Goal: Task Accomplishment & Management: Manage account settings

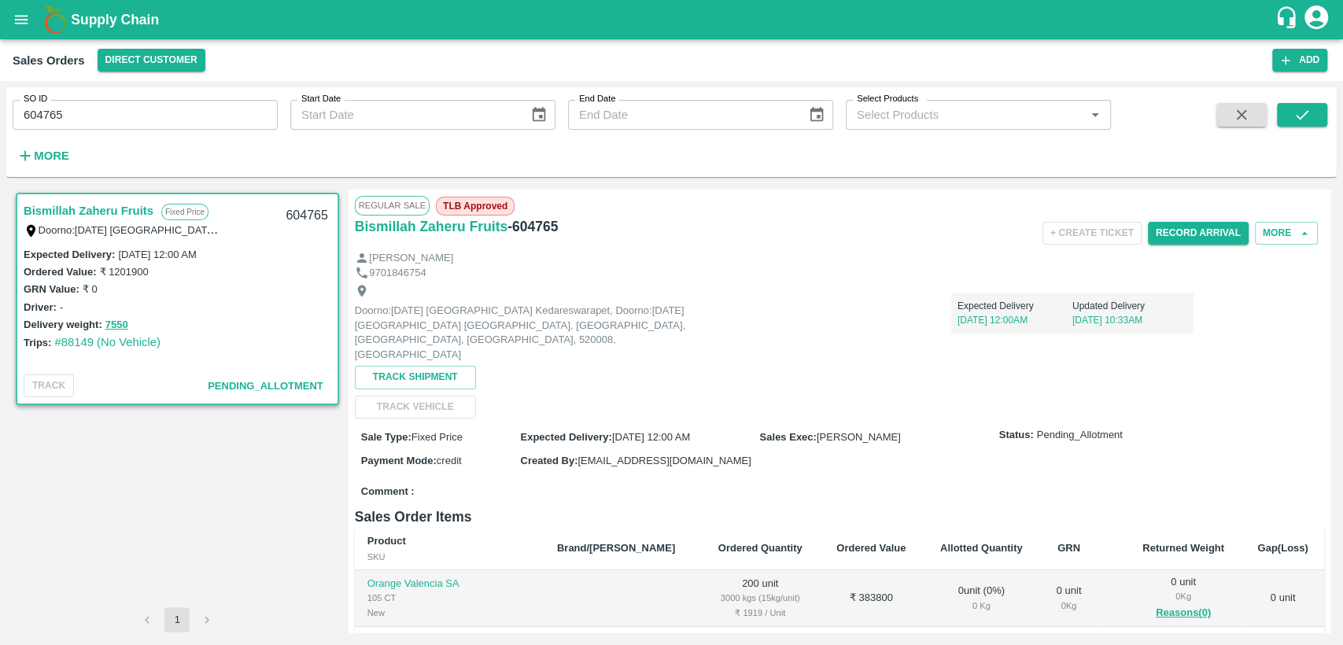
scroll to position [262, 0]
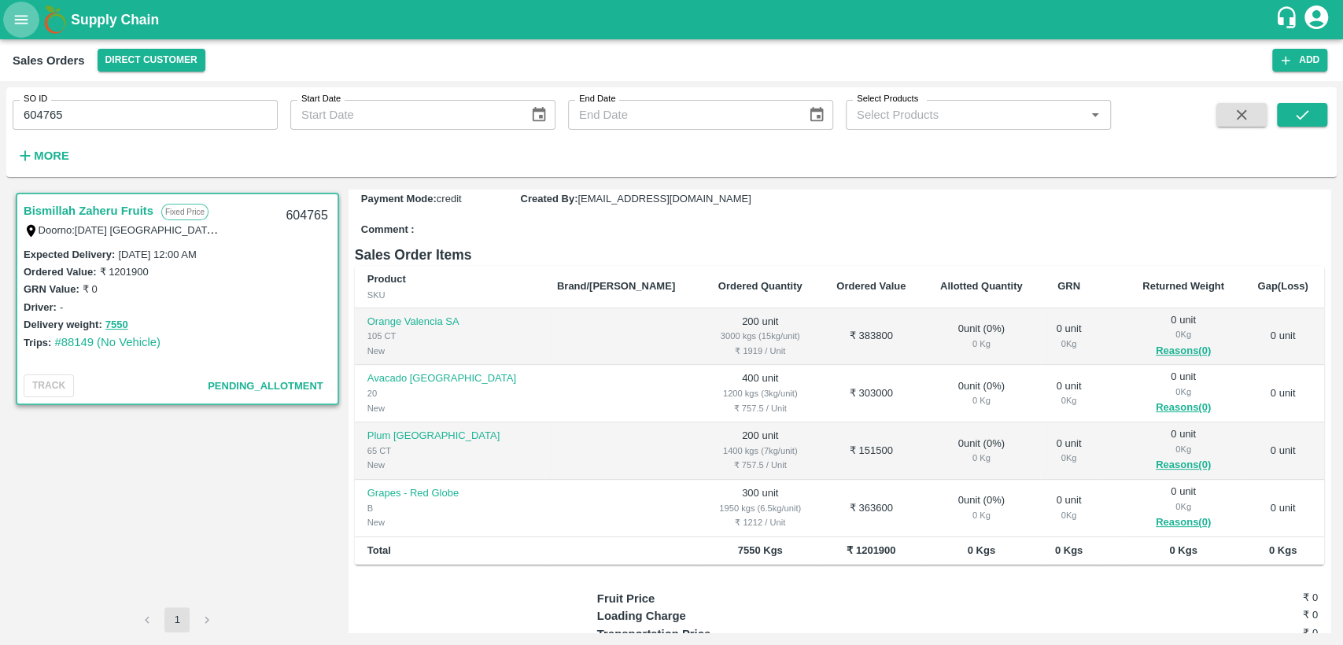
click at [26, 20] on icon "open drawer" at bounding box center [21, 19] width 13 height 9
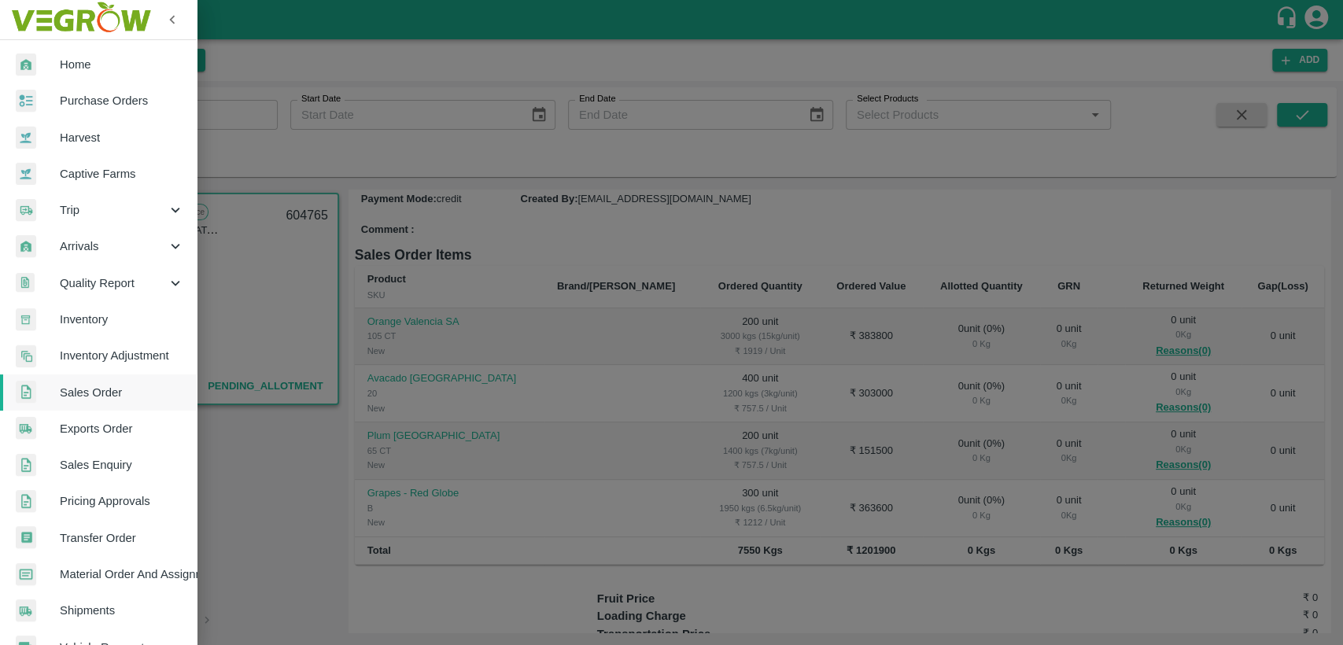
click at [94, 568] on span "Material Order And Assignment" at bounding box center [122, 573] width 124 height 17
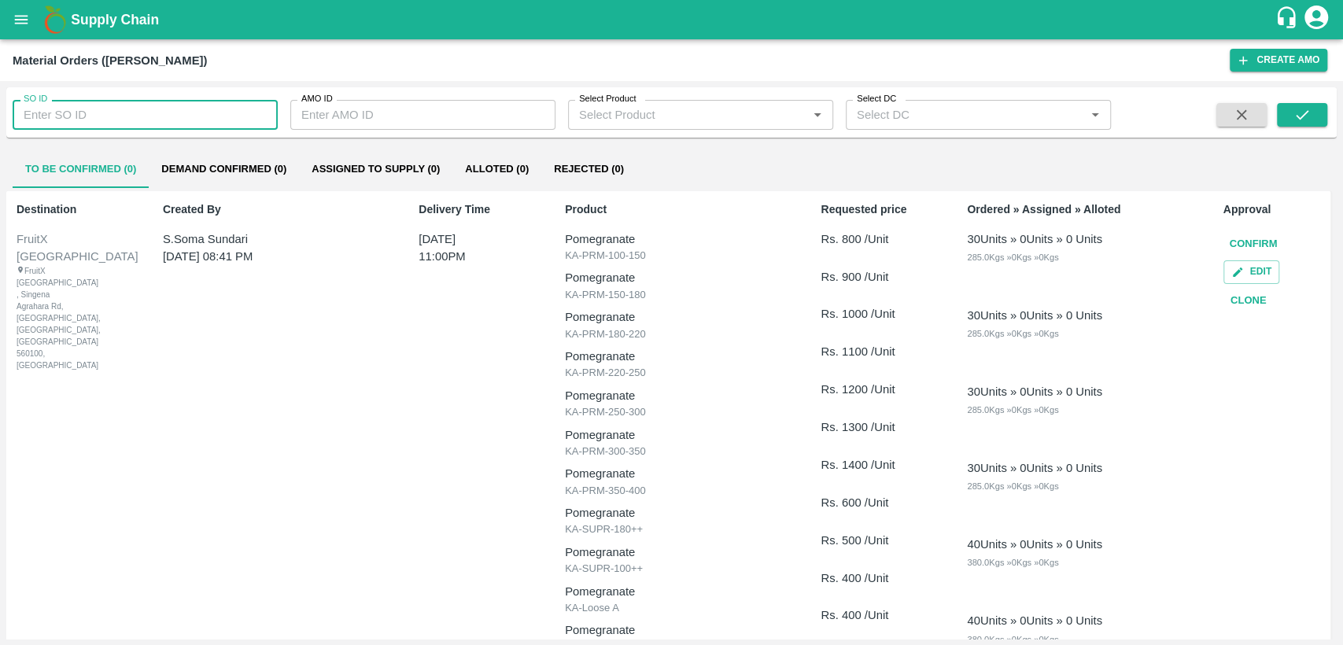
click at [166, 124] on input "SO ID" at bounding box center [145, 115] width 265 height 30
click at [147, 122] on input "SO ID" at bounding box center [145, 115] width 265 height 30
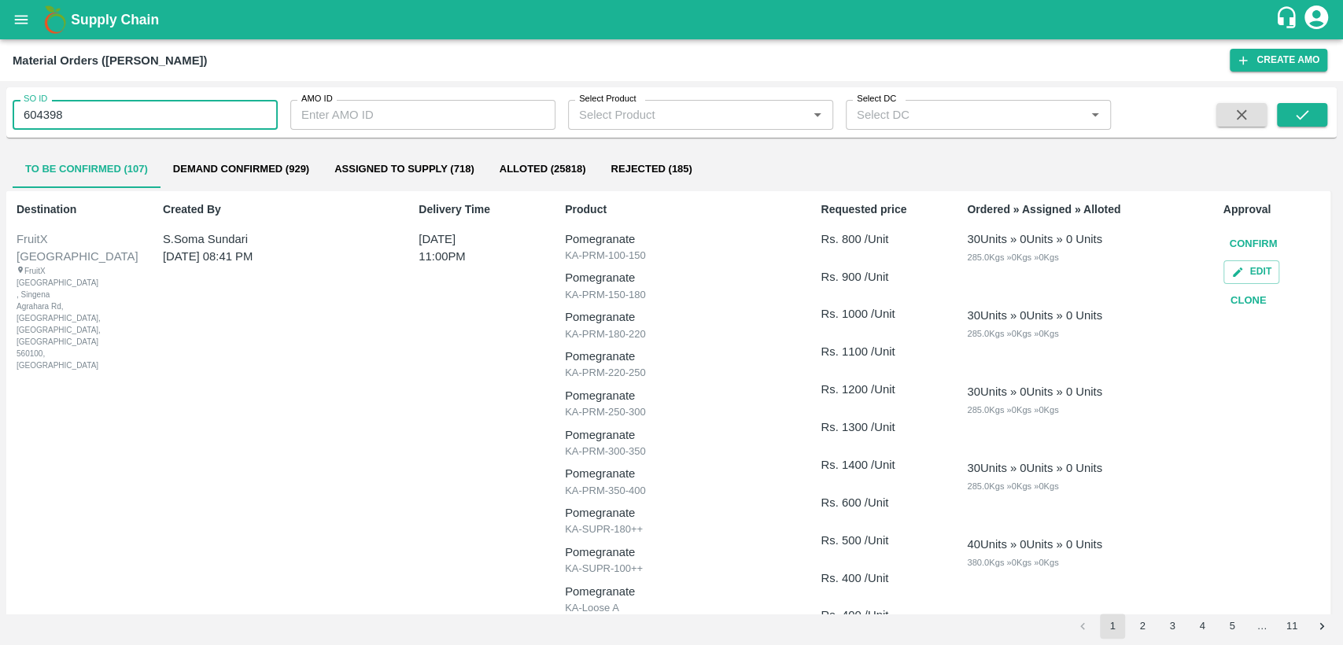
type input "604398"
drag, startPoint x: 1273, startPoint y: 115, endPoint x: 1285, endPoint y: 117, distance: 12.8
click at [1280, 116] on div at bounding box center [1272, 115] width 110 height 25
click at [1287, 117] on button "submit" at bounding box center [1301, 115] width 50 height 24
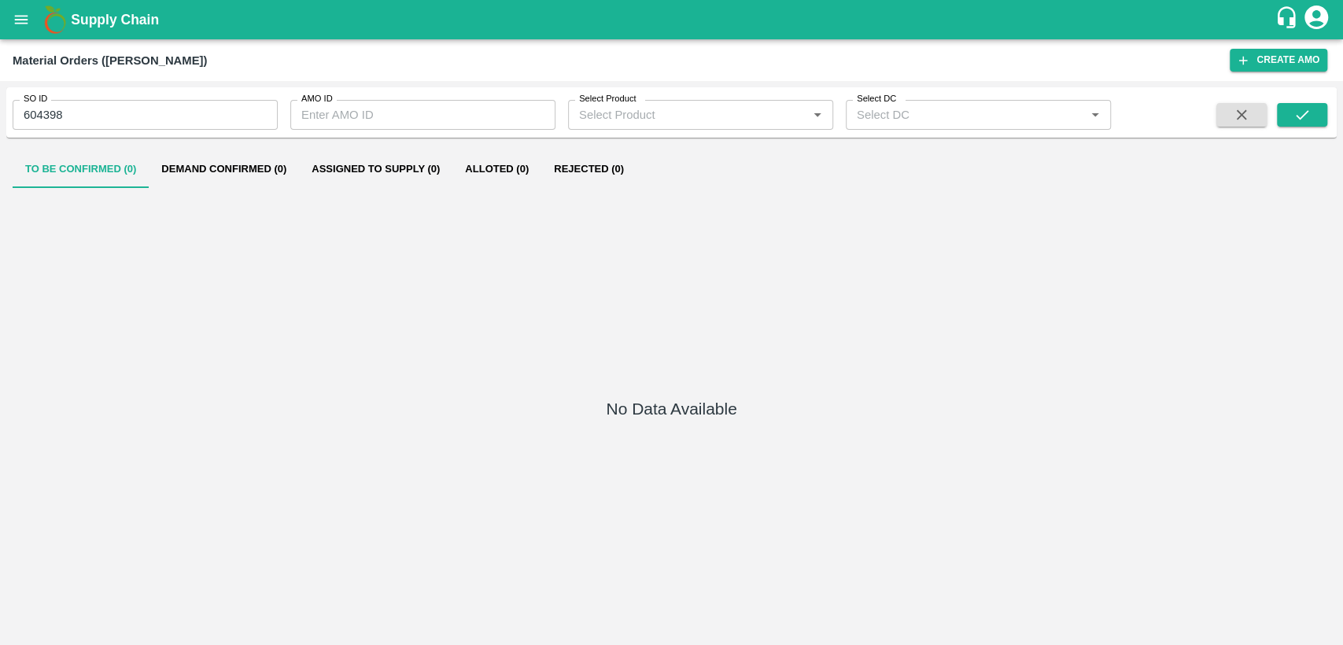
click at [277, 174] on button "Demand Confirmed (0)" at bounding box center [224, 169] width 150 height 38
click at [113, 175] on button "To Be Confirmed (0)" at bounding box center [81, 169] width 136 height 38
click at [18, 14] on icon "open drawer" at bounding box center [21, 19] width 17 height 17
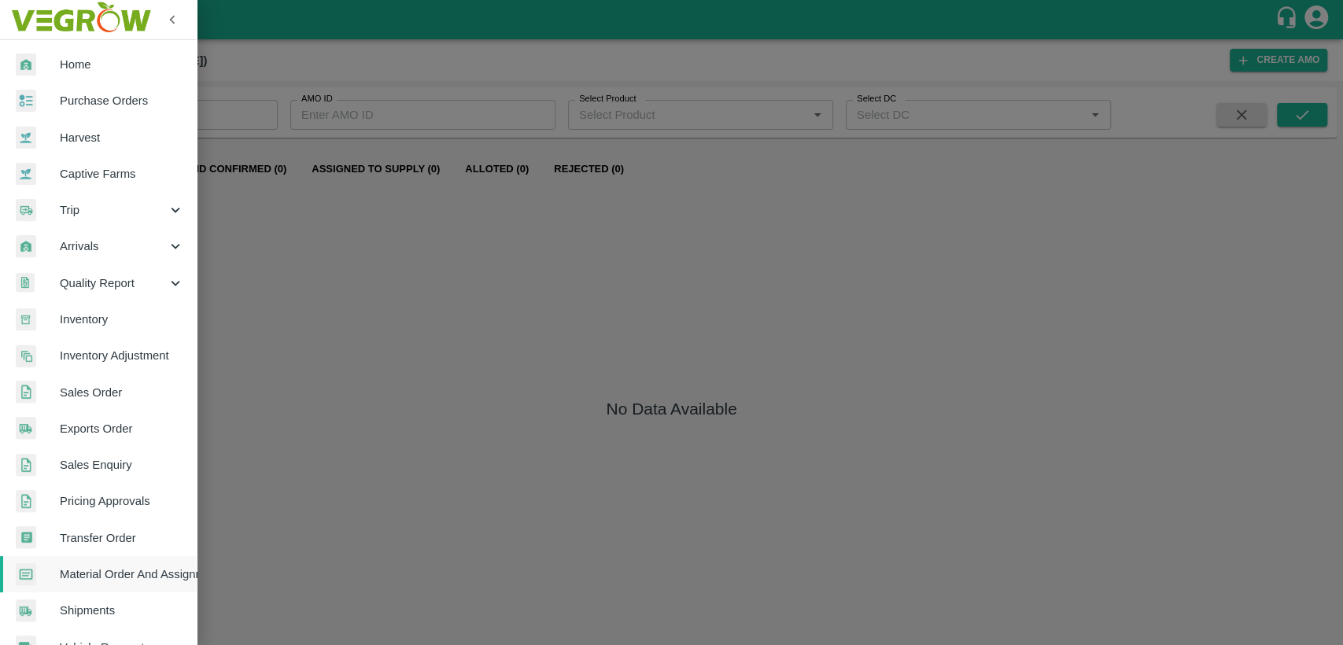
click at [89, 106] on span "Purchase Orders" at bounding box center [122, 100] width 124 height 17
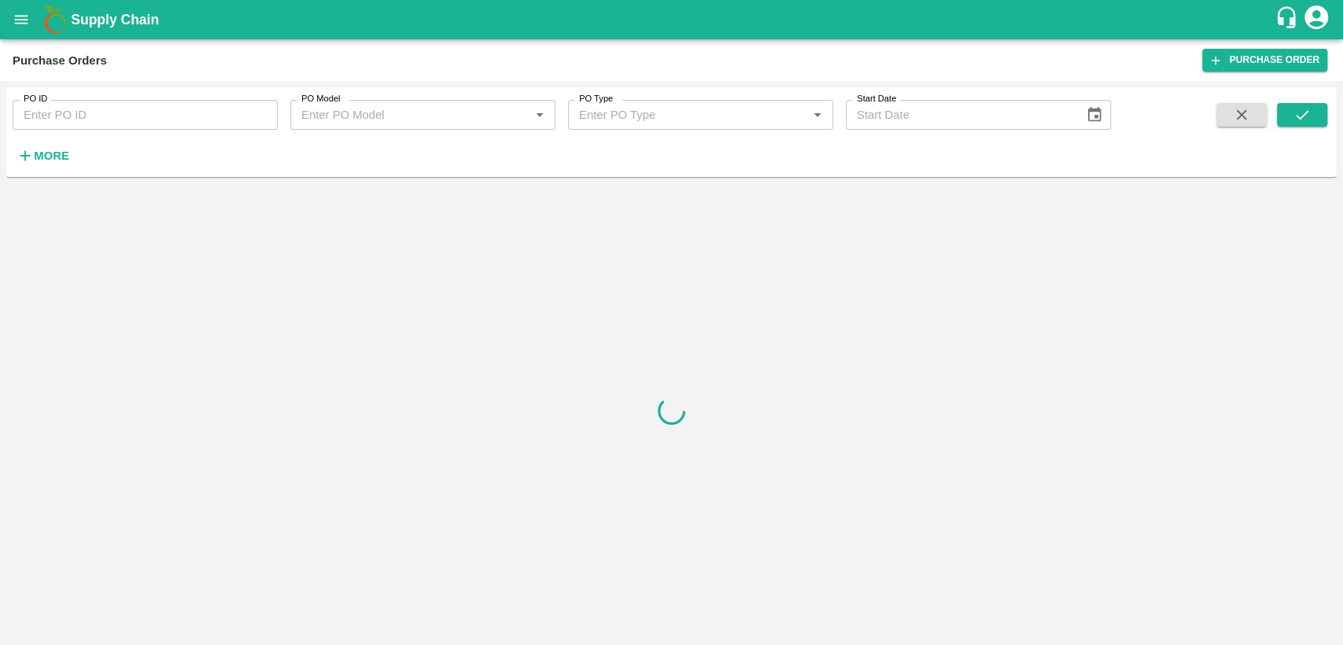
click at [95, 115] on input "PO ID" at bounding box center [145, 115] width 265 height 30
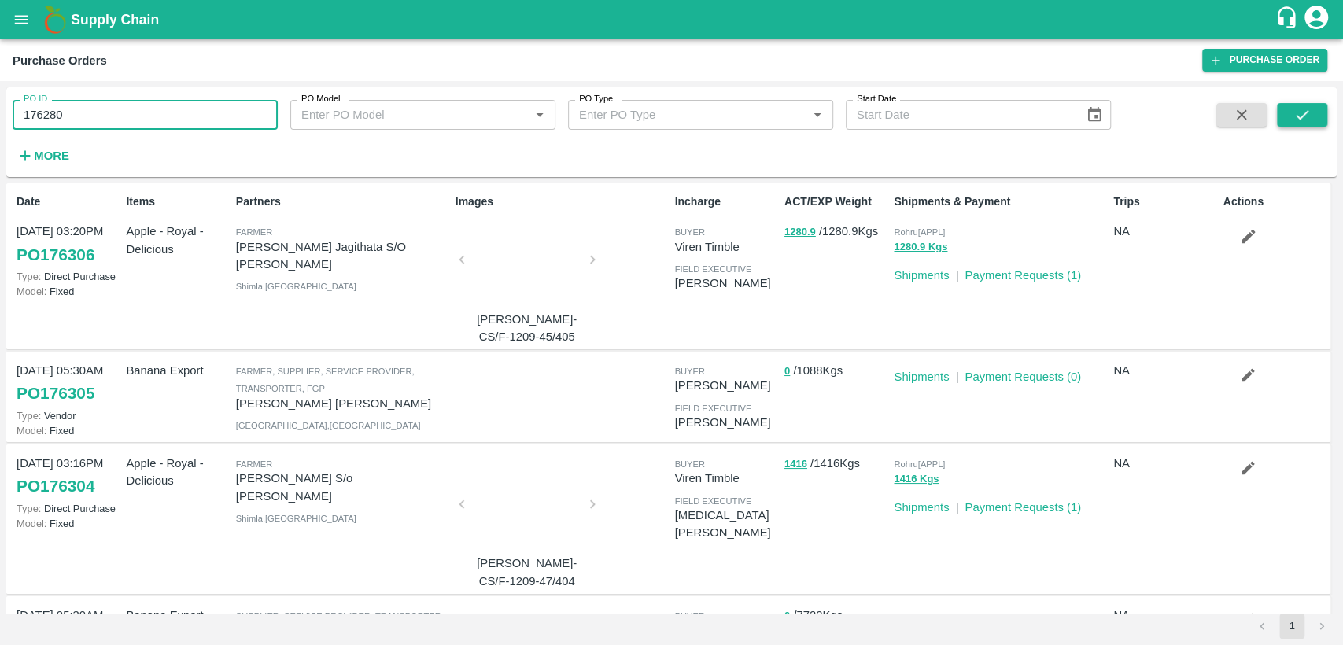
type input "176280"
click at [1304, 111] on icon "submit" at bounding box center [1301, 114] width 17 height 17
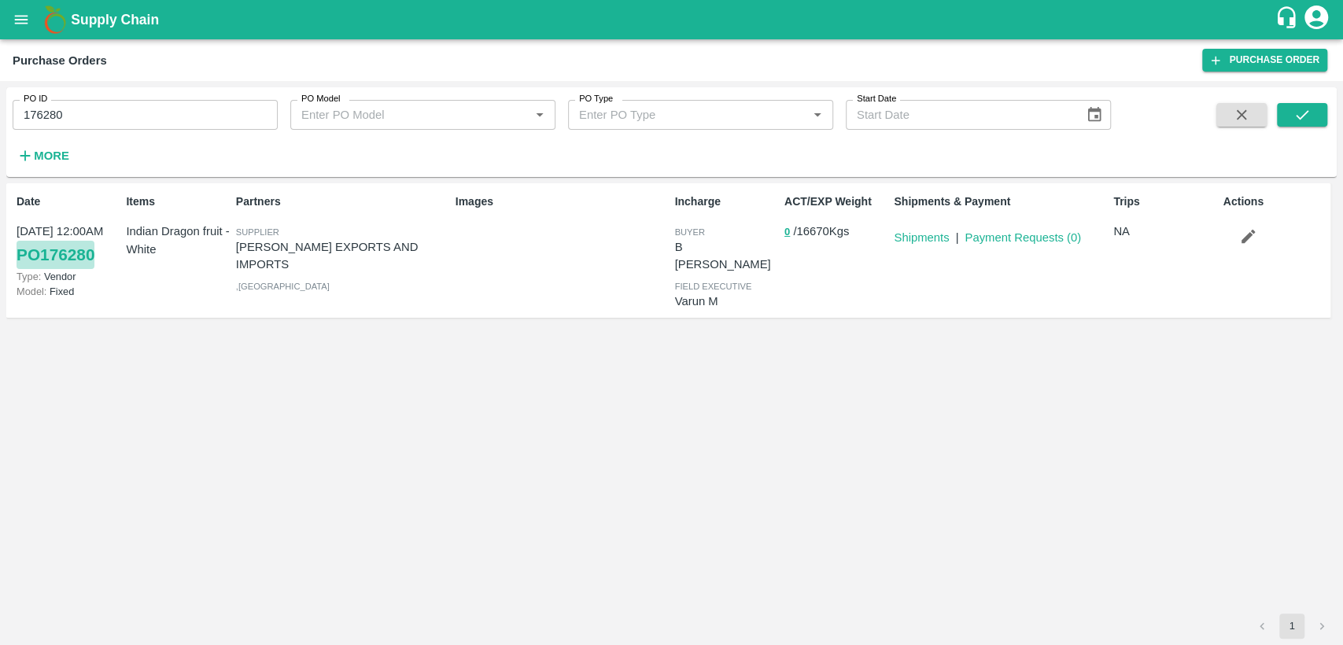
click at [91, 247] on link "PO 176280" at bounding box center [56, 255] width 78 height 28
click at [939, 237] on link "Shipments" at bounding box center [920, 237] width 55 height 13
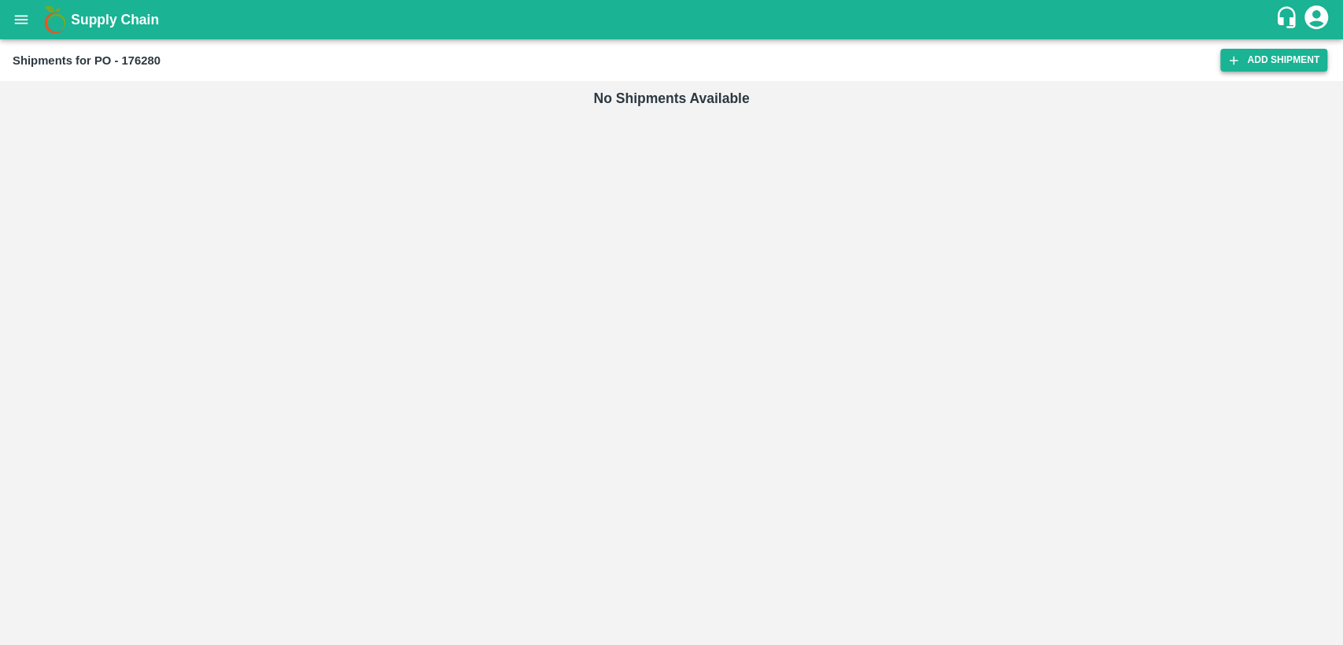
click at [1287, 61] on link "Add Shipment" at bounding box center [1273, 60] width 107 height 23
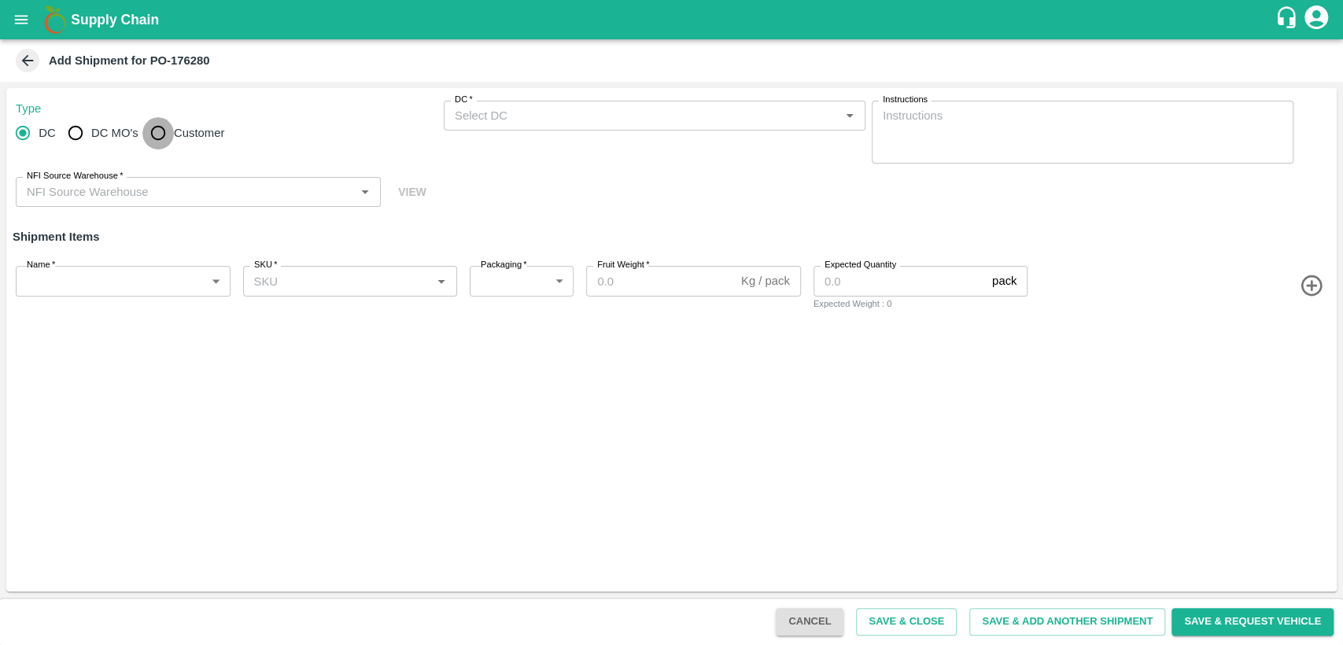
click at [164, 129] on input "Customer" at bounding box center [157, 132] width 31 height 31
radio input "true"
click at [547, 116] on input "Customer (Material Orders)   *" at bounding box center [641, 115] width 386 height 20
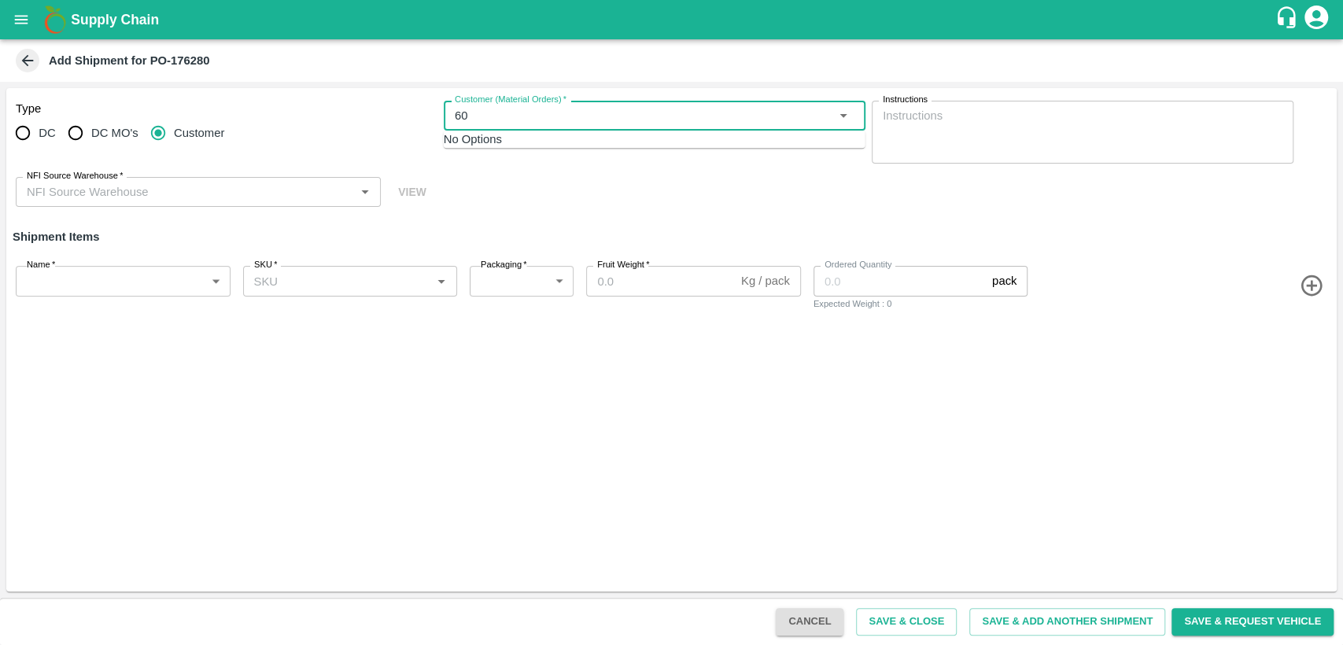
type input "60"
click at [591, 120] on input "Customer (Material Orders)   *" at bounding box center [641, 115] width 386 height 20
click at [502, 145] on span "No Options" at bounding box center [473, 139] width 58 height 13
click at [305, 203] on div "NFI Source Warehouse   *" at bounding box center [198, 192] width 365 height 30
type input "604938"
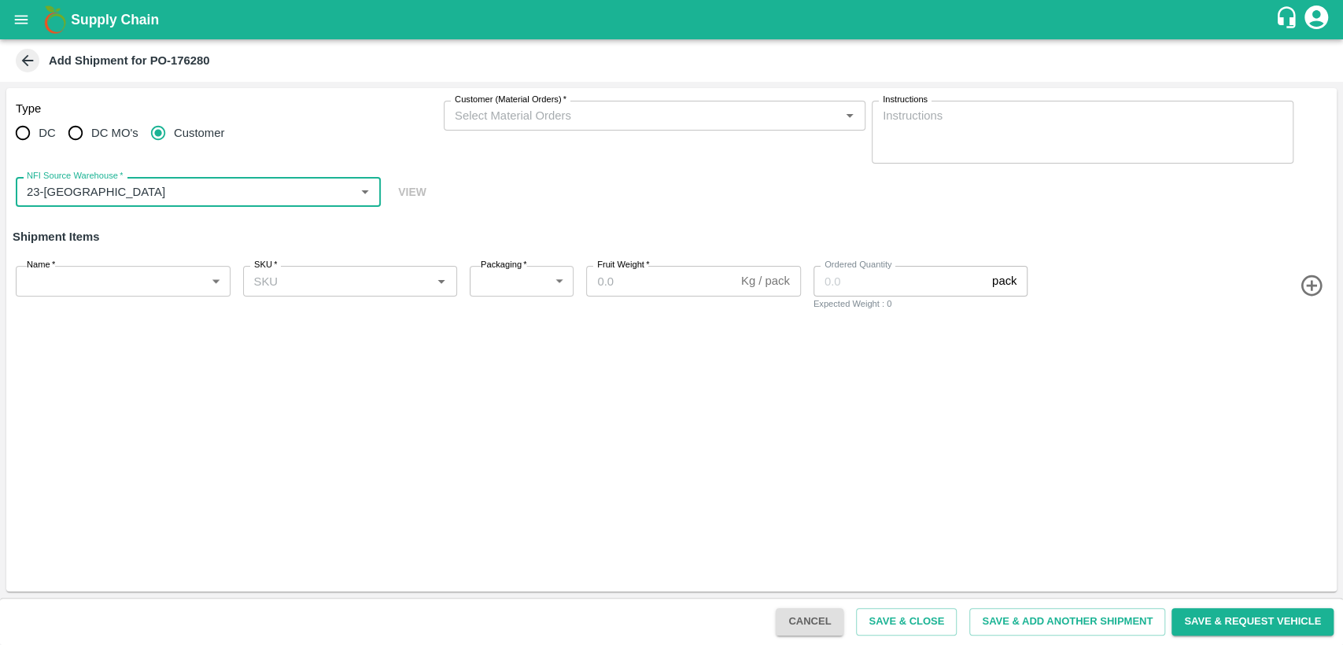
type input "23-Chennai DC"
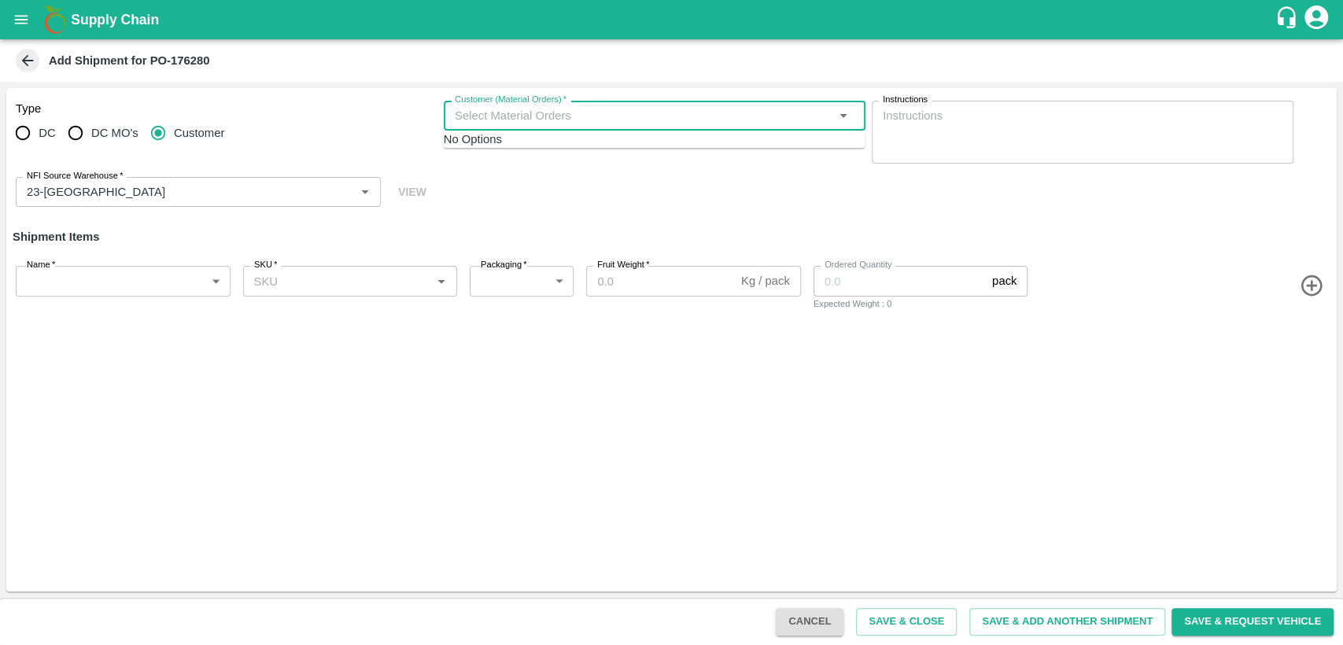
click at [596, 117] on input "Customer (Material Orders)   *" at bounding box center [641, 115] width 386 height 20
click at [561, 107] on input "Customer (Material Orders)   *" at bounding box center [641, 115] width 386 height 20
type input "6043"
click at [608, 105] on input "Customer (Material Orders)   *" at bounding box center [641, 115] width 386 height 20
click at [601, 148] on div "No Options" at bounding box center [655, 139] width 422 height 17
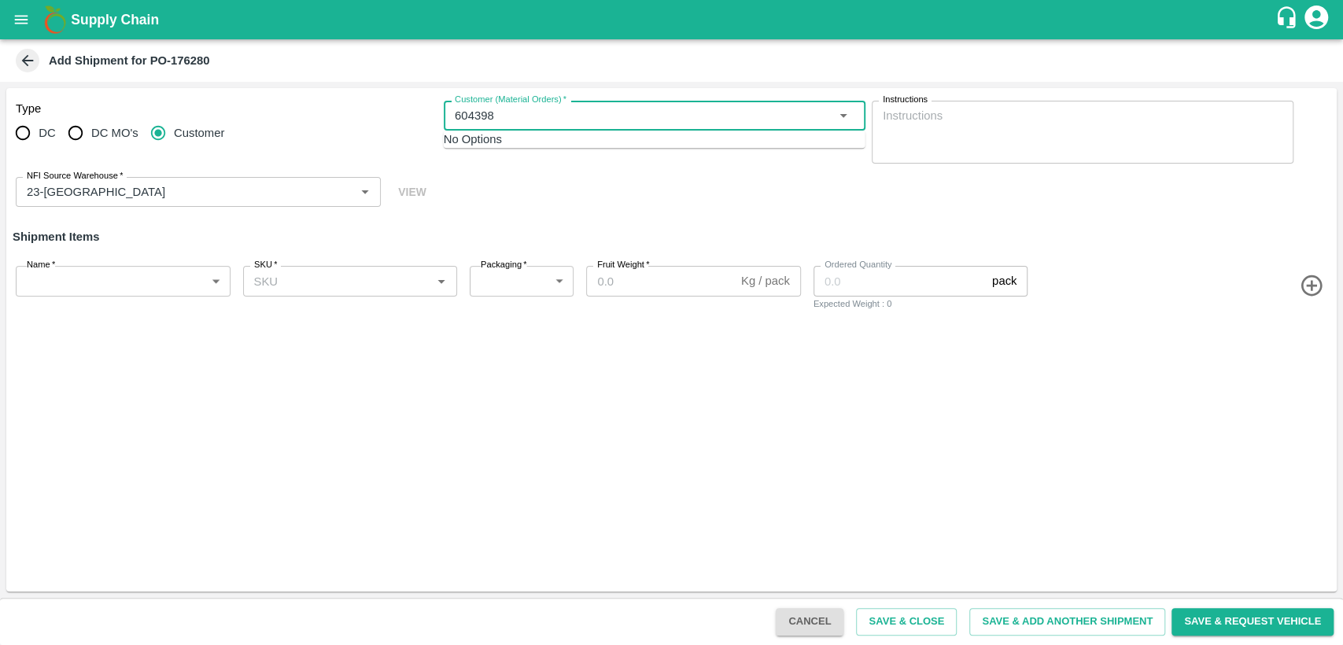
type input "604398"
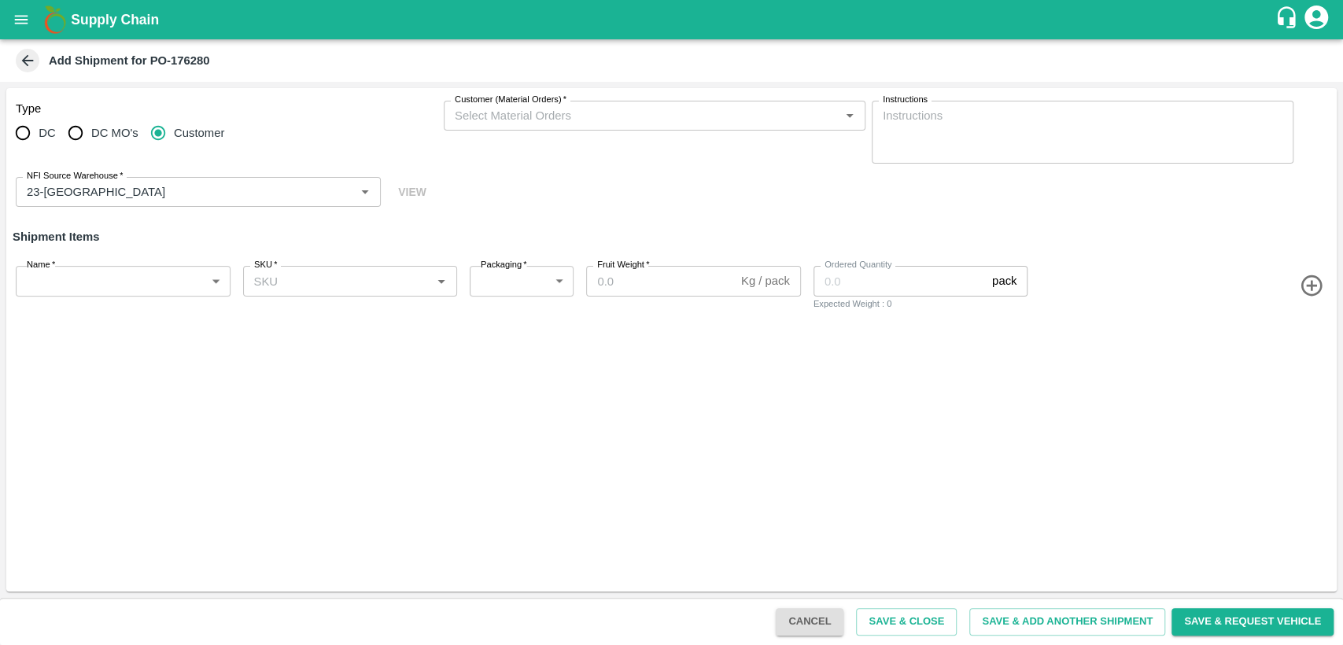
click at [614, 394] on div "Type DC DC MO's Customer Customer (Material Orders)   * Customer (Material Orde…" at bounding box center [671, 339] width 1330 height 503
click at [22, 23] on icon "open drawer" at bounding box center [21, 19] width 13 height 9
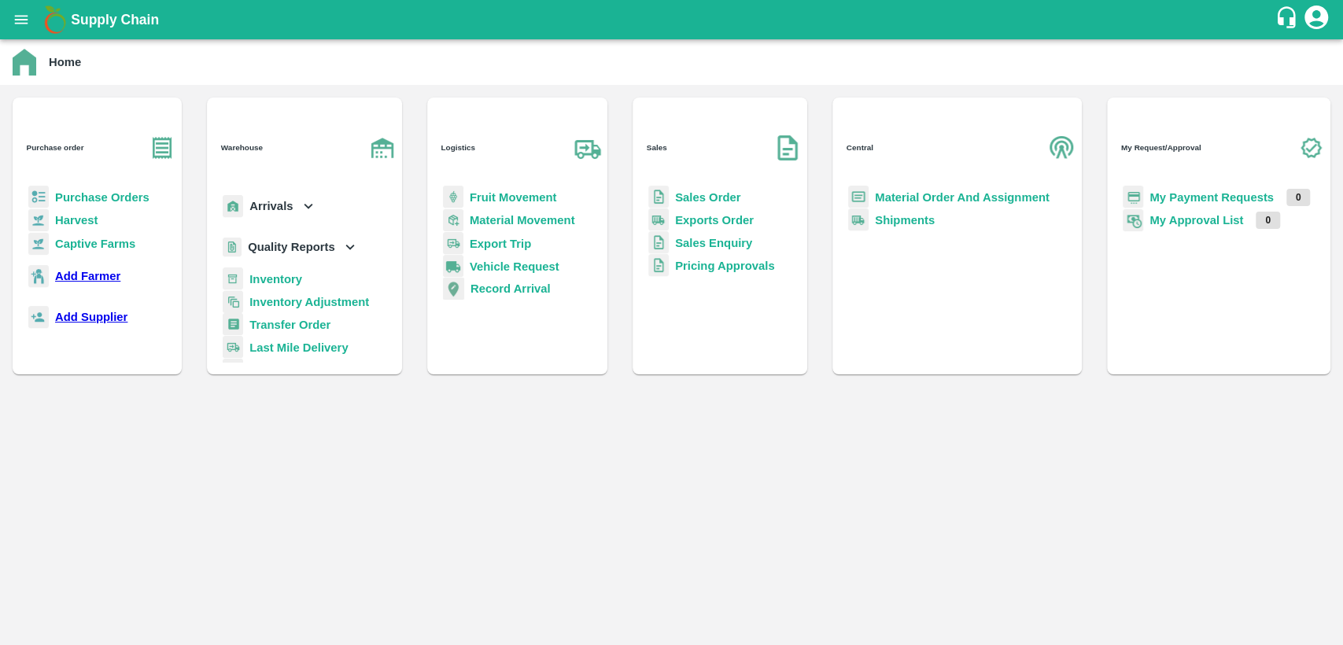
click at [875, 204] on b "Material Order And Assignment" at bounding box center [962, 197] width 175 height 13
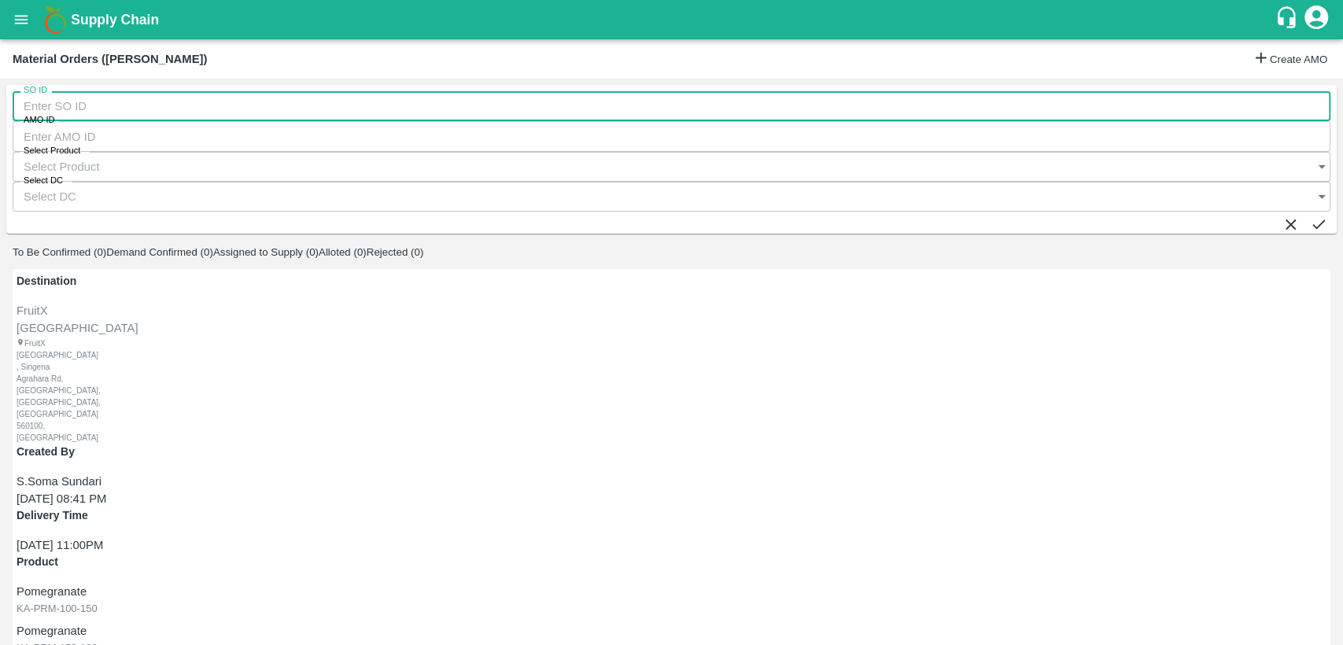
click at [153, 120] on input "SO ID" at bounding box center [671, 106] width 1317 height 30
type input "604398"
click at [1312, 220] on icon "submit" at bounding box center [1318, 224] width 13 height 9
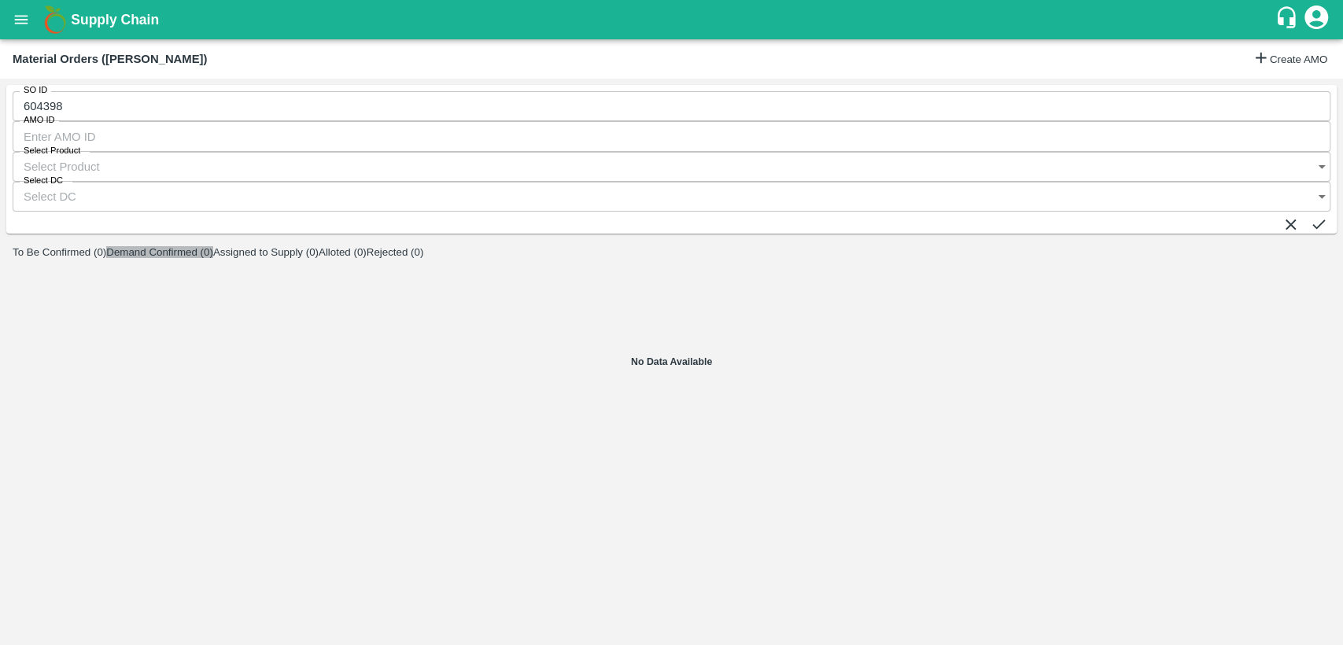
click at [201, 246] on button "Demand Confirmed (0)" at bounding box center [159, 252] width 107 height 12
click at [82, 246] on button "To Be Confirmed (0)" at bounding box center [60, 252] width 94 height 12
click at [25, 26] on icon "open drawer" at bounding box center [21, 19] width 17 height 17
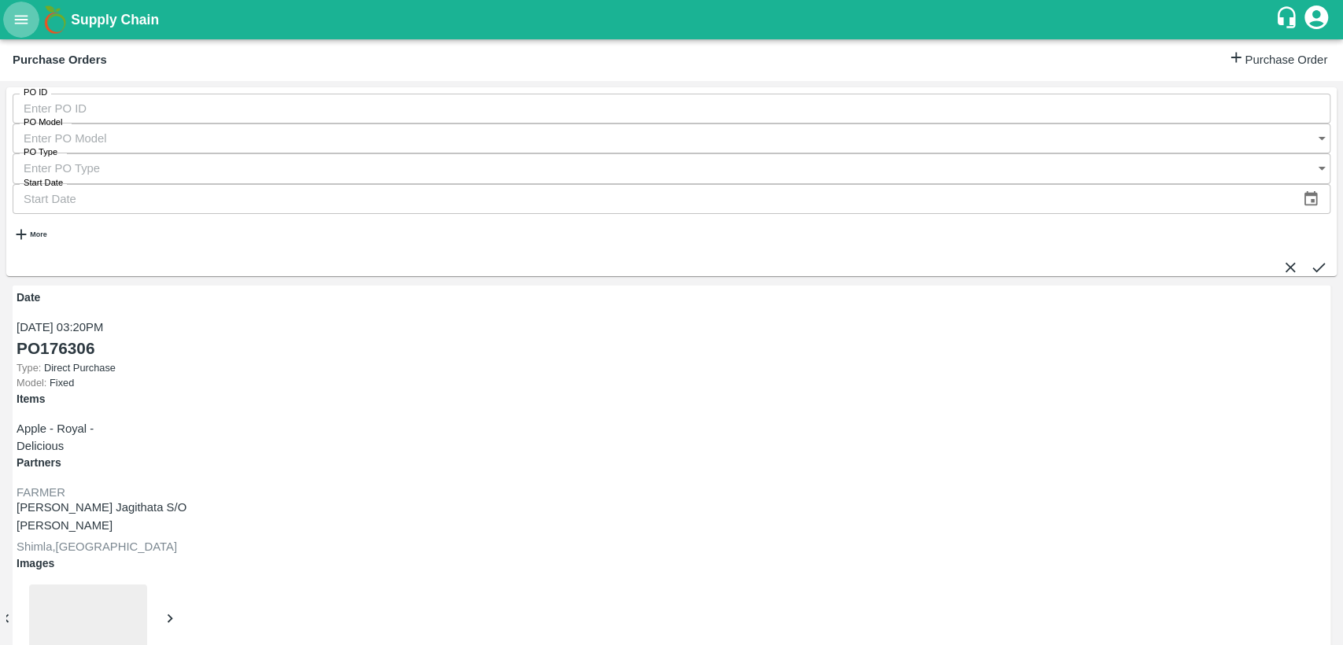
click at [27, 17] on icon "open drawer" at bounding box center [21, 19] width 17 height 17
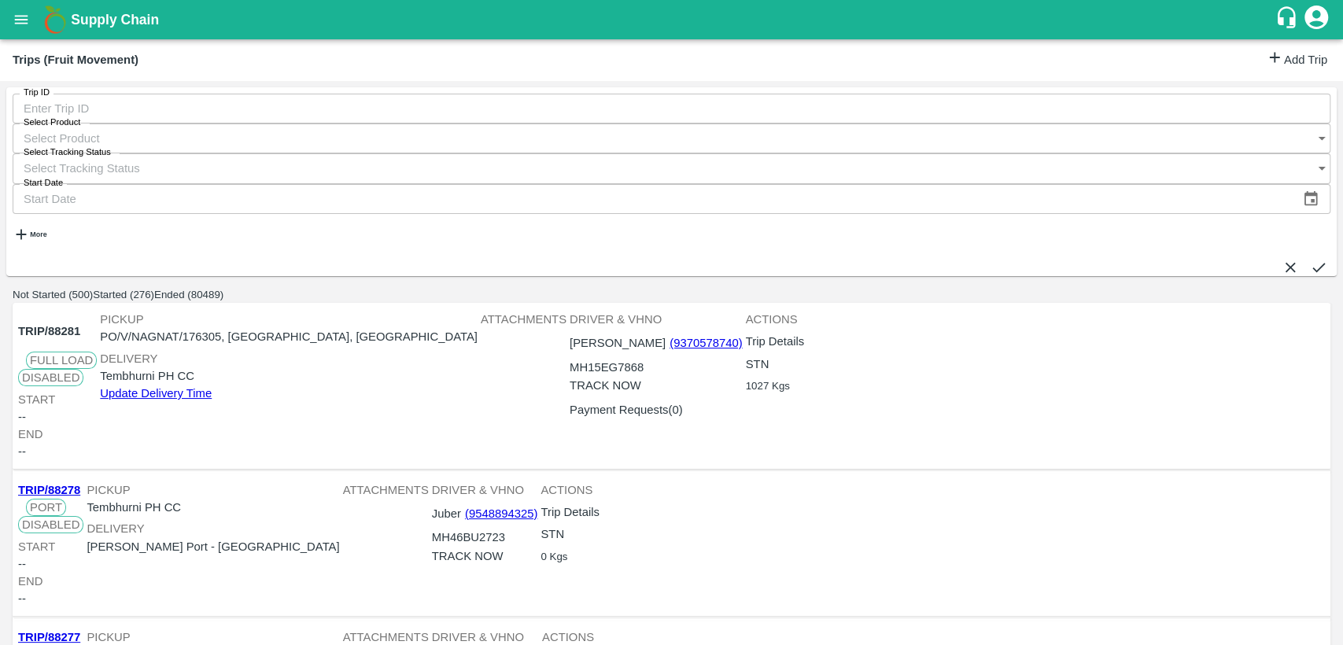
click at [1271, 60] on link "Add Trip" at bounding box center [1295, 60] width 61 height 23
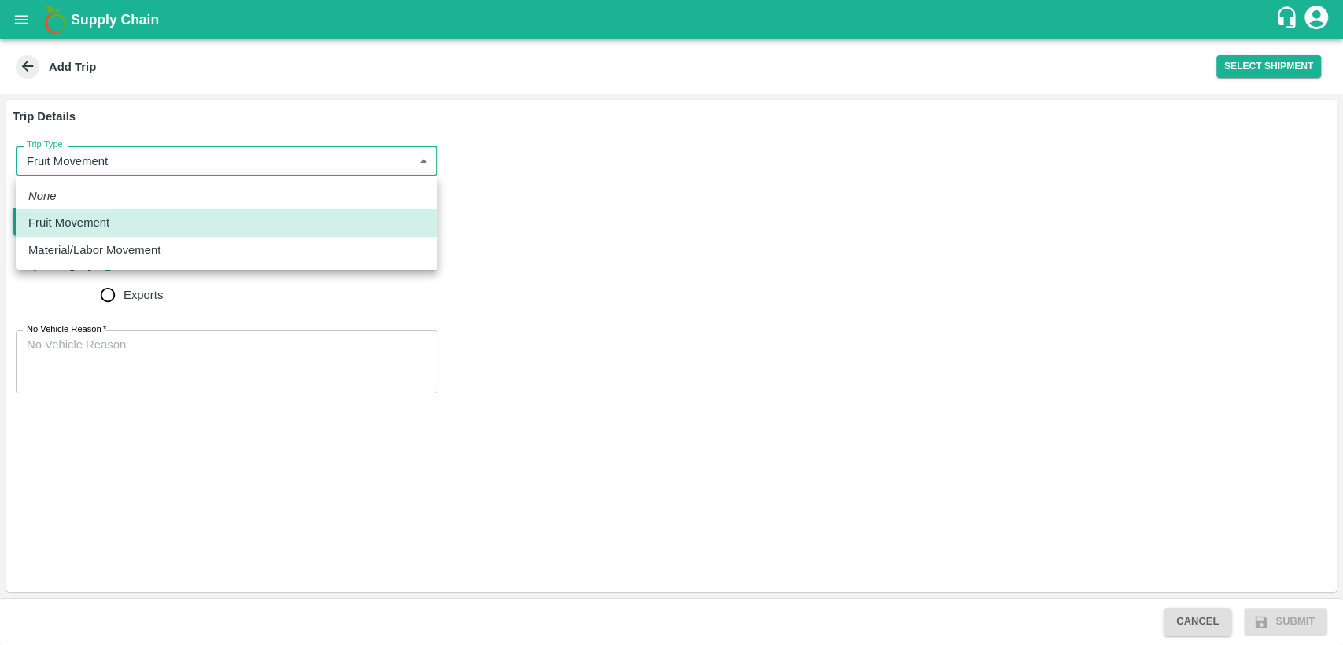
click at [142, 159] on body "Supply Chain Add Trip Select Shipment Trip Details Trip Type Fruit Movement 1 T…" at bounding box center [671, 322] width 1343 height 645
click at [130, 223] on div "Fruit Movement" at bounding box center [226, 222] width 396 height 17
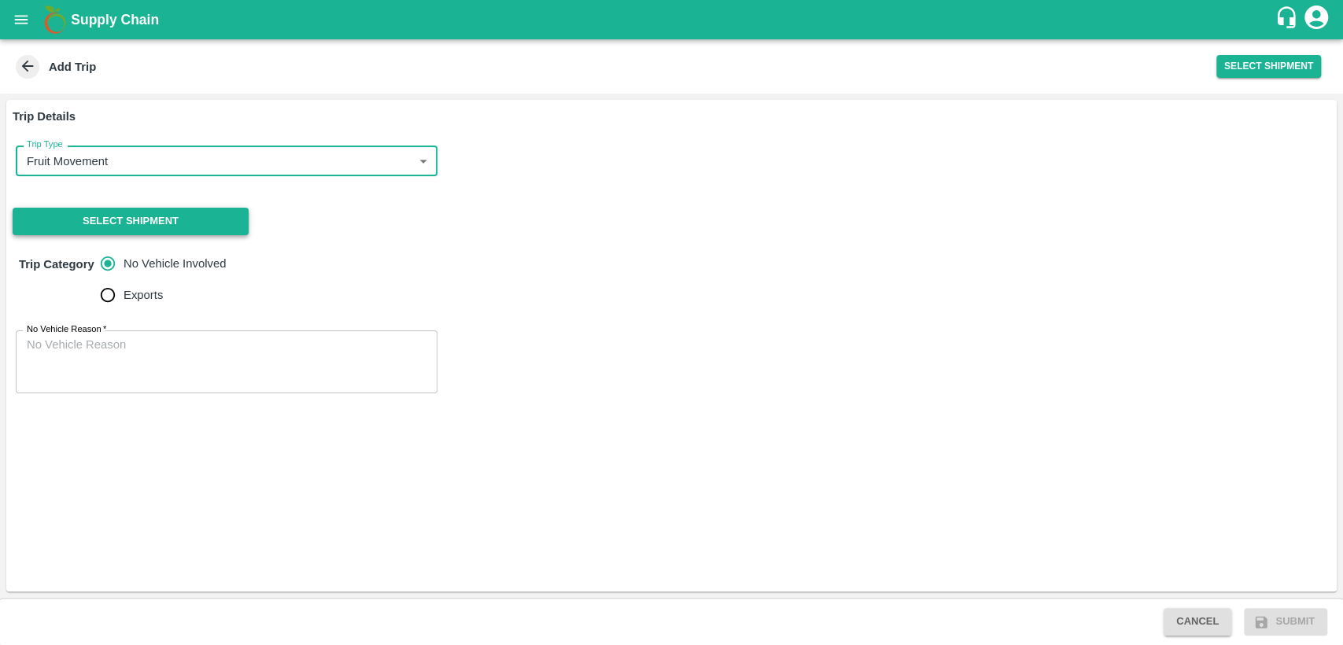
click at [153, 218] on button "Select Shipment" at bounding box center [131, 222] width 236 height 28
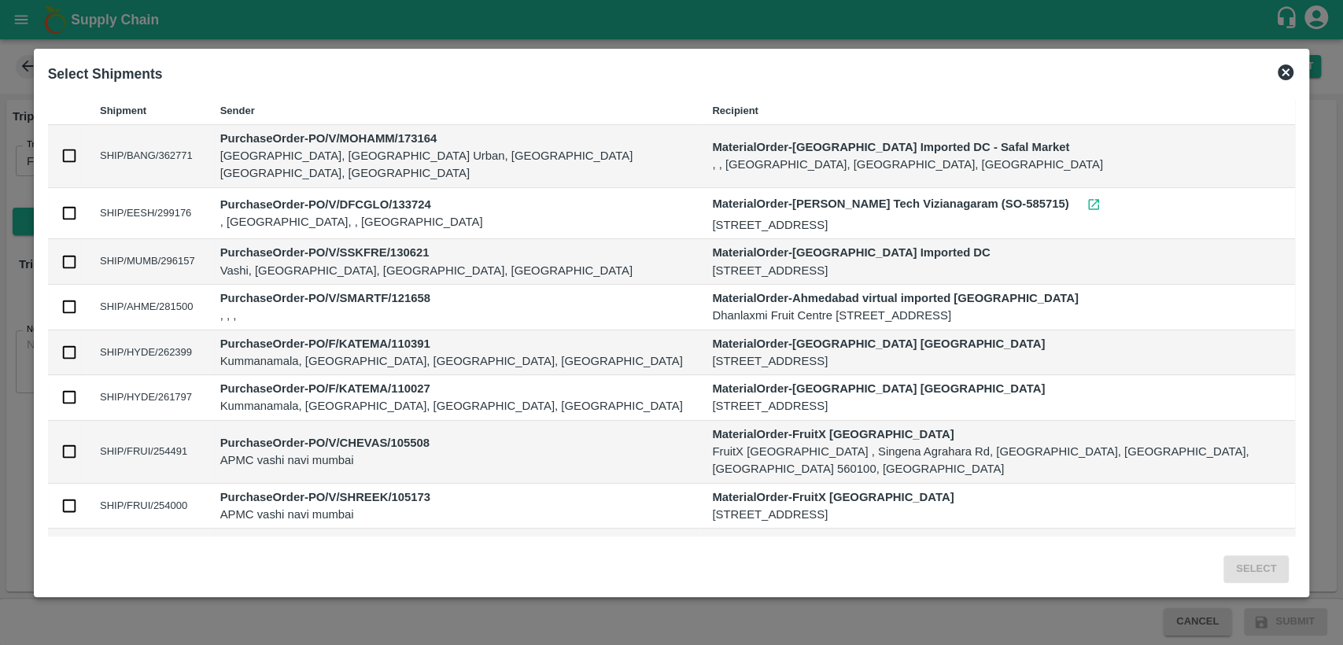
click at [1277, 75] on icon at bounding box center [1285, 72] width 16 height 16
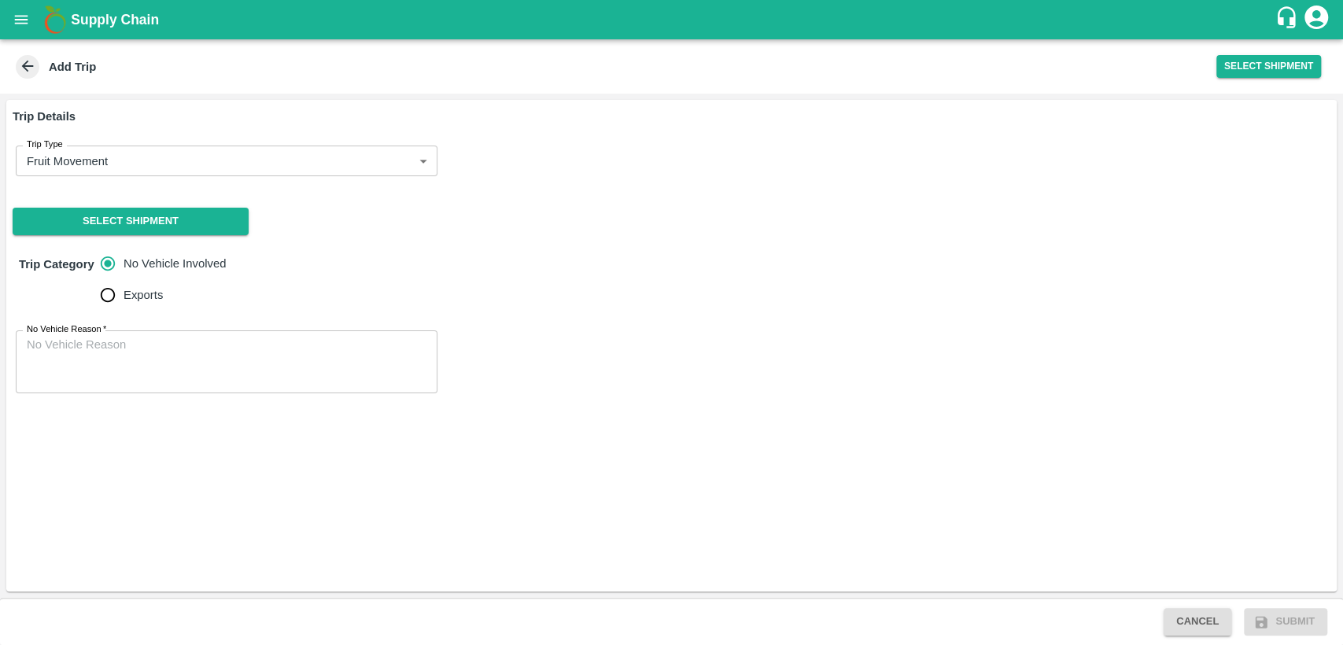
click at [31, 67] on icon at bounding box center [27, 65] width 17 height 17
click at [22, 20] on icon "open drawer" at bounding box center [21, 19] width 17 height 17
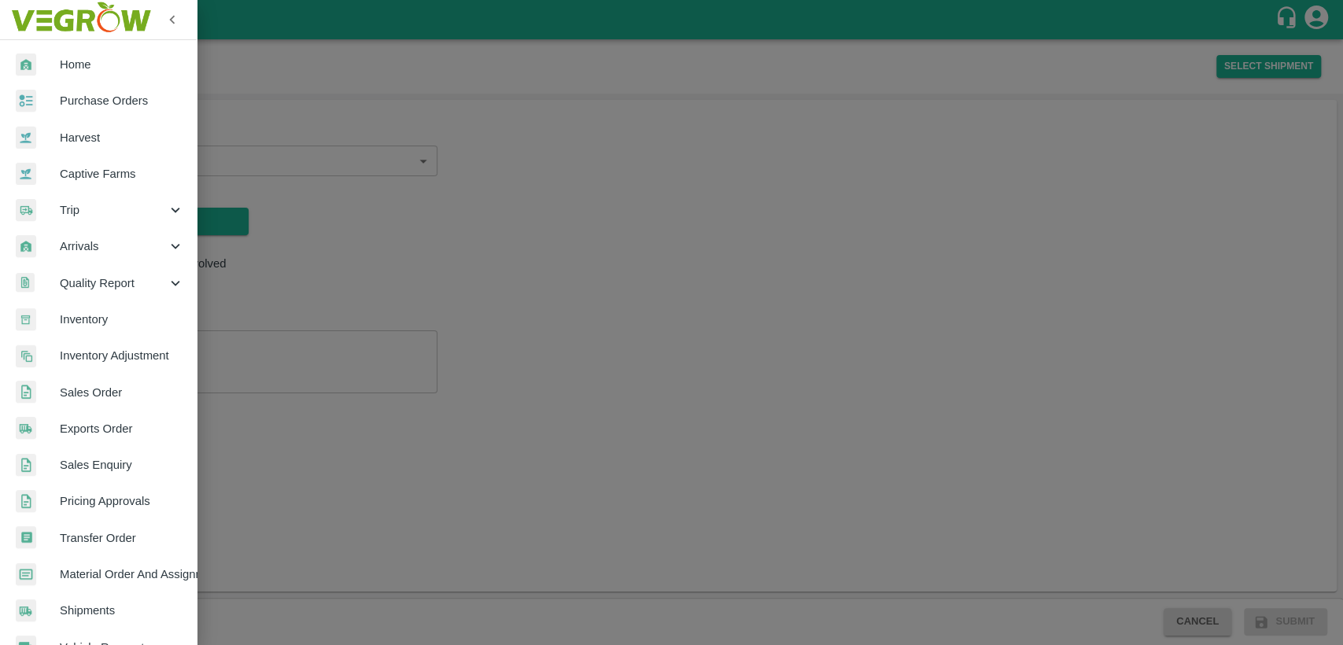
click at [70, 68] on span "Home" at bounding box center [122, 64] width 124 height 17
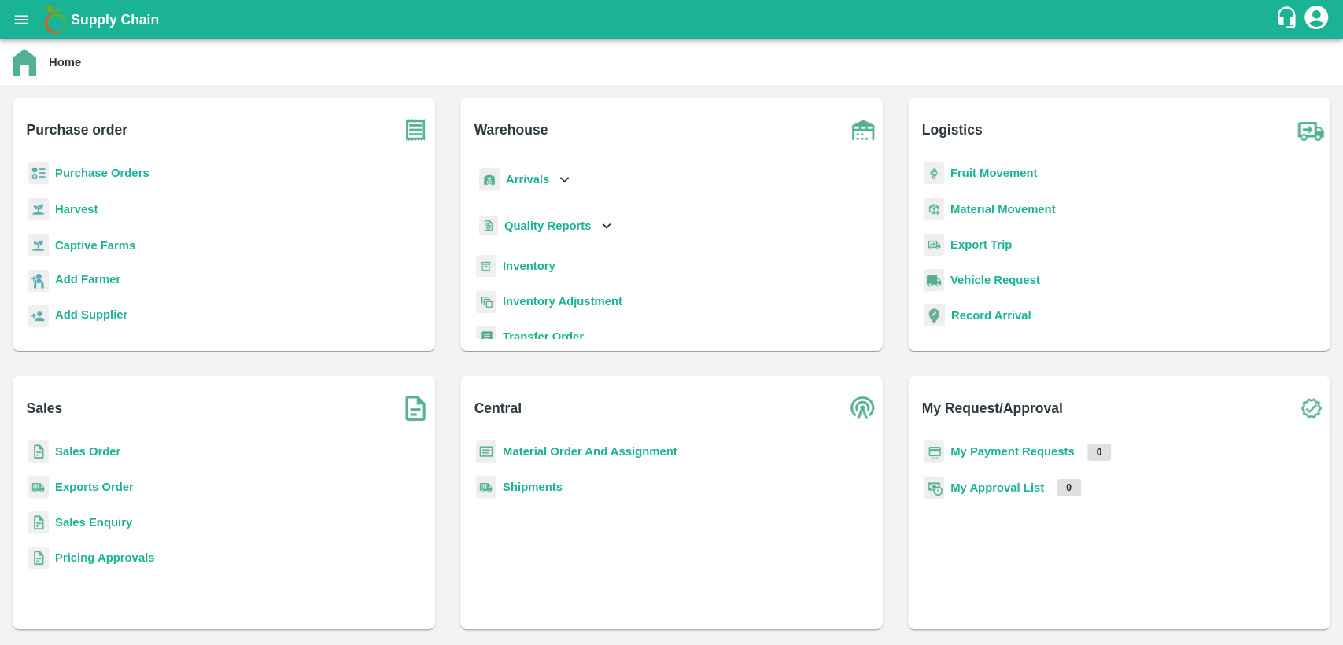
click at [511, 459] on p "Material Order And Assignment" at bounding box center [590, 451] width 175 height 17
click at [558, 453] on b "Material Order And Assignment" at bounding box center [590, 451] width 175 height 13
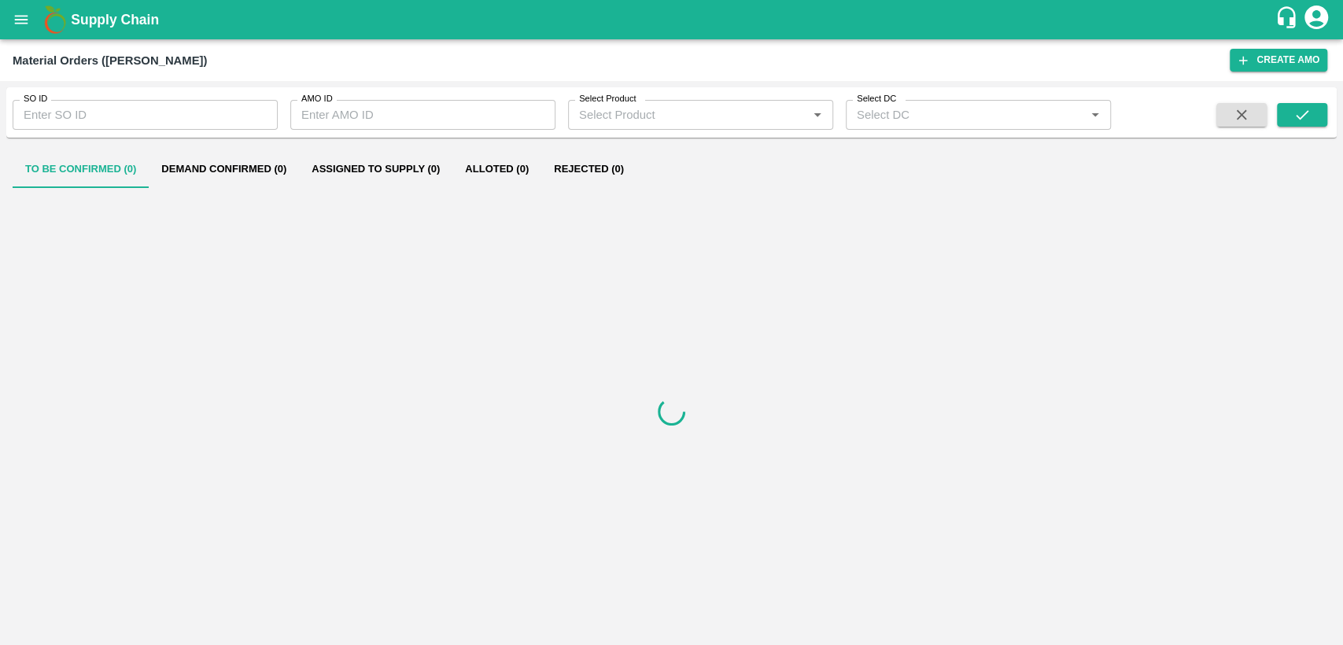
click at [75, 118] on input "SO ID" at bounding box center [145, 115] width 265 height 30
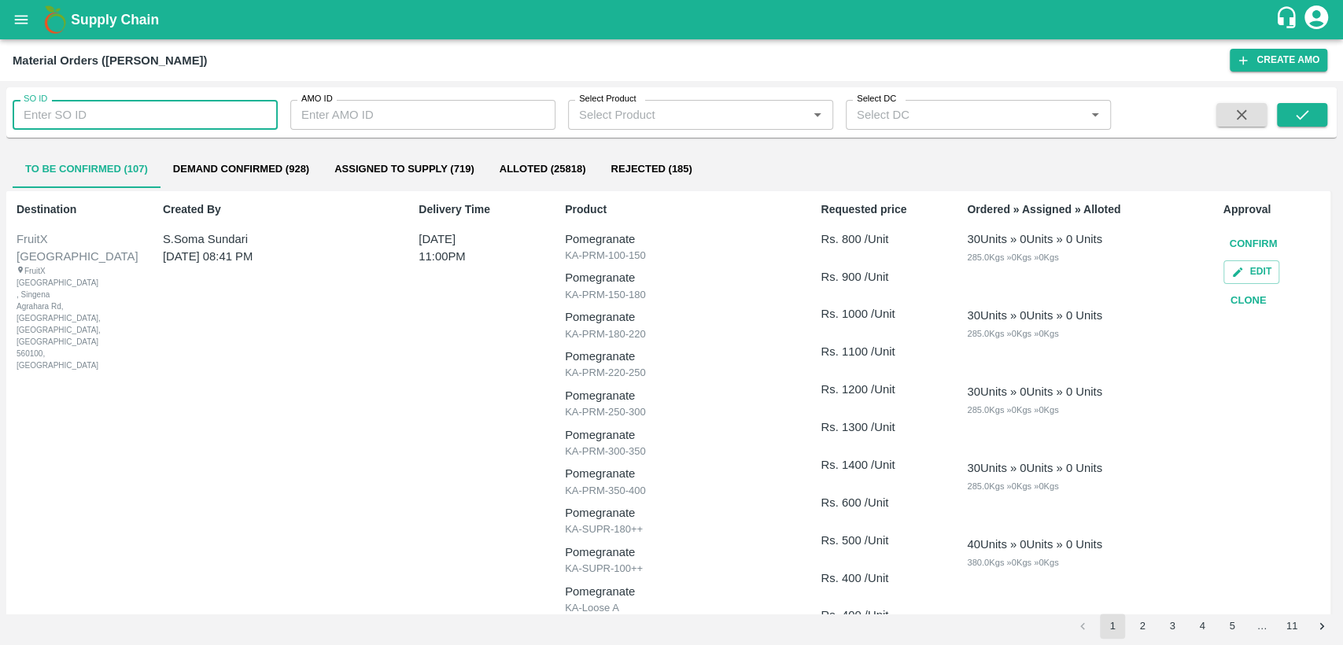
click at [81, 111] on input "SO ID" at bounding box center [145, 115] width 265 height 30
type input "604398"
click at [1296, 120] on icon "submit" at bounding box center [1301, 114] width 17 height 17
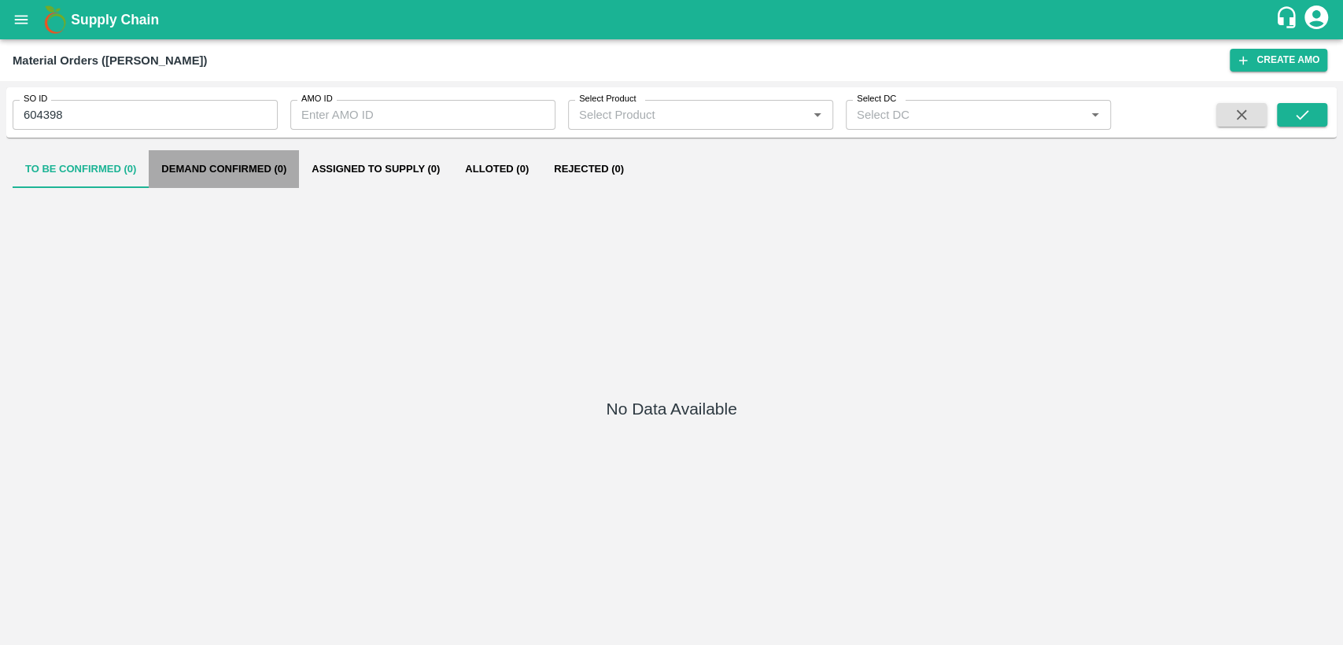
click at [198, 171] on button "Demand Confirmed (0)" at bounding box center [224, 169] width 150 height 38
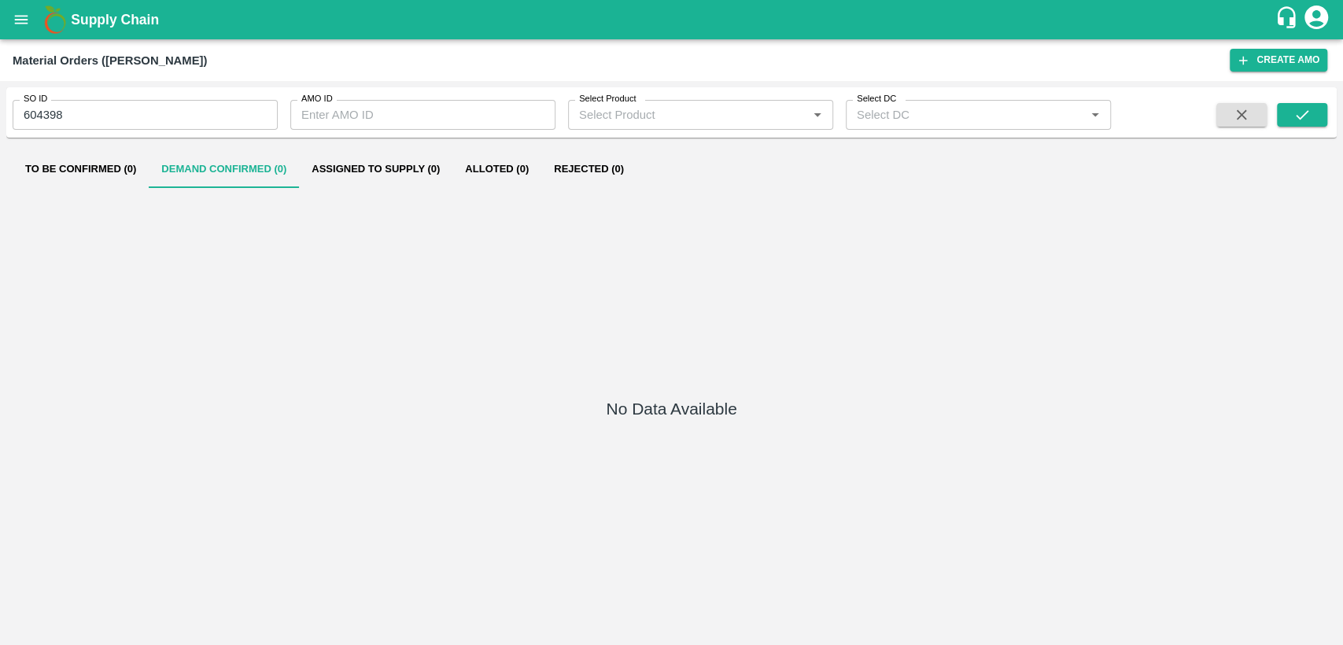
click at [105, 171] on button "To Be Confirmed (0)" at bounding box center [81, 169] width 136 height 38
click at [27, 26] on icon "open drawer" at bounding box center [21, 19] width 17 height 17
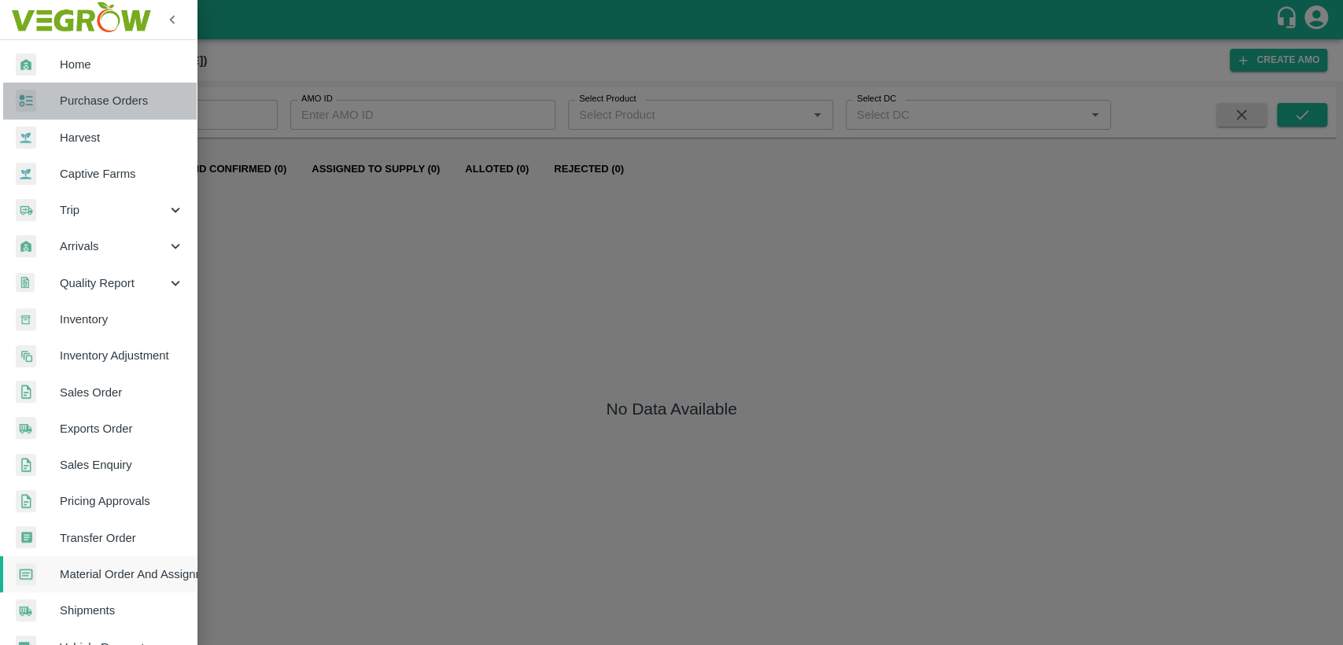
click at [105, 107] on span "Purchase Orders" at bounding box center [122, 100] width 124 height 17
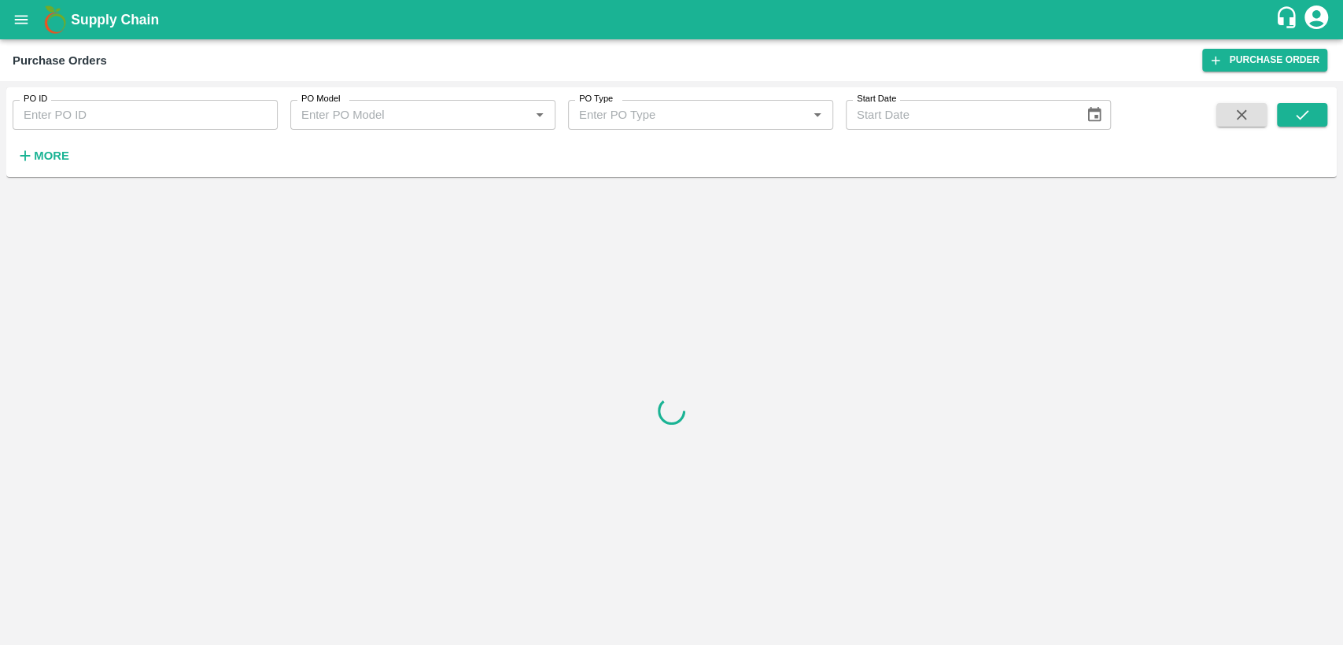
click at [87, 110] on input "PO ID" at bounding box center [145, 115] width 265 height 30
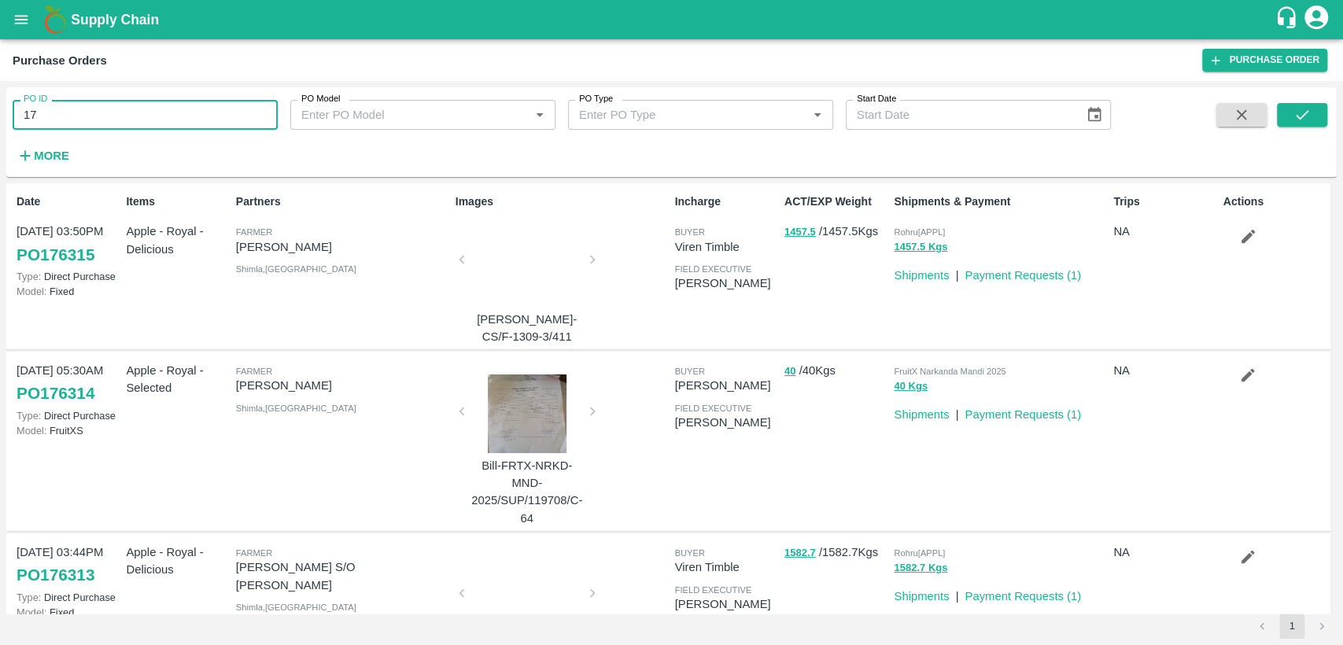
click at [127, 115] on input "17" at bounding box center [145, 115] width 265 height 30
type input "176280"
click at [1289, 116] on button "submit" at bounding box center [1301, 115] width 50 height 24
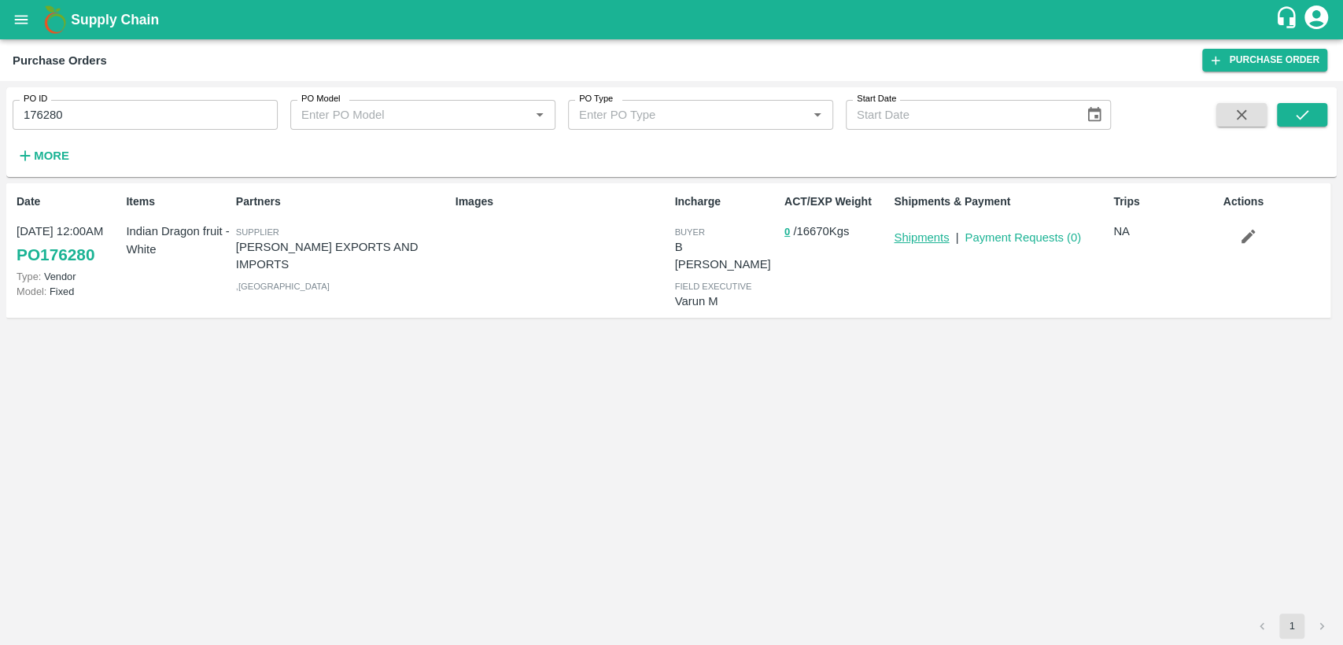
click at [925, 238] on link "Shipments" at bounding box center [920, 237] width 55 height 13
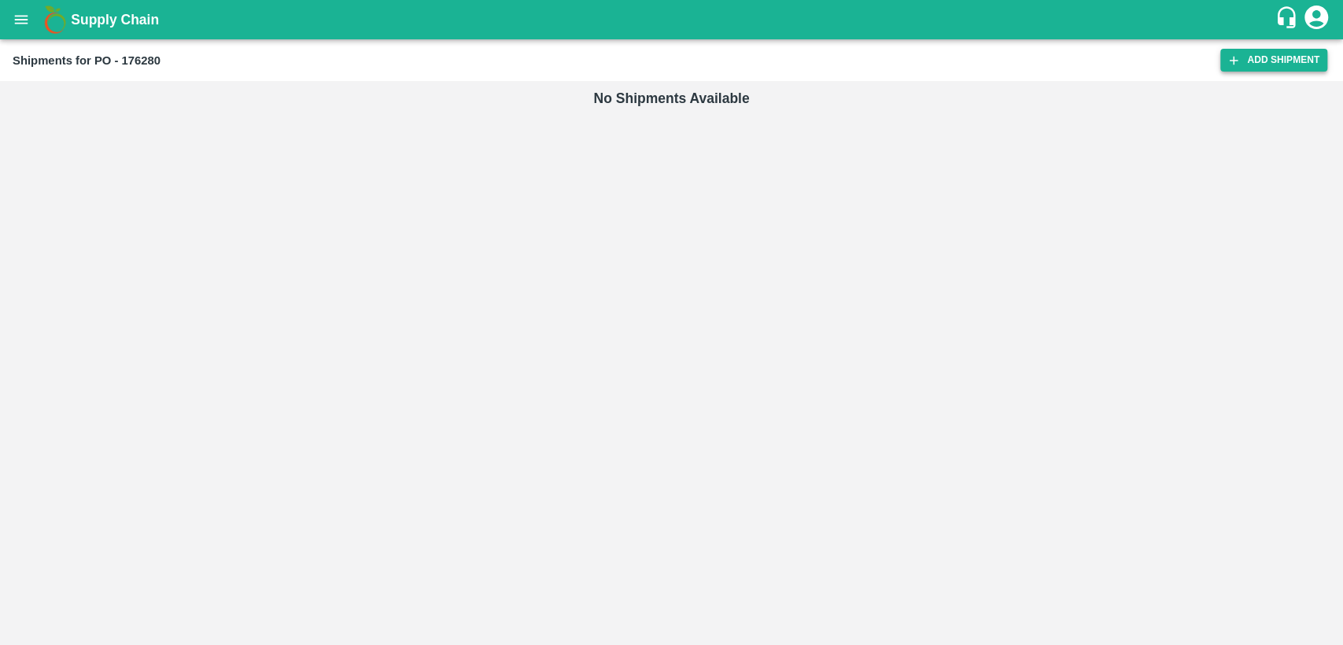
click at [1309, 57] on link "Add Shipment" at bounding box center [1273, 60] width 107 height 23
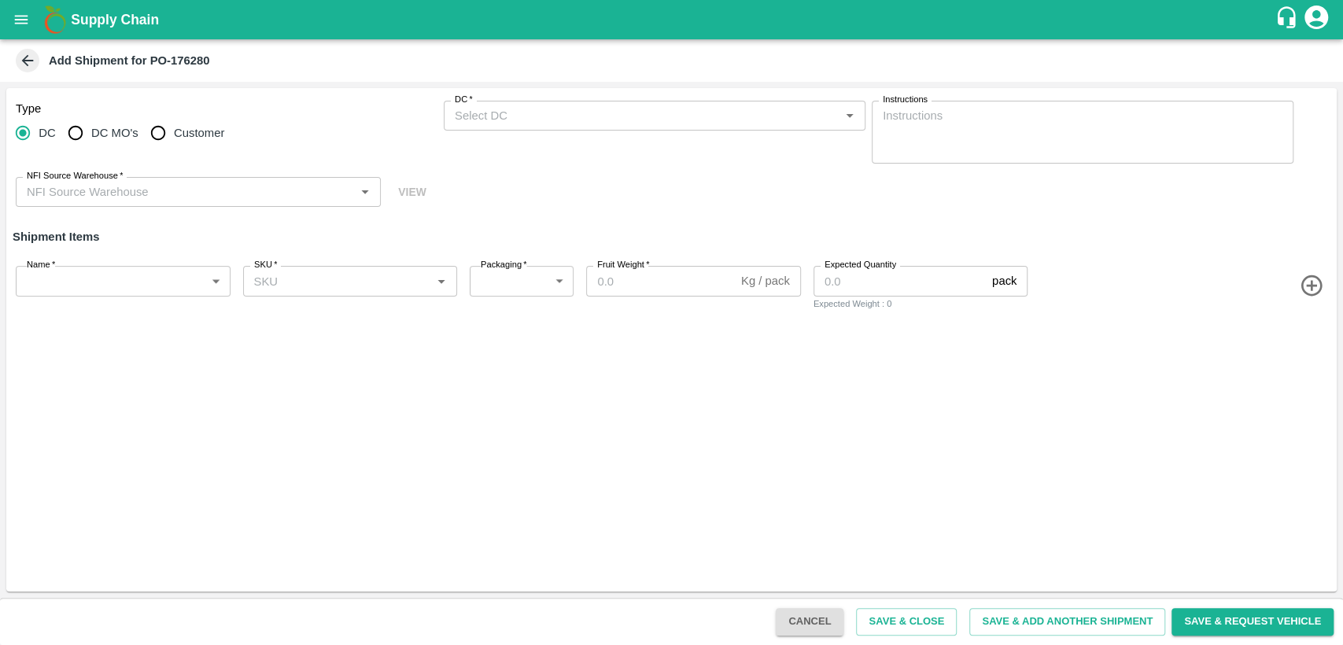
click at [158, 142] on input "Customer" at bounding box center [157, 132] width 31 height 31
radio input "true"
click at [667, 106] on input "Customer (Material Orders)   *" at bounding box center [641, 115] width 386 height 20
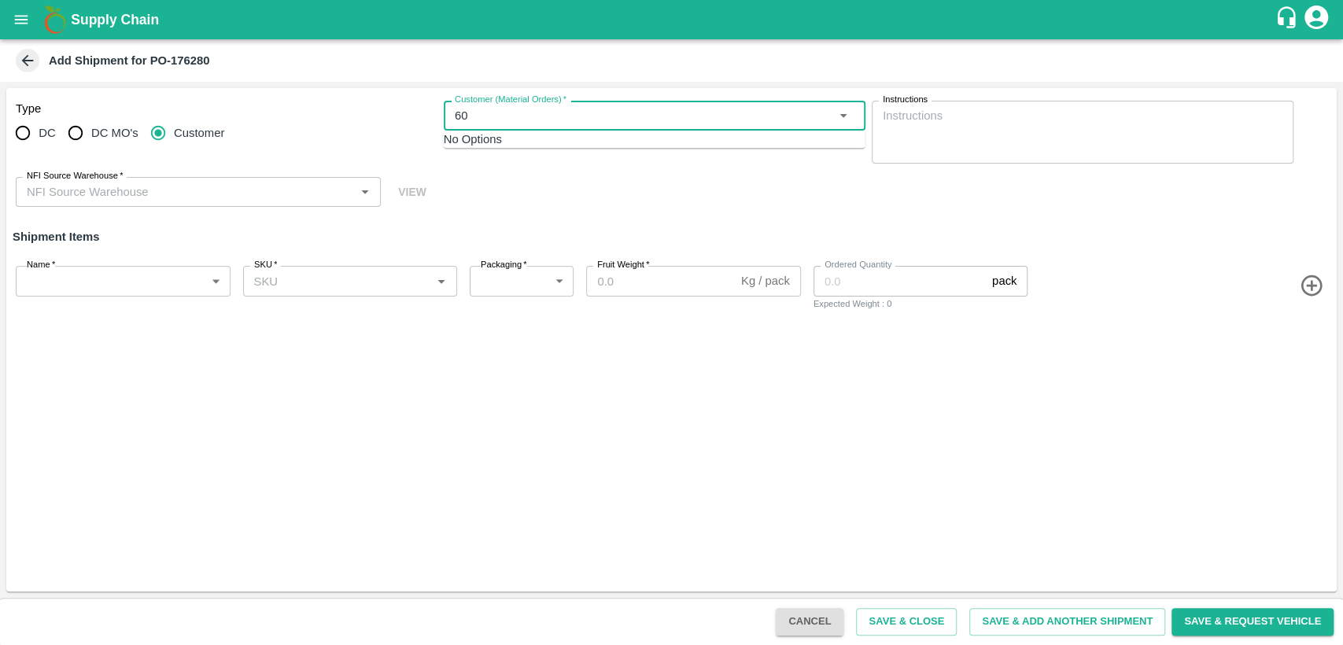
type input "60"
click at [535, 108] on input "Customer (Material Orders)   *" at bounding box center [641, 115] width 386 height 20
paste input "604398"
click at [576, 148] on div "No Options" at bounding box center [655, 139] width 422 height 17
click at [502, 145] on span "No Options" at bounding box center [473, 139] width 58 height 13
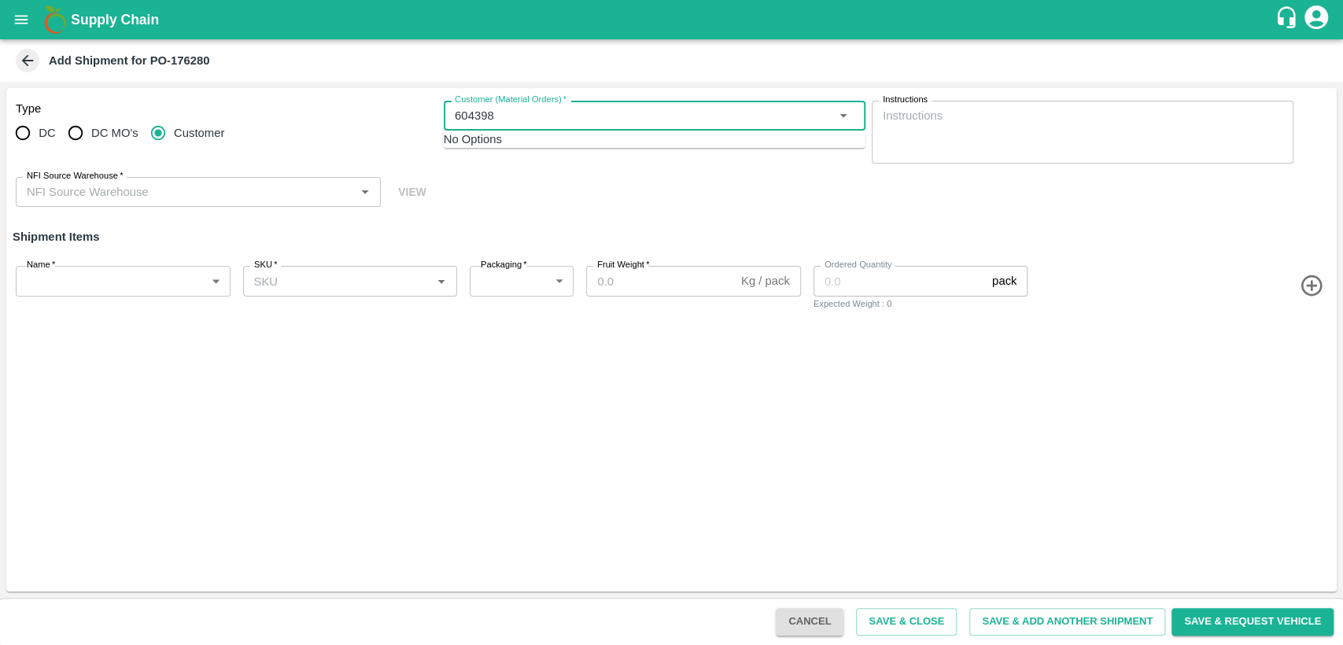
type input "604398"
click at [516, 190] on div "Type DC DC MO's Customer Customer (Material Orders)   * Customer (Material Orde…" at bounding box center [671, 154] width 1330 height 132
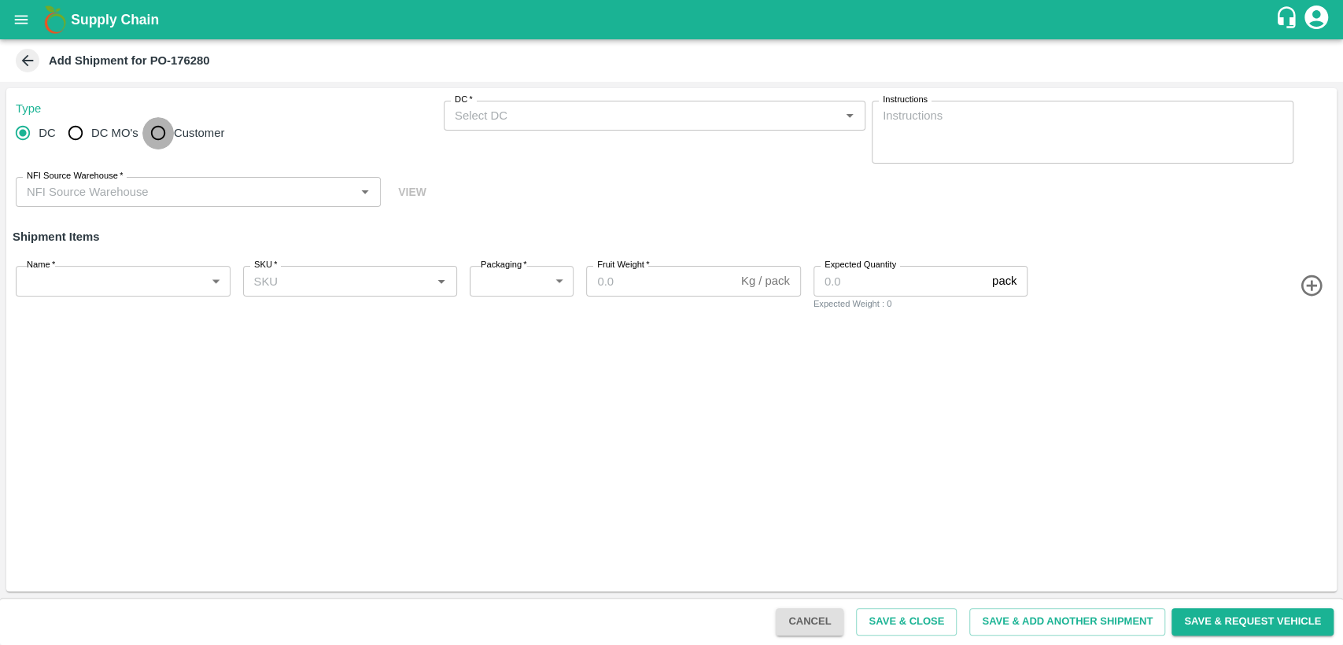
click at [160, 136] on input "Customer" at bounding box center [157, 132] width 31 height 31
radio input "true"
click at [502, 121] on input "Customer (Material Orders)   *" at bounding box center [641, 115] width 386 height 20
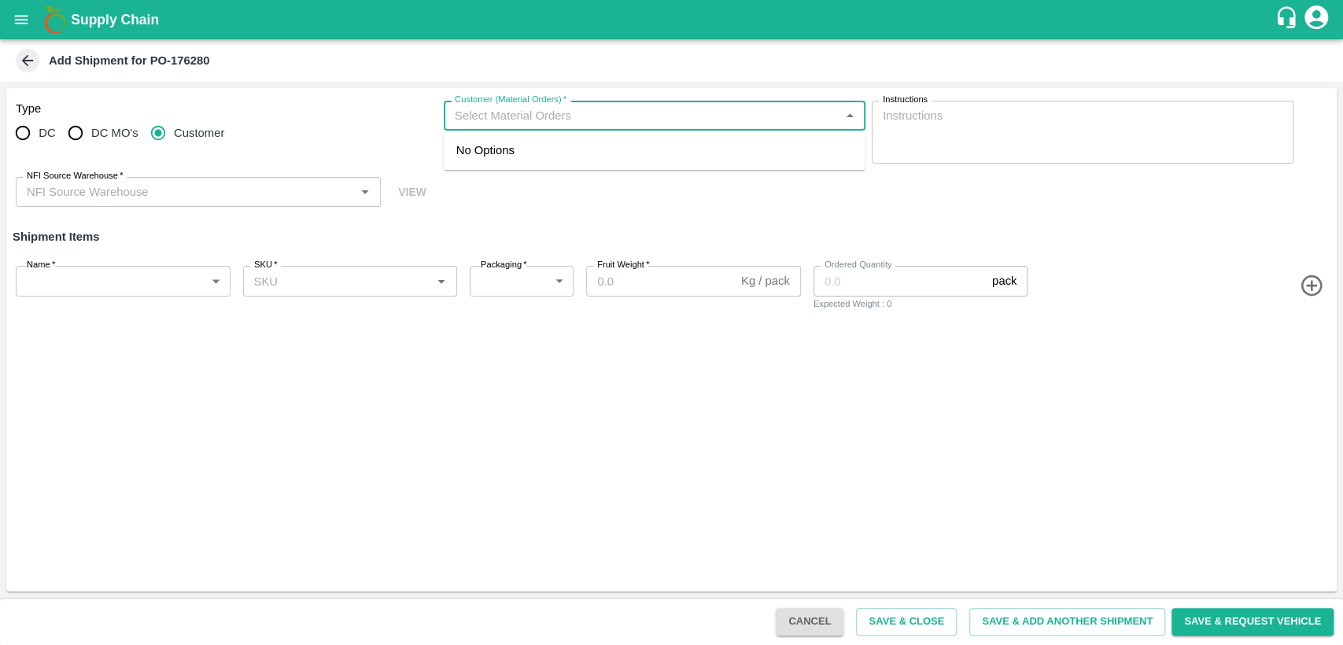
paste input "604398"
click at [455, 154] on div "No Options" at bounding box center [655, 150] width 422 height 39
type input "604398"
click at [499, 199] on div "Type DC DC MO's Customer Customer (Material Orders)   * Customer (Material Orde…" at bounding box center [671, 154] width 1330 height 132
click at [491, 122] on input "Customer (Material Orders)   *" at bounding box center [641, 115] width 386 height 20
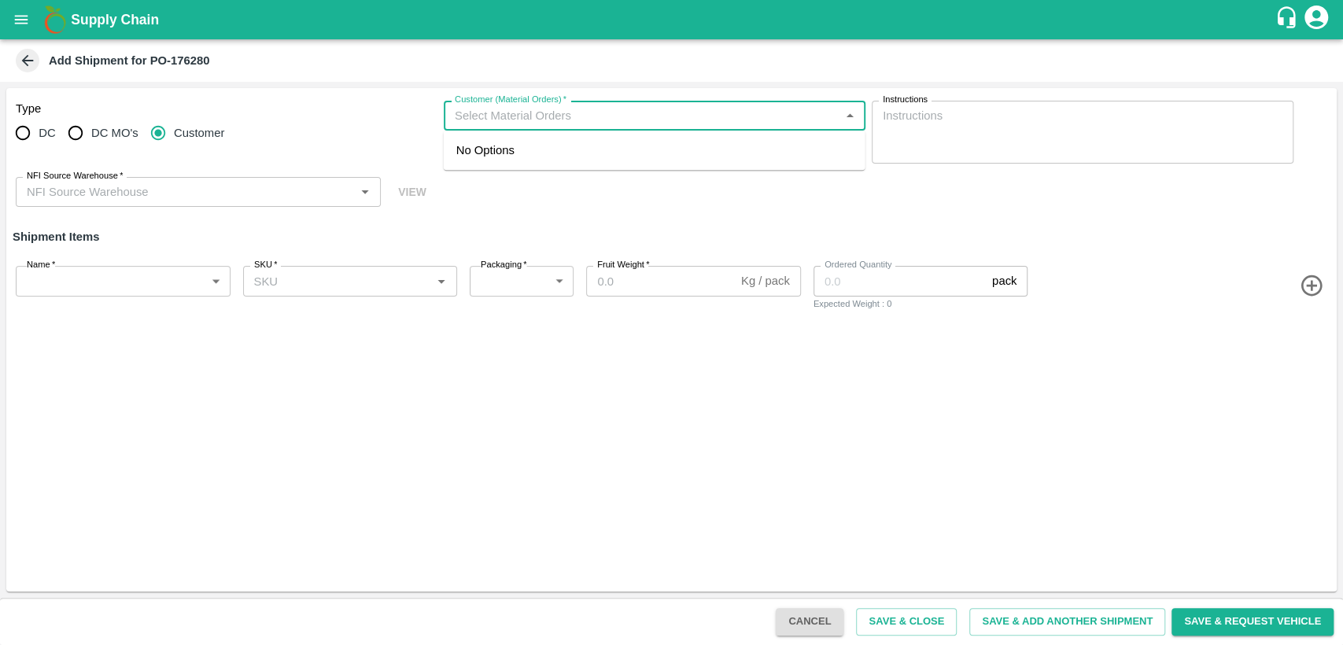
paste input "604398"
type input "604398"
click at [510, 203] on div "Type DC DC MO's Customer Customer (Material Orders)   * Customer (Material Orde…" at bounding box center [671, 154] width 1330 height 132
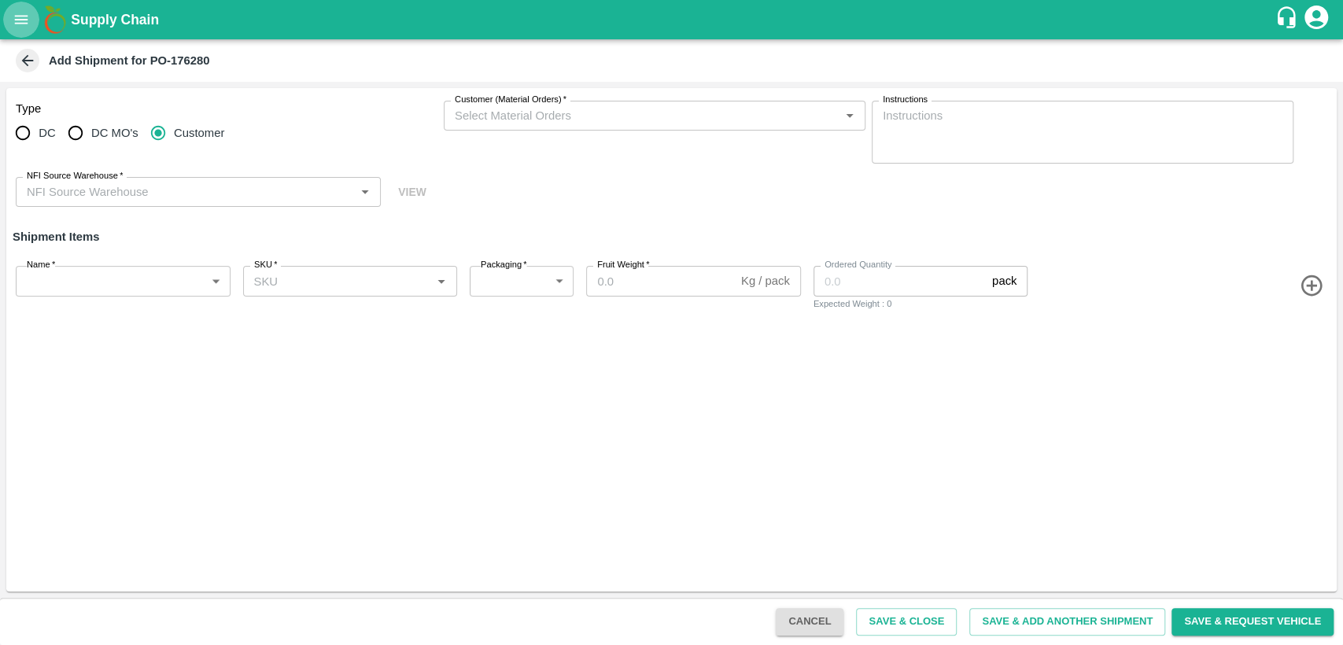
click at [22, 17] on icon "open drawer" at bounding box center [21, 19] width 17 height 17
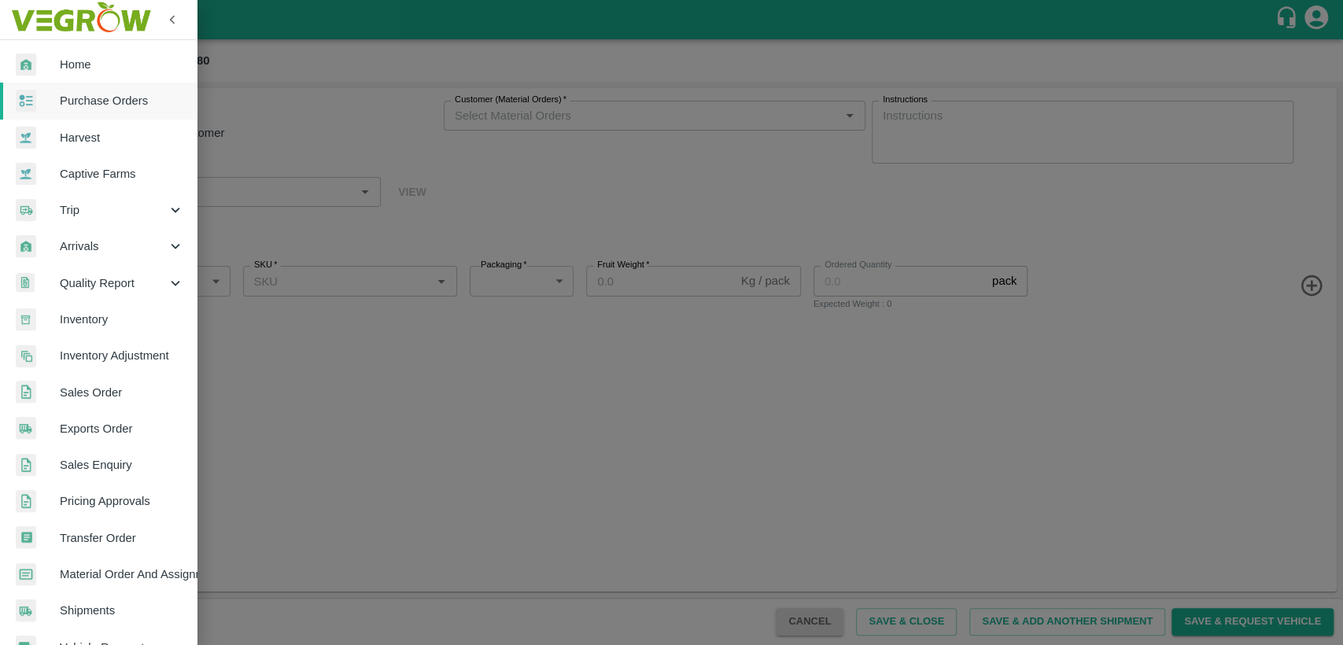
click at [81, 58] on span "Home" at bounding box center [122, 64] width 124 height 17
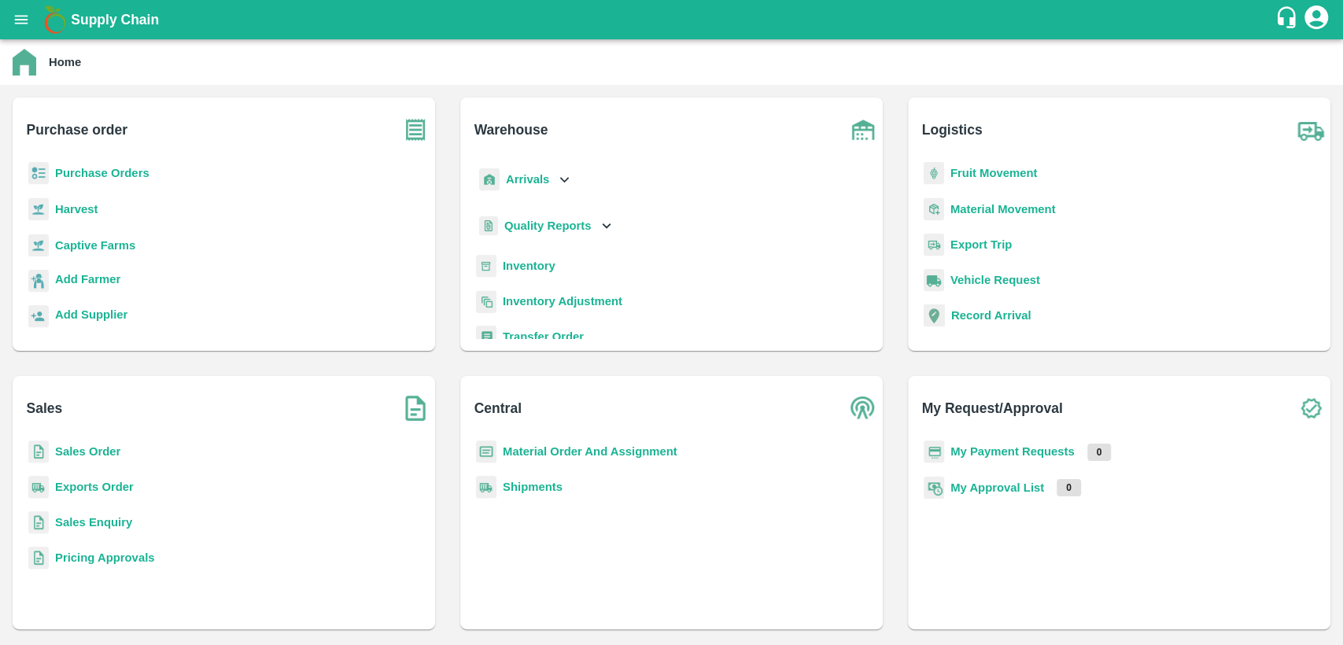
click at [518, 453] on b "Material Order And Assignment" at bounding box center [590, 451] width 175 height 13
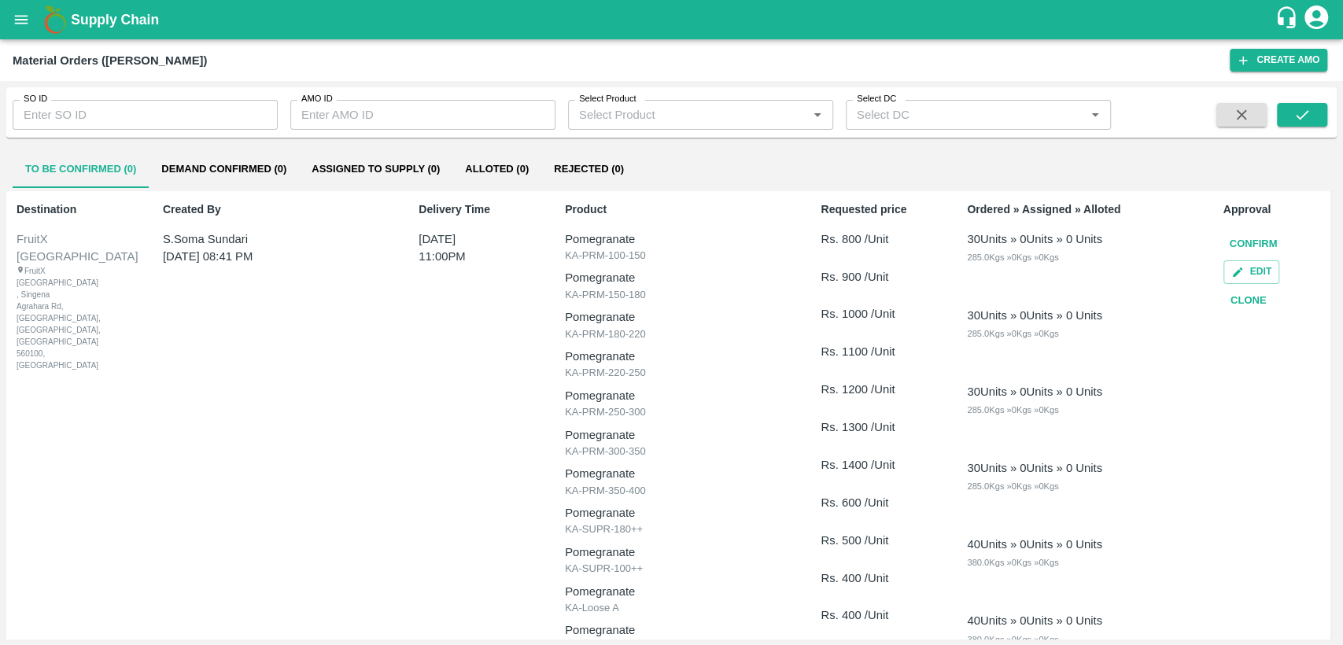
click at [119, 115] on input "SO ID" at bounding box center [145, 115] width 265 height 30
paste input "604398"
type input "604398"
click at [1303, 124] on button "submit" at bounding box center [1301, 115] width 50 height 24
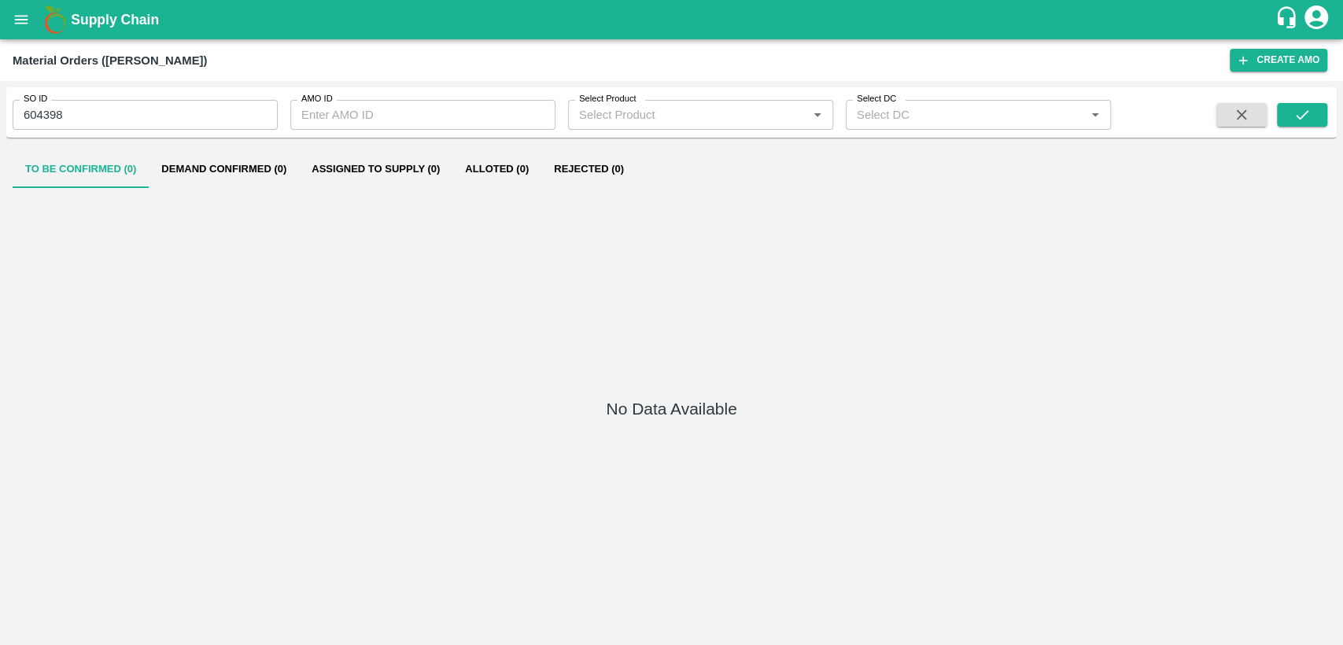
click at [220, 164] on button "Demand Confirmed (0)" at bounding box center [224, 169] width 150 height 38
click at [84, 177] on button "To Be Confirmed (0)" at bounding box center [81, 169] width 136 height 38
click at [22, 11] on icon "open drawer" at bounding box center [21, 19] width 17 height 17
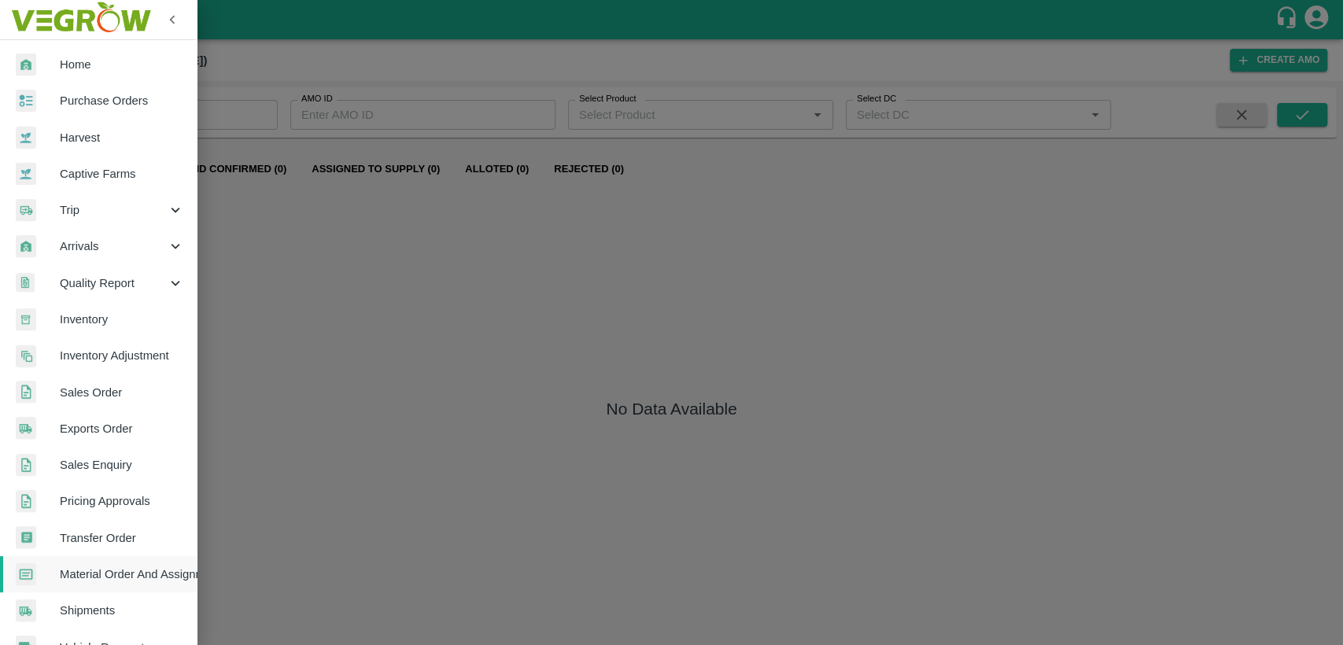
click at [76, 67] on span "Home" at bounding box center [122, 64] width 124 height 17
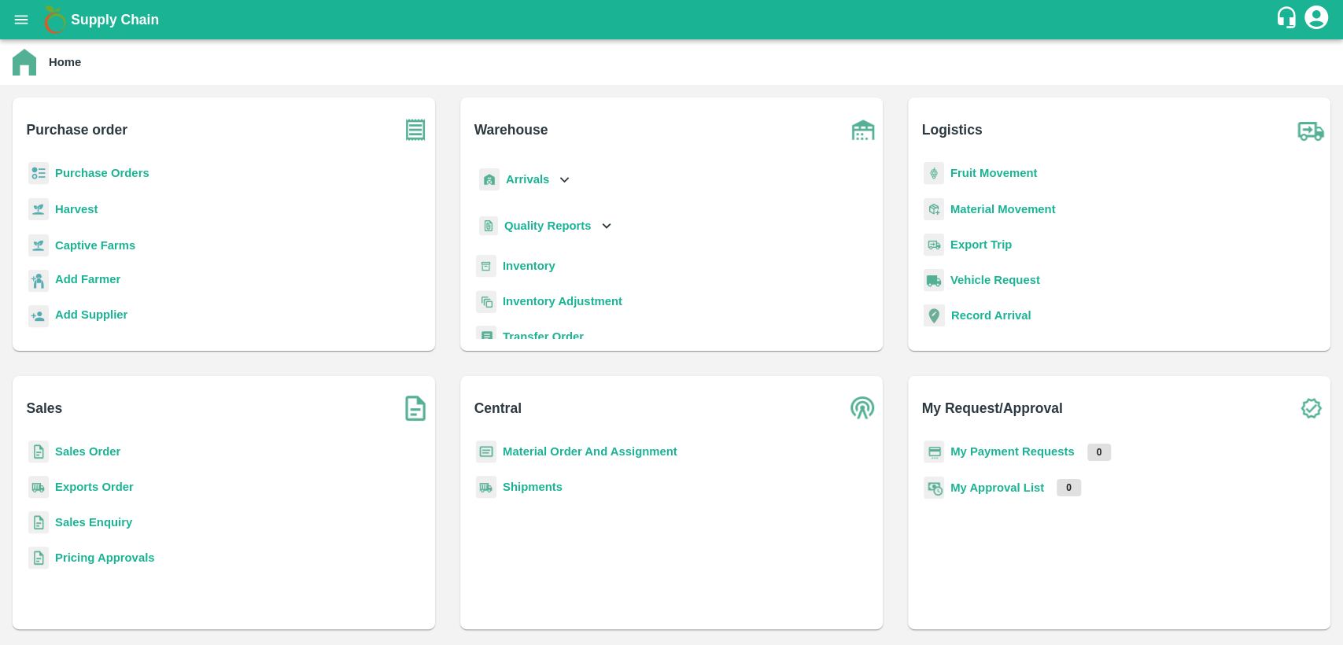
click at [84, 458] on b "Sales Order" at bounding box center [87, 451] width 65 height 13
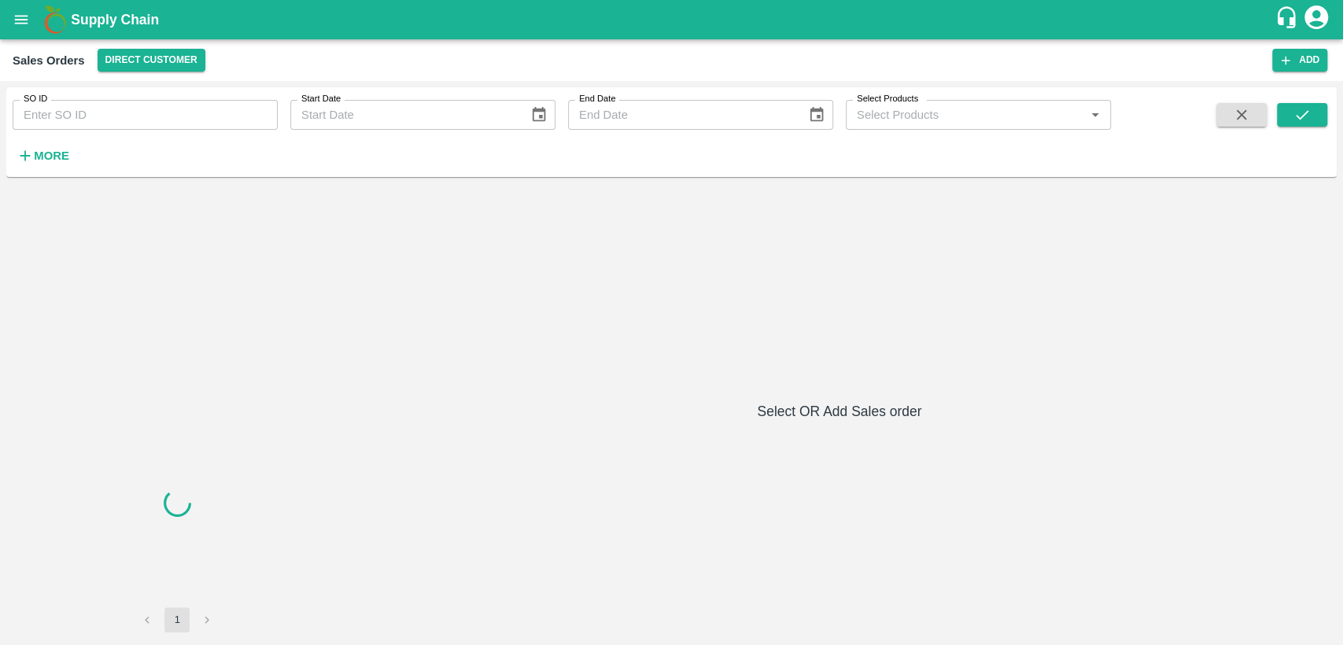
click at [58, 127] on input "SO ID" at bounding box center [145, 115] width 265 height 30
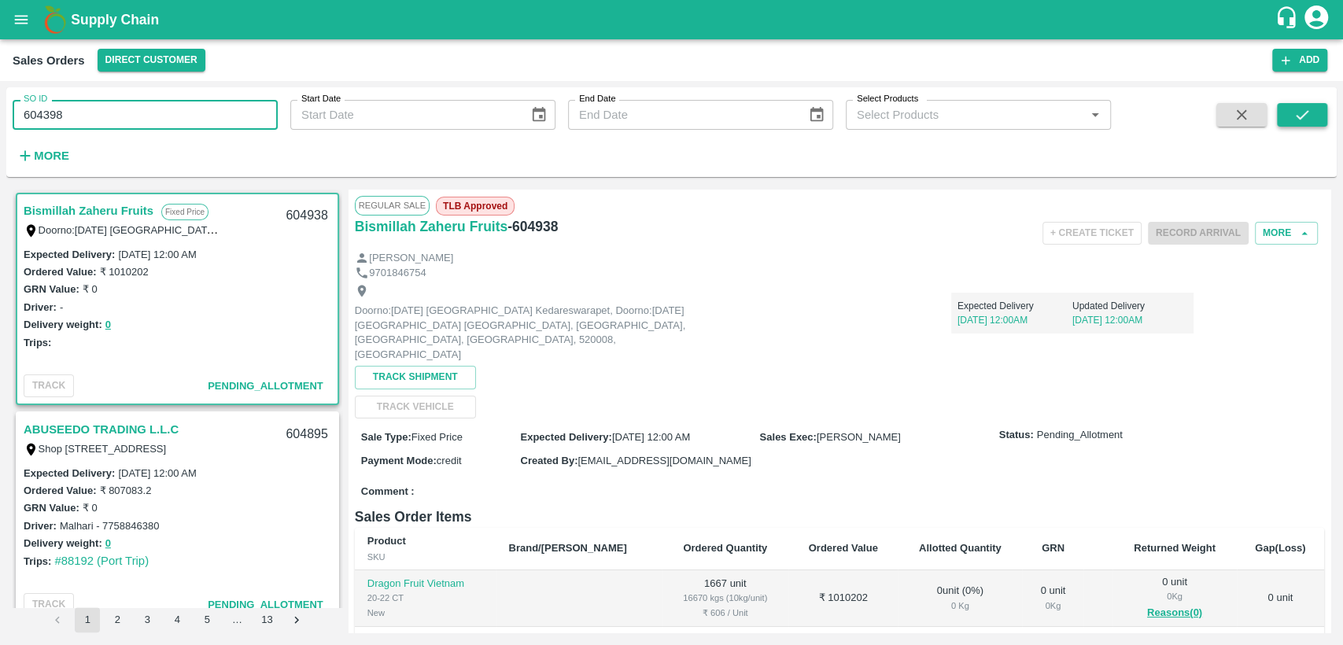
drag, startPoint x: 1297, startPoint y: 116, endPoint x: 1279, endPoint y: 126, distance: 20.8
click at [1297, 116] on icon "submit" at bounding box center [1301, 114] width 17 height 17
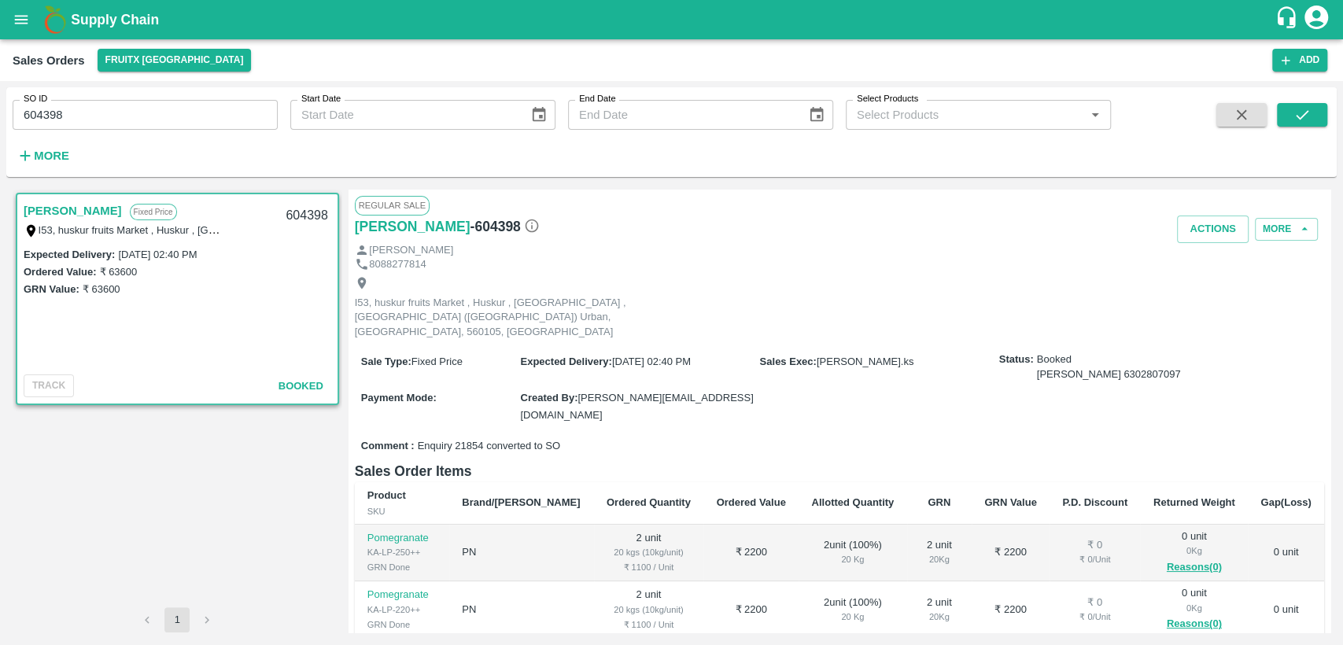
click at [76, 114] on input "604398" at bounding box center [145, 115] width 265 height 30
type input "604938"
click at [1300, 111] on icon "submit" at bounding box center [1301, 114] width 17 height 17
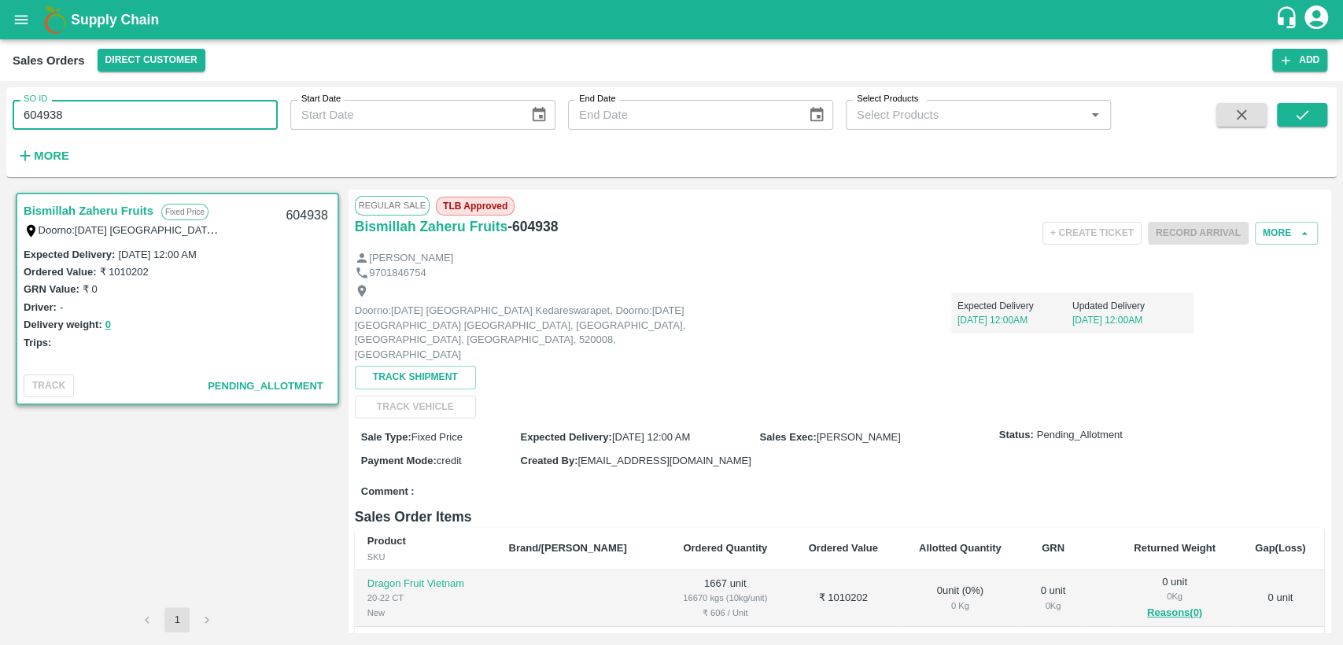
drag, startPoint x: 61, startPoint y: 116, endPoint x: 10, endPoint y: 119, distance: 51.2
click at [10, 119] on div "SO ID 604938 SO ID" at bounding box center [139, 108] width 278 height 42
click at [21, 13] on icon "open drawer" at bounding box center [21, 19] width 17 height 17
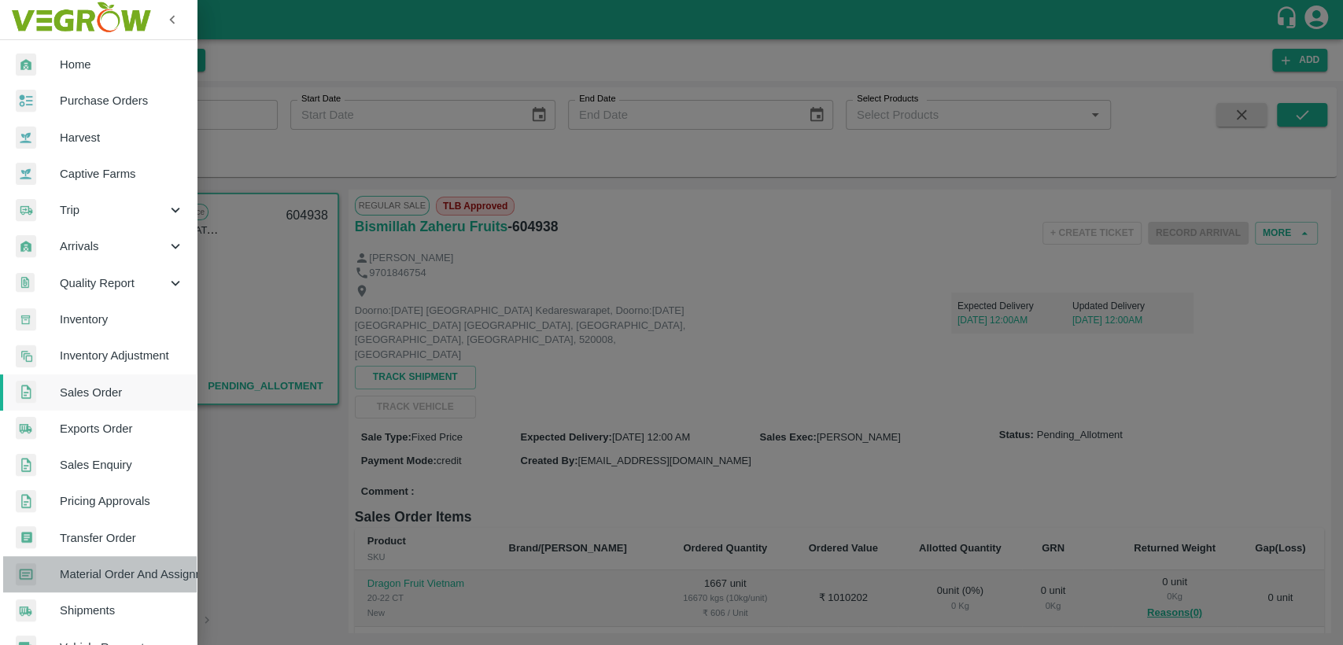
click at [138, 580] on span "Material Order And Assignment" at bounding box center [122, 573] width 124 height 17
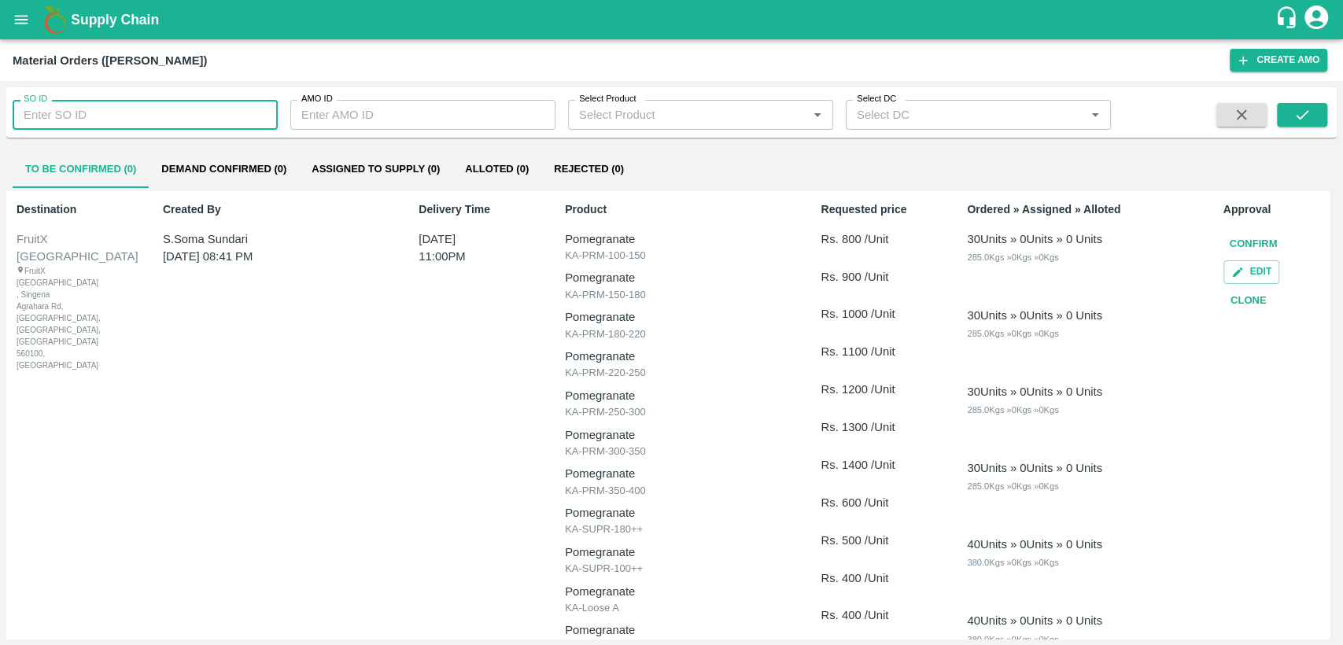
click at [132, 101] on input "SO ID" at bounding box center [145, 115] width 265 height 30
paste input "604938"
type input "604938"
drag, startPoint x: 1290, startPoint y: 113, endPoint x: 1264, endPoint y: 156, distance: 49.8
click at [1292, 111] on button "submit" at bounding box center [1301, 115] width 50 height 24
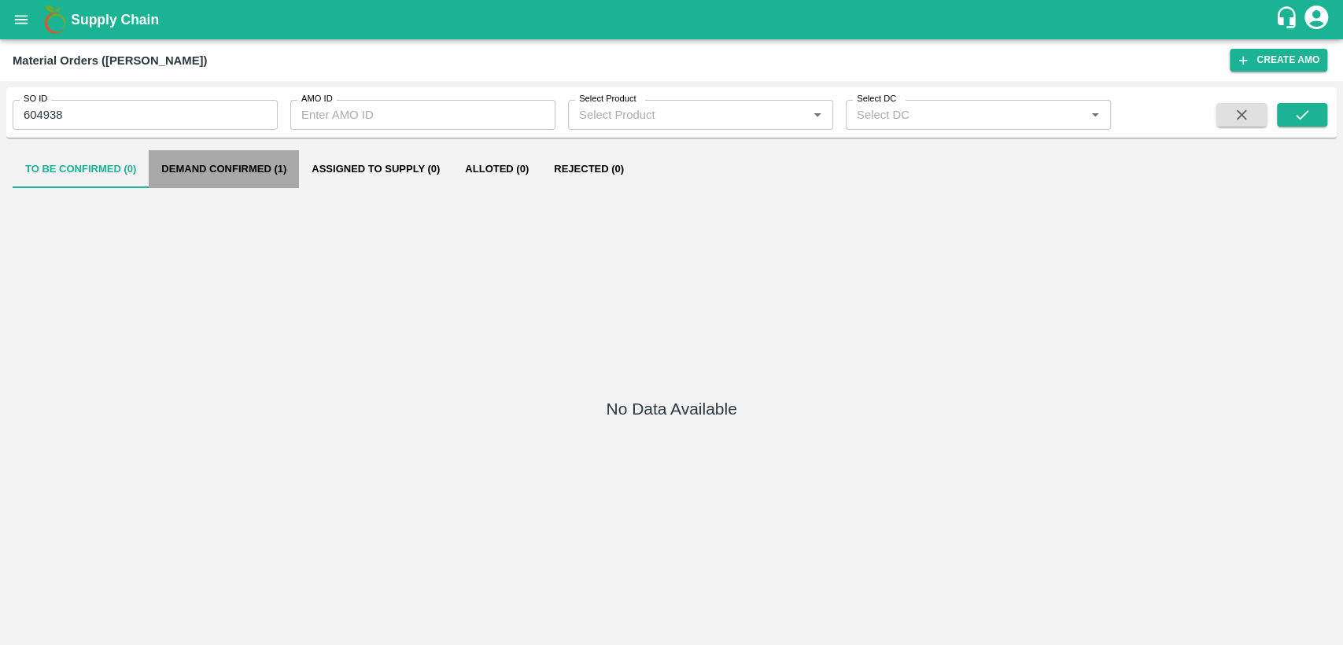
click at [256, 168] on button "Demand Confirmed (1)" at bounding box center [224, 169] width 150 height 38
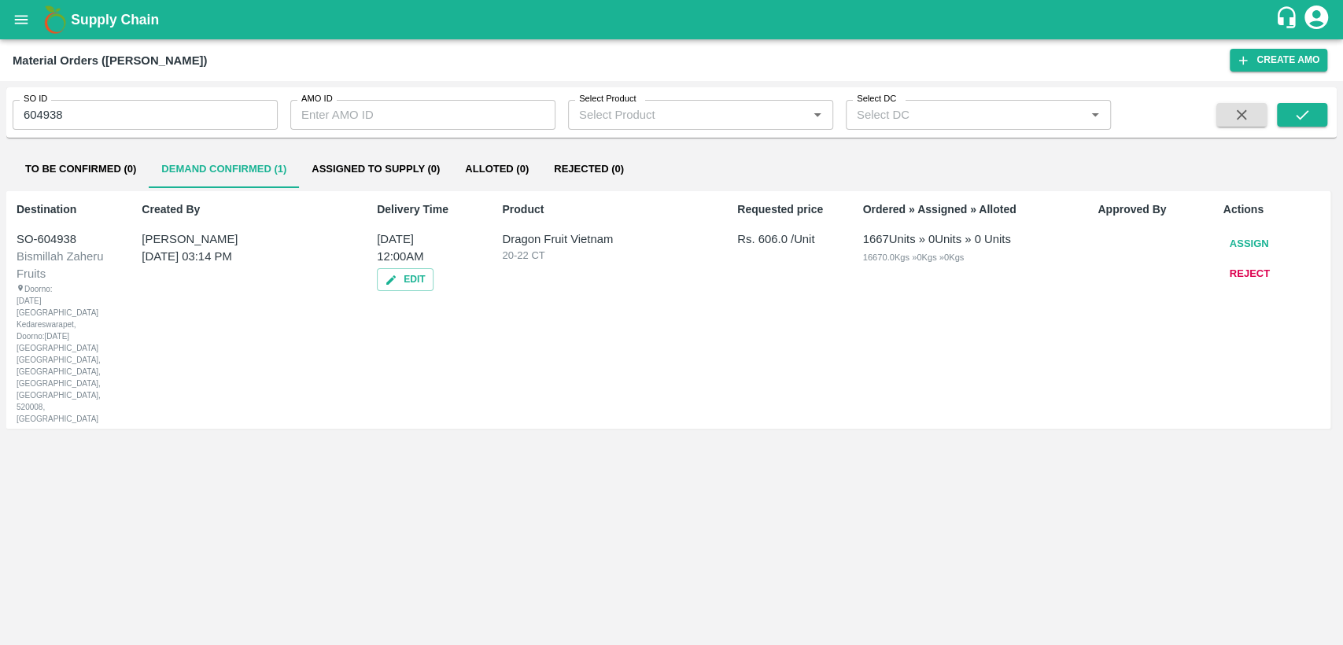
click at [1234, 241] on button "Assign" at bounding box center [1249, 244] width 52 height 28
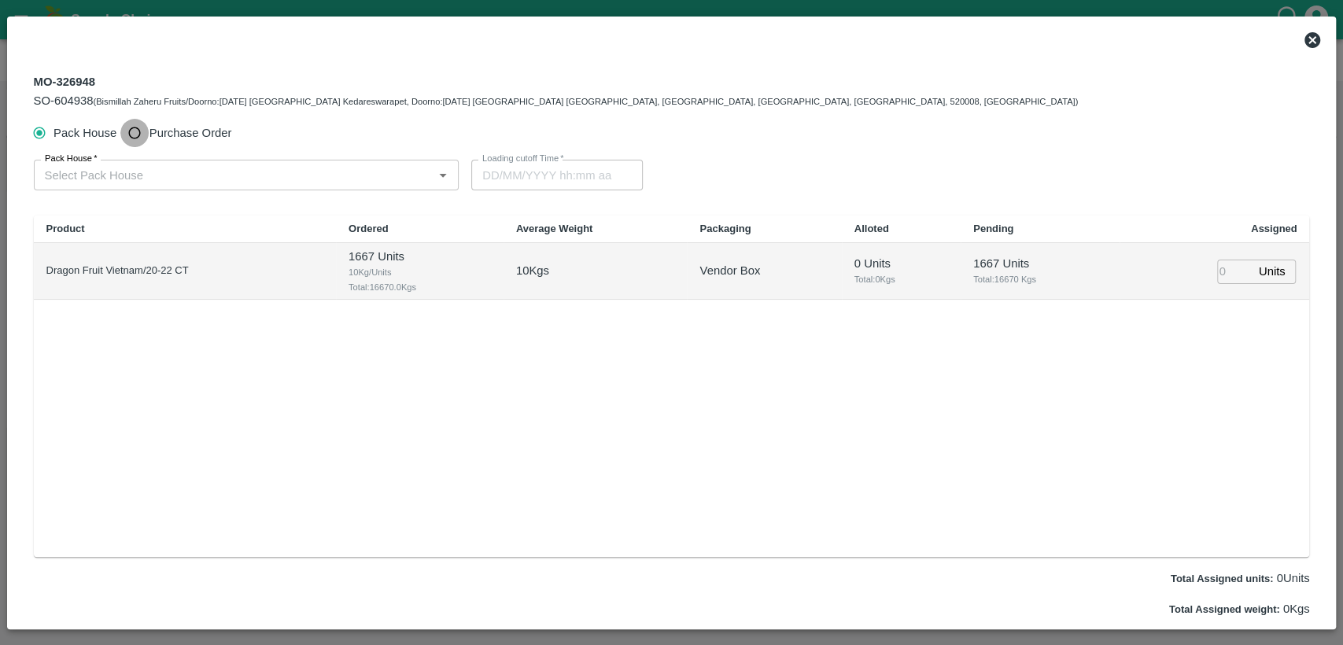
click at [137, 134] on input "Purchase Order" at bounding box center [134, 133] width 29 height 29
radio input "true"
click at [145, 183] on input "PO   *" at bounding box center [228, 174] width 378 height 20
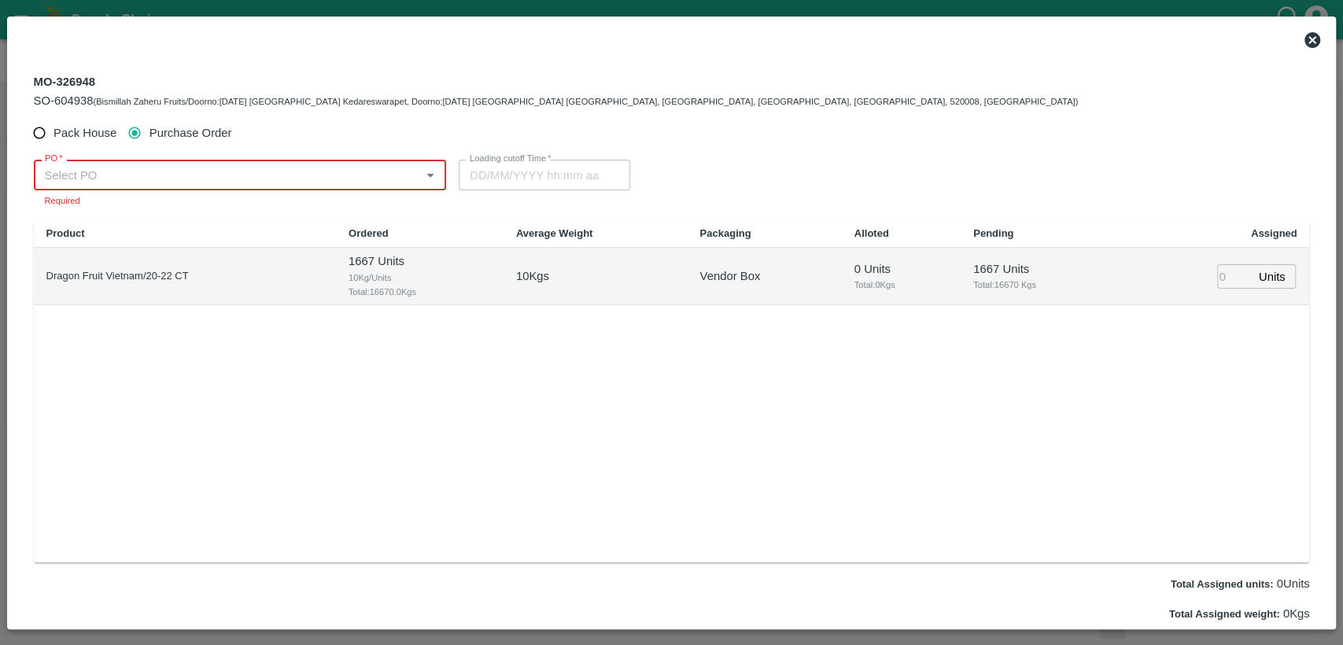
click at [123, 176] on input "PO   *" at bounding box center [228, 174] width 378 height 20
paste input "PO-176280"
drag, startPoint x: 65, startPoint y: 173, endPoint x: 6, endPoint y: 173, distance: 59.0
click at [7, 173] on div "MO-326948 SO-604938 (Bismillah Zaheru Fruits/Doorno:18-1-55 Mangamarket Kedares…" at bounding box center [671, 323] width 1329 height 613
click at [114, 171] on input "PO   *" at bounding box center [228, 174] width 378 height 20
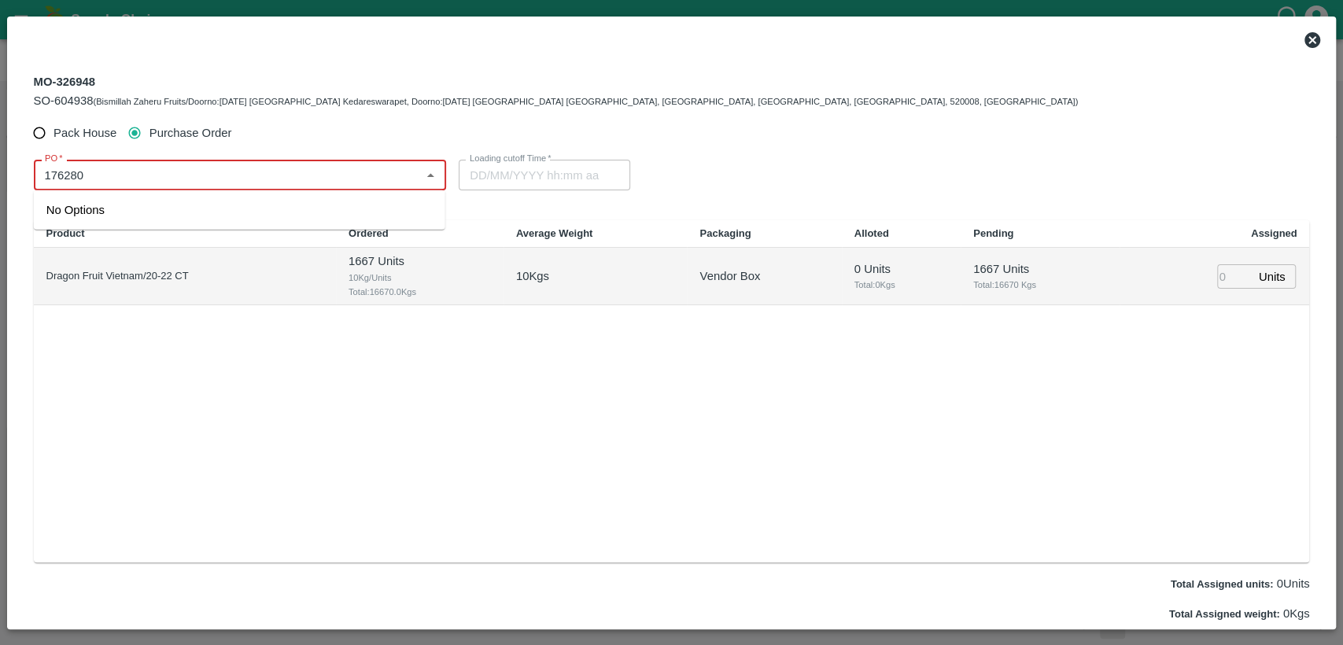
drag, startPoint x: 107, startPoint y: 171, endPoint x: 53, endPoint y: 171, distance: 54.3
click at [53, 171] on input "PO   *" at bounding box center [228, 174] width 378 height 20
type input "1"
click at [74, 217] on div "PO-176280(ARUL EXPORTS AND IMPORTS-9443370833)" at bounding box center [233, 209] width 374 height 17
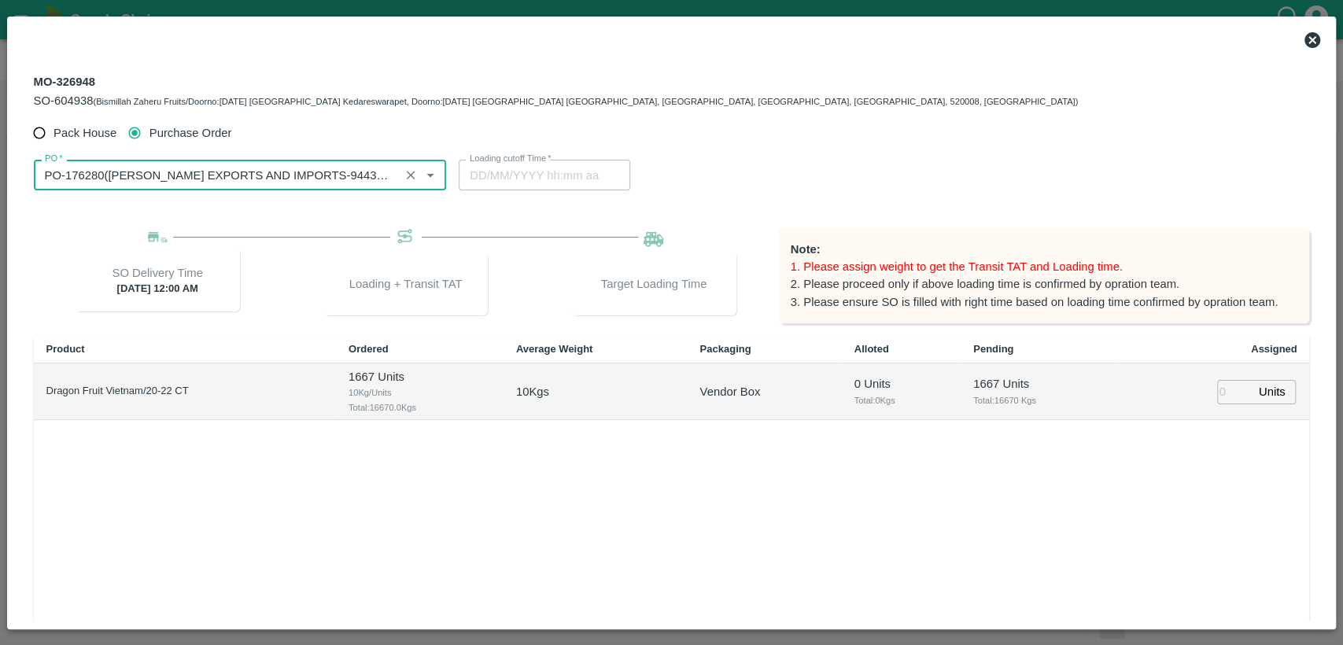
type input "PO-176280(ARUL EXPORTS AND IMPORTS-9443370833)"
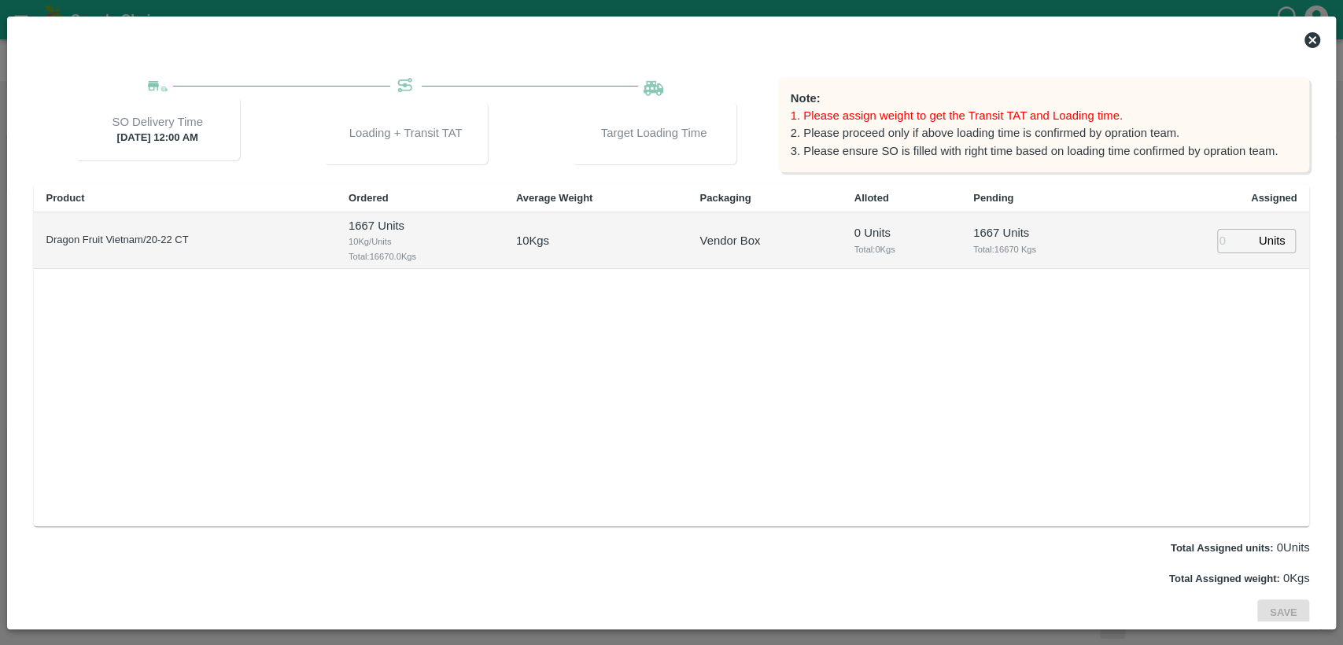
scroll to position [157, 0]
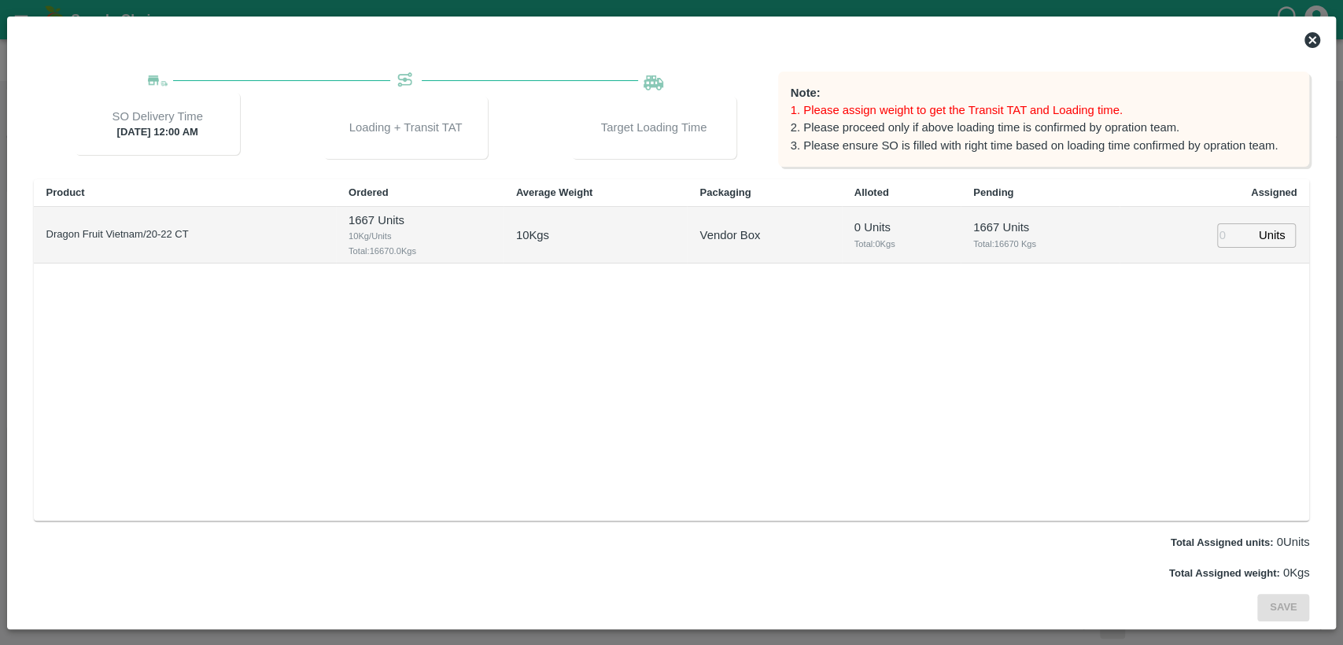
click at [1266, 234] on p "Units" at bounding box center [1271, 235] width 27 height 17
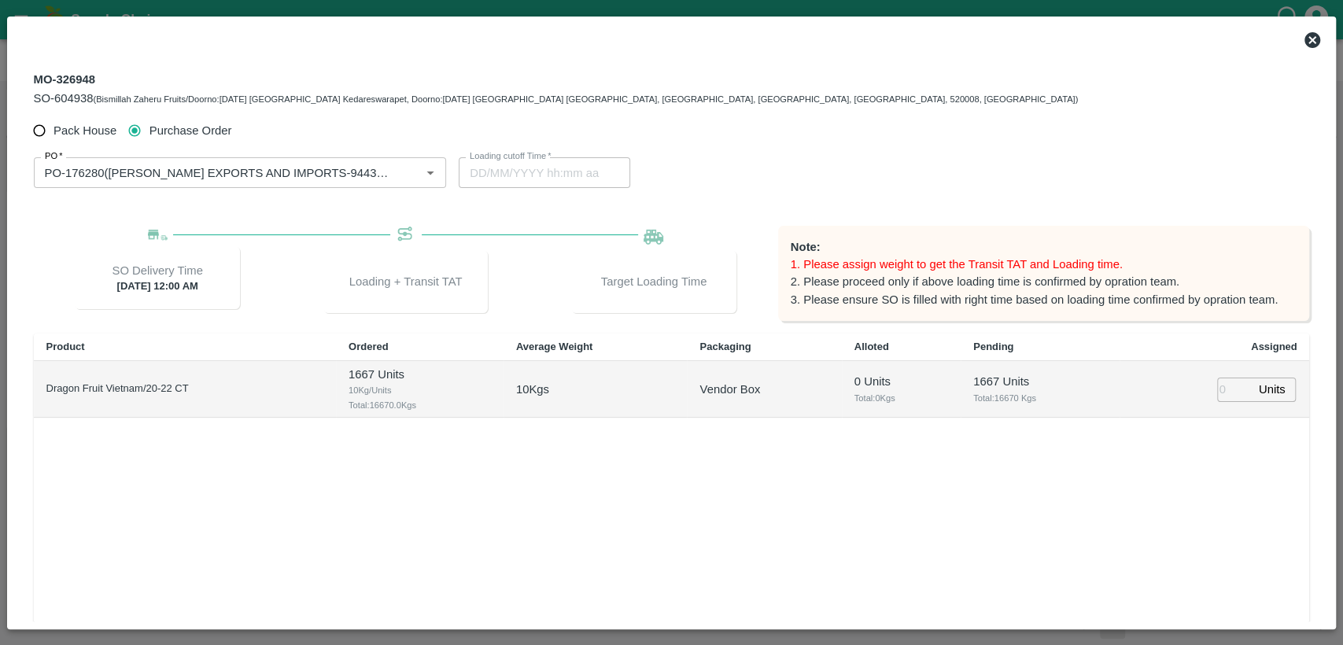
scroll to position [0, 0]
click at [1313, 34] on icon at bounding box center [1312, 40] width 16 height 16
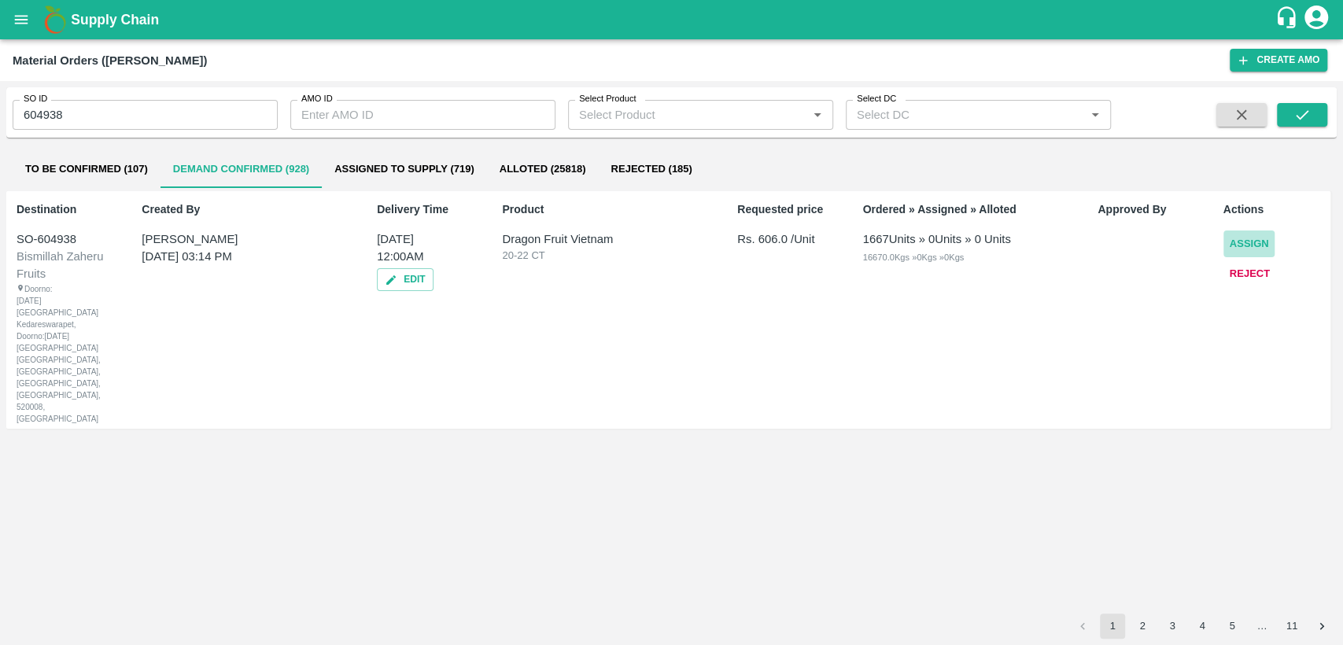
click at [1239, 240] on button "Assign" at bounding box center [1249, 244] width 52 height 28
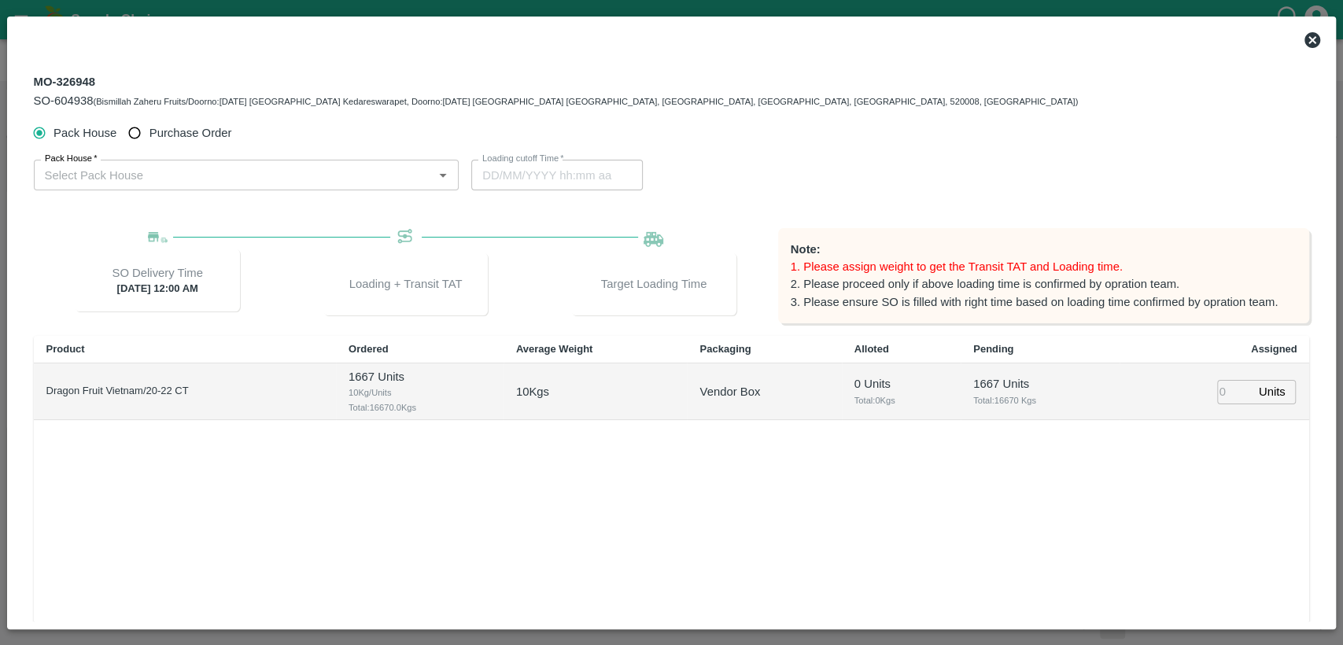
drag, startPoint x: 129, startPoint y: 134, endPoint x: 131, endPoint y: 142, distance: 8.2
click at [131, 134] on input "Purchase Order" at bounding box center [134, 133] width 29 height 29
radio input "true"
click at [140, 181] on input "PO   *" at bounding box center [228, 174] width 378 height 20
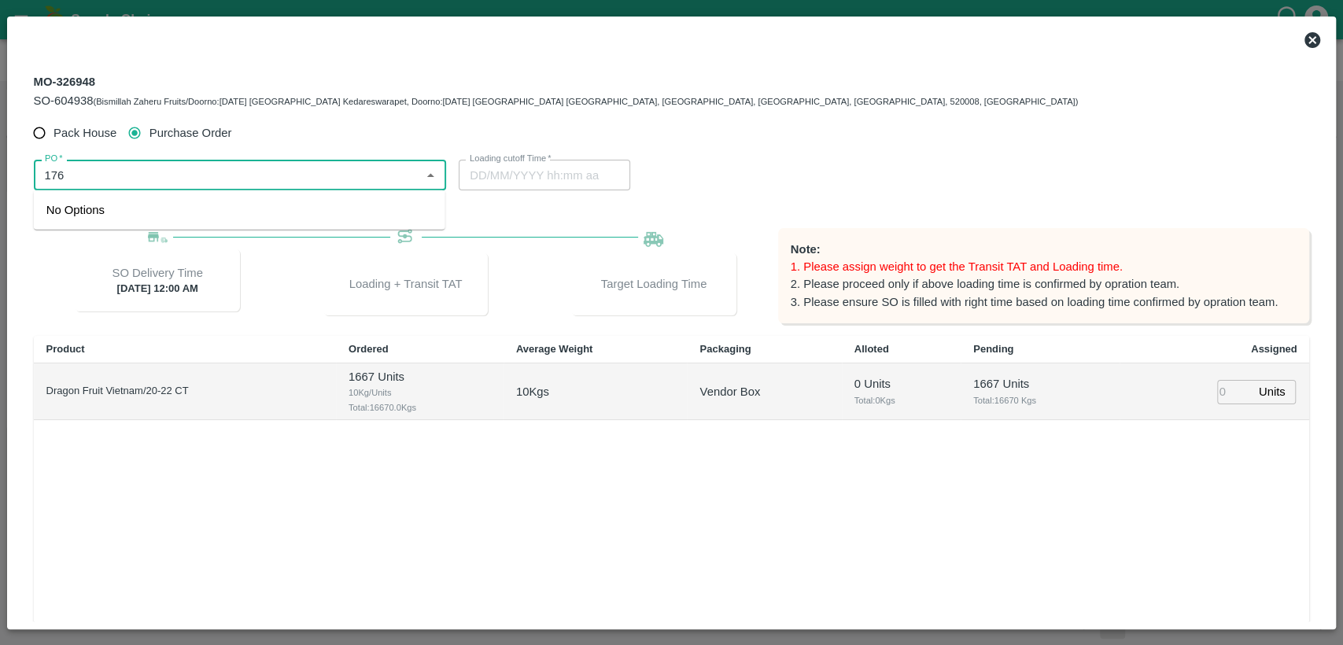
type input "176"
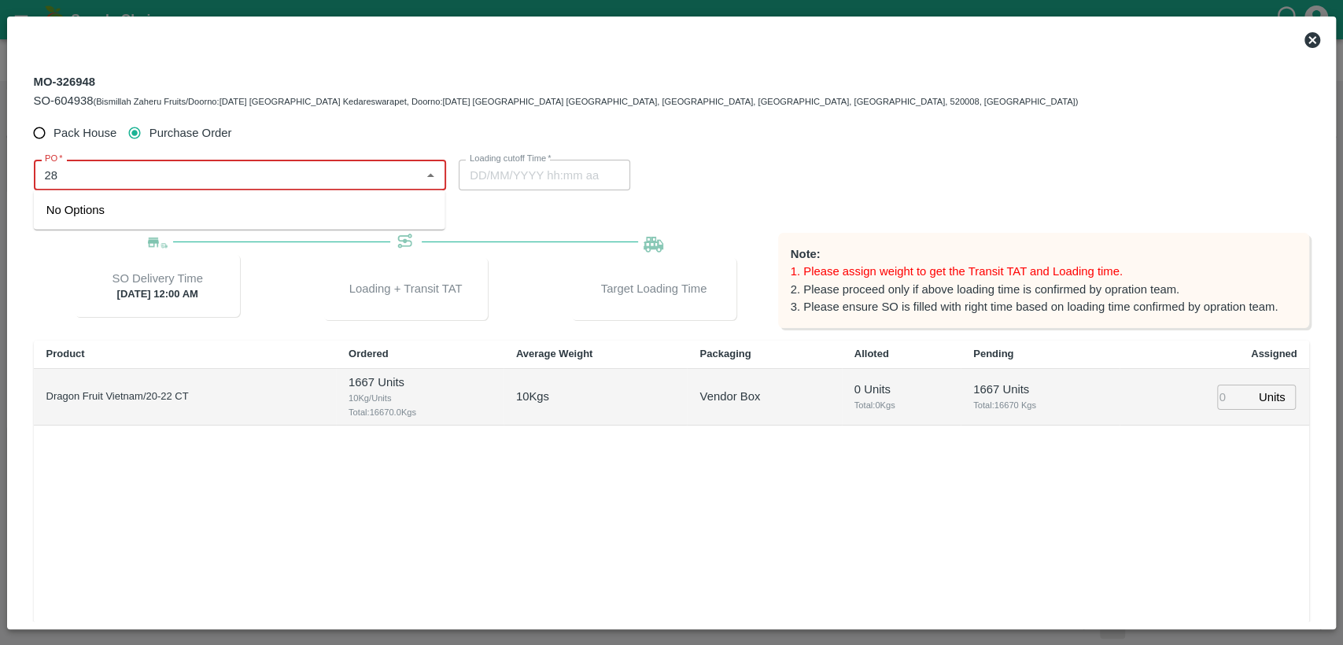
type input "2"
click at [146, 210] on div "PO-176280(ARUL EXPORTS AND IMPORTS-9443370833)" at bounding box center [233, 209] width 374 height 17
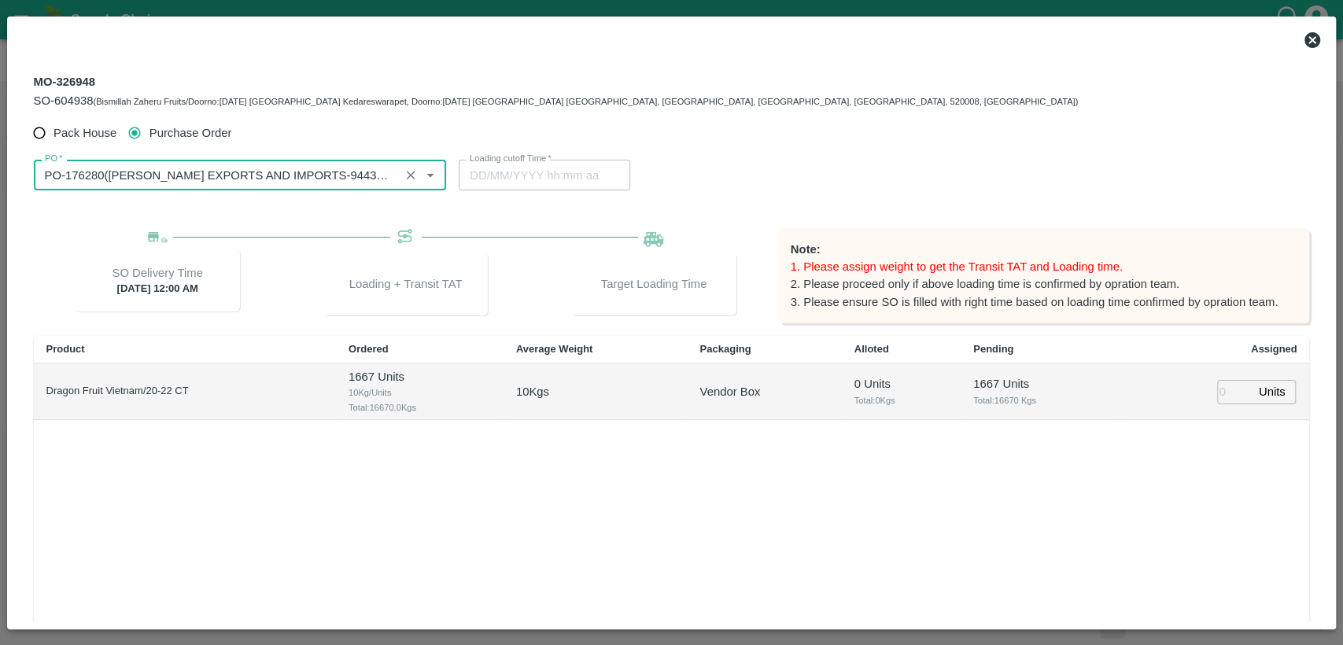
type input "PO-176280(ARUL EXPORTS AND IMPORTS-9443370833)"
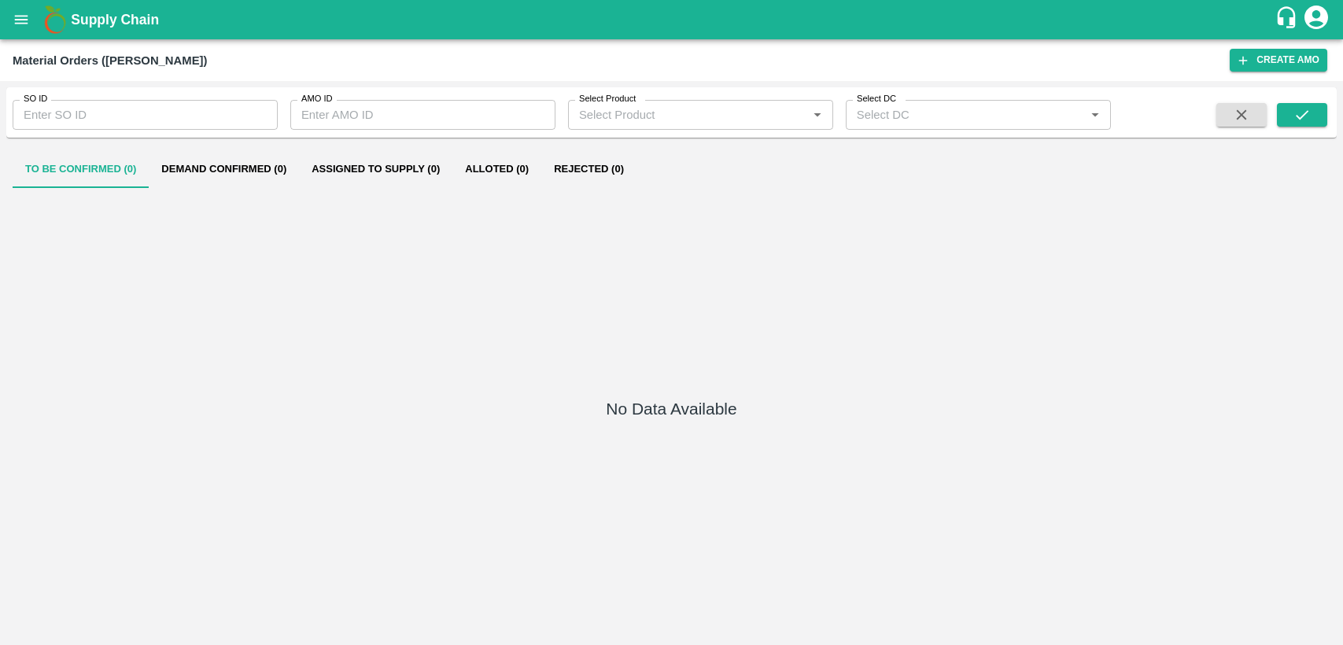
type input "604938"
click at [250, 168] on button "Demand Confirmed (1)" at bounding box center [224, 169] width 150 height 38
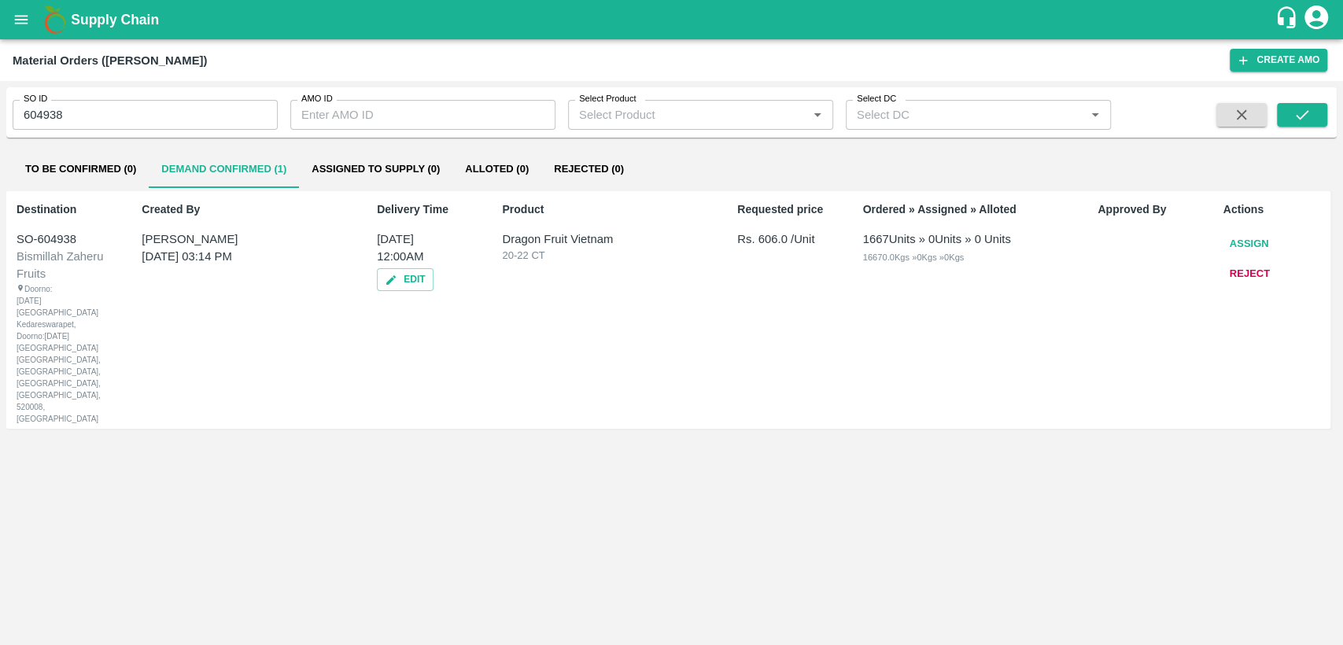
click at [1239, 241] on button "Assign" at bounding box center [1249, 244] width 52 height 28
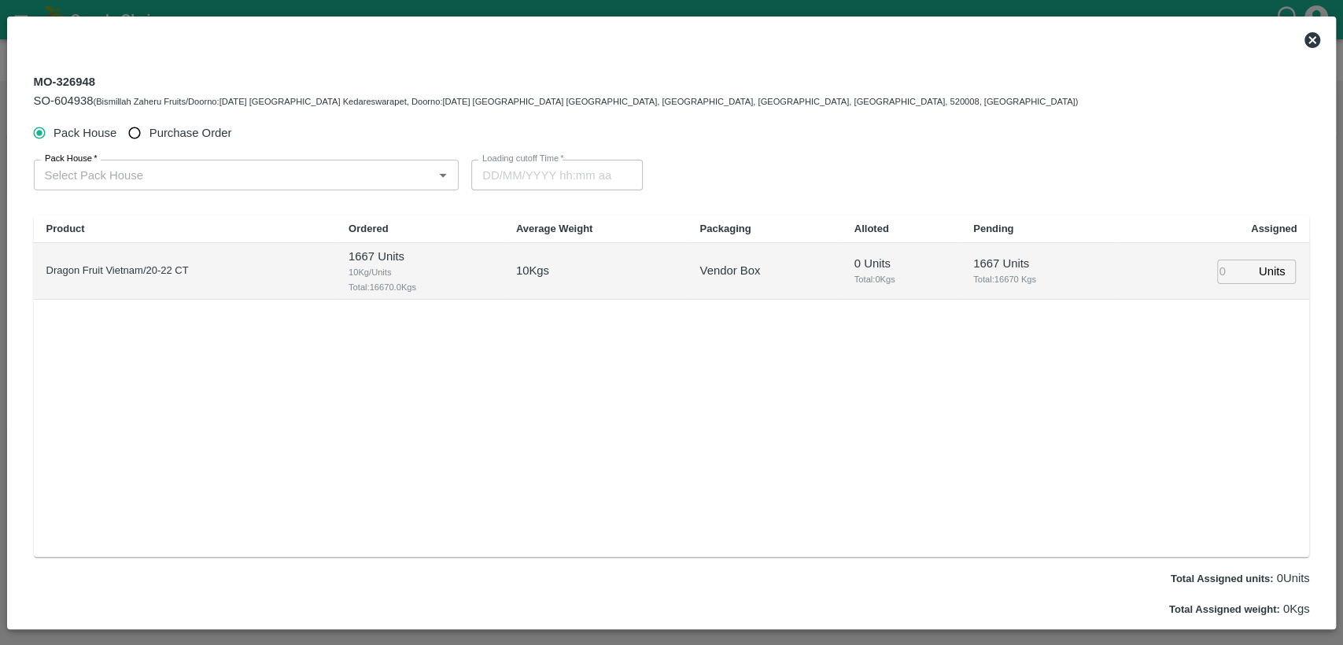
click at [141, 131] on input "Purchase Order" at bounding box center [134, 133] width 29 height 29
radio input "true"
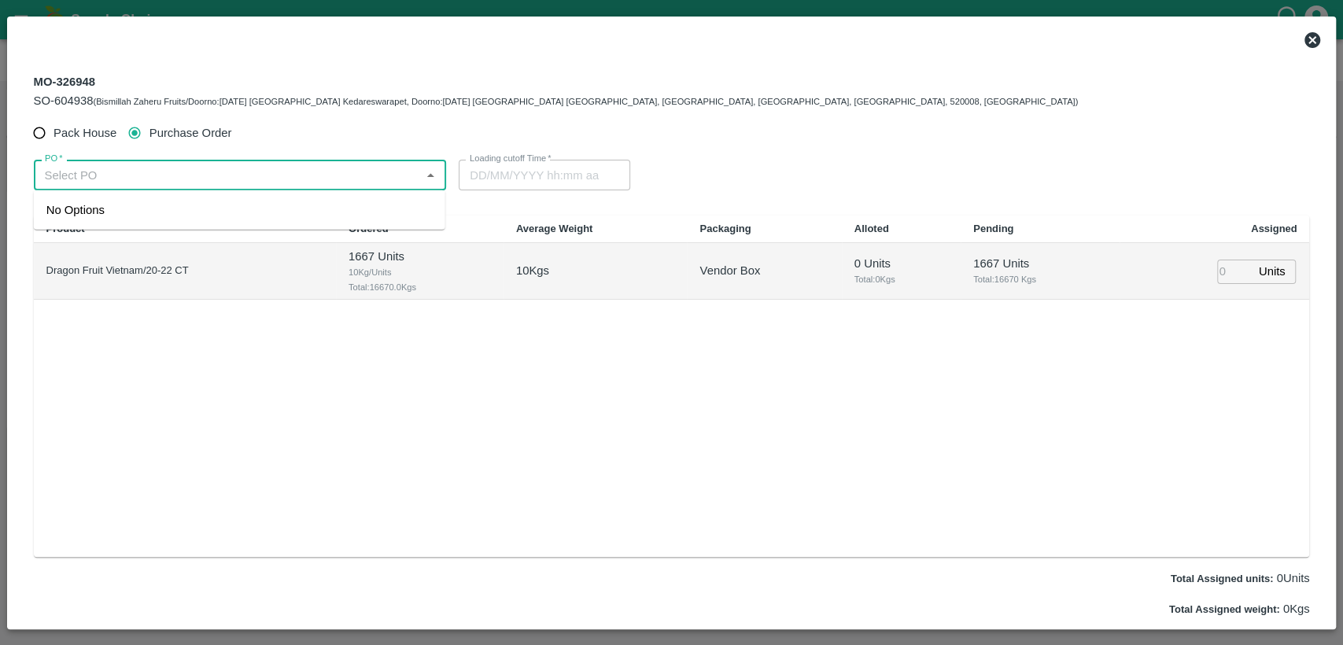
click at [139, 180] on input "PO   *" at bounding box center [228, 174] width 378 height 20
click at [142, 209] on div "PO-176280([PERSON_NAME] EXPORTS AND IMPORTS-9443370833)" at bounding box center [233, 209] width 374 height 17
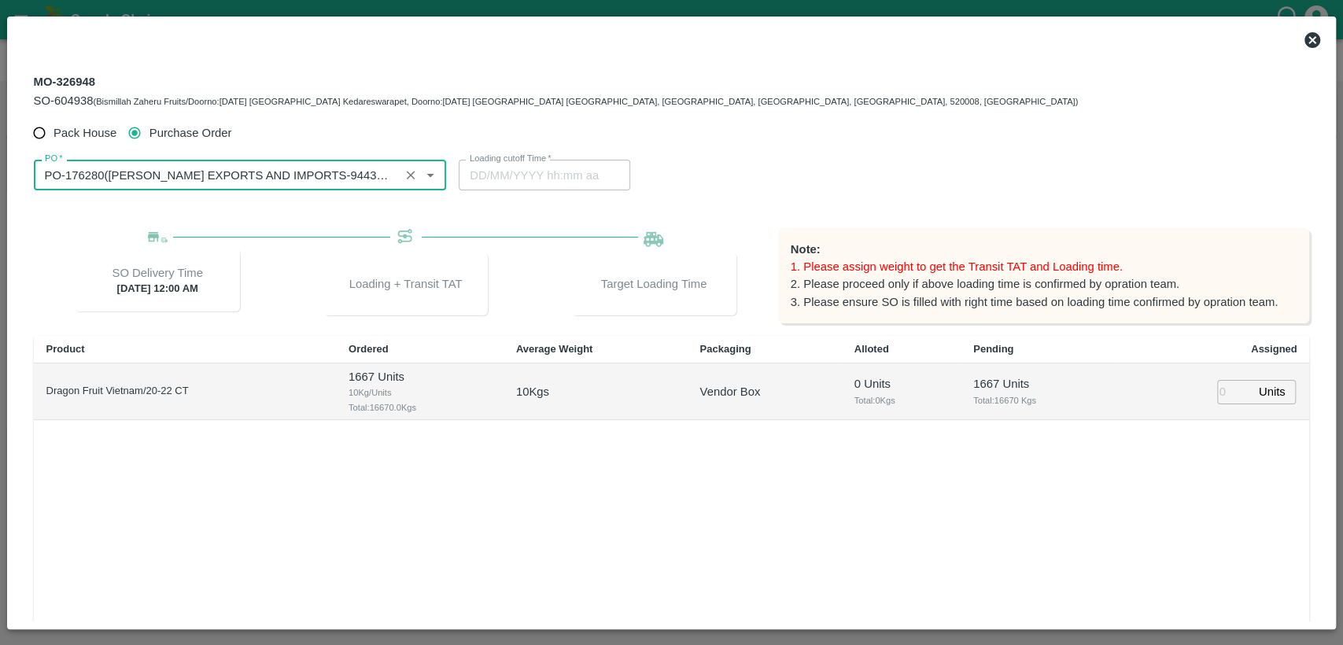
type input "PO-176280([PERSON_NAME] EXPORTS AND IMPORTS-9443370833)"
click at [1307, 39] on icon at bounding box center [1312, 40] width 16 height 16
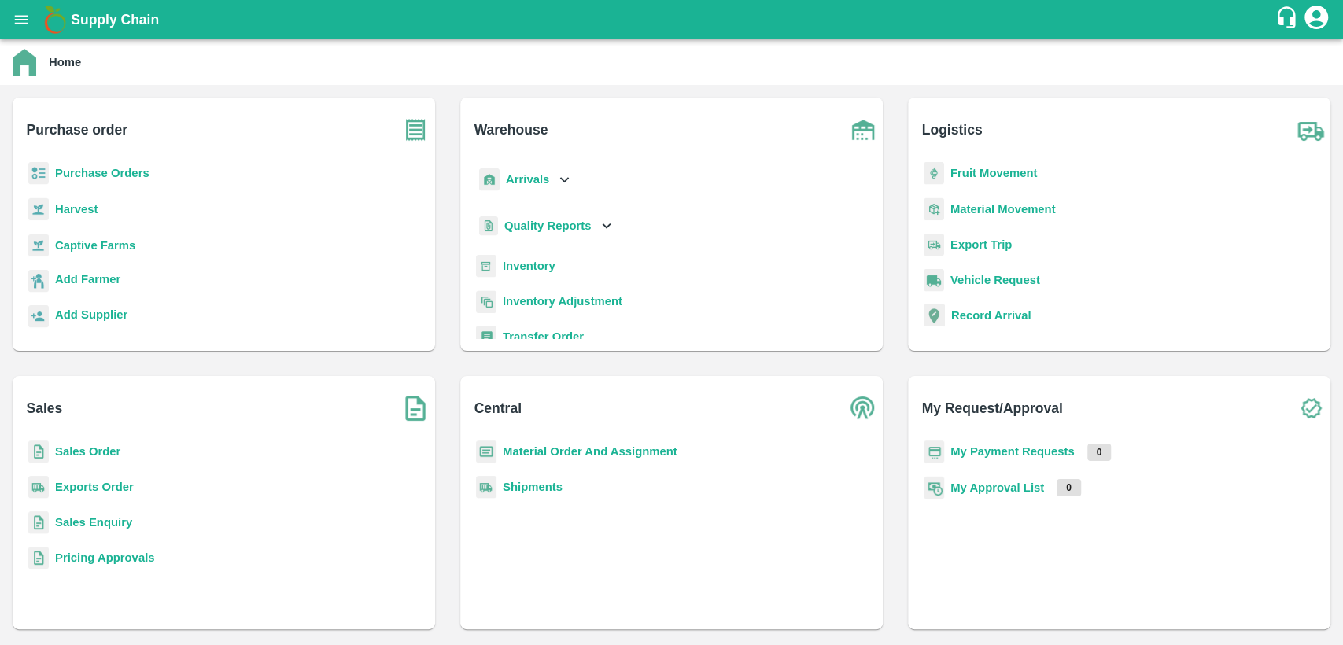
click at [18, 25] on icon "open drawer" at bounding box center [21, 19] width 17 height 17
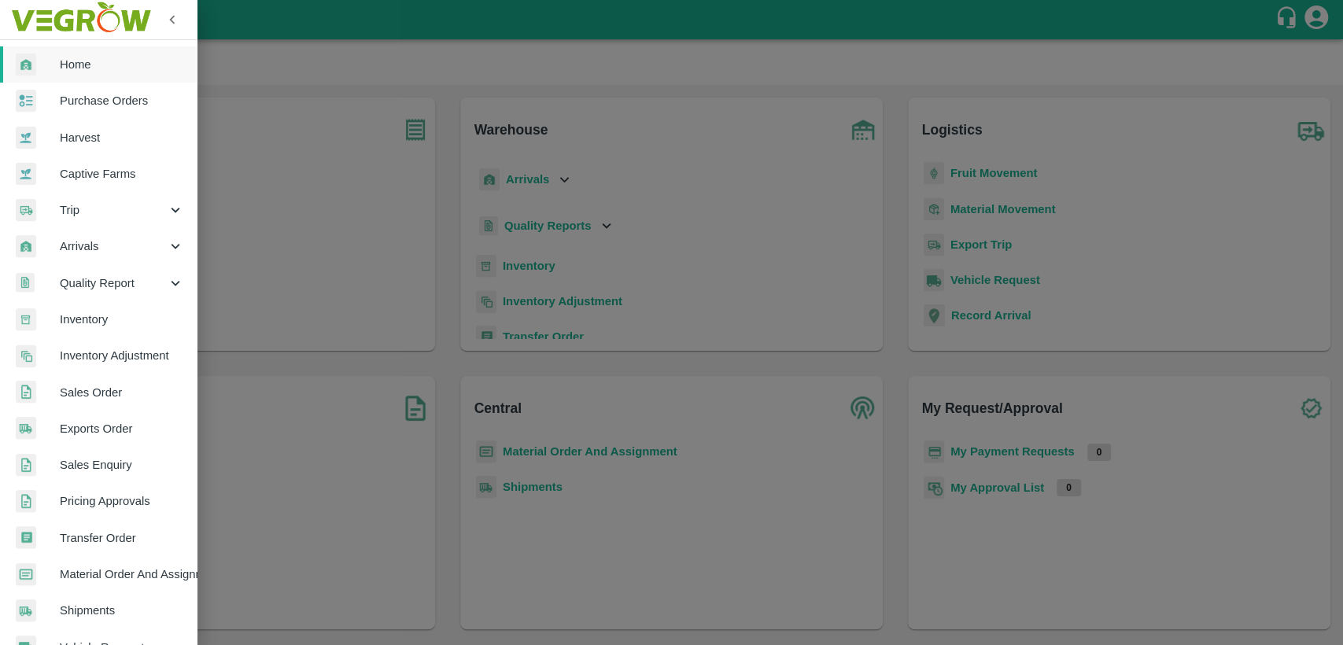
click at [69, 64] on span "Home" at bounding box center [122, 64] width 124 height 17
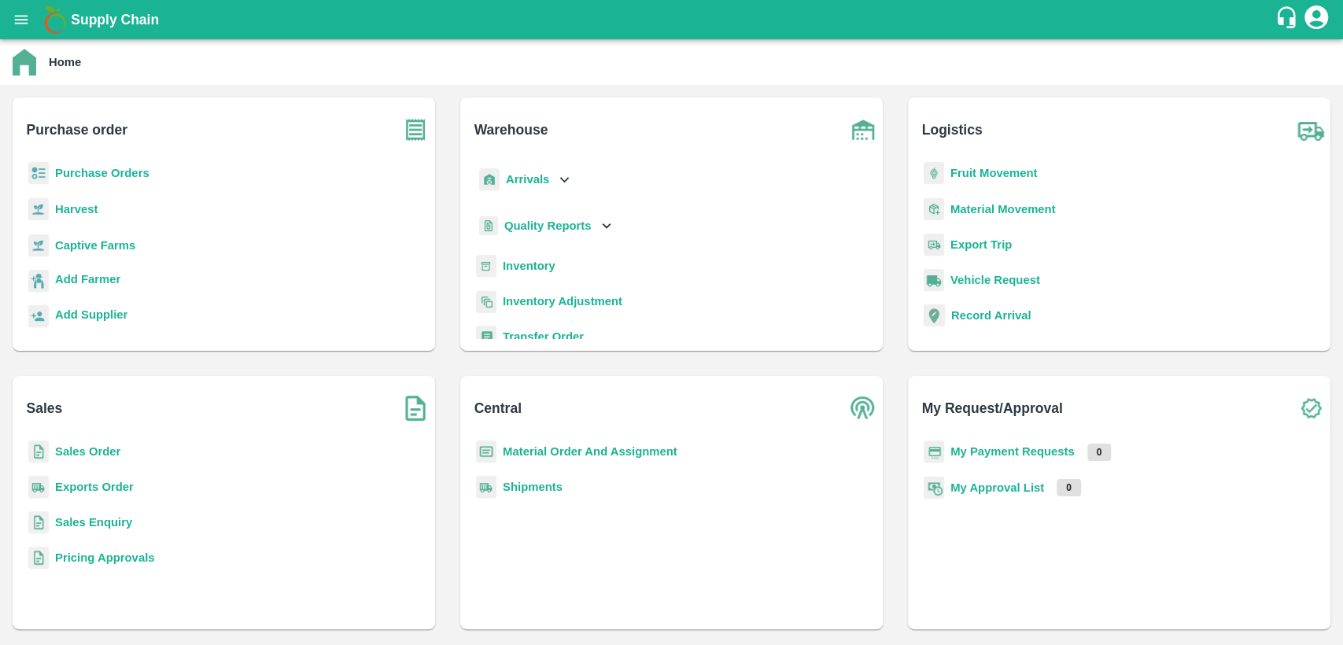
click at [604, 455] on b "Material Order And Assignment" at bounding box center [590, 451] width 175 height 13
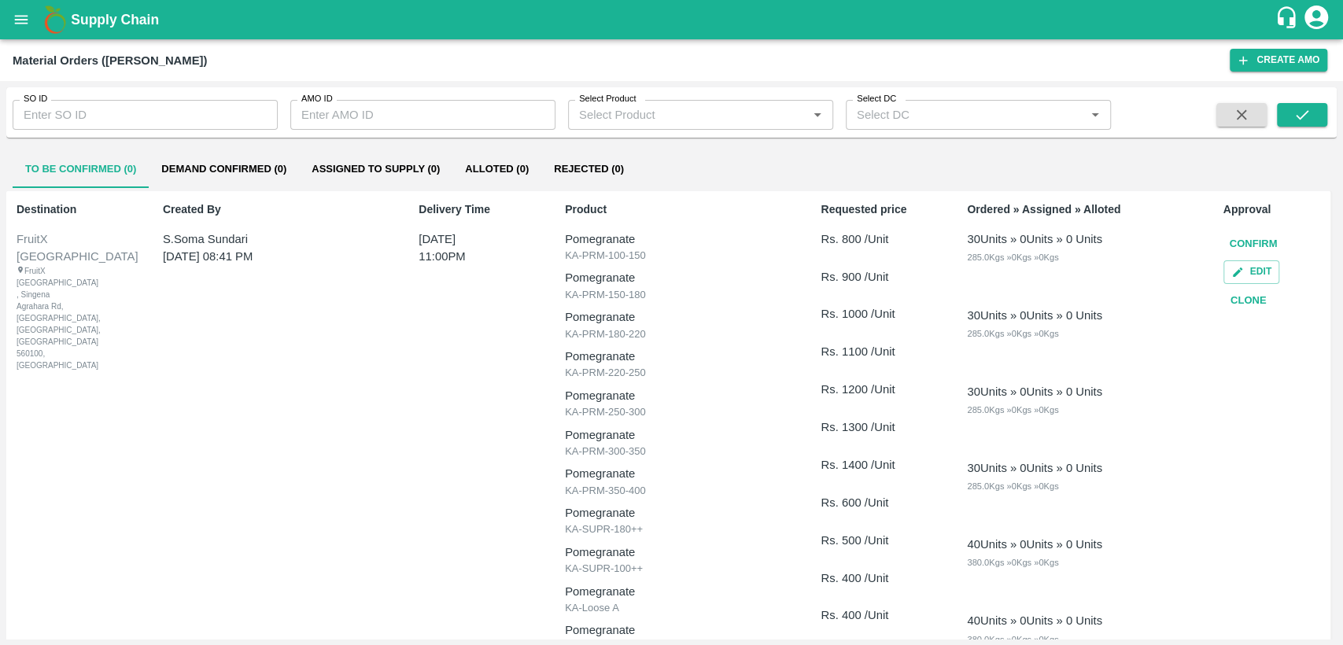
click at [97, 124] on input "SO ID" at bounding box center [145, 115] width 265 height 30
type input "604398"
click at [1306, 106] on icon "submit" at bounding box center [1301, 114] width 17 height 17
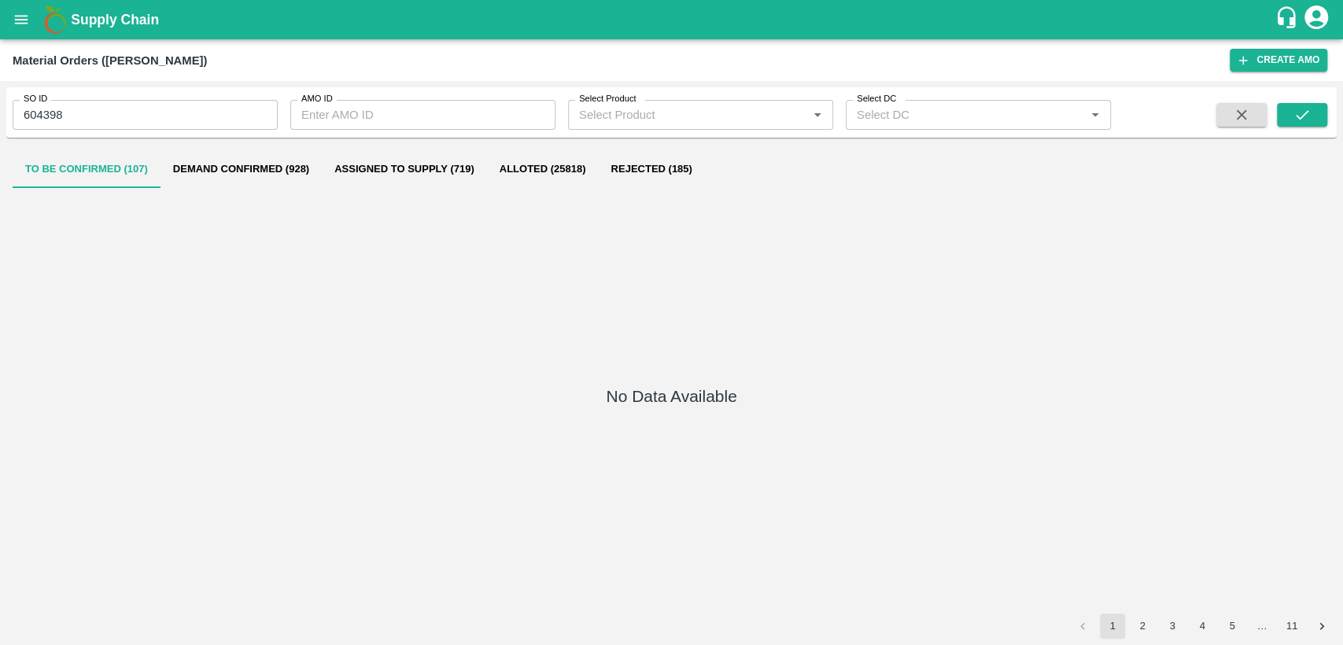
click at [1302, 99] on div "SO ID 604398 SO ID AMO ID AMO ID Select Product Select Product   * Select DC Se…" at bounding box center [671, 113] width 1330 height 38
click at [1297, 116] on icon "submit" at bounding box center [1301, 114] width 13 height 9
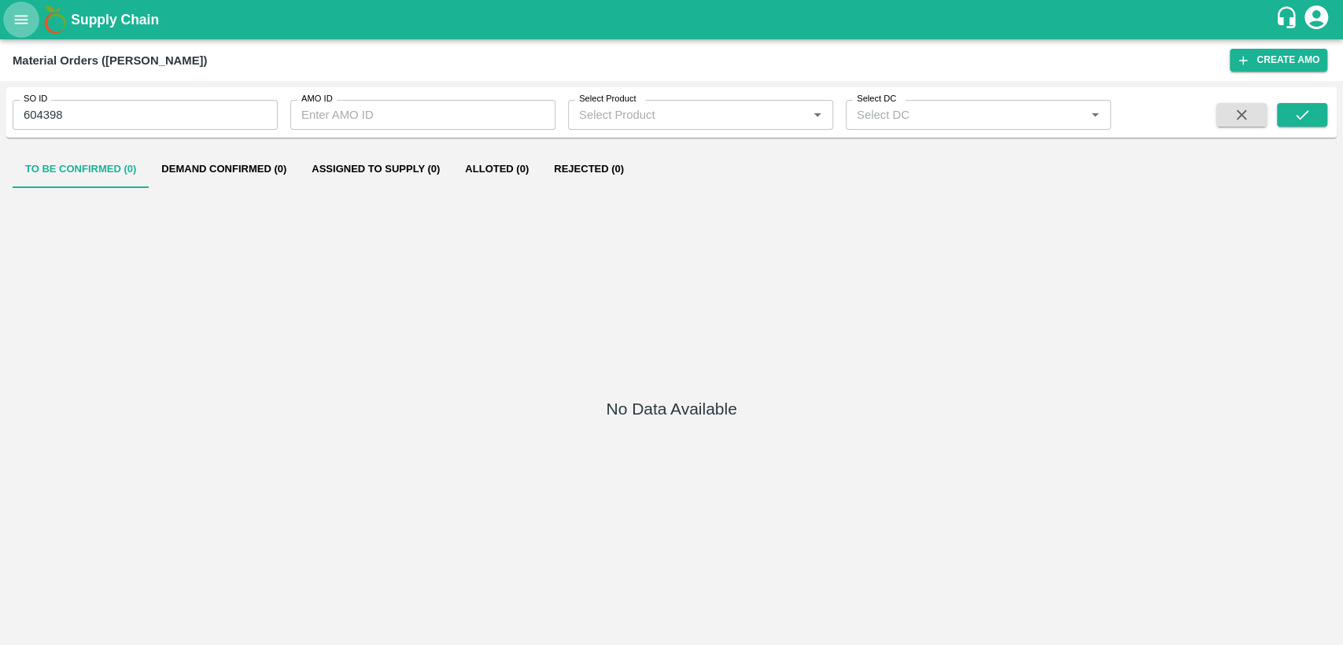
click at [16, 21] on icon "open drawer" at bounding box center [21, 19] width 17 height 17
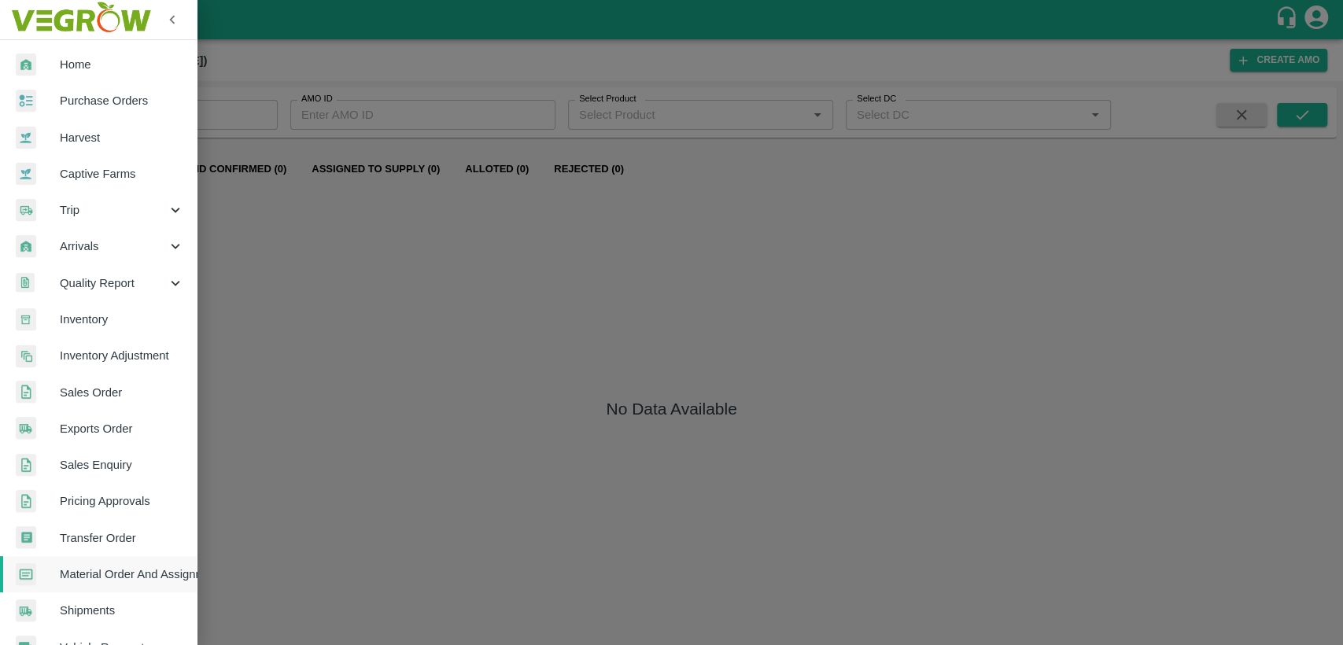
click at [51, 65] on div at bounding box center [38, 64] width 44 height 23
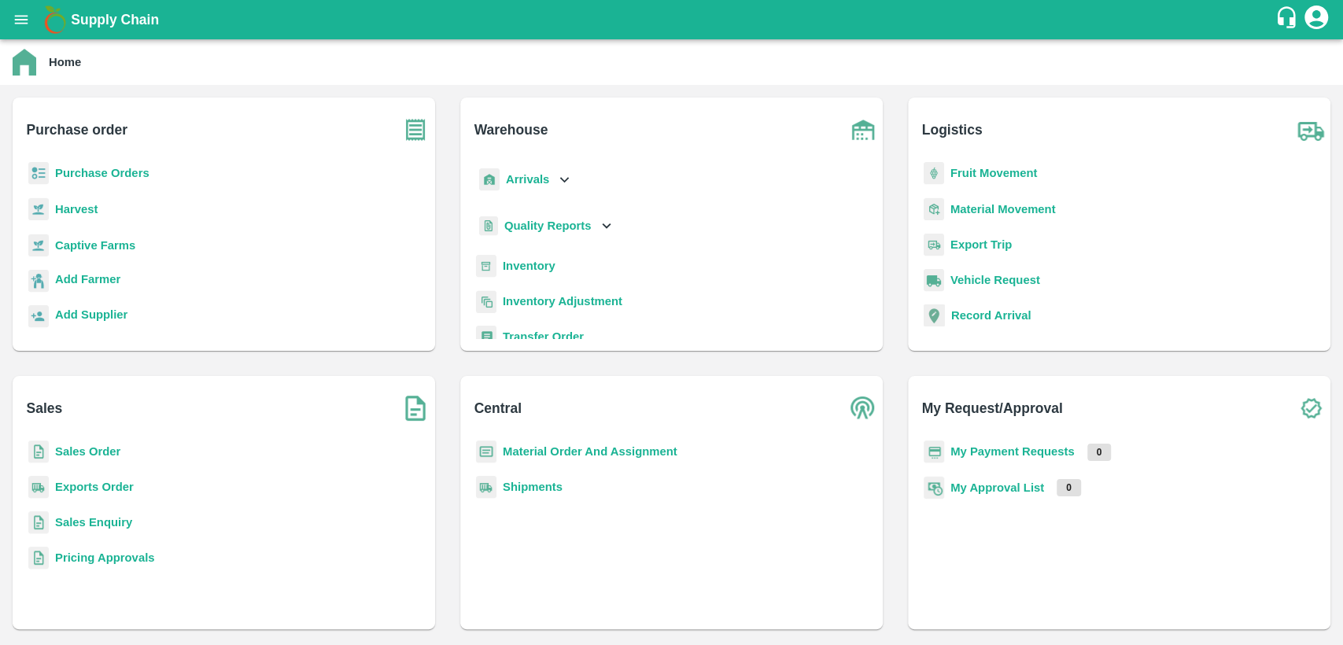
click at [554, 451] on b "Material Order And Assignment" at bounding box center [590, 451] width 175 height 13
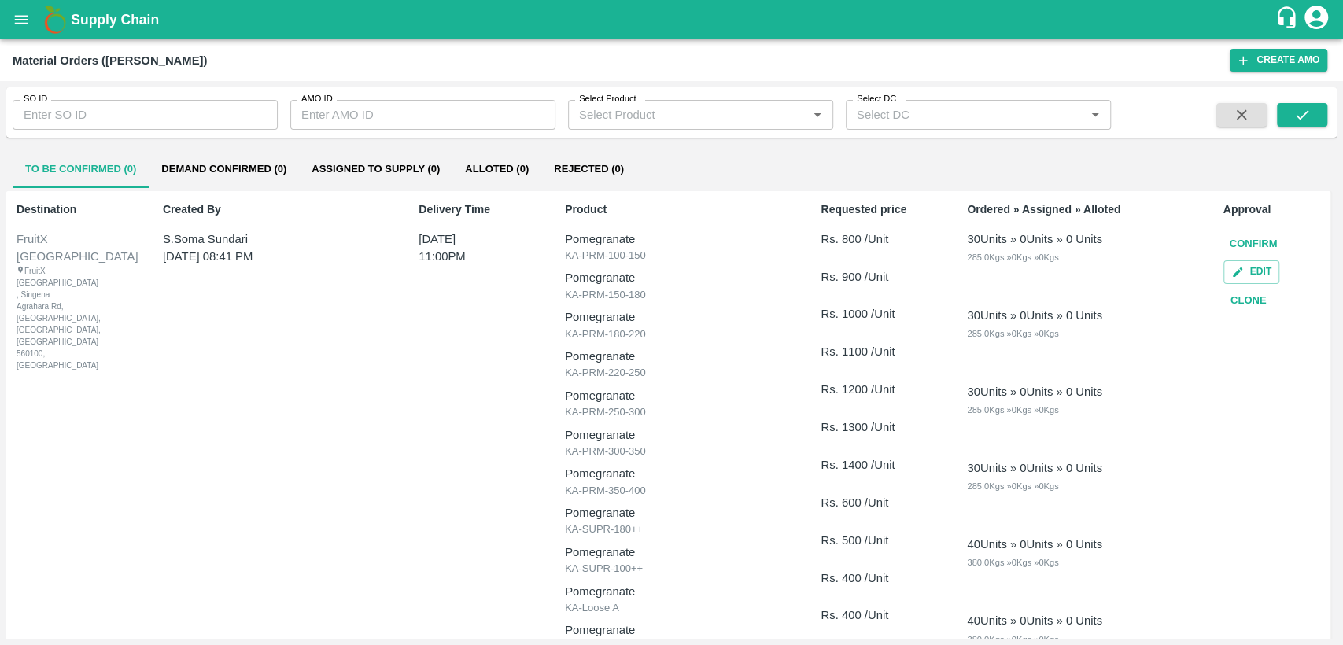
click at [90, 115] on input "SO ID" at bounding box center [145, 115] width 265 height 30
type input "604398"
click at [1313, 110] on button "submit" at bounding box center [1301, 115] width 50 height 24
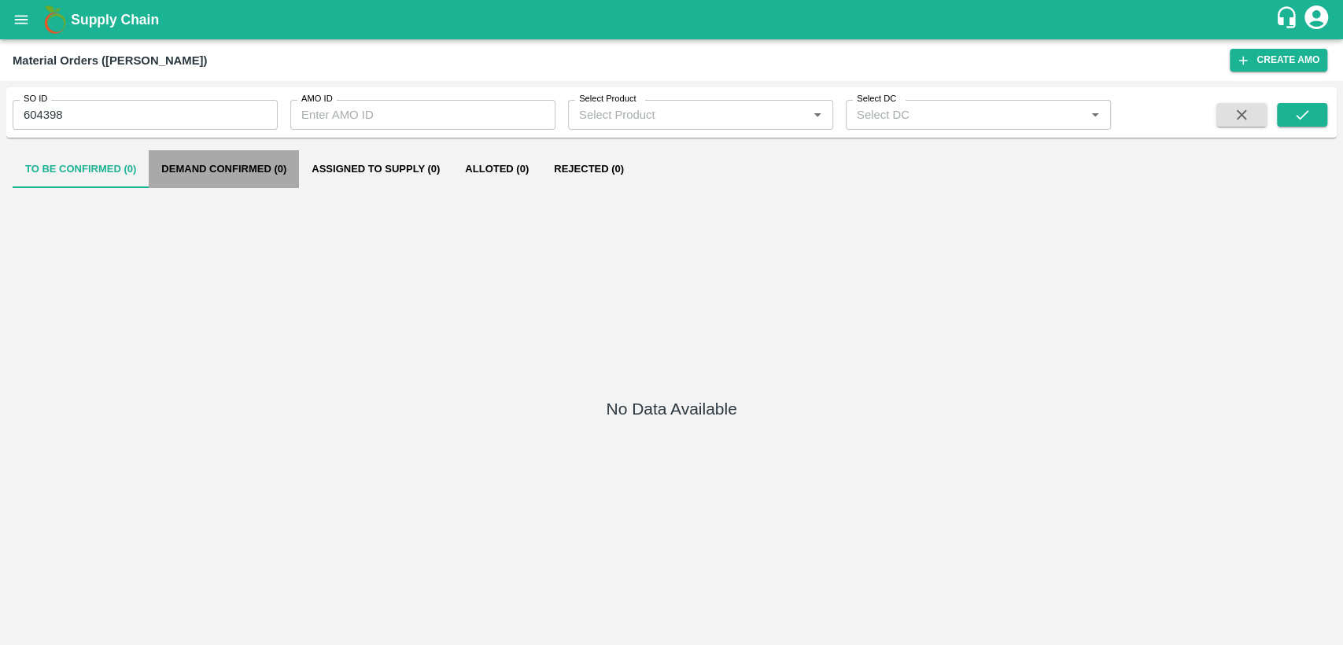
click at [208, 171] on button "Demand Confirmed (0)" at bounding box center [224, 169] width 150 height 38
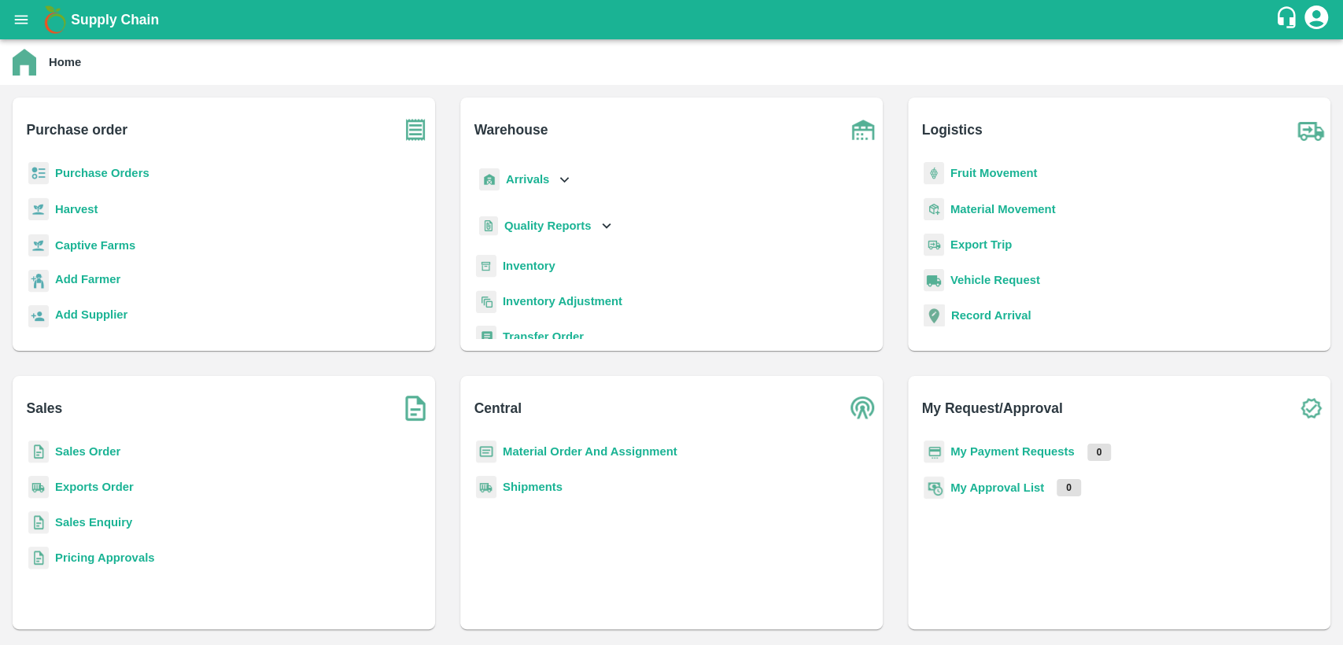
click at [94, 458] on b "Sales Order" at bounding box center [87, 451] width 65 height 13
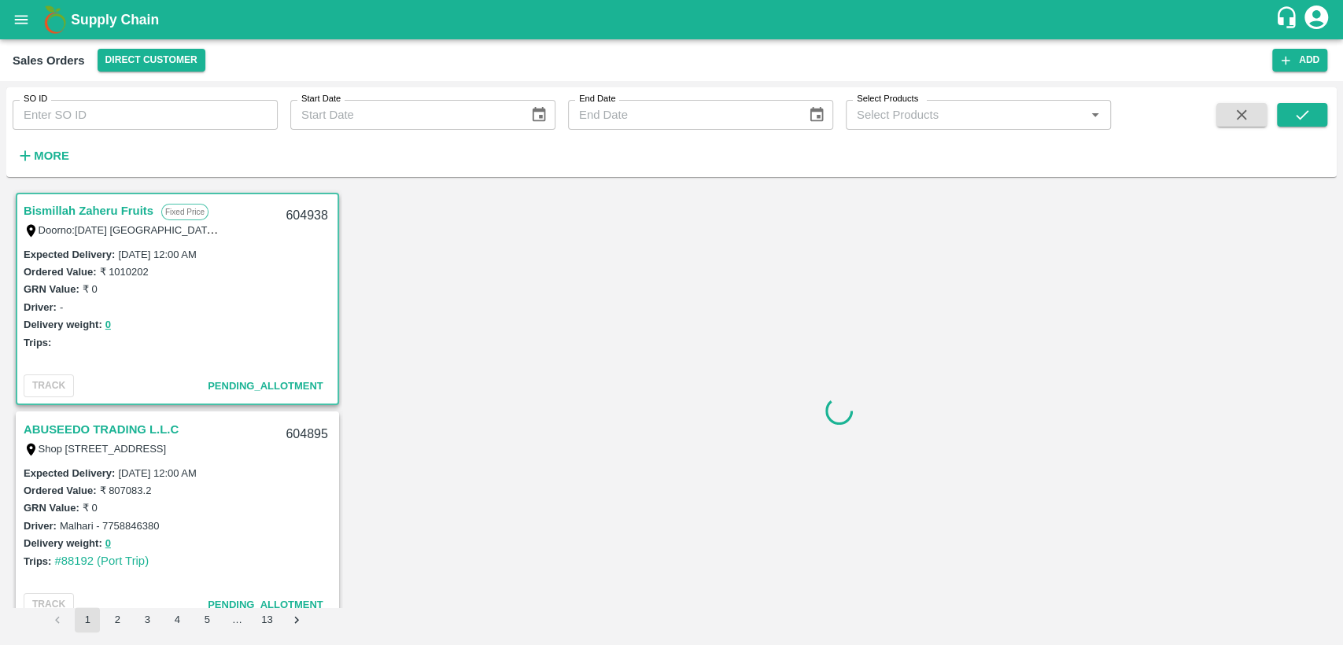
click at [25, 27] on icon "open drawer" at bounding box center [21, 19] width 17 height 17
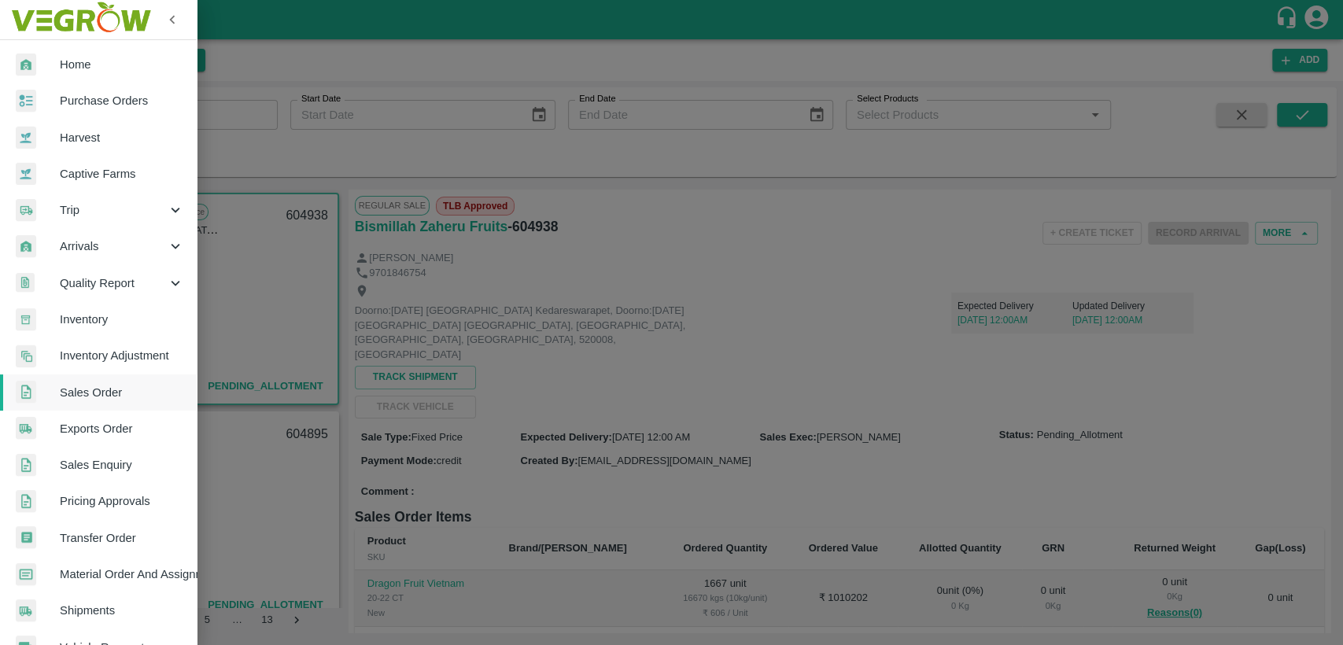
click at [119, 568] on span "Material Order And Assignment" at bounding box center [122, 573] width 124 height 17
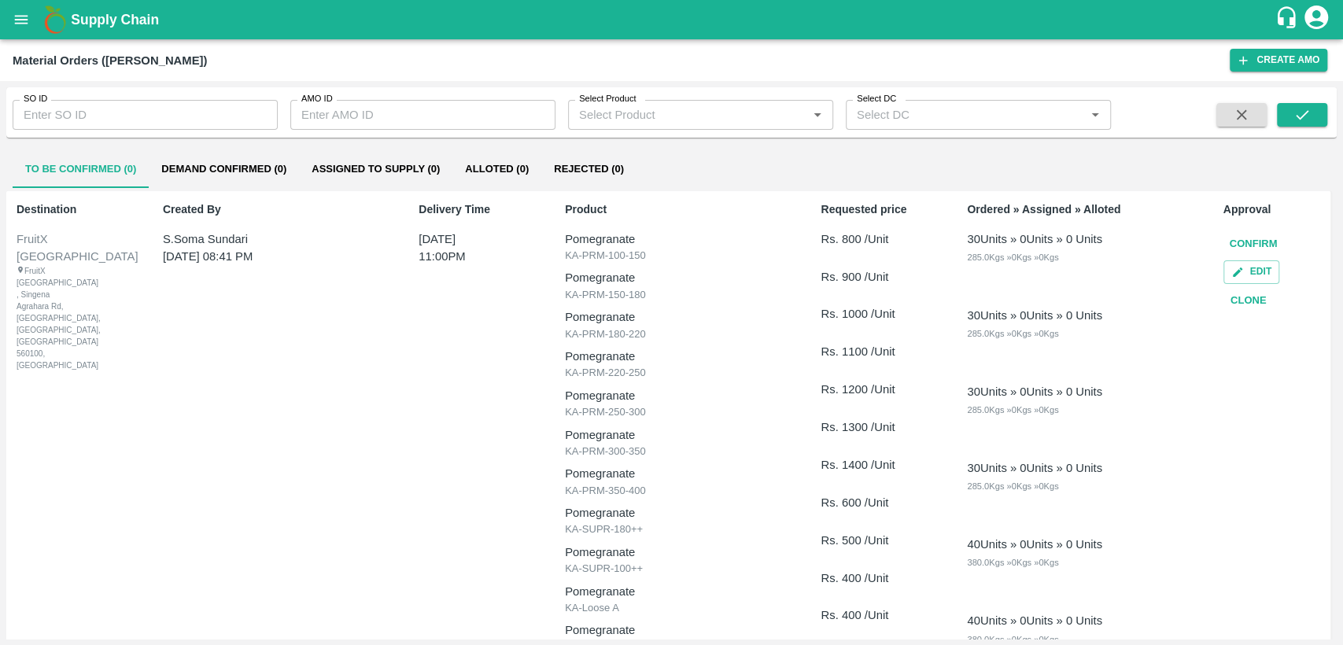
click at [63, 106] on input "SO ID" at bounding box center [145, 115] width 265 height 30
type input "604398"
click at [1302, 109] on icon "submit" at bounding box center [1301, 114] width 17 height 17
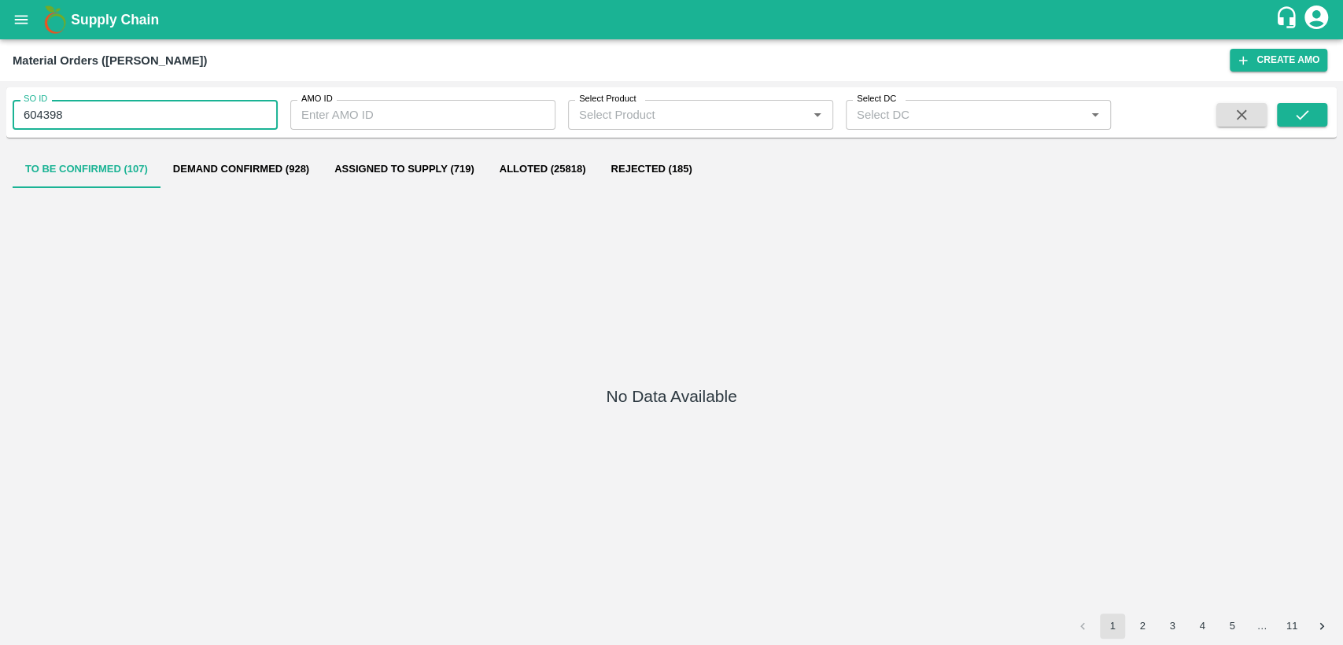
drag, startPoint x: 91, startPoint y: 123, endPoint x: 0, endPoint y: 124, distance: 91.2
click at [0, 124] on div "SO ID 604398 SO ID AMO ID AMO ID Select Product Select Product   * Select DC Se…" at bounding box center [671, 363] width 1343 height 564
paste input "text"
type input "604938"
click at [1295, 110] on icon "submit" at bounding box center [1301, 114] width 17 height 17
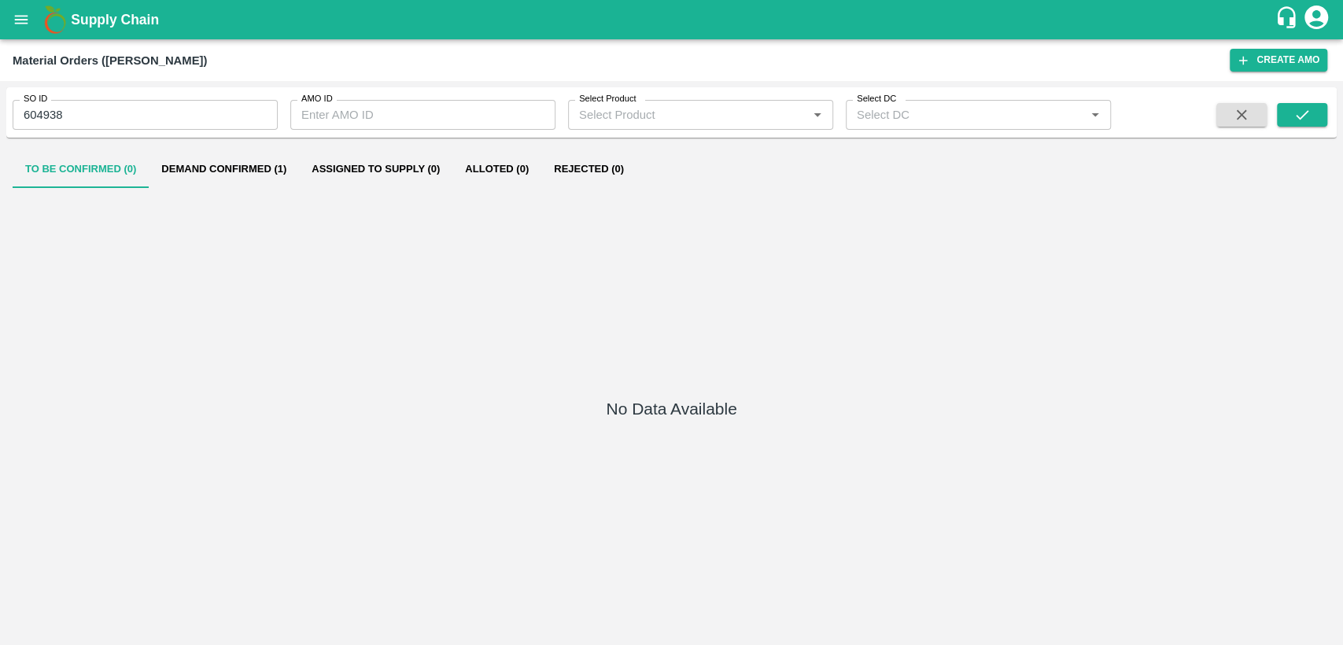
click at [212, 169] on button "Demand Confirmed (1)" at bounding box center [224, 169] width 150 height 38
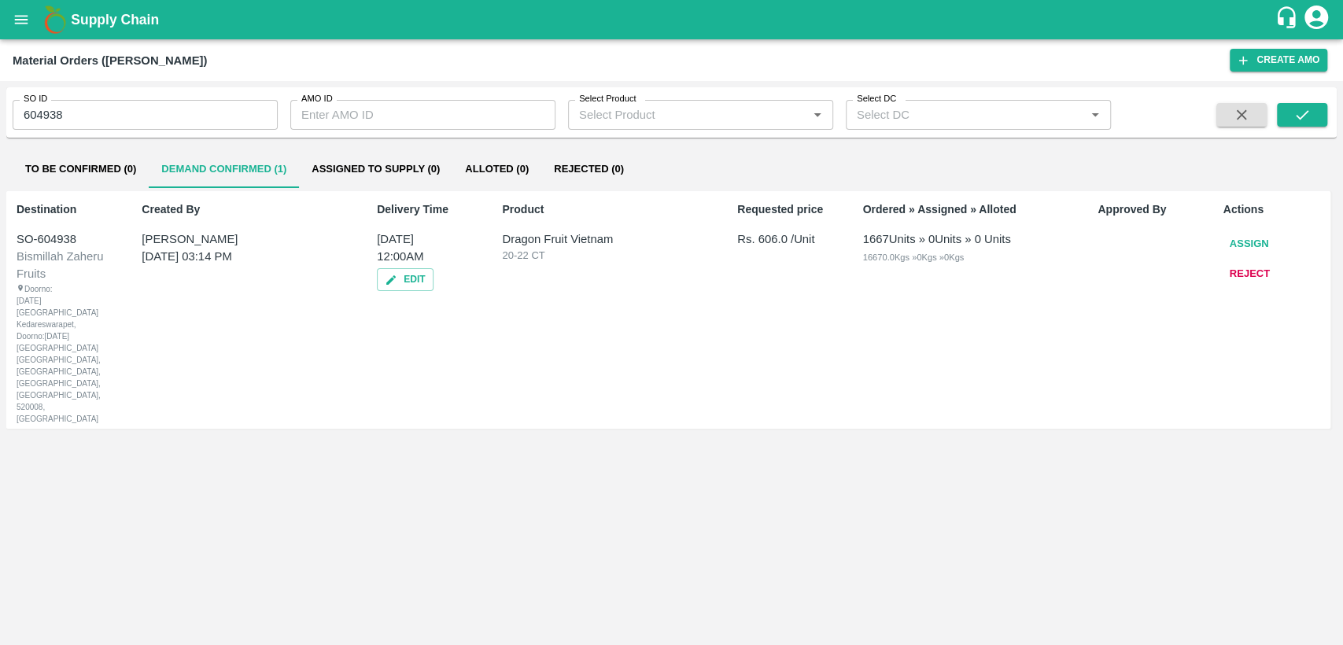
click at [1239, 244] on button "Assign" at bounding box center [1249, 244] width 52 height 28
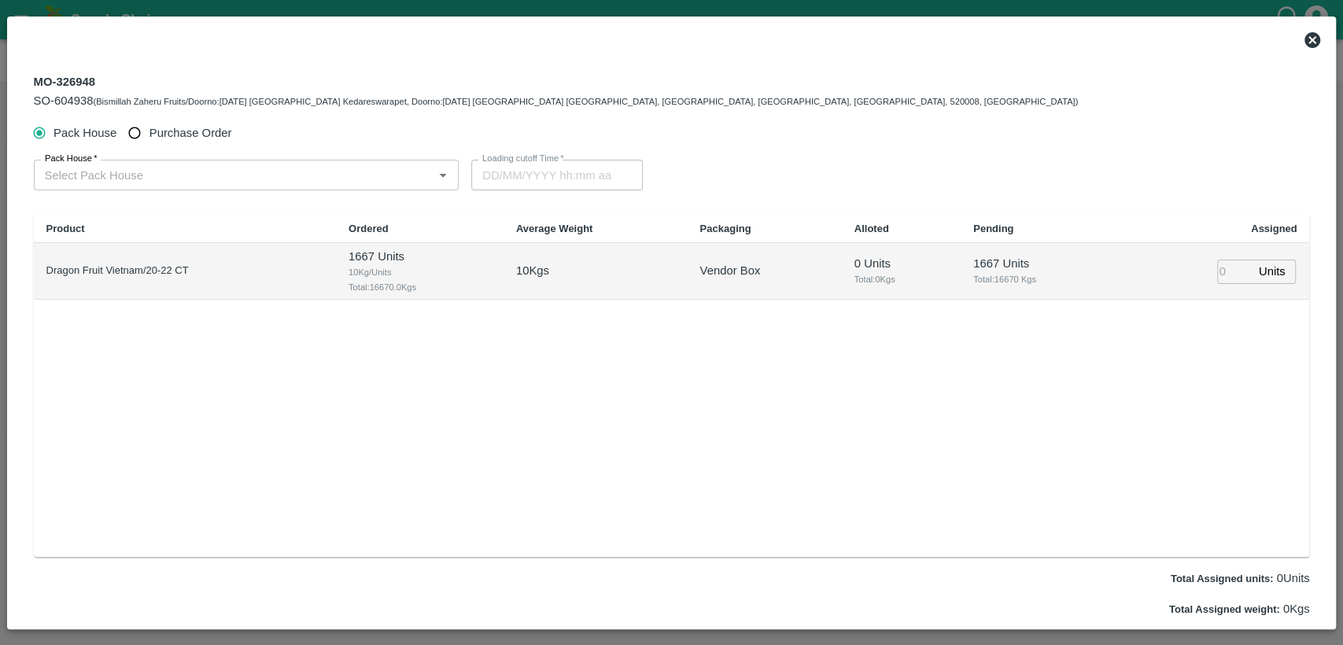
click at [138, 131] on input "Purchase Order" at bounding box center [134, 133] width 29 height 29
radio input "true"
click at [167, 182] on input "PO   *" at bounding box center [228, 174] width 378 height 20
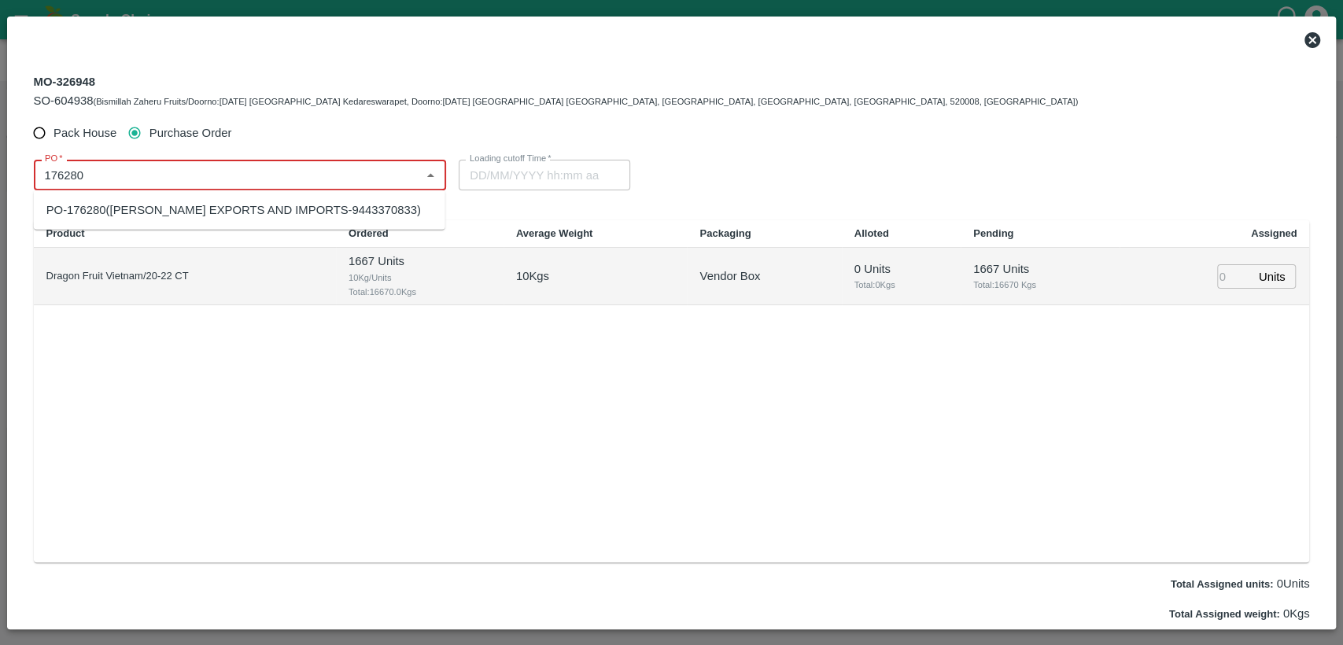
click at [170, 216] on div "PO-176280([PERSON_NAME] EXPORTS AND IMPORTS-9443370833)" at bounding box center [233, 209] width 374 height 17
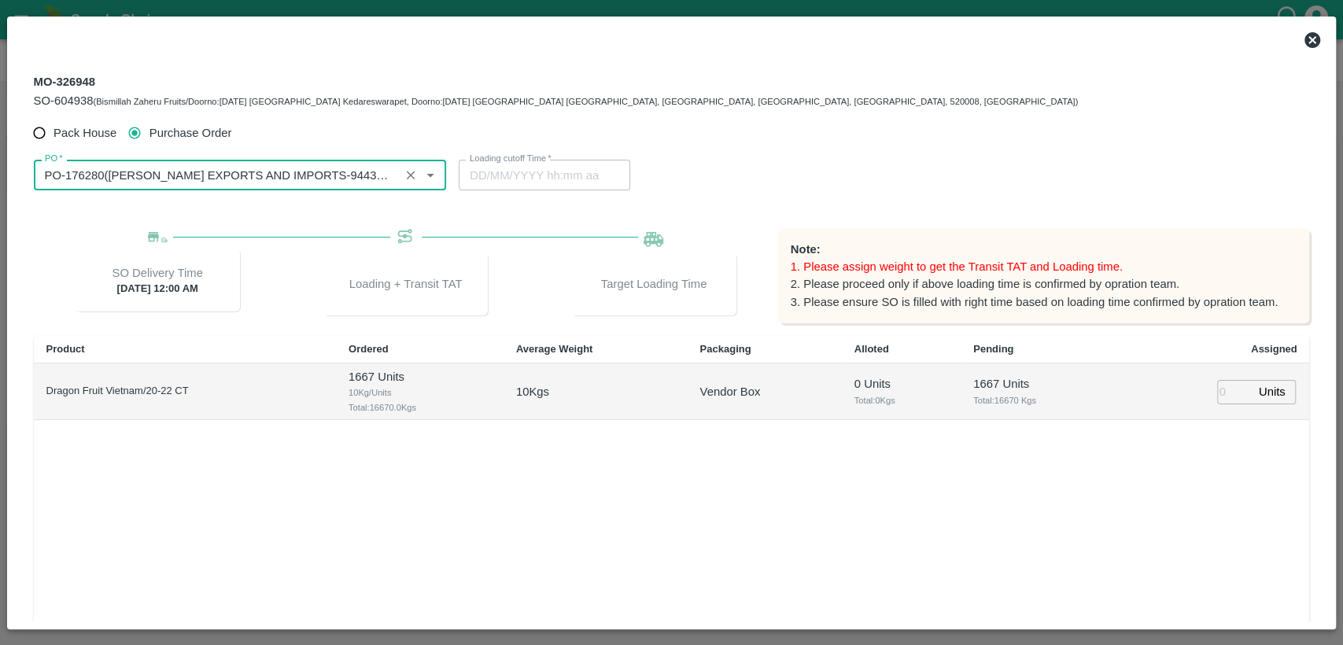
type input "PO-176280([PERSON_NAME] EXPORTS AND IMPORTS-9443370833)"
click at [517, 159] on label "Loading cutoff Time   *" at bounding box center [511, 159] width 82 height 13
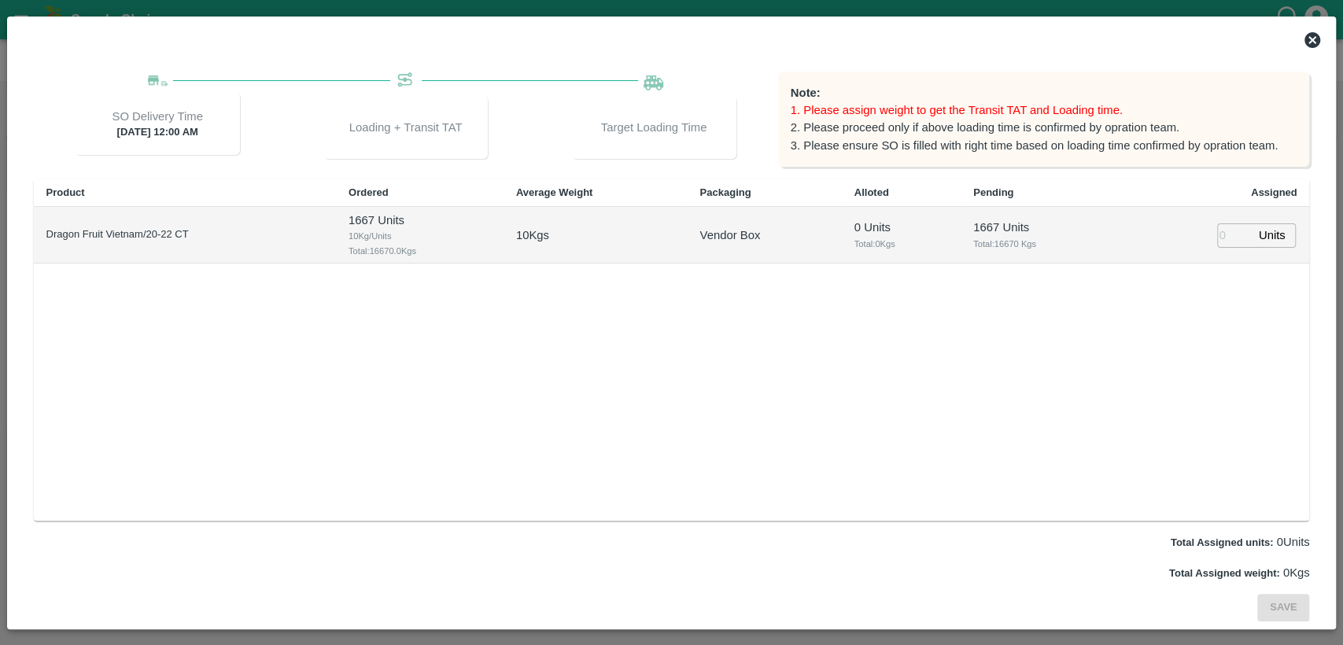
click at [1307, 35] on icon at bounding box center [1312, 40] width 16 height 16
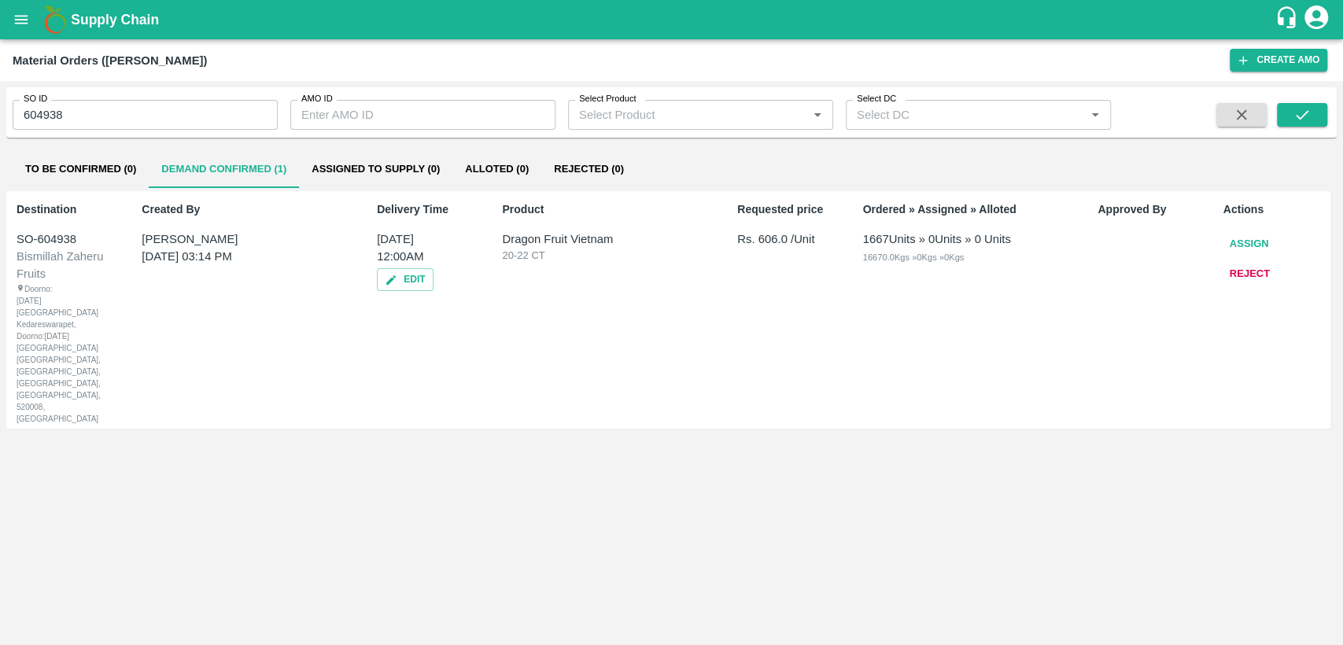
click at [509, 444] on div "To Be Confirmed (0) Demand Confirmed (1) Assigned to Supply (0) Alloted (0) Rej…" at bounding box center [671, 391] width 1330 height 495
click at [1262, 239] on button "Assign" at bounding box center [1249, 244] width 52 height 28
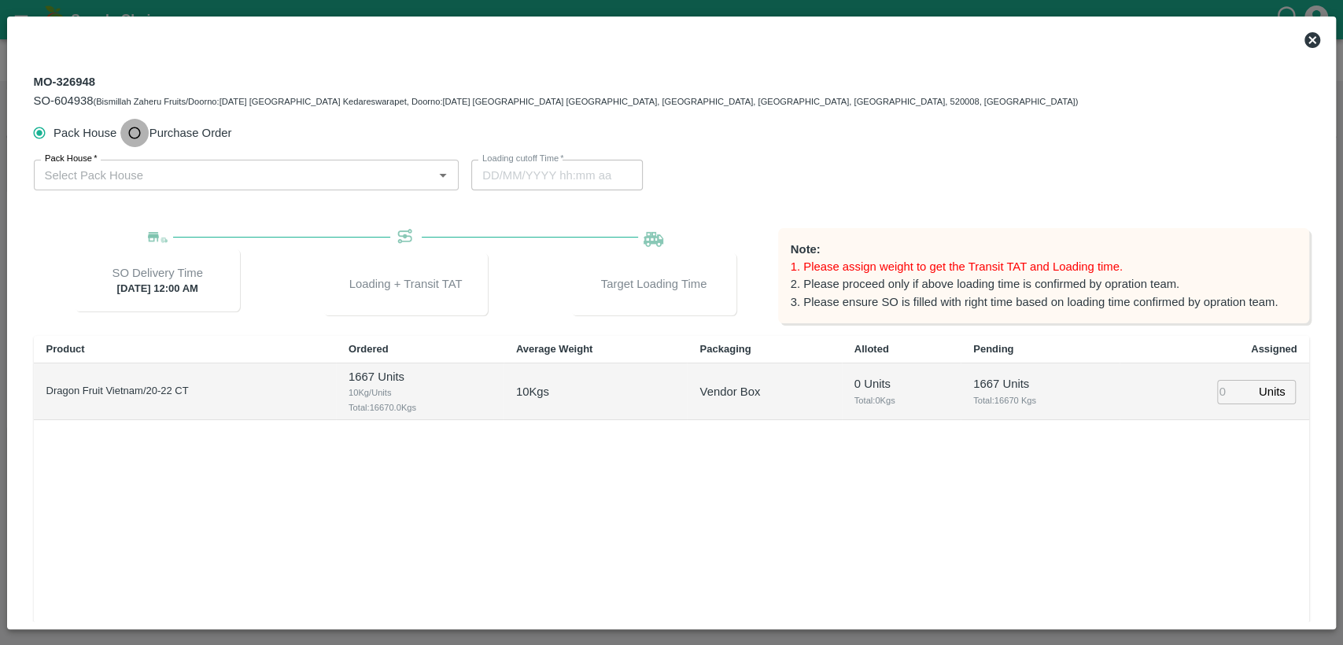
click at [138, 130] on input "Purchase Order" at bounding box center [134, 133] width 29 height 29
radio input "true"
click at [137, 175] on input "PO   *" at bounding box center [228, 174] width 378 height 20
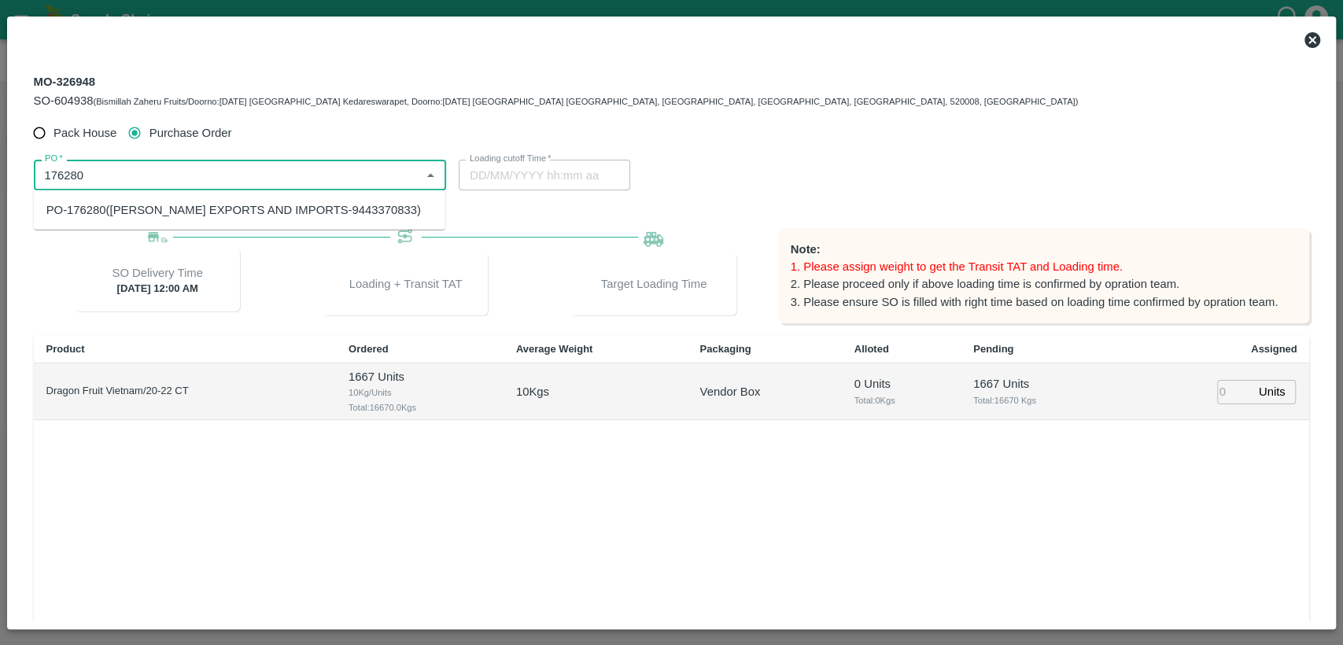
click at [129, 215] on div "PO-176280([PERSON_NAME] EXPORTS AND IMPORTS-9443370833)" at bounding box center [233, 209] width 374 height 17
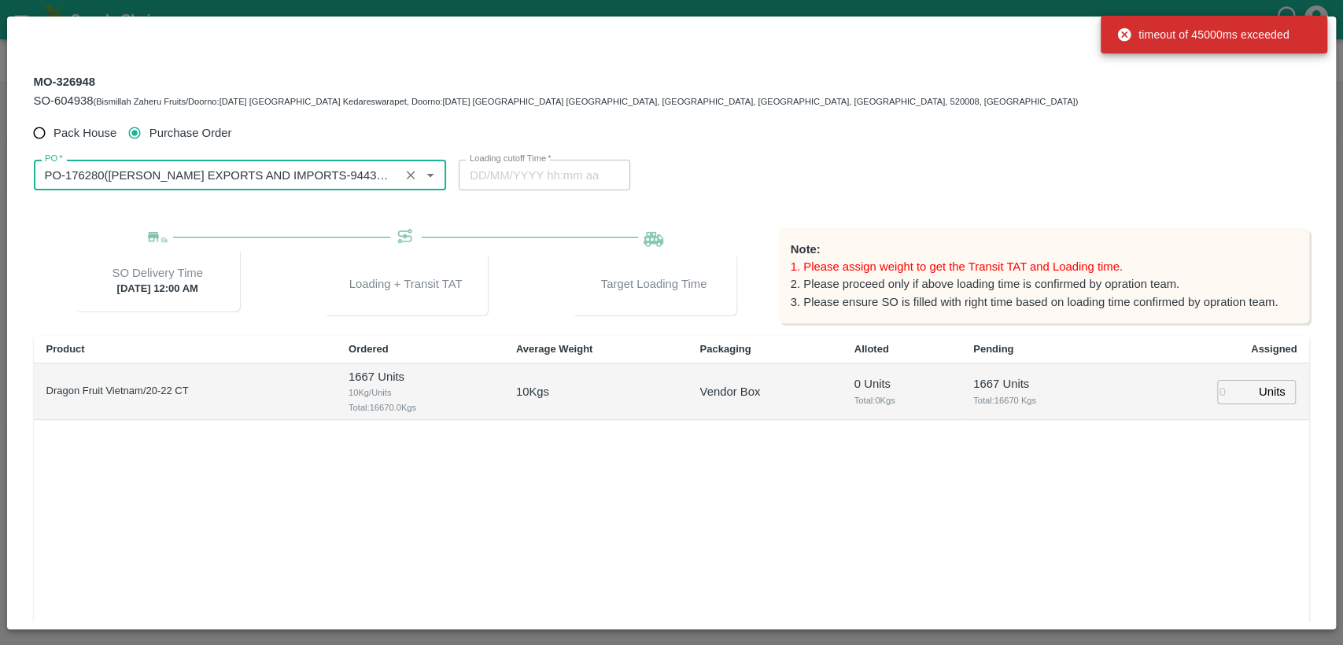
type input "PO-176280([PERSON_NAME] EXPORTS AND IMPORTS-9443370833)"
click at [1024, 36] on div at bounding box center [653, 37] width 1288 height 38
click at [1306, 35] on div "timeout of 45000ms exceeded" at bounding box center [1213, 35] width 227 height 38
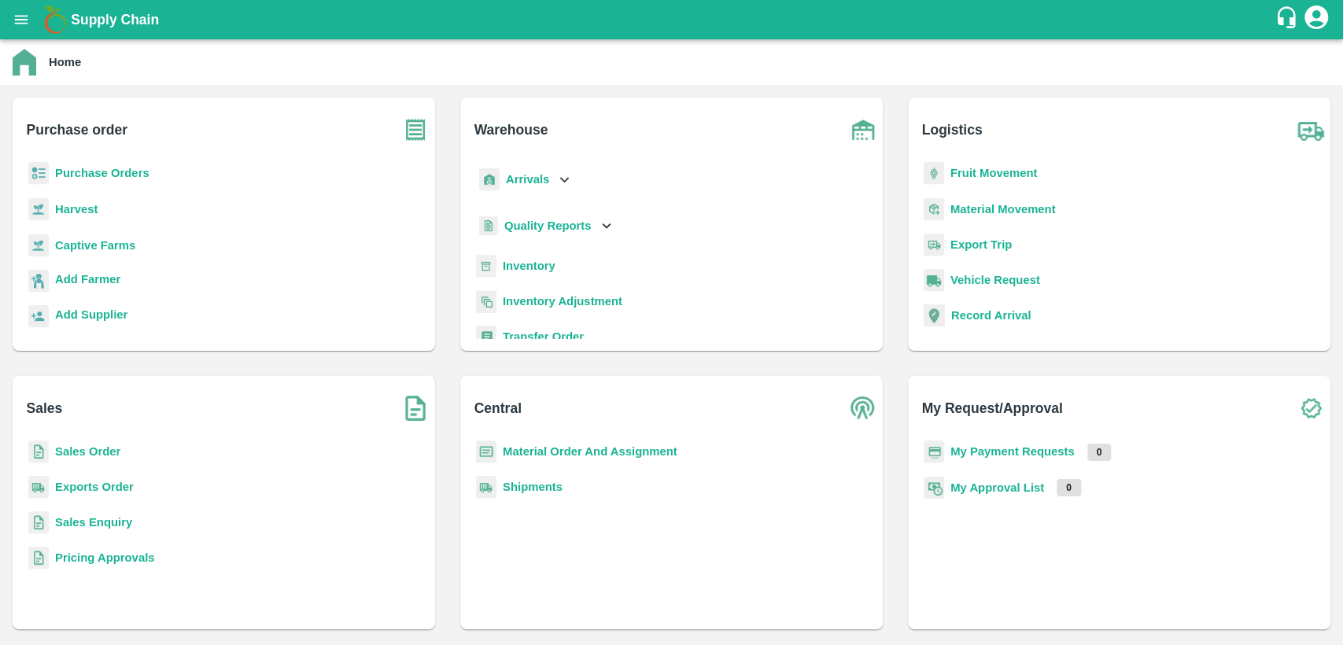
click at [1324, 15] on icon "account of current user" at bounding box center [1316, 18] width 24 height 24
click at [1241, 90] on li "Logout" at bounding box center [1274, 83] width 110 height 27
click at [69, 448] on b "Sales Order" at bounding box center [87, 451] width 65 height 13
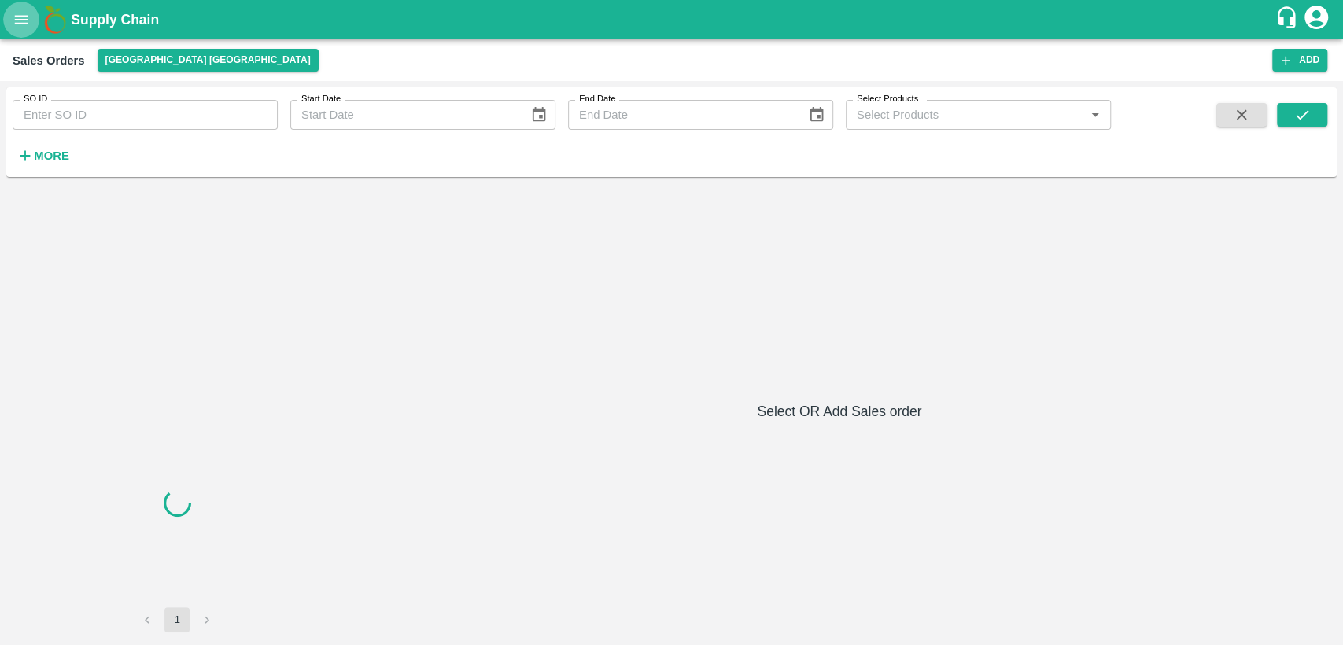
click at [17, 27] on icon "open drawer" at bounding box center [21, 19] width 17 height 17
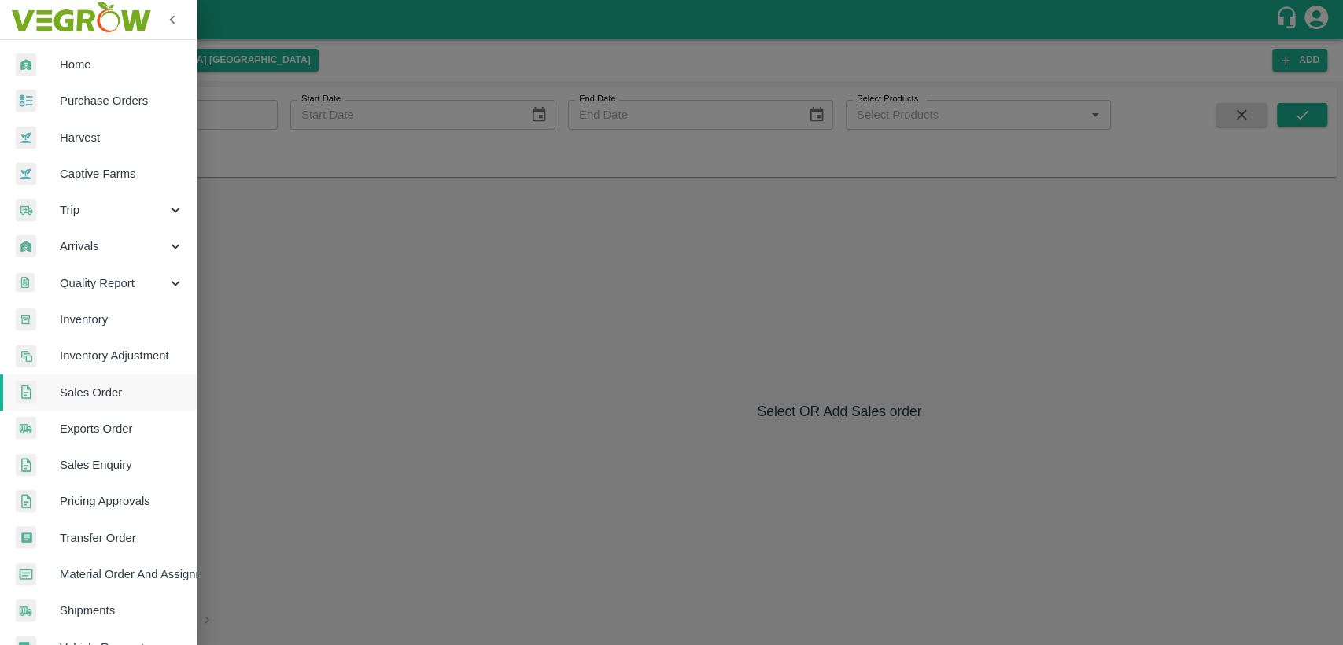
click at [88, 63] on span "Home" at bounding box center [122, 64] width 124 height 17
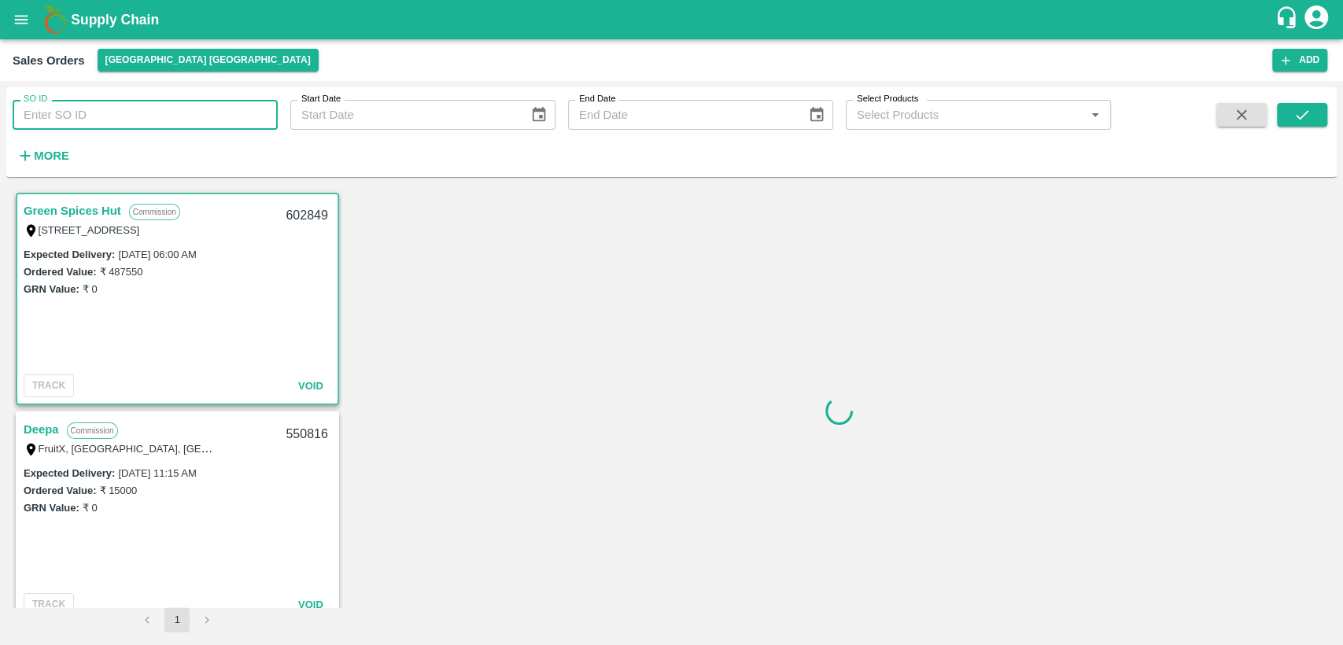
click at [68, 111] on input "SO ID" at bounding box center [145, 115] width 265 height 30
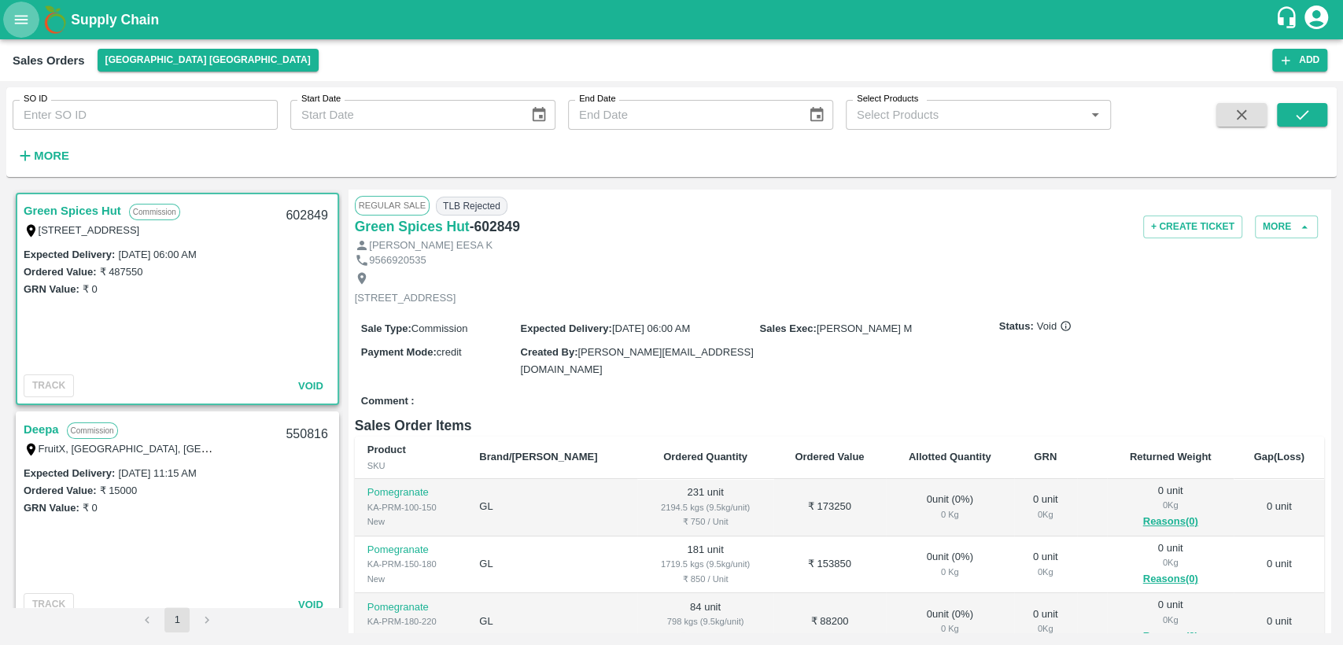
click at [21, 13] on icon "open drawer" at bounding box center [21, 19] width 17 height 17
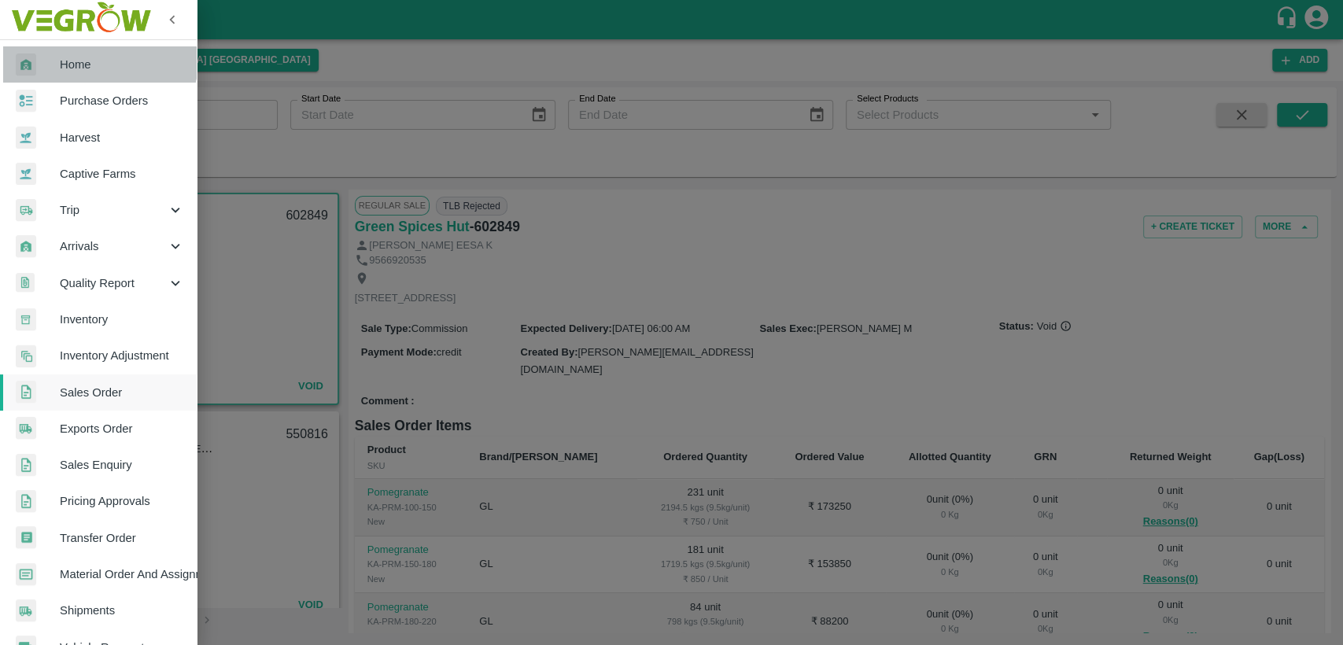
click at [79, 54] on link "Home" at bounding box center [98, 64] width 197 height 36
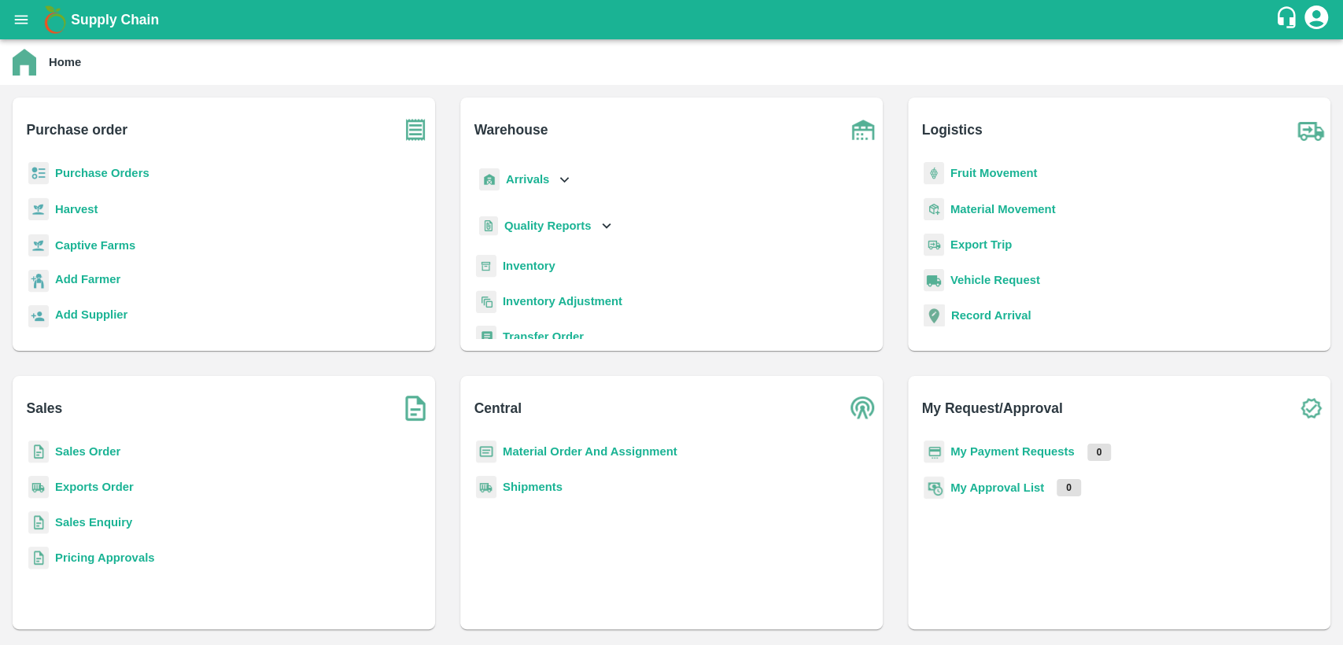
click at [520, 452] on b "Material Order And Assignment" at bounding box center [590, 451] width 175 height 13
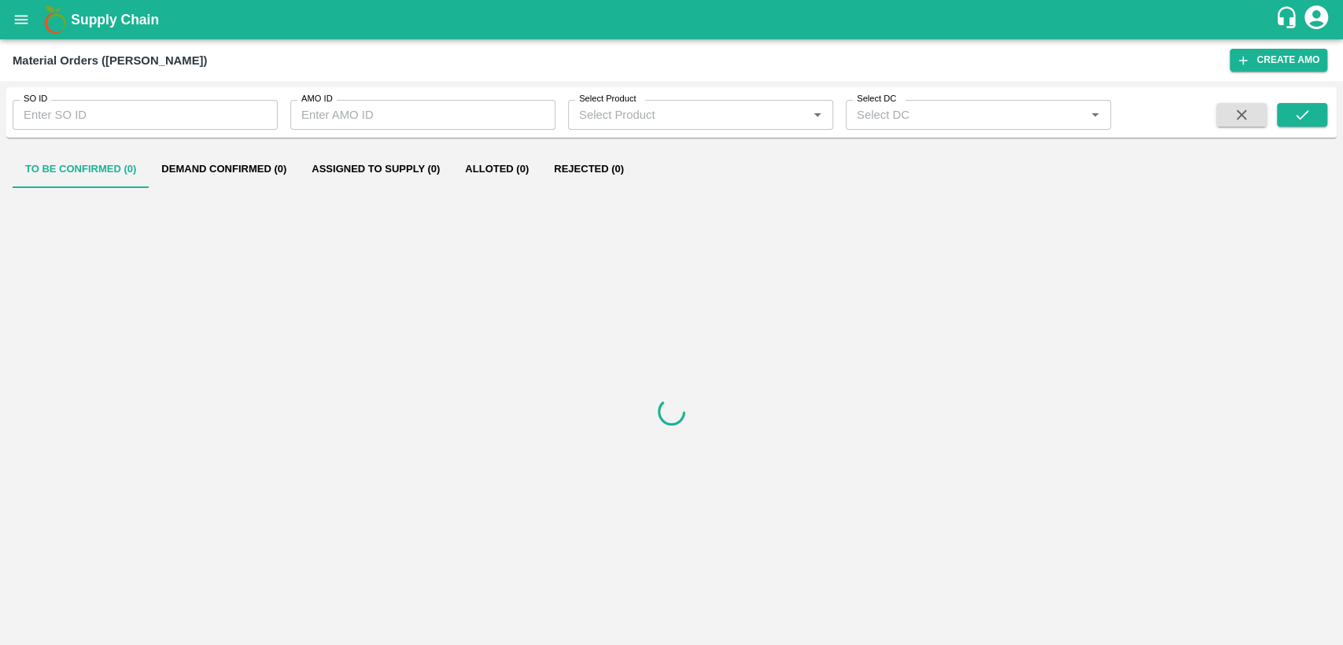
click at [132, 112] on input "SO ID" at bounding box center [145, 115] width 265 height 30
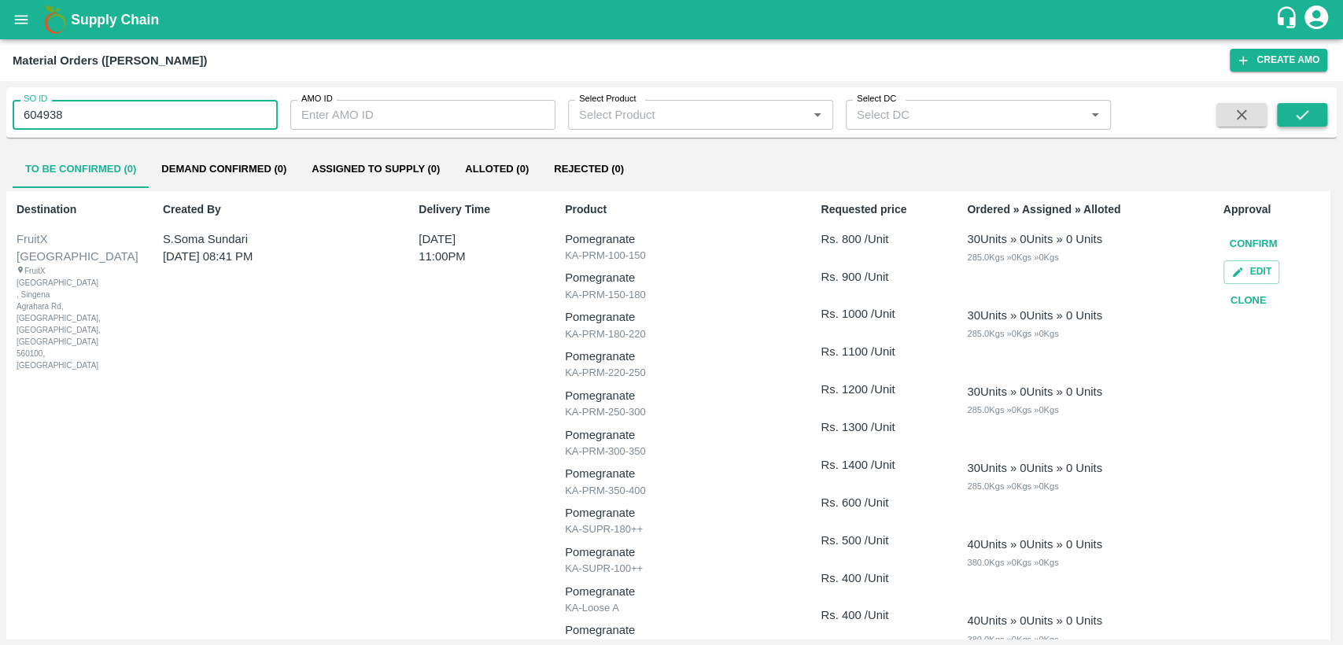
type input "604938"
click at [1312, 112] on button "submit" at bounding box center [1301, 115] width 50 height 24
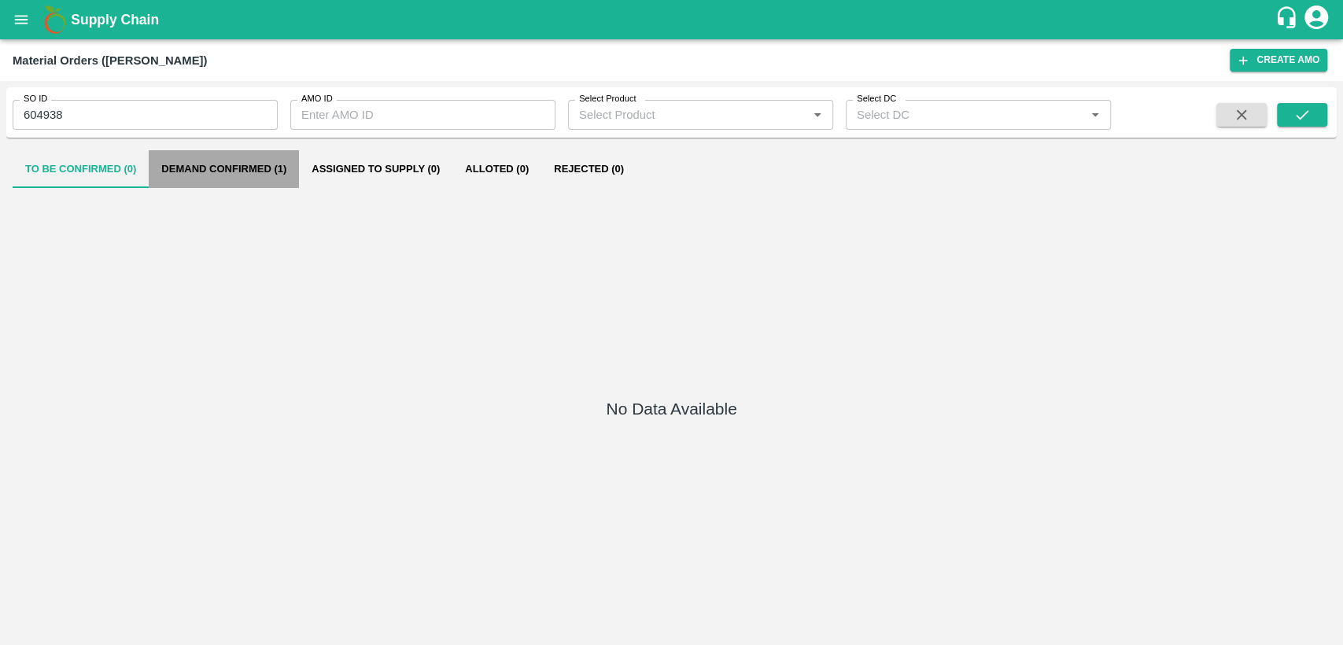
click at [241, 171] on button "Demand Confirmed (1)" at bounding box center [224, 169] width 150 height 38
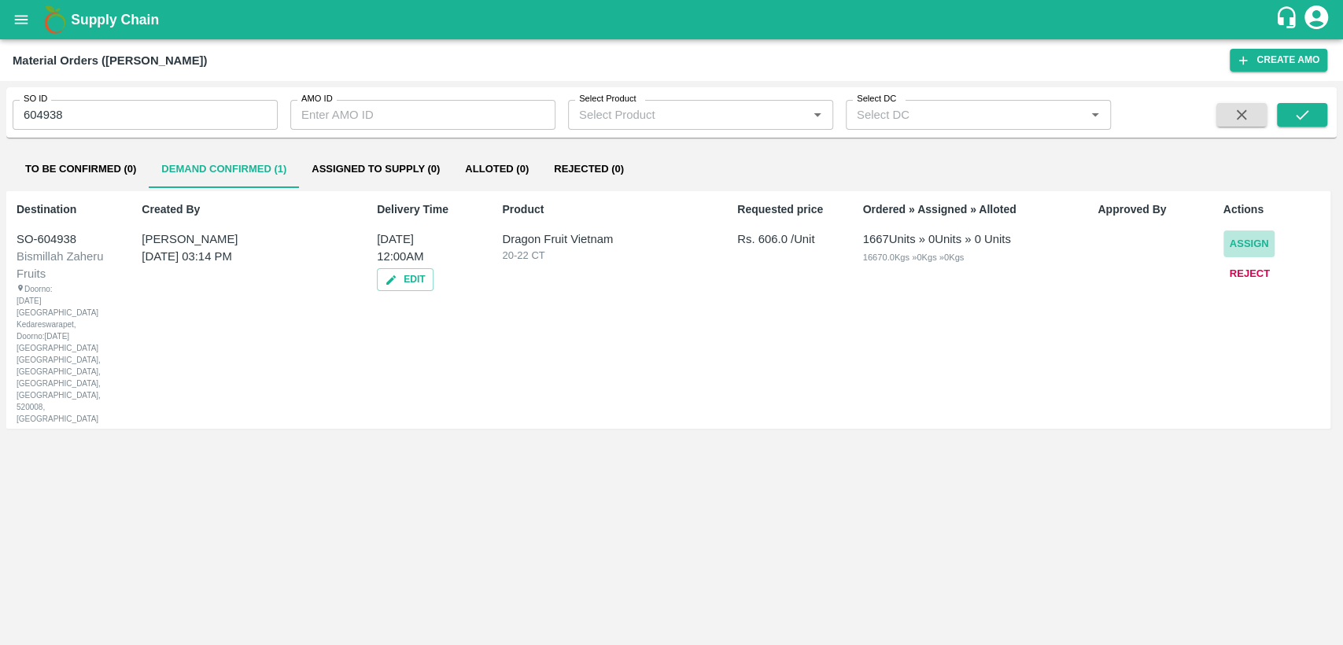
click at [1239, 244] on button "Assign" at bounding box center [1249, 244] width 52 height 28
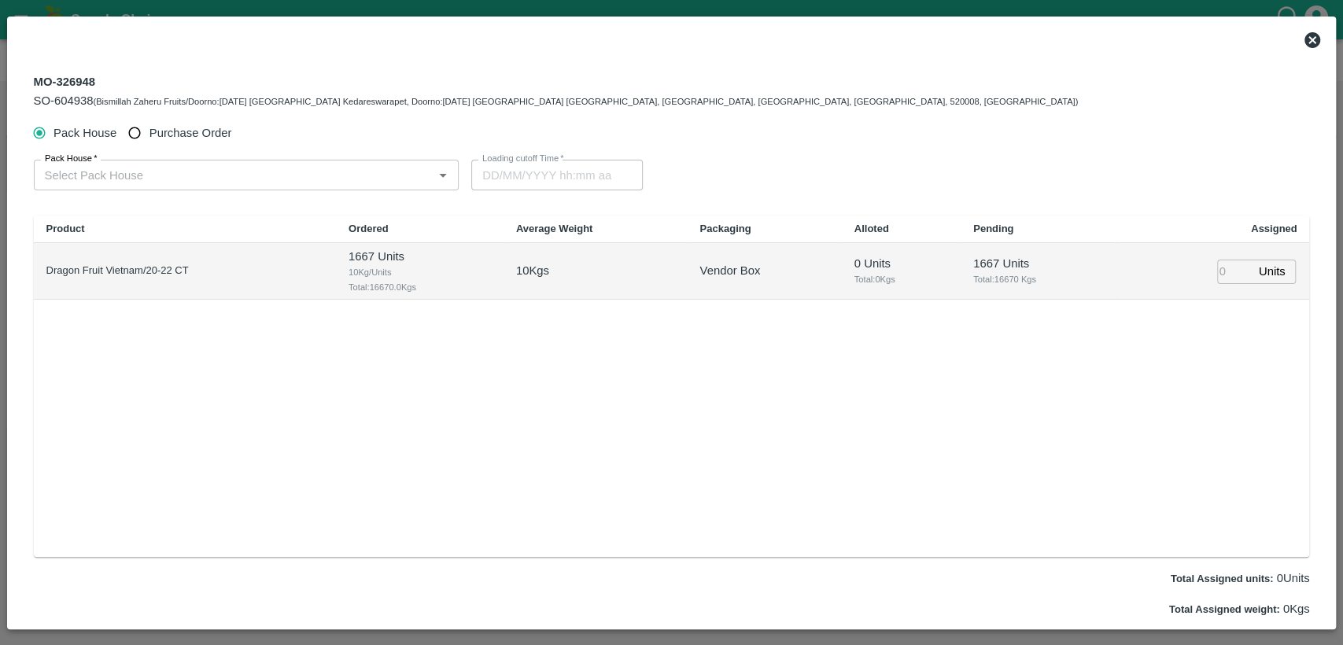
click at [138, 137] on input "Purchase Order" at bounding box center [134, 133] width 29 height 29
radio input "true"
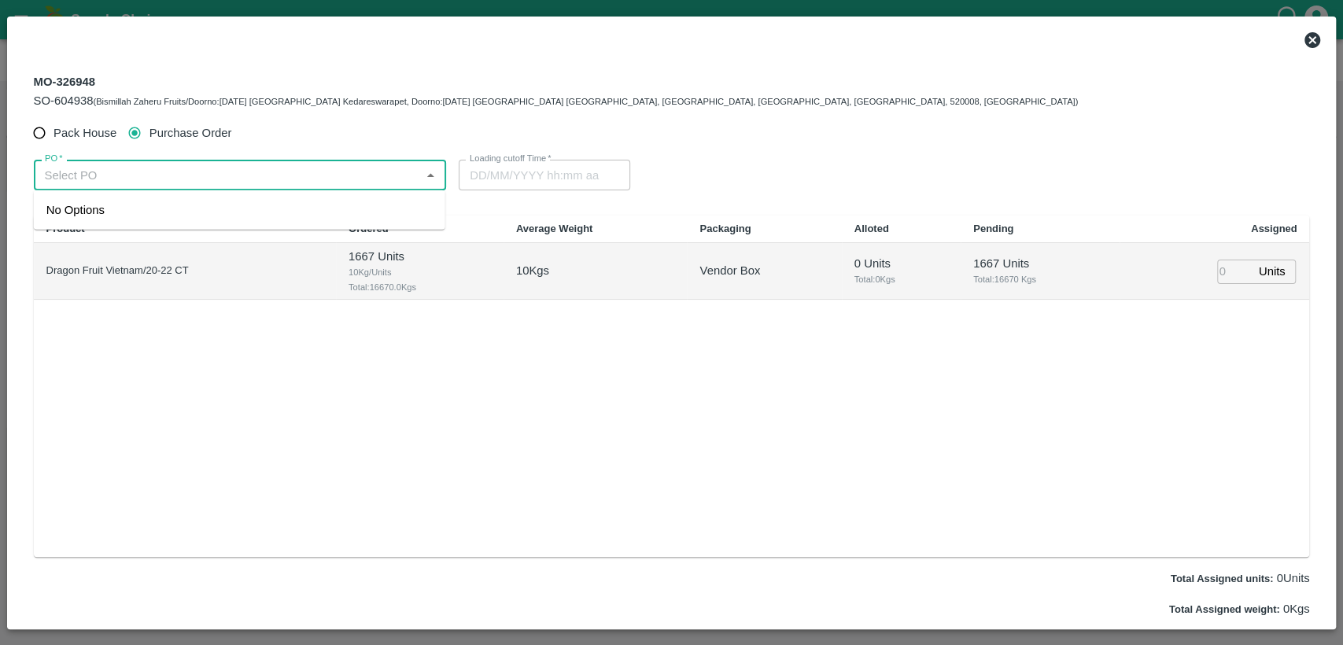
click at [151, 176] on input "PO   *" at bounding box center [228, 174] width 378 height 20
click at [137, 206] on div "PO-176280([PERSON_NAME] EXPORTS AND IMPORTS-9443370833)" at bounding box center [233, 209] width 374 height 17
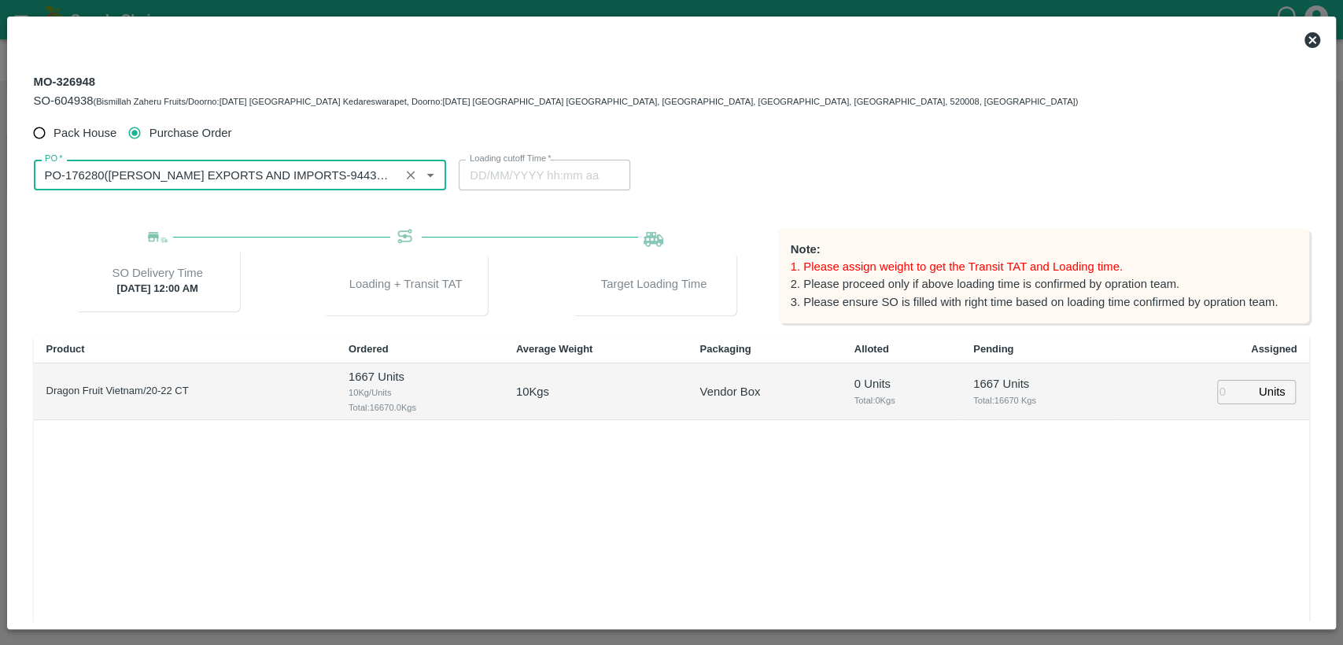
type input "PO-176280([PERSON_NAME] EXPORTS AND IMPORTS-9443370833)"
click at [1313, 33] on icon at bounding box center [1312, 40] width 16 height 16
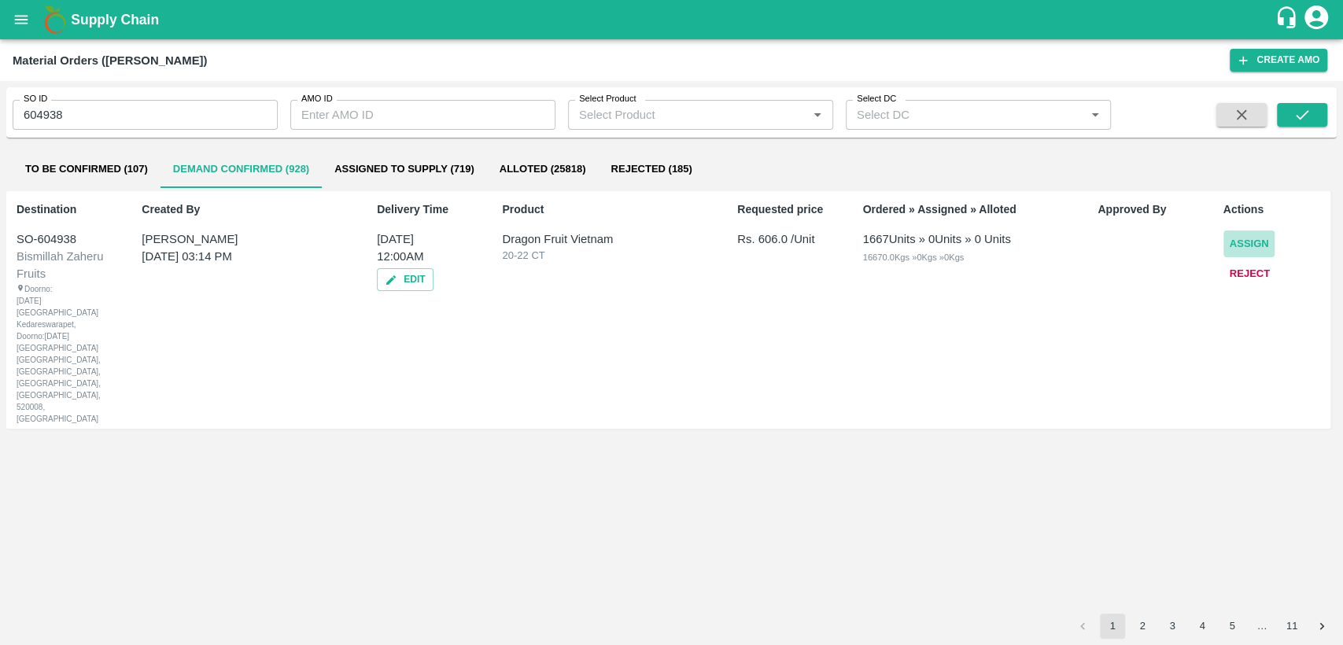
click at [1251, 243] on button "Assign" at bounding box center [1249, 244] width 52 height 28
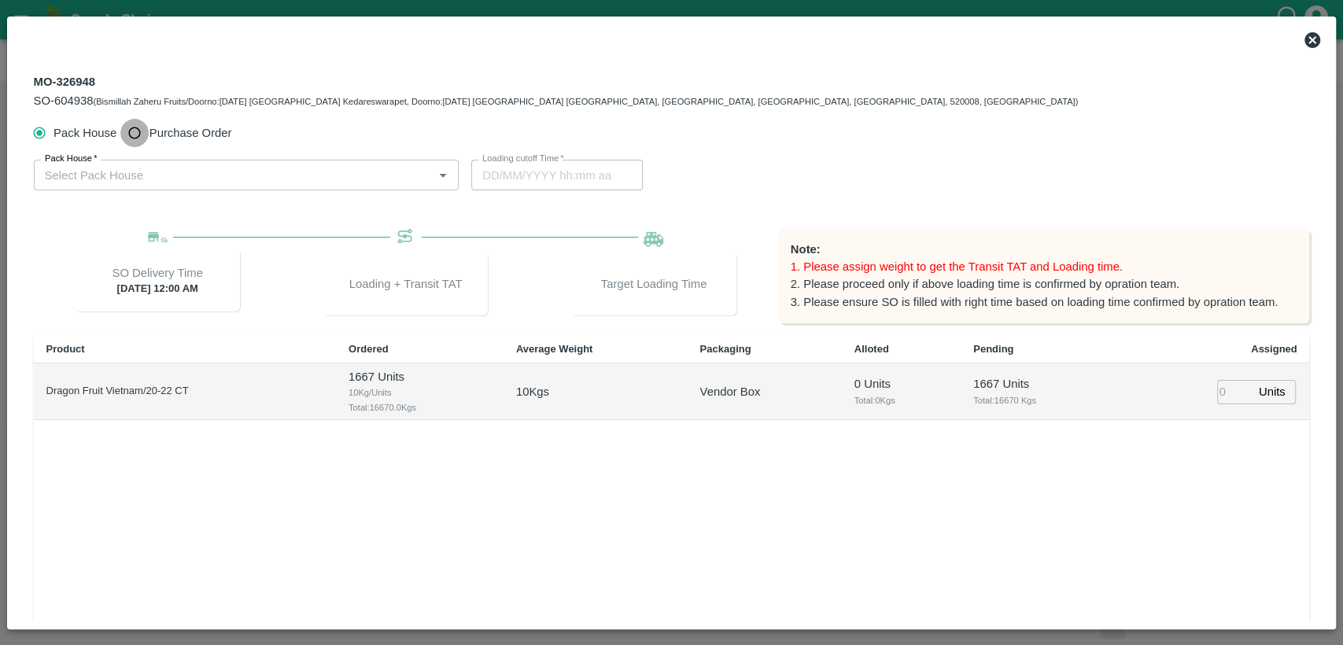
click at [144, 132] on input "Purchase Order" at bounding box center [134, 133] width 29 height 29
radio input "true"
click at [128, 164] on div "PO   *" at bounding box center [240, 175] width 413 height 30
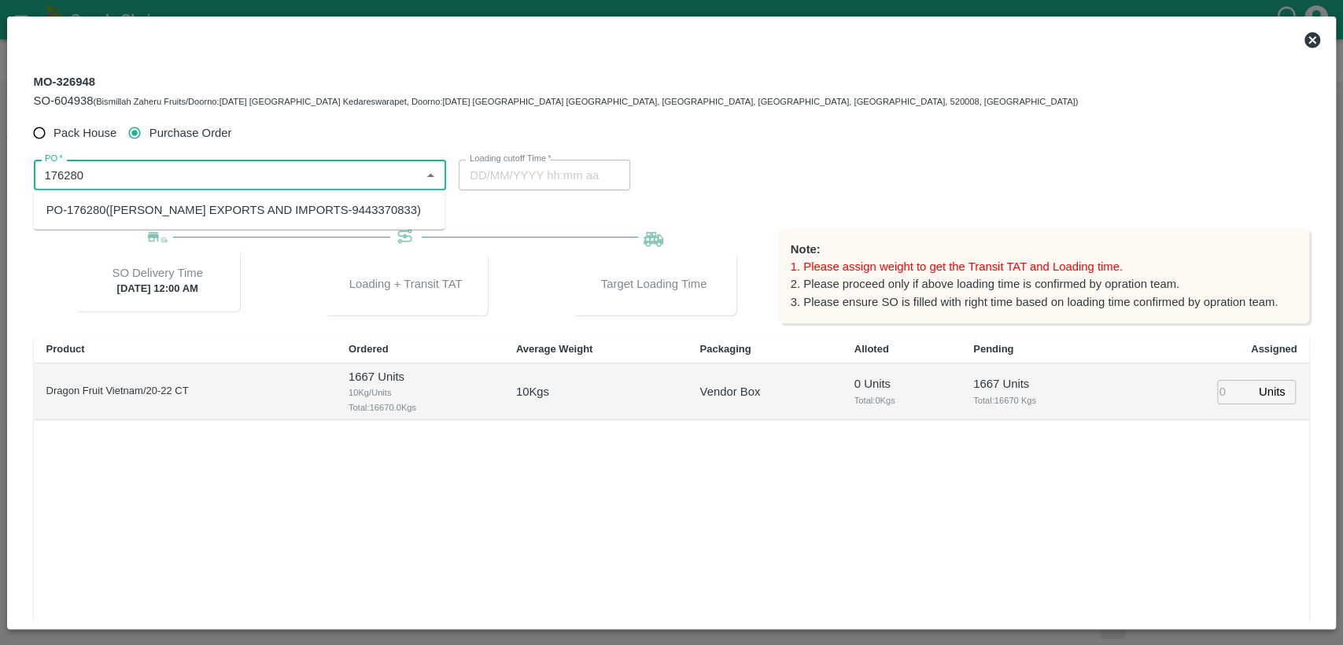
click at [128, 209] on div "PO-176280([PERSON_NAME] EXPORTS AND IMPORTS-9443370833)" at bounding box center [233, 209] width 374 height 17
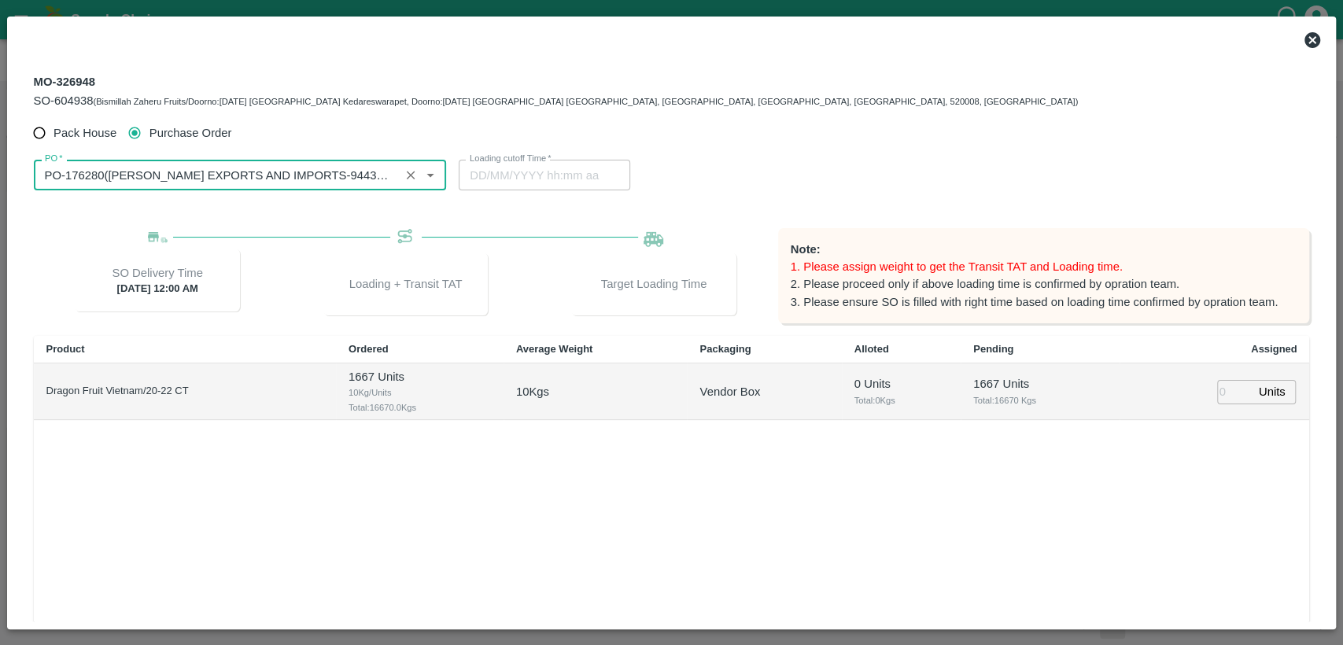
type input "PO-176280([PERSON_NAME] EXPORTS AND IMPORTS-9443370833)"
click at [1315, 37] on icon at bounding box center [1311, 40] width 19 height 19
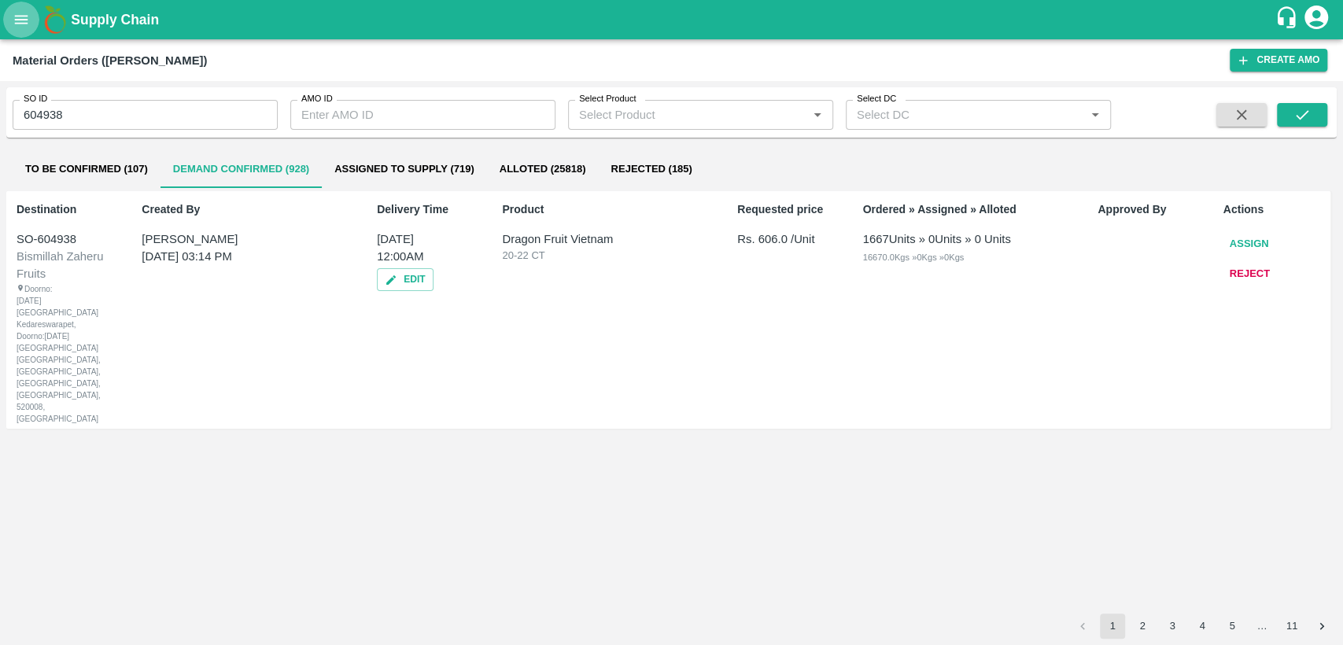
click at [24, 15] on icon "open drawer" at bounding box center [21, 19] width 13 height 9
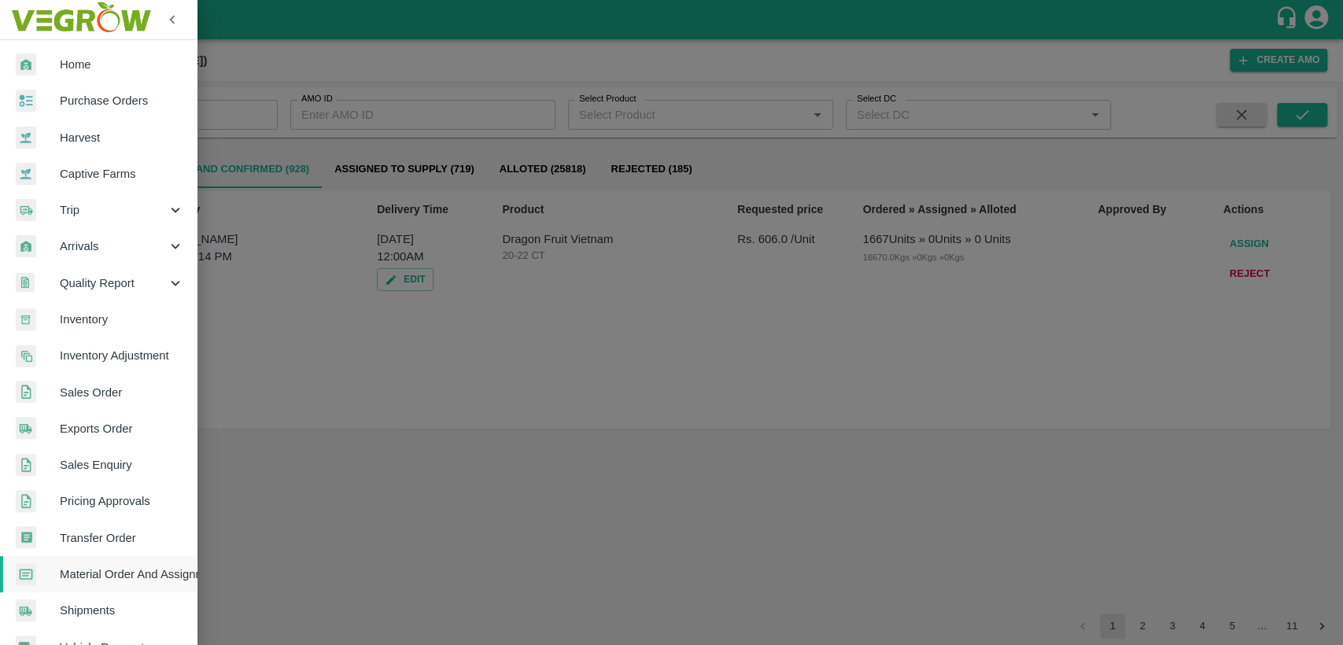
click at [96, 64] on span "Home" at bounding box center [122, 64] width 124 height 17
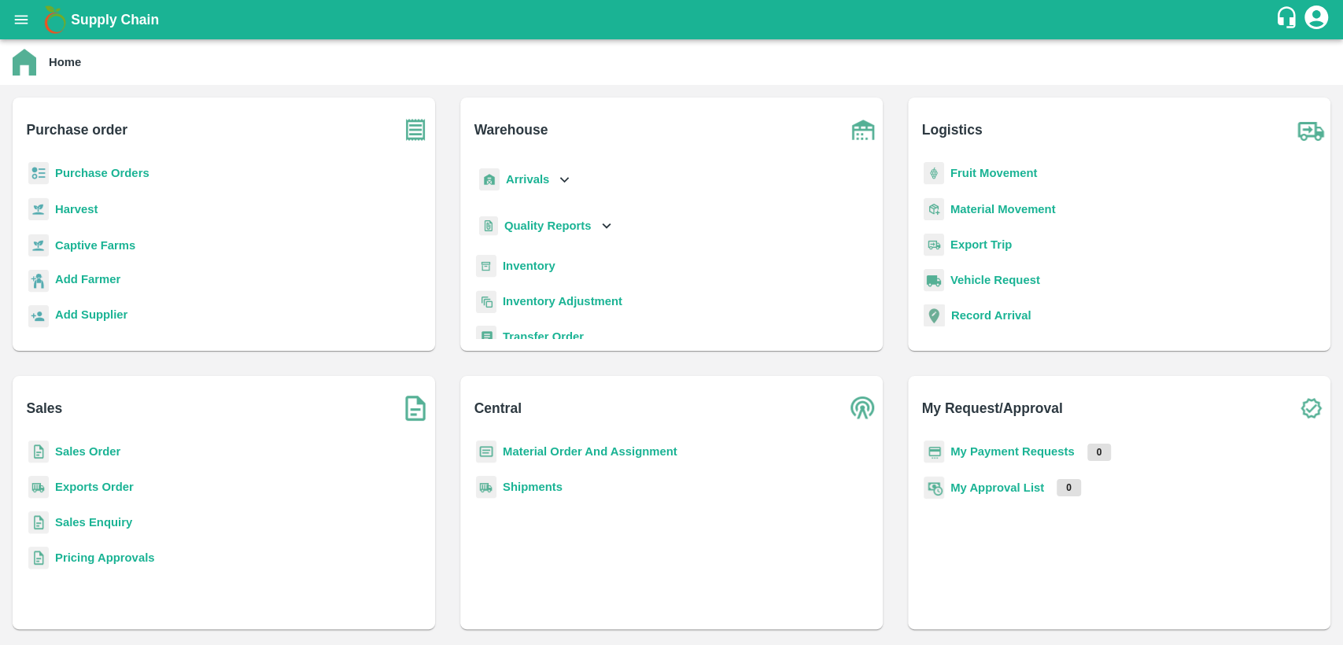
click at [74, 171] on b "Purchase Orders" at bounding box center [102, 173] width 94 height 13
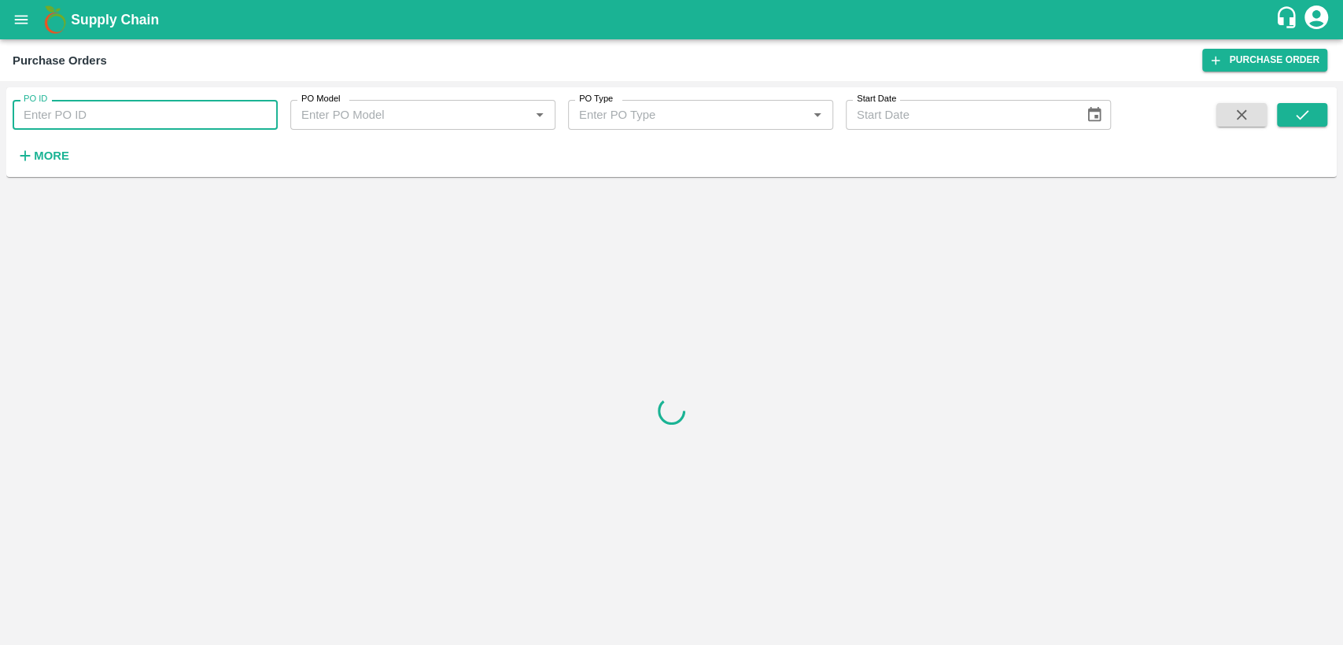
click at [50, 112] on input "PO ID" at bounding box center [145, 115] width 265 height 30
type input "176280"
click at [1300, 122] on icon "submit" at bounding box center [1301, 114] width 17 height 17
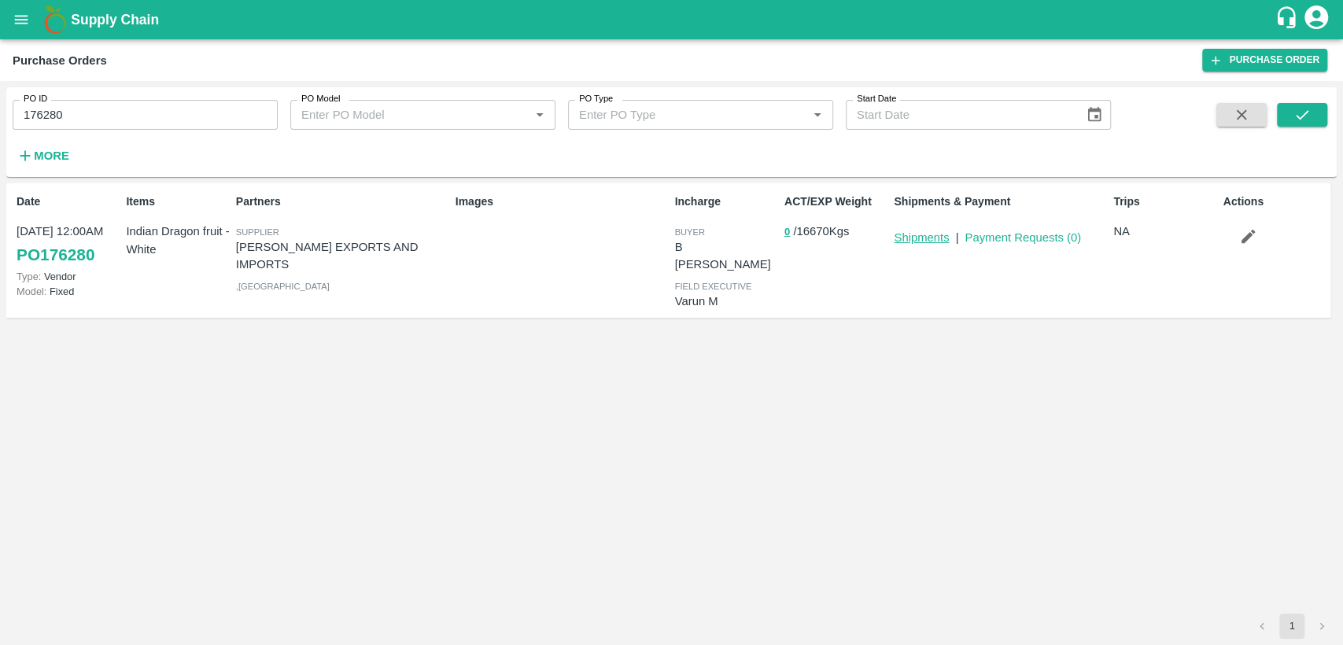
click at [928, 242] on link "Shipments" at bounding box center [920, 237] width 55 height 13
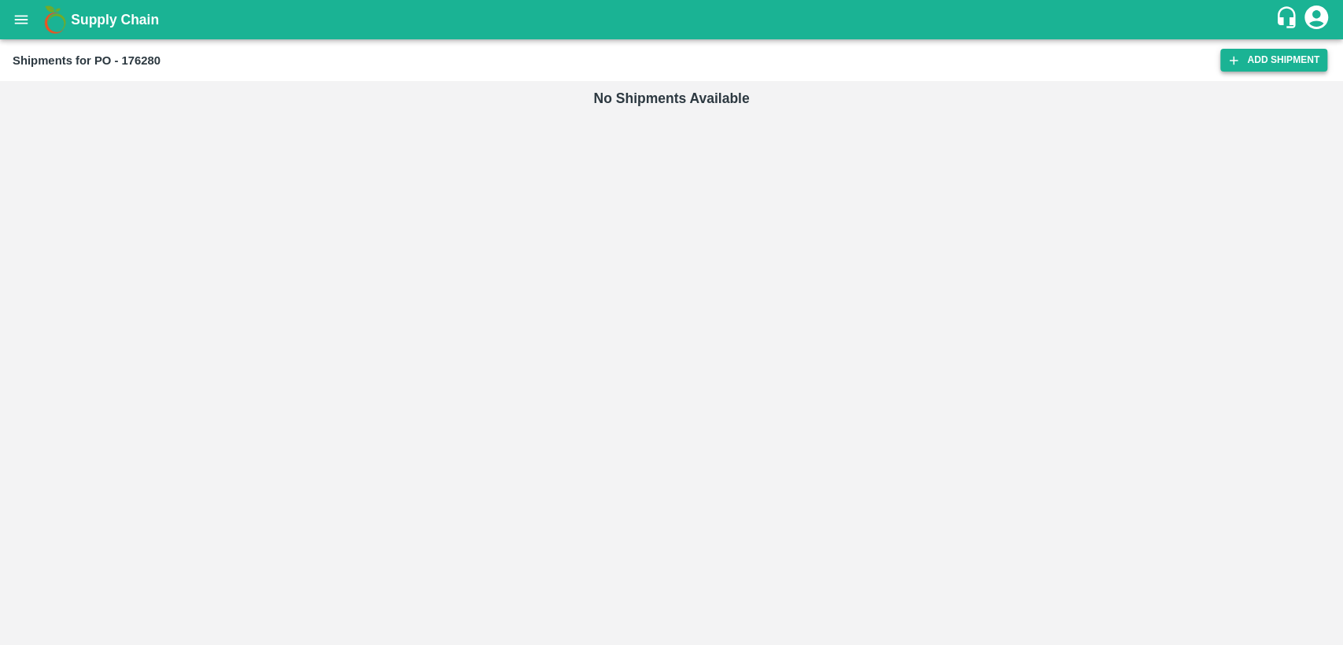
click at [1246, 64] on link "Add Shipment" at bounding box center [1273, 60] width 107 height 23
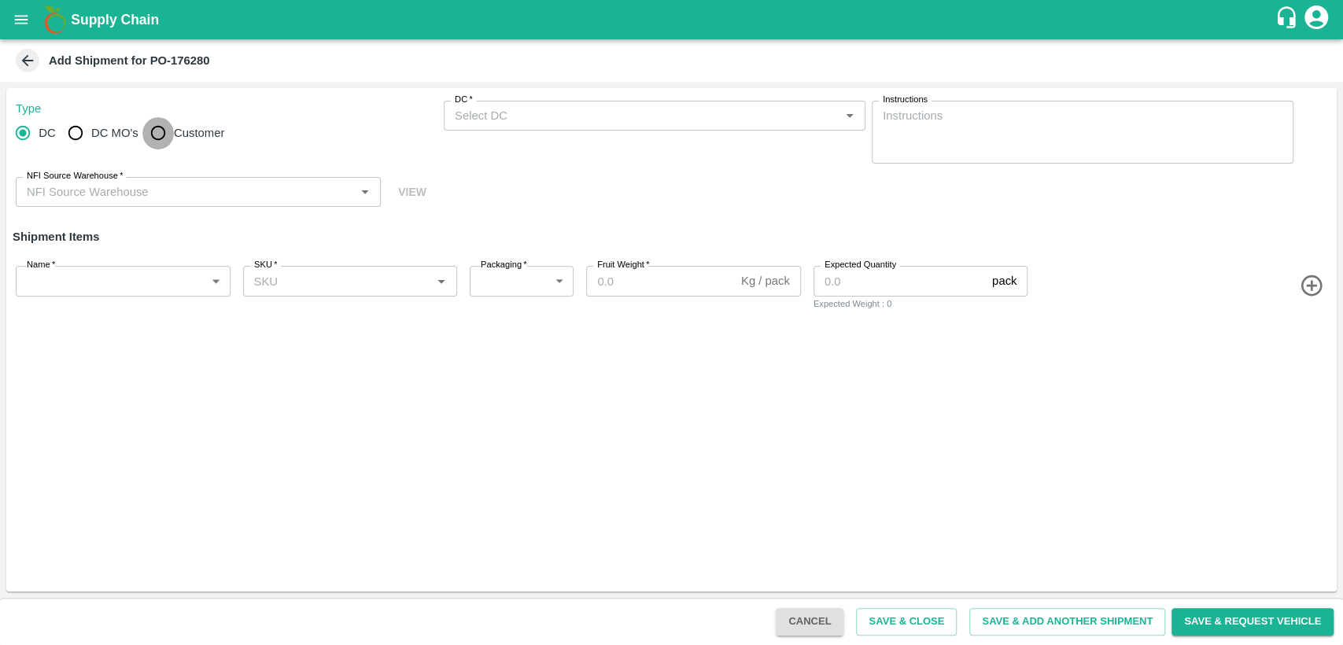
click at [165, 130] on input "Customer" at bounding box center [157, 132] width 31 height 31
radio input "true"
click at [487, 120] on input "Customer (Material Orders)   *" at bounding box center [641, 115] width 386 height 20
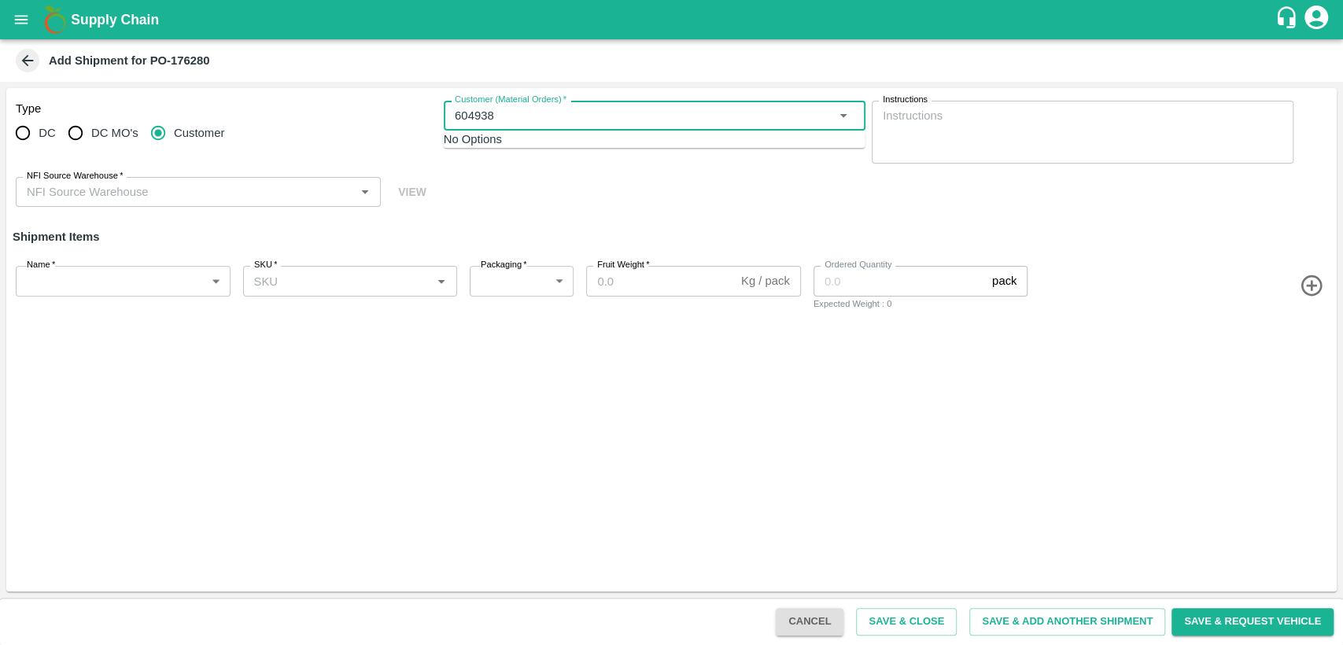
type input "604938"
click at [480, 115] on input "Customer (Material Orders)   *" at bounding box center [641, 115] width 386 height 20
type input "604938"
click at [950, 141] on textarea "Instructions" at bounding box center [1082, 133] width 400 height 50
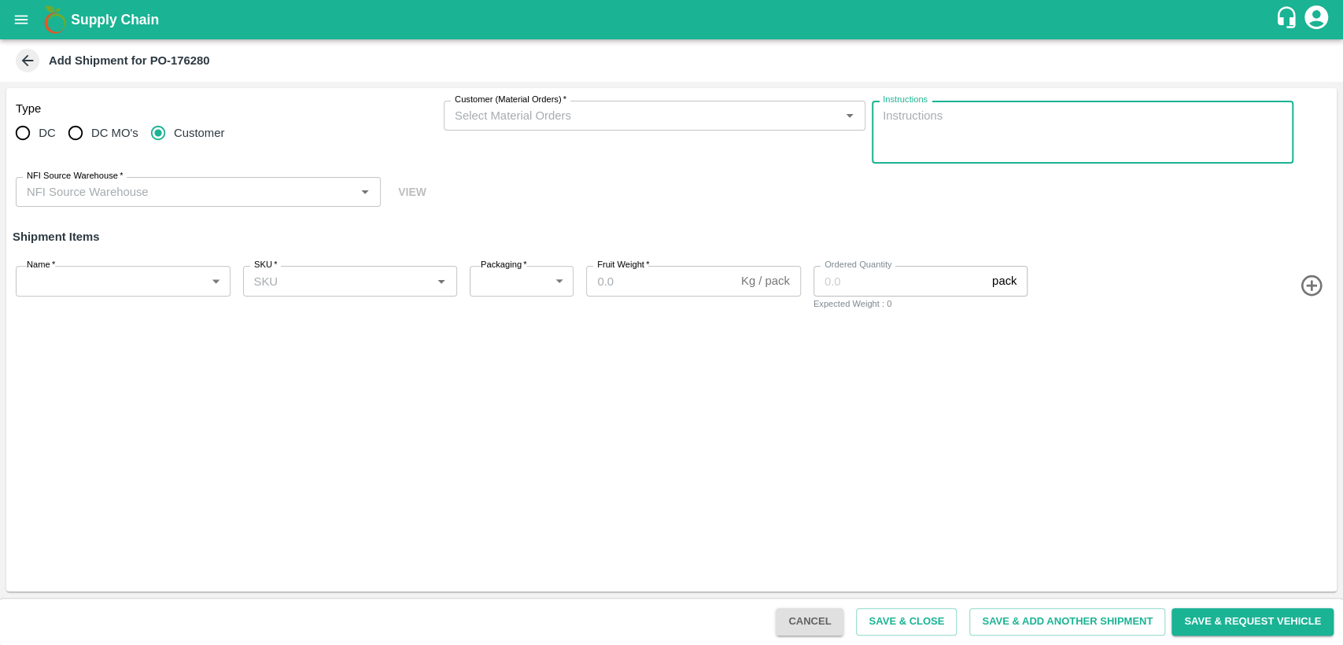
click at [504, 114] on input "Customer (Material Orders)   *" at bounding box center [641, 115] width 386 height 20
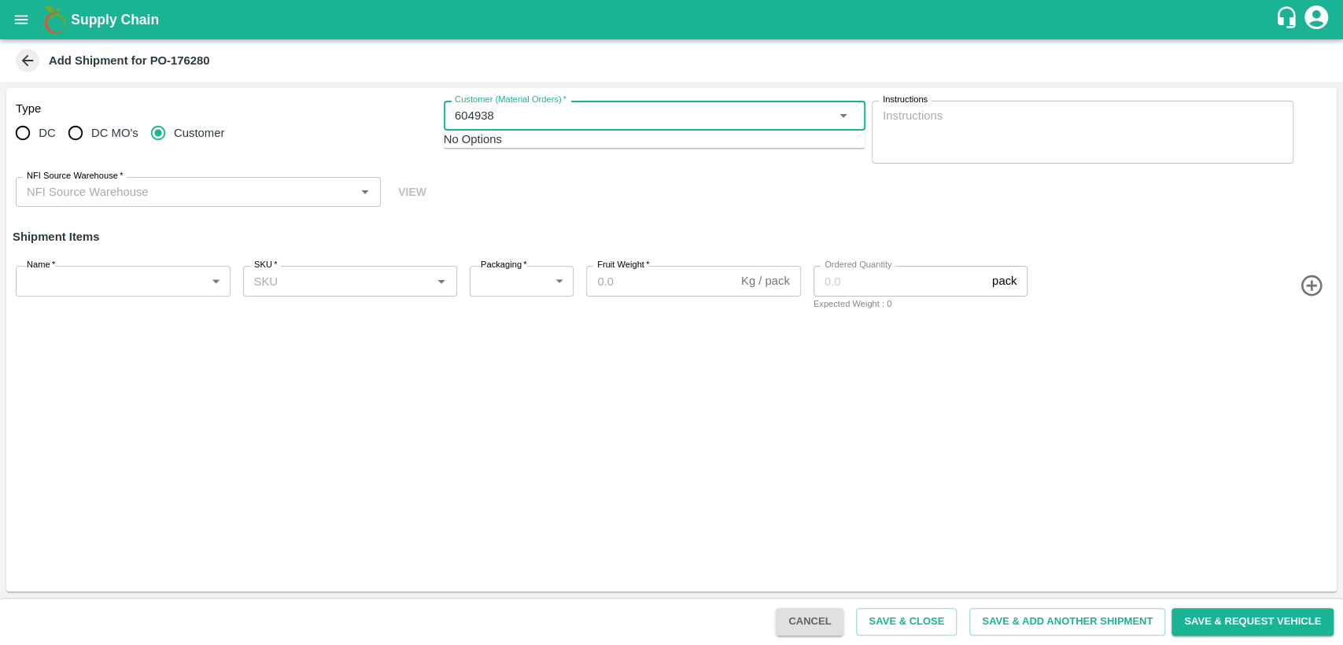
click at [494, 145] on span "No Options" at bounding box center [473, 139] width 58 height 13
type input "604938"
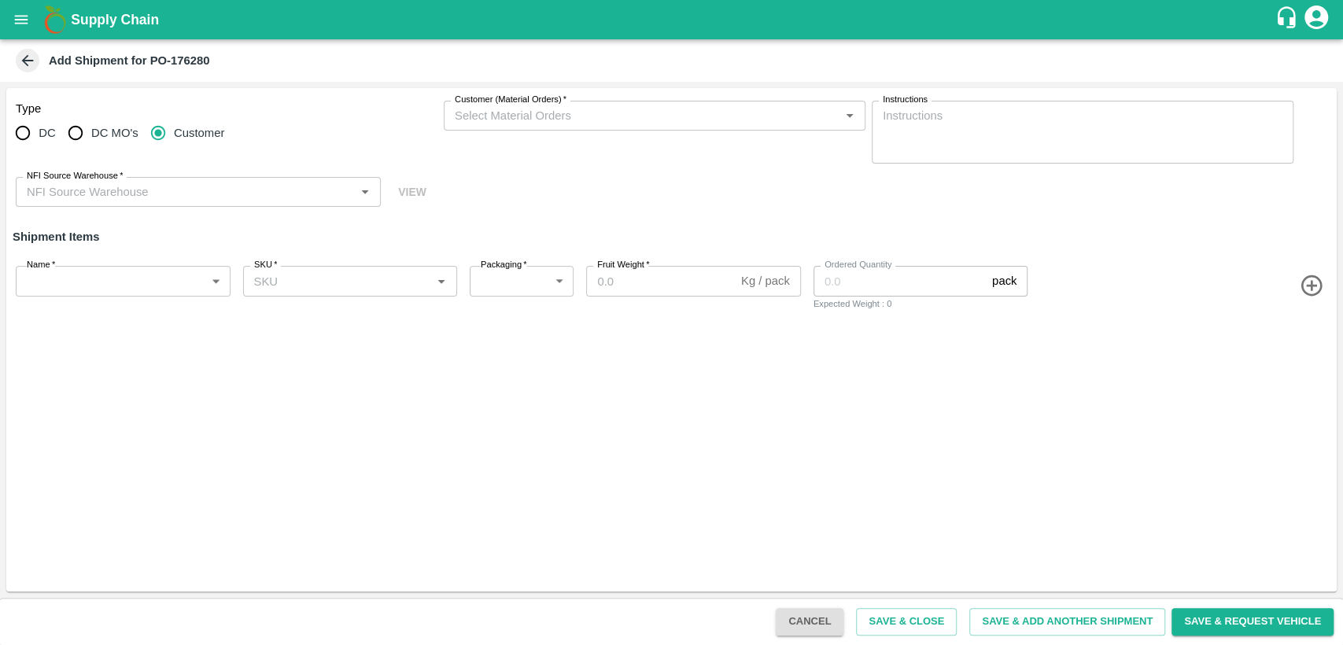
click at [529, 201] on div "Type DC DC MO's Customer Customer (Material Orders)   * Customer (Material Orde…" at bounding box center [671, 154] width 1330 height 132
click at [27, 27] on icon "open drawer" at bounding box center [21, 19] width 17 height 17
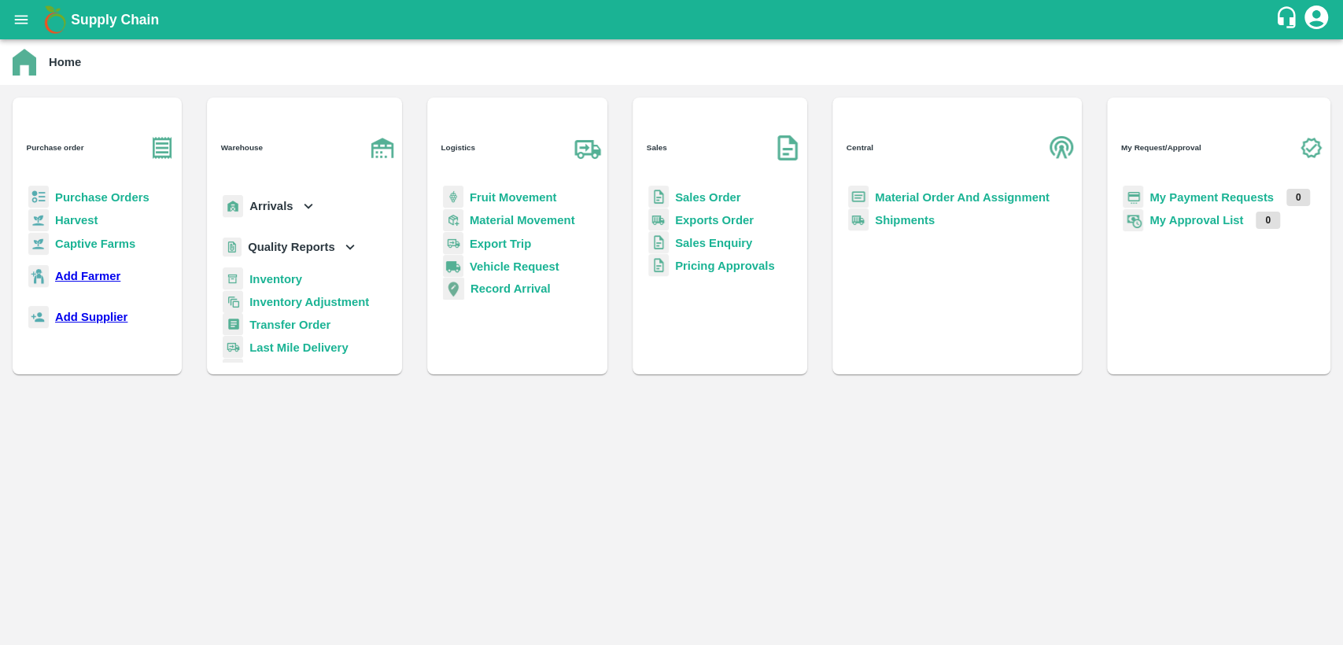
click at [875, 204] on b "Material Order And Assignment" at bounding box center [962, 197] width 175 height 13
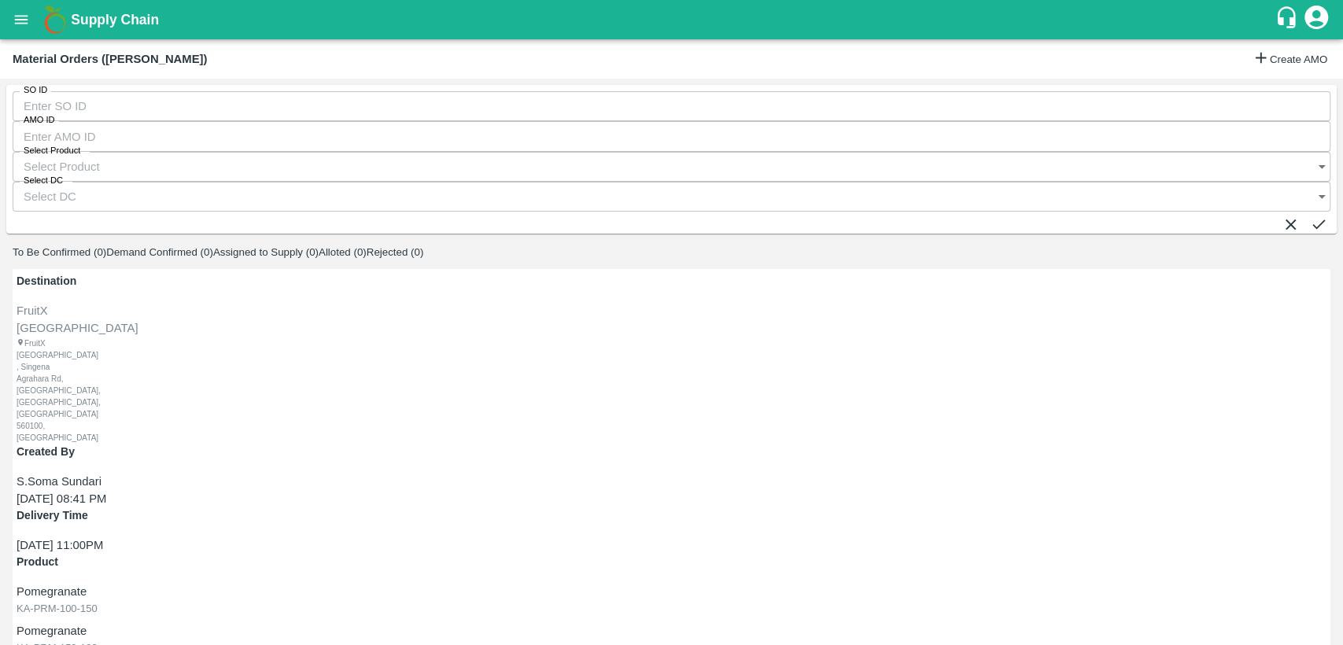
click at [134, 105] on input "SO ID" at bounding box center [671, 106] width 1317 height 30
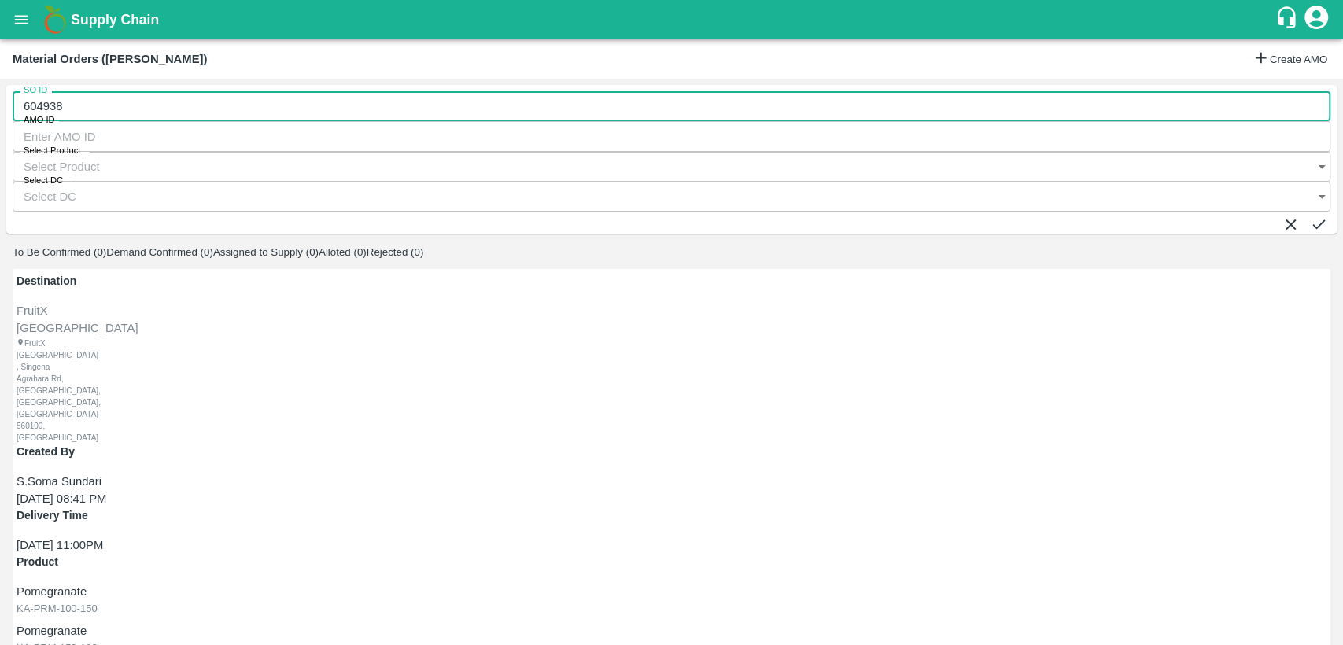
type input "604938"
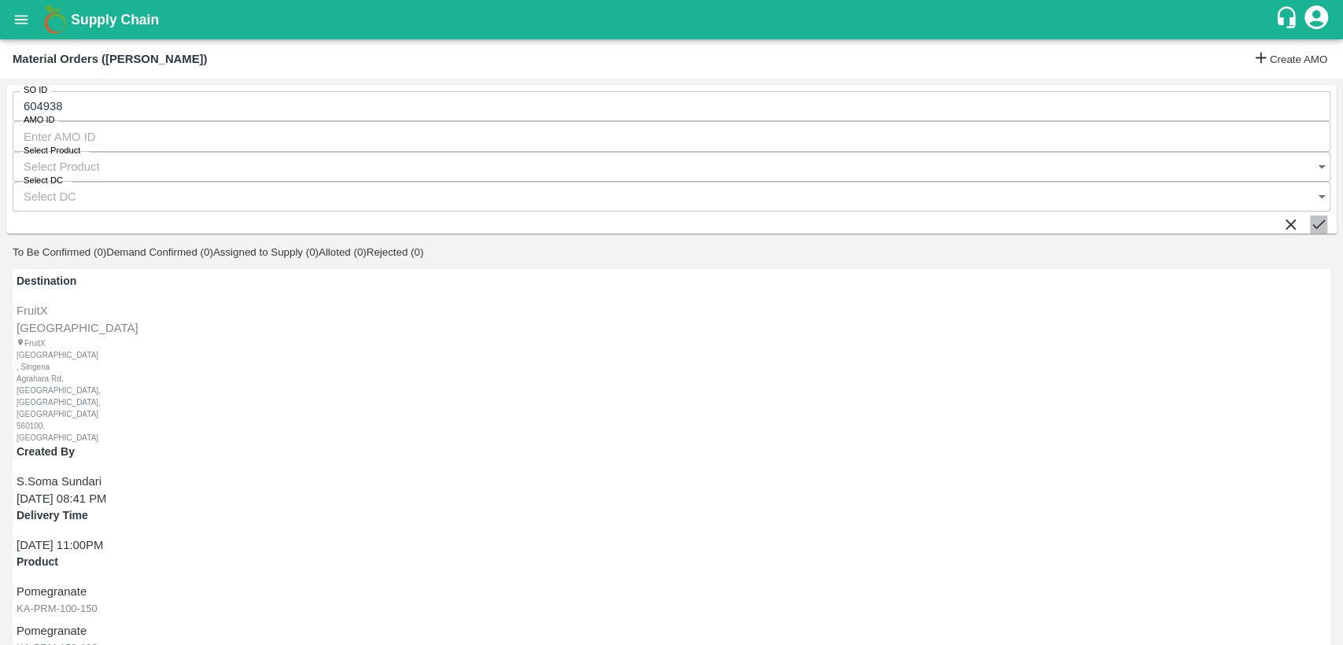
click at [1310, 215] on button "submit" at bounding box center [1317, 223] width 17 height 17
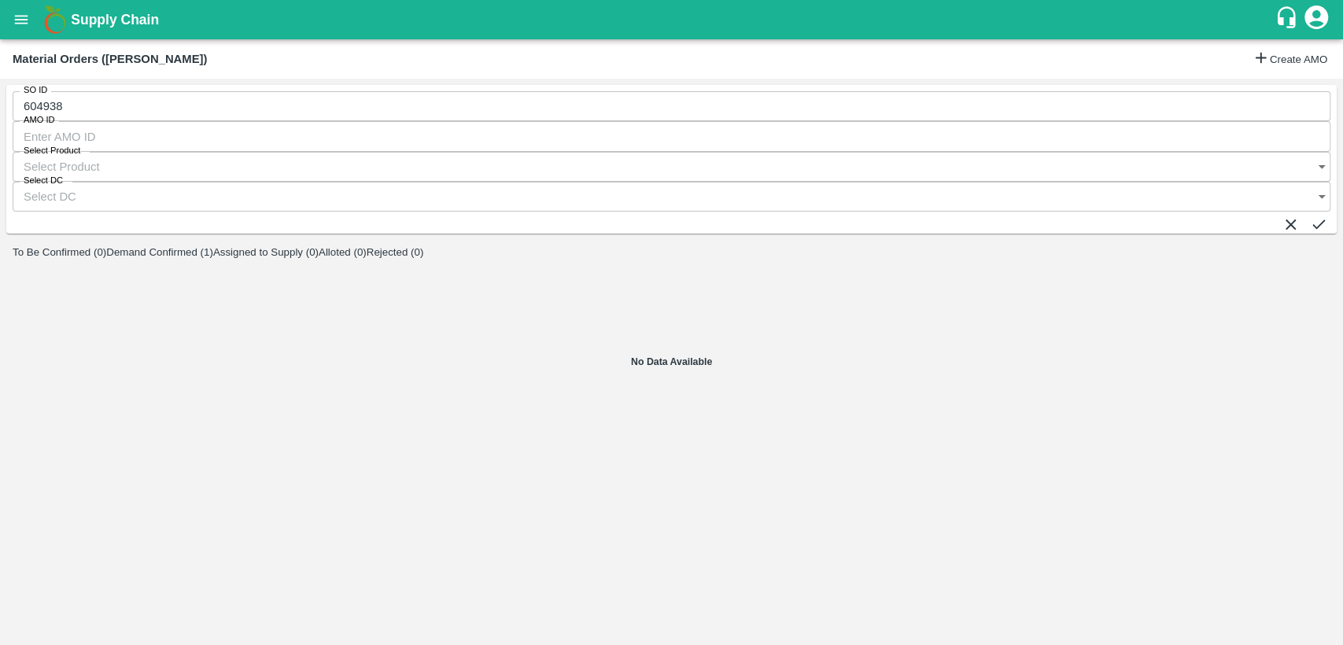
click at [213, 246] on button "Demand Confirmed (1)" at bounding box center [159, 252] width 107 height 12
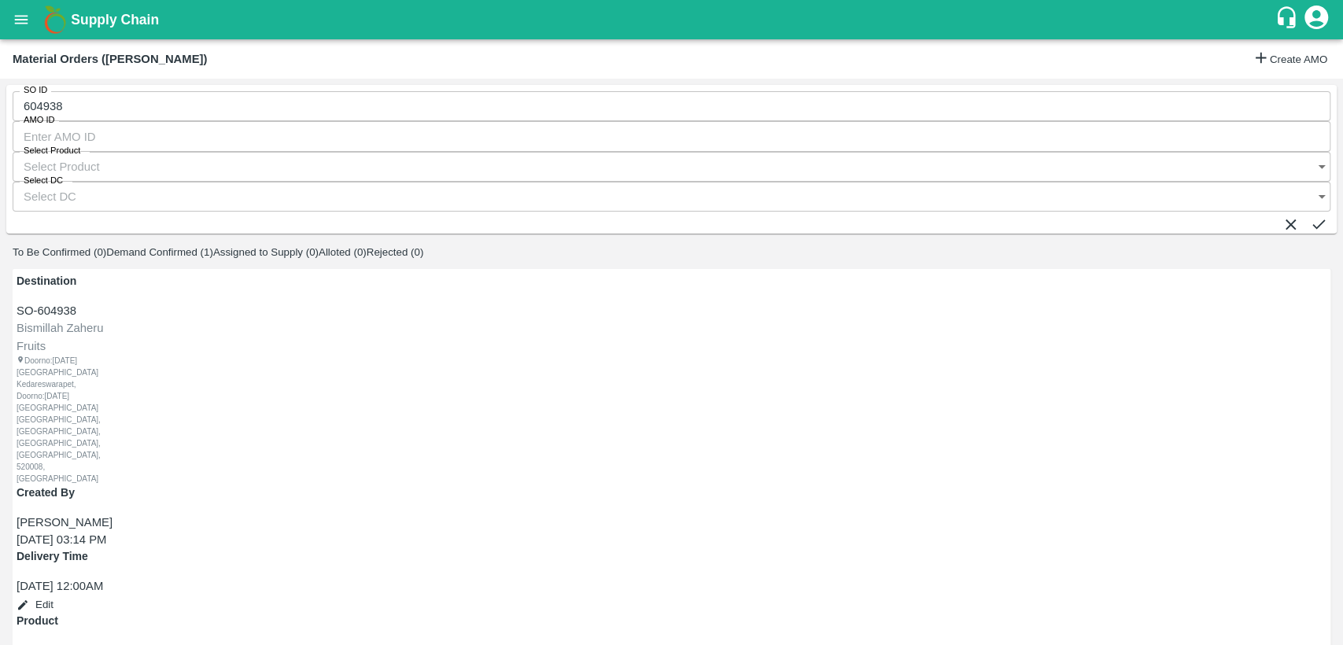
radio input "true"
type input "7"
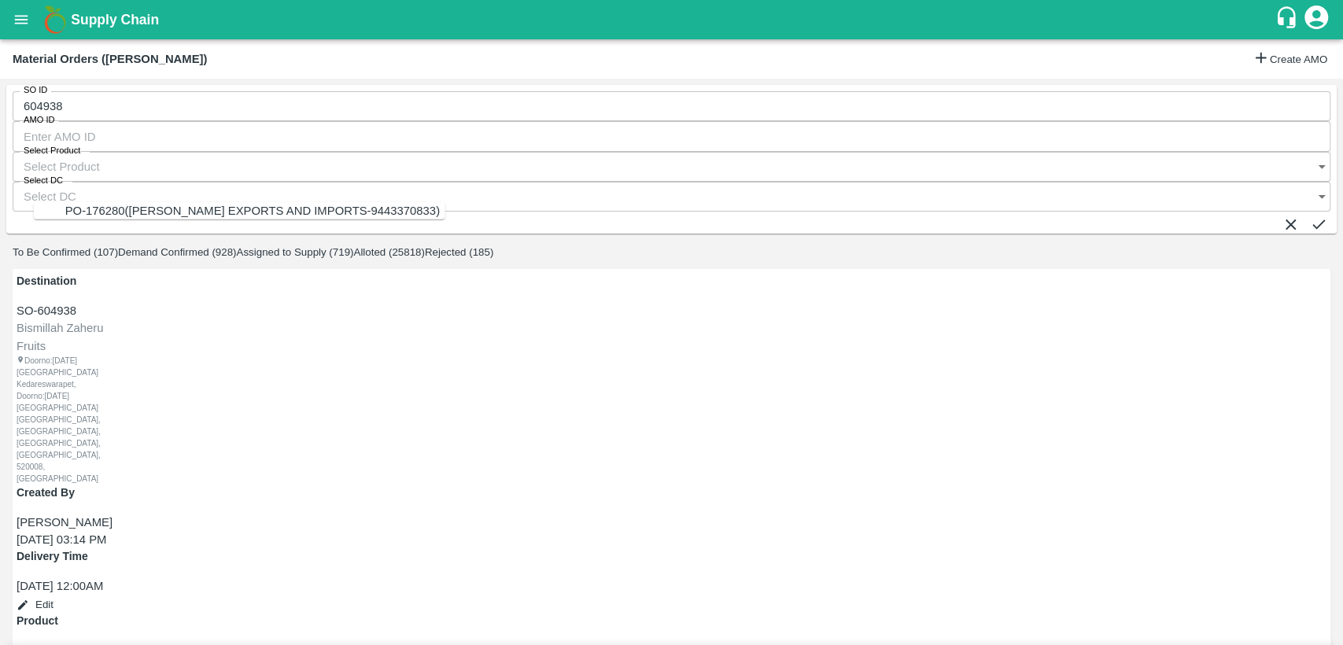
click at [145, 202] on div "PO-176280(ARUL EXPORTS AND IMPORTS-9443370833)" at bounding box center [255, 210] width 380 height 17
type input "PO-176280([PERSON_NAME] EXPORTS AND IMPORTS-9443370833)"
click at [18, 20] on icon "open drawer" at bounding box center [21, 19] width 13 height 9
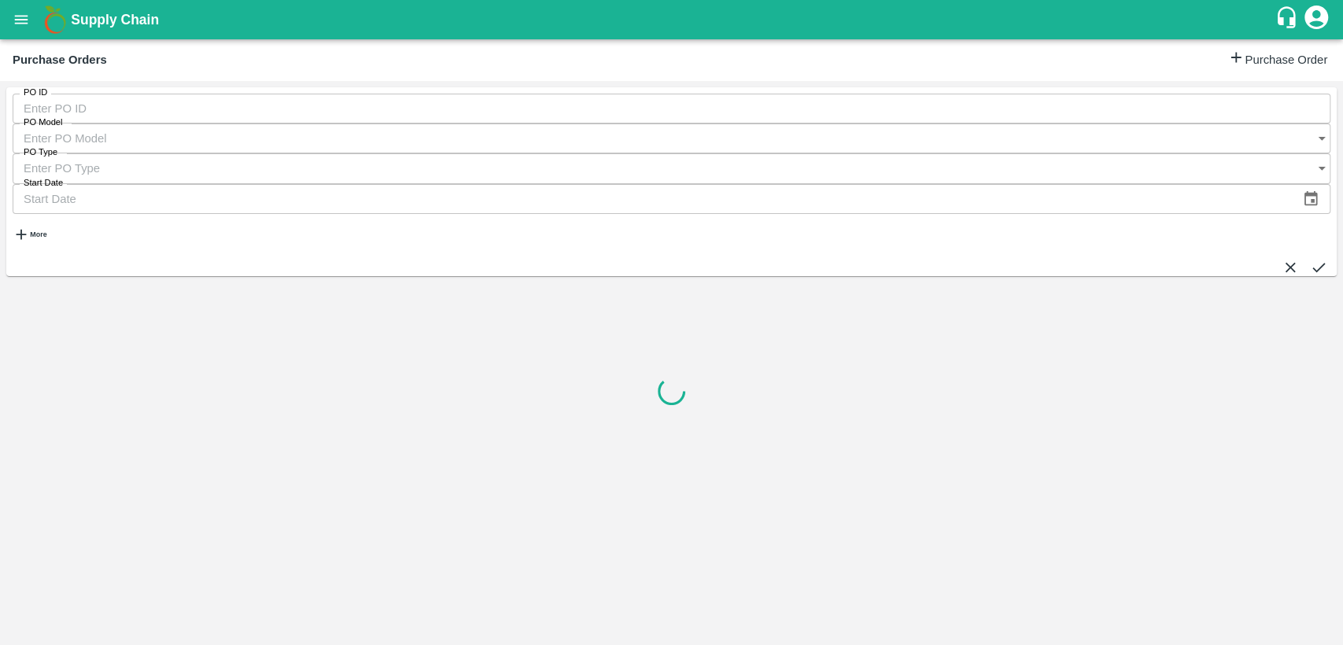
click at [80, 116] on input "PO ID" at bounding box center [671, 109] width 1317 height 30
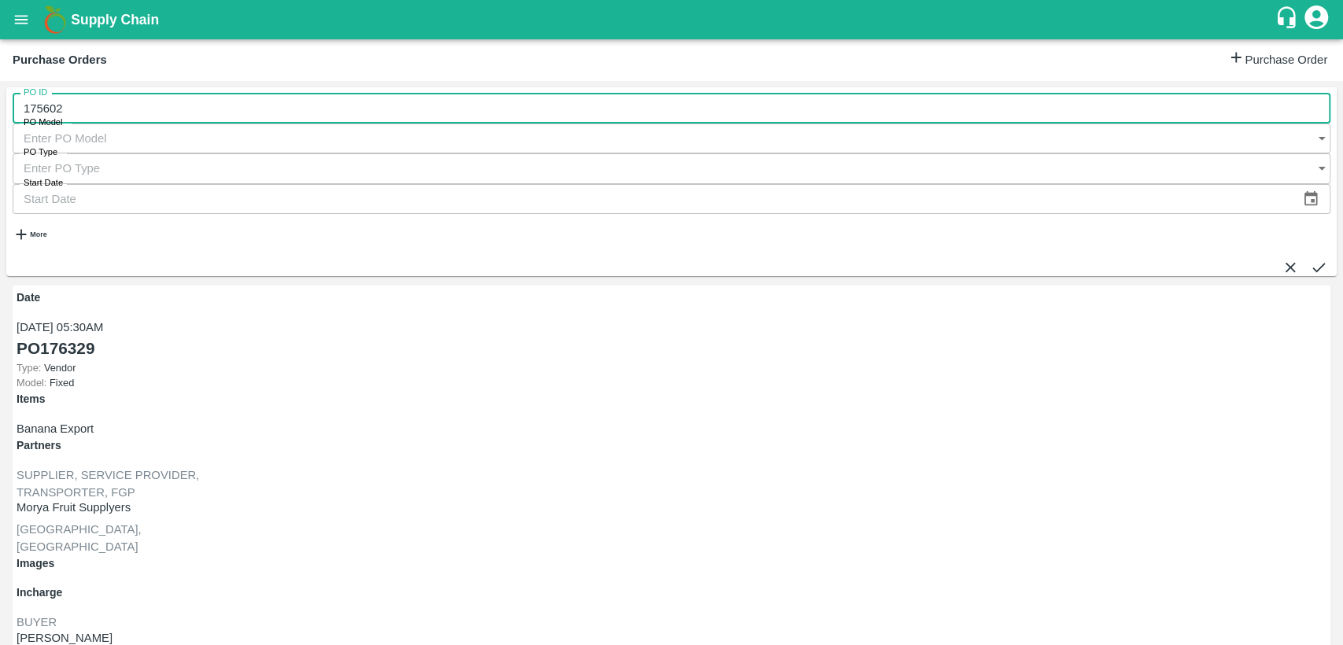
click at [82, 116] on input "175602" at bounding box center [671, 109] width 1317 height 30
type input "176280"
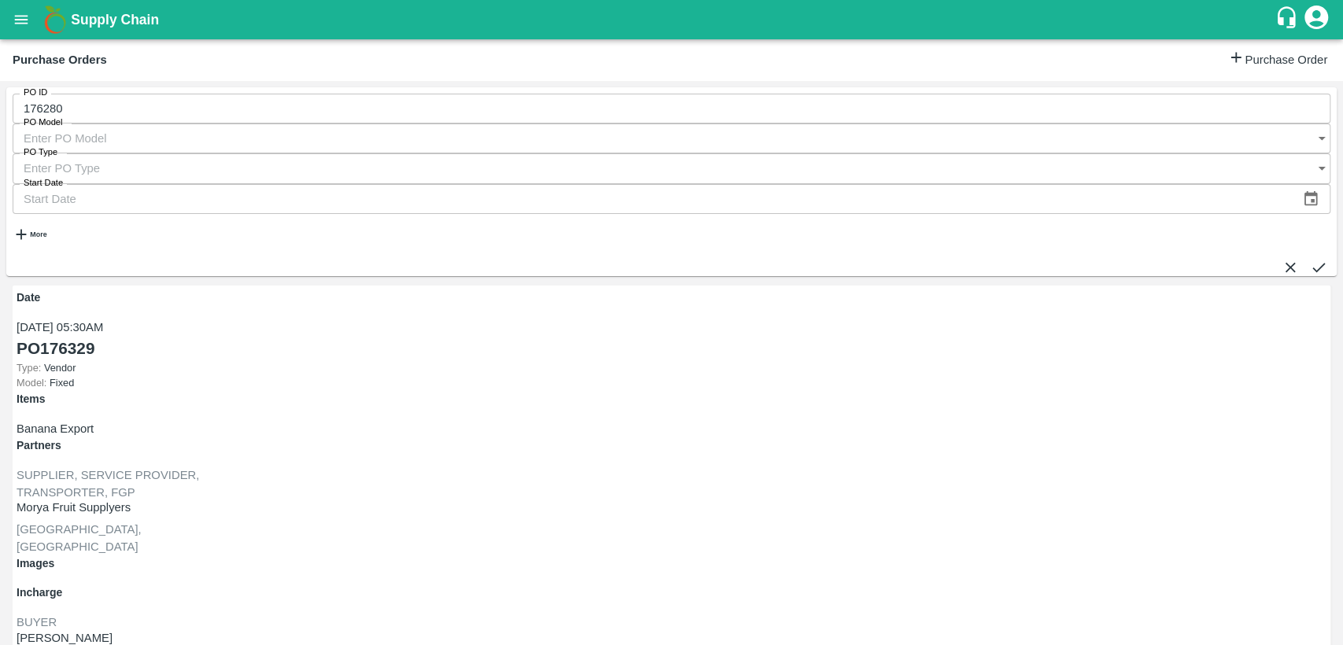
click at [1310, 258] on span at bounding box center [1317, 267] width 17 height 18
click at [1309, 259] on icon "submit" at bounding box center [1317, 267] width 17 height 17
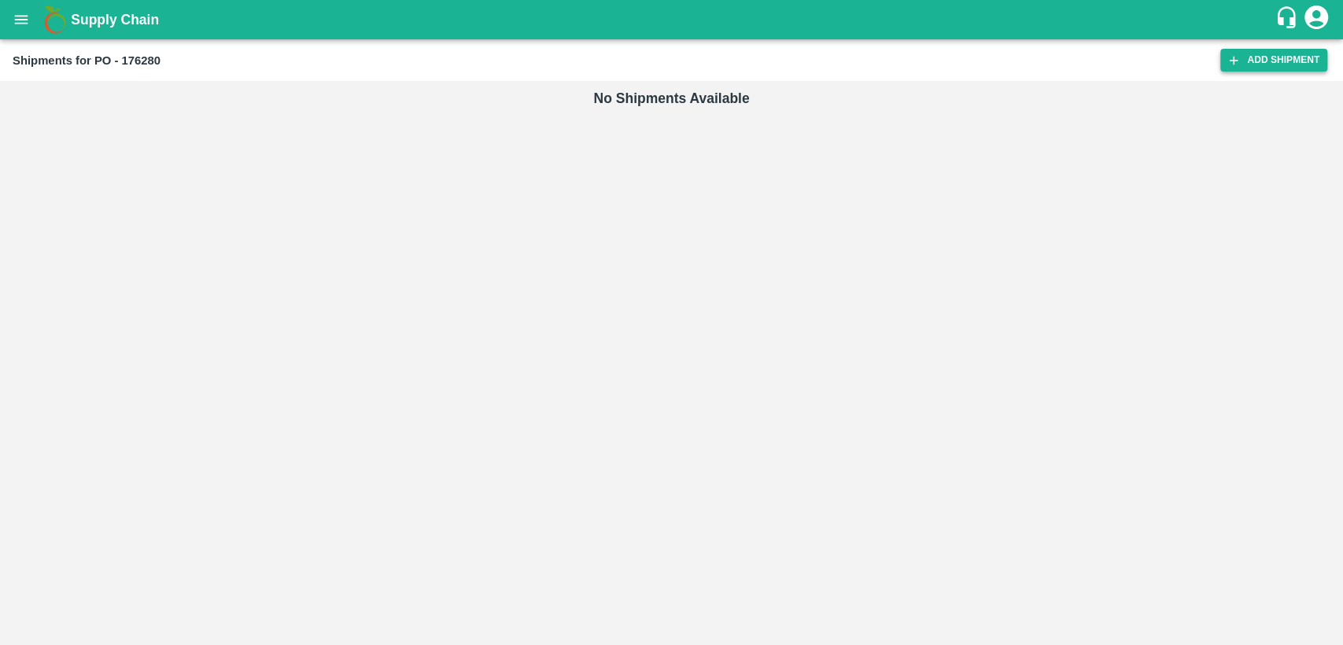
click at [1269, 57] on link "Add Shipment" at bounding box center [1273, 60] width 107 height 23
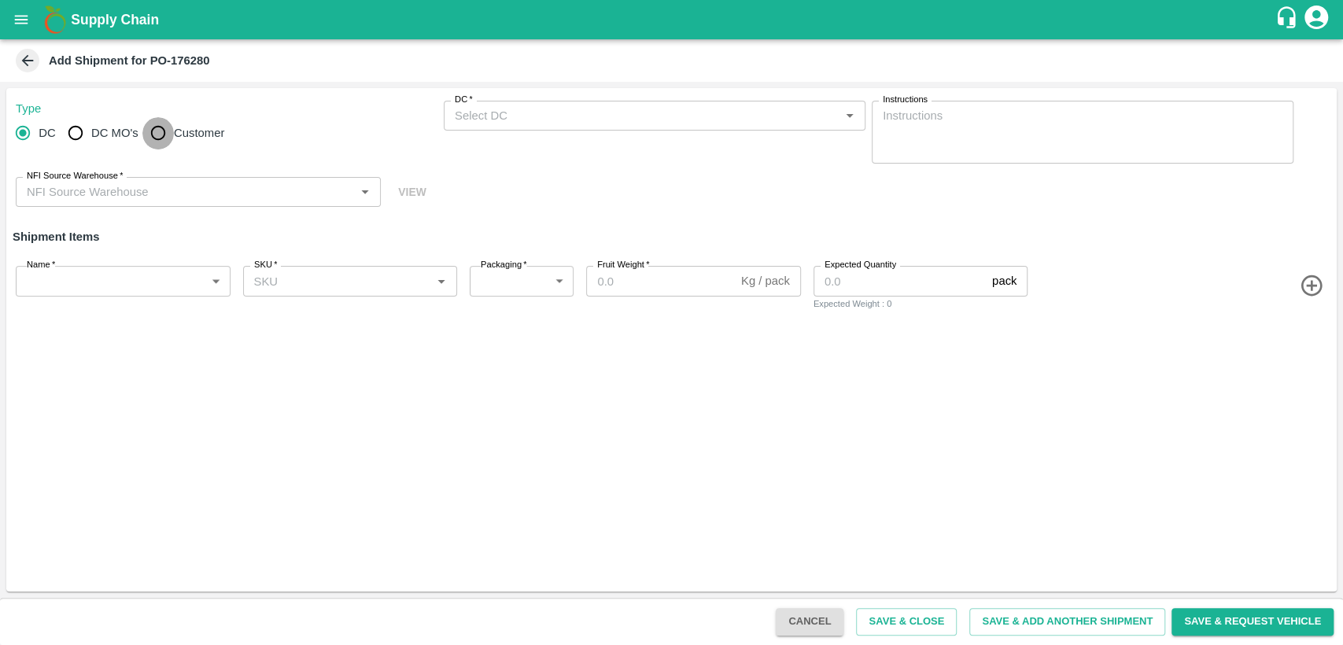
click at [157, 127] on input "Customer" at bounding box center [157, 132] width 31 height 31
radio input "true"
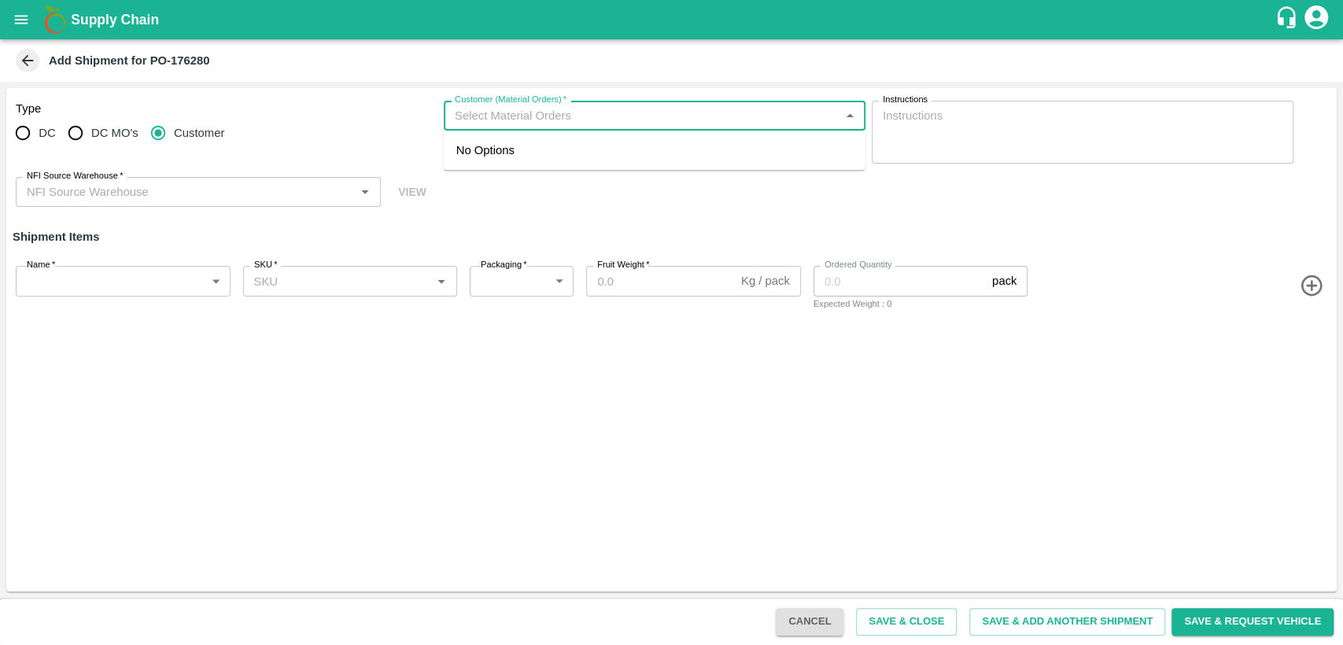
click at [482, 115] on input "Customer (Material Orders)   *" at bounding box center [641, 115] width 386 height 20
type input "9"
type input "604938"
click at [512, 109] on input "Customer (Material Orders)   *" at bounding box center [641, 115] width 386 height 20
type input "604938"
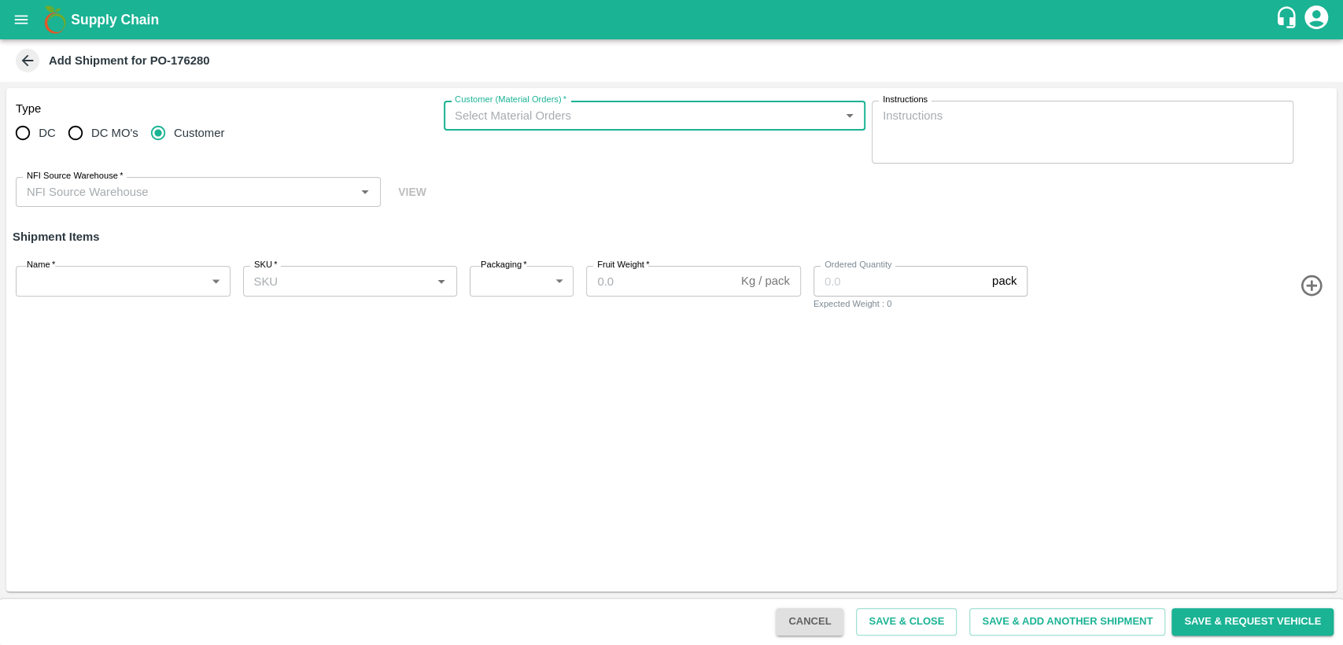
click at [31, 59] on icon at bounding box center [27, 60] width 17 height 17
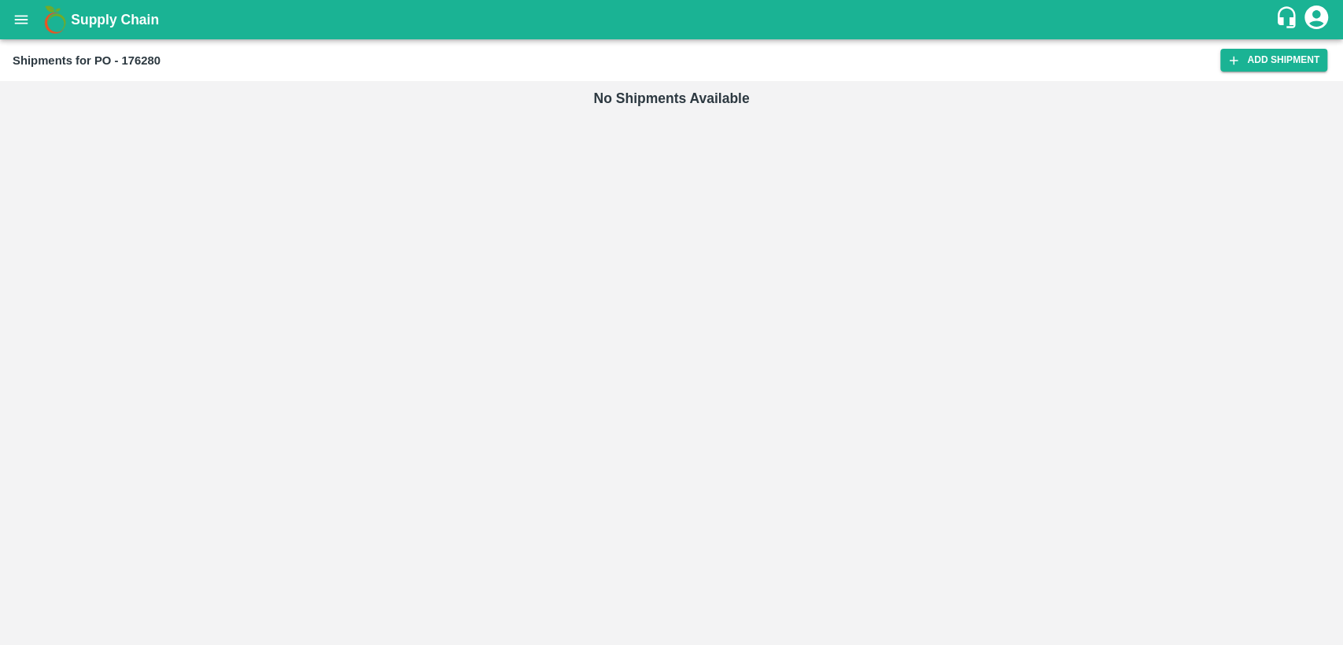
click at [11, 16] on button "open drawer" at bounding box center [21, 20] width 36 height 36
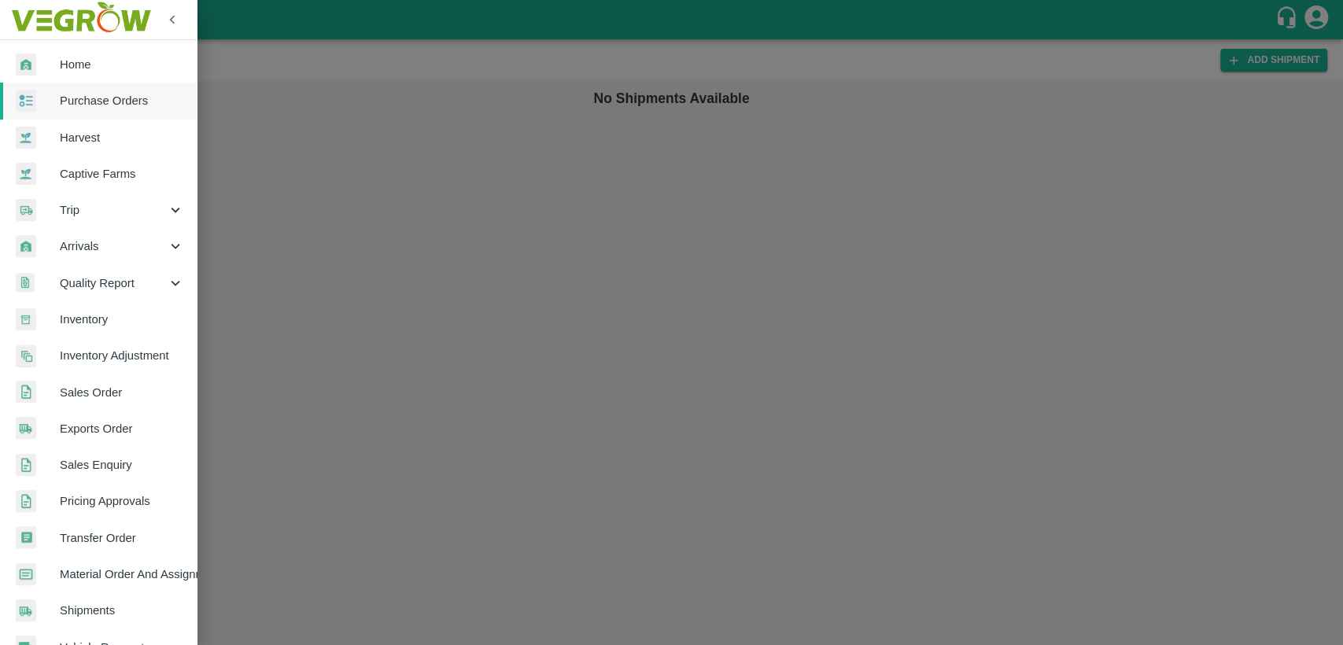
click at [122, 567] on span "Material Order And Assignment" at bounding box center [122, 573] width 124 height 17
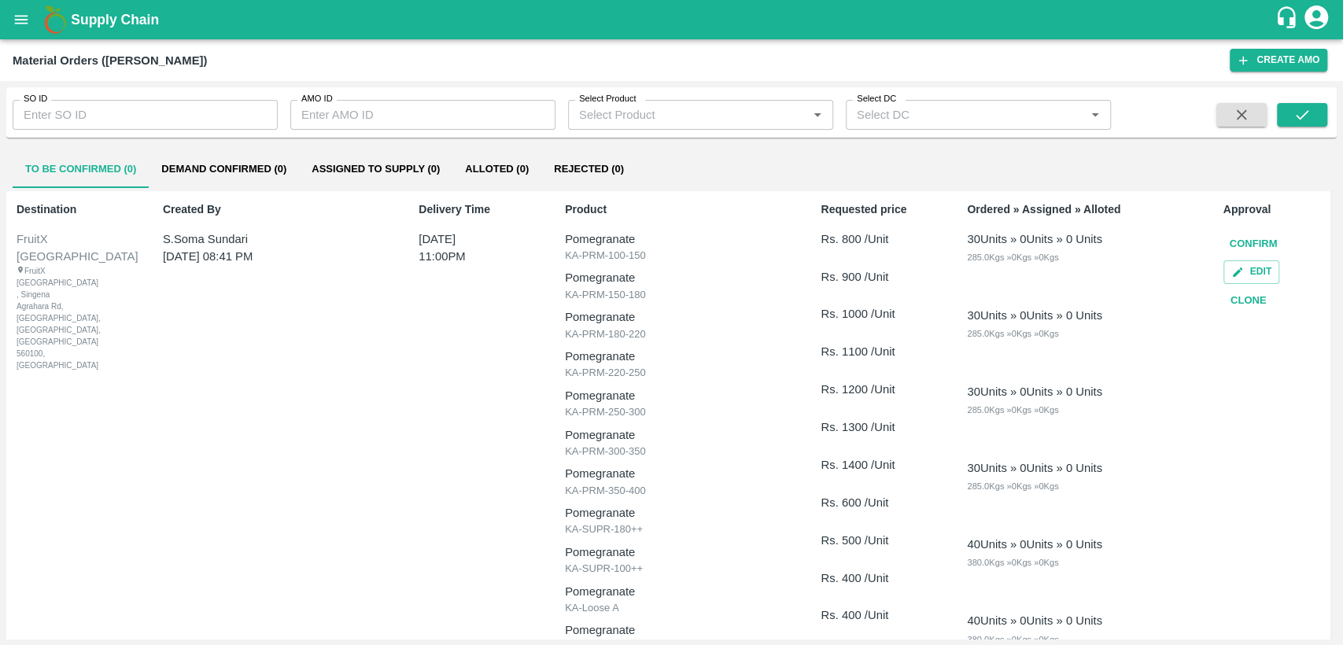
click at [121, 109] on input "SO ID" at bounding box center [145, 115] width 265 height 30
type input "604938"
click at [1314, 120] on button "submit" at bounding box center [1301, 115] width 50 height 24
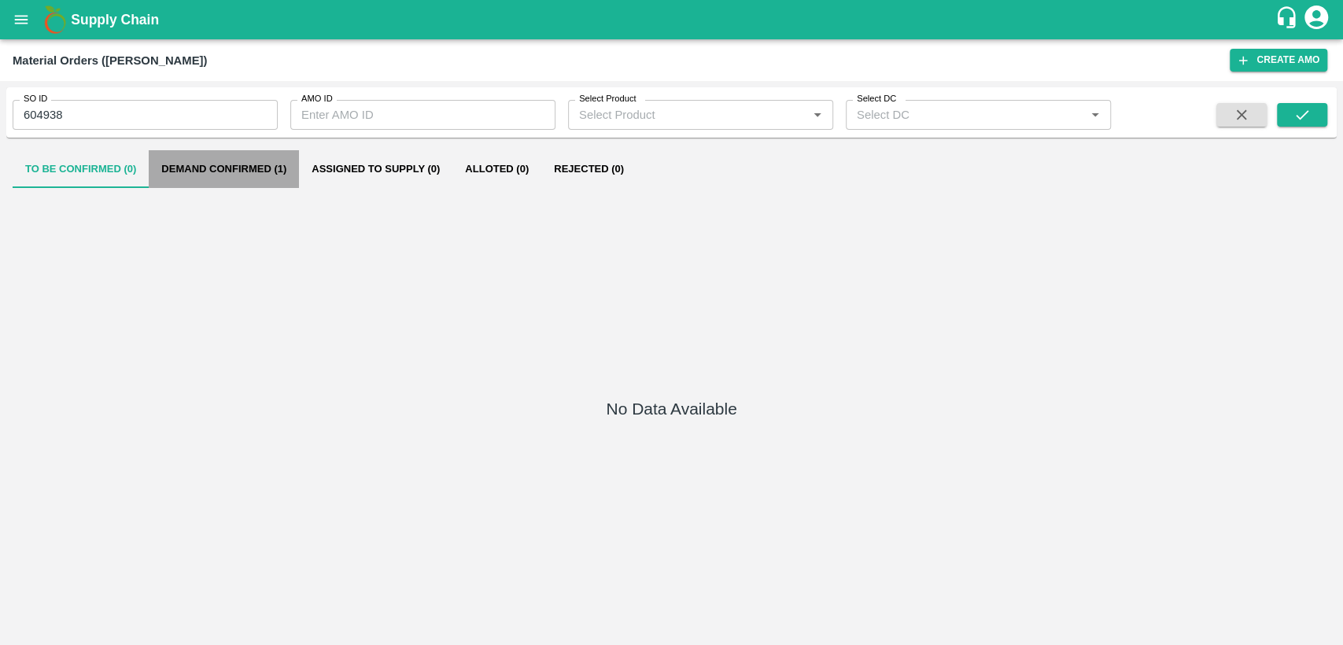
click at [252, 164] on button "Demand Confirmed (1)" at bounding box center [224, 169] width 150 height 38
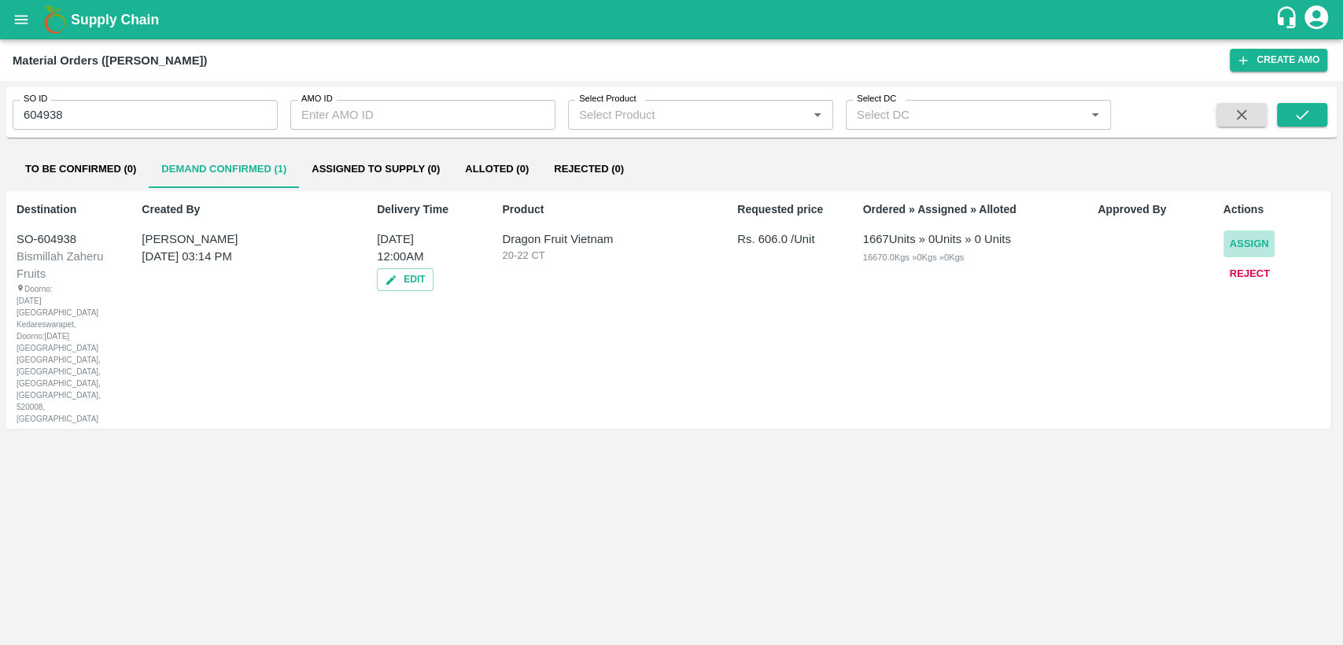
click at [1261, 241] on button "Assign" at bounding box center [1249, 244] width 52 height 28
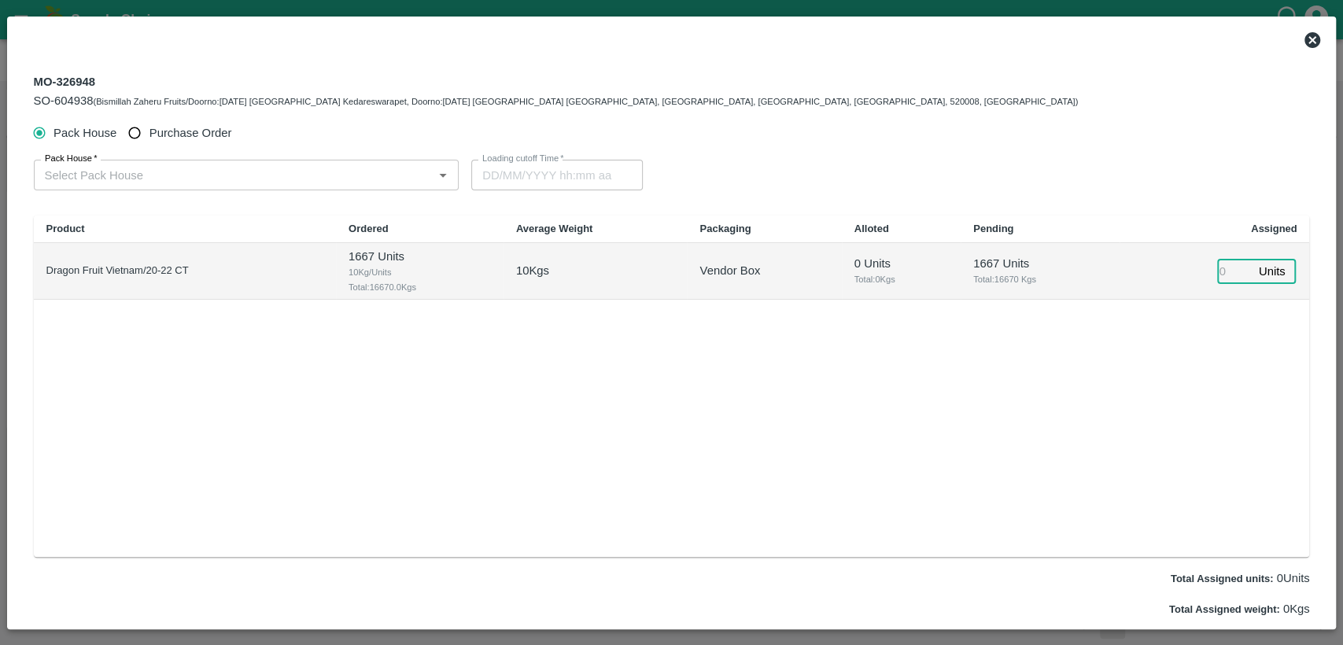
click at [1221, 270] on input "number" at bounding box center [1234, 272] width 35 height 24
type input "1667"
type input "[DATE] 08:00 PM"
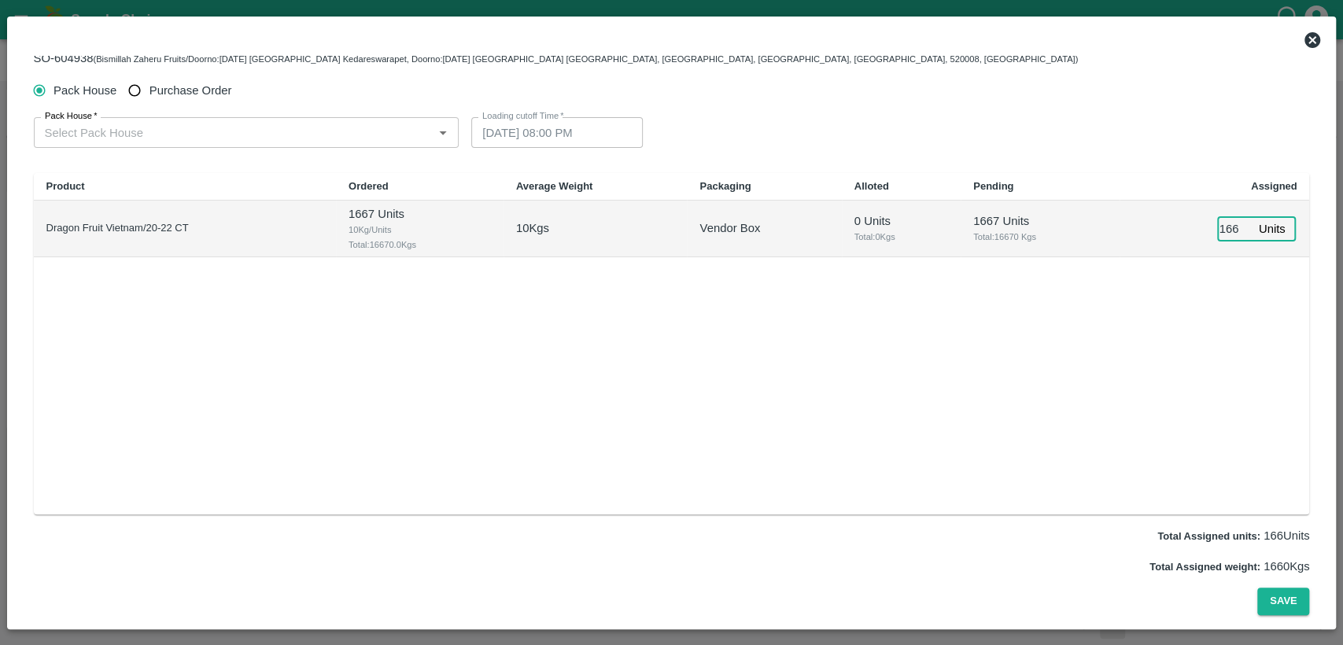
scroll to position [0, 0]
type input "0"
click at [134, 92] on input "Purchase Order" at bounding box center [134, 90] width 29 height 29
radio input "true"
click at [1232, 230] on input "0" at bounding box center [1234, 229] width 35 height 24
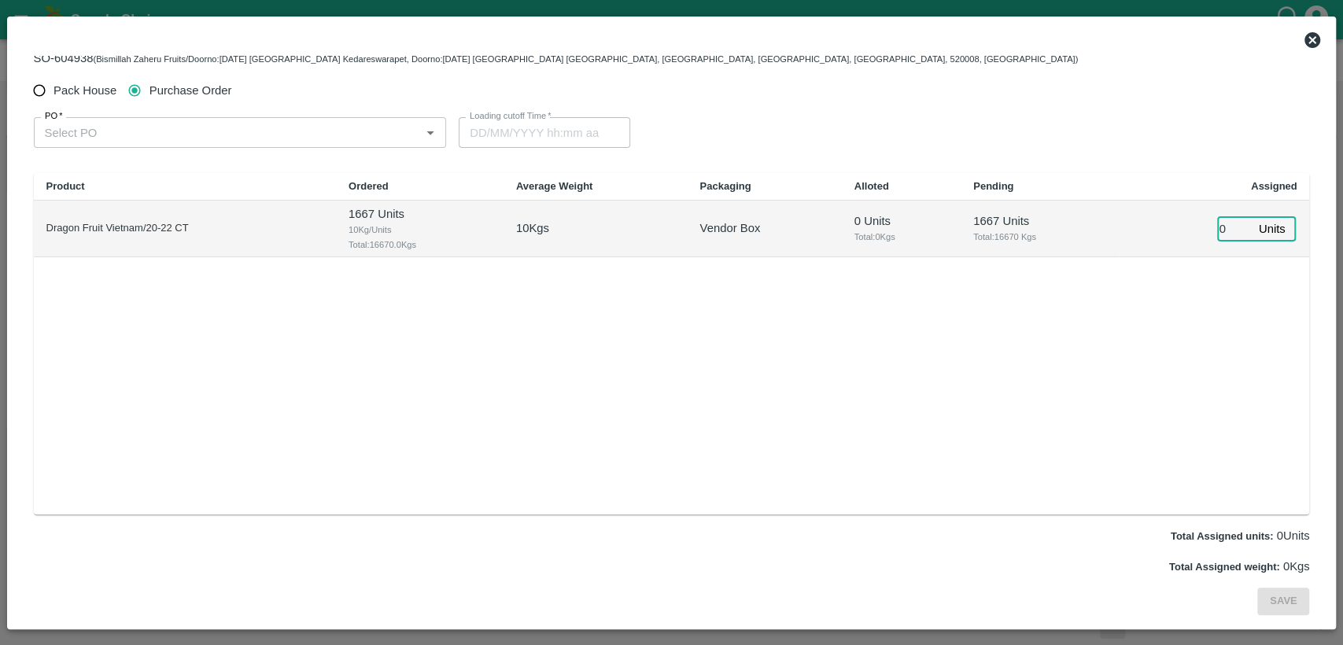
click at [1217, 225] on input "0" at bounding box center [1234, 229] width 35 height 24
drag, startPoint x: 1217, startPoint y: 225, endPoint x: 1228, endPoint y: 233, distance: 14.2
click at [1217, 225] on input "0" at bounding box center [1234, 229] width 35 height 24
type input "01669"
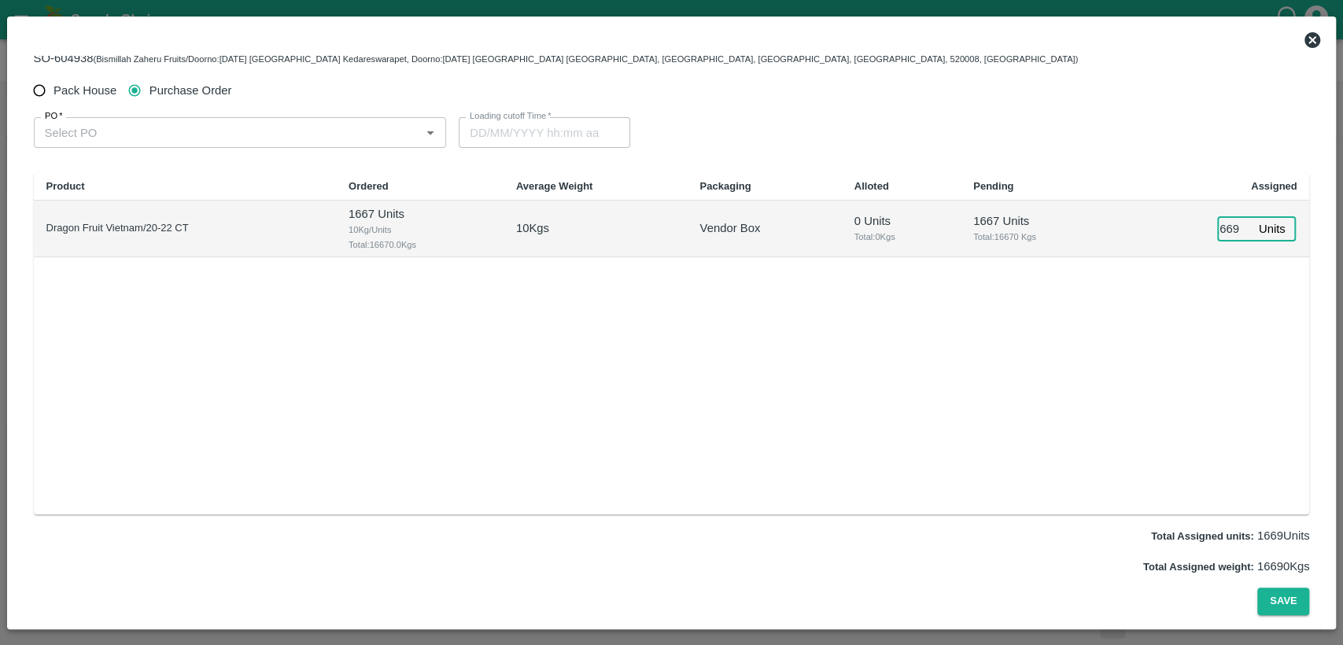
type input "[DATE] 08:00 PM"
type input "01667"
type input "[DATE] 08:00 PM"
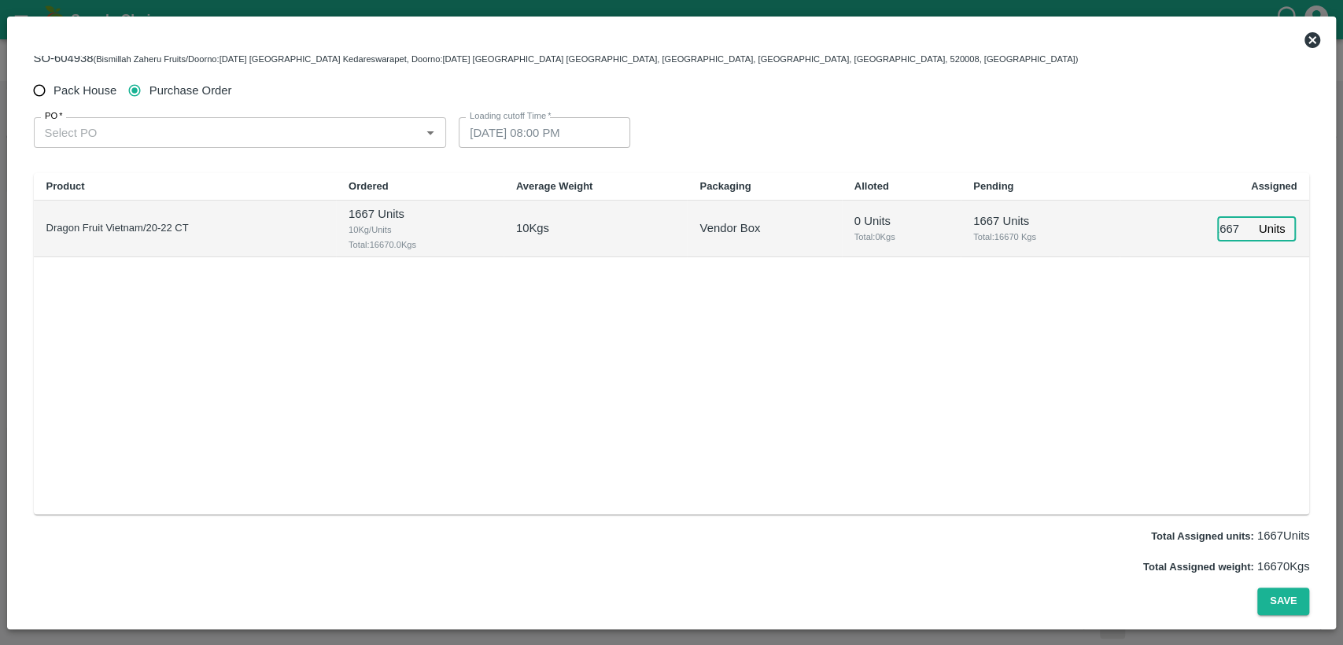
type input "01667"
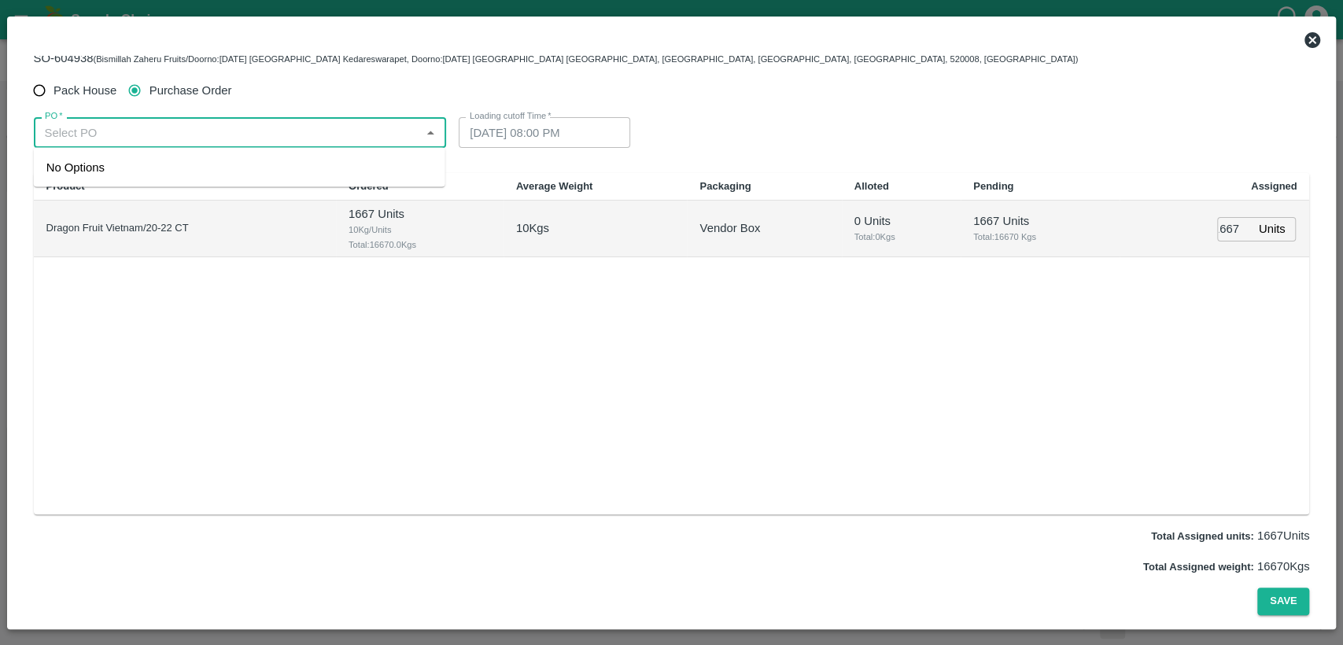
click at [108, 133] on input "PO   *" at bounding box center [228, 132] width 378 height 20
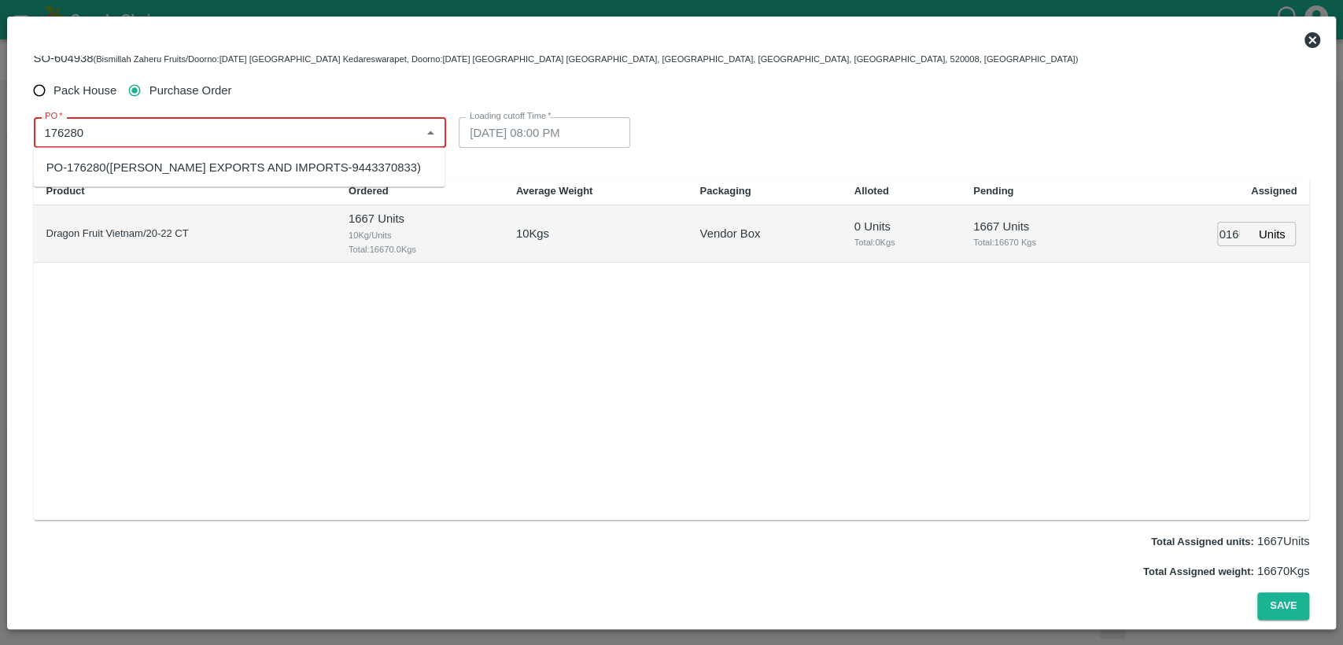
click at [107, 165] on div "PO-176280([PERSON_NAME] EXPORTS AND IMPORTS-9443370833)" at bounding box center [233, 167] width 374 height 17
type input "PO-176280([PERSON_NAME] EXPORTS AND IMPORTS-9443370833)"
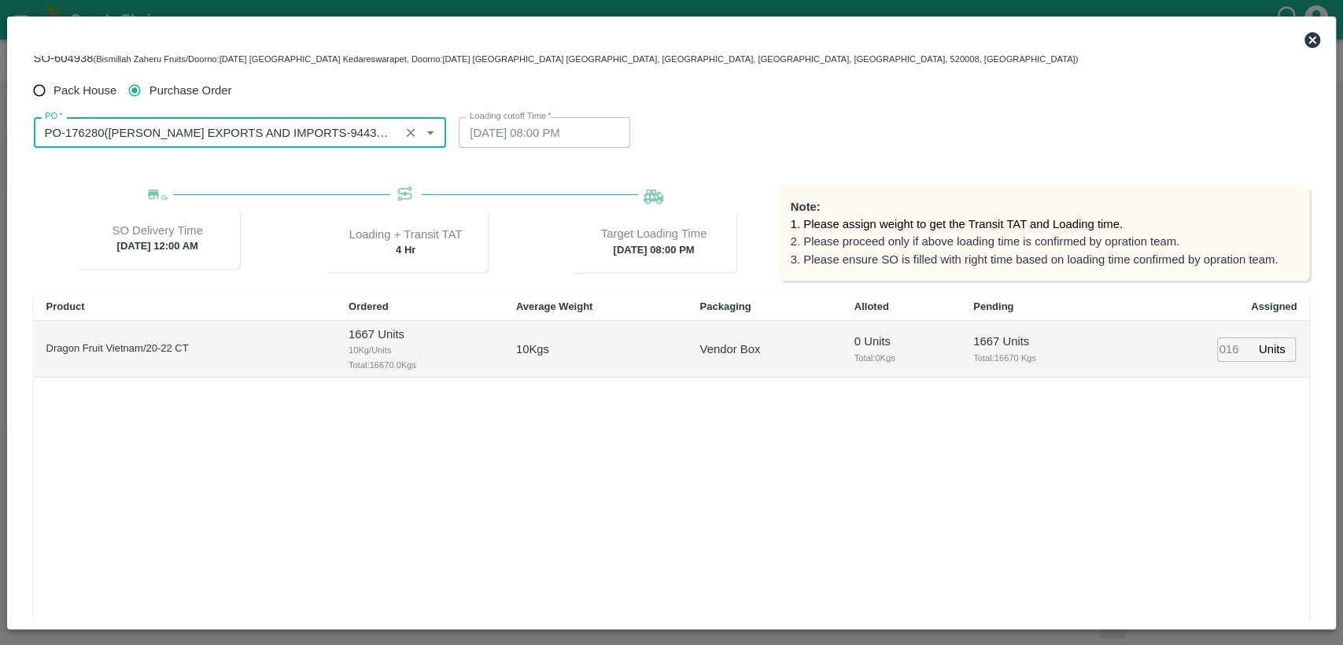
type input "[DATE] 04:52 AM"
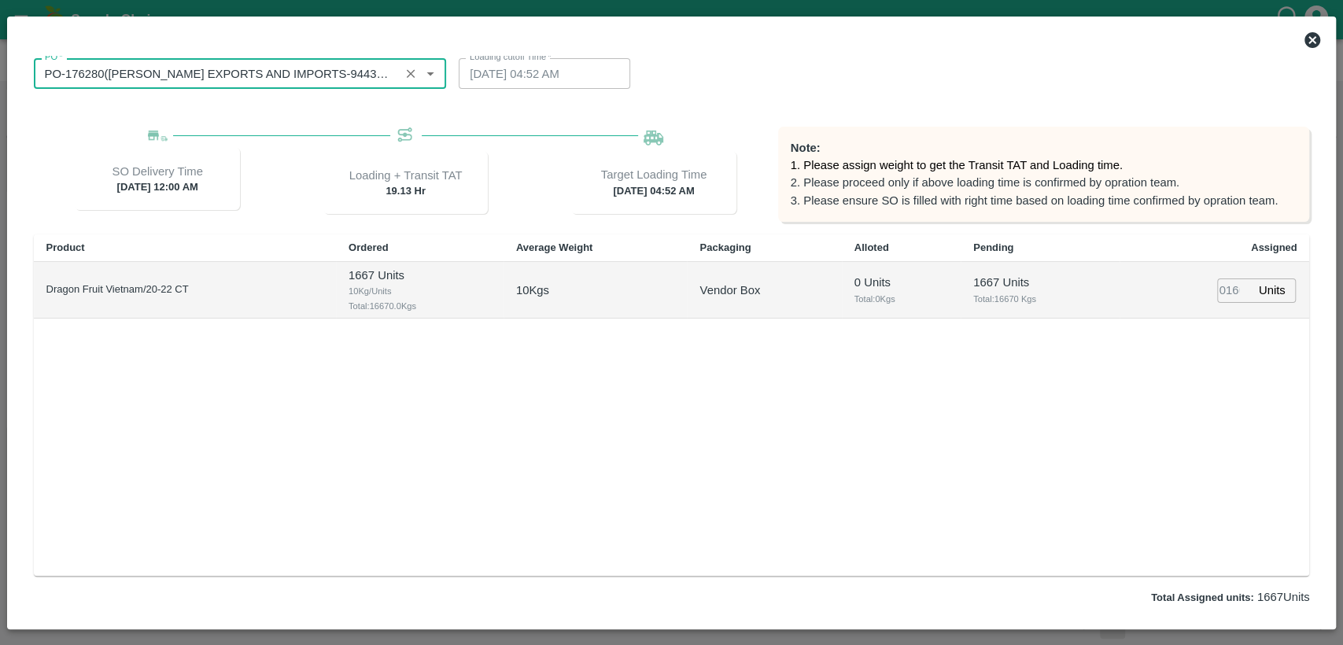
scroll to position [157, 0]
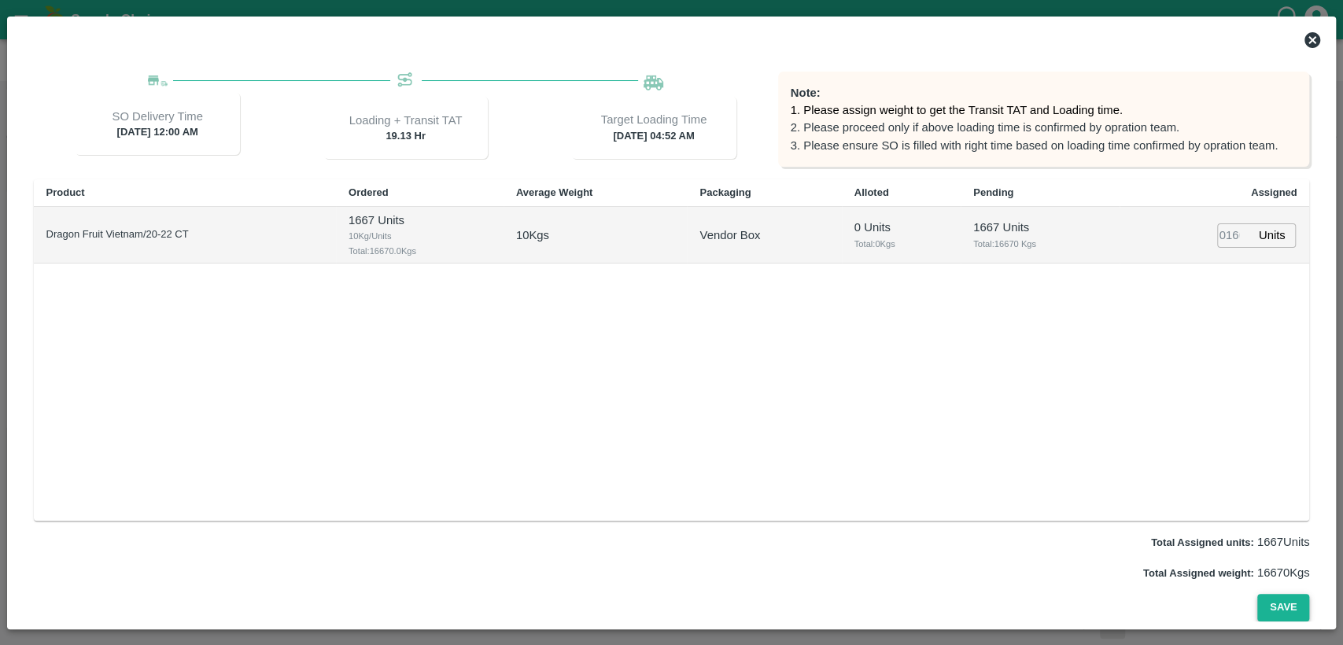
type input "PO-176280([PERSON_NAME] EXPORTS AND IMPORTS-9443370833)"
click at [1288, 605] on button "Save" at bounding box center [1283, 608] width 52 height 28
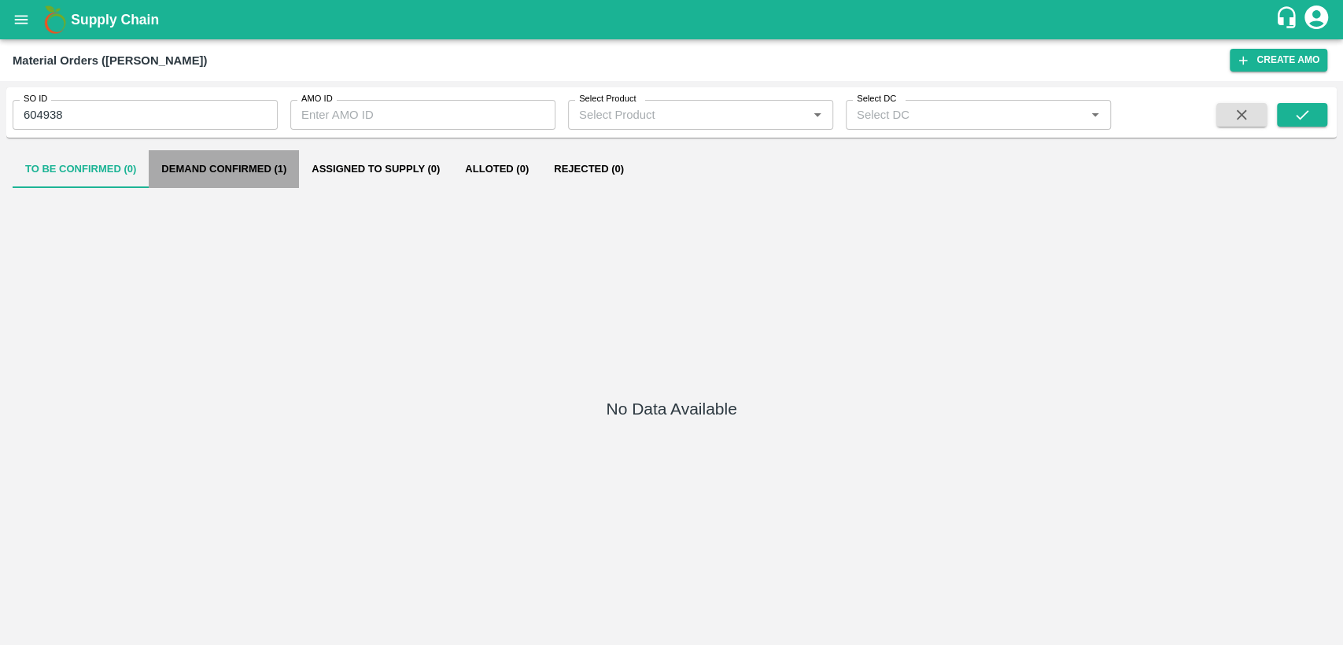
click at [228, 168] on button "Demand Confirmed (1)" at bounding box center [224, 169] width 150 height 38
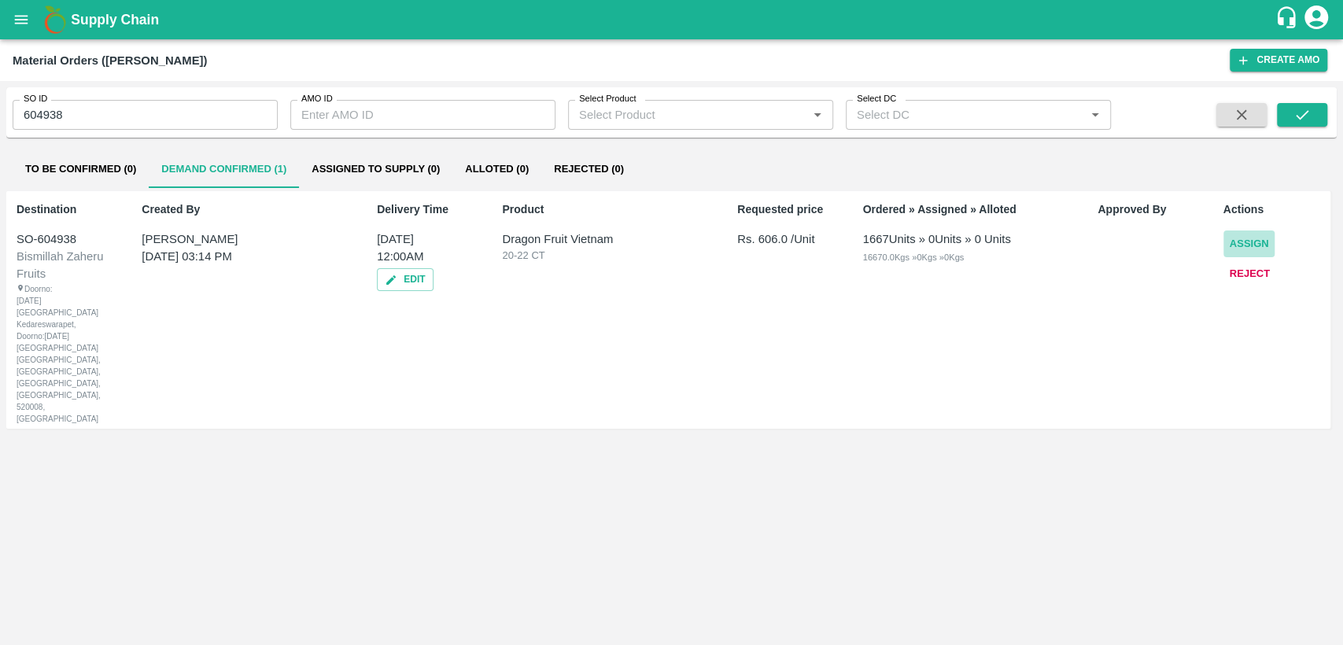
click at [1239, 245] on button "Assign" at bounding box center [1249, 244] width 52 height 28
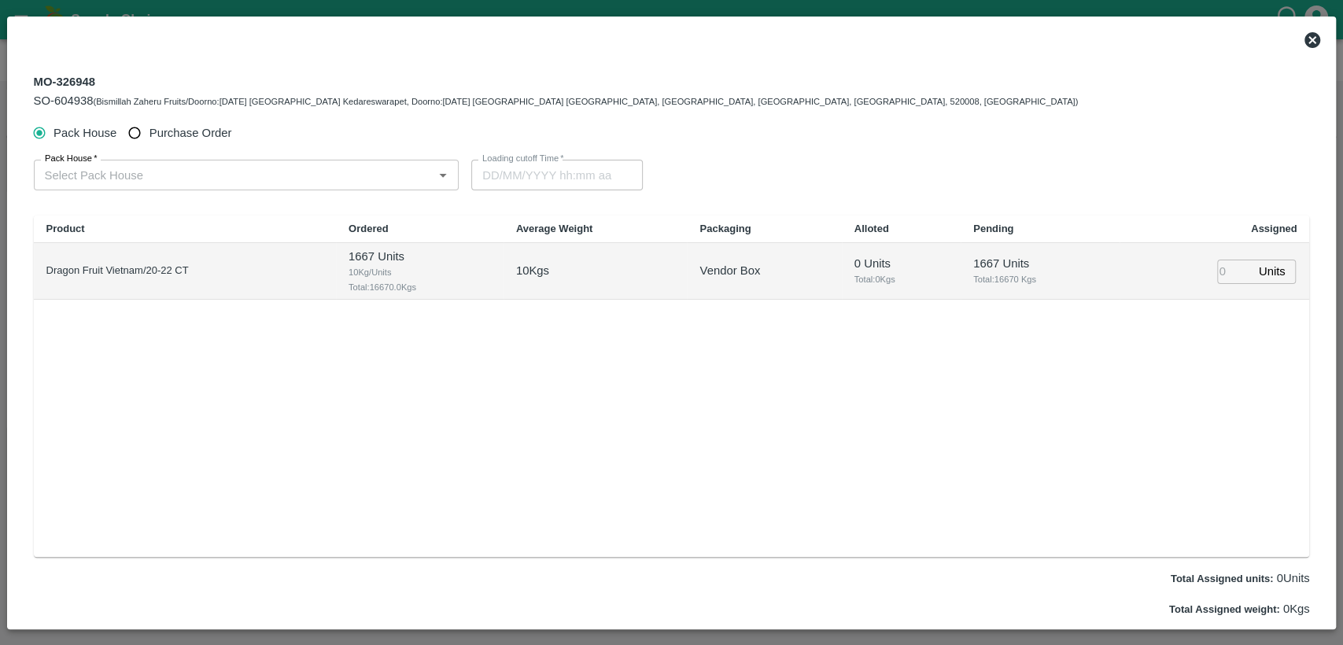
click at [132, 131] on input "Purchase Order" at bounding box center [134, 133] width 29 height 29
radio input "true"
click at [1224, 278] on input "number" at bounding box center [1234, 272] width 35 height 24
type input "1667"
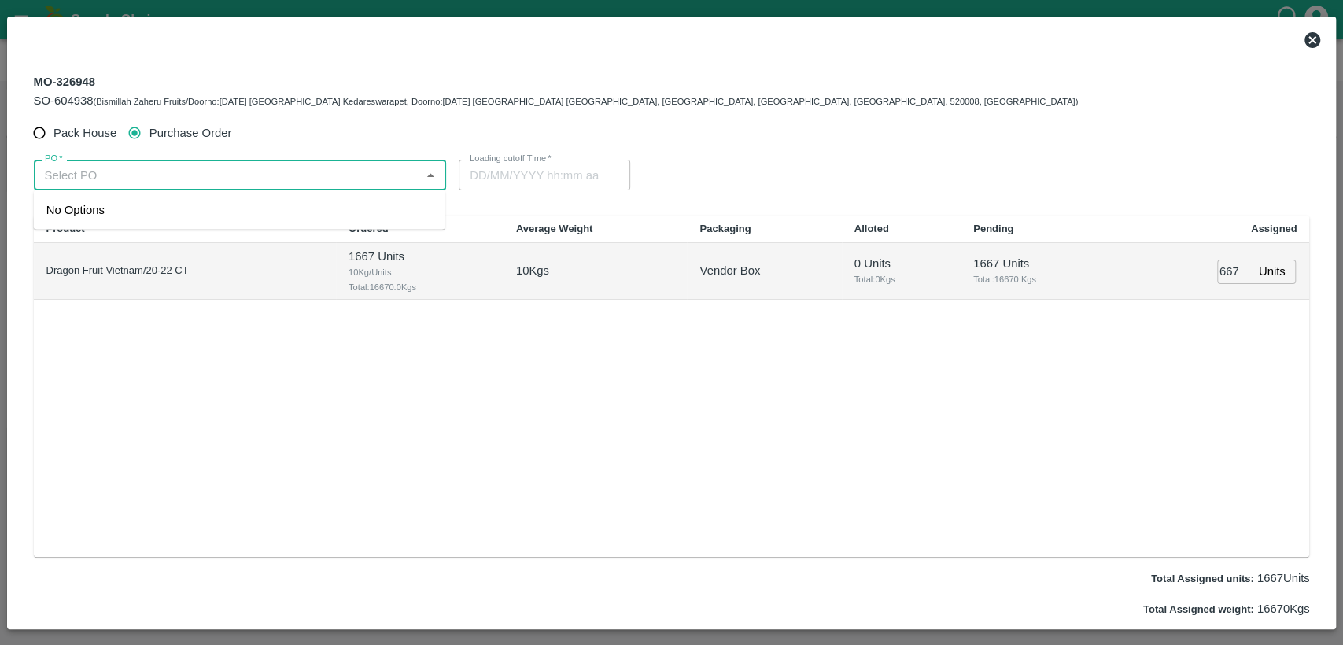
click at [187, 180] on input "PO   *" at bounding box center [228, 174] width 378 height 20
click at [189, 212] on div "PO-176280([PERSON_NAME] EXPORTS AND IMPORTS-9443370833)" at bounding box center [233, 209] width 374 height 17
type input "PO-176280([PERSON_NAME] EXPORTS AND IMPORTS-9443370833)"
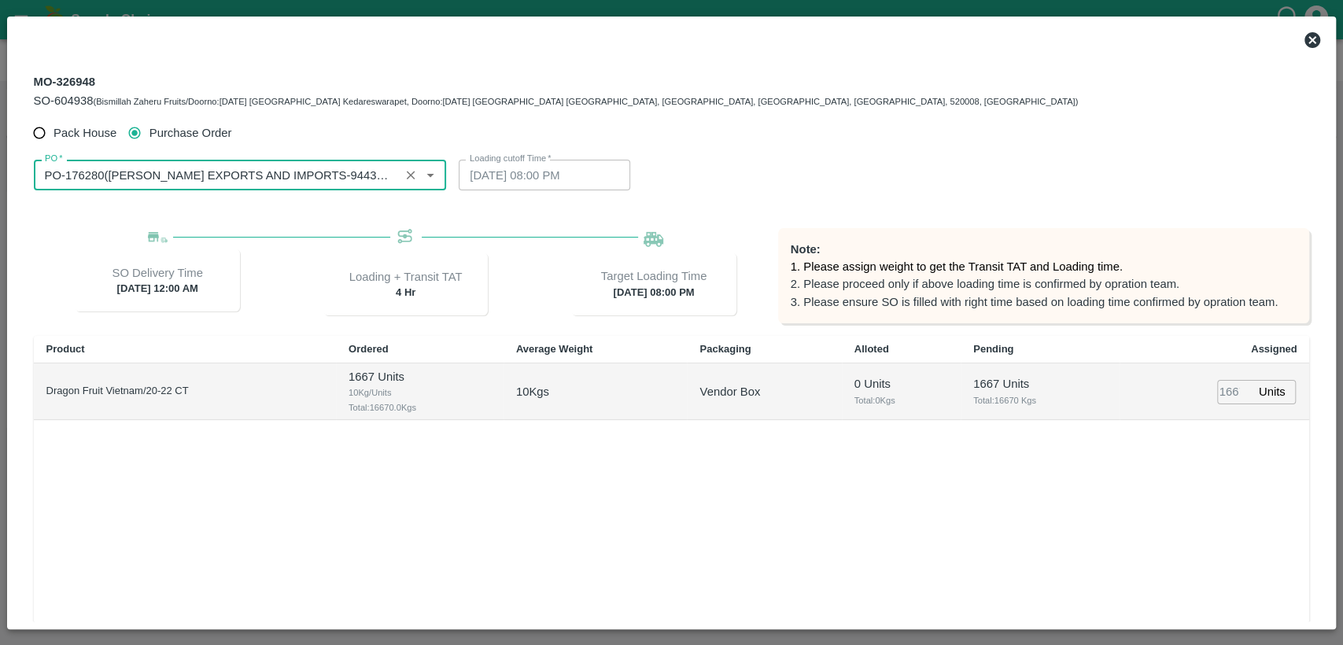
type input "[DATE] 04:52 AM"
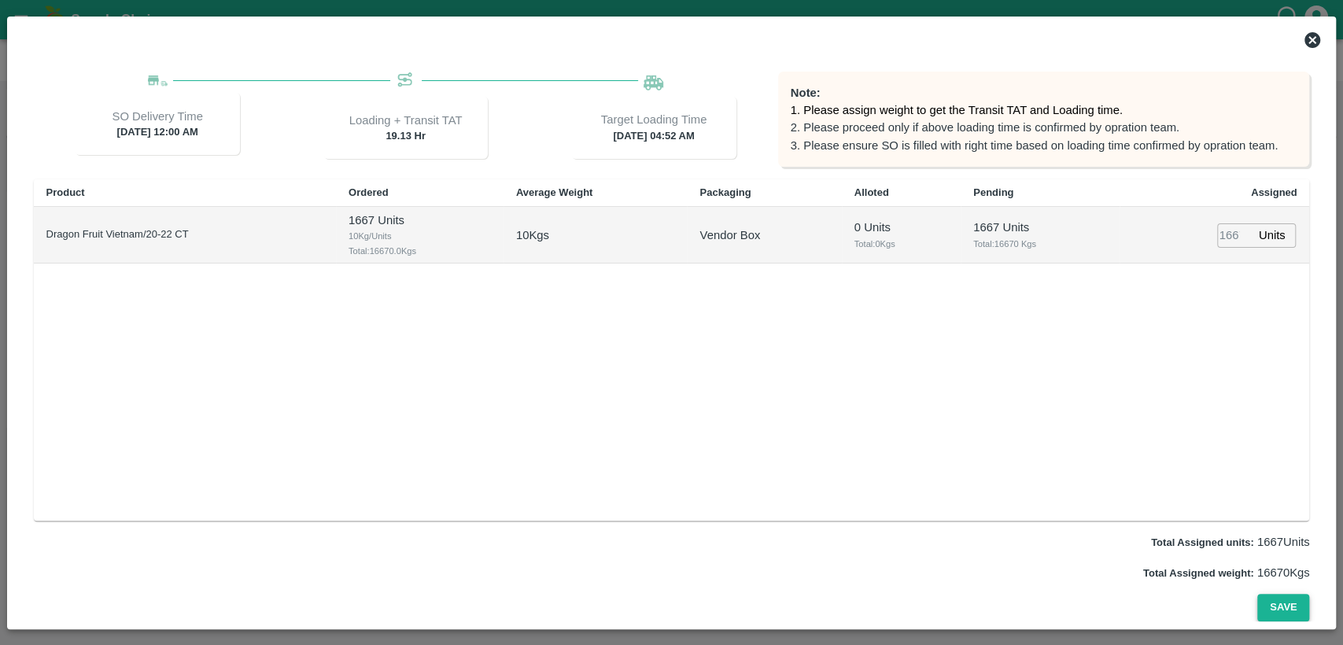
type input "PO-176280([PERSON_NAME] EXPORTS AND IMPORTS-9443370833)"
click at [1284, 606] on button "Save" at bounding box center [1283, 608] width 52 height 28
drag, startPoint x: 1288, startPoint y: 599, endPoint x: 1221, endPoint y: 511, distance: 111.1
click at [1287, 599] on button "Save" at bounding box center [1283, 608] width 52 height 28
click at [1319, 40] on icon at bounding box center [1312, 40] width 16 height 16
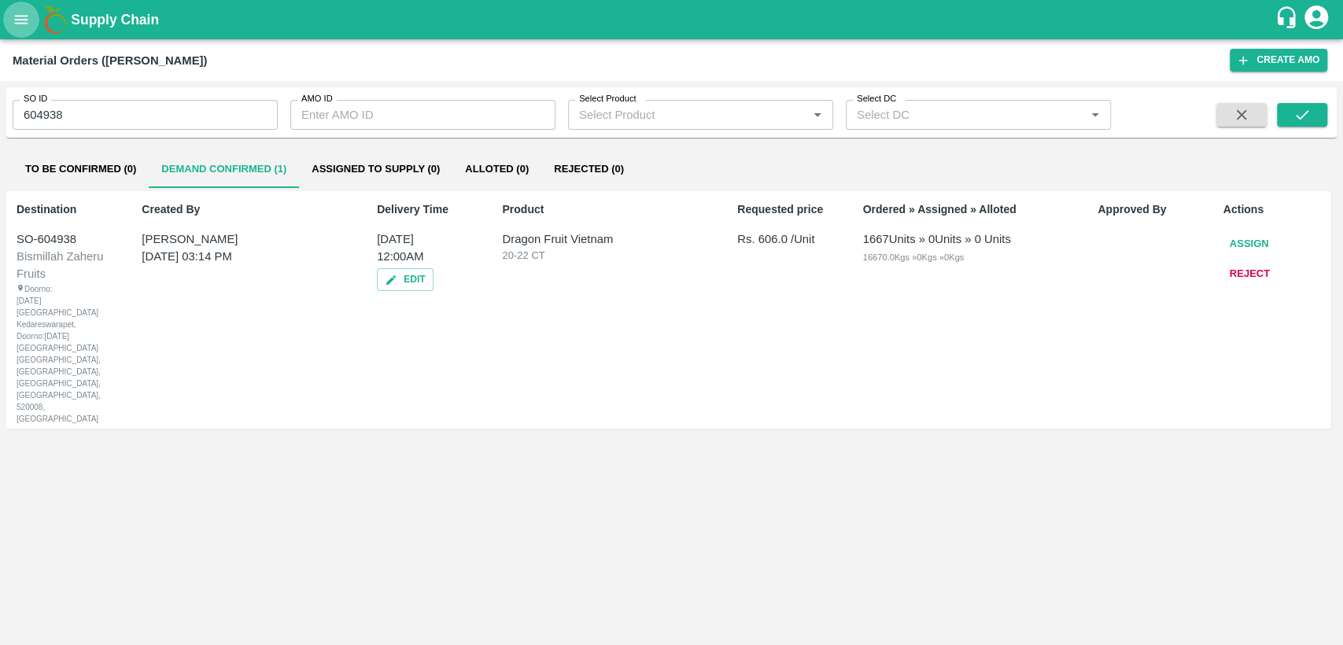
click at [24, 23] on icon "open drawer" at bounding box center [21, 19] width 13 height 9
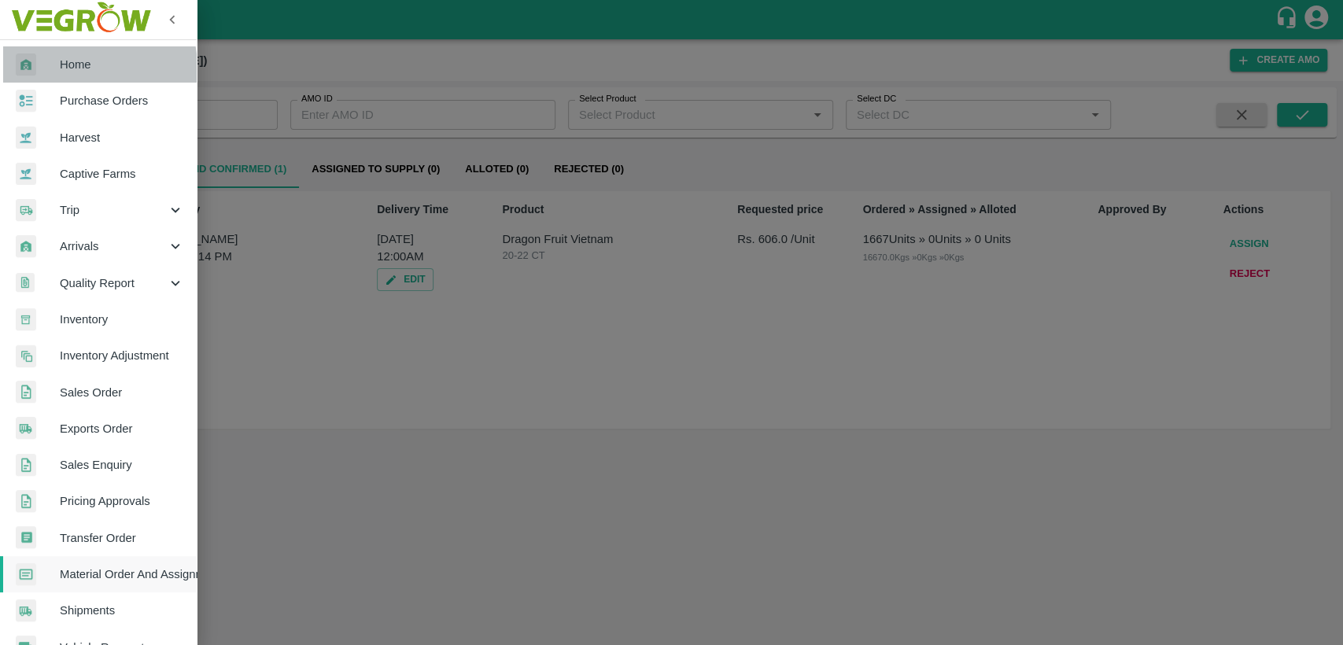
click at [61, 69] on span "Home" at bounding box center [122, 64] width 124 height 17
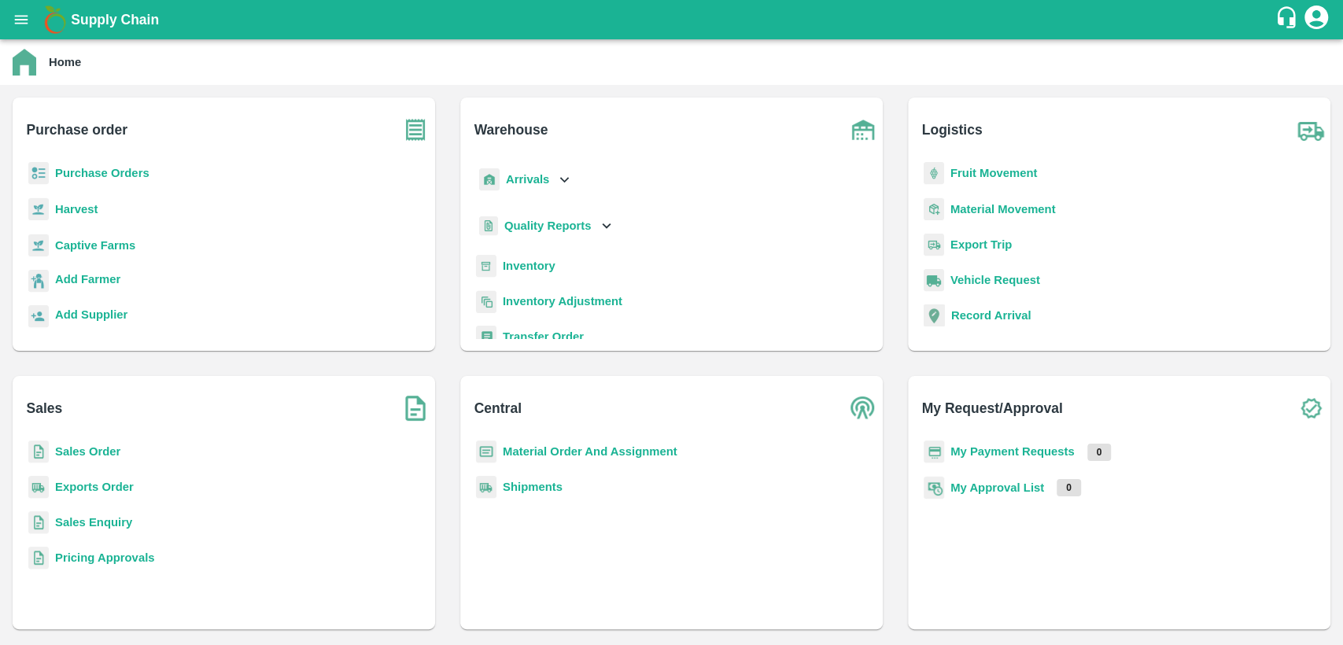
click at [82, 443] on p "Sales Order" at bounding box center [87, 451] width 65 height 17
click at [101, 448] on b "Sales Order" at bounding box center [87, 451] width 65 height 13
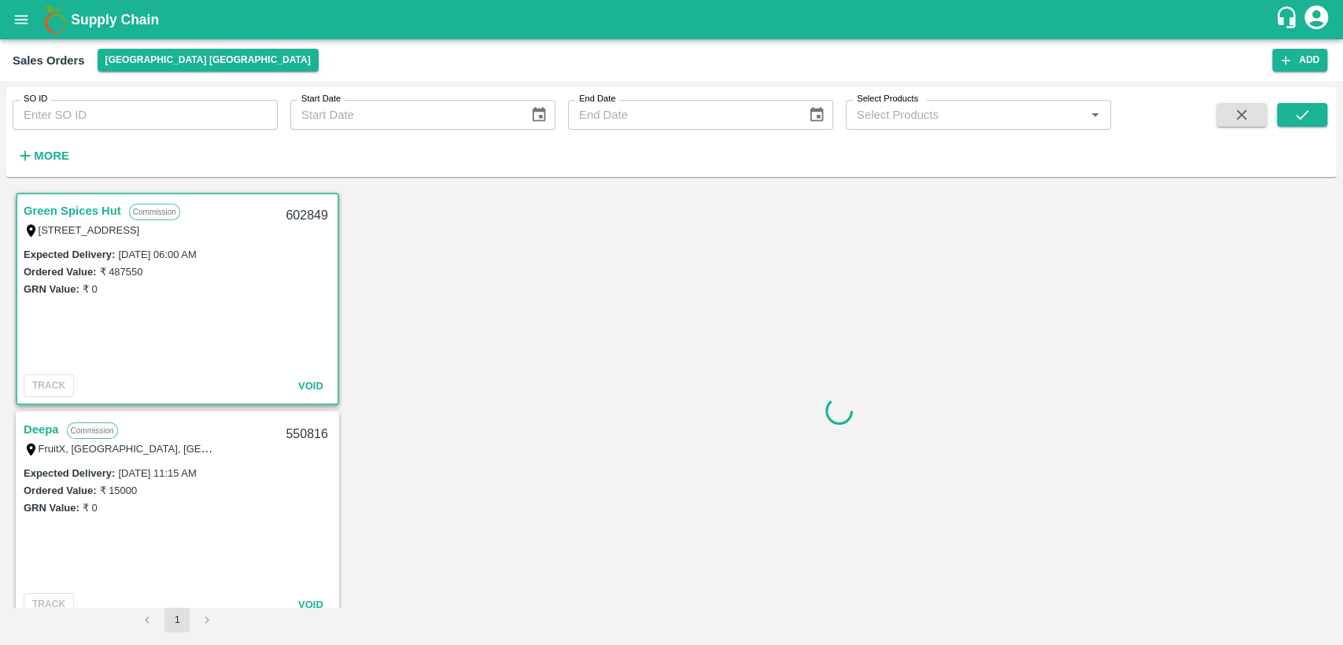
click at [87, 120] on input "SO ID" at bounding box center [145, 115] width 265 height 30
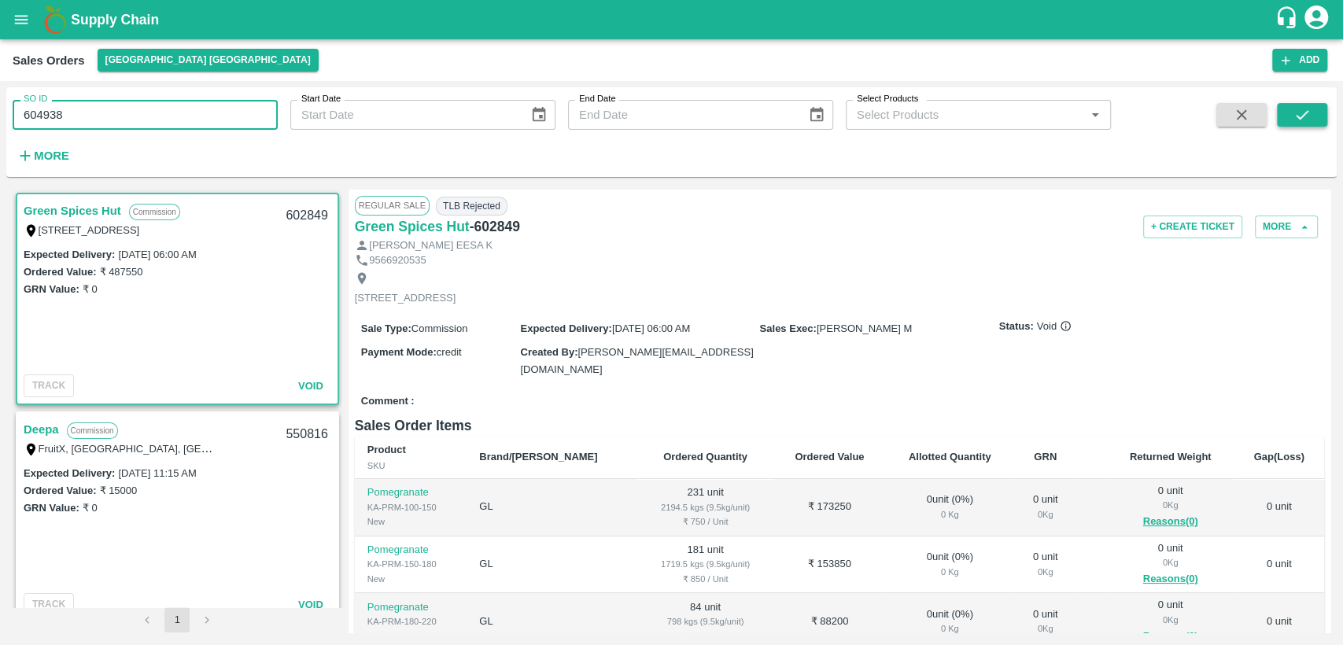
type input "604938"
click at [1319, 111] on button "submit" at bounding box center [1301, 115] width 50 height 24
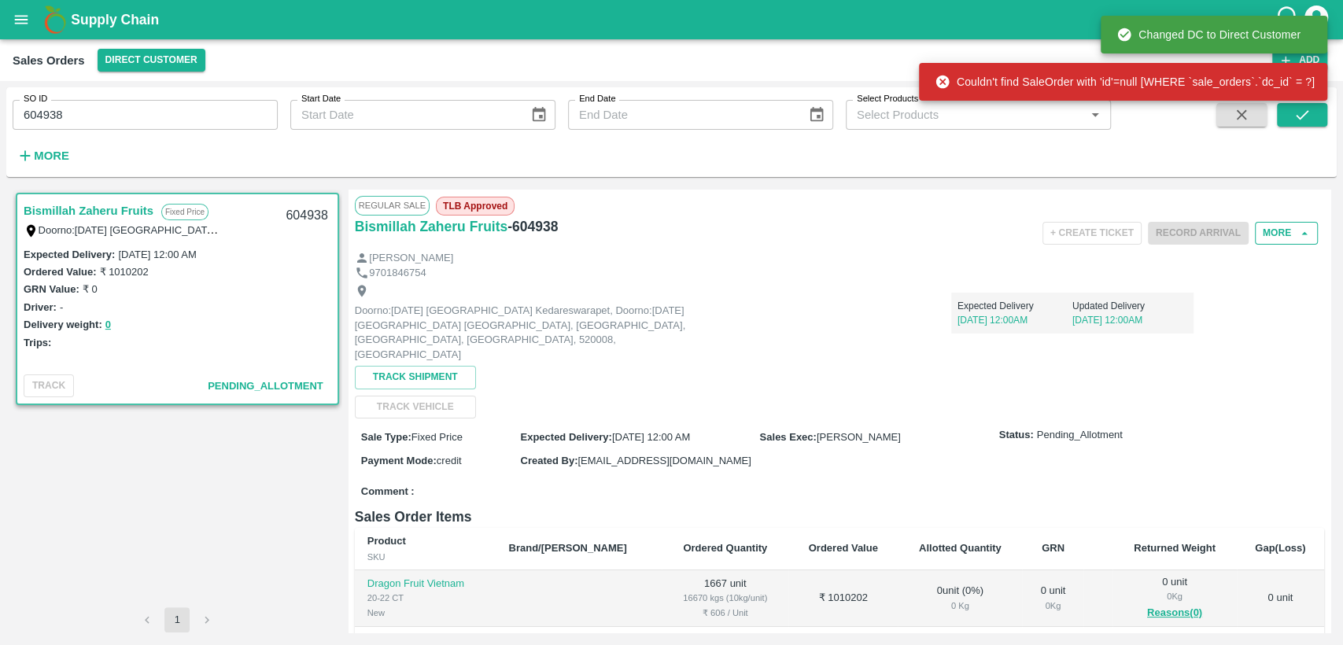
click at [1265, 241] on button "More" at bounding box center [1285, 233] width 63 height 23
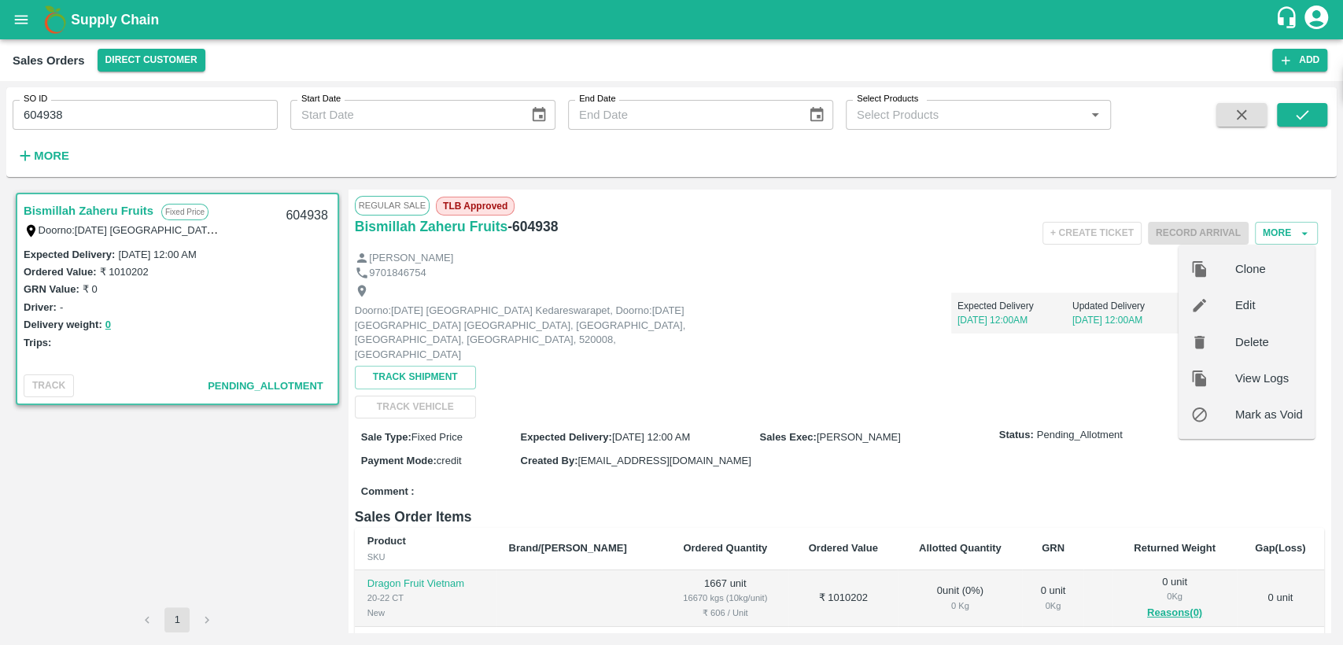
click at [1239, 300] on span "Edit" at bounding box center [1269, 305] width 68 height 17
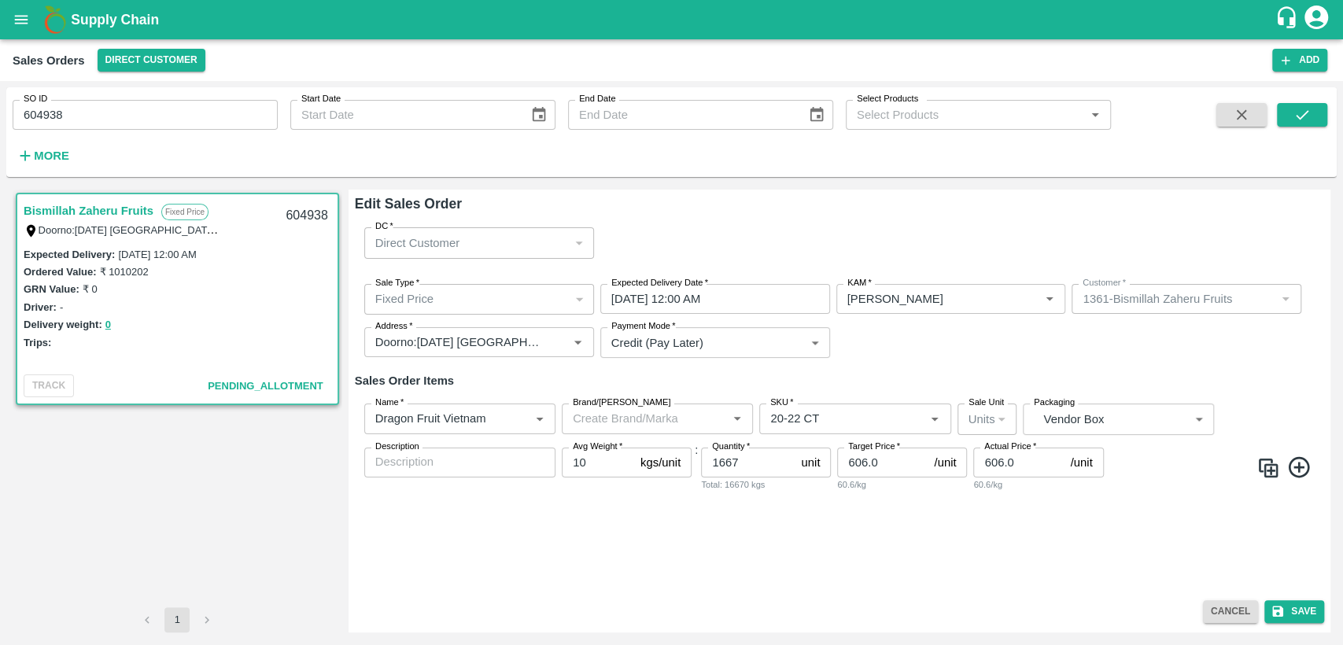
click at [747, 293] on input "[DATE] 12:00 AM" at bounding box center [709, 299] width 219 height 30
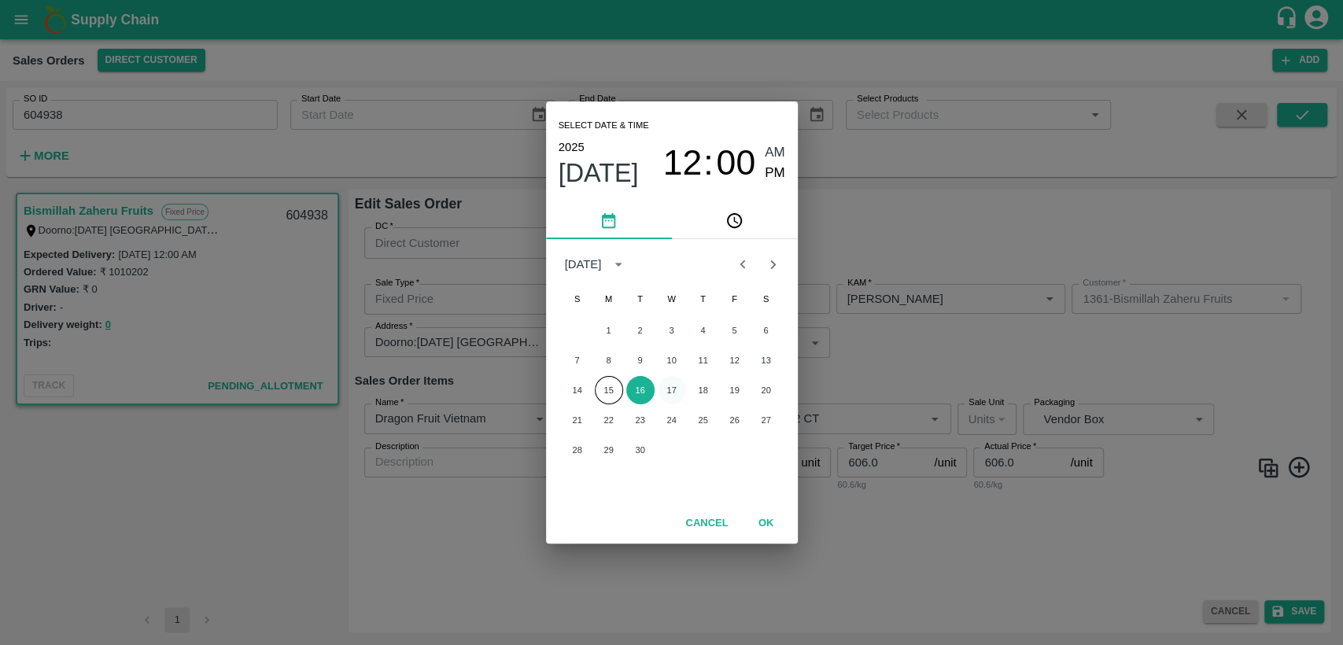
click at [672, 392] on button "17" at bounding box center [671, 390] width 28 height 28
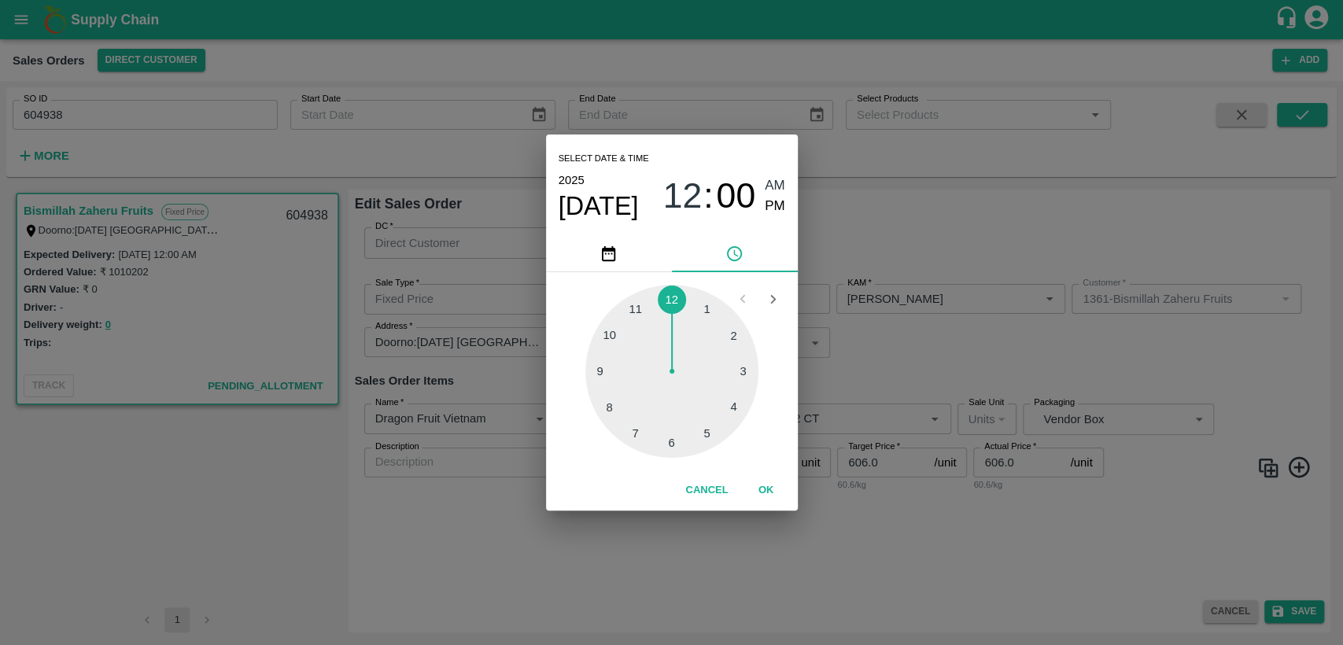
click at [775, 204] on span "PM" at bounding box center [774, 206] width 20 height 21
type input "[DATE] 12:00 PM"
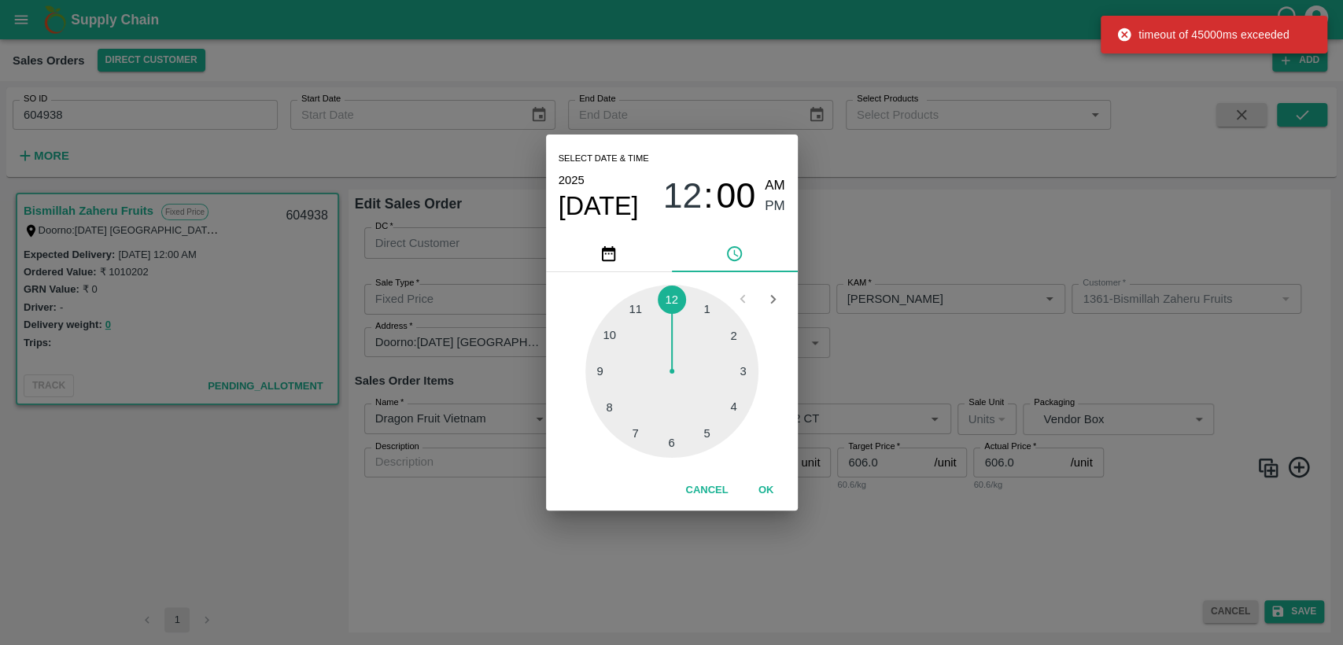
click at [764, 488] on button "OK" at bounding box center [766, 491] width 50 height 28
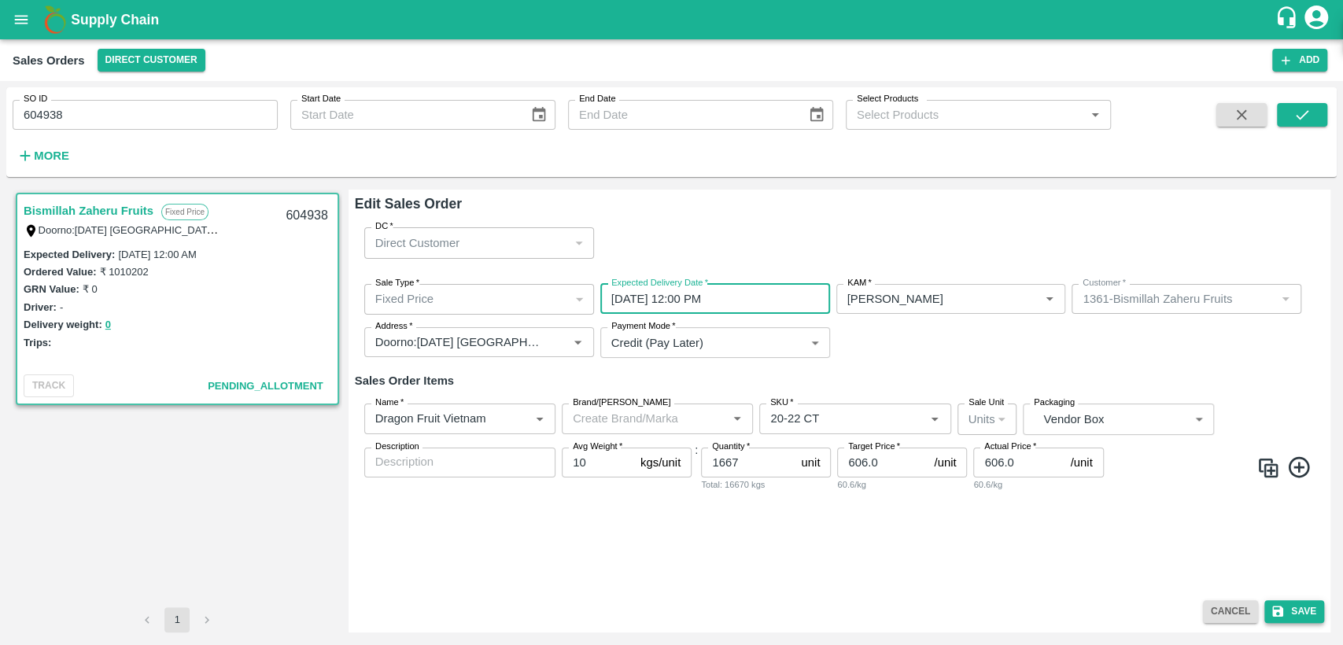
click at [1283, 612] on icon "submit" at bounding box center [1277, 611] width 14 height 14
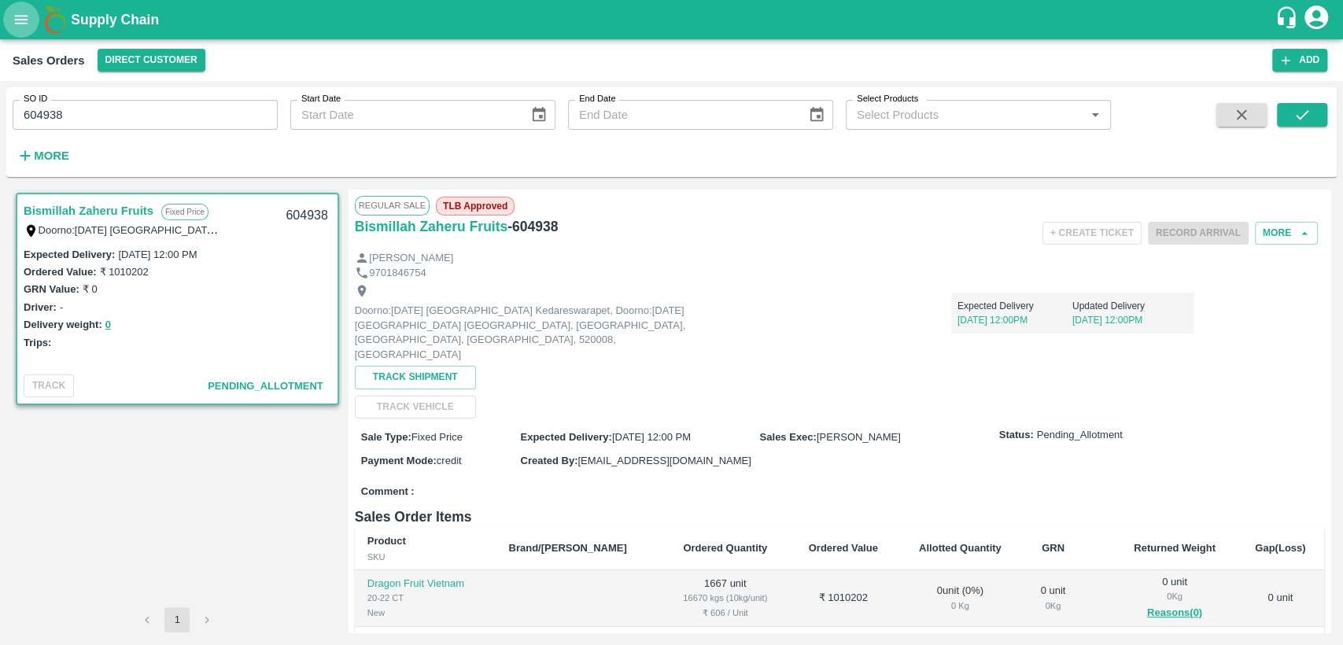
click at [22, 24] on icon "open drawer" at bounding box center [21, 19] width 17 height 17
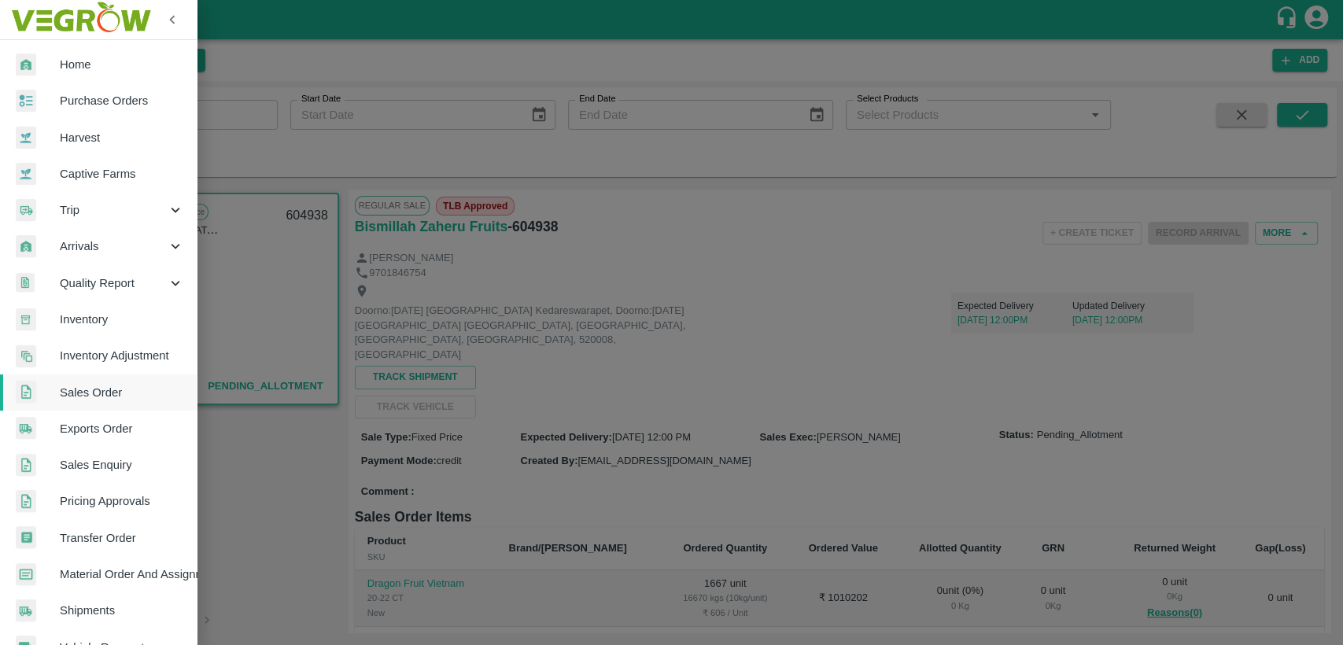
click at [138, 577] on span "Material Order And Assignment" at bounding box center [122, 573] width 124 height 17
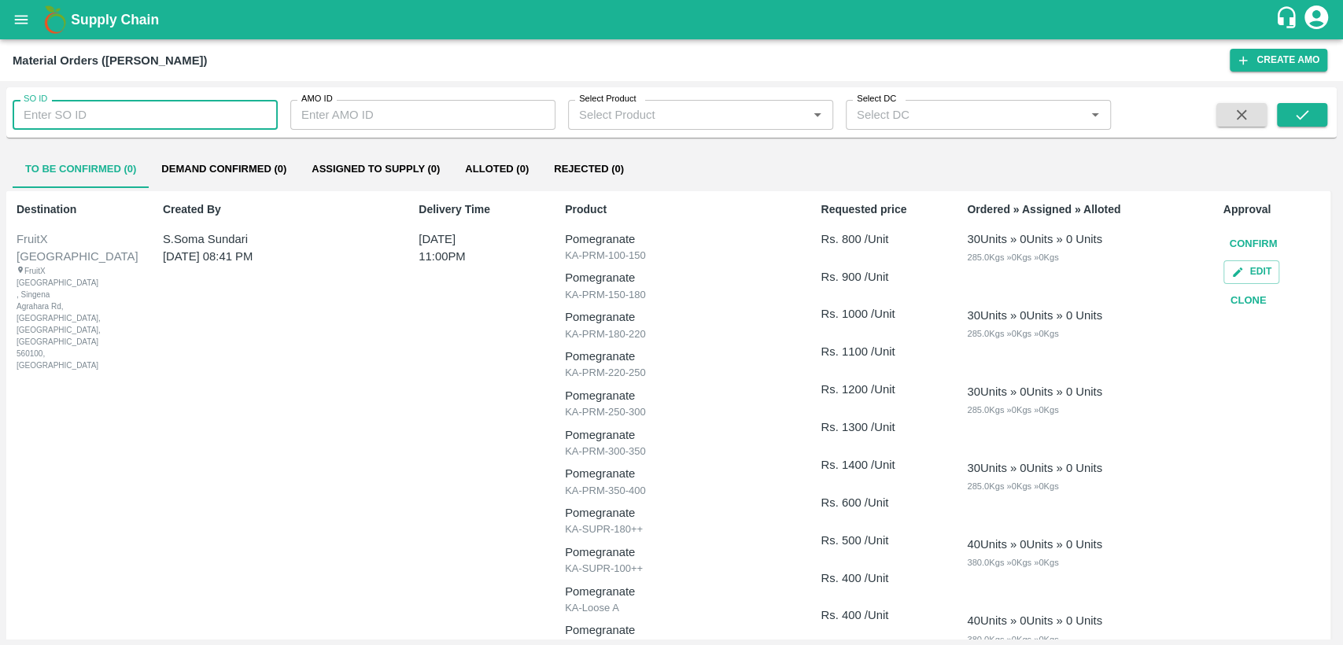
click at [101, 115] on input "SO ID" at bounding box center [145, 115] width 265 height 30
type input "604938"
click at [1295, 112] on icon "submit" at bounding box center [1301, 114] width 17 height 17
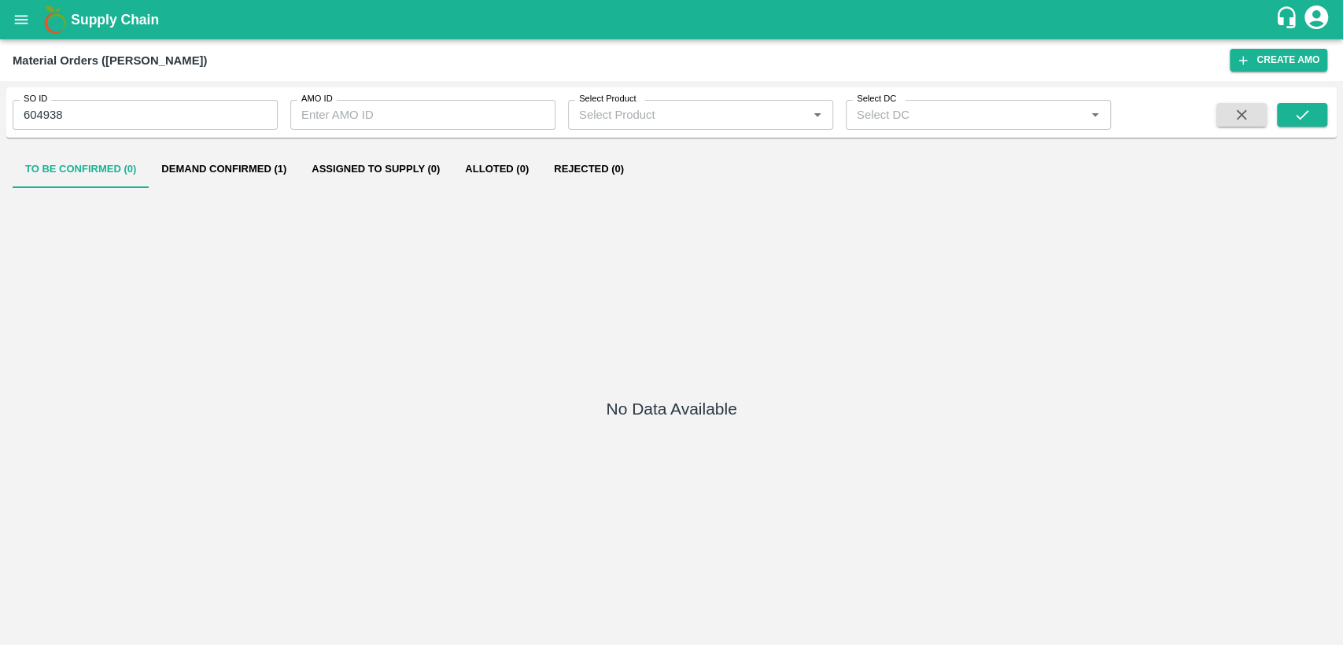
click at [250, 171] on button "Demand Confirmed (1)" at bounding box center [224, 169] width 150 height 38
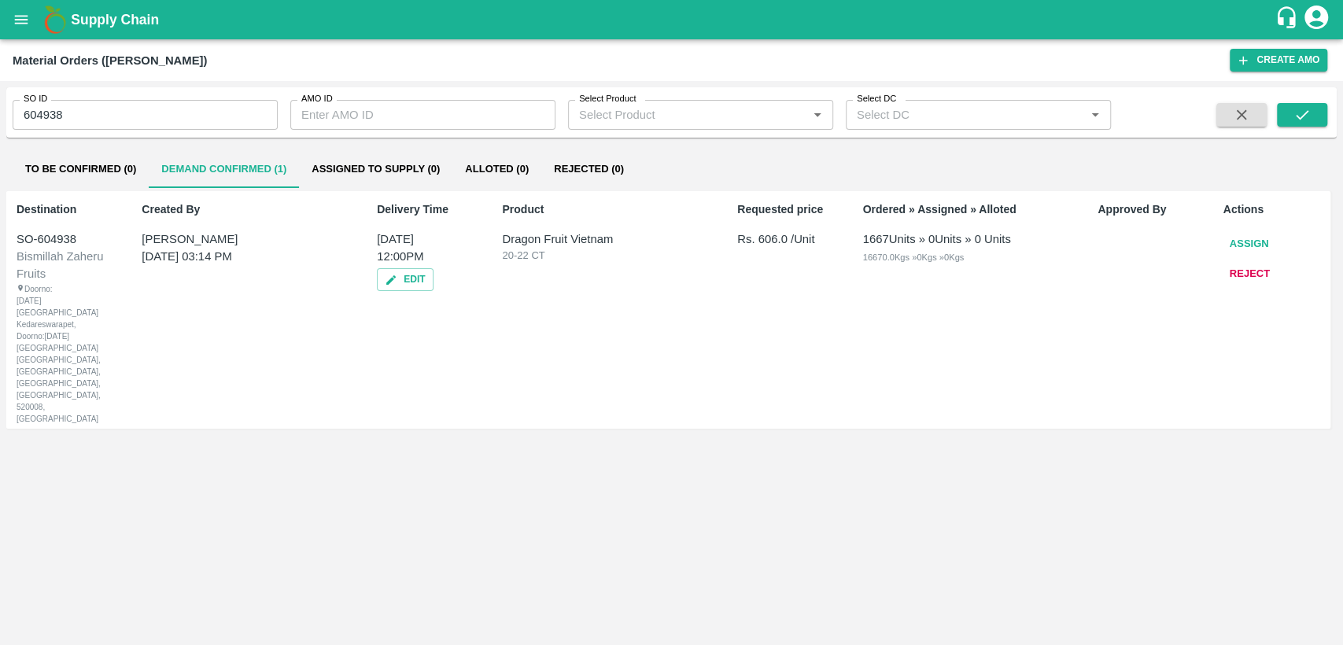
click at [1265, 241] on button "Assign" at bounding box center [1249, 244] width 52 height 28
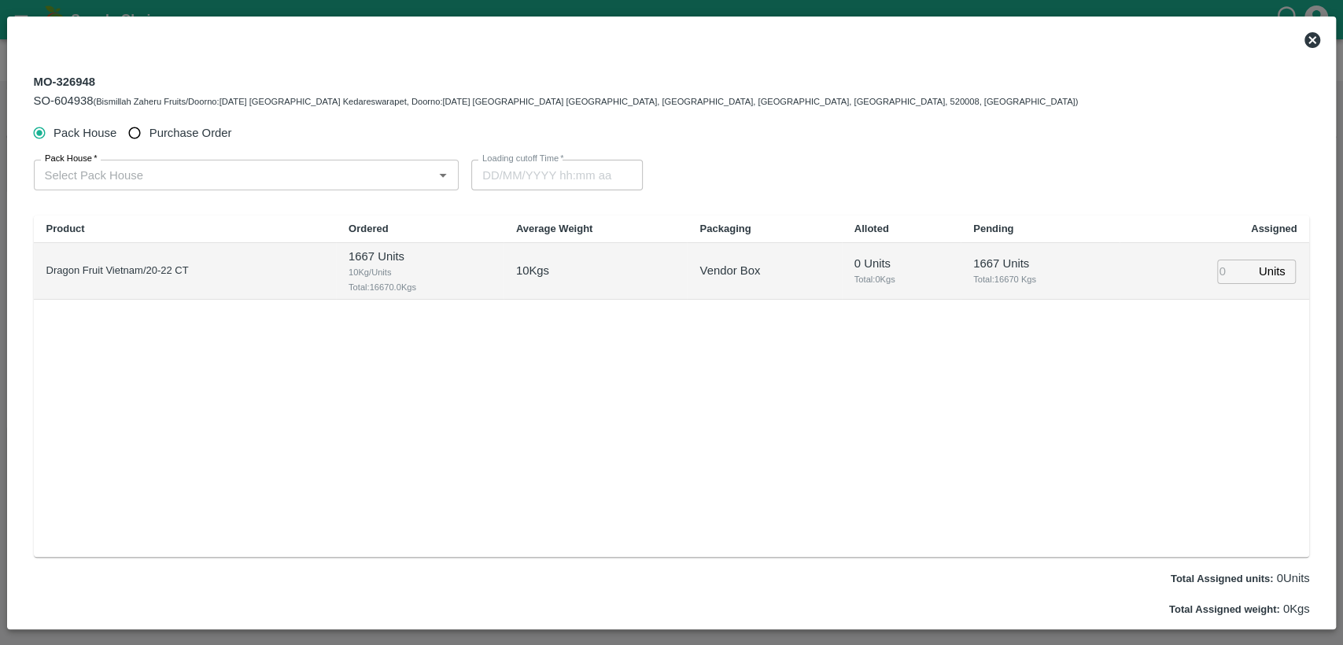
type input "[DATE] 12:00 PM"
click at [112, 168] on input "Pack House   *" at bounding box center [234, 174] width 390 height 20
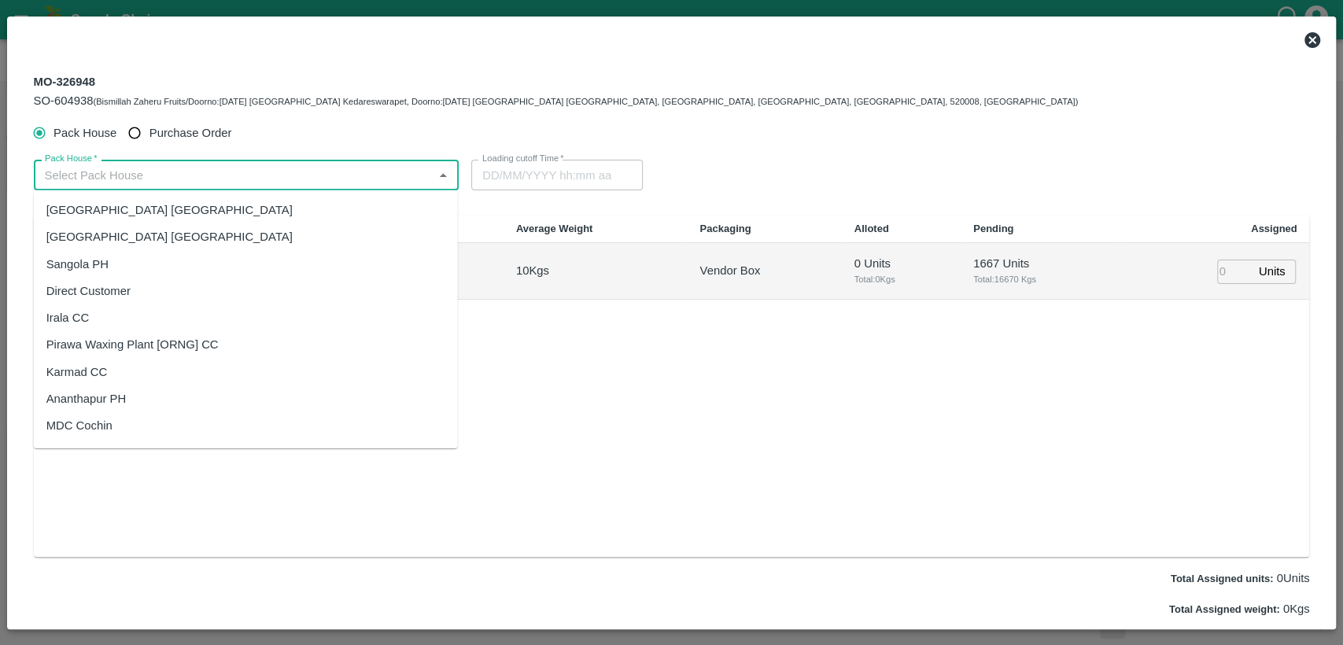
click at [130, 128] on input "Purchase Order" at bounding box center [134, 133] width 29 height 29
radio input "true"
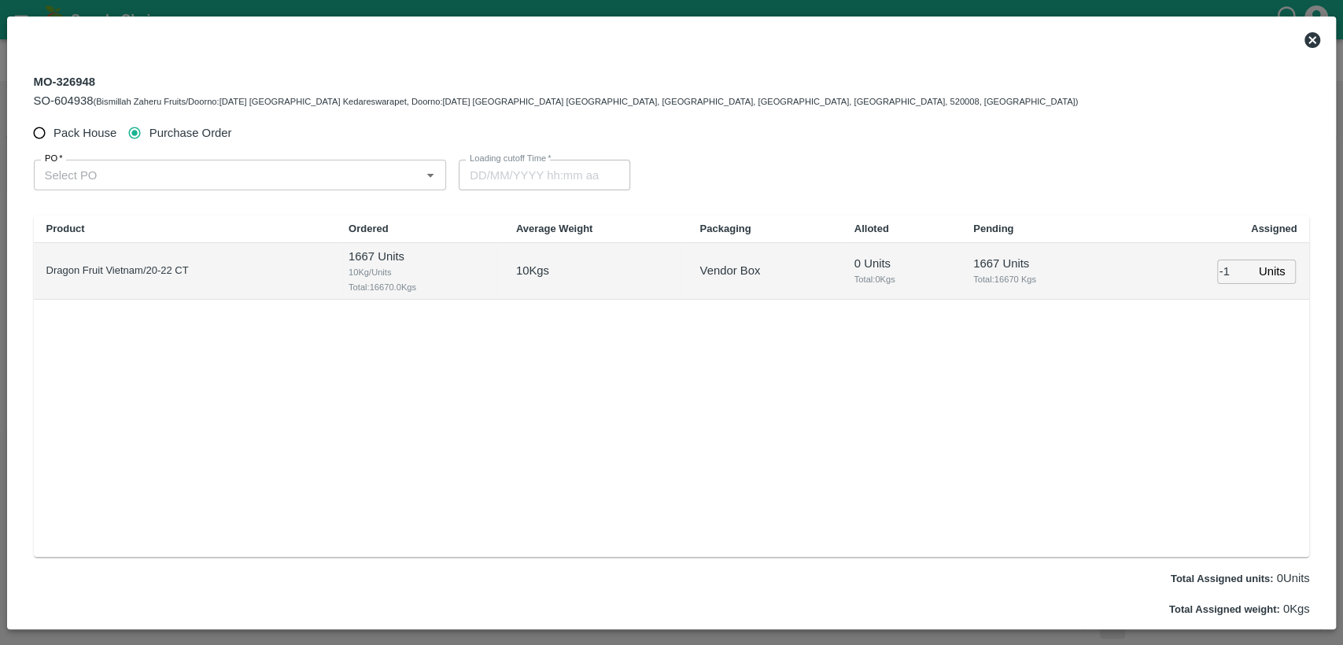
click at [1236, 273] on input "-1" at bounding box center [1234, 272] width 35 height 24
type input "01667"
type input "[DATE] 08:00 AM"
type input "01667"
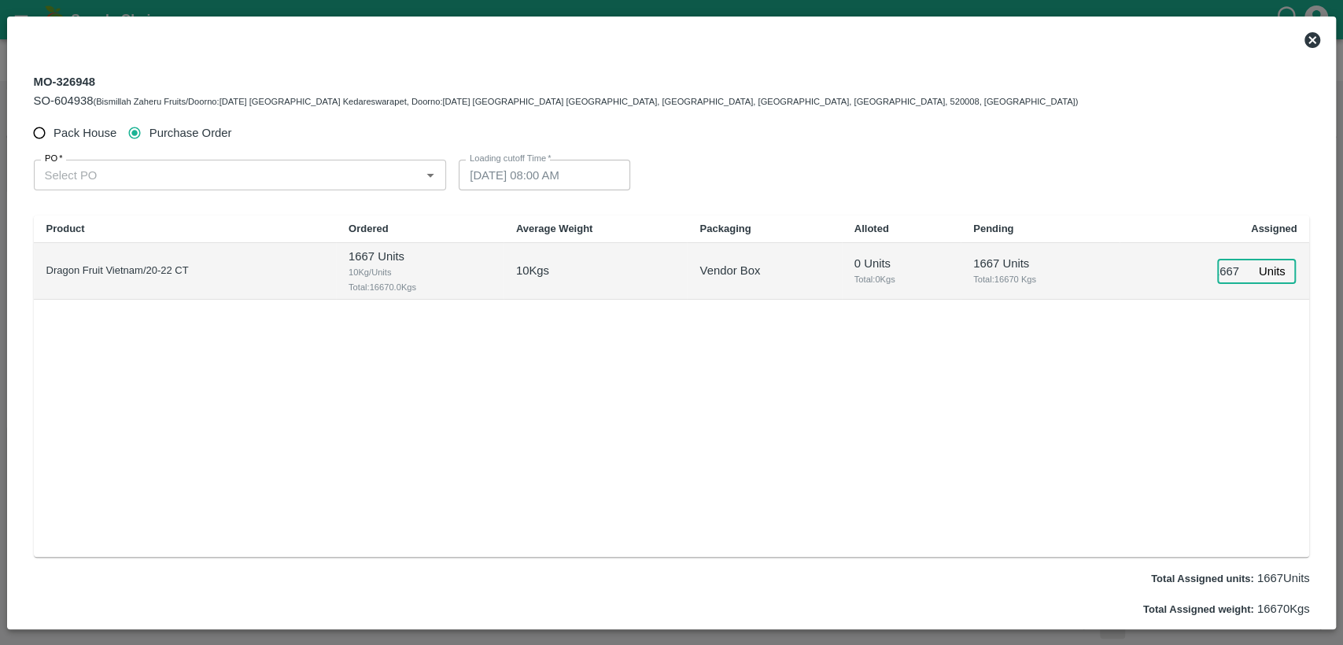
click at [300, 172] on input "PO   *" at bounding box center [228, 174] width 378 height 20
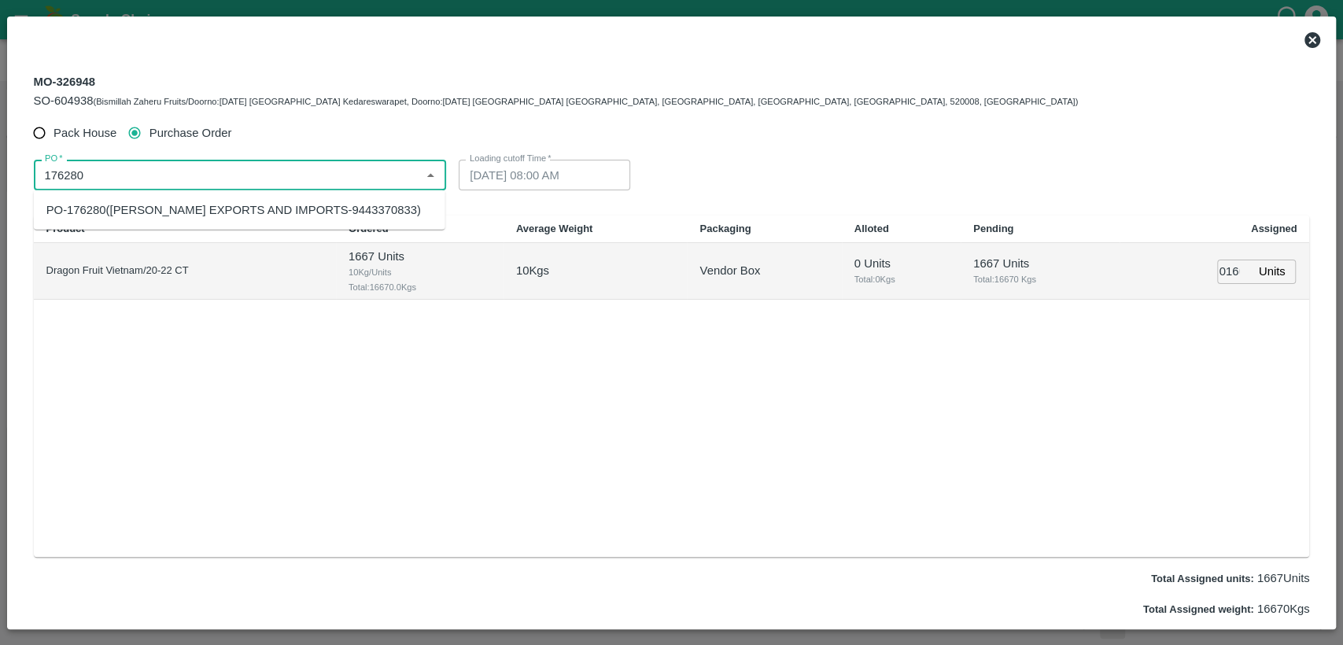
click at [289, 215] on div "PO-176280([PERSON_NAME] EXPORTS AND IMPORTS-9443370833)" at bounding box center [233, 209] width 374 height 17
type input "PO-176280([PERSON_NAME] EXPORTS AND IMPORTS-9443370833)"
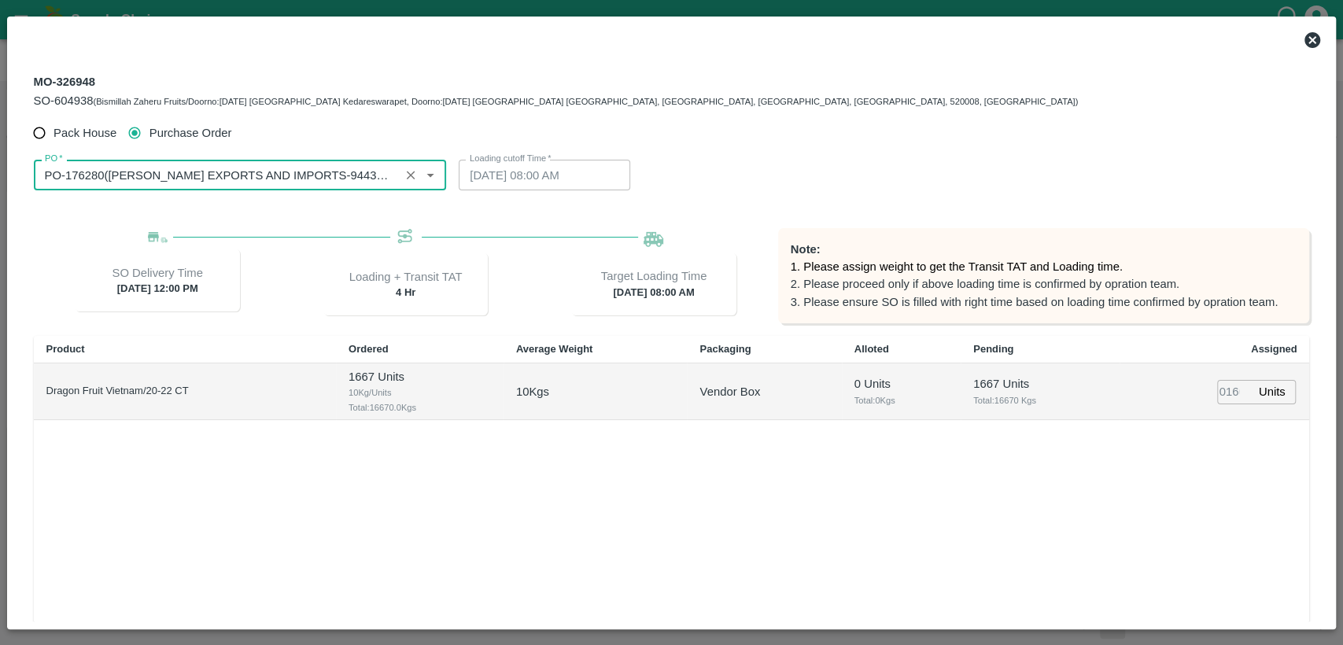
type input "[DATE] 04:52 PM"
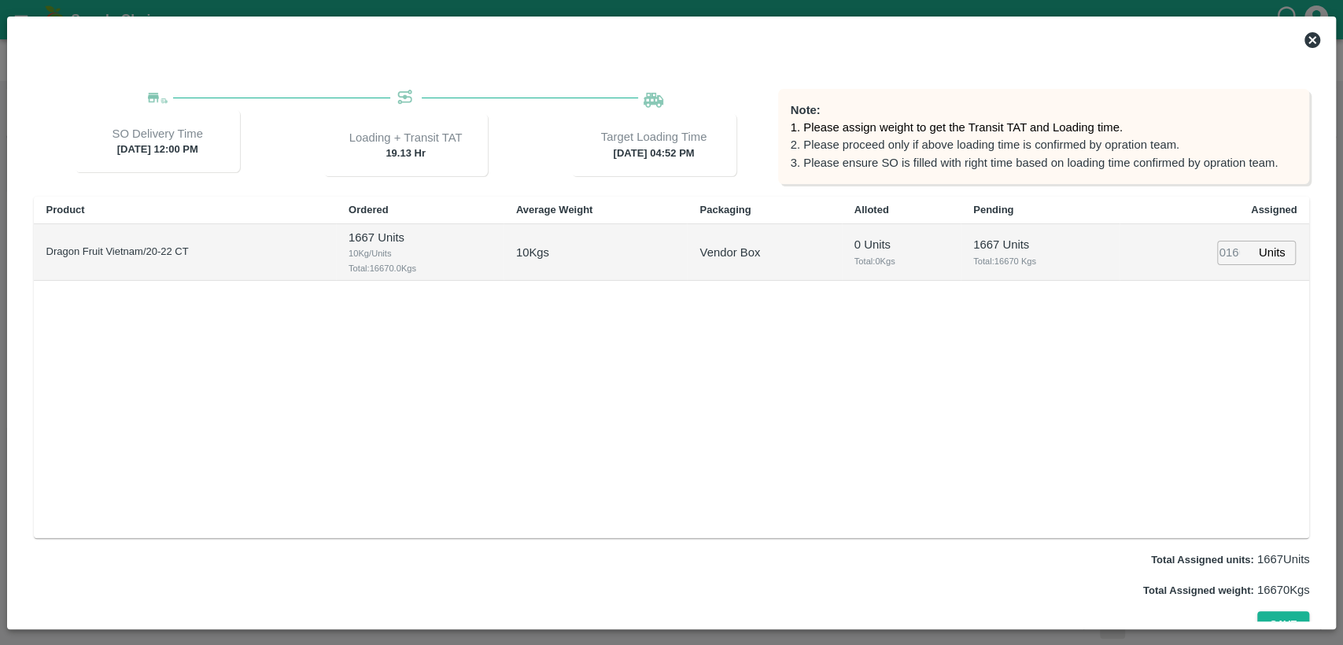
scroll to position [157, 0]
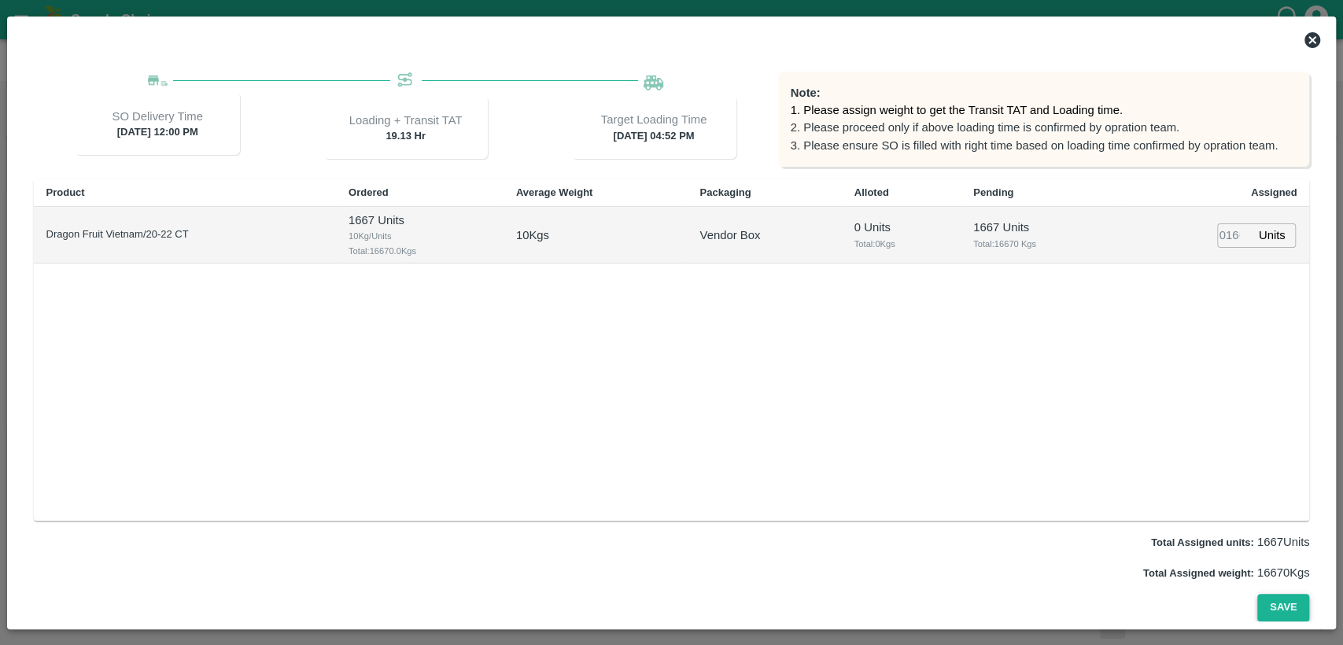
type input "PO-176280([PERSON_NAME] EXPORTS AND IMPORTS-9443370833)"
click at [1284, 606] on button "Save" at bounding box center [1283, 608] width 52 height 28
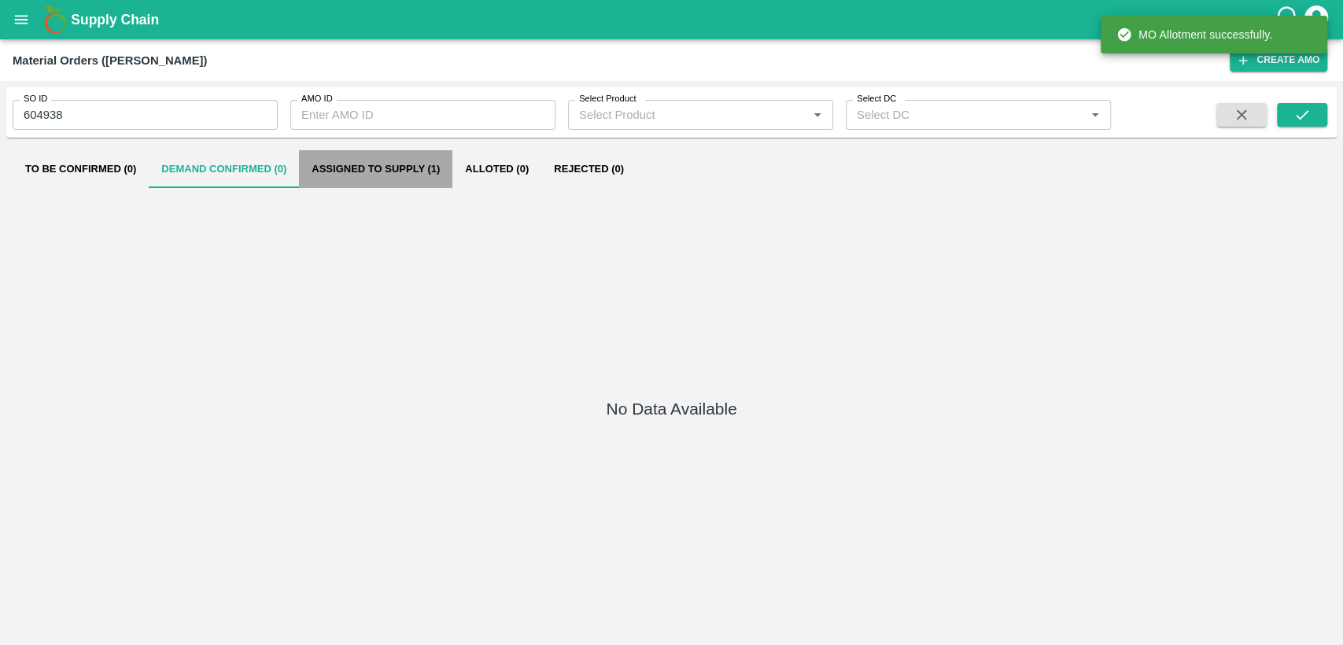
click at [357, 167] on button "Assigned to Supply (1)" at bounding box center [375, 169] width 153 height 38
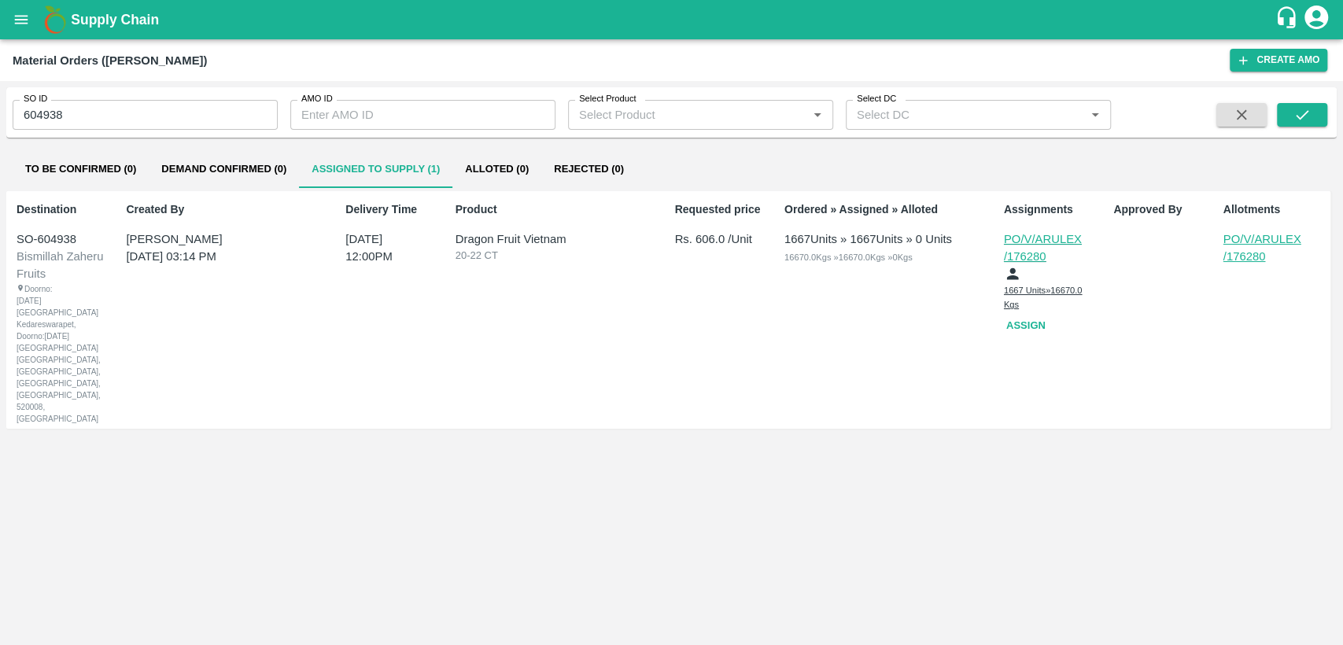
click at [13, 17] on icon "open drawer" at bounding box center [21, 19] width 17 height 17
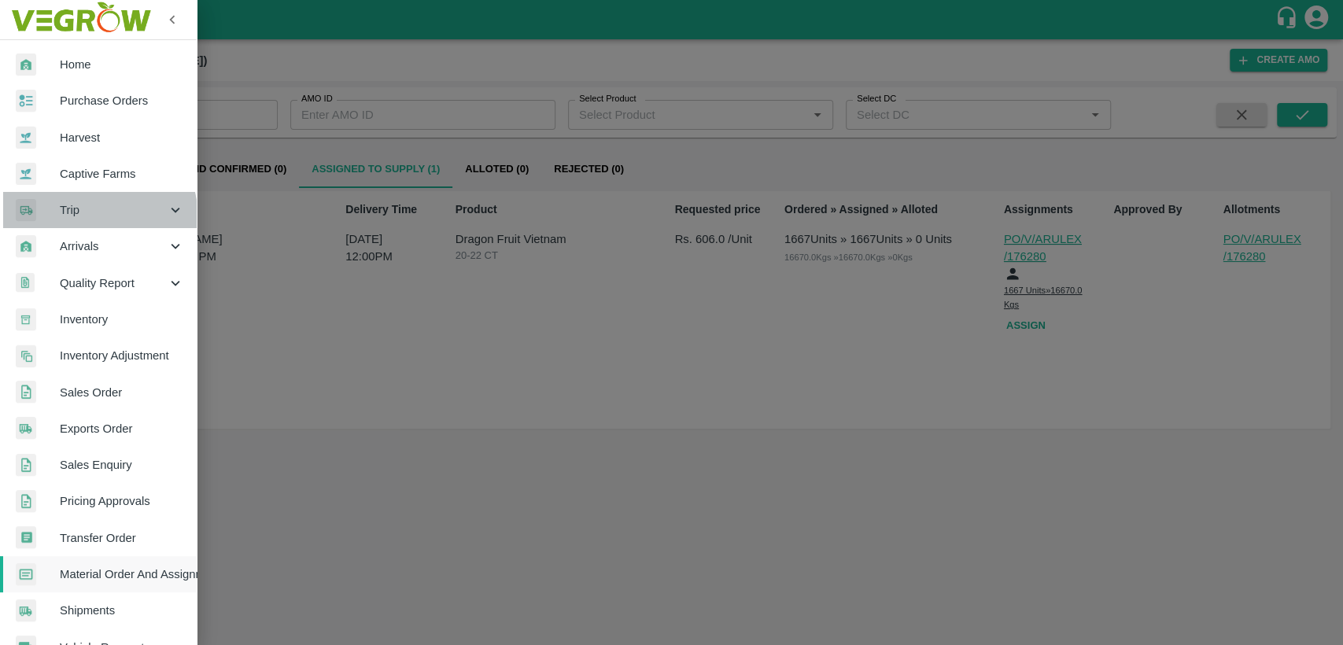
click at [79, 219] on div "Trip" at bounding box center [98, 210] width 197 height 36
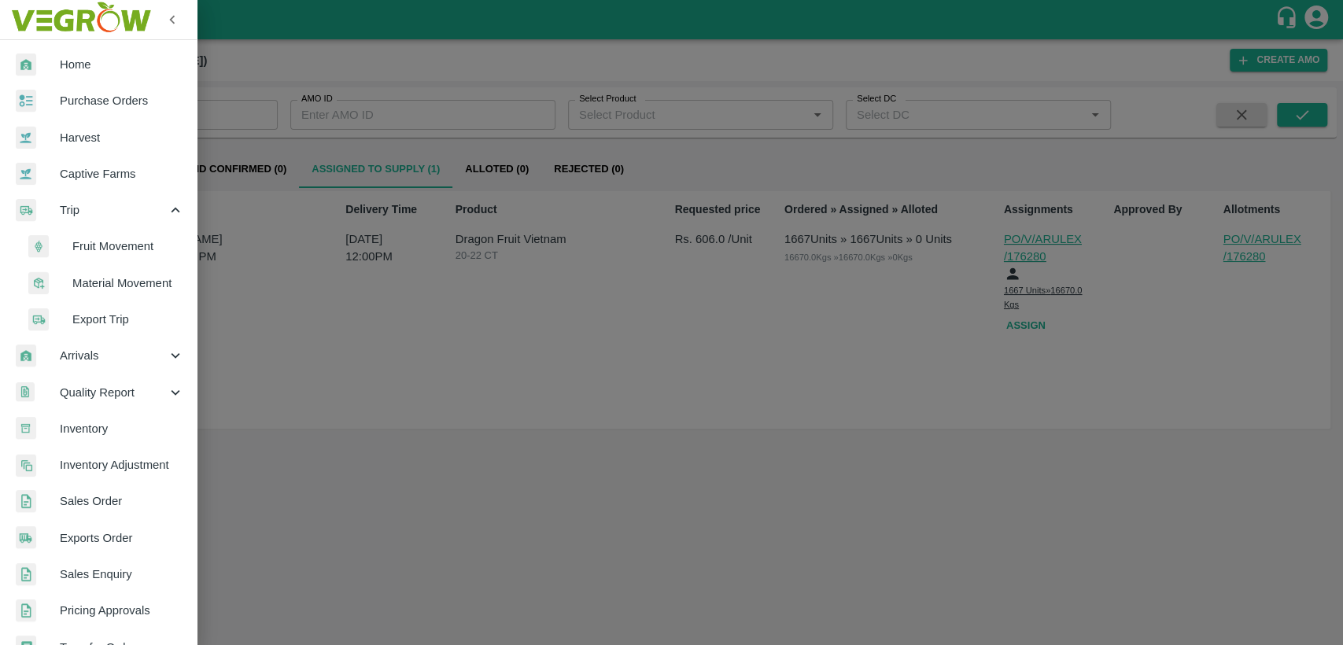
click at [124, 251] on span "Fruit Movement" at bounding box center [128, 246] width 112 height 17
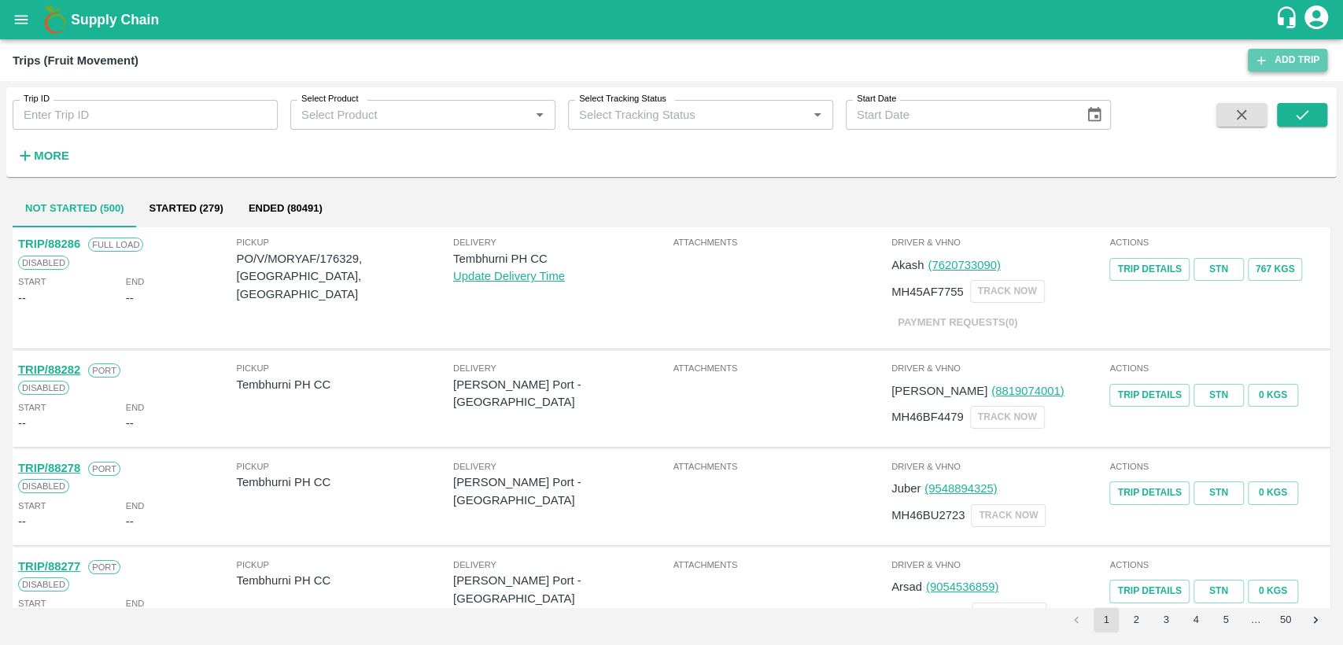
click at [1259, 59] on icon at bounding box center [1261, 60] width 14 height 14
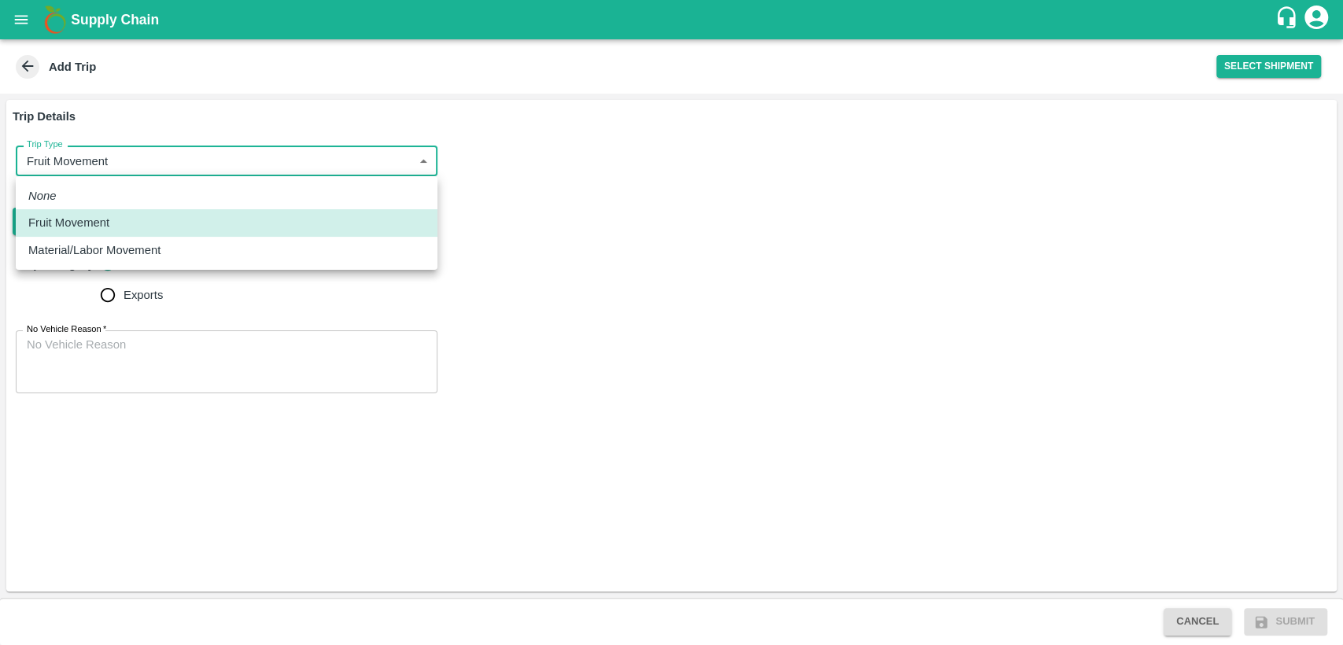
click at [80, 166] on body "Supply Chain Add Trip Select Shipment Trip Details Trip Type Fruit Movement 1 T…" at bounding box center [671, 322] width 1343 height 645
click at [97, 227] on p "Fruit Movement" at bounding box center [68, 222] width 81 height 17
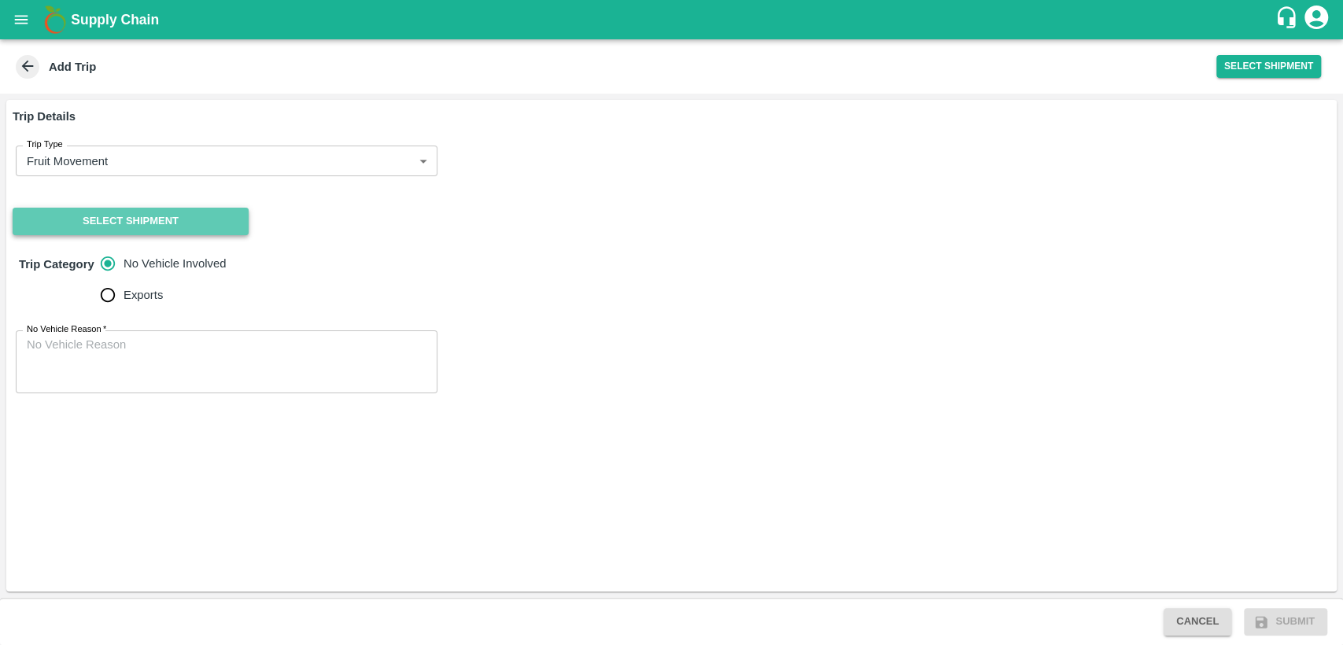
click at [128, 221] on button "Select Shipment" at bounding box center [131, 222] width 236 height 28
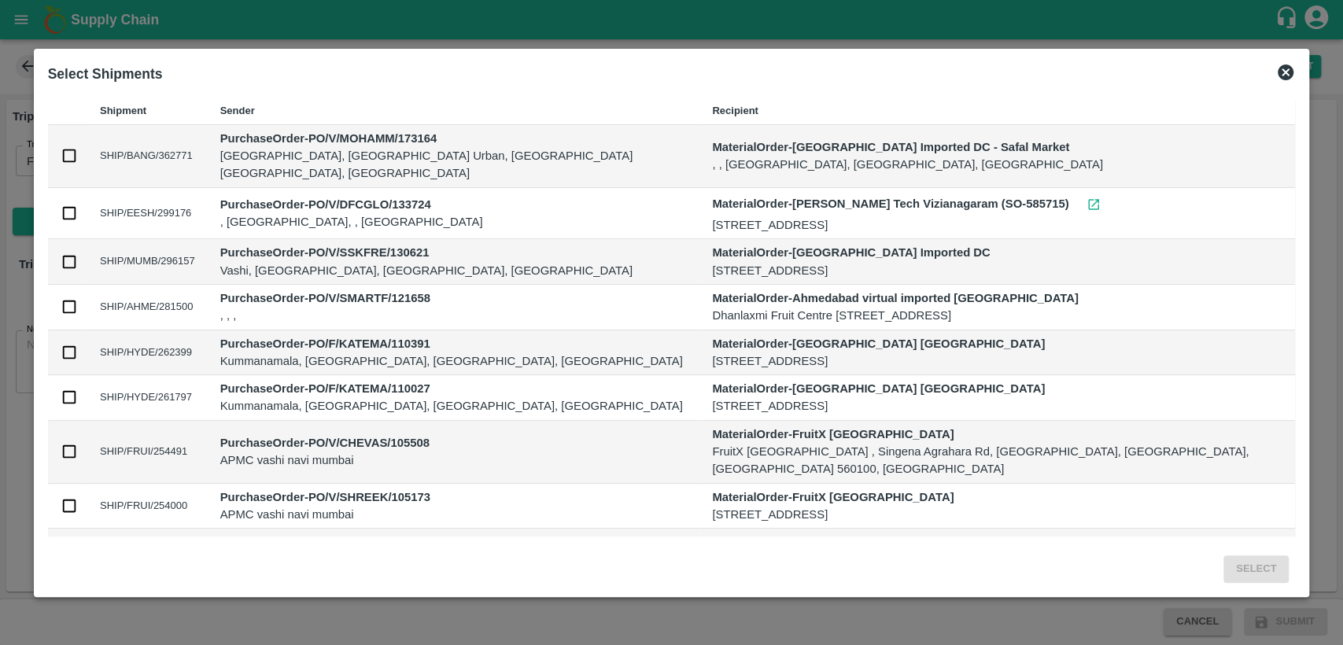
click at [1277, 71] on icon at bounding box center [1285, 72] width 16 height 16
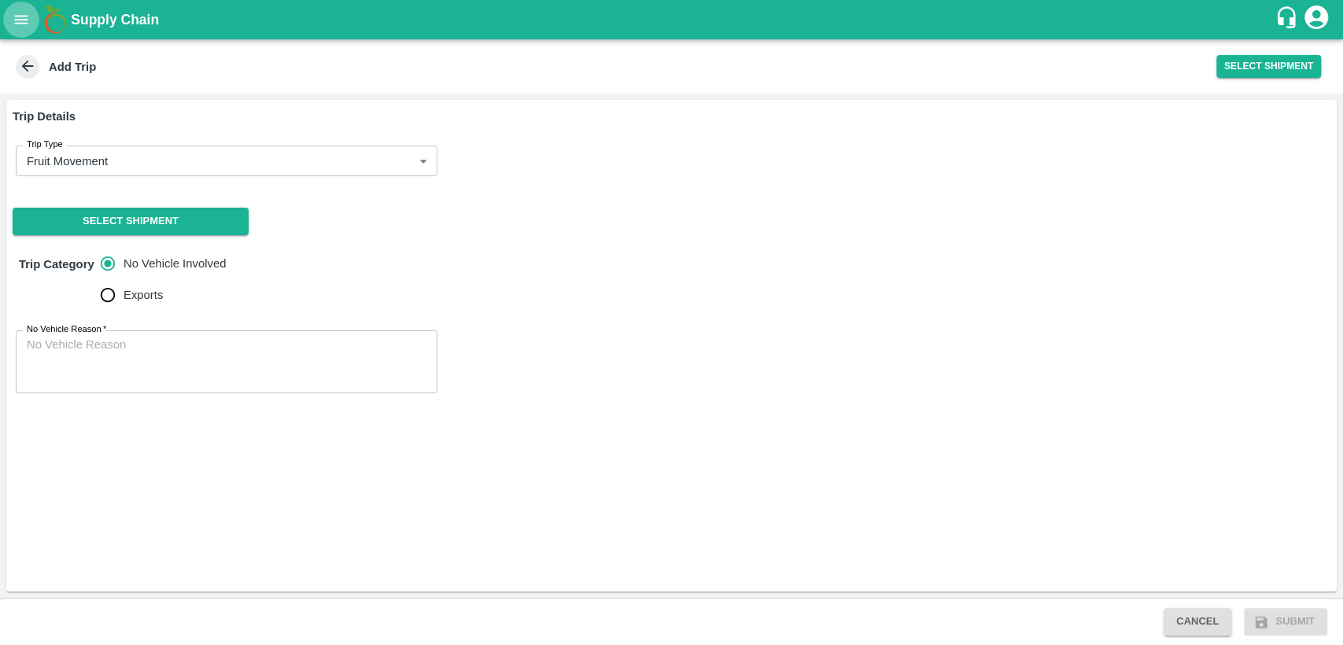
click at [13, 24] on icon "open drawer" at bounding box center [21, 19] width 17 height 17
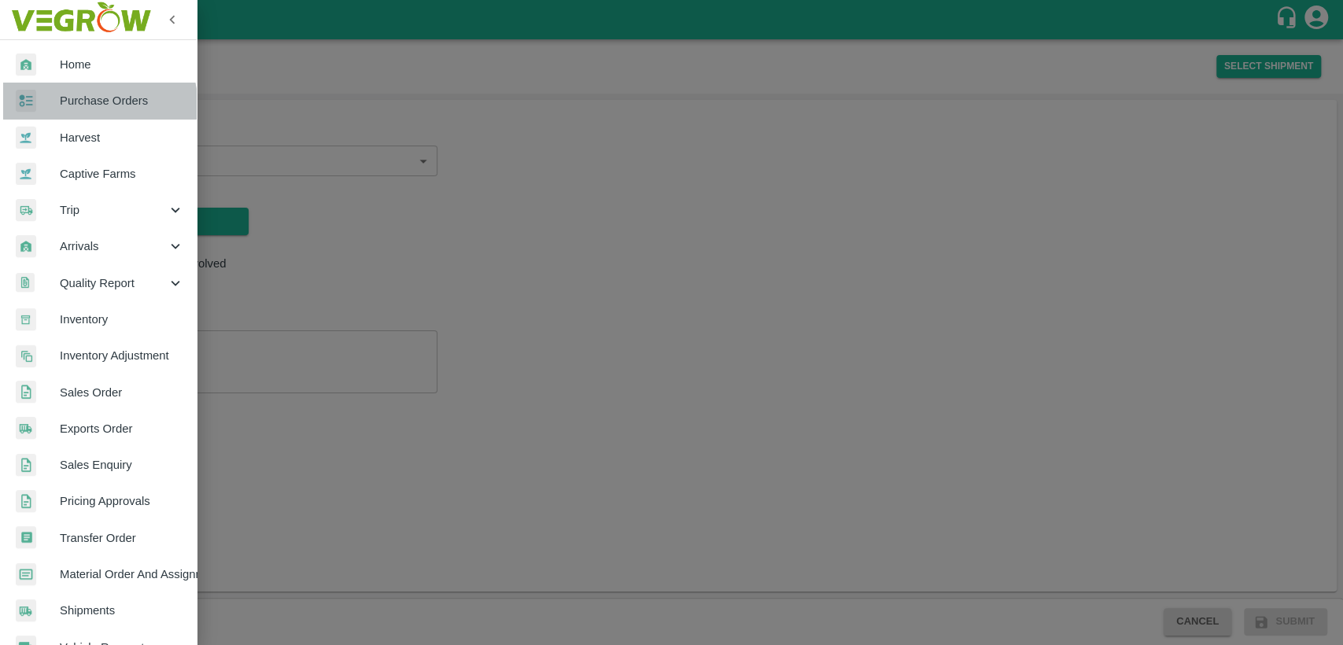
click at [86, 108] on span "Purchase Orders" at bounding box center [122, 100] width 124 height 17
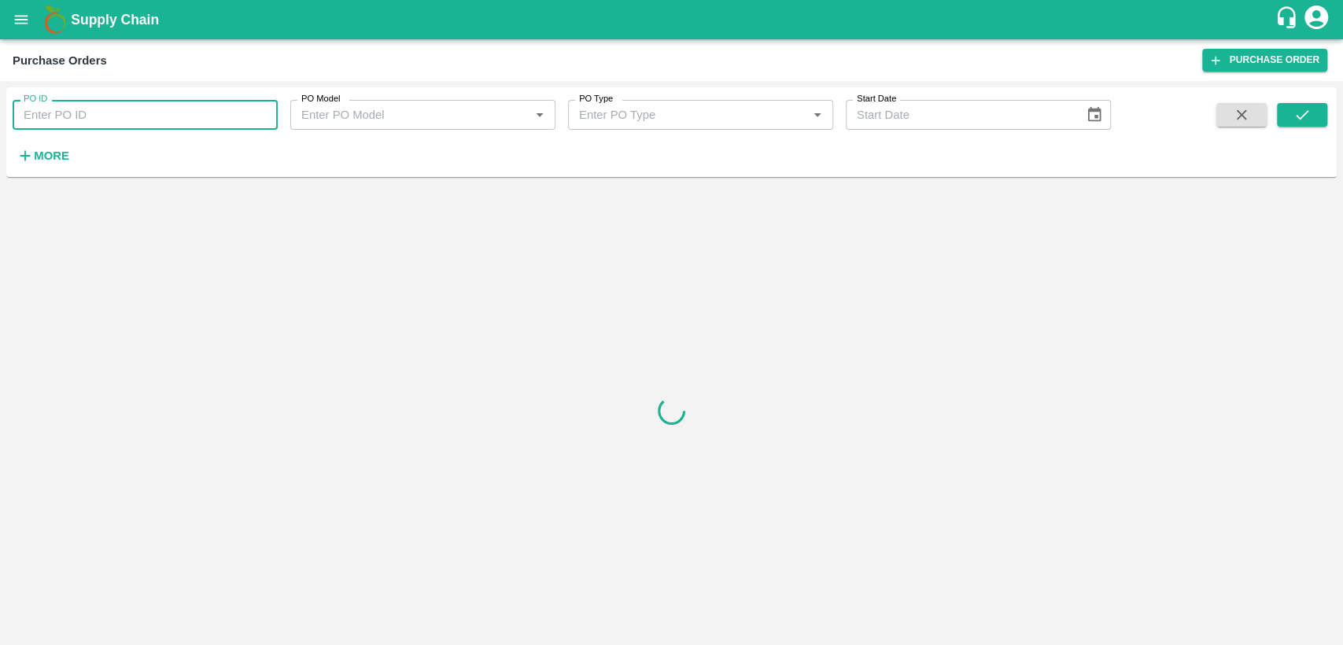
click at [69, 114] on input "PO ID" at bounding box center [145, 115] width 265 height 30
type input "176280"
click at [1309, 116] on icon "submit" at bounding box center [1301, 114] width 17 height 17
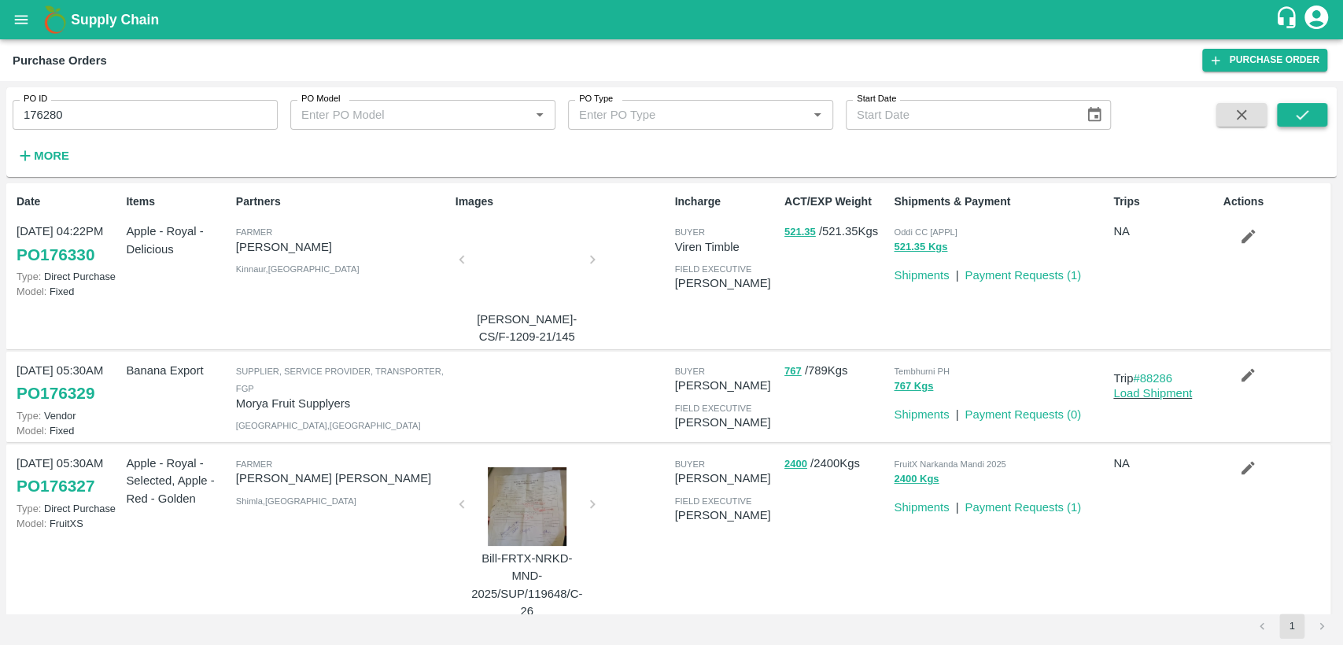
click at [1296, 121] on icon "submit" at bounding box center [1301, 114] width 17 height 17
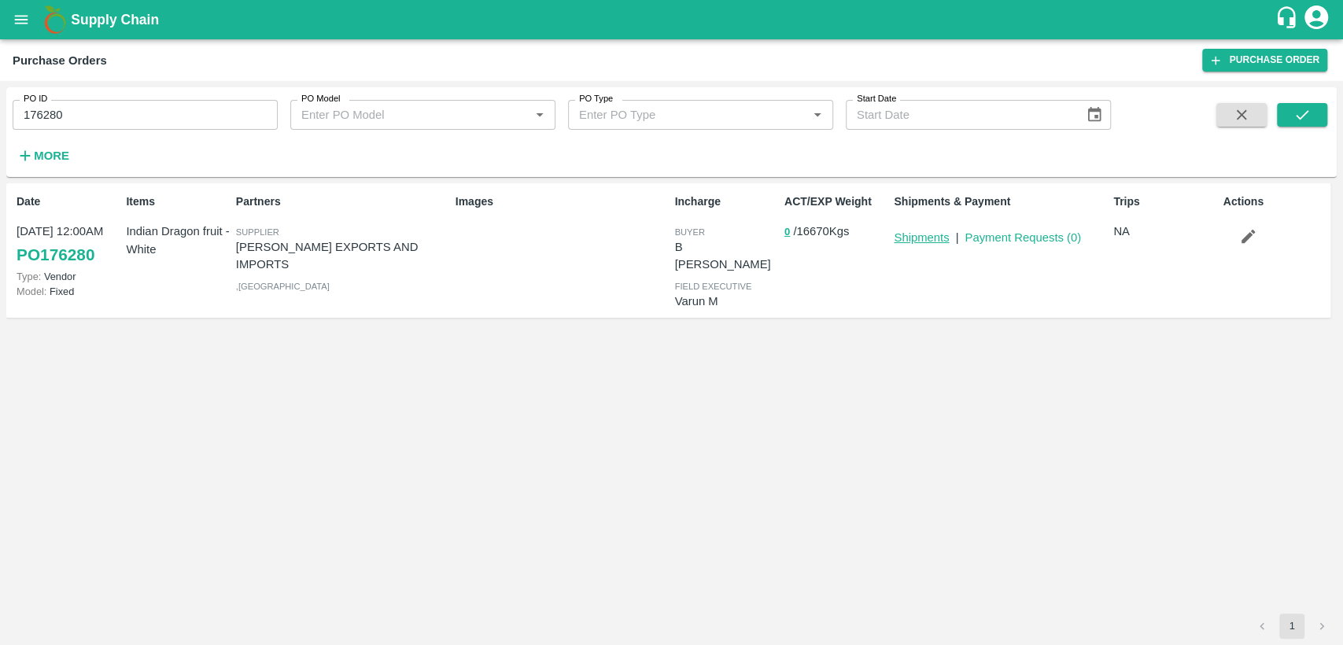
click at [925, 240] on link "Shipments" at bounding box center [920, 237] width 55 height 13
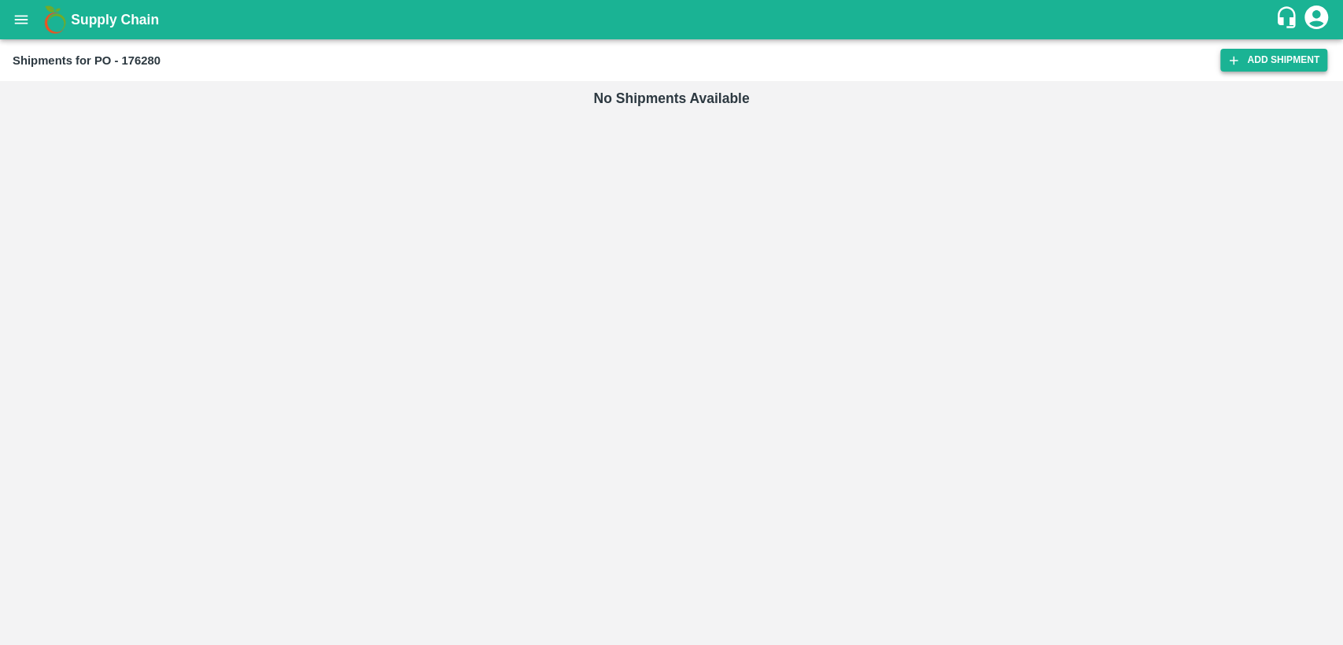
click at [1272, 61] on link "Add Shipment" at bounding box center [1273, 60] width 107 height 23
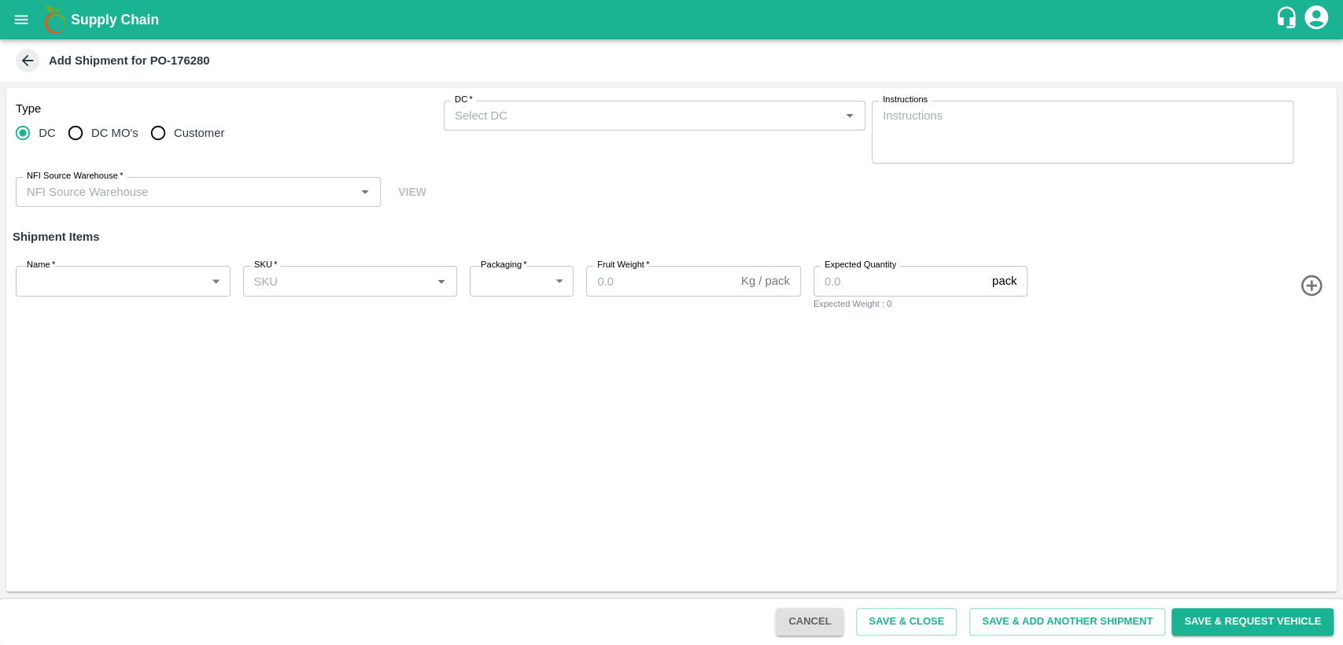
click at [157, 134] on input "Customer" at bounding box center [157, 132] width 31 height 31
radio input "true"
click at [545, 116] on input "Customer (Material Orders)   *" at bounding box center [641, 115] width 386 height 20
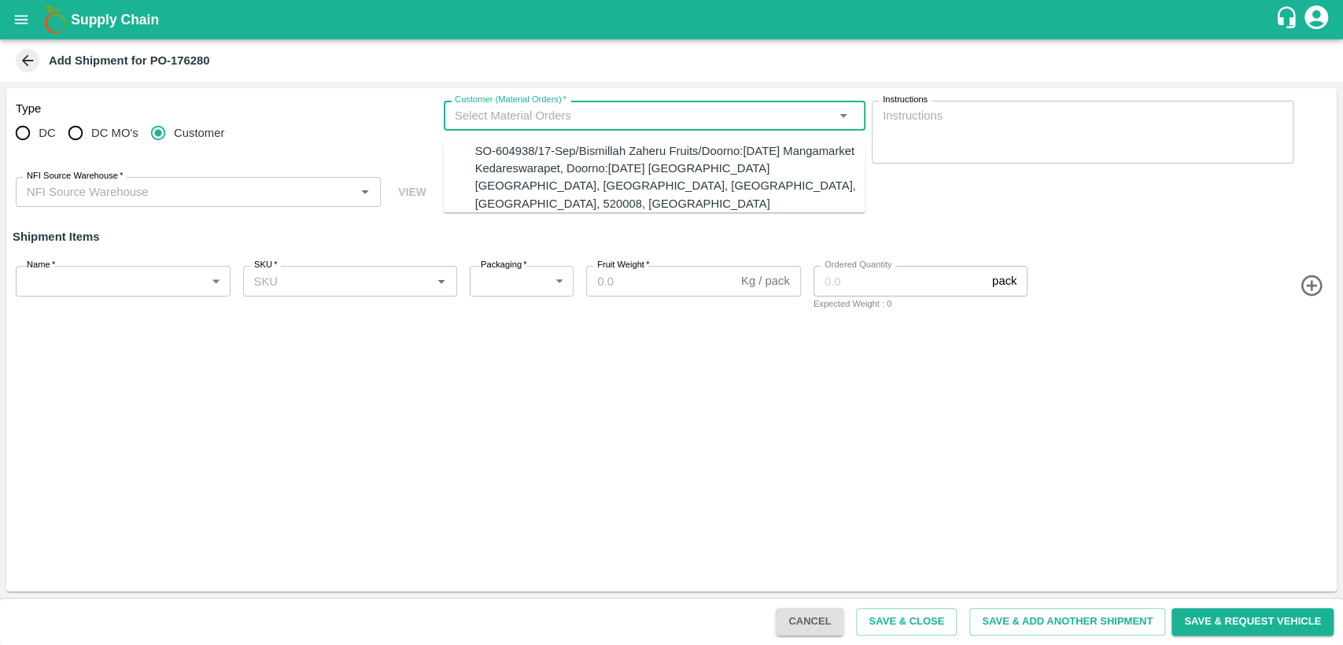
click at [573, 168] on div "SO-604938/17-Sep/Bismillah Zaheru Fruits/Doorno:18-1-55 Mangamarket Kedareswara…" at bounding box center [670, 177] width 390 height 70
type input "20-22 CT"
type input "276"
type input "10"
type input "1667"
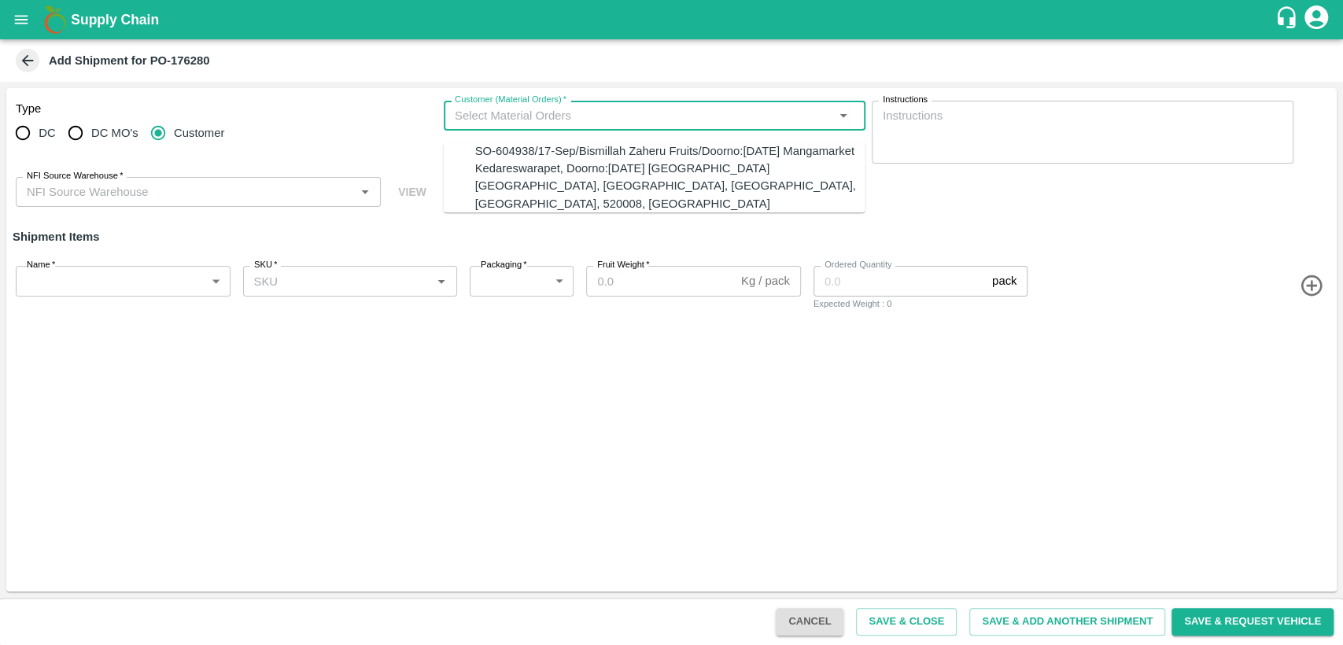
type input "SO-604938/17-Sep/Bismillah Zaheru Fruits/Doorno:18-1-55 Mangamarket Kedareswara…"
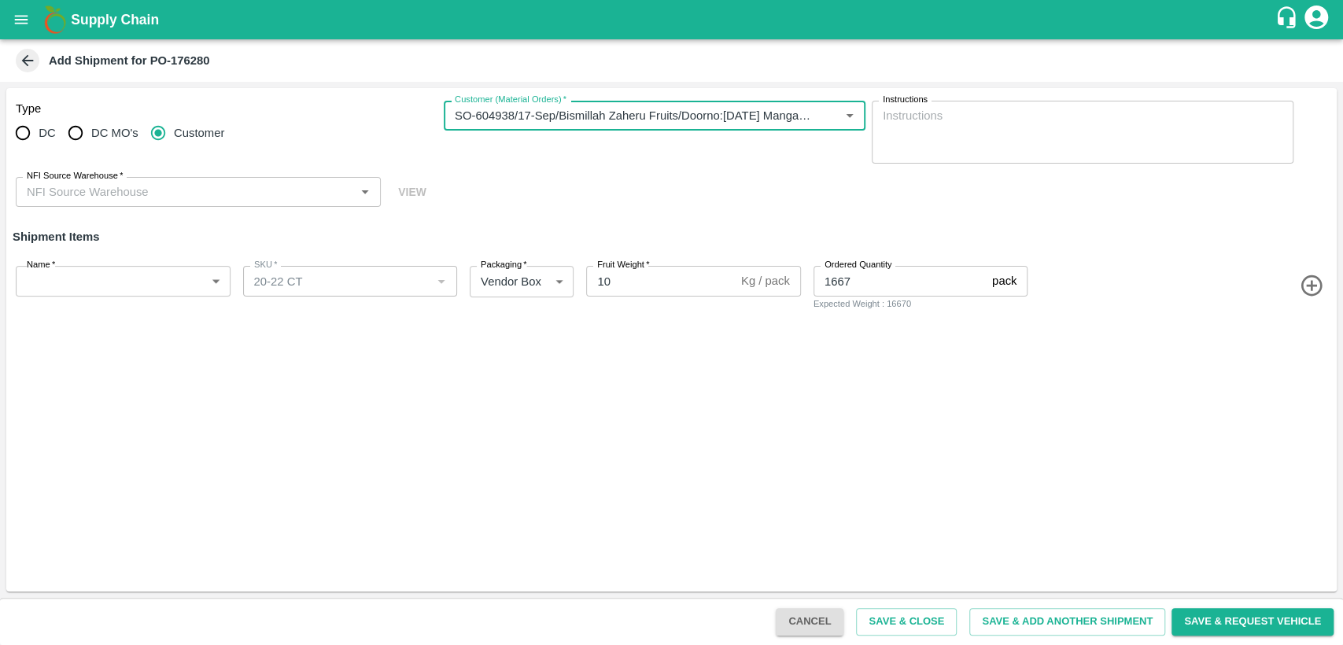
click at [149, 191] on input "NFI Source Warehouse   *" at bounding box center [185, 192] width 330 height 20
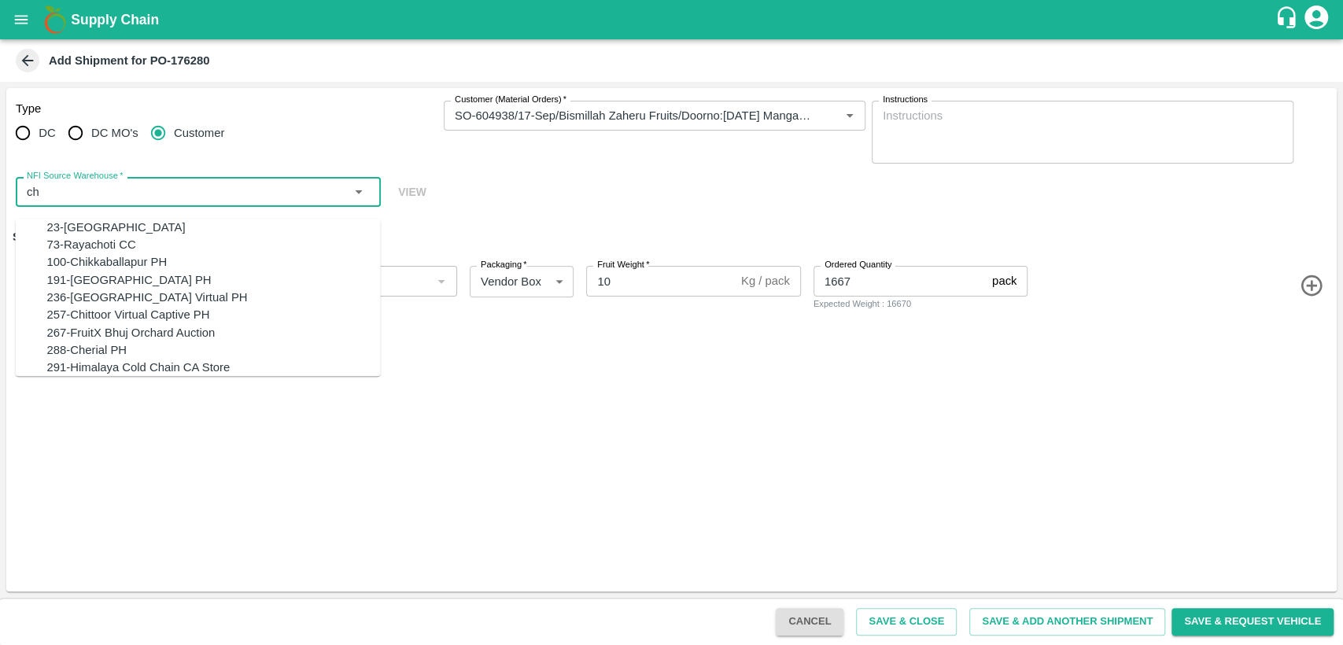
click at [141, 227] on div "23-Chennai DC" at bounding box center [213, 227] width 333 height 17
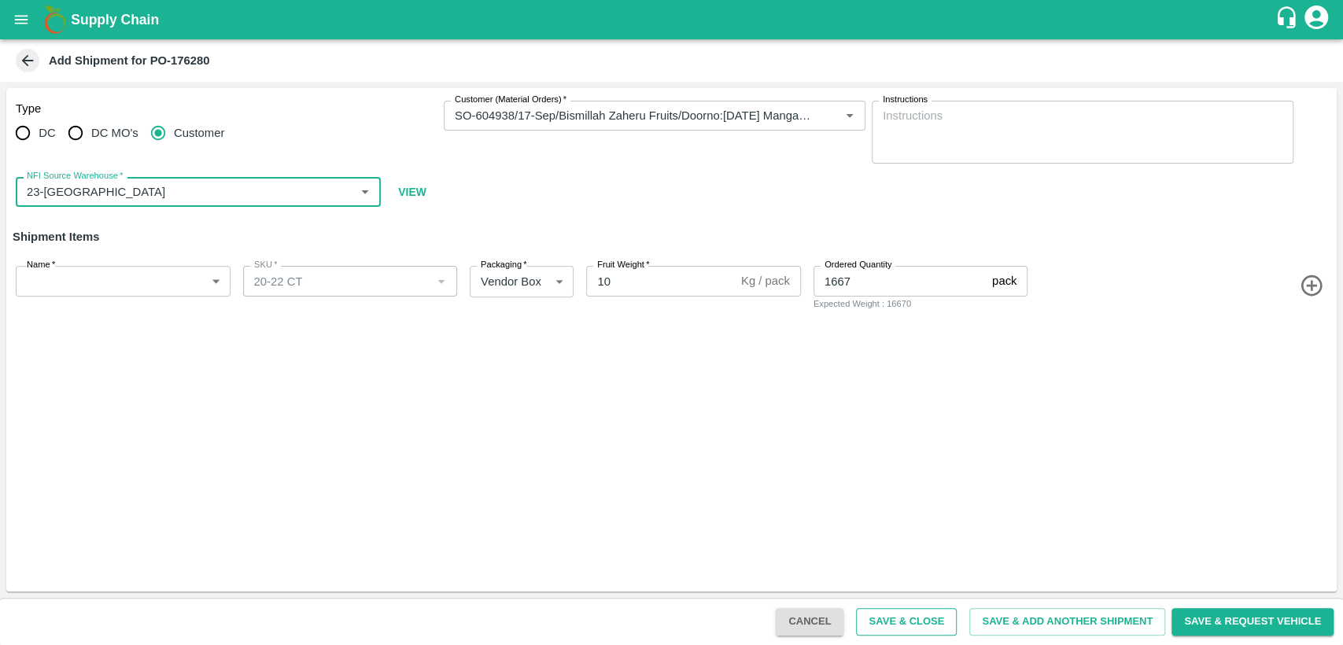
type input "23-Chennai DC"
click at [897, 621] on button "Save & Close" at bounding box center [906, 622] width 101 height 28
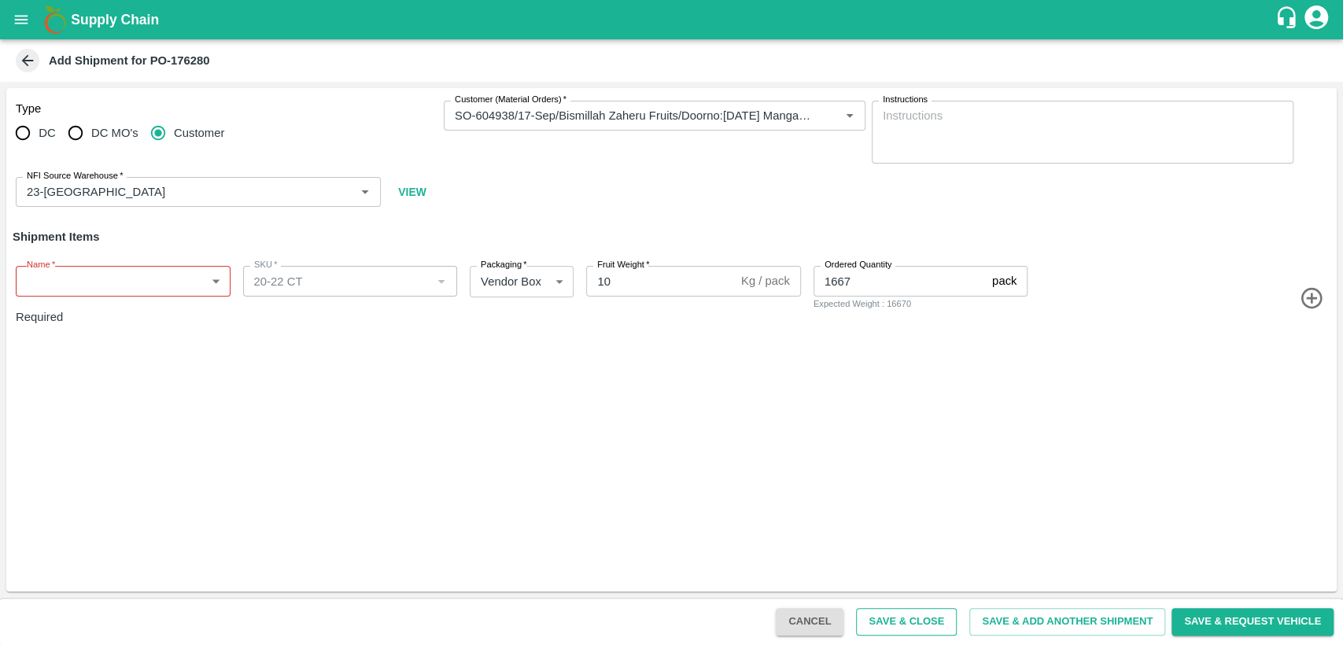
click at [908, 621] on button "Save & Close" at bounding box center [906, 622] width 101 height 28
click at [218, 282] on body "Supply Chain Add Shipment for PO-176280 Type DC DC MO's Customer Customer (Mate…" at bounding box center [671, 322] width 1343 height 645
click at [333, 387] on div at bounding box center [671, 322] width 1343 height 645
click at [163, 284] on body "Supply Chain Add Shipment for PO-176280 Type DC DC MO's Customer Customer (Mate…" at bounding box center [671, 322] width 1343 height 645
click at [213, 282] on div at bounding box center [671, 322] width 1343 height 645
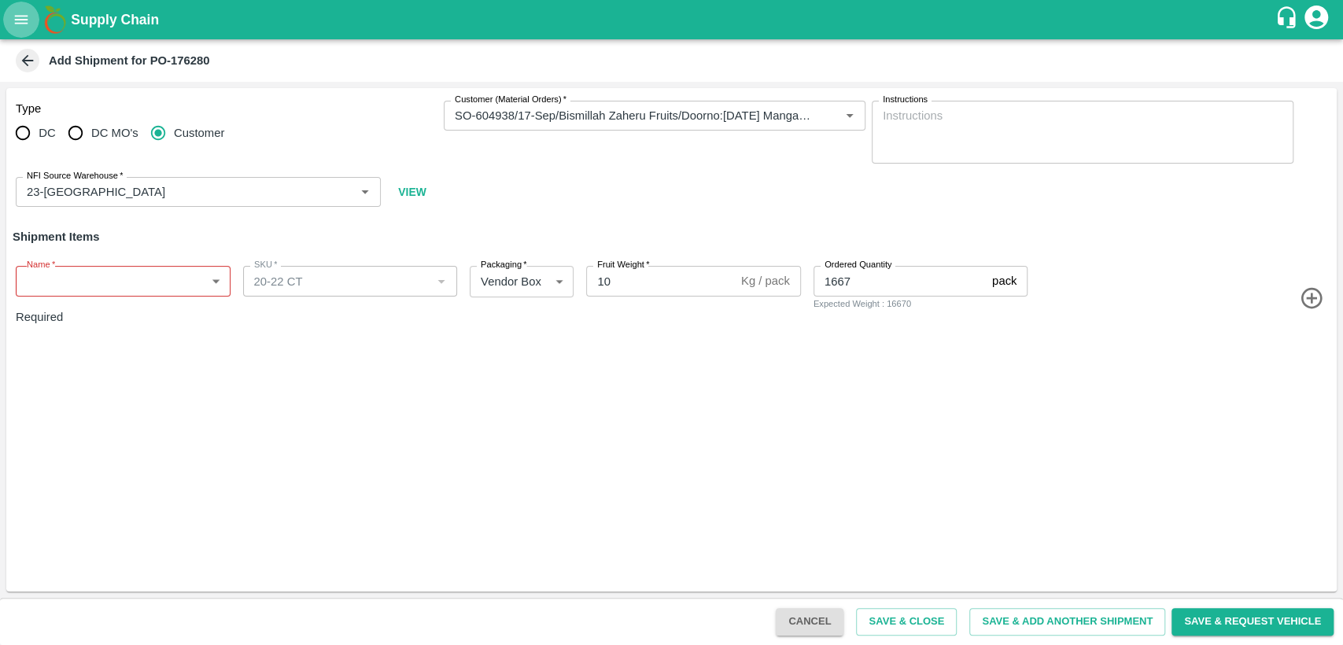
click at [6, 19] on button "open drawer" at bounding box center [21, 20] width 36 height 36
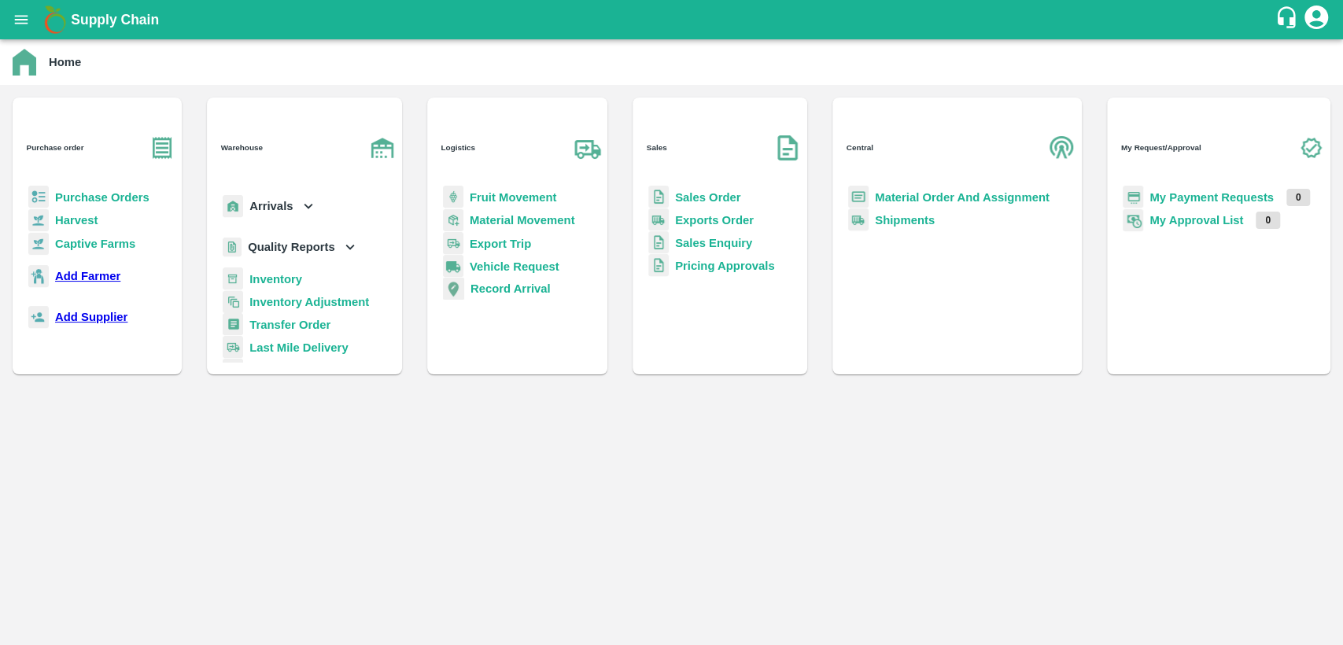
click at [645, 208] on div "Sales Order" at bounding box center [719, 197] width 149 height 23
click at [675, 204] on b "Sales Order" at bounding box center [707, 197] width 65 height 13
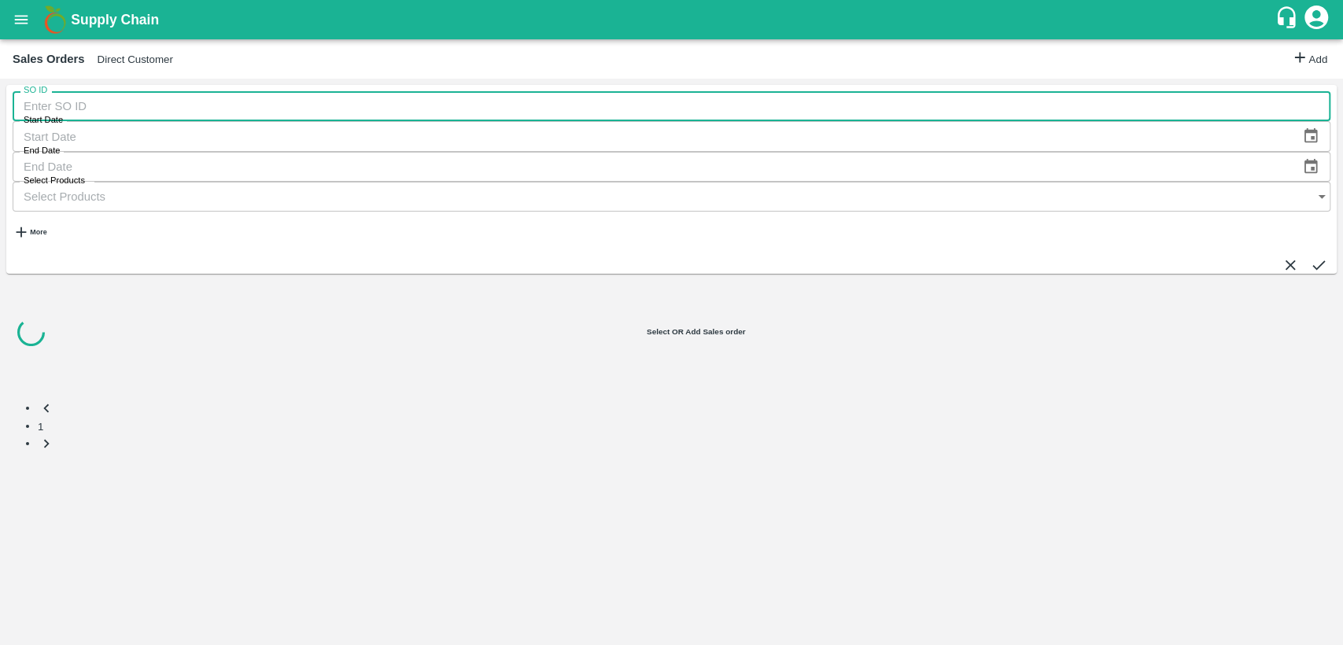
click at [82, 121] on input "SO ID" at bounding box center [671, 106] width 1317 height 30
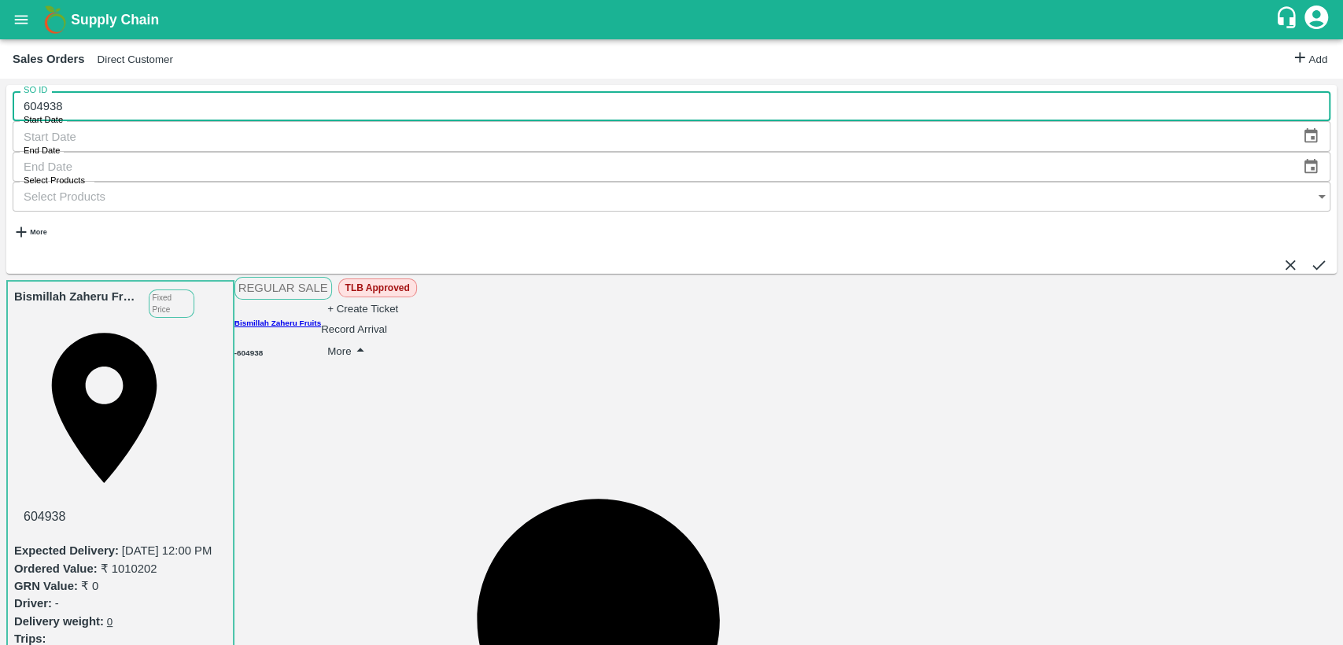
type input "604938"
drag, startPoint x: 1300, startPoint y: 120, endPoint x: 1269, endPoint y: 145, distance: 39.8
click at [1309, 256] on icon "submit" at bounding box center [1317, 264] width 17 height 17
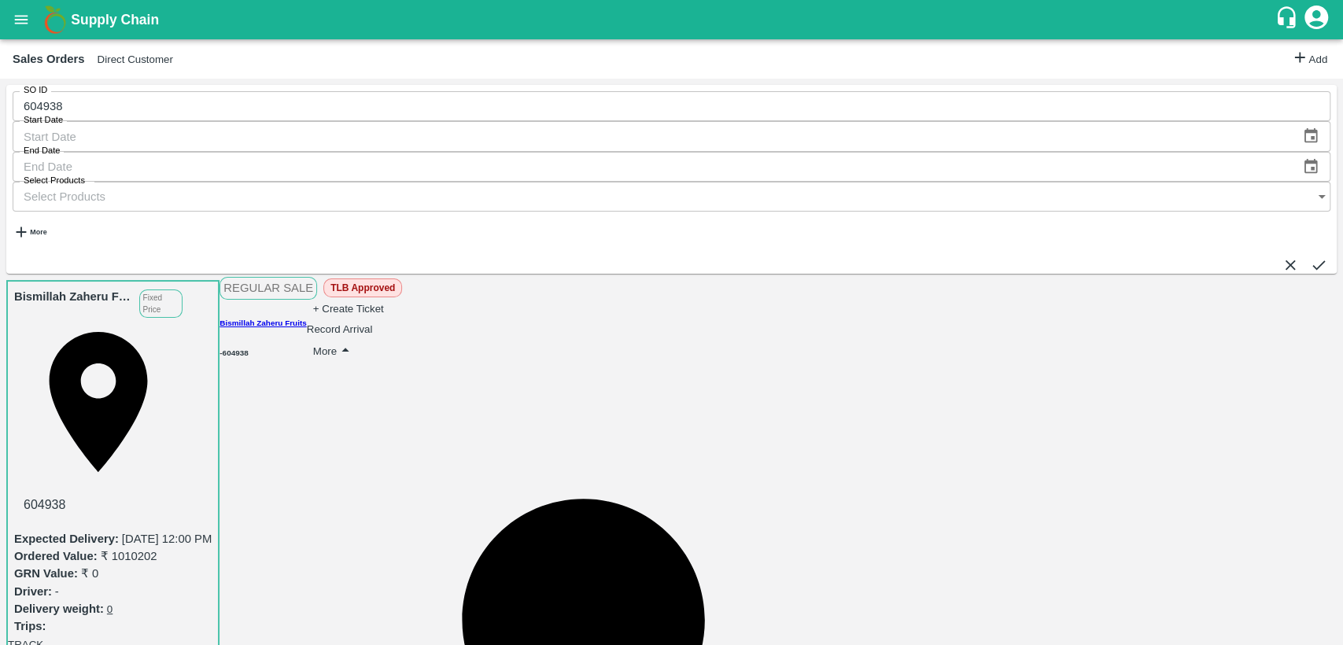
click at [354, 341] on icon "button" at bounding box center [345, 349] width 17 height 17
click at [355, 341] on button "More" at bounding box center [334, 351] width 42 height 20
click at [1223, 274] on div at bounding box center [1214, 262] width 17 height 23
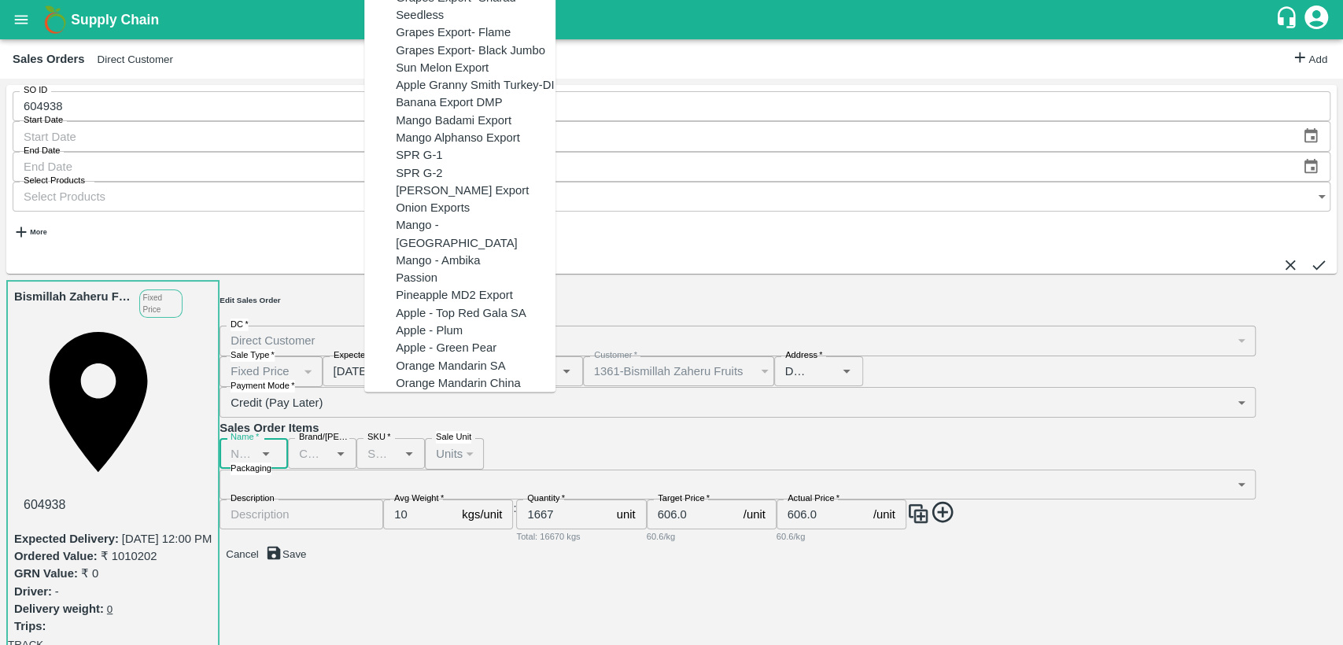
type input "h"
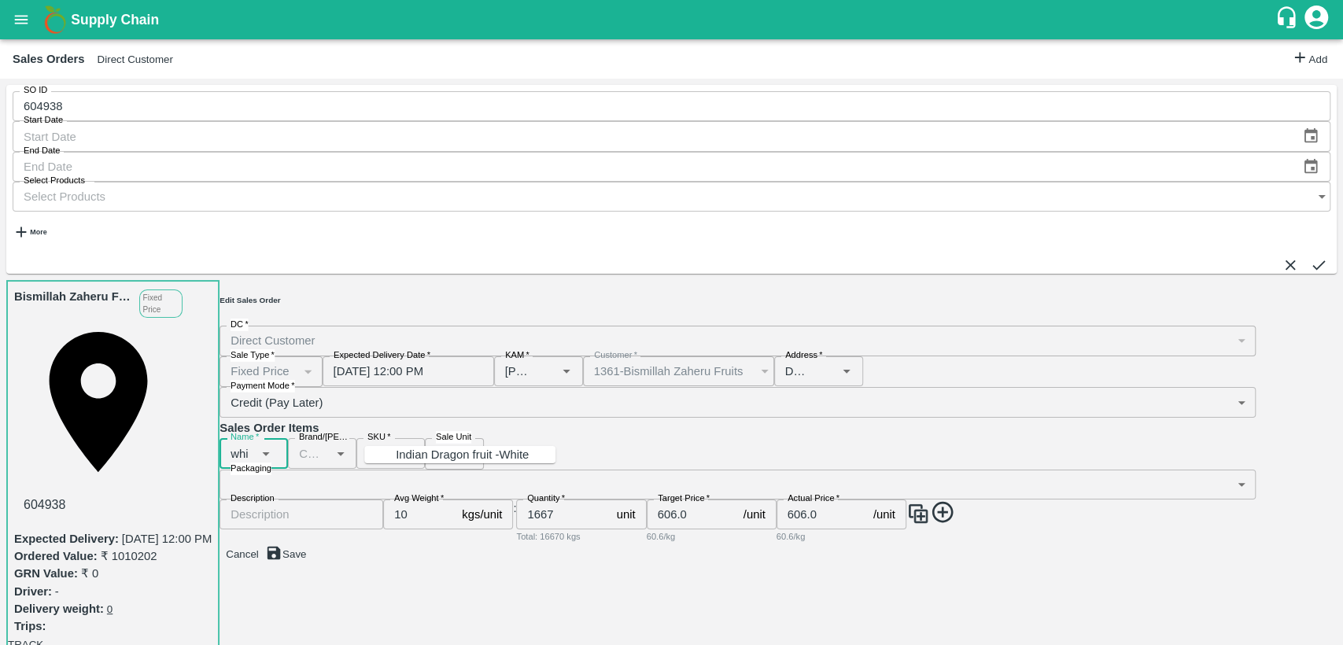
click at [480, 463] on div "Indian Dragon fruit -White" at bounding box center [476, 454] width 160 height 17
type input "Indian Dragon fruit -White"
click at [478, 506] on div "DC   * Direct Customer 6 DC Sale Type   * Fixed Price 1 Sale Type Expected Deli…" at bounding box center [747, 435] width 1056 height 219
click at [307, 564] on button "Save" at bounding box center [286, 554] width 42 height 20
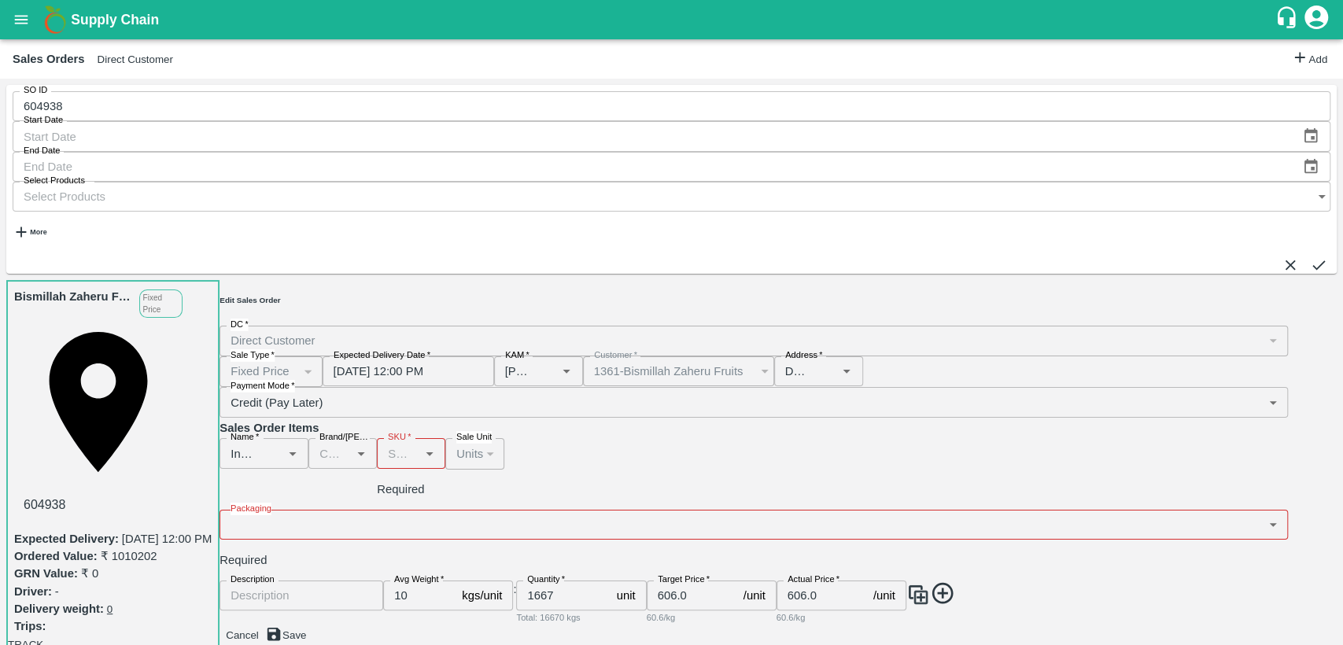
click at [414, 443] on input "SKU   *" at bounding box center [397, 453] width 33 height 20
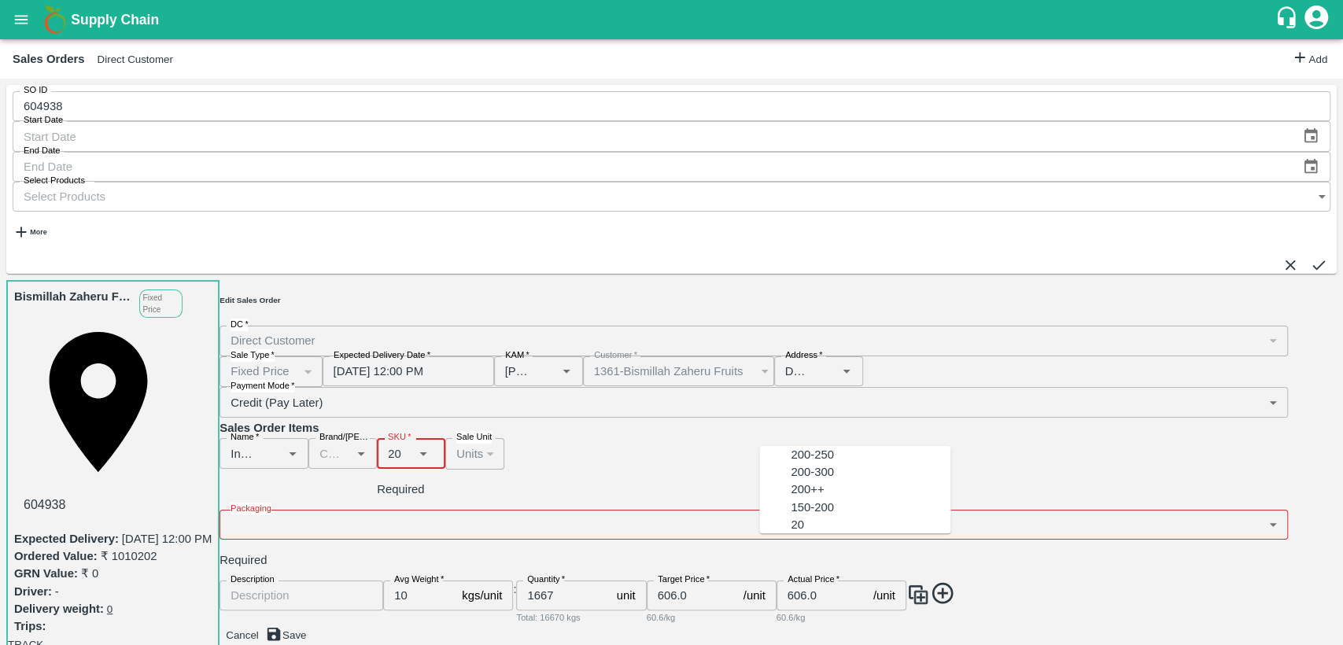
click at [793, 533] on div "20" at bounding box center [870, 524] width 160 height 17
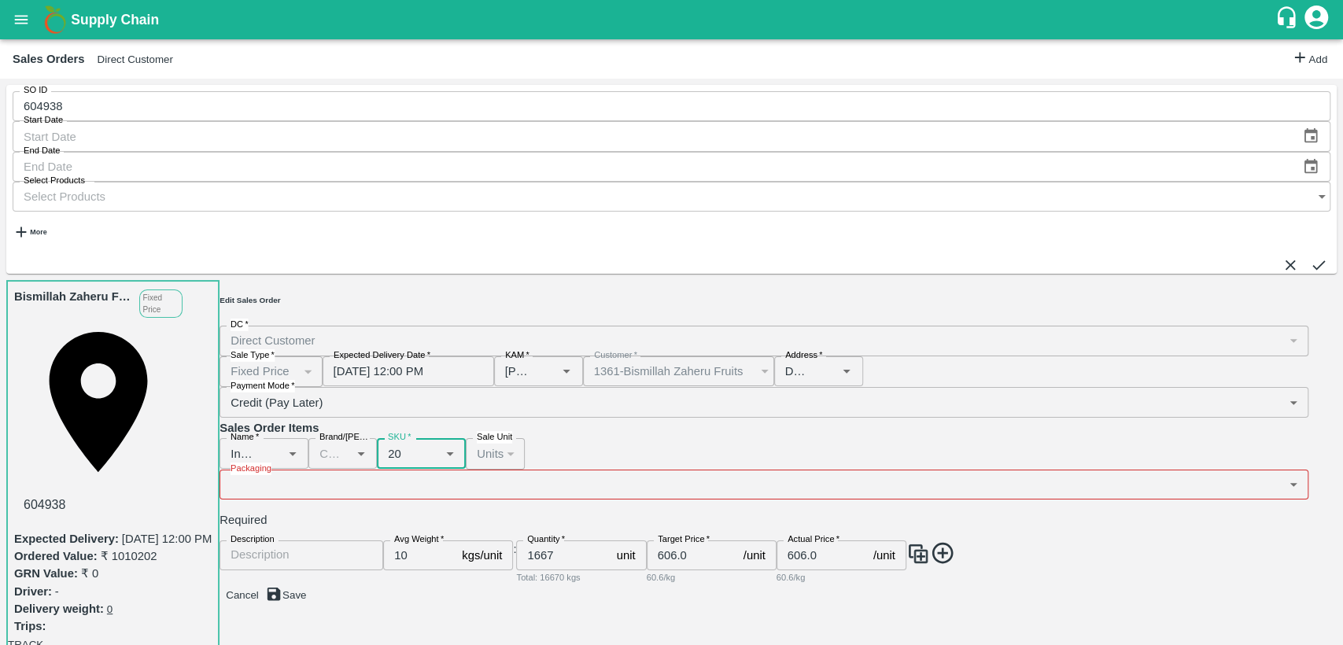
type input "20"
click at [1159, 414] on body "Supply Chain Sales Orders Direct Customer Add SO ID 604938 SO ID Start Date Sta…" at bounding box center [671, 322] width 1343 height 645
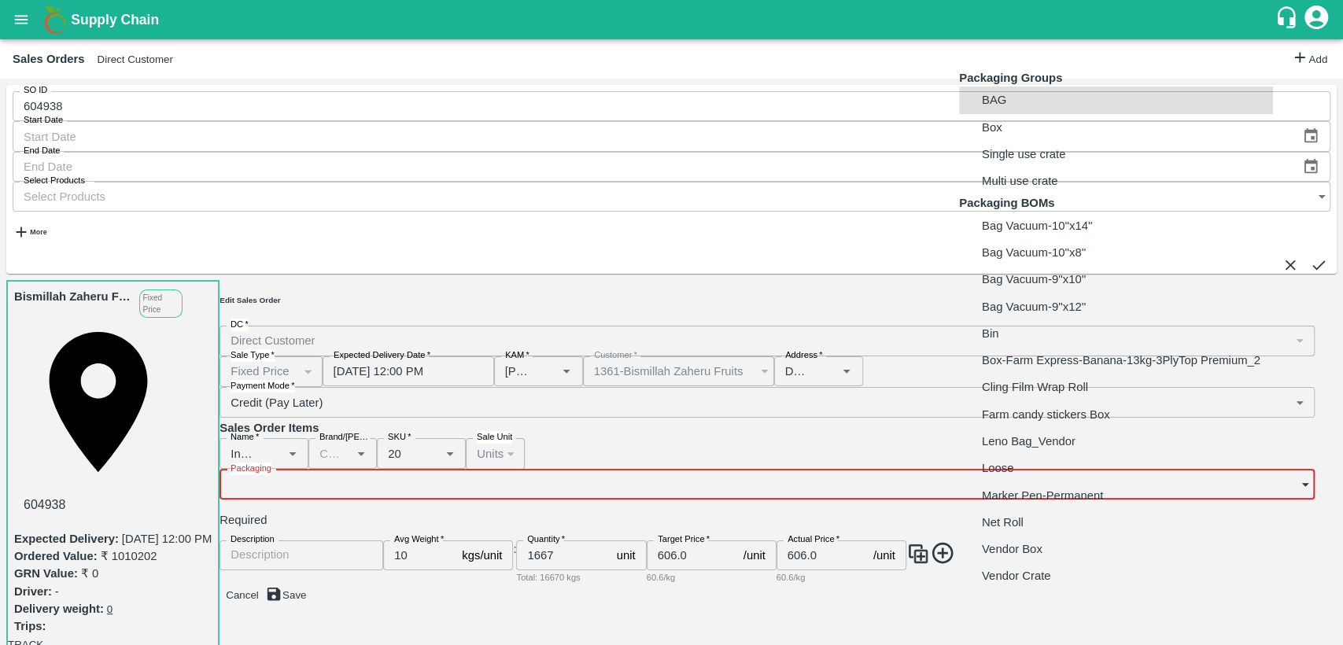
click at [1081, 562] on li "Vendor Box" at bounding box center [1116, 549] width 314 height 27
type input "BOM/276"
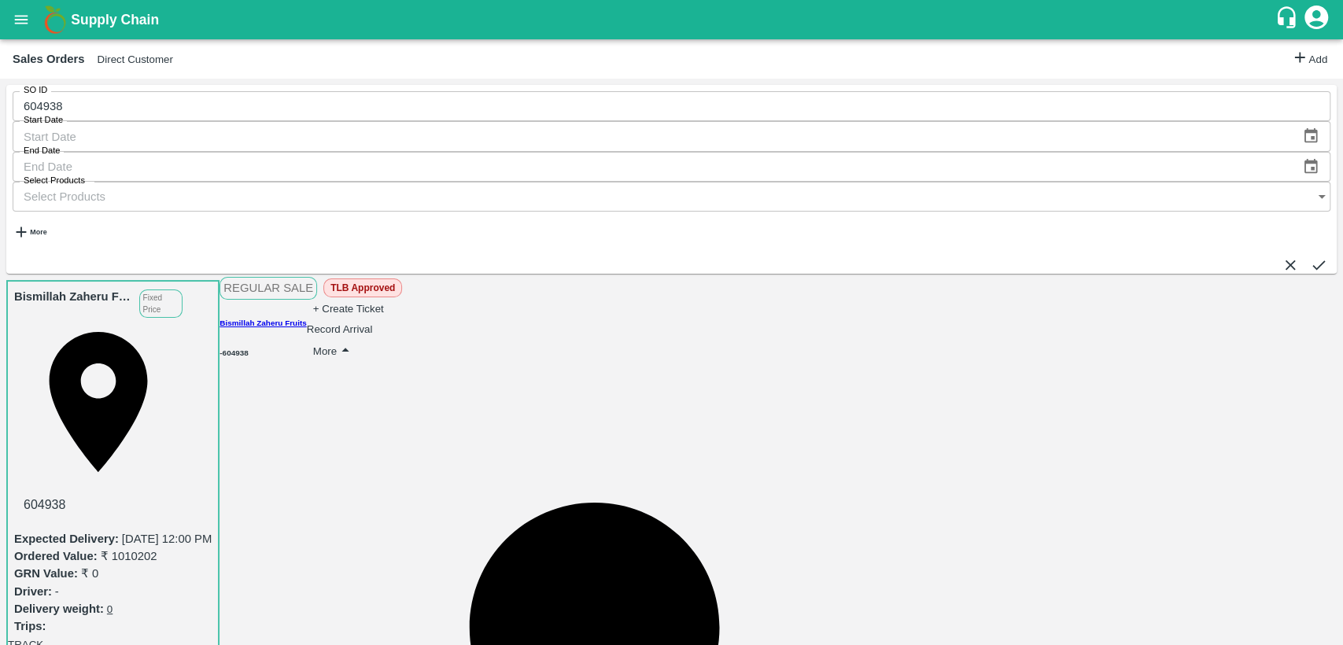
scroll to position [87, 0]
click at [13, 22] on icon "open drawer" at bounding box center [21, 19] width 17 height 17
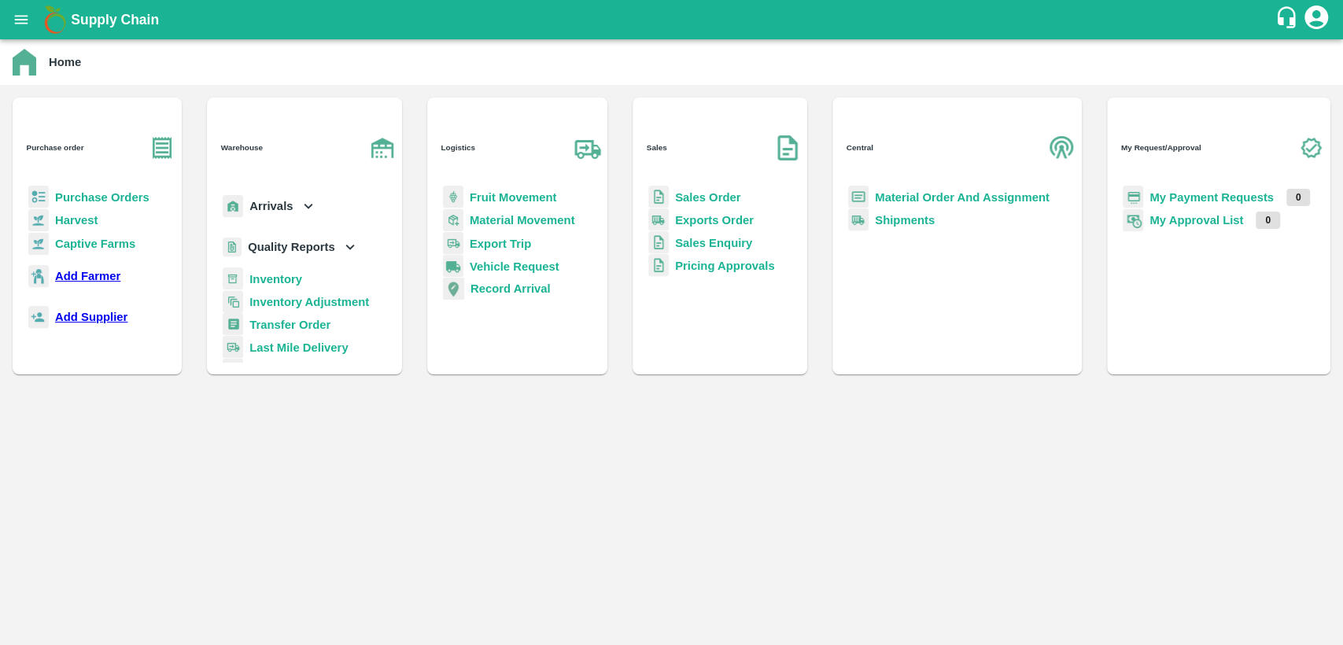
click at [74, 191] on b "Purchase Orders" at bounding box center [102, 197] width 94 height 13
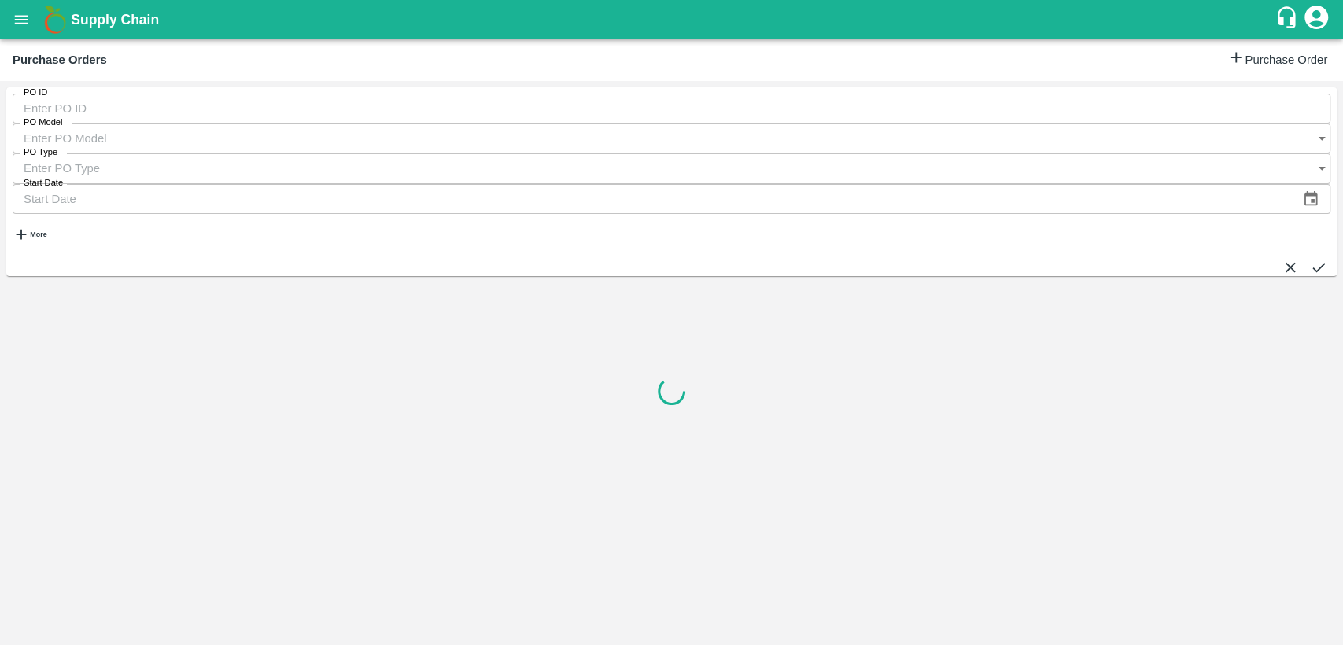
click at [84, 111] on input "PO ID" at bounding box center [671, 109] width 1317 height 30
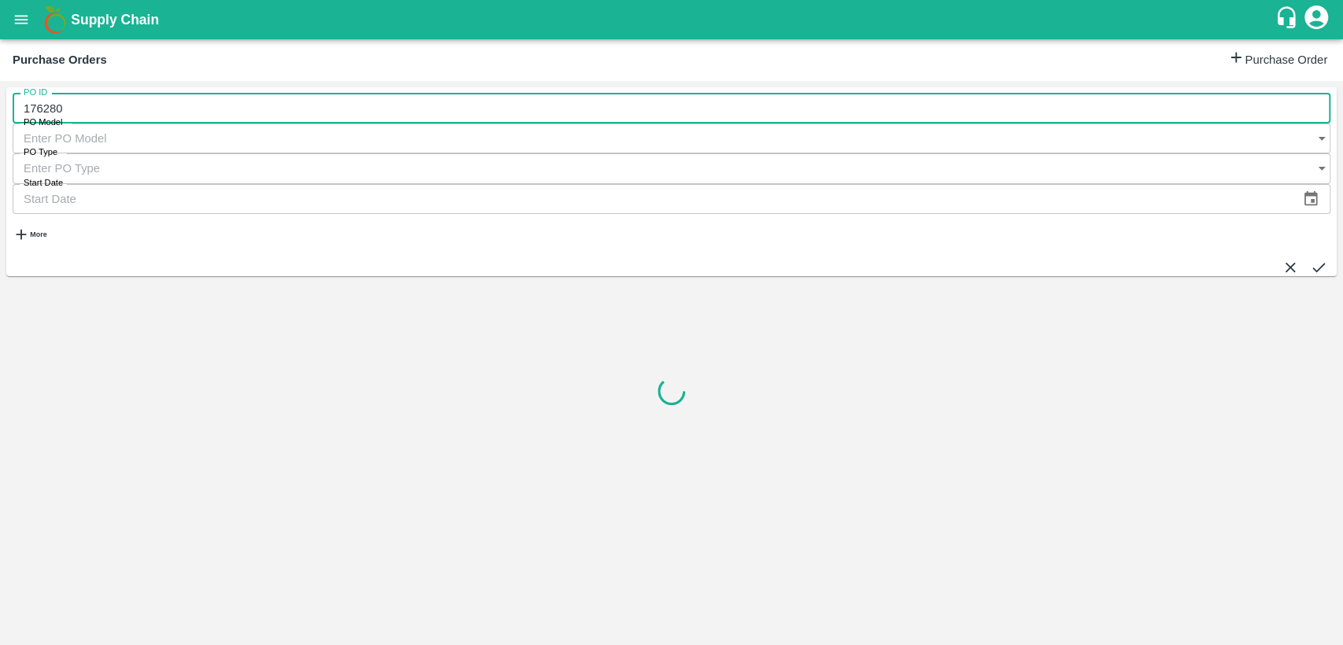
type input "176280"
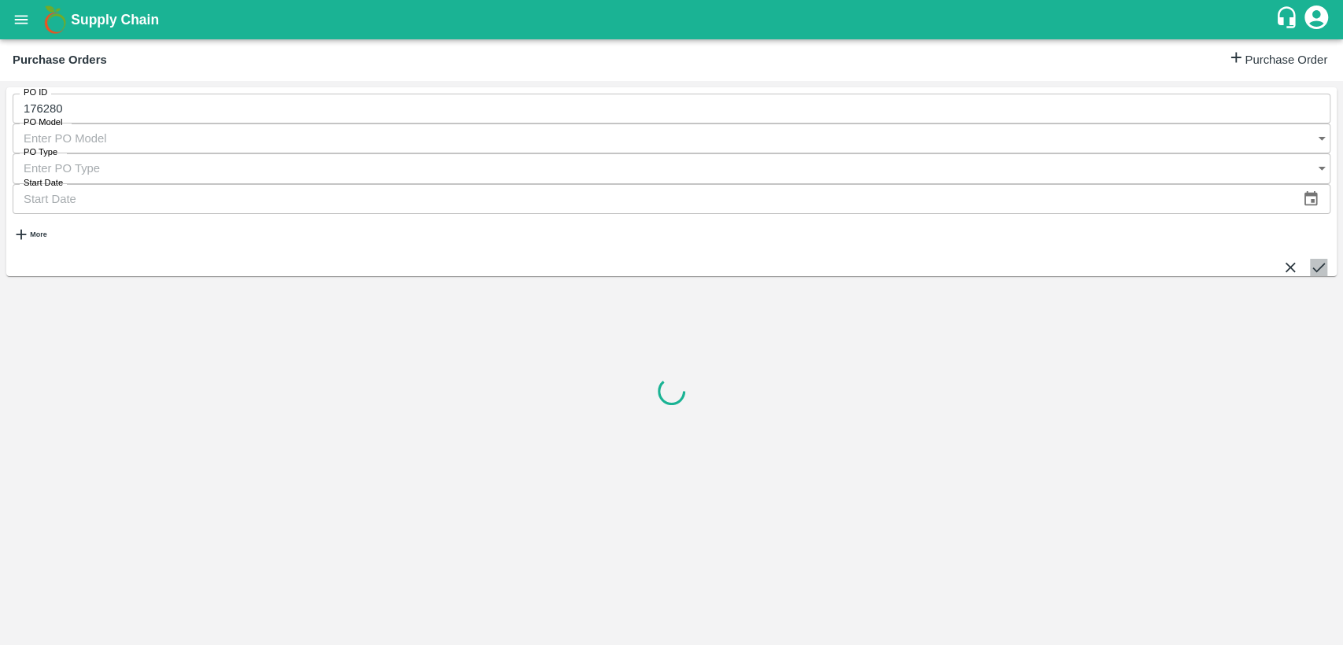
click at [1309, 259] on icon "submit" at bounding box center [1317, 267] width 17 height 17
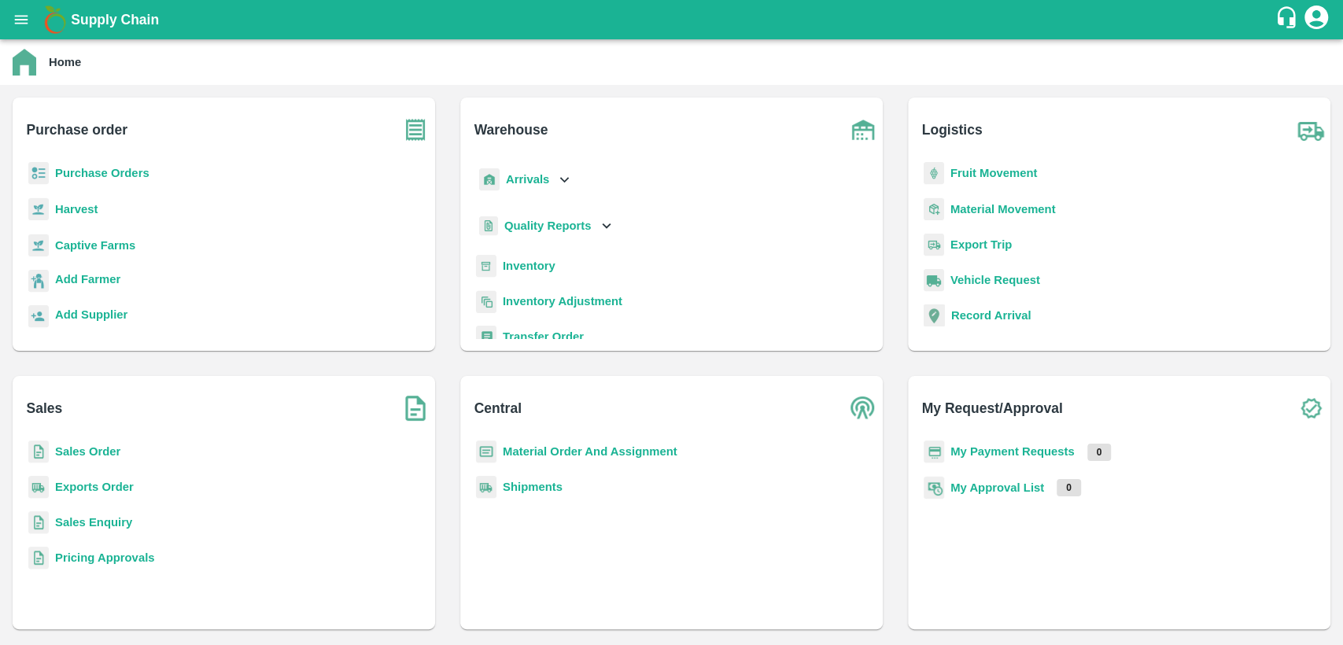
drag, startPoint x: 116, startPoint y: 157, endPoint x: 128, endPoint y: 178, distance: 24.3
click at [118, 157] on div "Purchase order Purchase Orders Harvest Captive Farms Add Farmer Add Supplier" at bounding box center [224, 224] width 422 height 253
click at [131, 182] on div "Purchase Orders" at bounding box center [223, 179] width 397 height 35
click at [87, 175] on b "Purchase Orders" at bounding box center [102, 173] width 94 height 13
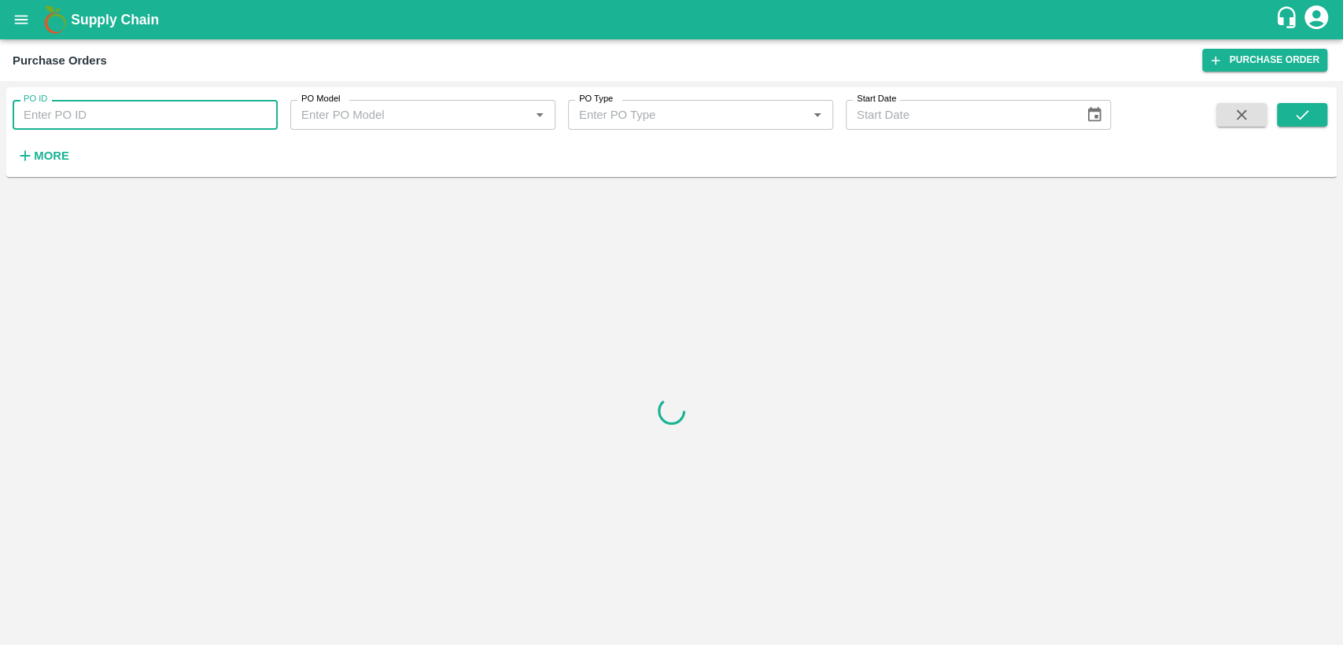
click at [52, 107] on input "PO ID" at bounding box center [145, 115] width 265 height 30
type input "176280"
click at [1286, 116] on button "submit" at bounding box center [1301, 115] width 50 height 24
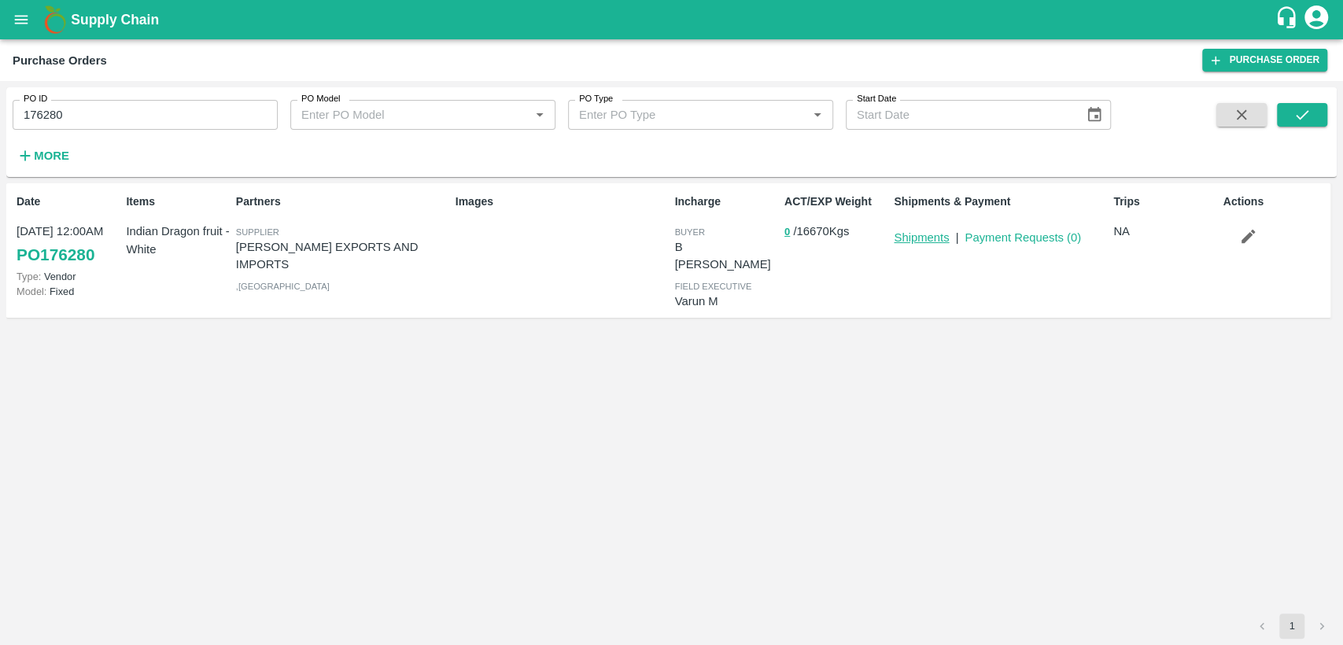
click at [904, 238] on link "Shipments" at bounding box center [920, 237] width 55 height 13
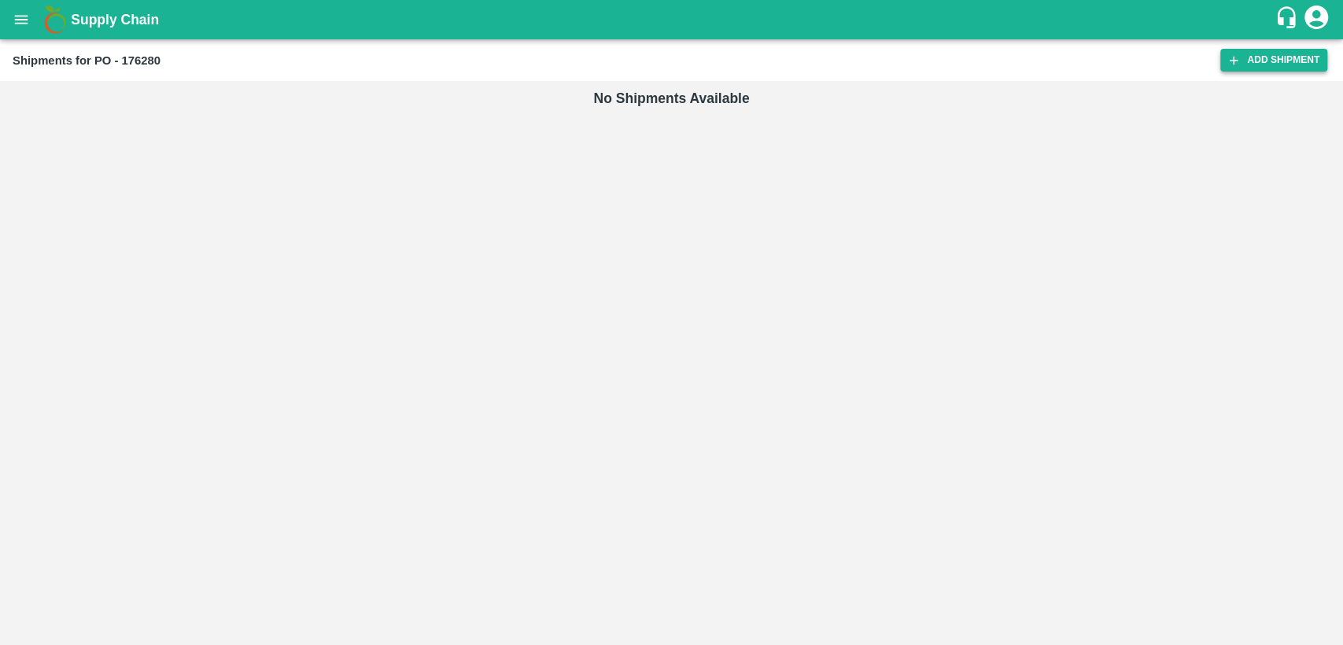
click at [1251, 62] on link "Add Shipment" at bounding box center [1273, 60] width 107 height 23
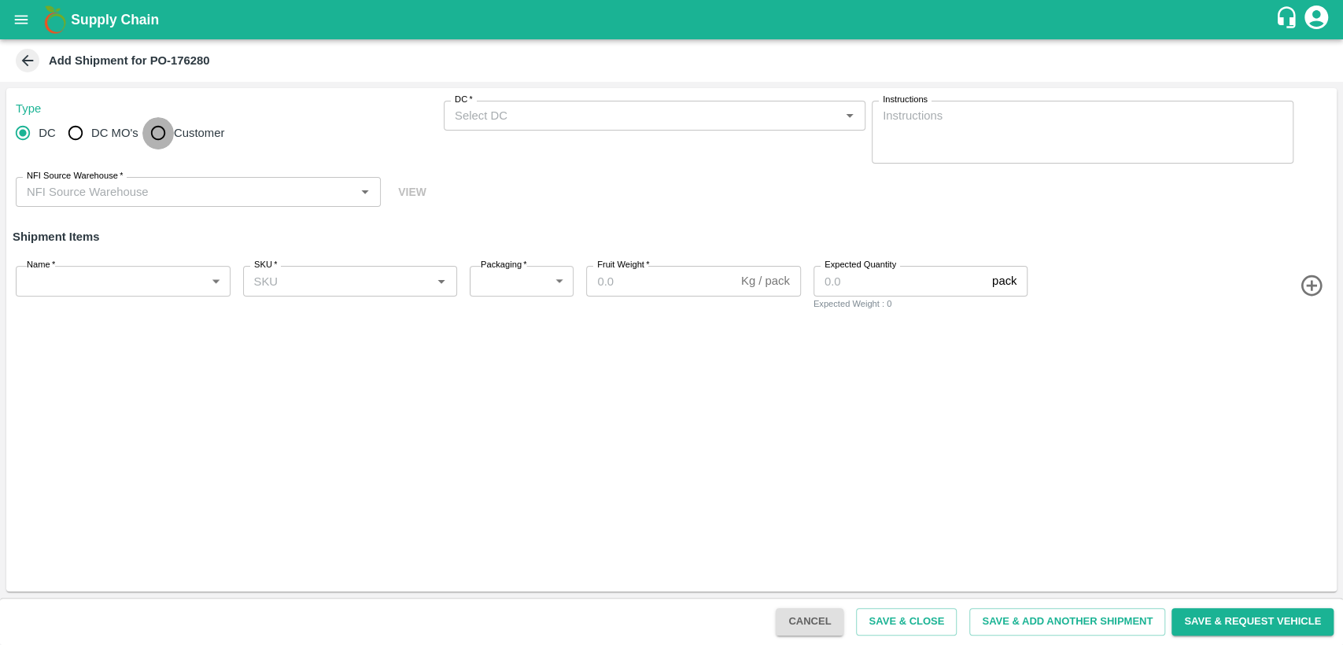
click at [155, 132] on input "Customer" at bounding box center [157, 132] width 31 height 31
radio input "true"
click at [515, 117] on input "Customer (Material Orders)   *" at bounding box center [641, 115] width 386 height 20
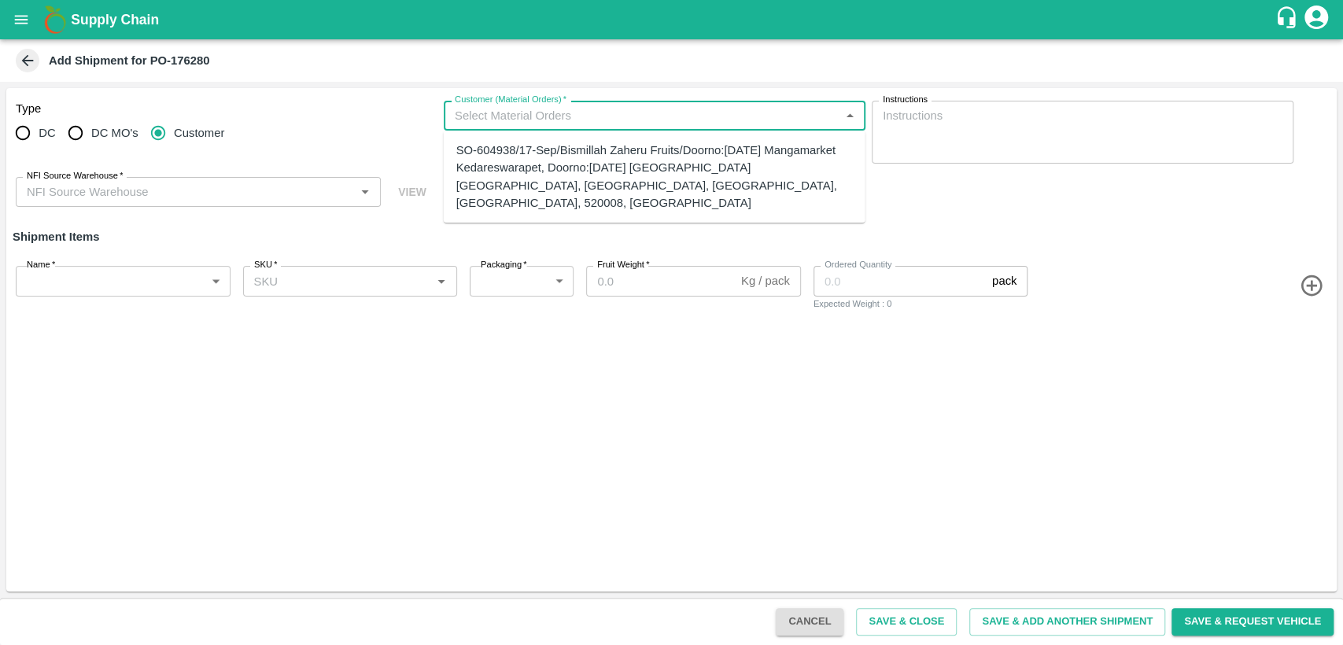
click at [518, 164] on div "SO-604938/17-Sep/Bismillah Zaheru Fruits/Doorno:[DATE] Mangamarket Kedareswarap…" at bounding box center [654, 177] width 396 height 70
type input "20-22 CT"
type input "276"
type input "10"
type input "1667"
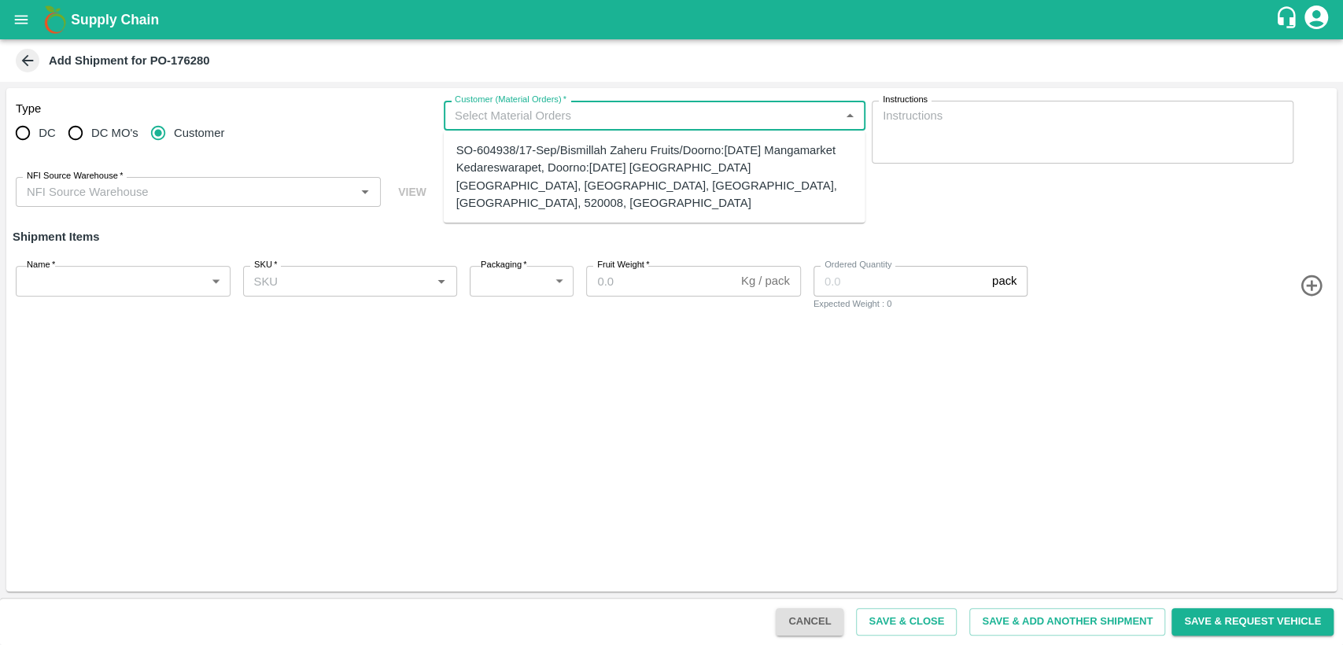
type input "SO-604938/17-Sep/Bismillah Zaheru Fruits/Doorno:[DATE] Mangamarket Kedareswarap…"
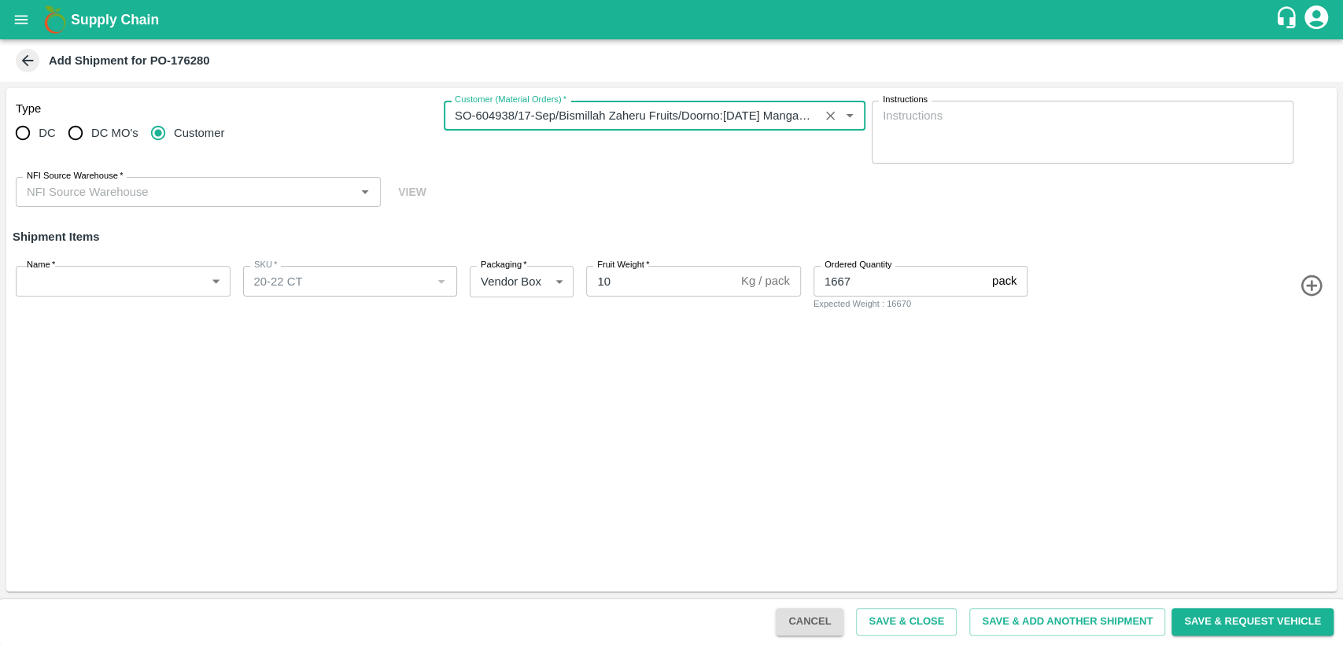
click at [139, 281] on body "Supply Chain Add Shipment for PO-176280 Type DC DC MO's Customer Customer (Mate…" at bounding box center [671, 322] width 1343 height 645
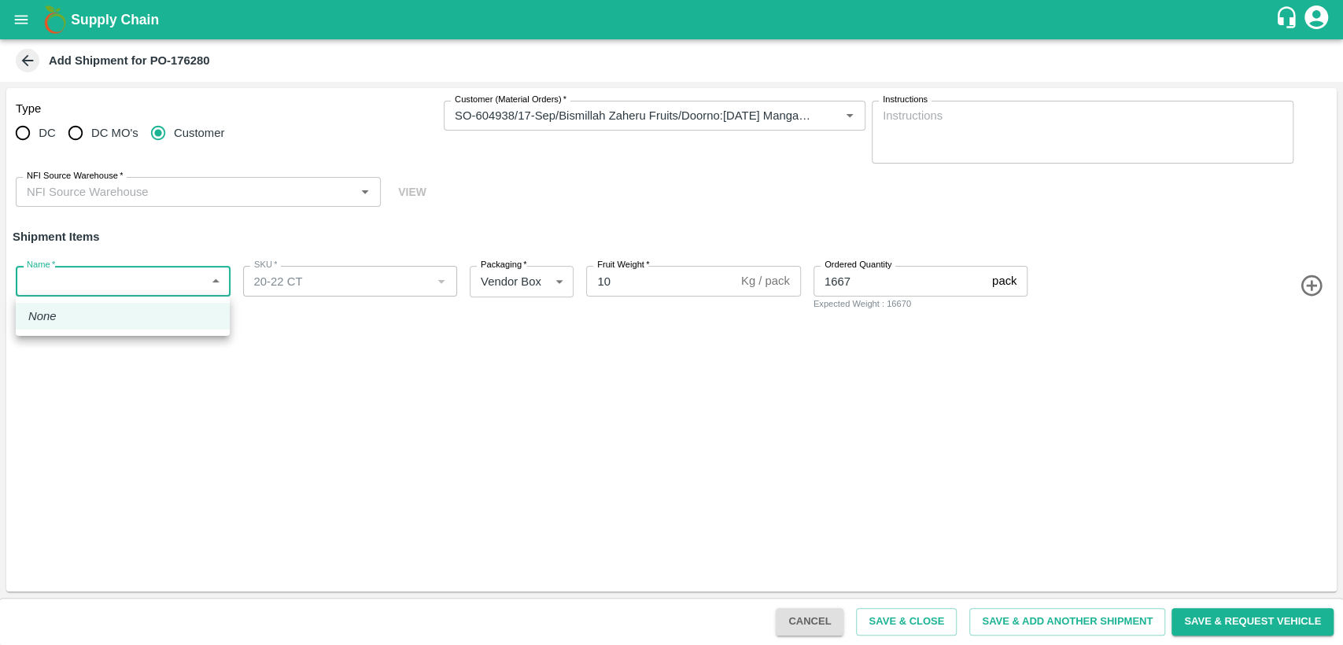
click at [355, 195] on div at bounding box center [671, 322] width 1343 height 645
click at [369, 197] on icon "Open" at bounding box center [364, 191] width 17 height 17
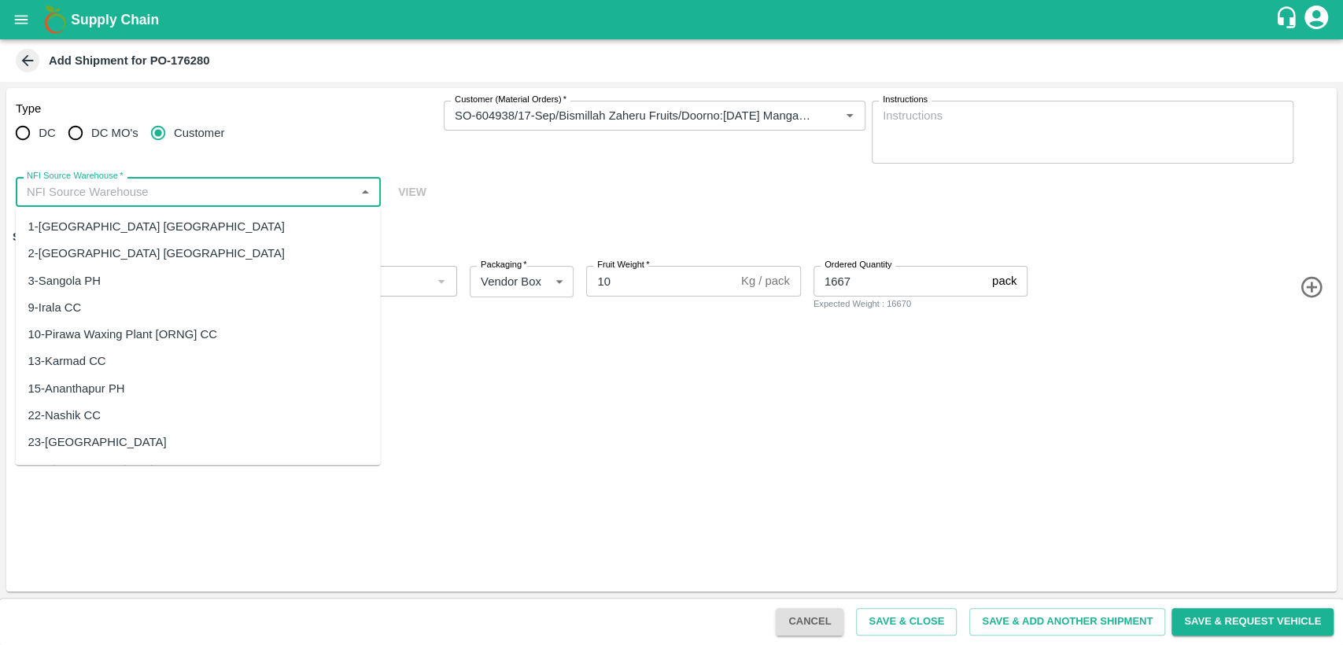
click at [117, 435] on div "23-[GEOGRAPHIC_DATA]" at bounding box center [198, 442] width 365 height 27
type input "23-[GEOGRAPHIC_DATA]"
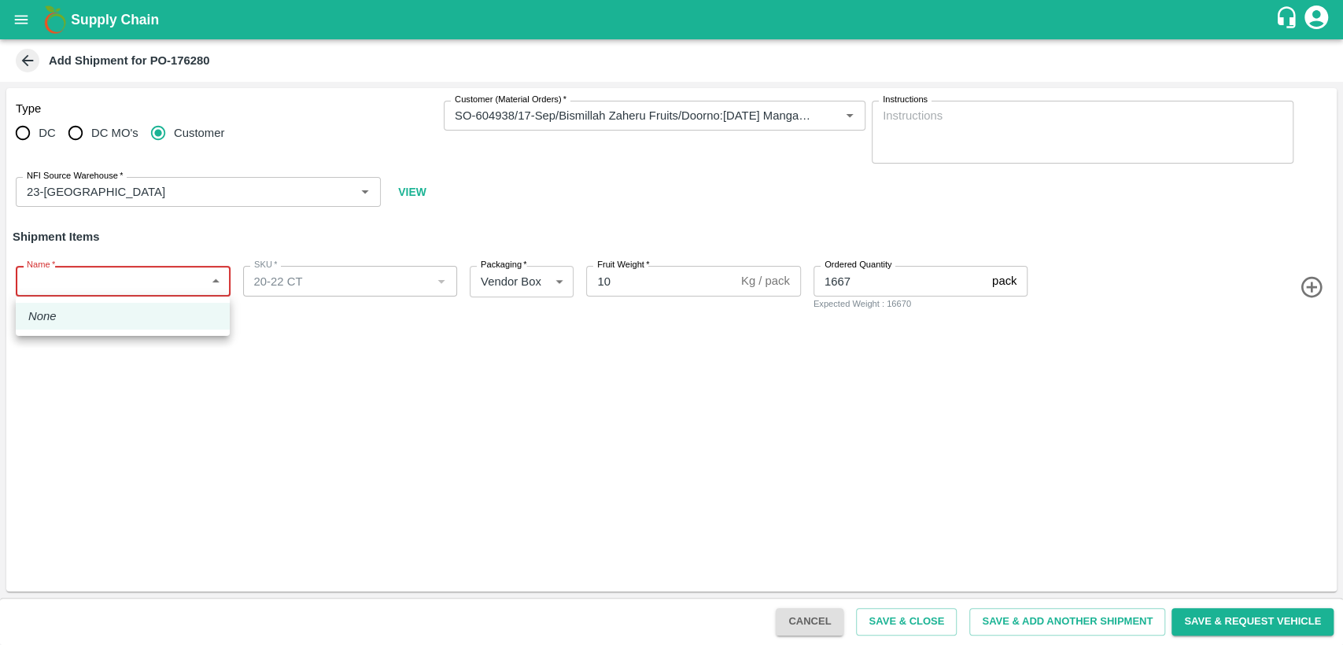
click at [83, 283] on body "Supply Chain Add Shipment for PO-176280 Type DC DC MO's Customer Customer (Mate…" at bounding box center [671, 322] width 1343 height 645
click at [72, 325] on li "None" at bounding box center [123, 316] width 214 height 27
click at [58, 278] on body "Supply Chain Add Shipment for PO-176280 Type DC DC MO's Customer Customer (Mate…" at bounding box center [671, 322] width 1343 height 645
click at [82, 425] on div at bounding box center [671, 322] width 1343 height 645
click at [67, 286] on body "Supply Chain Add Shipment for PO-176280 Type DC DC MO's Customer Customer (Mate…" at bounding box center [671, 322] width 1343 height 645
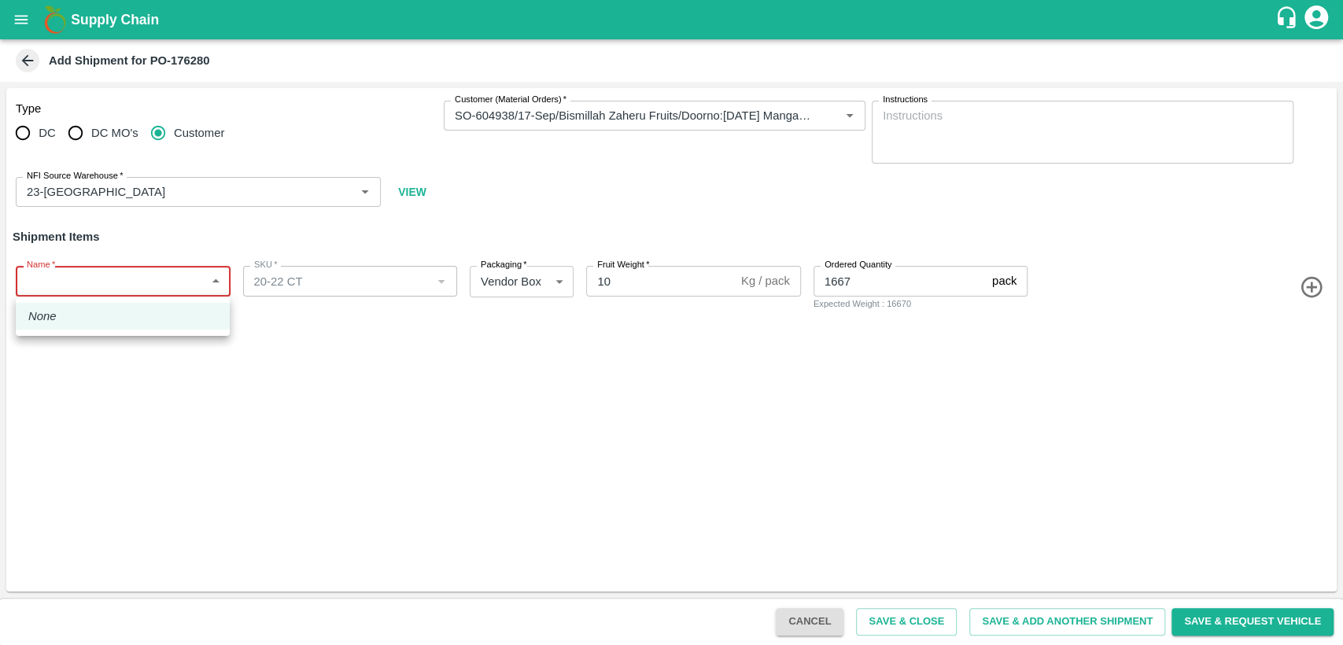
click at [187, 418] on div at bounding box center [671, 322] width 1343 height 645
click at [214, 279] on body "Supply Chain Add Shipment for PO-176280 Type DC DC MO's Customer Customer (Mate…" at bounding box center [671, 322] width 1343 height 645
click at [309, 408] on div at bounding box center [671, 322] width 1343 height 645
click at [170, 381] on div "Type DC DC MO's Customer Customer (Material Orders)   * Customer (Material Orde…" at bounding box center [671, 339] width 1330 height 503
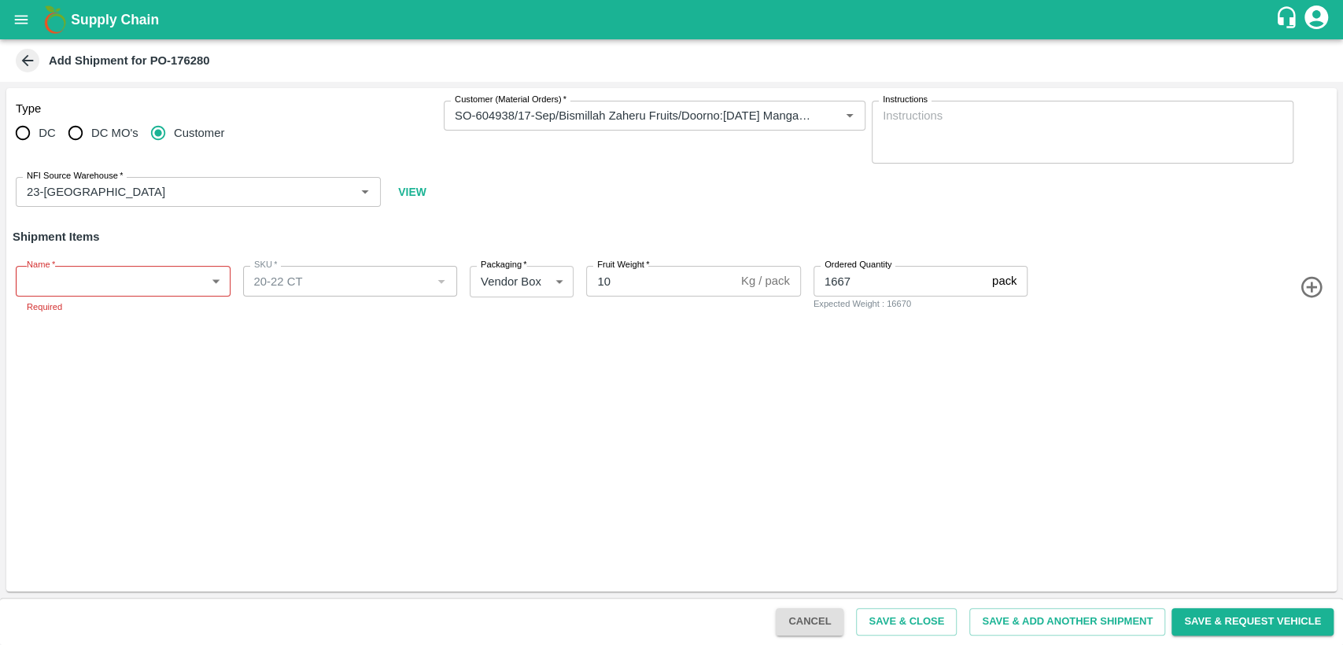
click at [124, 291] on body "Supply Chain Add Shipment for PO-176280 Type DC DC MO's Customer Customer (Mate…" at bounding box center [671, 322] width 1343 height 645
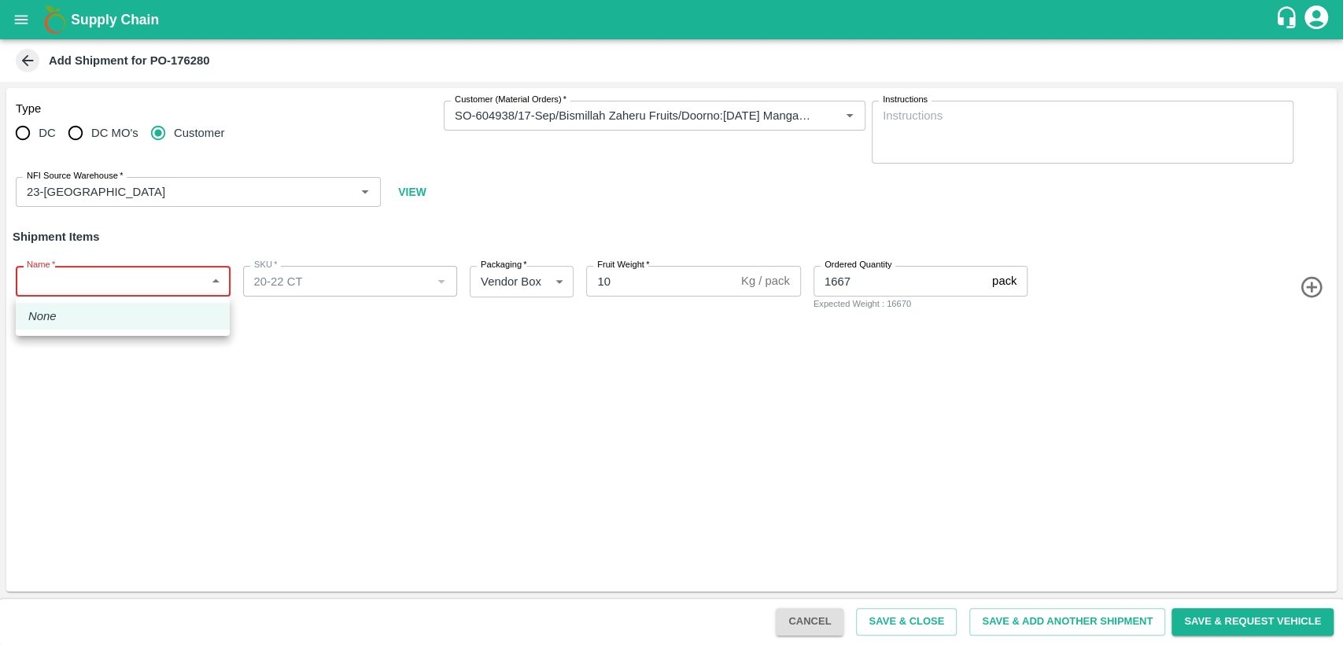
click at [419, 191] on div at bounding box center [671, 322] width 1343 height 645
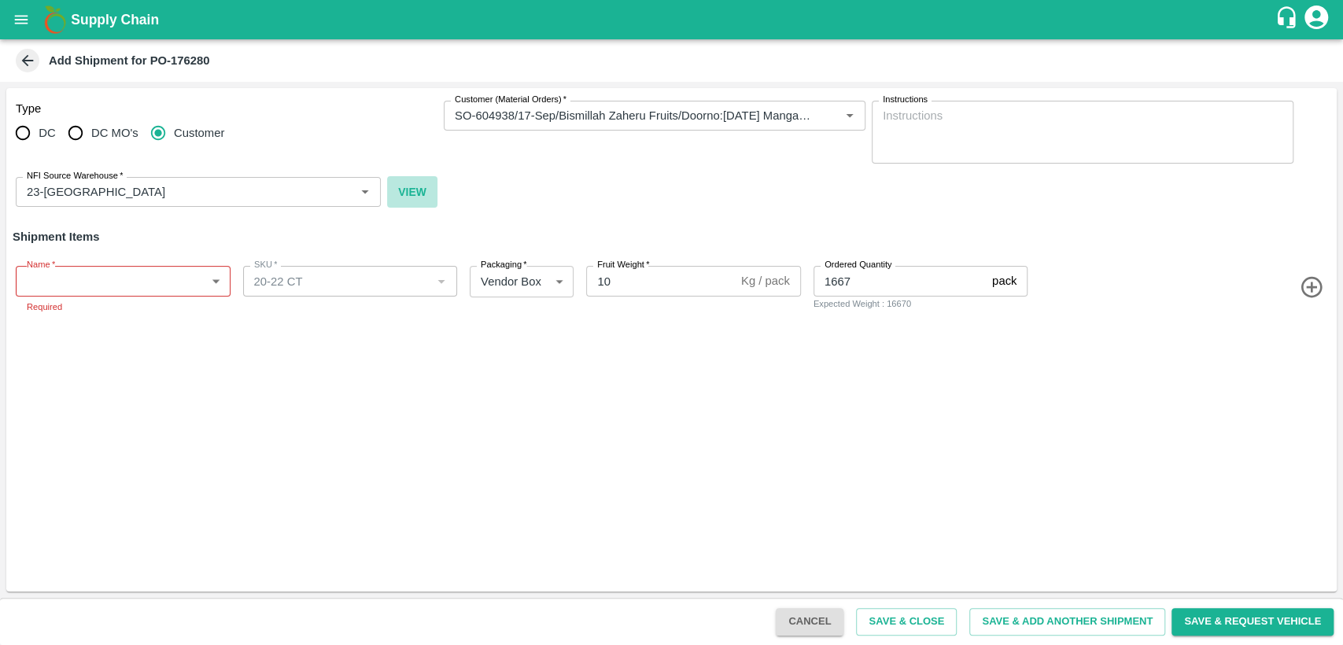
click at [420, 191] on button "VIEW" at bounding box center [412, 191] width 50 height 31
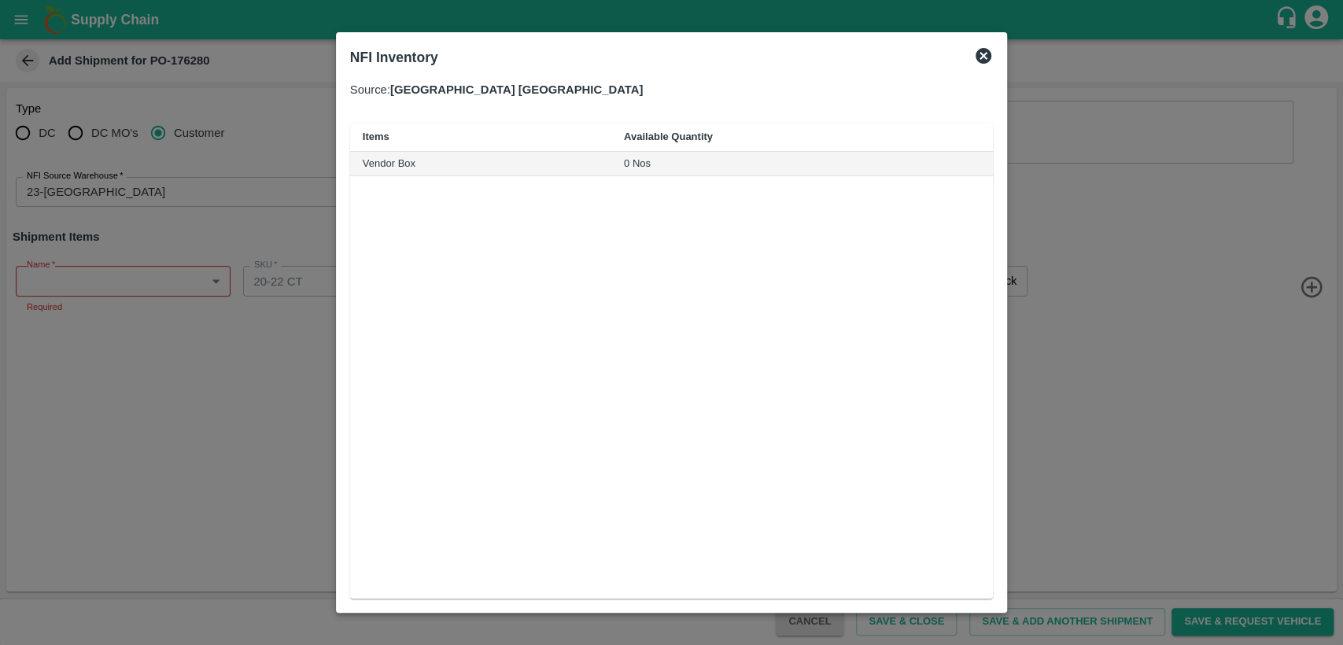
click at [985, 58] on icon at bounding box center [983, 55] width 19 height 19
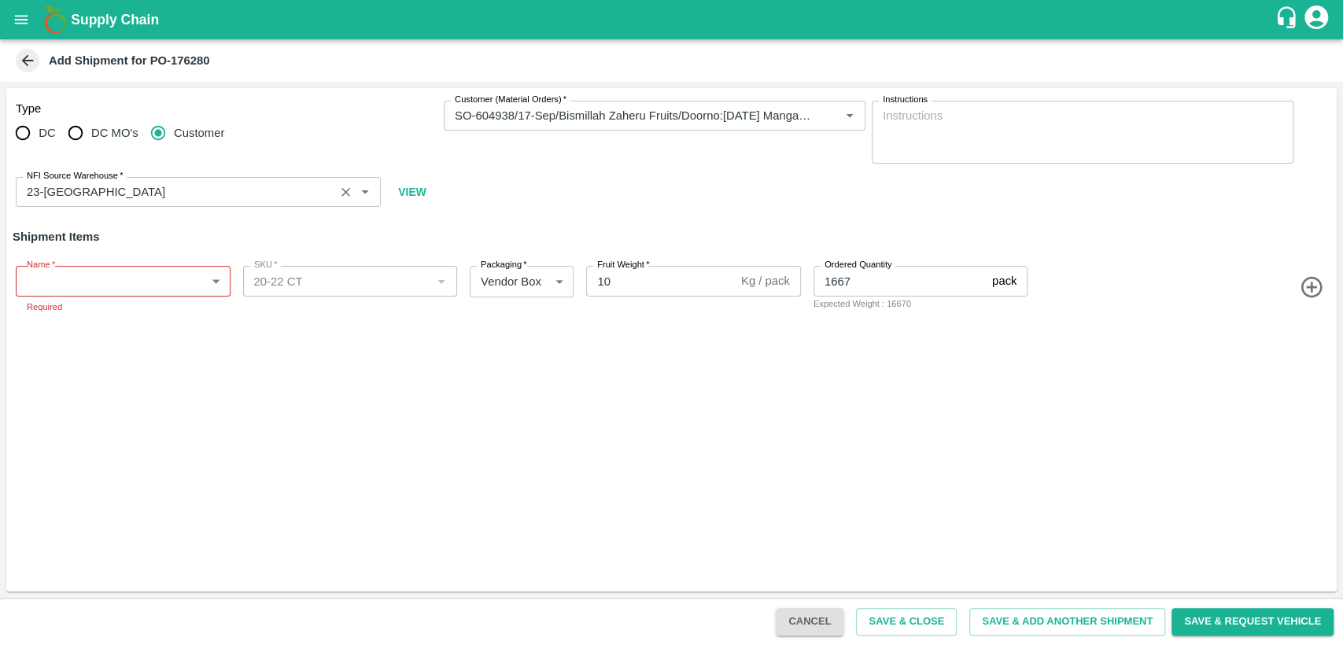
click at [257, 200] on input "NFI Source Warehouse   *" at bounding box center [174, 192] width 309 height 20
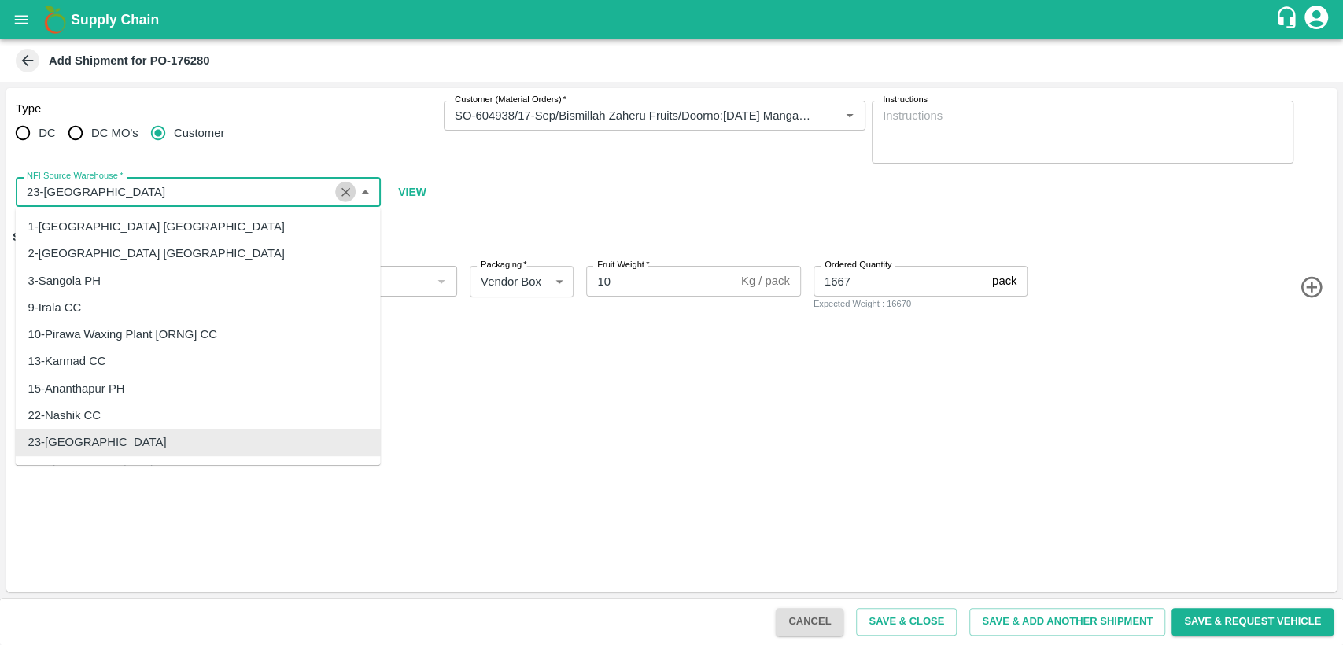
click at [353, 190] on button "Clear" at bounding box center [345, 192] width 21 height 21
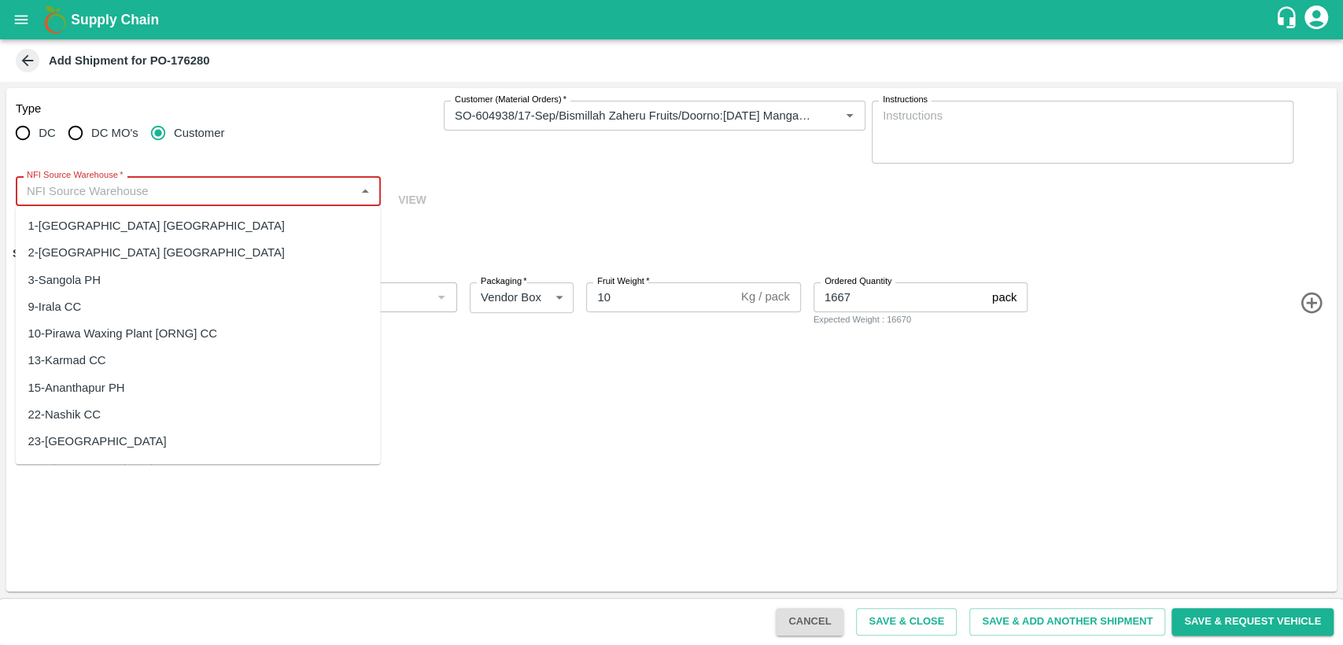
click at [168, 250] on div "2-[GEOGRAPHIC_DATA] [GEOGRAPHIC_DATA]" at bounding box center [198, 253] width 365 height 27
type input "2-[GEOGRAPHIC_DATA] [GEOGRAPHIC_DATA]"
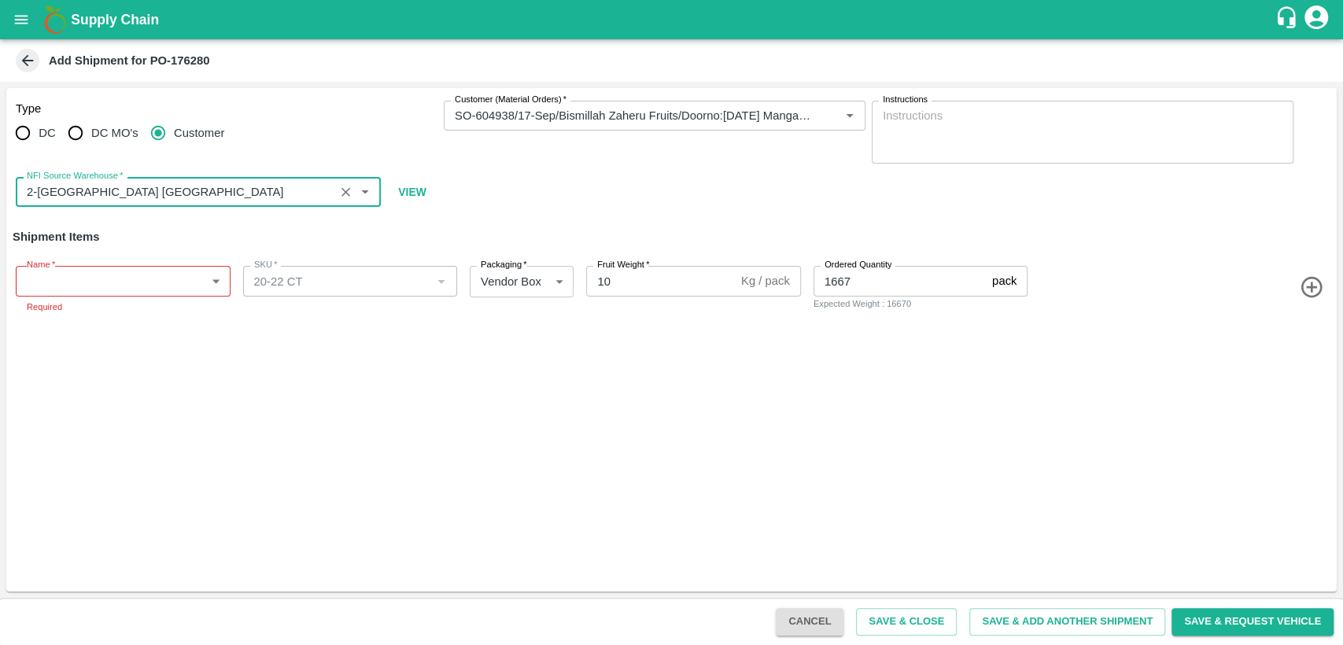
click at [412, 192] on button "VIEW" at bounding box center [412, 191] width 50 height 31
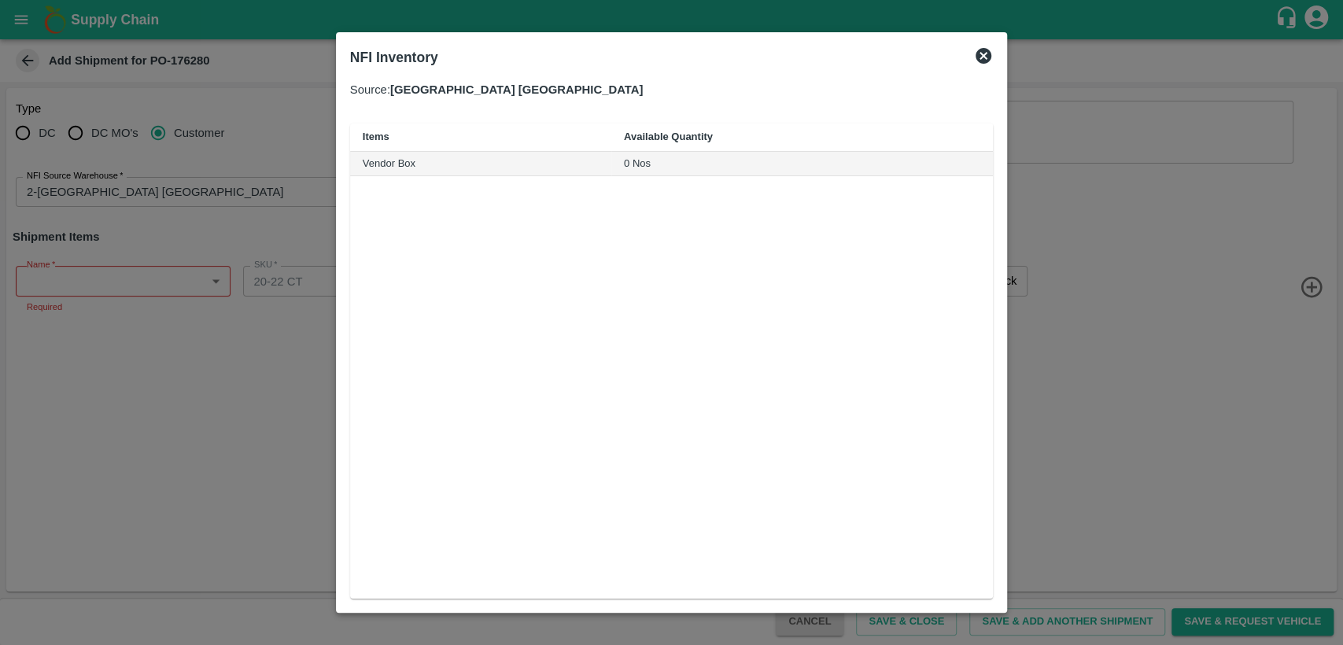
click at [982, 57] on icon at bounding box center [983, 55] width 19 height 19
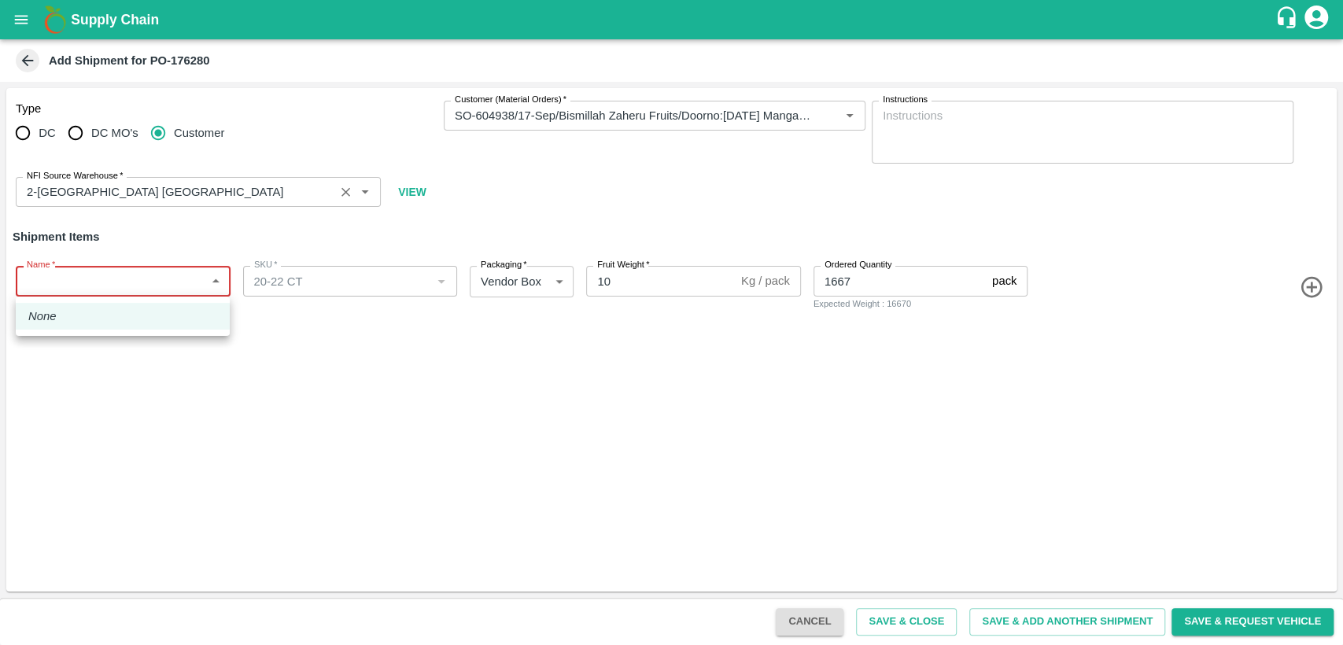
click at [208, 289] on body "Supply Chain Add Shipment for PO-176280 Type DC DC MO's Customer Customer (Mate…" at bounding box center [671, 322] width 1343 height 645
click at [665, 379] on div at bounding box center [671, 322] width 1343 height 645
click at [835, 122] on icon "Clear" at bounding box center [830, 116] width 15 height 15
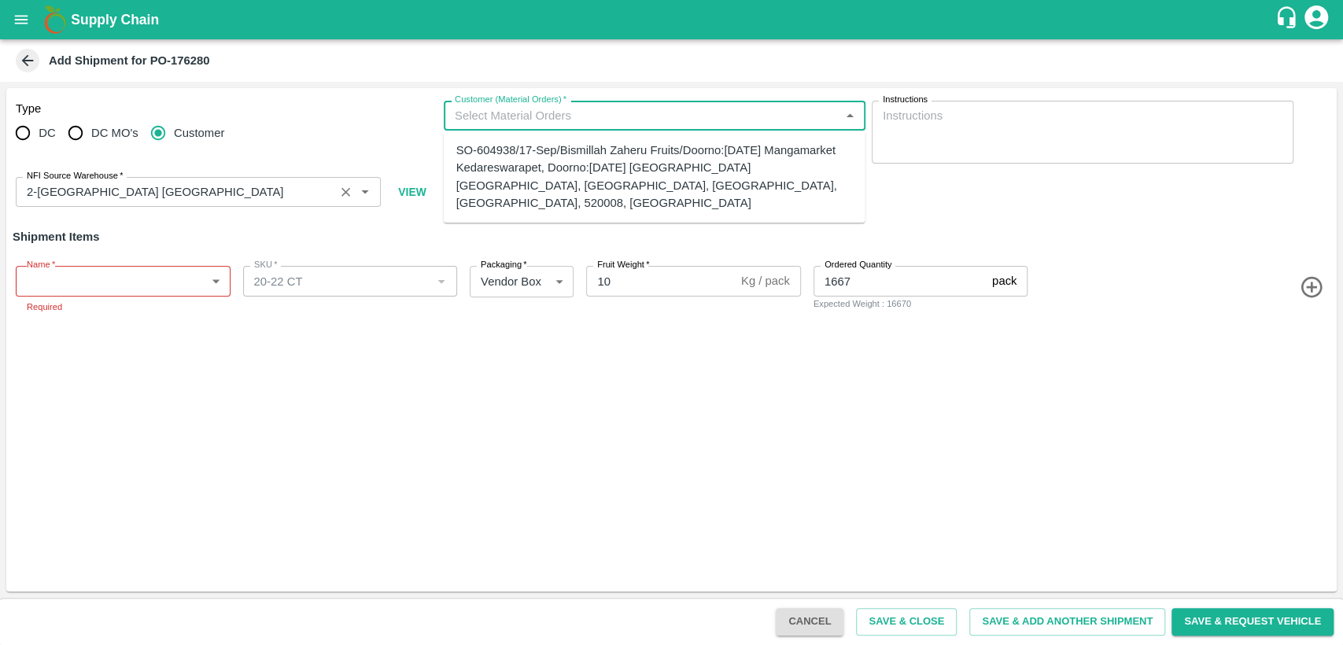
click at [744, 112] on input "Customer (Material Orders)   *" at bounding box center [641, 115] width 386 height 20
click at [646, 190] on div "SO-604938/17-Sep/Bismillah Zaheru Fruits/Doorno:[DATE] Mangamarket Kedareswarap…" at bounding box center [654, 177] width 396 height 70
type input "SO-604938/17-Sep/Bismillah Zaheru Fruits/Doorno:[DATE] Mangamarket Kedareswarap…"
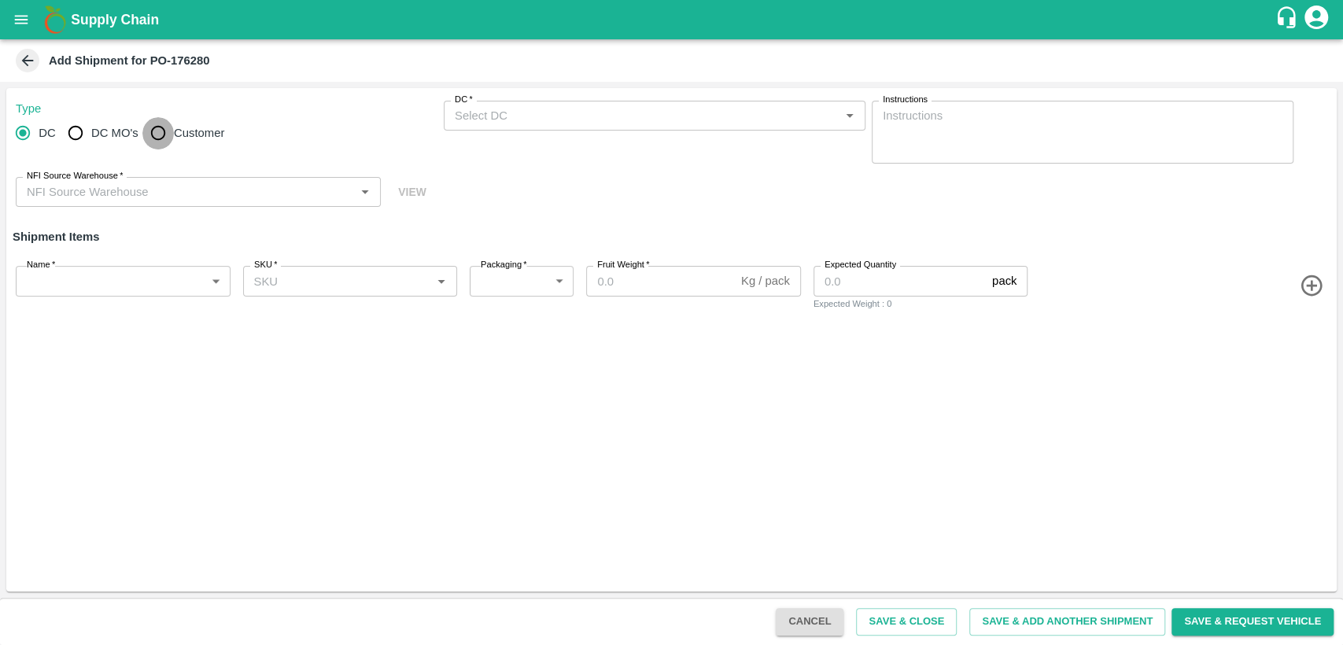
click at [167, 138] on input "Customer" at bounding box center [157, 132] width 31 height 31
radio input "true"
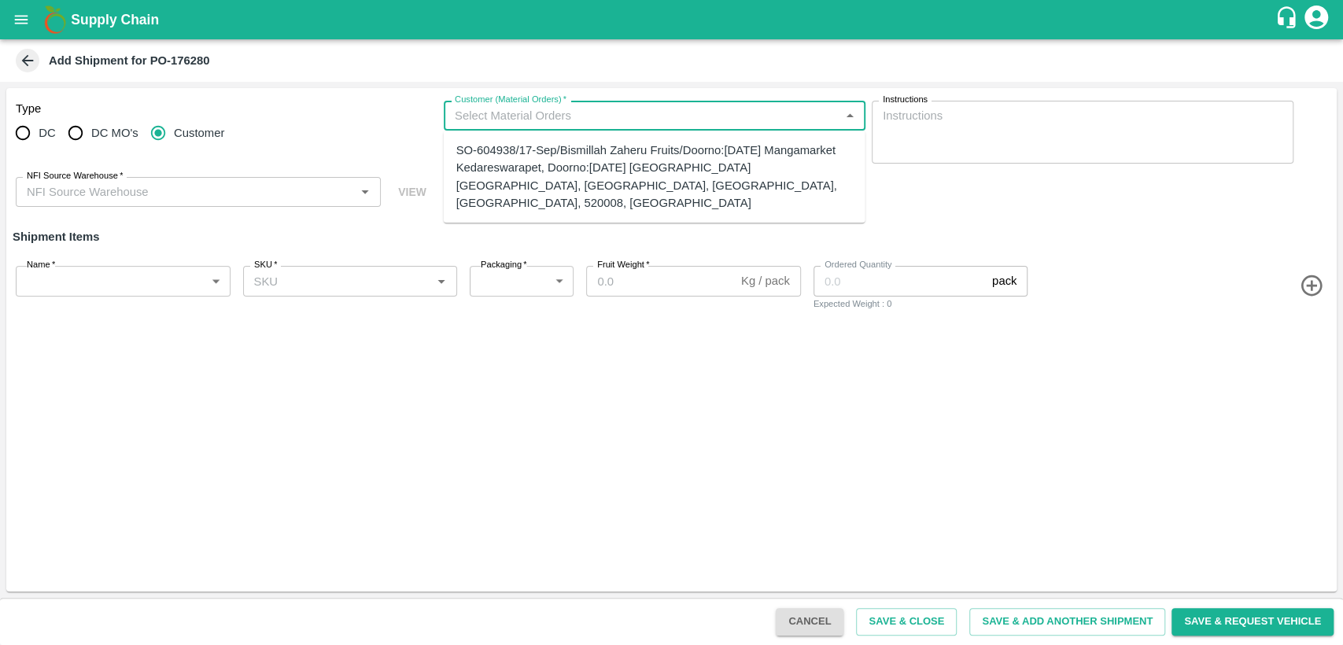
click at [587, 108] on input "Customer (Material Orders)   *" at bounding box center [641, 115] width 386 height 20
click at [585, 171] on div "SO-604938/17-Sep/Bismillah Zaheru Fruits/Doorno:[DATE] Mangamarket Kedareswarap…" at bounding box center [654, 177] width 396 height 70
type input "20-22 CT"
type input "276"
type input "10"
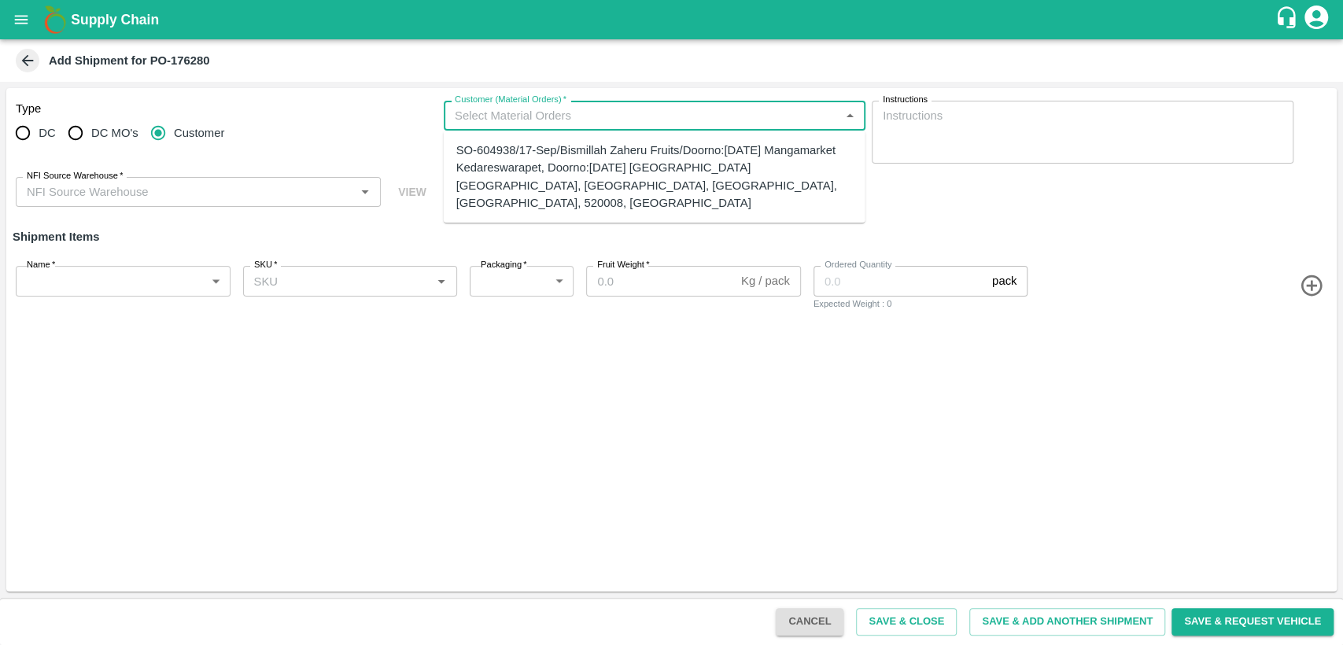
type input "1667"
type input "SO-604938/17-Sep/Bismillah Zaheru Fruits/Doorno:[DATE] Mangamarket Kedareswarap…"
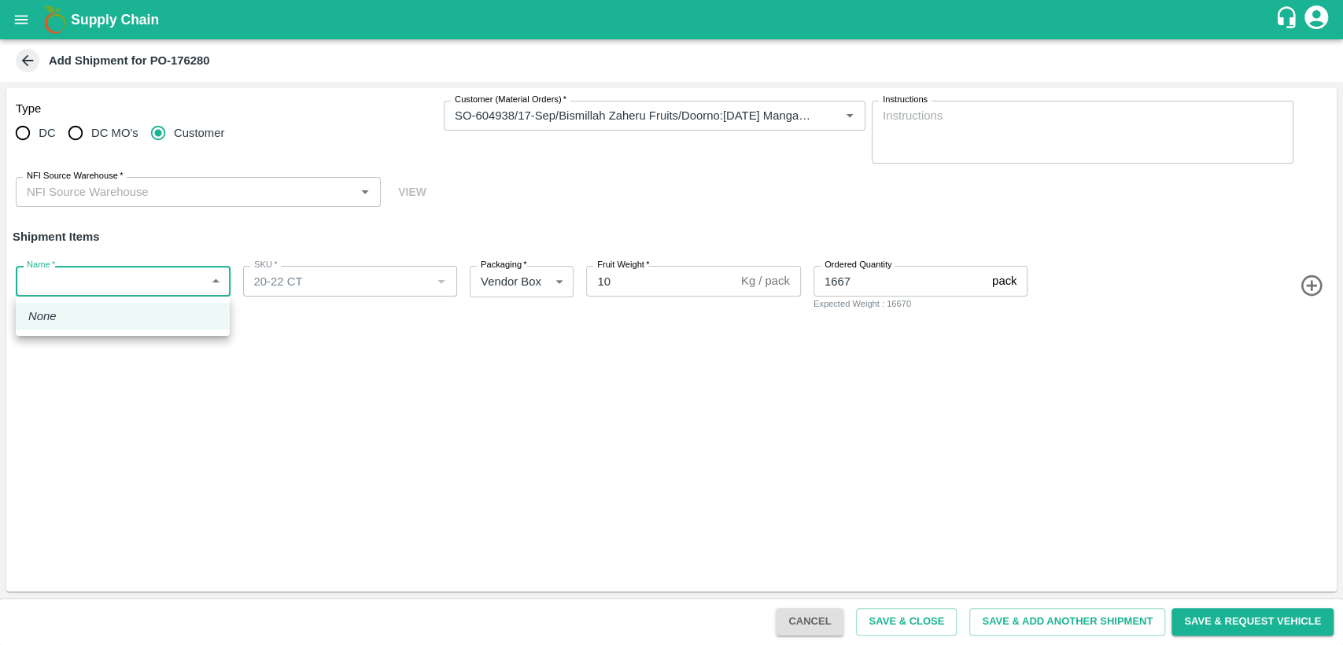
click at [183, 272] on body "Supply Chain Add Shipment for PO-176280 Type DC DC MO's Customer Customer (Mate…" at bounding box center [671, 322] width 1343 height 645
click at [209, 193] on div at bounding box center [671, 322] width 1343 height 645
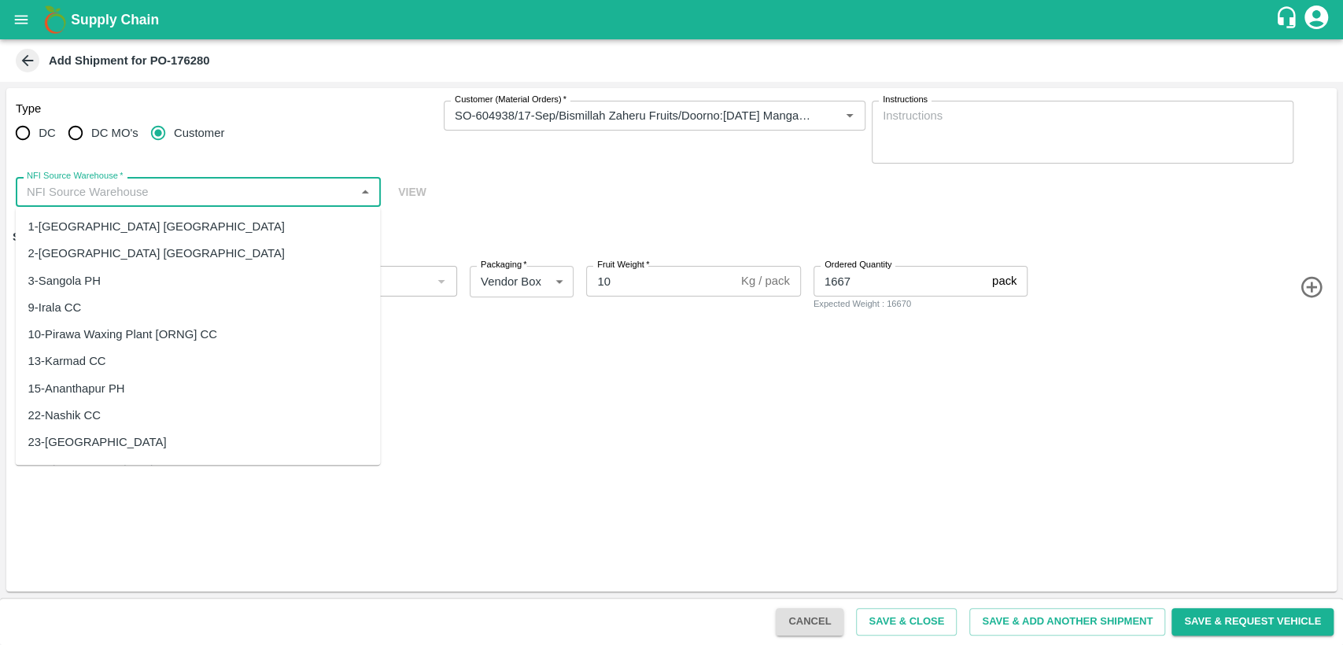
click at [209, 193] on input "NFI Source Warehouse   *" at bounding box center [185, 192] width 330 height 20
click at [130, 432] on div "23-Chennai DC" at bounding box center [198, 442] width 365 height 27
type input "23-Chennai DC"
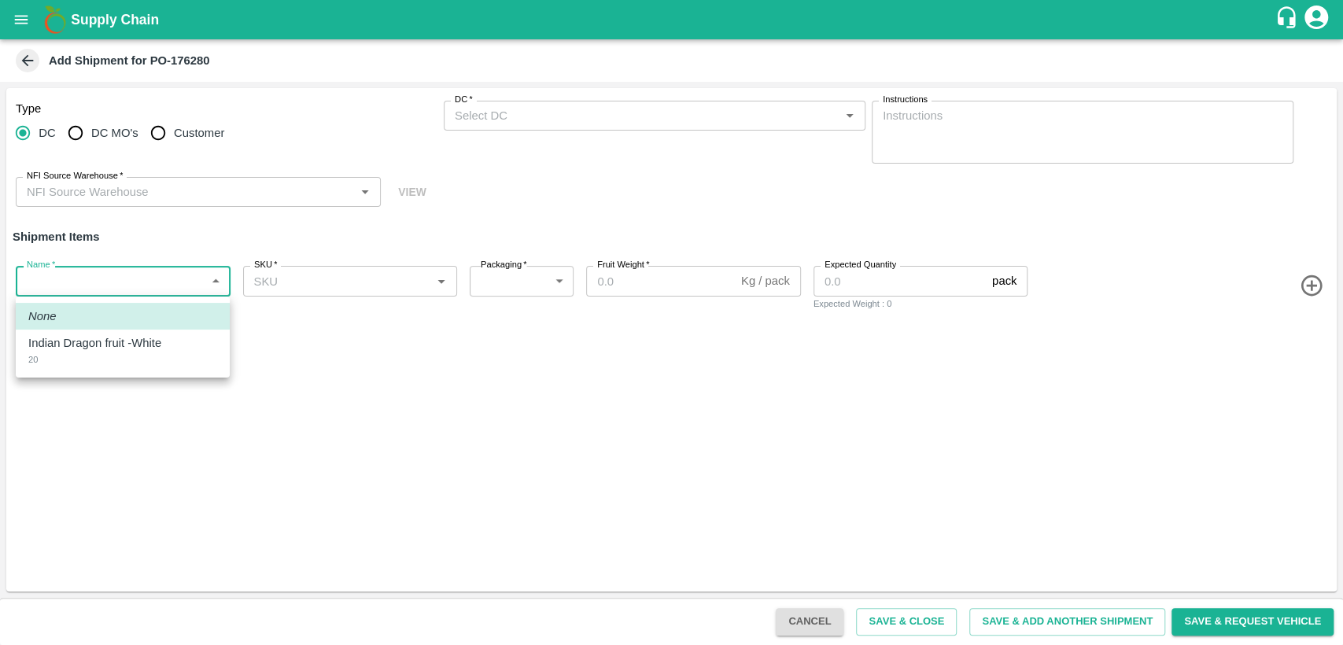
click at [204, 276] on body "Supply Chain Add Shipment for PO-176280 Type DC DC MO's Customer DC   * DC   * …" at bounding box center [671, 322] width 1343 height 645
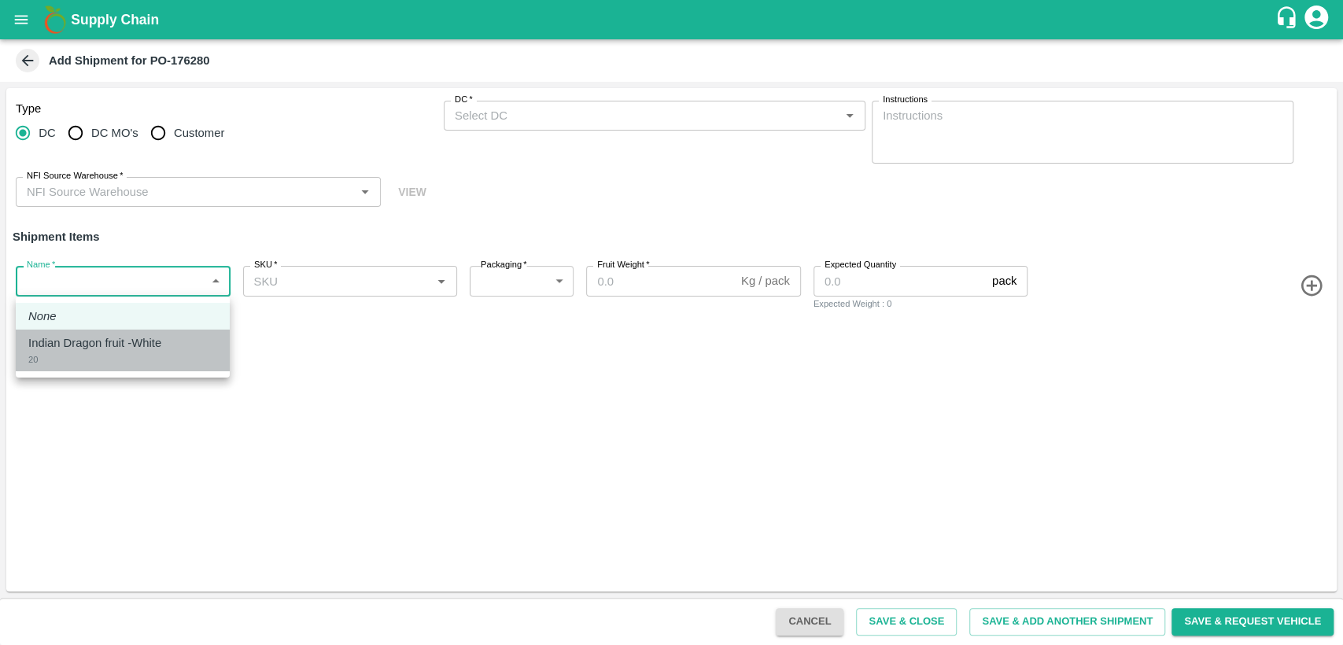
click at [163, 354] on div "Indian Dragon fruit -White 20" at bounding box center [122, 350] width 189 height 32
type input "2037460"
type input "276"
type input "10"
type input "1667"
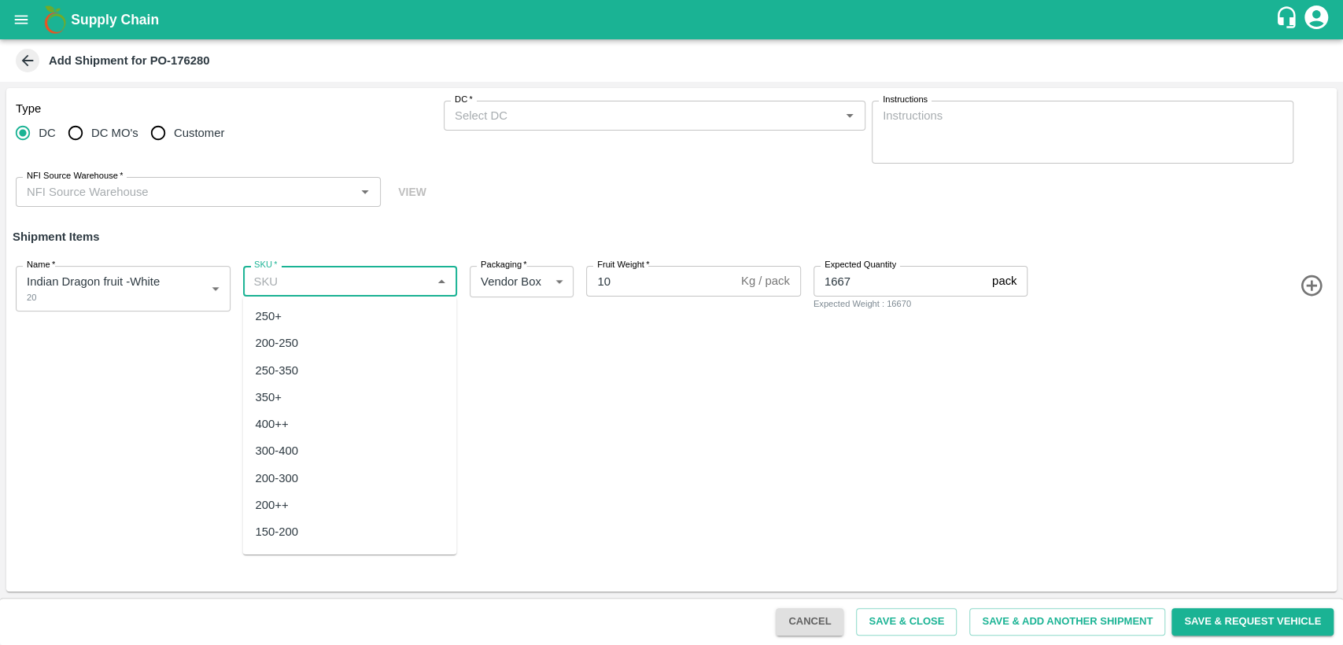
click at [413, 286] on input "SKU   *" at bounding box center [337, 281] width 179 height 20
click at [307, 499] on div "20" at bounding box center [349, 508] width 214 height 27
type input "20"
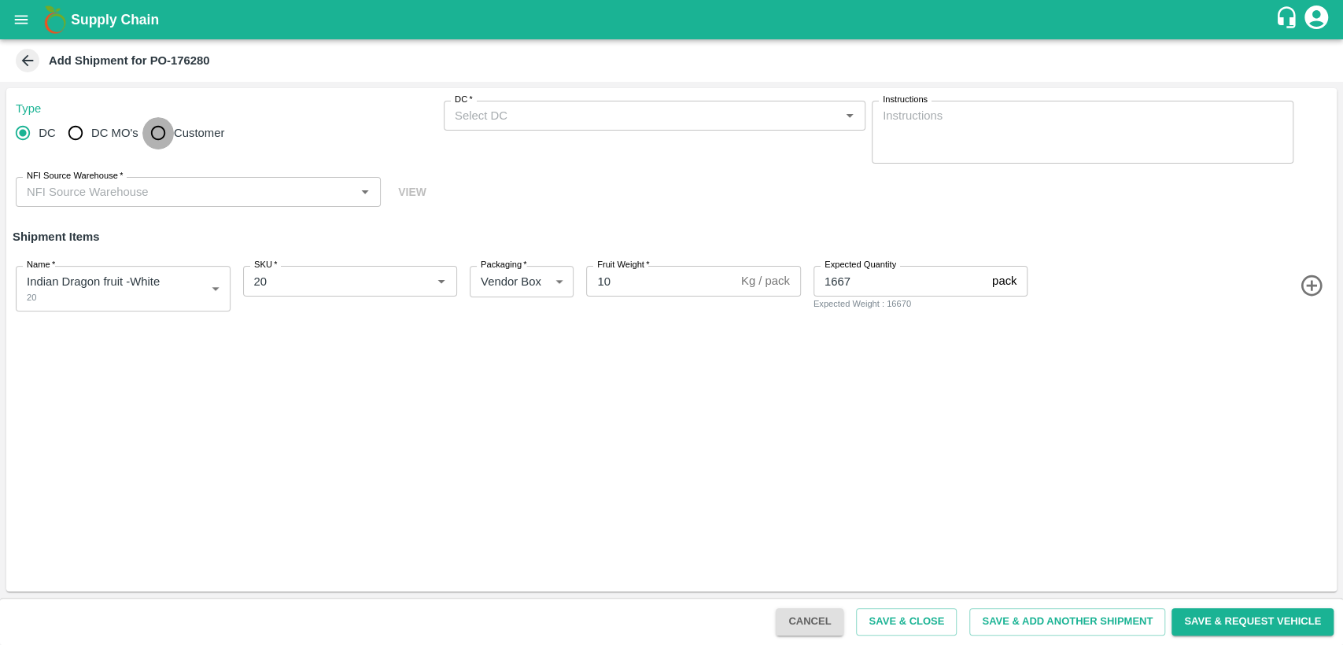
click at [165, 128] on input "Customer" at bounding box center [157, 132] width 31 height 31
radio input "true"
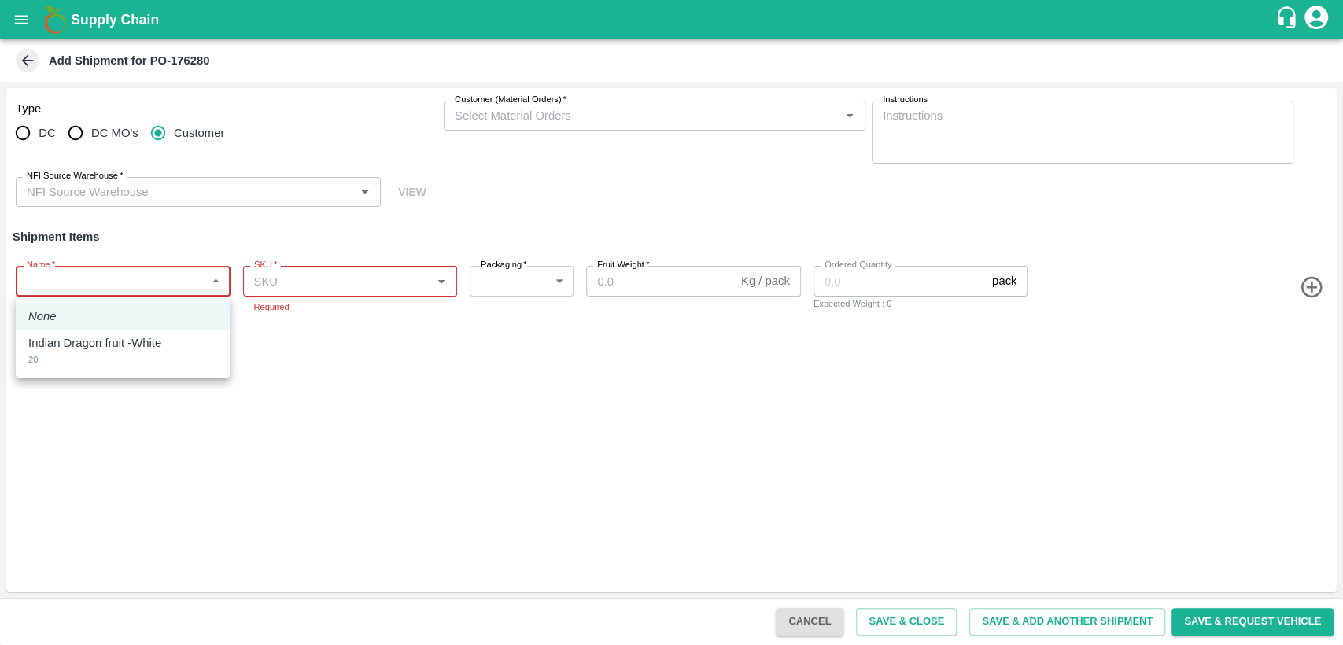
click at [146, 285] on body "Supply Chain Add Shipment for PO-176280 Type DC DC MO's Customer Customer (Mate…" at bounding box center [671, 322] width 1343 height 645
click at [134, 352] on div "Indian Dragon fruit -White 20" at bounding box center [122, 350] width 189 height 32
type input "2037460"
type input "276"
type input "10"
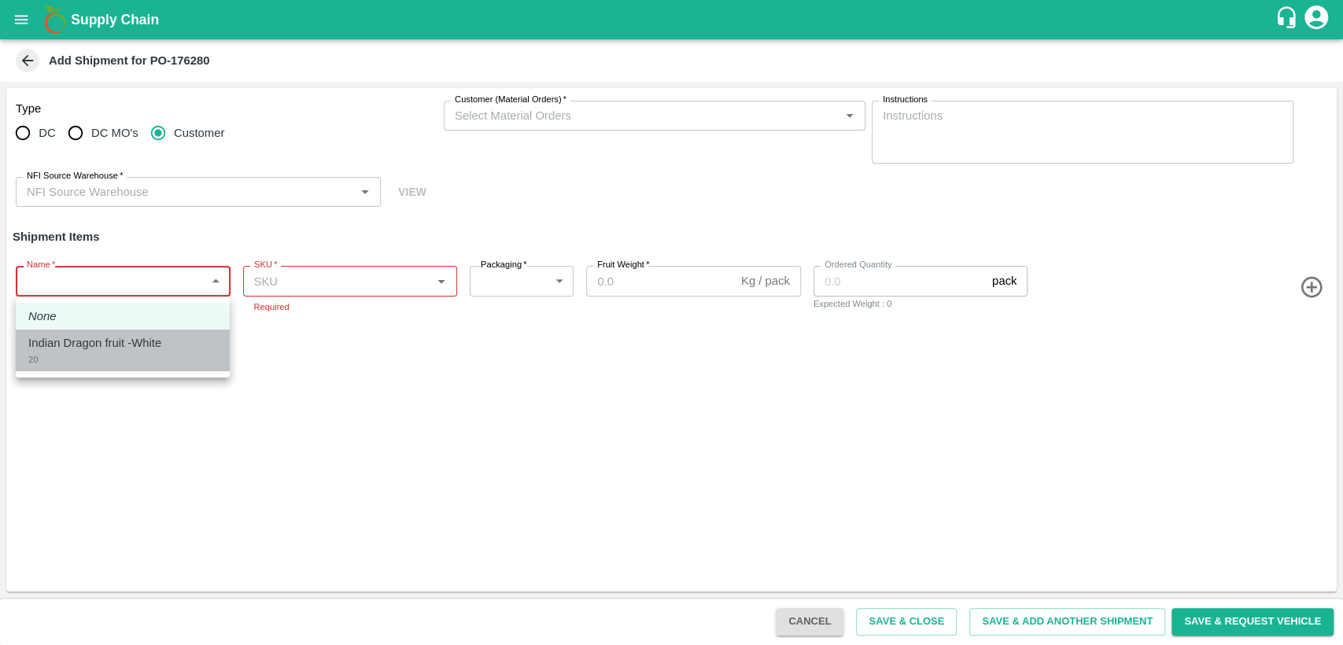
type input "1667"
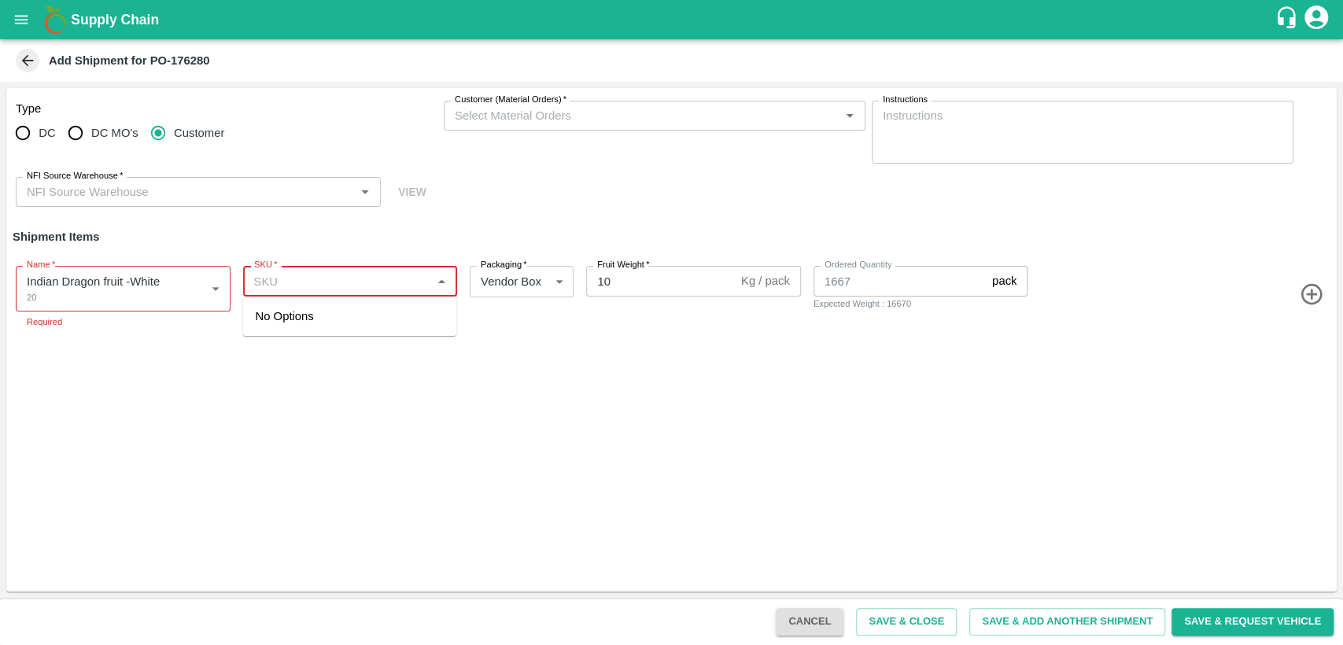
click at [315, 287] on input "SKU   *" at bounding box center [337, 281] width 179 height 20
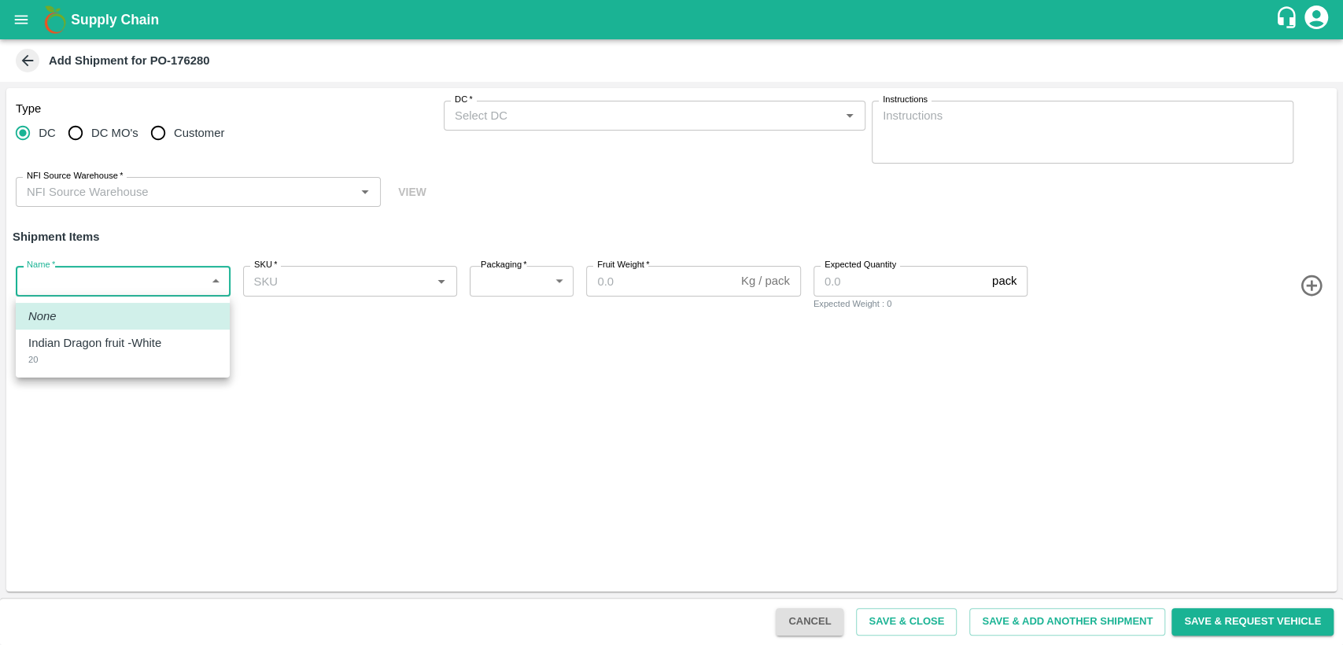
click at [172, 282] on body "Supply Chain Add Shipment for PO-176280 Type DC DC MO's Customer DC   * DC   * …" at bounding box center [671, 322] width 1343 height 645
click at [110, 359] on div "Indian Dragon fruit -White 20" at bounding box center [122, 350] width 189 height 32
type input "2037460"
type input "276"
type input "10"
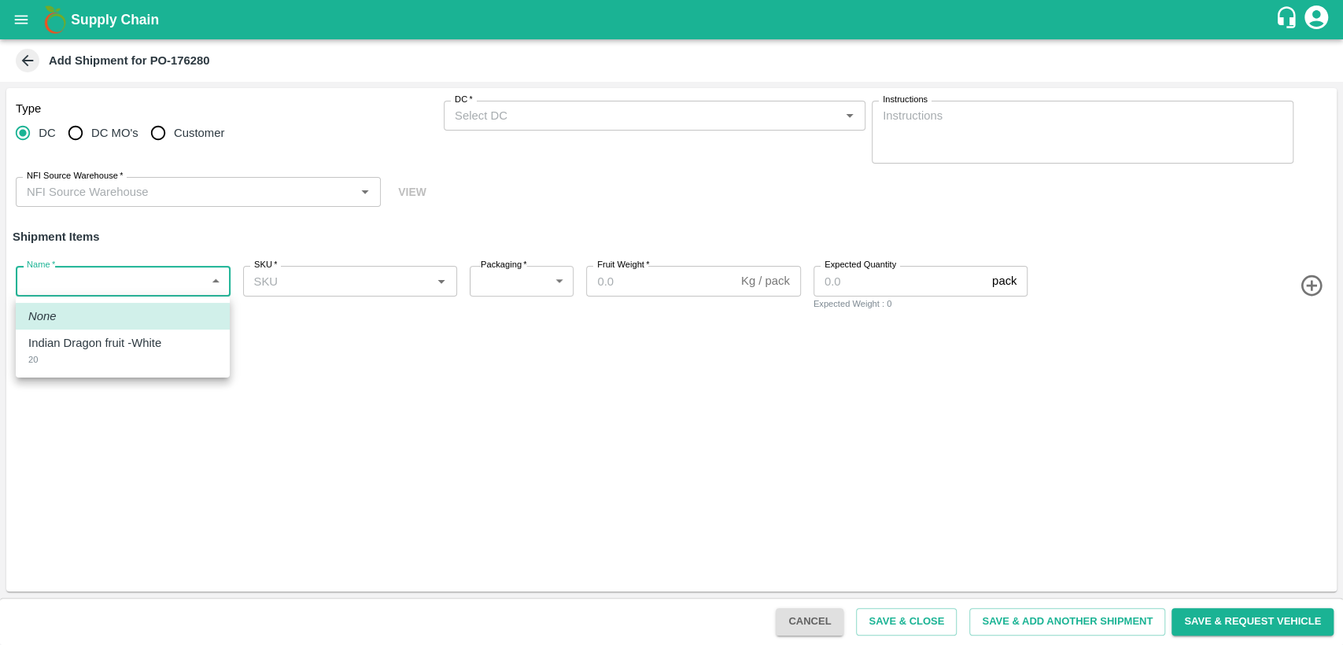
type input "1667"
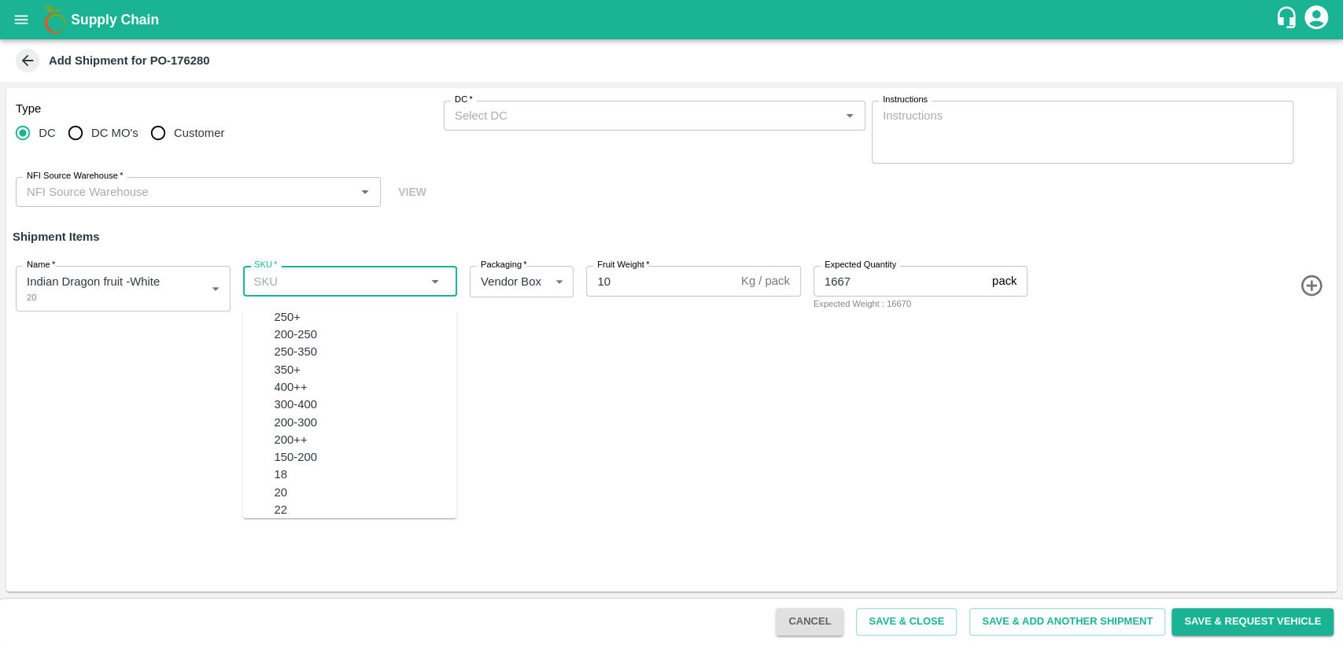
click at [385, 283] on input "SKU   *" at bounding box center [337, 281] width 179 height 20
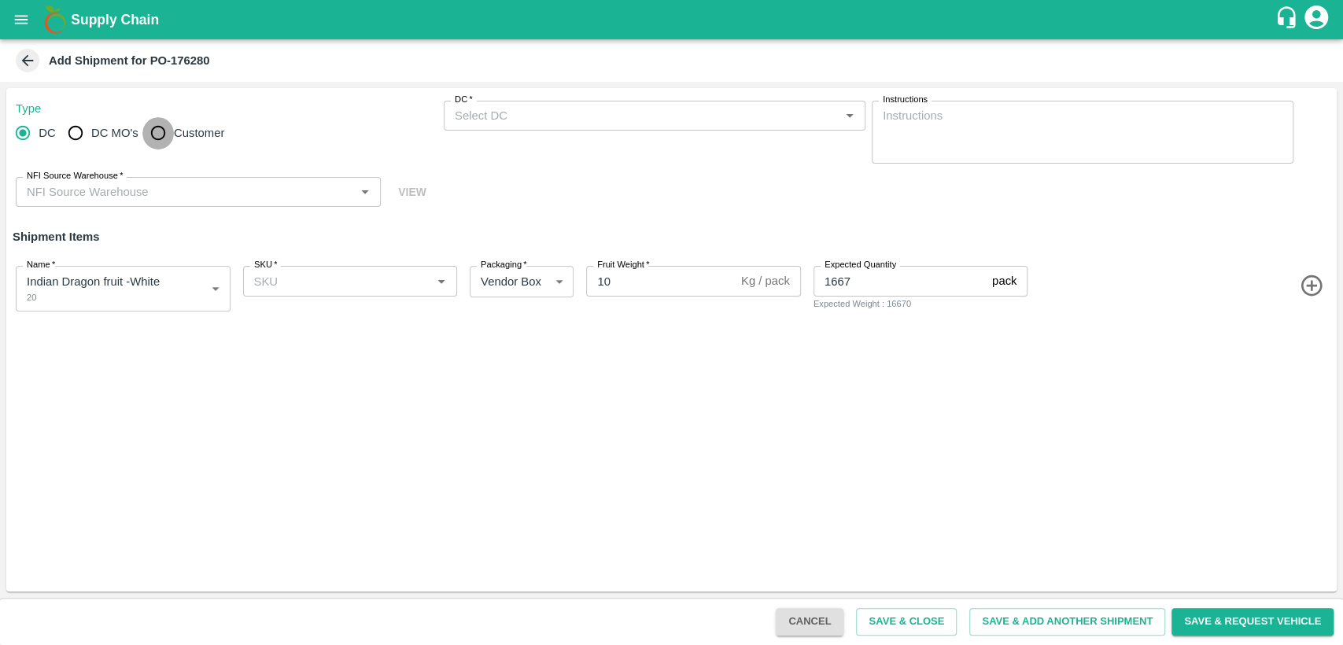
click at [160, 134] on input "Customer" at bounding box center [157, 132] width 31 height 31
radio input "true"
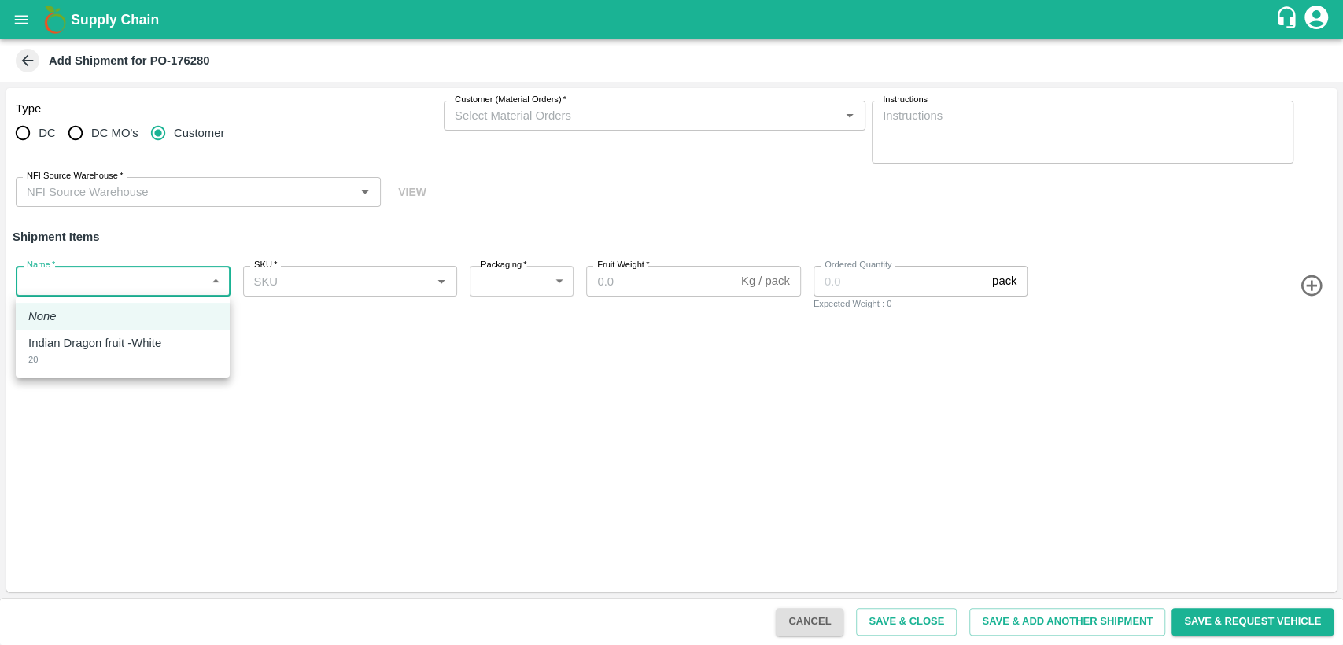
click at [142, 285] on body "Supply Chain Add Shipment for PO-176280 Type DC DC MO's Customer Customer (Mate…" at bounding box center [671, 322] width 1343 height 645
click at [132, 363] on div "Indian Dragon fruit -White 20" at bounding box center [122, 350] width 189 height 32
type input "2037460"
type input "276"
type input "10"
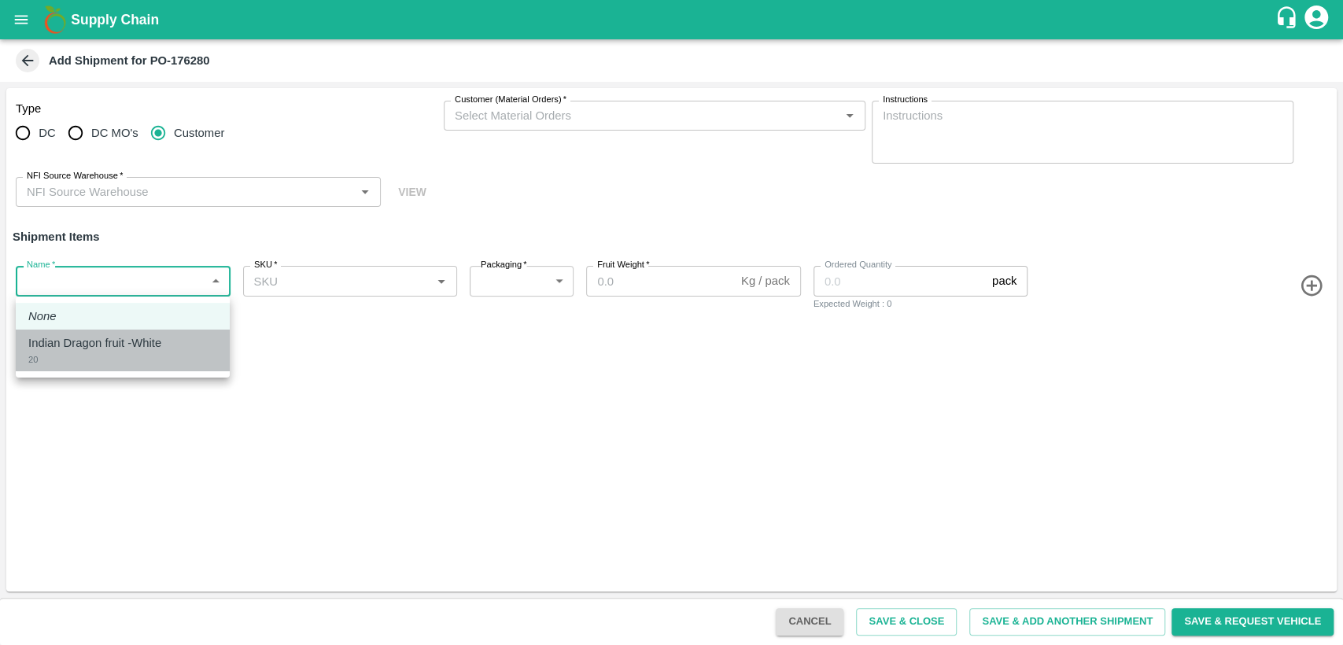
type input "1667"
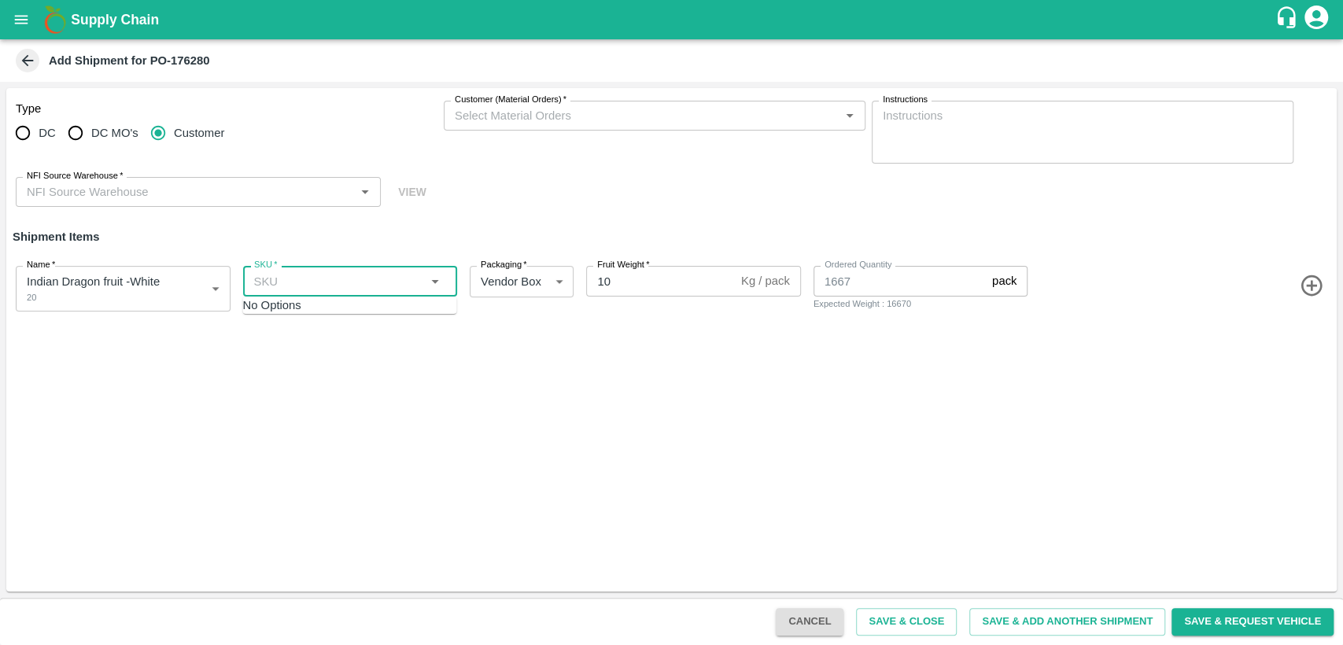
click at [367, 282] on input "SKU   *" at bounding box center [337, 281] width 179 height 20
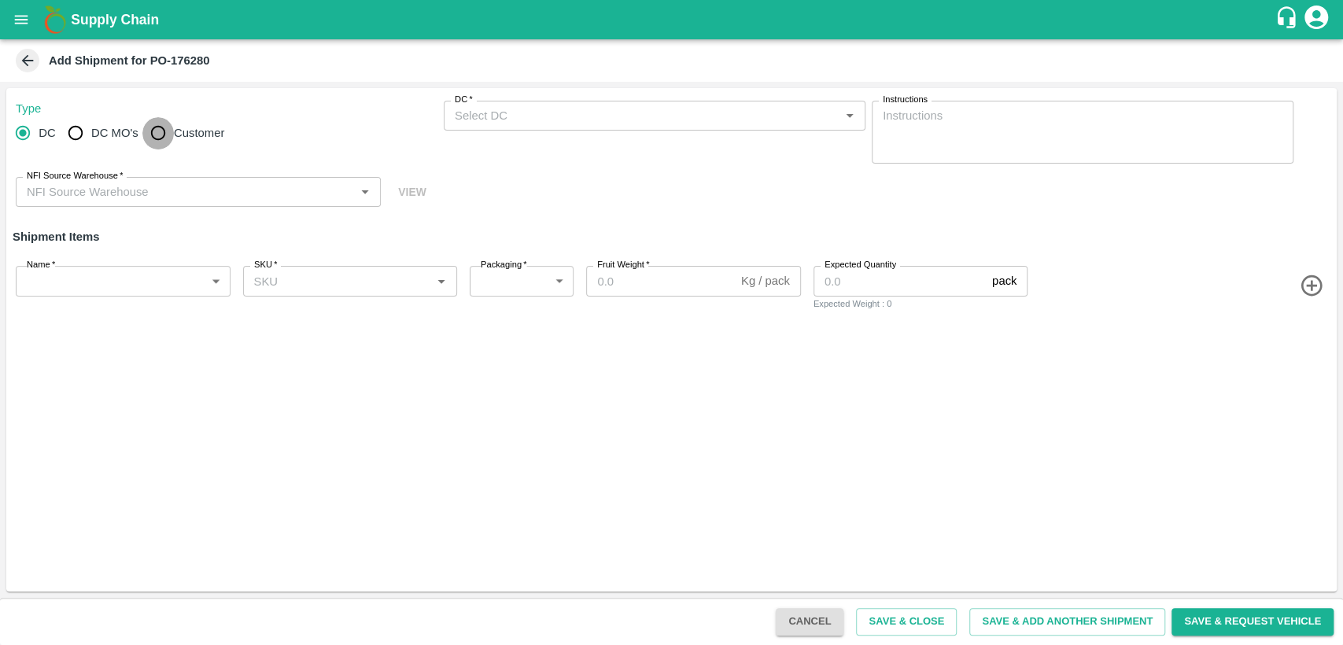
click at [161, 127] on input "Customer" at bounding box center [157, 132] width 31 height 31
radio input "true"
click at [151, 265] on div "Name   * ​ Name" at bounding box center [119, 285] width 221 height 51
click at [142, 297] on div "Name   * ​ Name" at bounding box center [119, 285] width 221 height 51
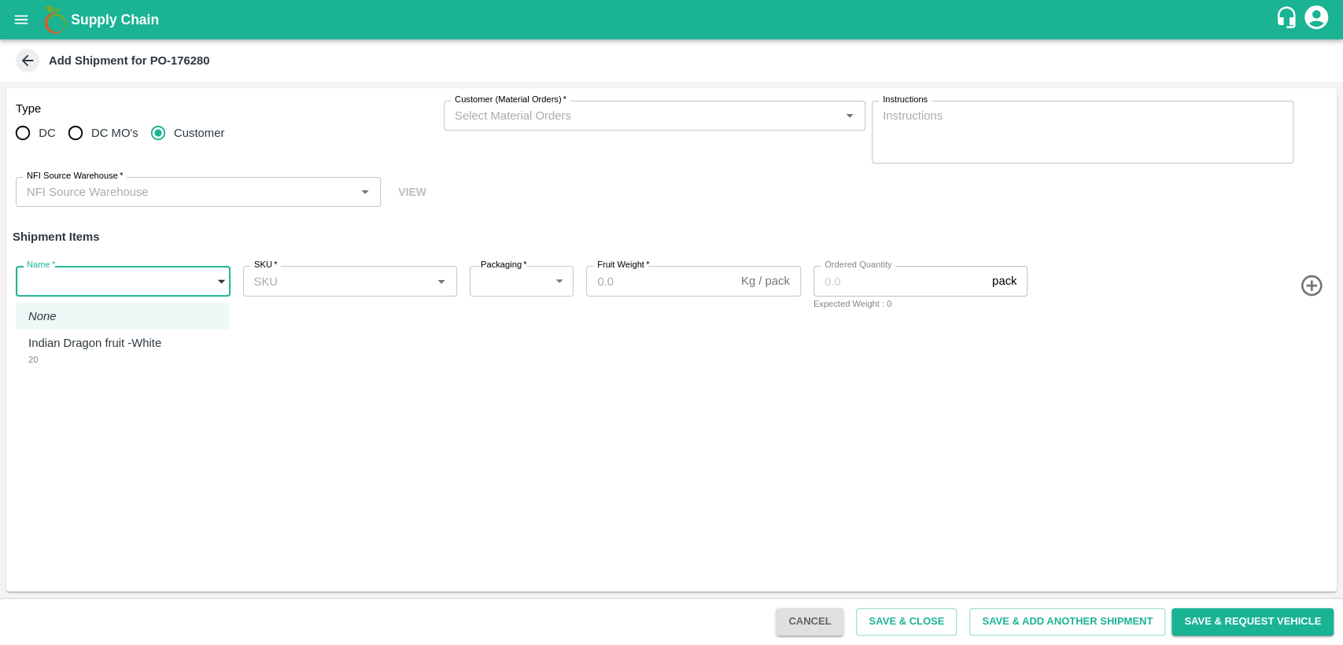
click at [151, 289] on body "Supply Chain Add Shipment for PO-176280 Type DC DC MO's Customer Customer (Mate…" at bounding box center [671, 322] width 1343 height 645
click at [113, 354] on div "Indian Dragon fruit -White 20" at bounding box center [98, 350] width 141 height 32
type input "2037460"
type input "276"
type input "10"
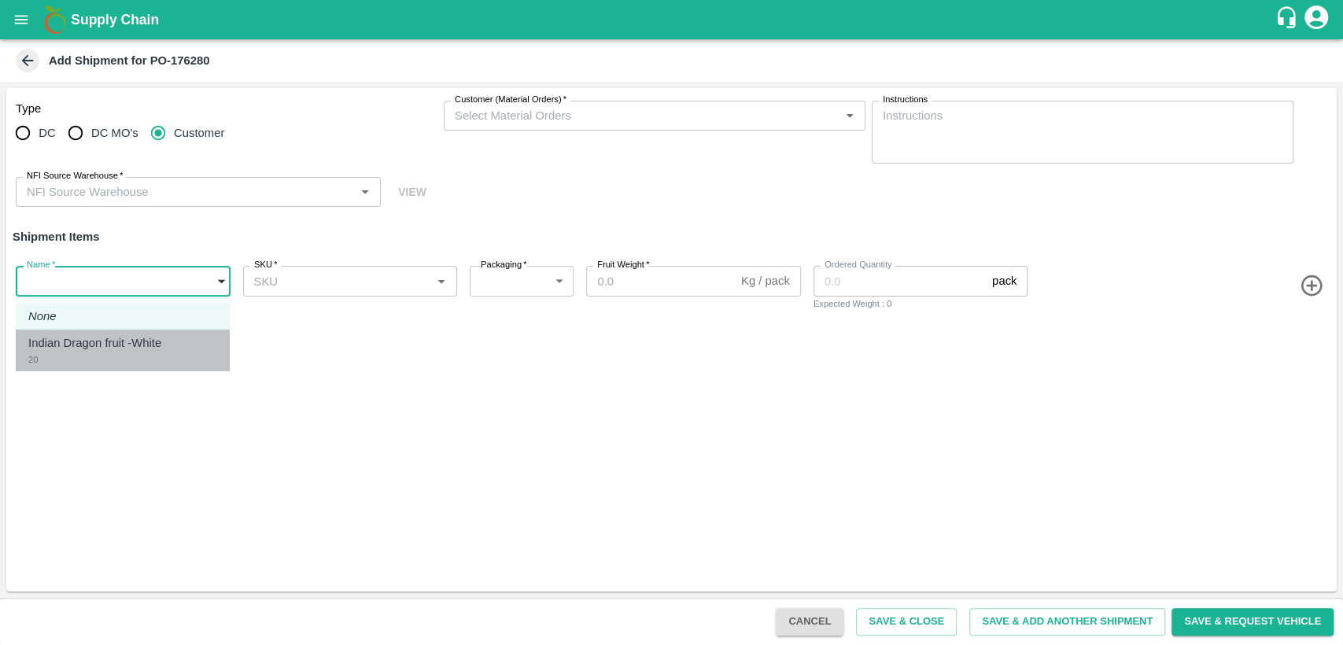
type input "1667"
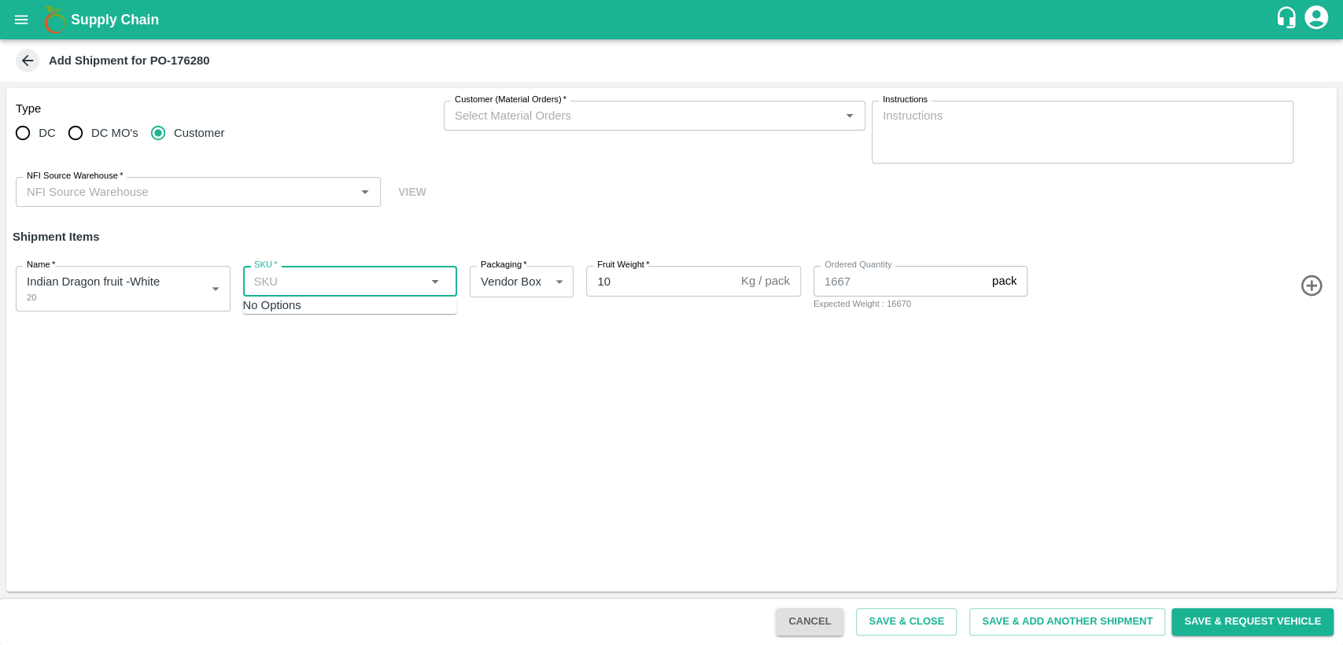
click at [410, 275] on input "SKU   *" at bounding box center [337, 281] width 179 height 20
click at [383, 356] on div "Type DC DC MO's Customer Customer (Material Orders)   * Customer (Material Orde…" at bounding box center [671, 339] width 1330 height 503
click at [370, 282] on input "SKU   *" at bounding box center [337, 281] width 179 height 20
type input "20"
click at [755, 182] on div "Type DC DC MO's Customer Customer (Material Orders)   * Customer (Material Orde…" at bounding box center [671, 154] width 1330 height 132
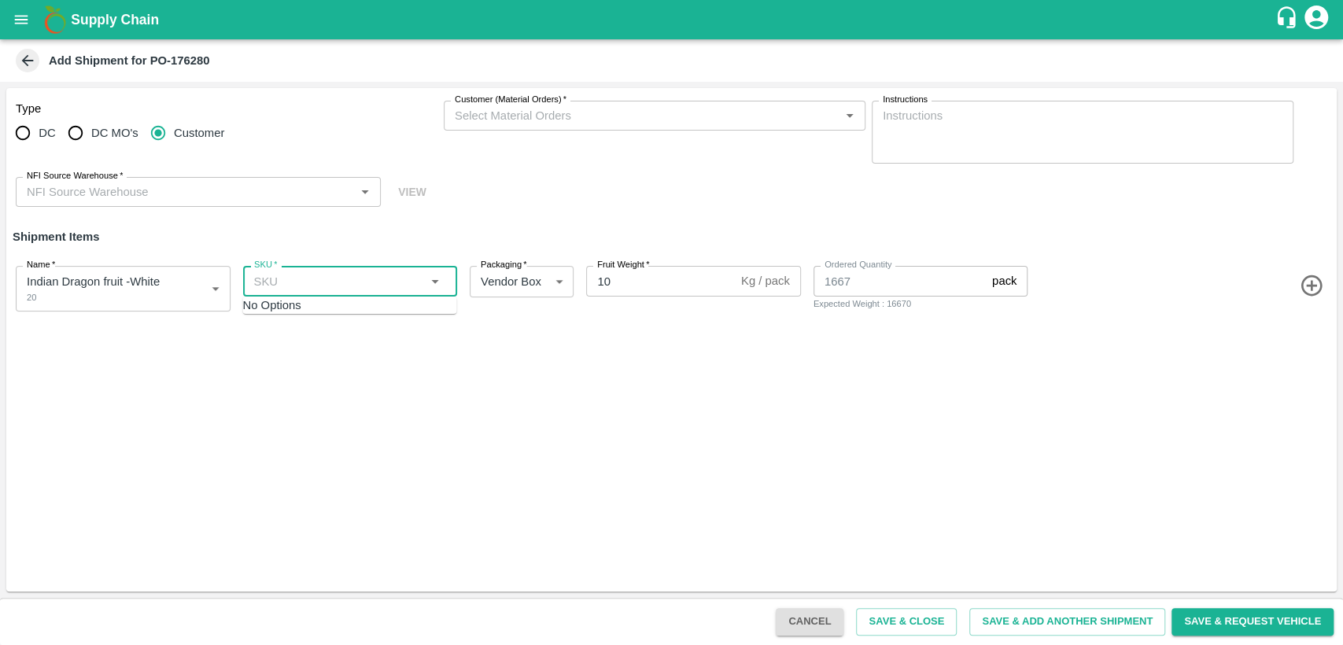
click at [380, 283] on input "SKU   *" at bounding box center [337, 281] width 179 height 20
click at [329, 314] on div "No Options" at bounding box center [349, 305] width 214 height 17
type input "20"
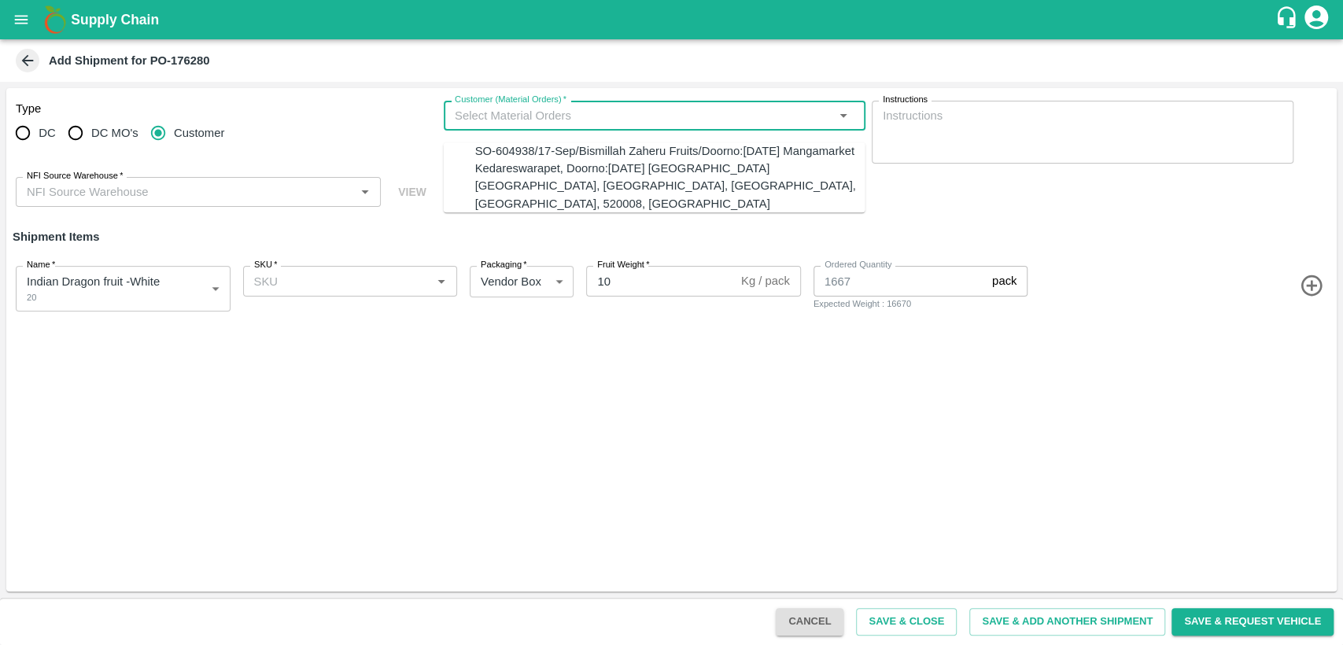
click at [630, 105] on input "Customer (Material Orders)   *" at bounding box center [641, 115] width 386 height 20
click at [613, 157] on div "SO-604938/17-Sep/Bismillah Zaheru Fruits/Doorno:[DATE] Mangamarket Kedareswarap…" at bounding box center [670, 177] width 390 height 70
type input "20-22 CT"
type input "SO-604938/17-Sep/Bismillah Zaheru Fruits/Doorno:[DATE] Mangamarket Kedareswarap…"
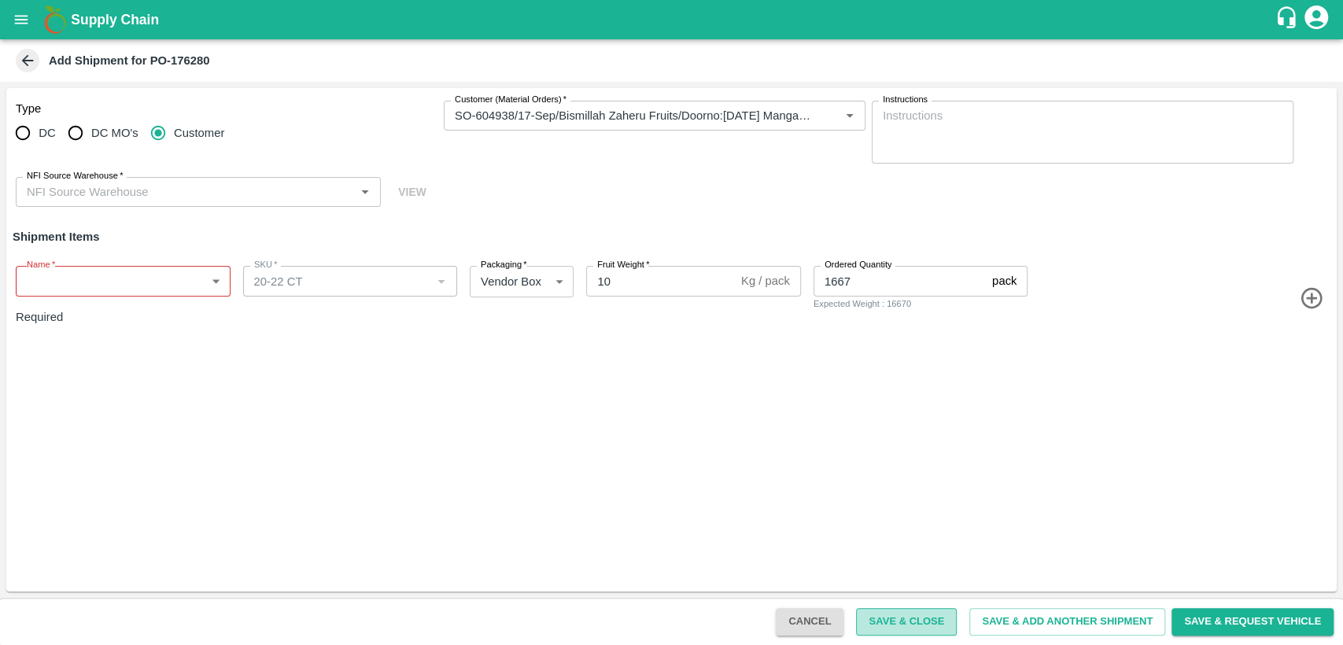
click at [893, 624] on button "Save & Close" at bounding box center [906, 622] width 101 height 28
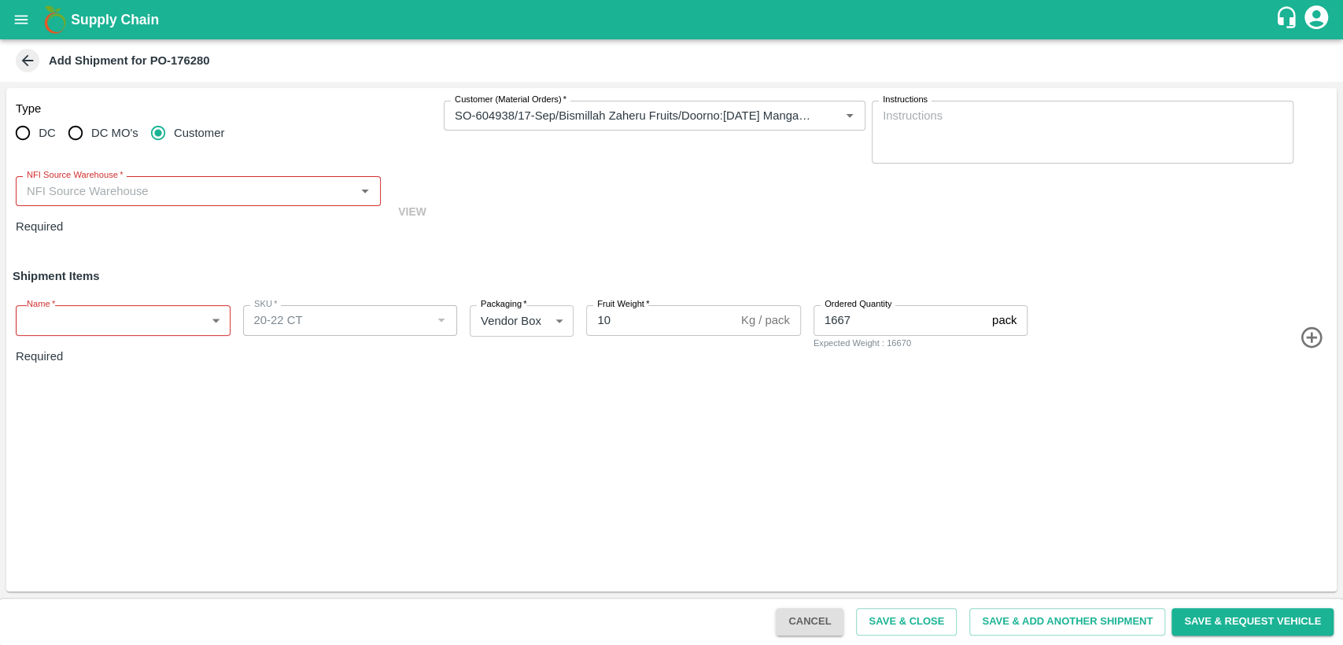
click at [136, 294] on body "Supply Chain Add Shipment for PO-176280 Type DC DC MO's Customer Customer (Mate…" at bounding box center [671, 322] width 1343 height 645
click at [827, 425] on div at bounding box center [671, 322] width 1343 height 645
click at [216, 297] on body "Supply Chain Add Shipment for PO-176280 Type DC DC MO's Customer Customer (Mate…" at bounding box center [671, 322] width 1343 height 645
click at [333, 186] on div at bounding box center [671, 322] width 1343 height 645
click at [365, 190] on icon "Open" at bounding box center [364, 190] width 17 height 17
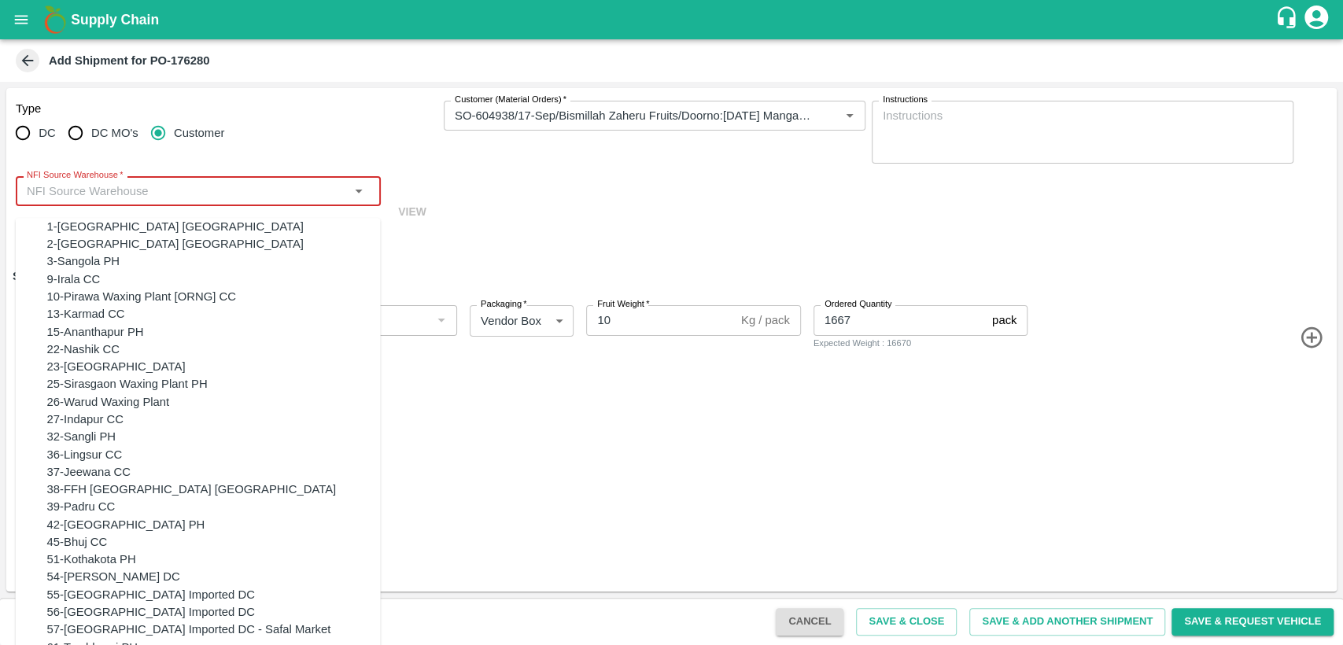
click at [142, 375] on div "23-[GEOGRAPHIC_DATA]" at bounding box center [213, 366] width 333 height 17
type input "23-[GEOGRAPHIC_DATA]"
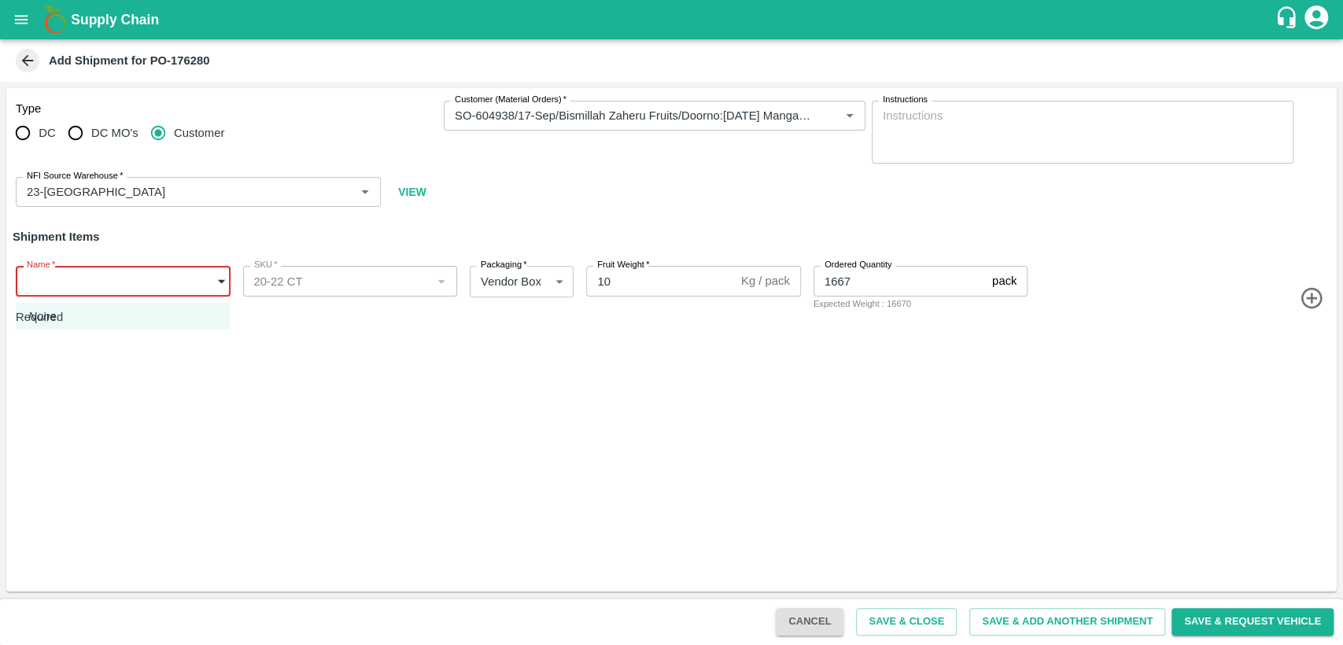
click at [165, 279] on body "Supply Chain Add Shipment for PO-176280 Type DC DC MO's Customer Customer (Mate…" at bounding box center [671, 322] width 1343 height 645
click at [374, 429] on div at bounding box center [671, 322] width 1343 height 645
click at [25, 59] on icon at bounding box center [27, 60] width 17 height 17
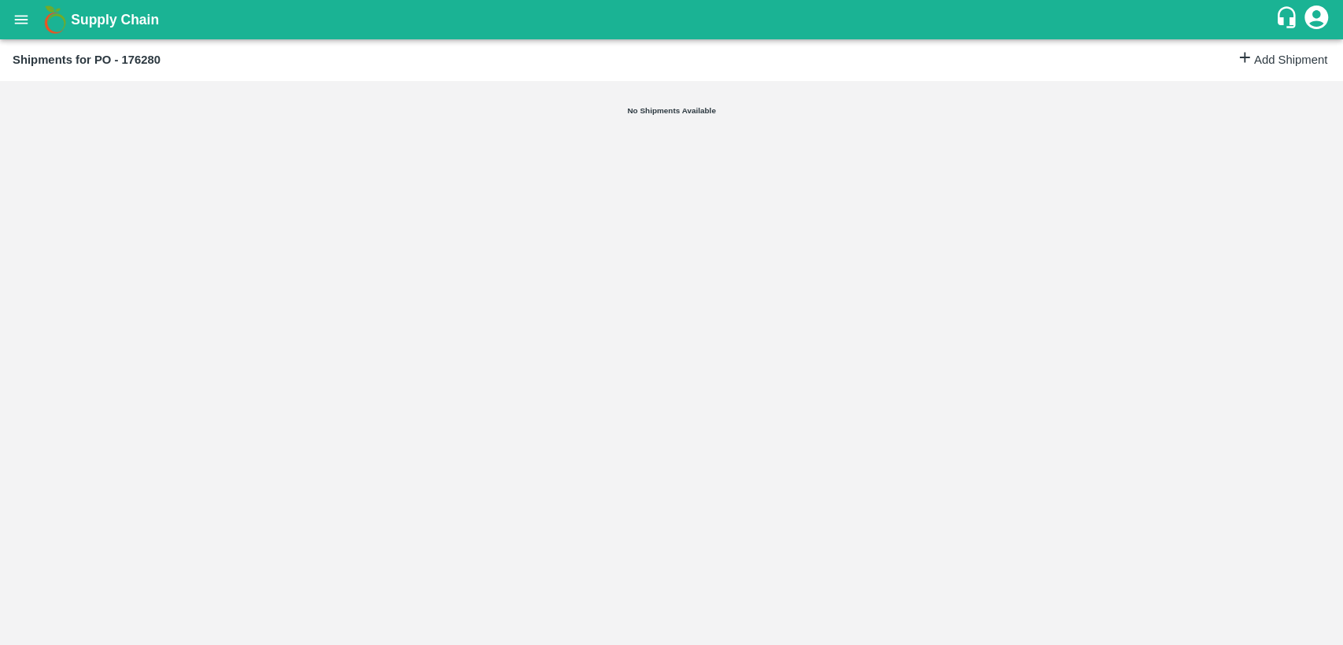
click at [1242, 53] on link "Add Shipment" at bounding box center [1281, 60] width 91 height 23
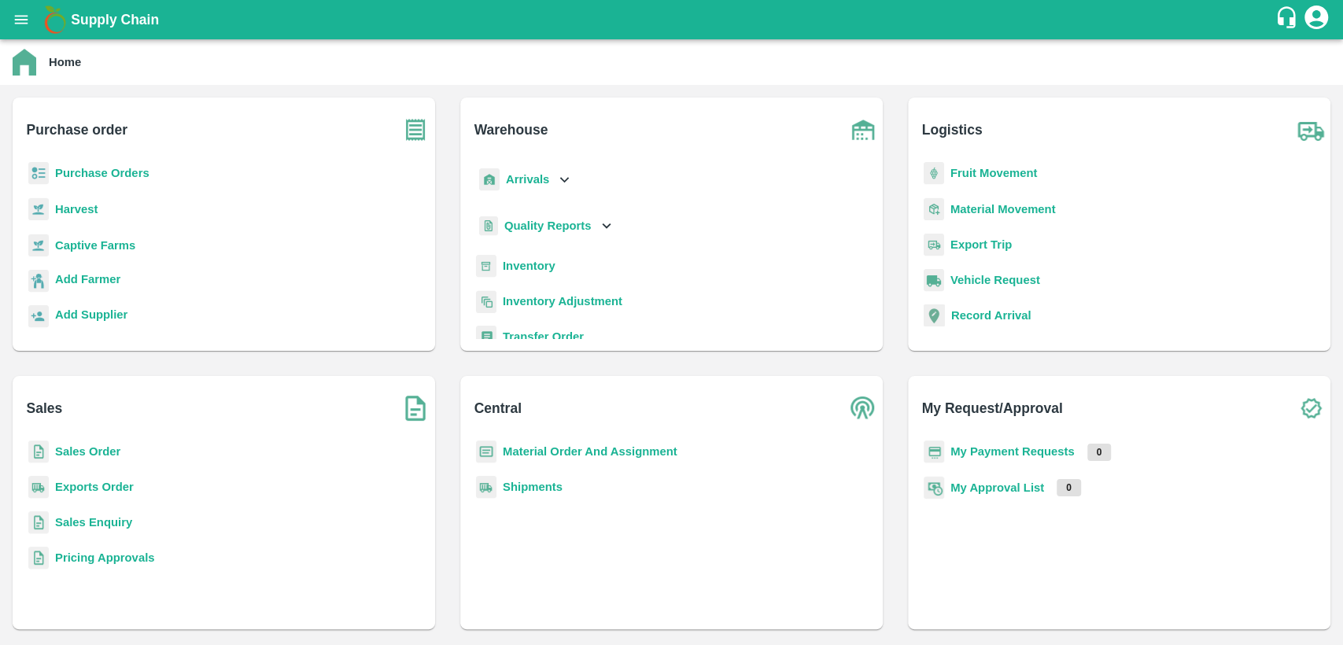
click at [80, 455] on b "Sales Order" at bounding box center [87, 451] width 65 height 13
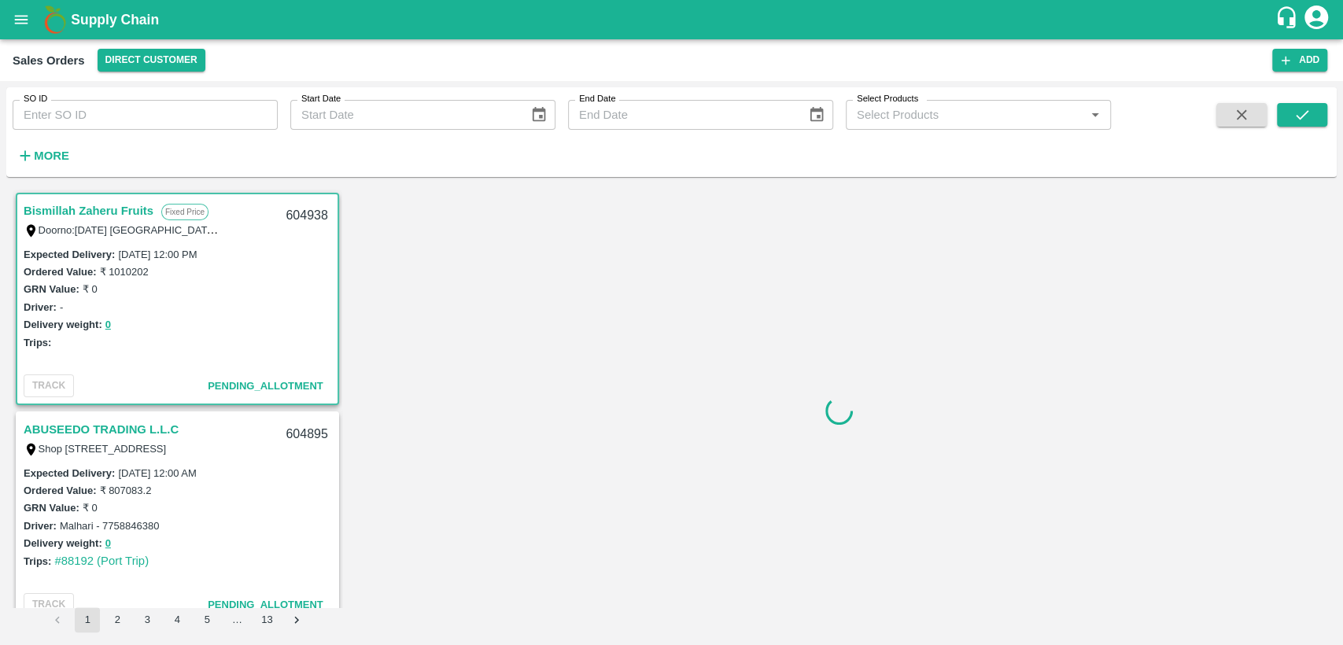
click at [17, 20] on icon "open drawer" at bounding box center [21, 19] width 17 height 17
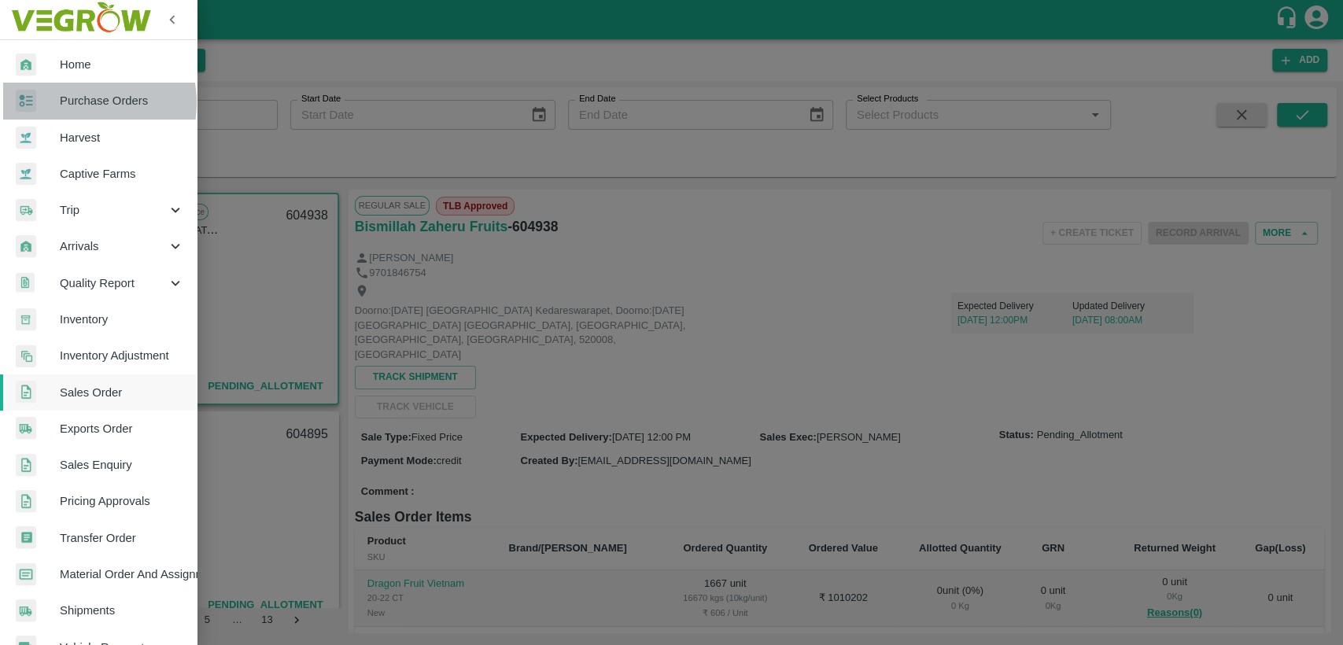
click at [79, 102] on span "Purchase Orders" at bounding box center [122, 100] width 124 height 17
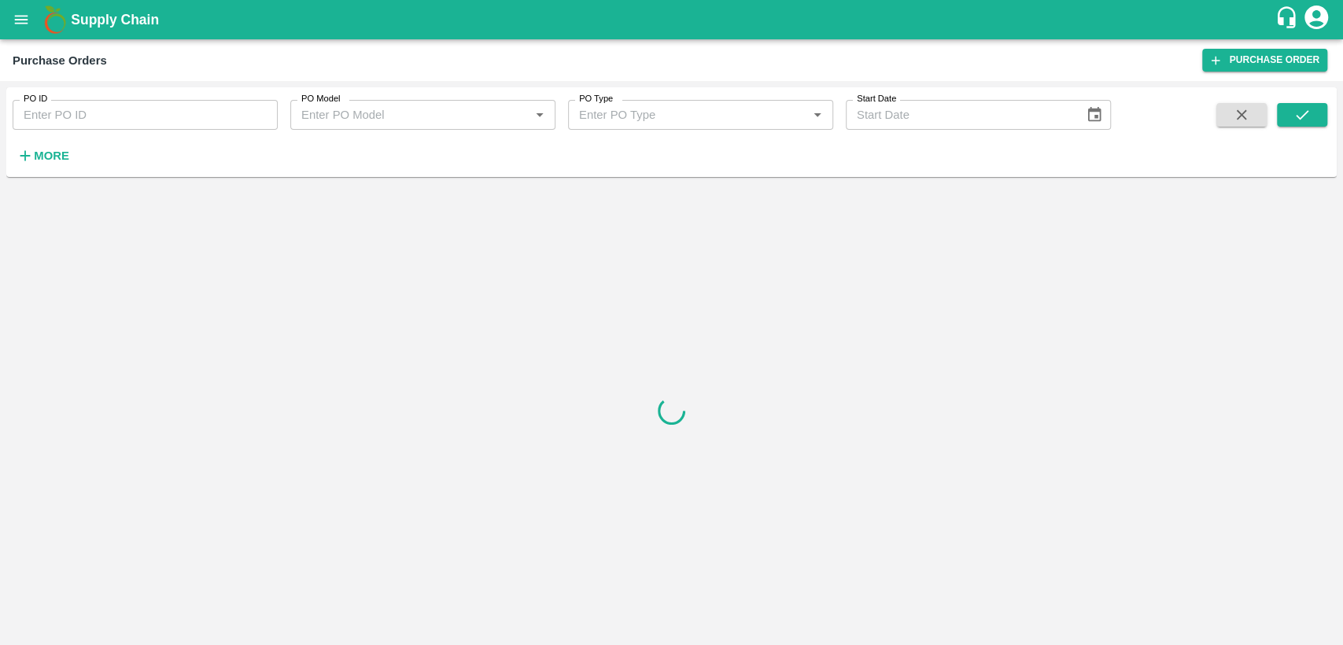
click at [43, 127] on input "PO ID" at bounding box center [145, 115] width 265 height 30
type input "176280"
click at [1284, 109] on button "submit" at bounding box center [1301, 115] width 50 height 24
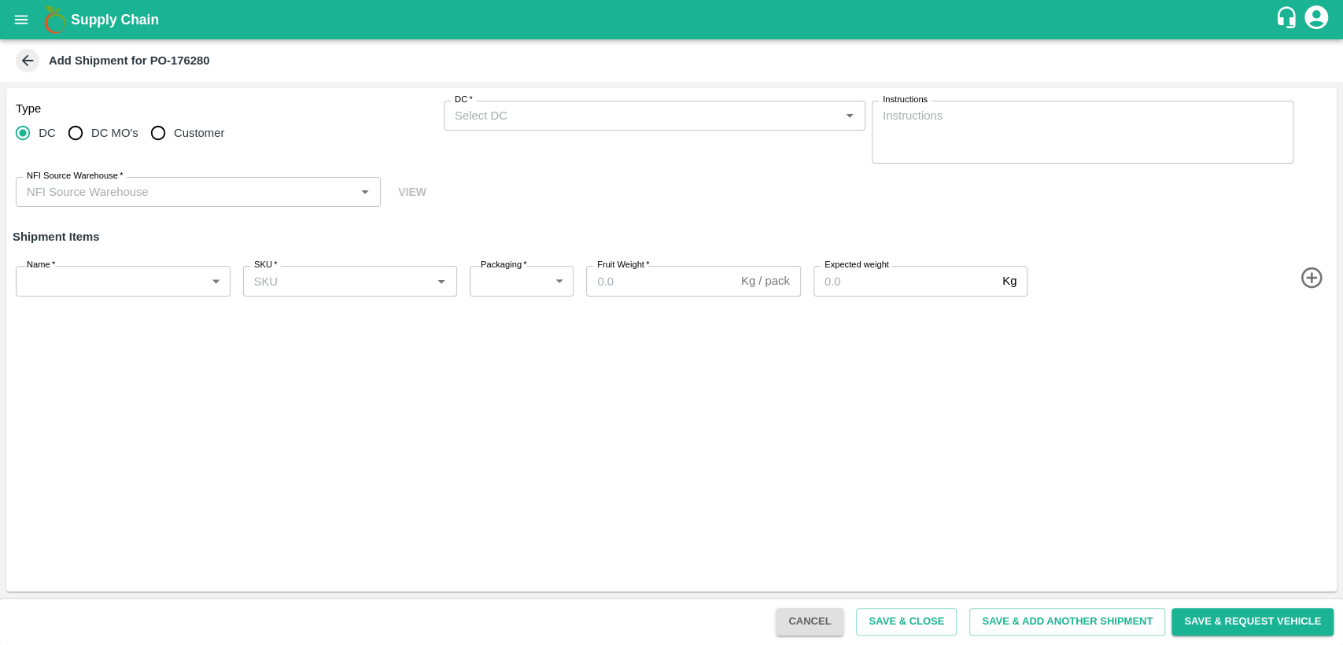
click at [158, 137] on input "Customer" at bounding box center [157, 132] width 31 height 31
radio input "true"
click at [521, 117] on input "DC   *" at bounding box center [641, 115] width 386 height 20
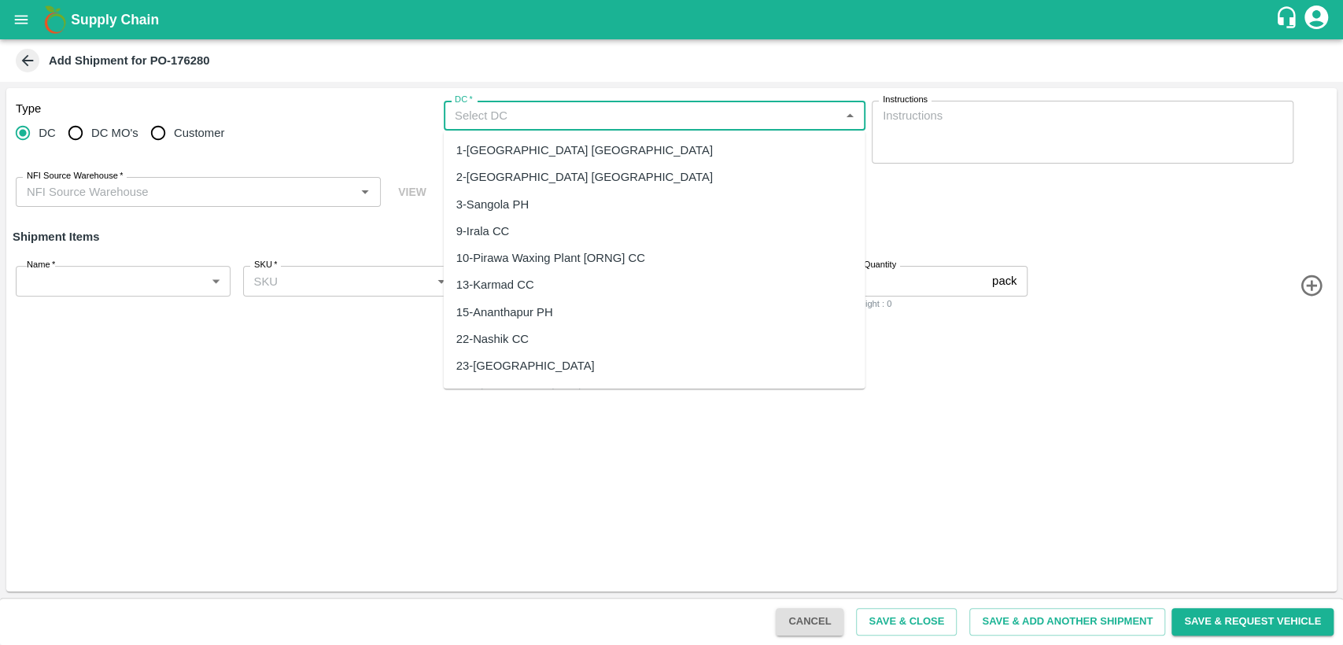
click at [164, 134] on input "Customer" at bounding box center [157, 132] width 31 height 31
radio input "true"
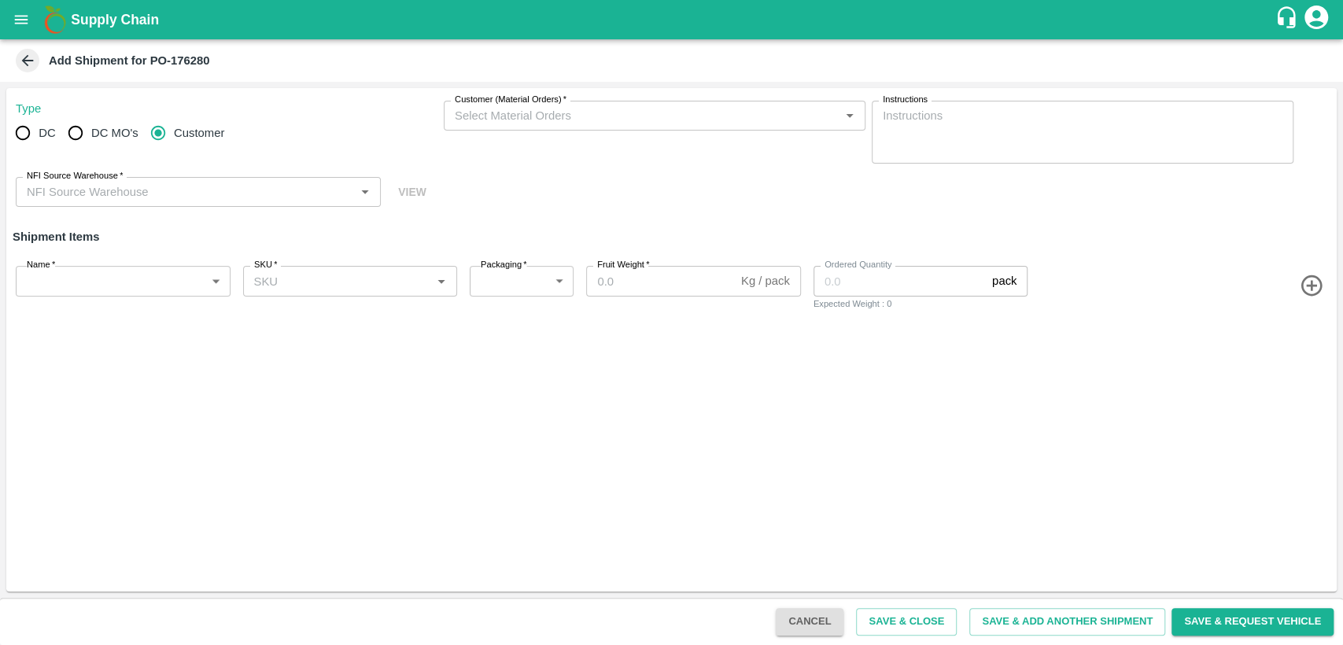
click at [535, 122] on input "Customer (Material Orders)   *" at bounding box center [641, 115] width 386 height 20
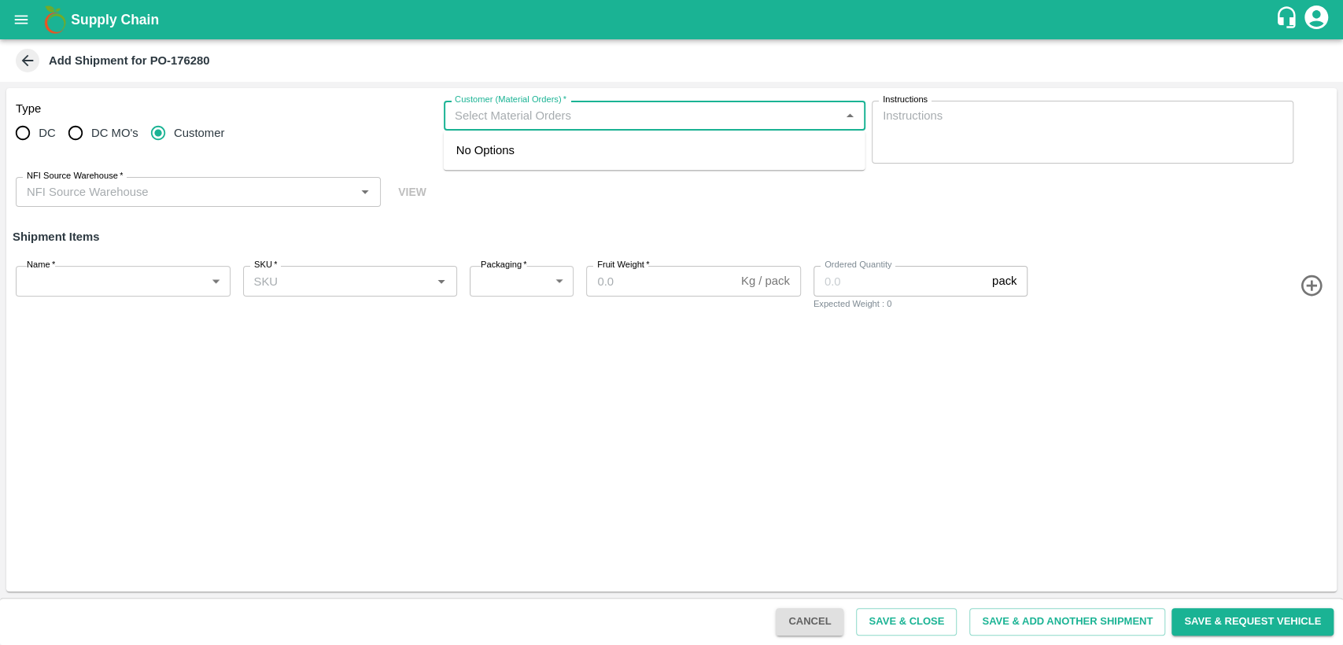
click at [152, 193] on input "NFI Source Warehouse   *" at bounding box center [185, 192] width 330 height 20
click at [499, 116] on input "Customer (Material Orders)   *" at bounding box center [641, 115] width 386 height 20
type input "60"
type input "4"
click at [509, 153] on span "No Options" at bounding box center [485, 150] width 58 height 13
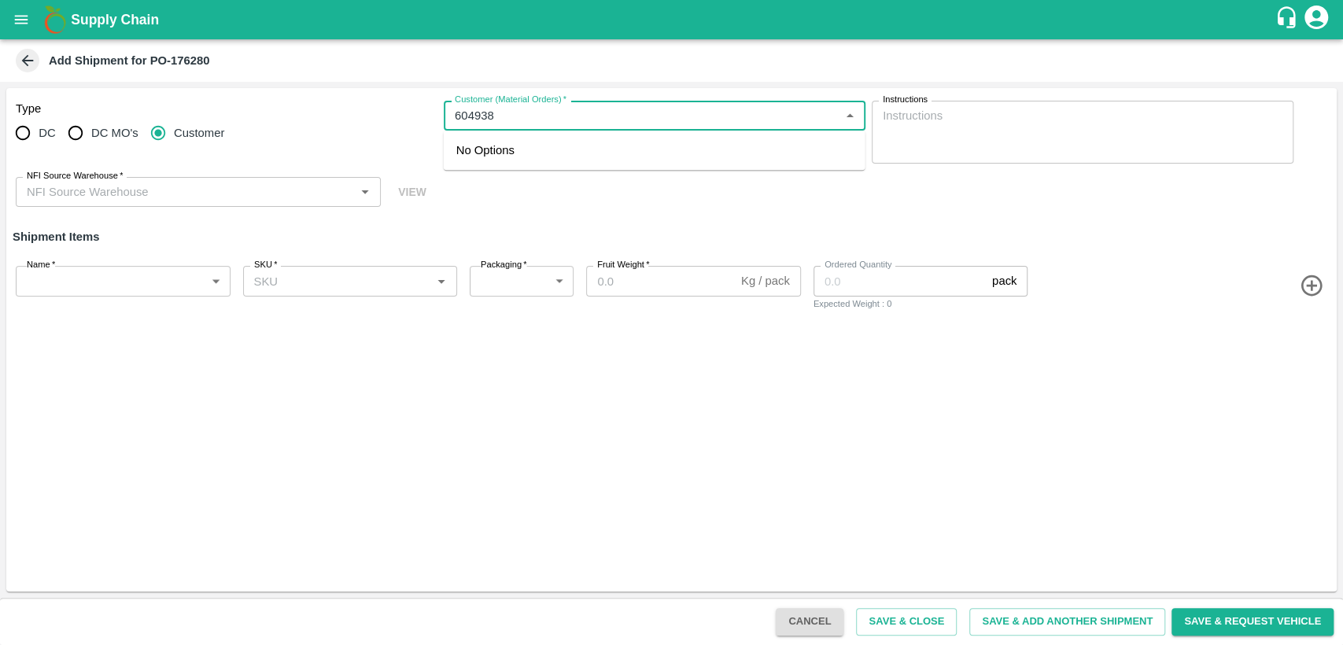
type input "604938"
click at [514, 197] on div "Type DC DC MO's Customer Customer (Material Orders)   * Customer (Material Orde…" at bounding box center [671, 154] width 1330 height 132
click at [513, 124] on input "Customer (Material Orders)   *" at bounding box center [641, 115] width 386 height 20
click at [499, 152] on span "No Options" at bounding box center [485, 150] width 58 height 13
click at [501, 190] on div "Type DC DC MO's Customer Customer (Material Orders)   * Customer (Material Orde…" at bounding box center [671, 154] width 1330 height 132
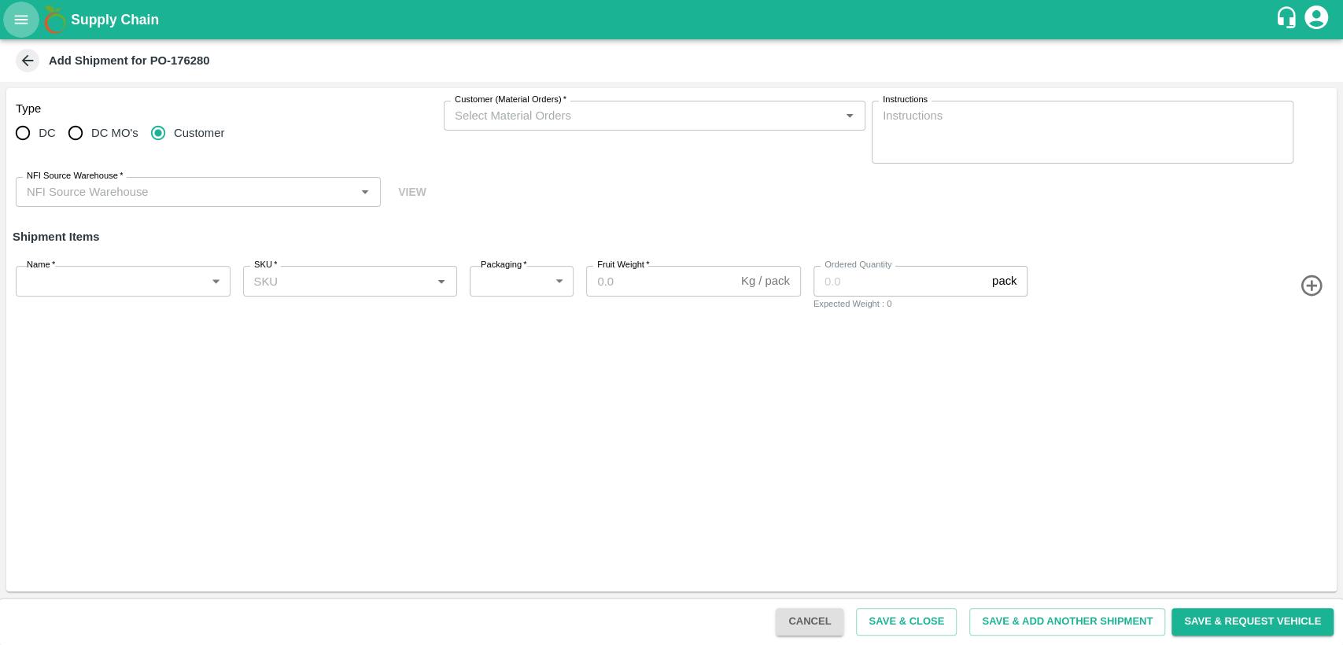
click at [31, 14] on button "open drawer" at bounding box center [21, 20] width 36 height 36
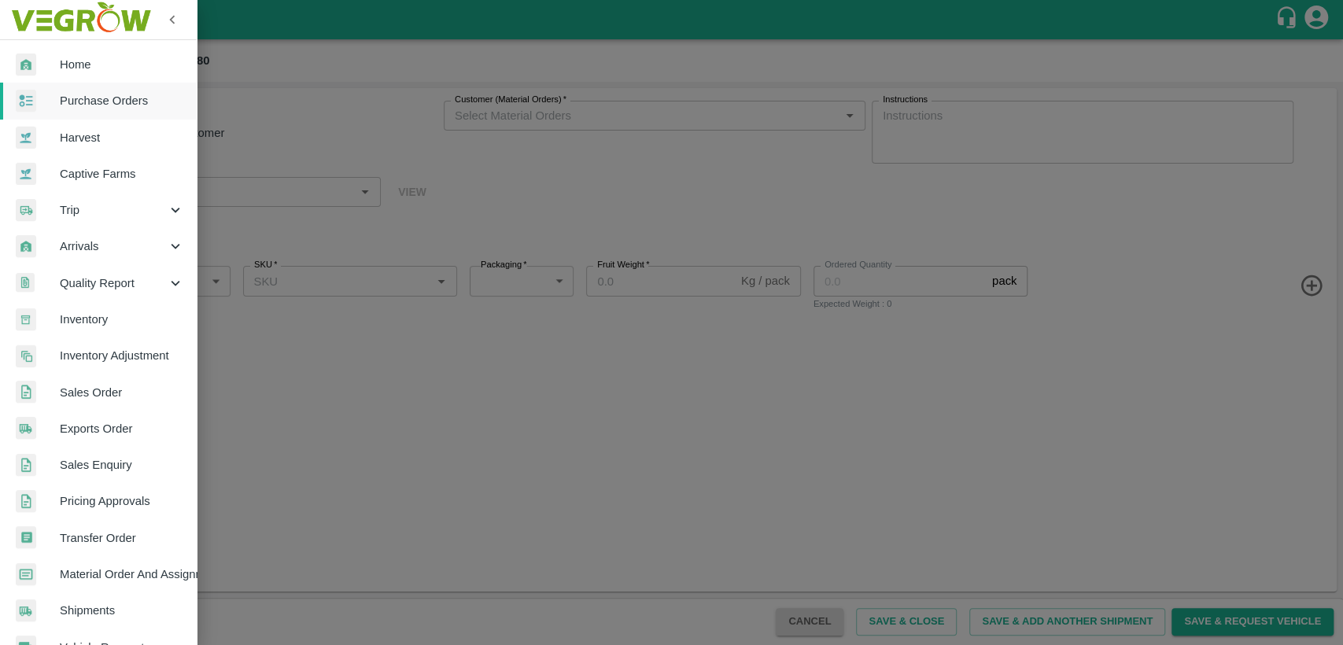
click at [88, 64] on span "Home" at bounding box center [122, 64] width 124 height 17
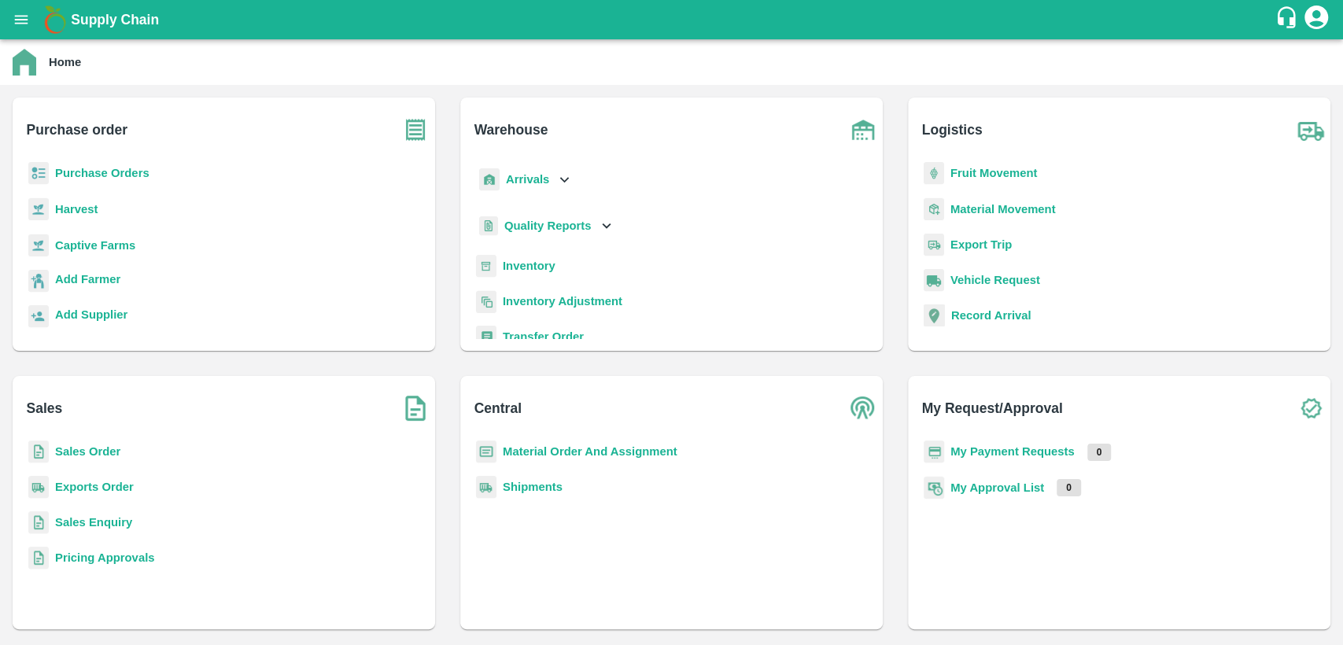
click at [78, 459] on p "Sales Order" at bounding box center [87, 451] width 65 height 17
click at [82, 174] on b "Purchase Orders" at bounding box center [102, 173] width 94 height 13
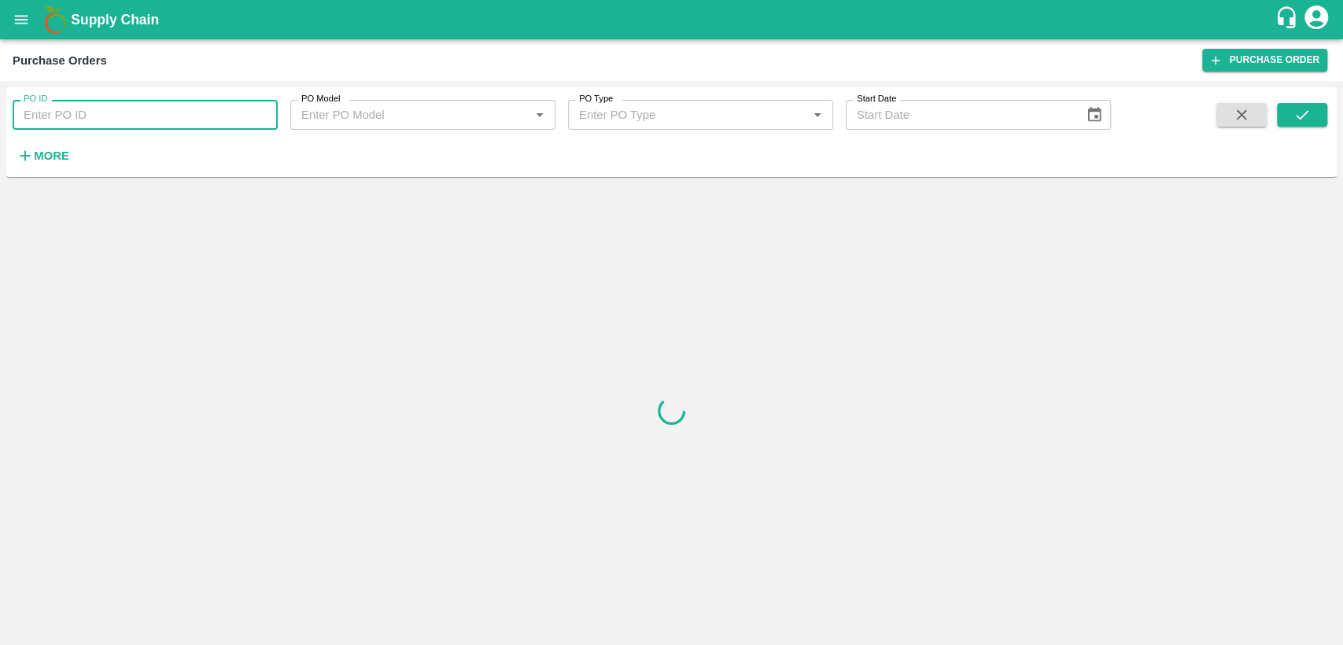
click at [61, 114] on input "PO ID" at bounding box center [145, 115] width 265 height 30
type input "176280"
click at [1297, 121] on icon "submit" at bounding box center [1301, 114] width 17 height 17
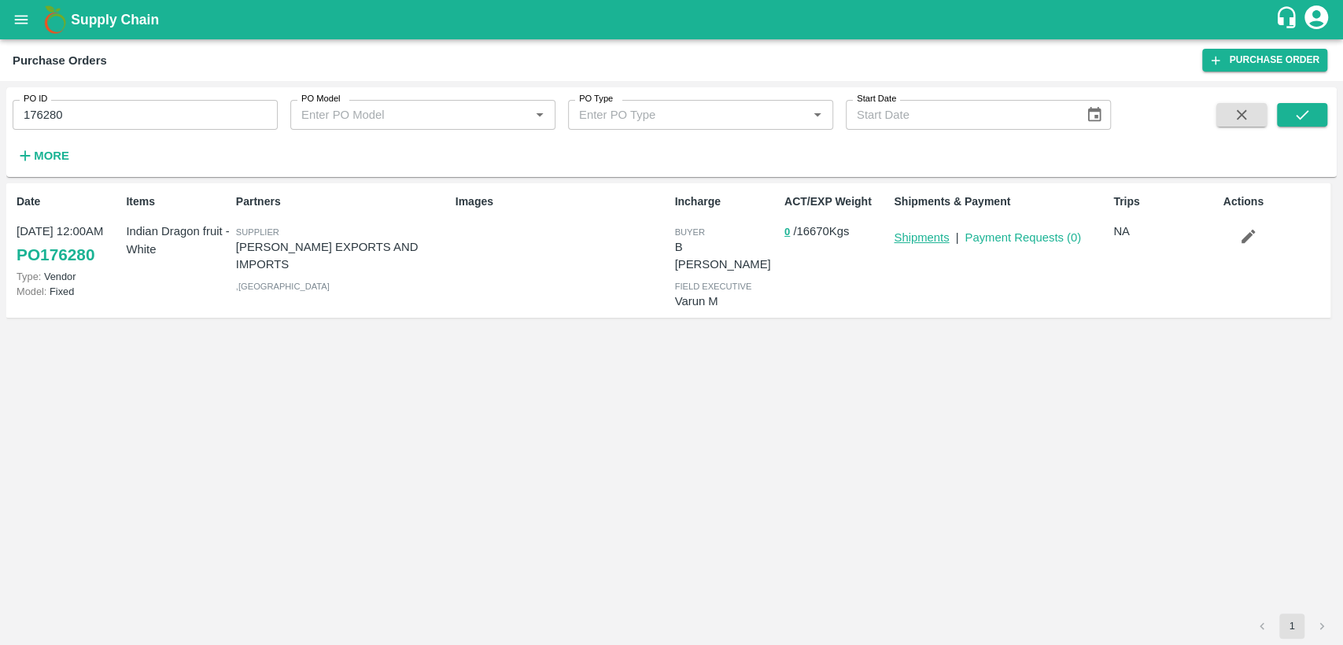
click at [927, 239] on link "Shipments" at bounding box center [920, 237] width 55 height 13
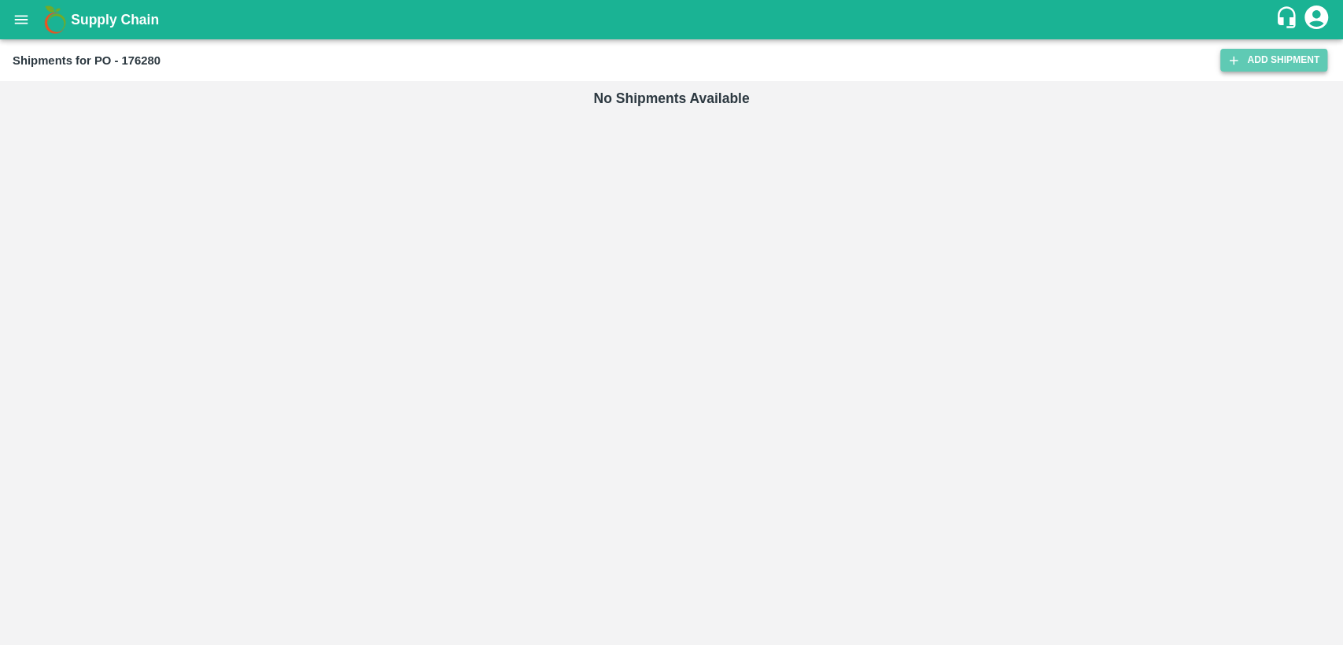
click at [1277, 52] on link "Add Shipment" at bounding box center [1273, 60] width 107 height 23
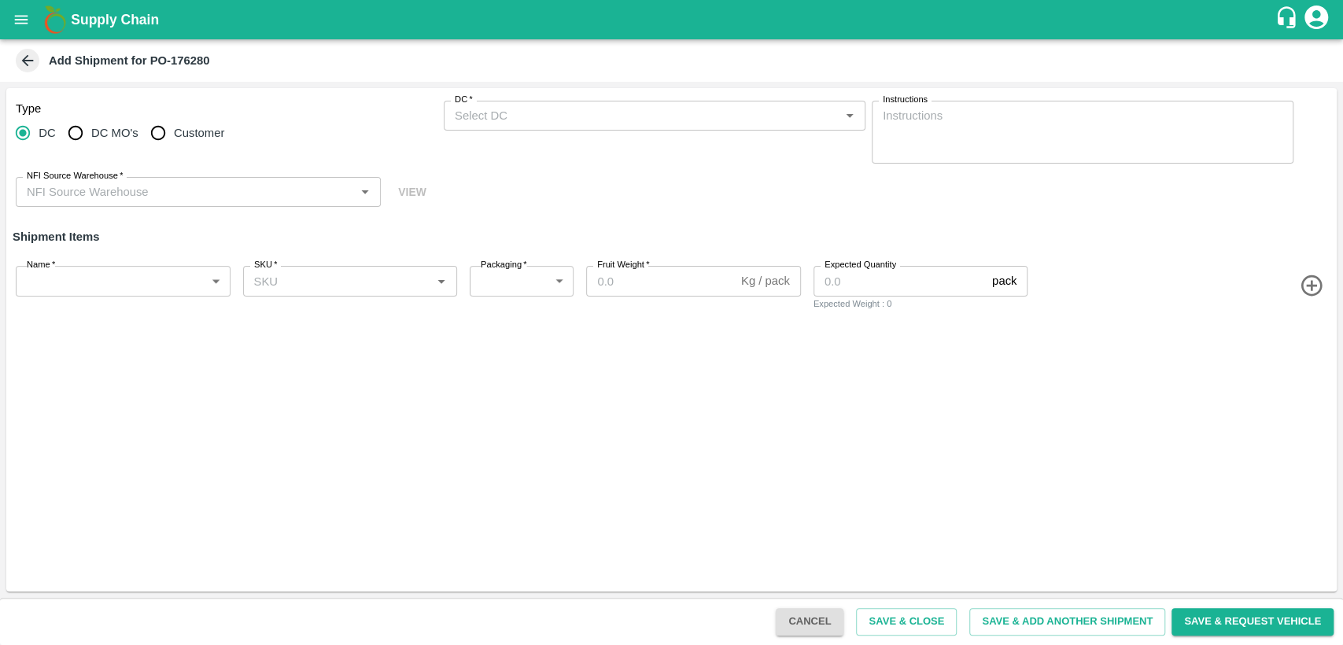
click at [158, 134] on input "Customer" at bounding box center [157, 132] width 31 height 31
radio input "true"
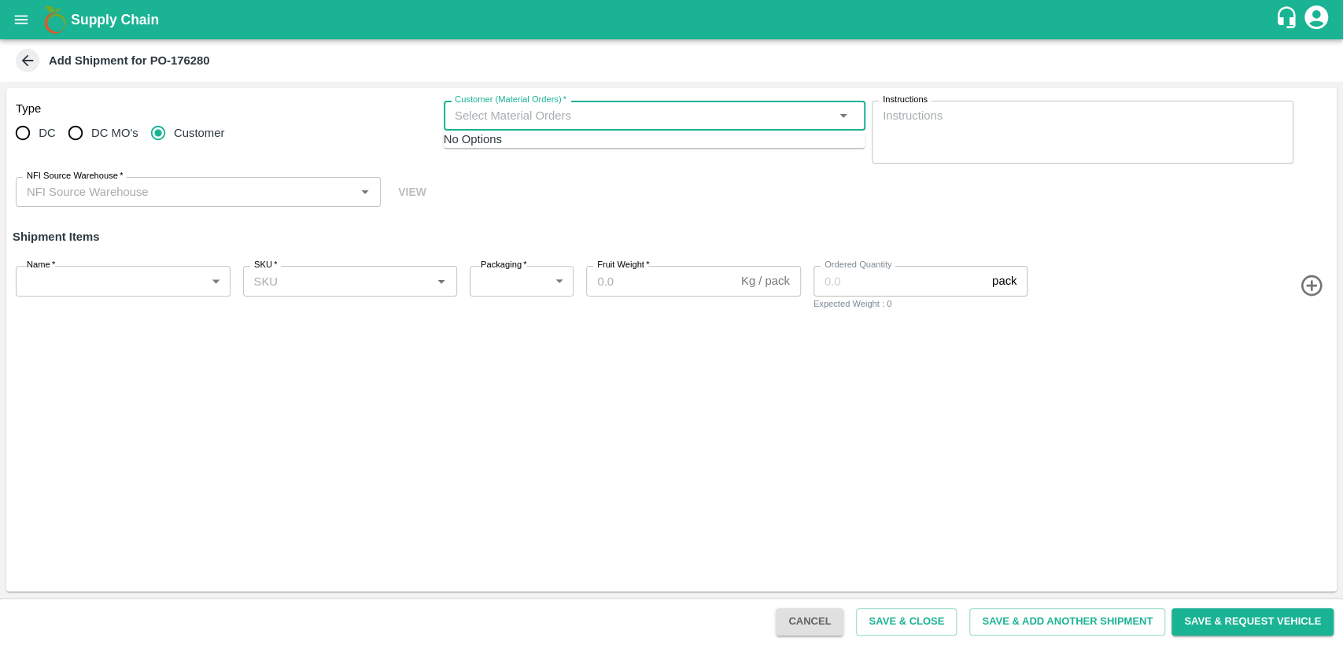
click at [529, 120] on input "Customer (Material Orders)   *" at bounding box center [641, 115] width 386 height 20
type input "60"
type input "4"
type input "604938"
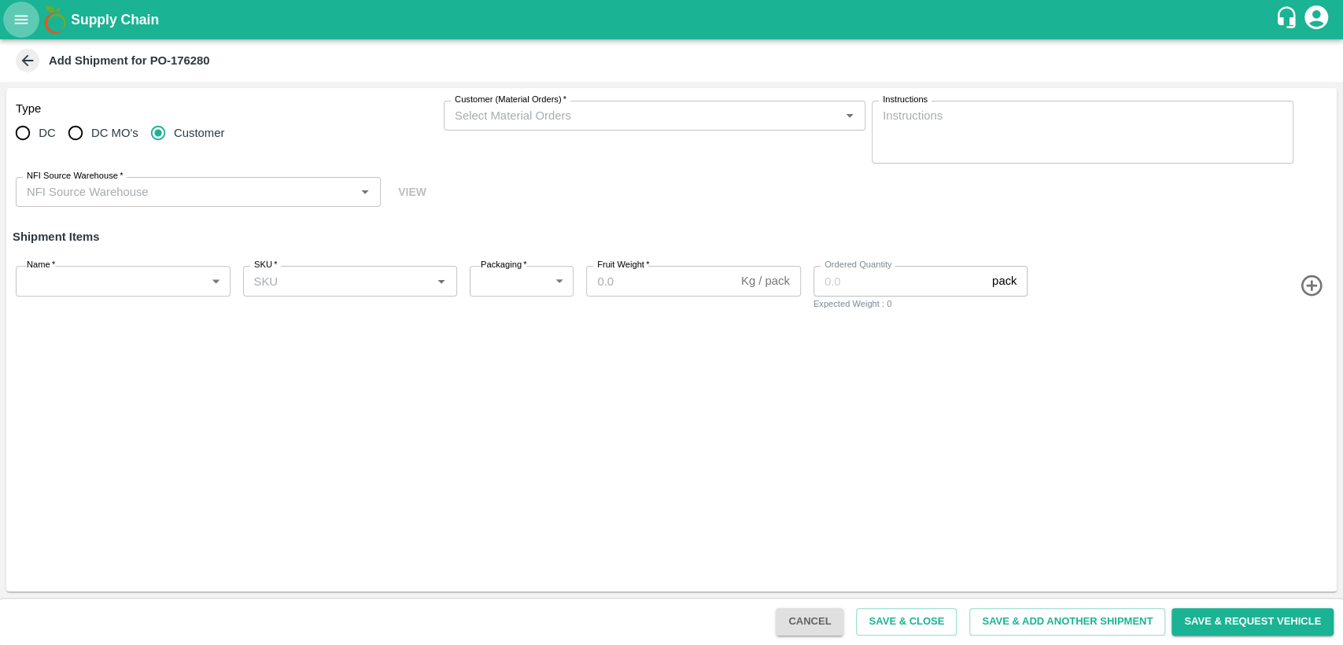
click at [16, 20] on icon "open drawer" at bounding box center [21, 19] width 17 height 17
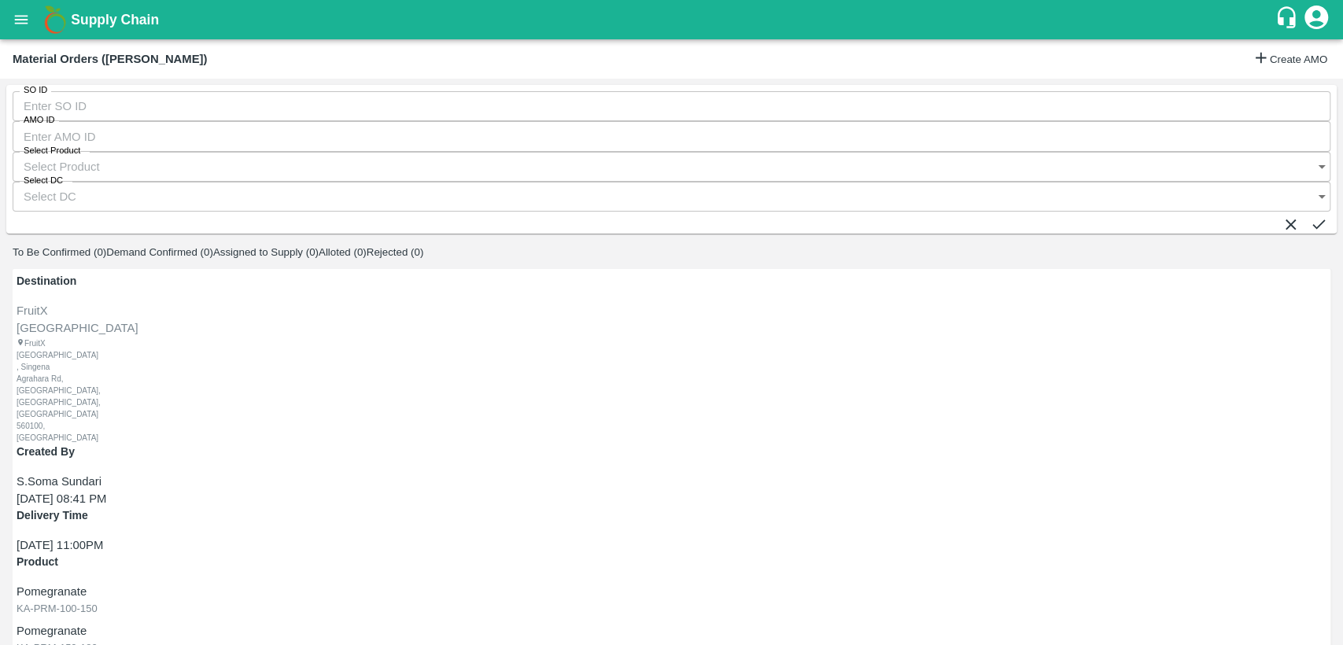
click at [184, 115] on input "SO ID" at bounding box center [671, 106] width 1317 height 30
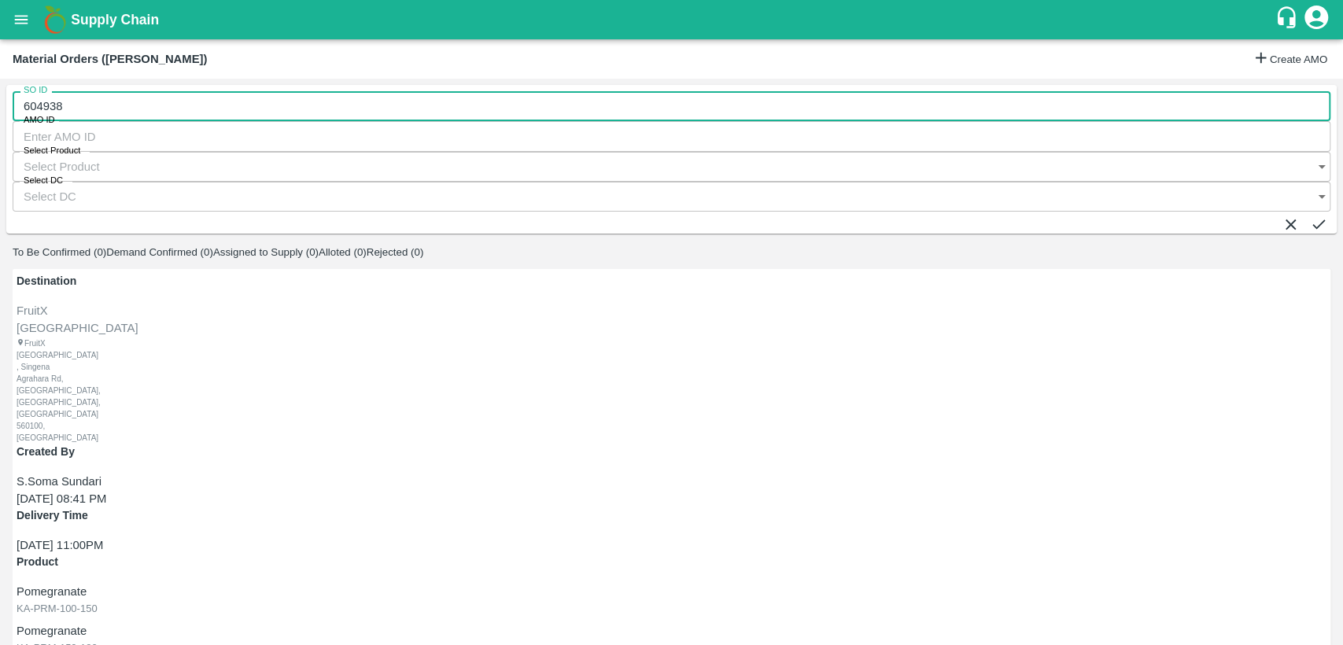
type input "604938"
click at [1309, 215] on icon "submit" at bounding box center [1317, 223] width 17 height 17
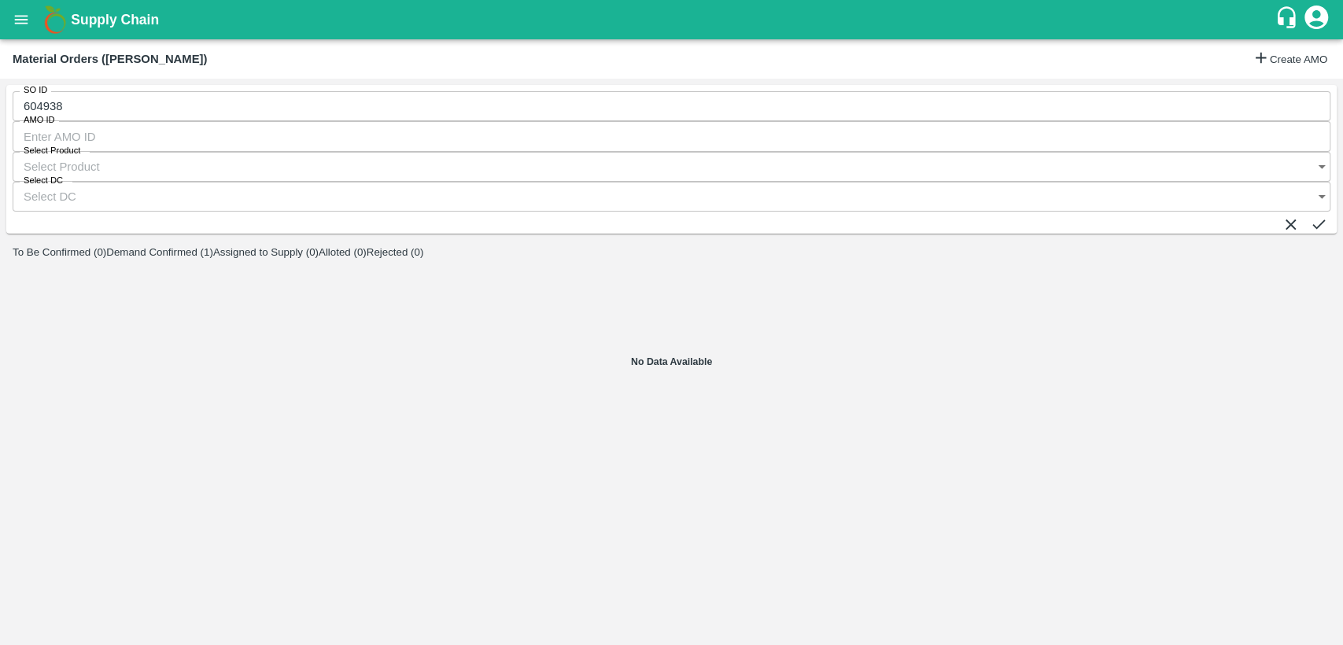
click at [213, 246] on button "Demand Confirmed (1)" at bounding box center [159, 252] width 107 height 12
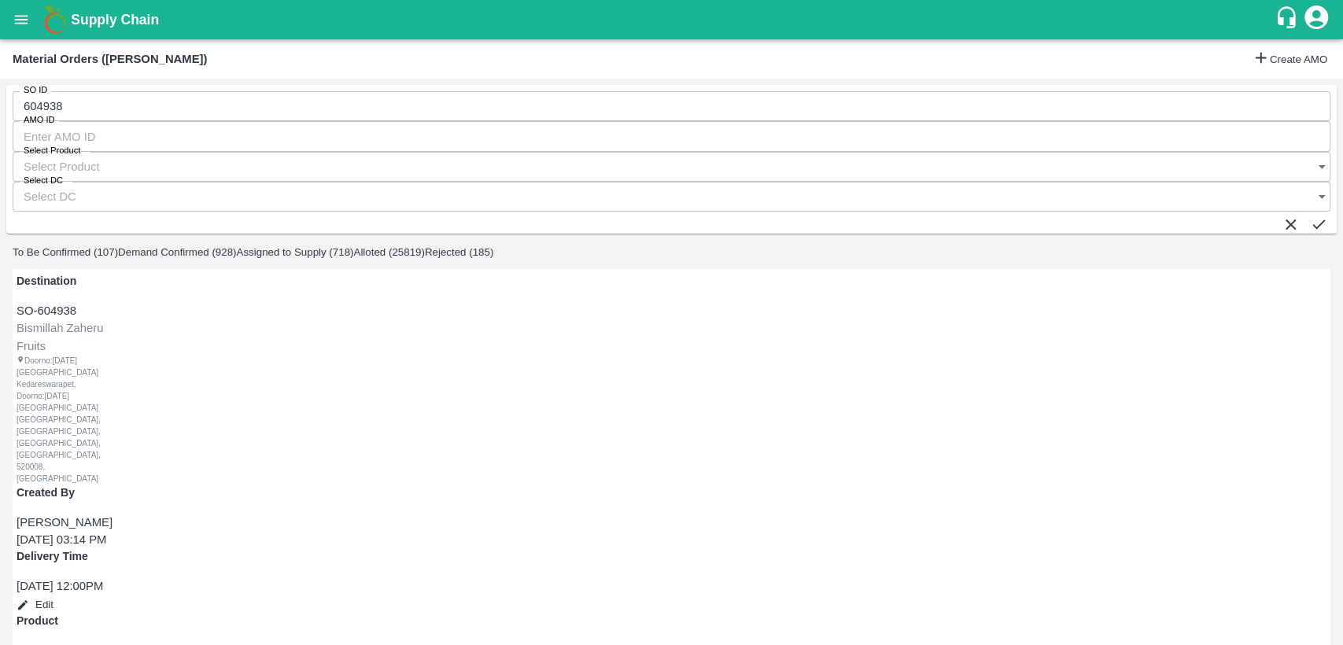
type input "17/09/2025 12:00 PM"
radio input "true"
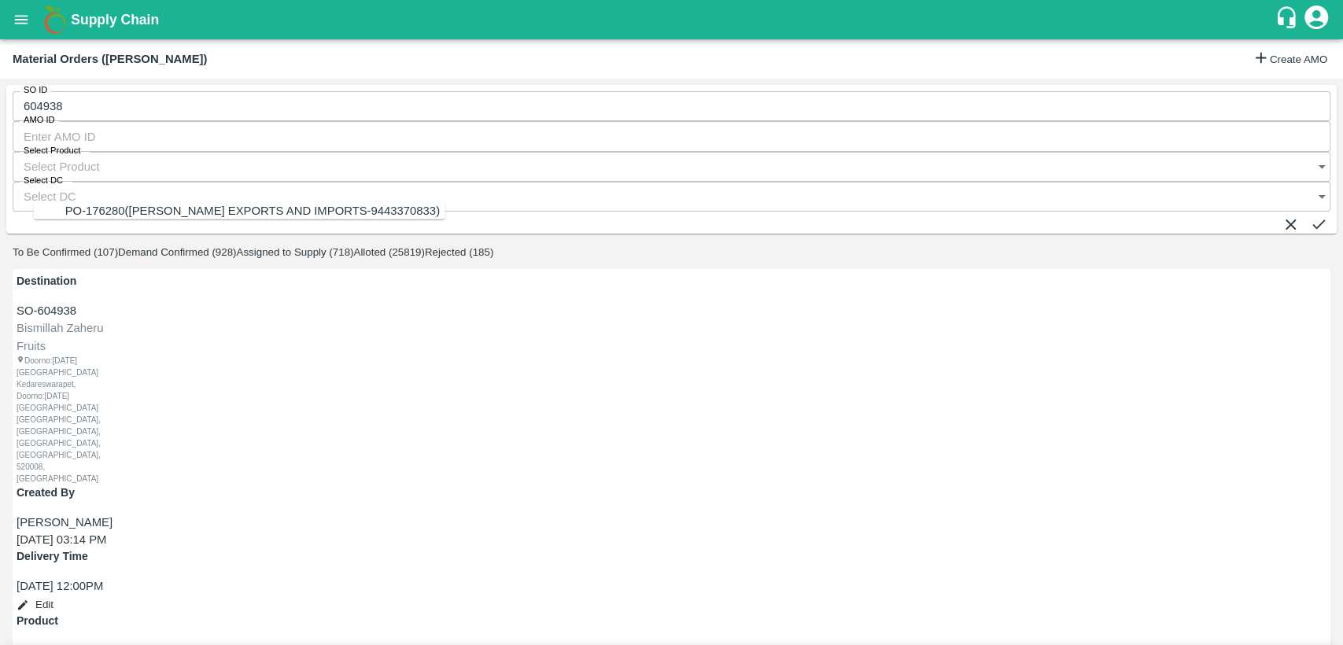
click at [127, 215] on div "PO-176280(ARUL EXPORTS AND IMPORTS-9443370833)" at bounding box center [252, 210] width 374 height 17
type input "PO-176280(ARUL EXPORTS AND IMPORTS-9443370833)"
type input "1667"
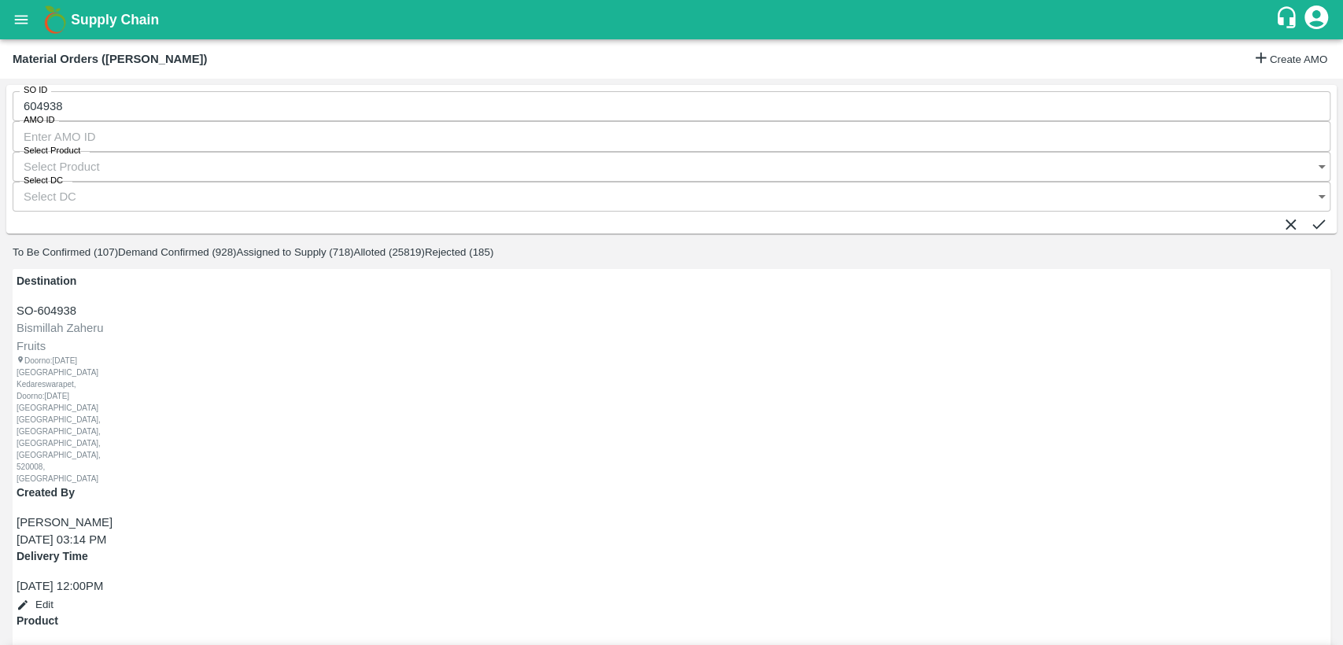
type input "16/09/2025 04:52 PM"
type input "1667"
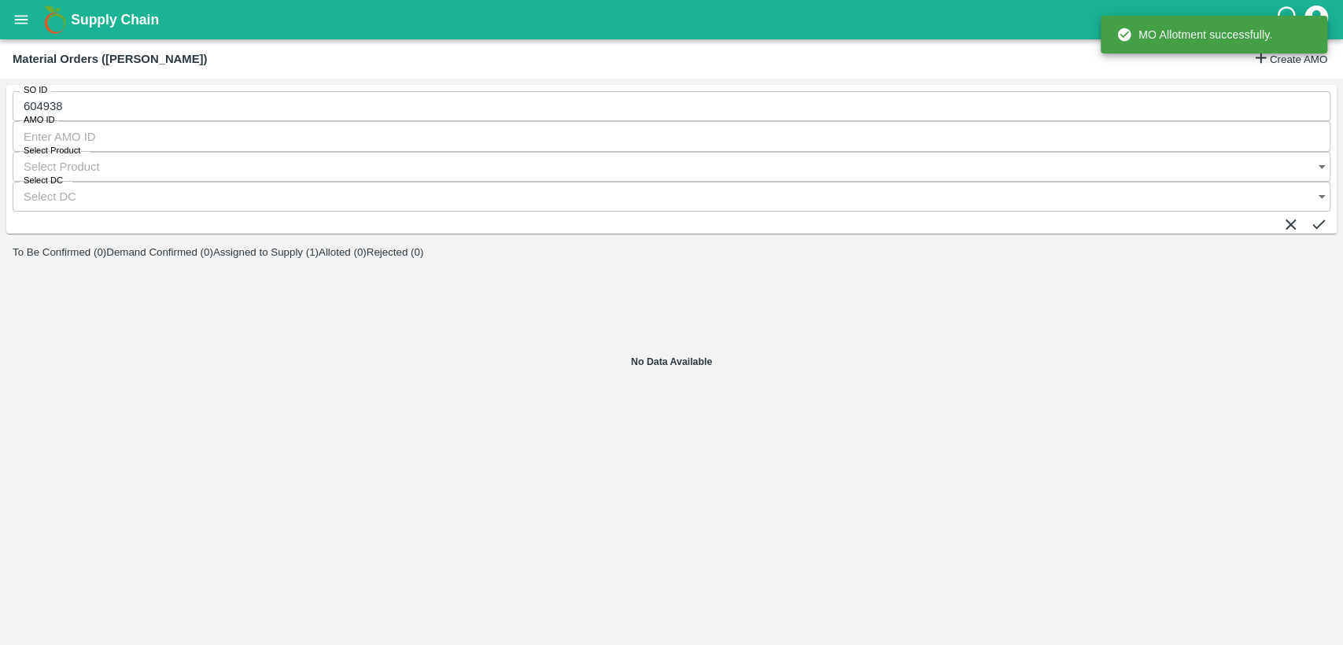
click at [319, 246] on button "Assigned to Supply (1)" at bounding box center [265, 252] width 105 height 12
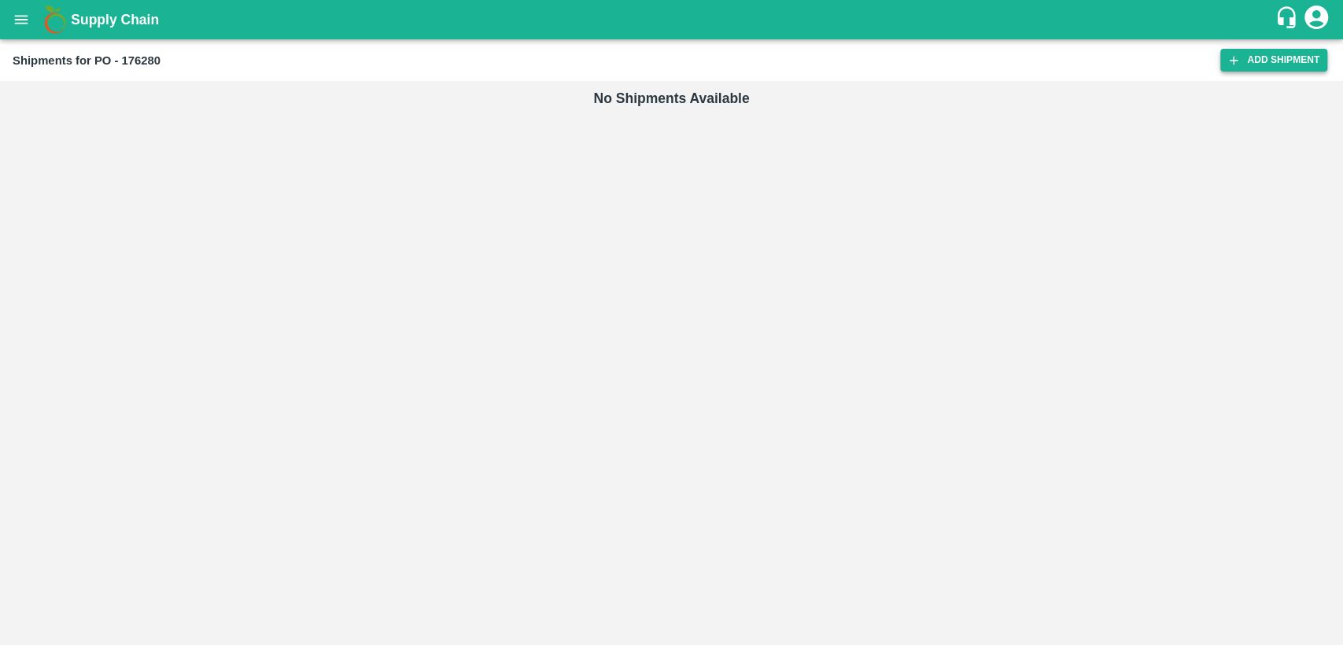
click at [1299, 54] on link "Add Shipment" at bounding box center [1273, 60] width 107 height 23
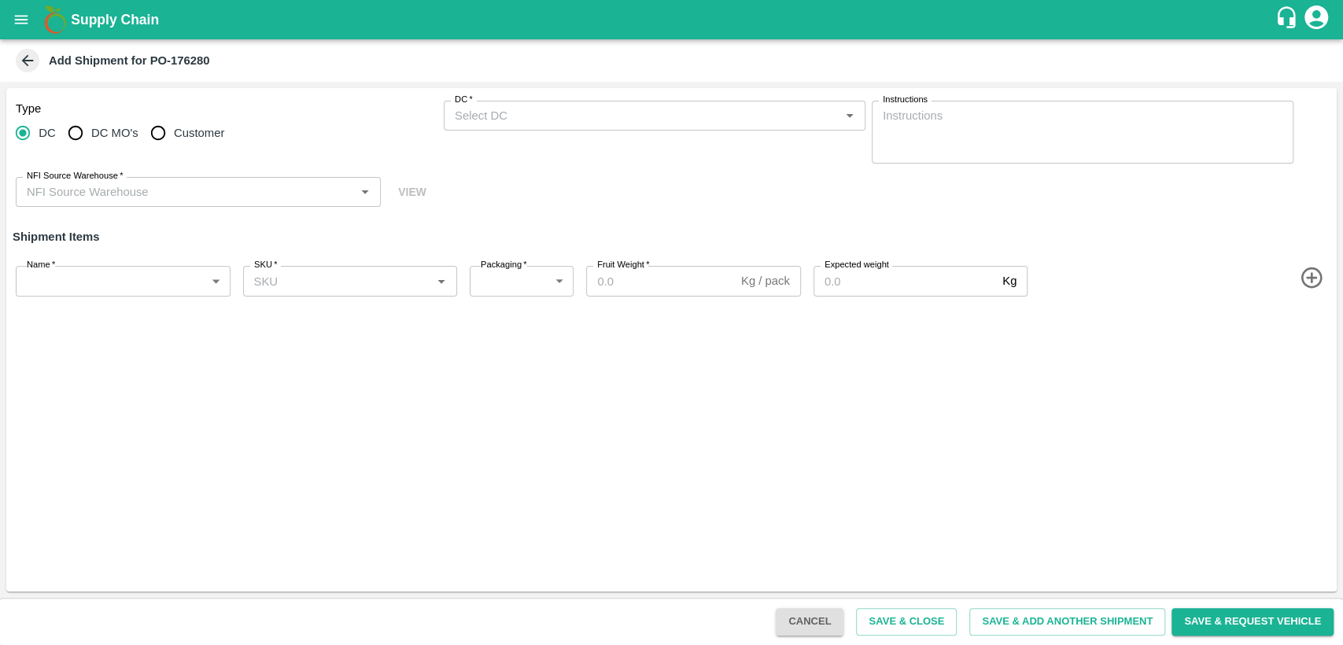
click at [149, 134] on input "Customer" at bounding box center [157, 132] width 31 height 31
radio input "true"
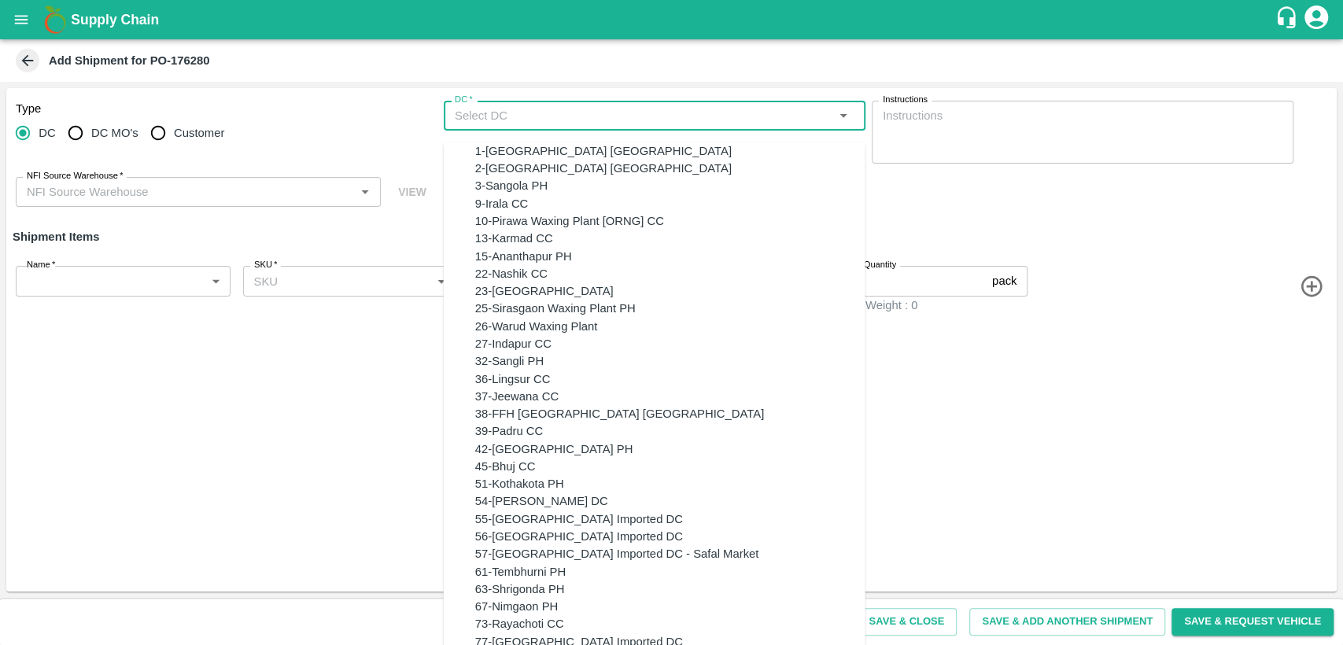
click at [510, 111] on input "DC   *" at bounding box center [641, 115] width 386 height 20
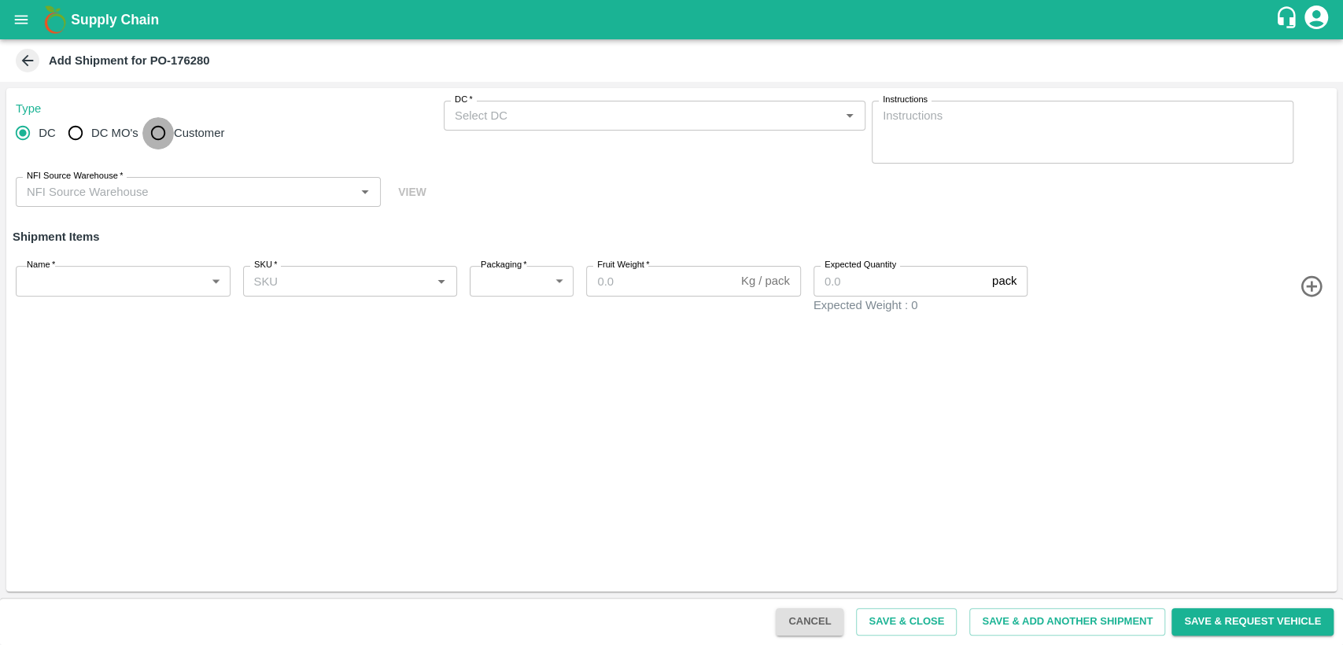
click at [157, 128] on input "Customer" at bounding box center [157, 132] width 31 height 31
radio input "true"
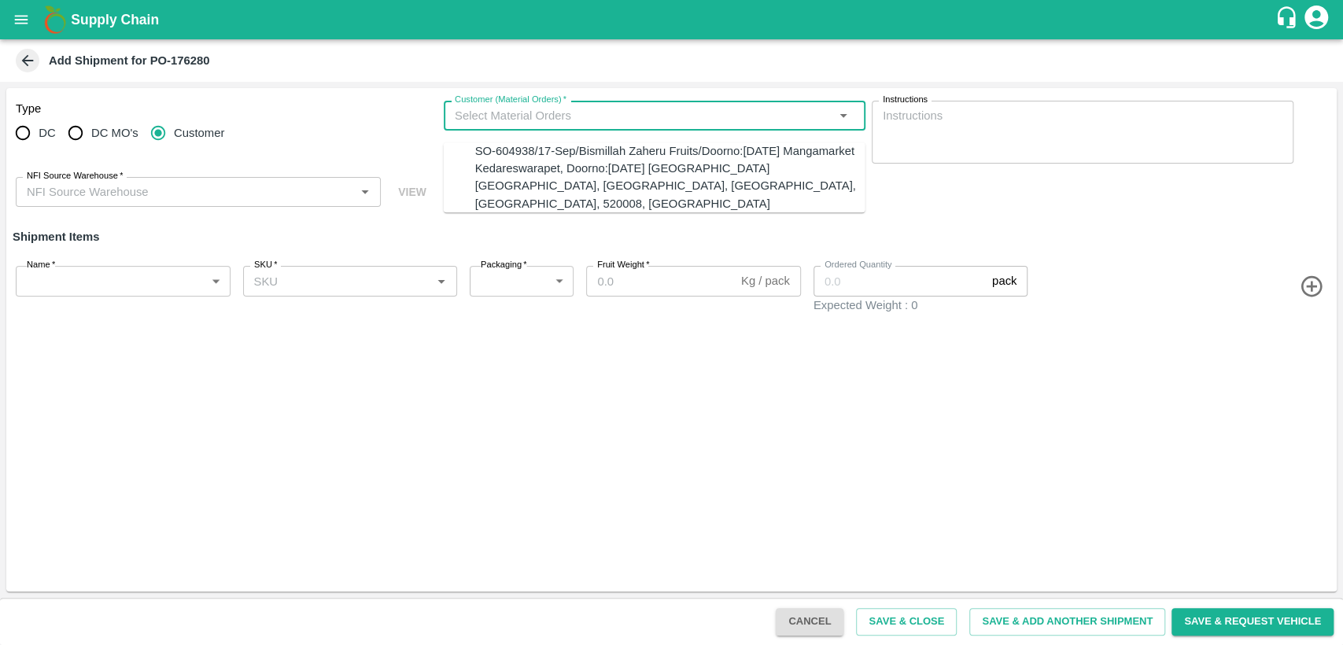
click at [504, 116] on input "Customer (Material Orders)   *" at bounding box center [641, 115] width 386 height 20
click at [525, 159] on div "SO-604938/17-Sep/Bismillah Zaheru Fruits/Doorno:[DATE] Mangamarket Kedareswarap…" at bounding box center [670, 177] width 390 height 70
type input "SO-604938/17-Sep/Bismillah Zaheru Fruits/Doorno:[DATE] Mangamarket Kedareswarap…"
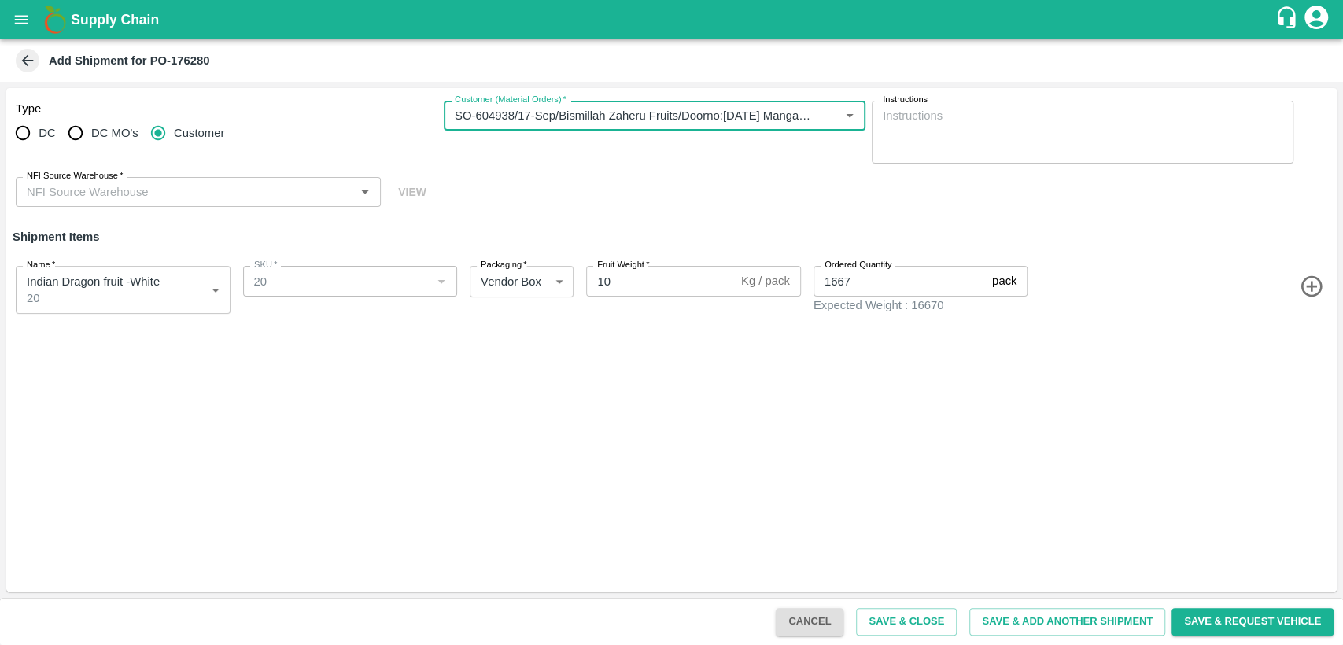
click at [132, 195] on input "NFI Source Warehouse   *" at bounding box center [185, 192] width 330 height 20
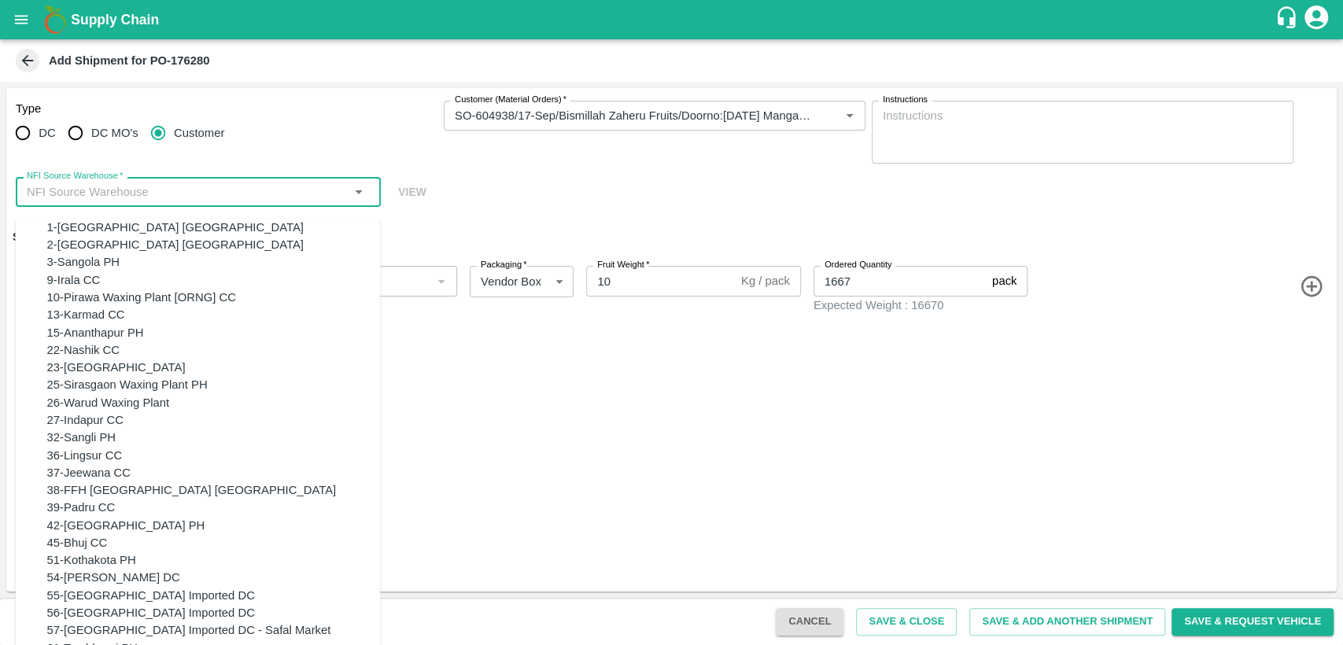
click at [96, 376] on div "23-Chennai DC" at bounding box center [116, 367] width 138 height 17
type input "23-Chennai DC"
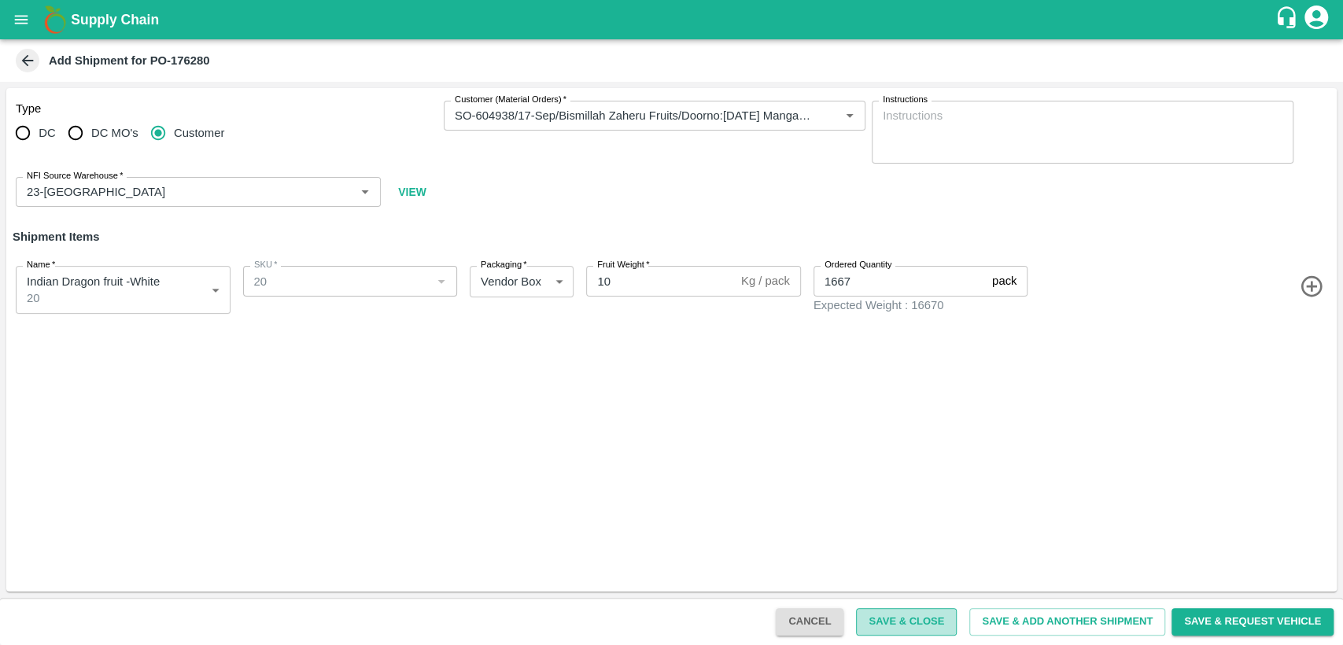
click at [912, 624] on button "Save & Close" at bounding box center [906, 622] width 101 height 28
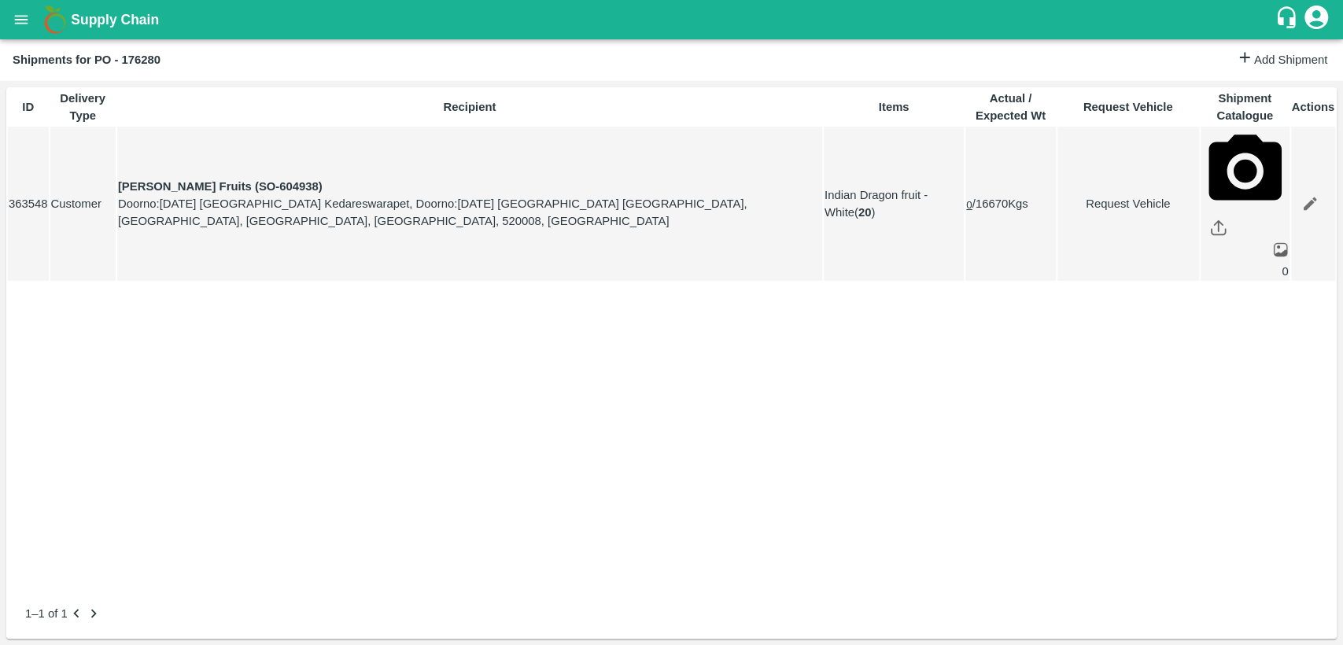
click at [25, 17] on icon "open drawer" at bounding box center [21, 19] width 17 height 17
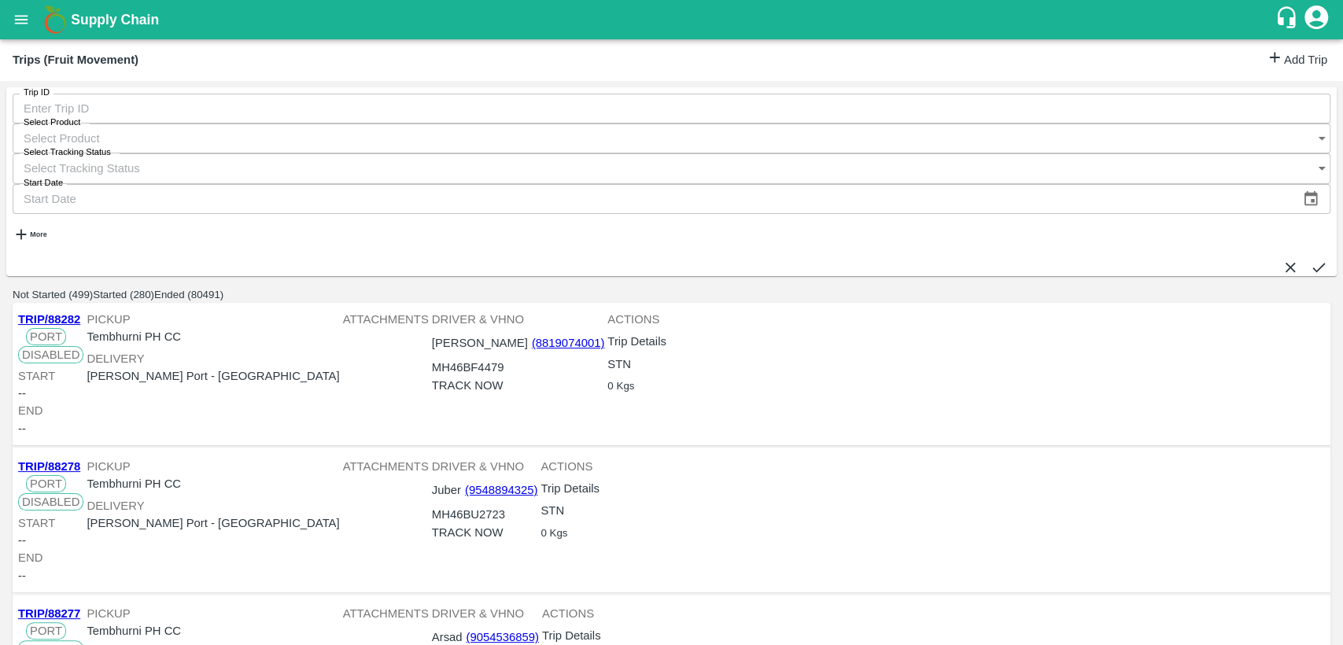
click at [21, 20] on icon "open drawer" at bounding box center [21, 19] width 13 height 9
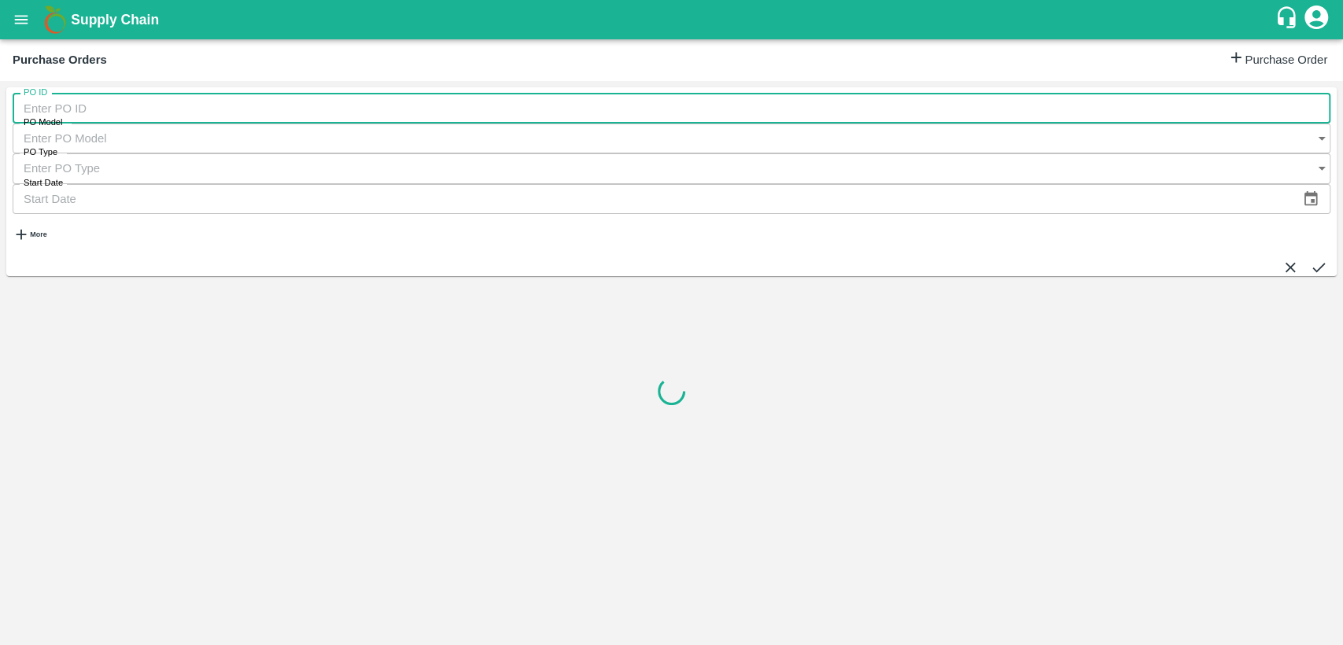
click at [109, 106] on input "PO ID" at bounding box center [671, 109] width 1317 height 30
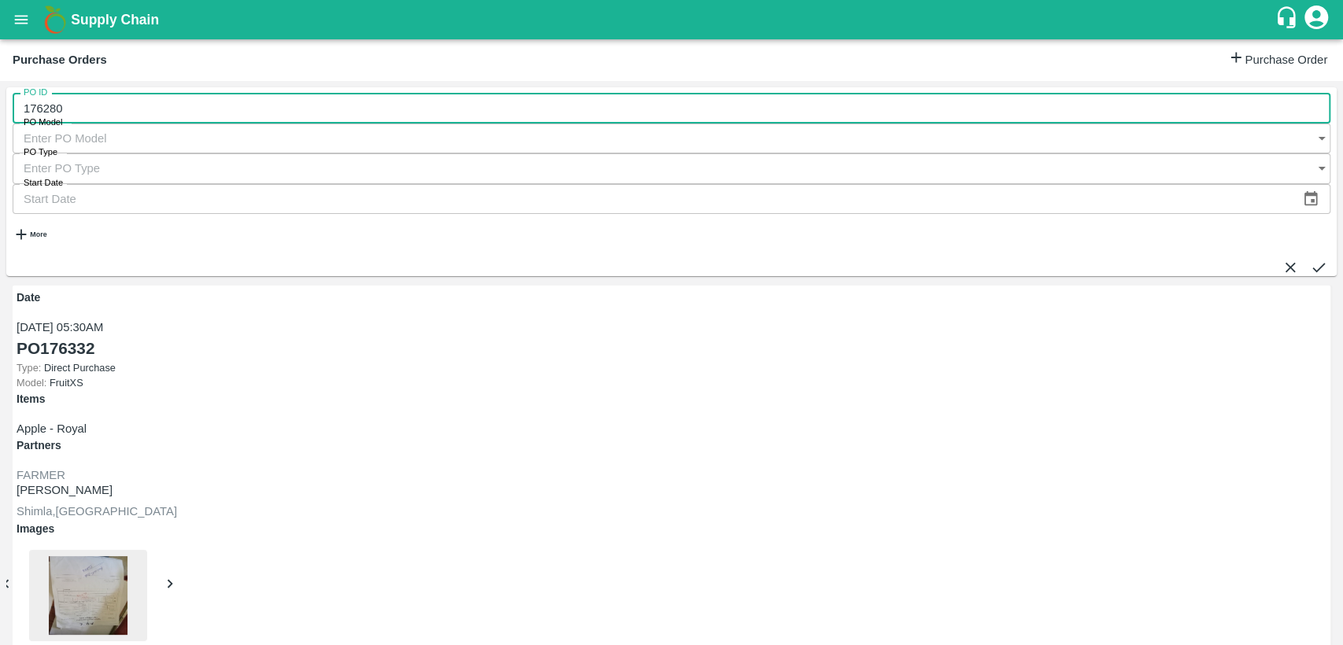
type input "176280"
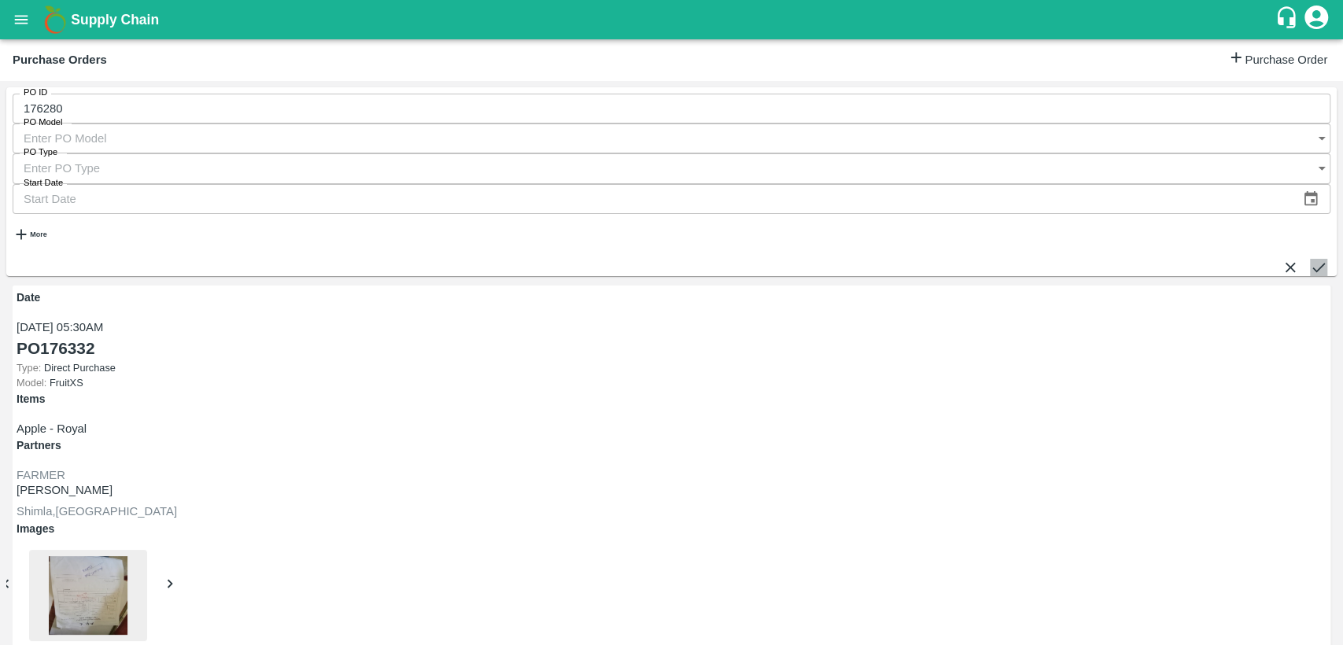
click at [1309, 259] on icon "submit" at bounding box center [1317, 267] width 17 height 17
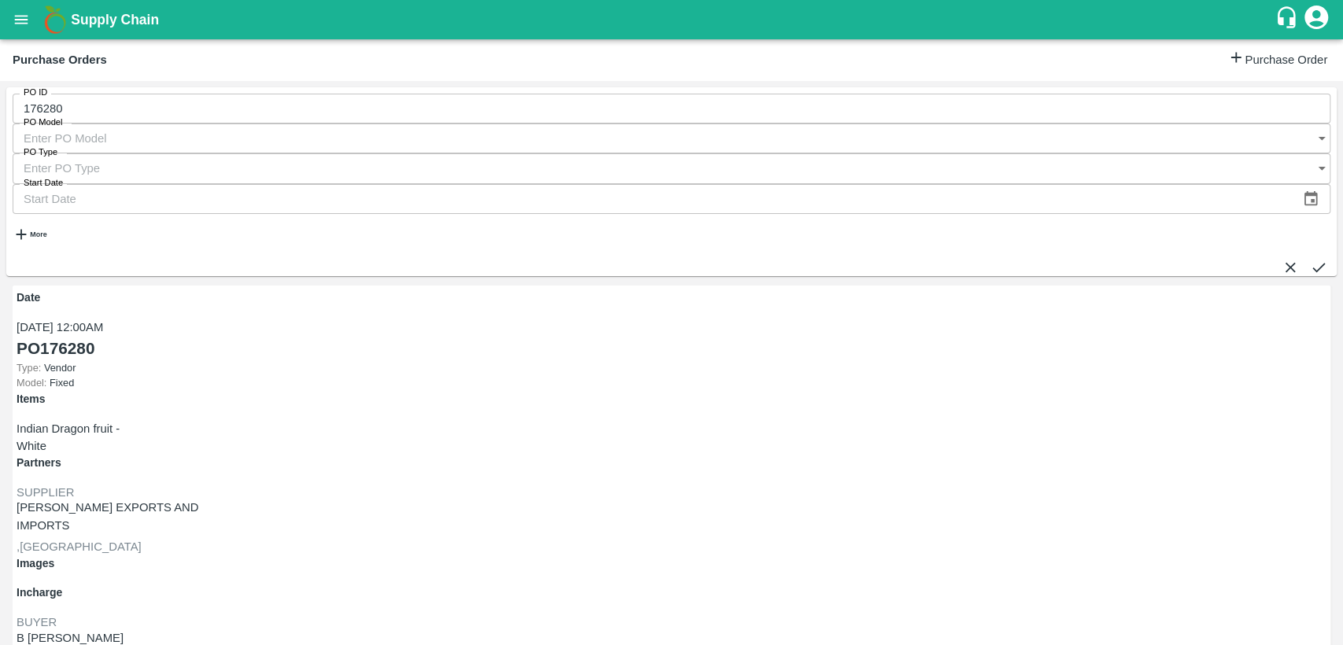
click at [53, 336] on link "PO 176280" at bounding box center [56, 348] width 78 height 24
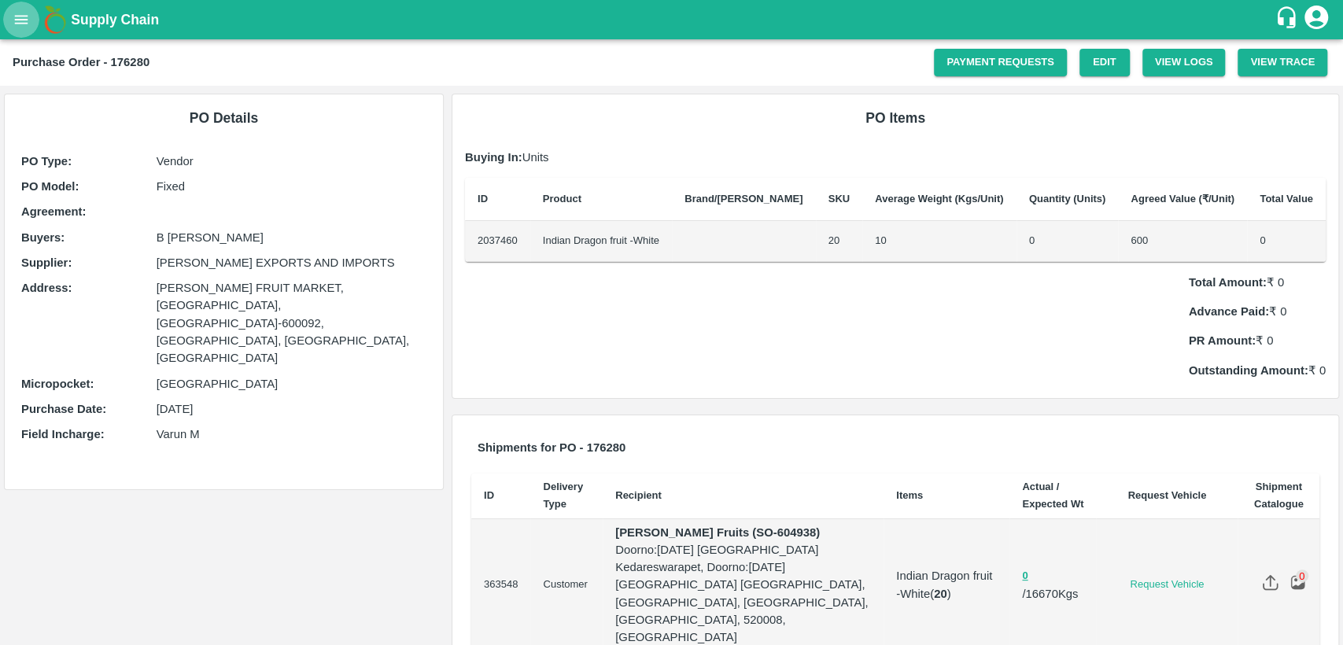
click at [14, 20] on icon "open drawer" at bounding box center [21, 19] width 17 height 17
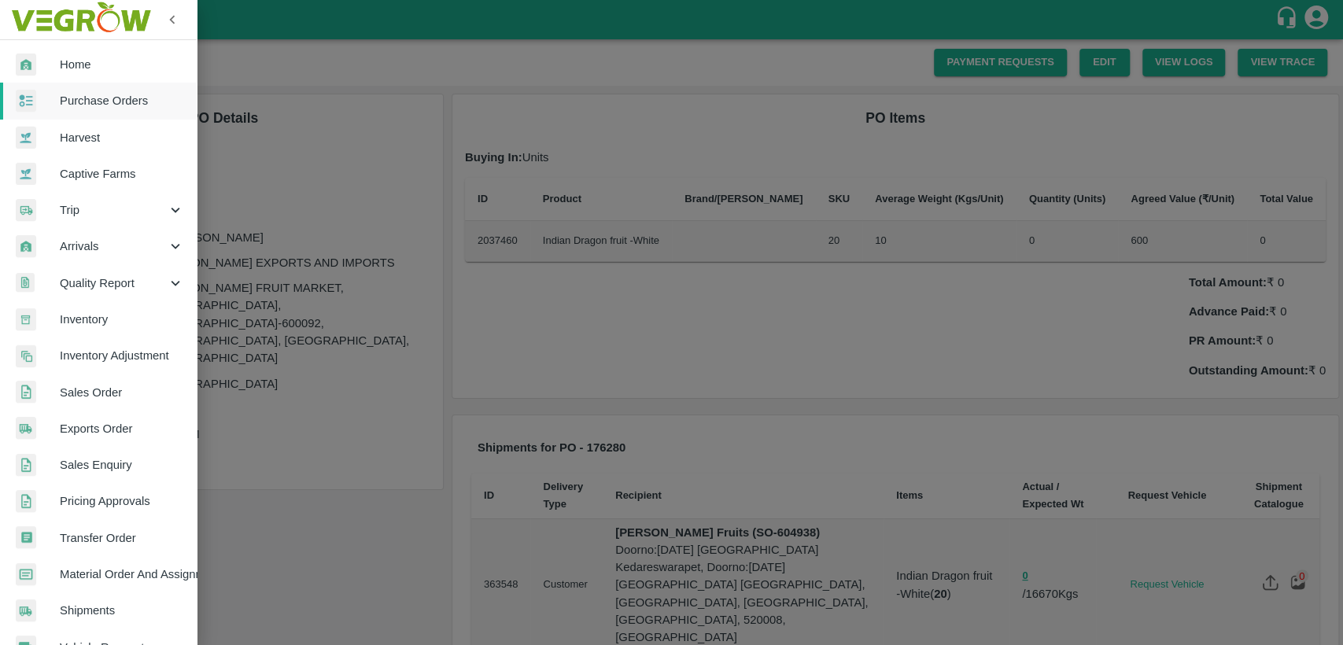
click at [72, 208] on span "Trip" at bounding box center [113, 209] width 107 height 17
click at [109, 245] on span "Fruit Movement" at bounding box center [128, 246] width 112 height 17
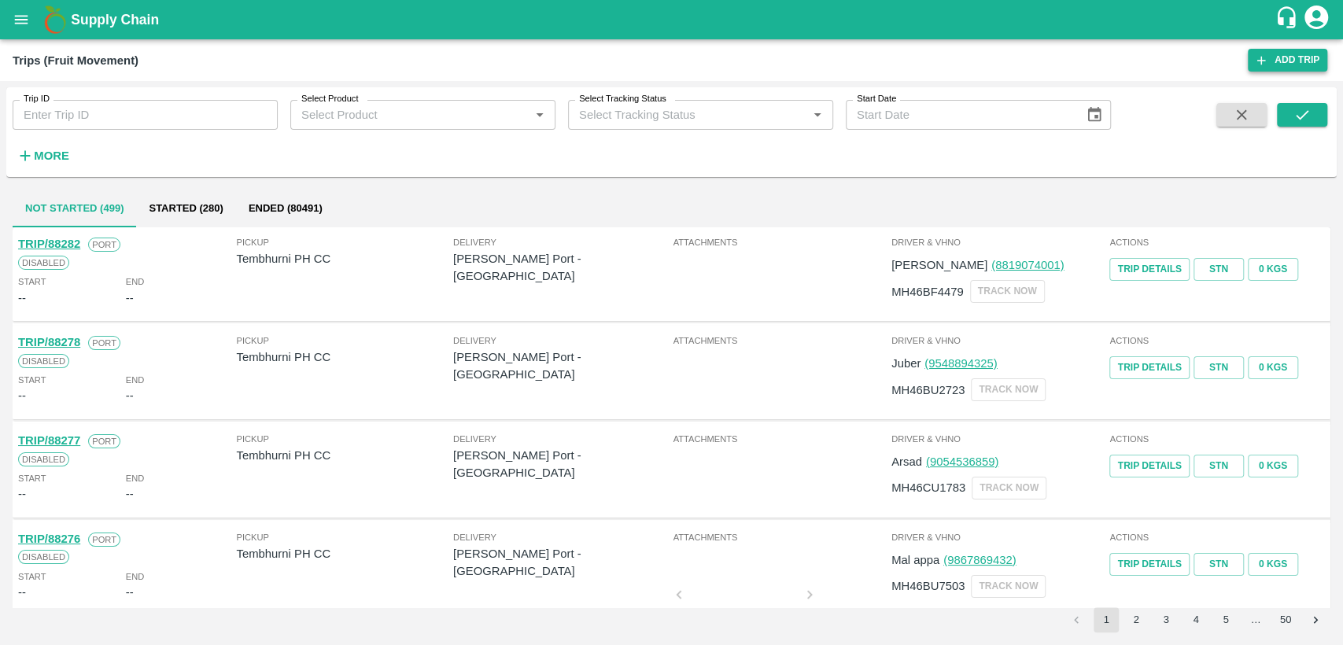
click at [1276, 61] on link "Add Trip" at bounding box center [1286, 60] width 79 height 23
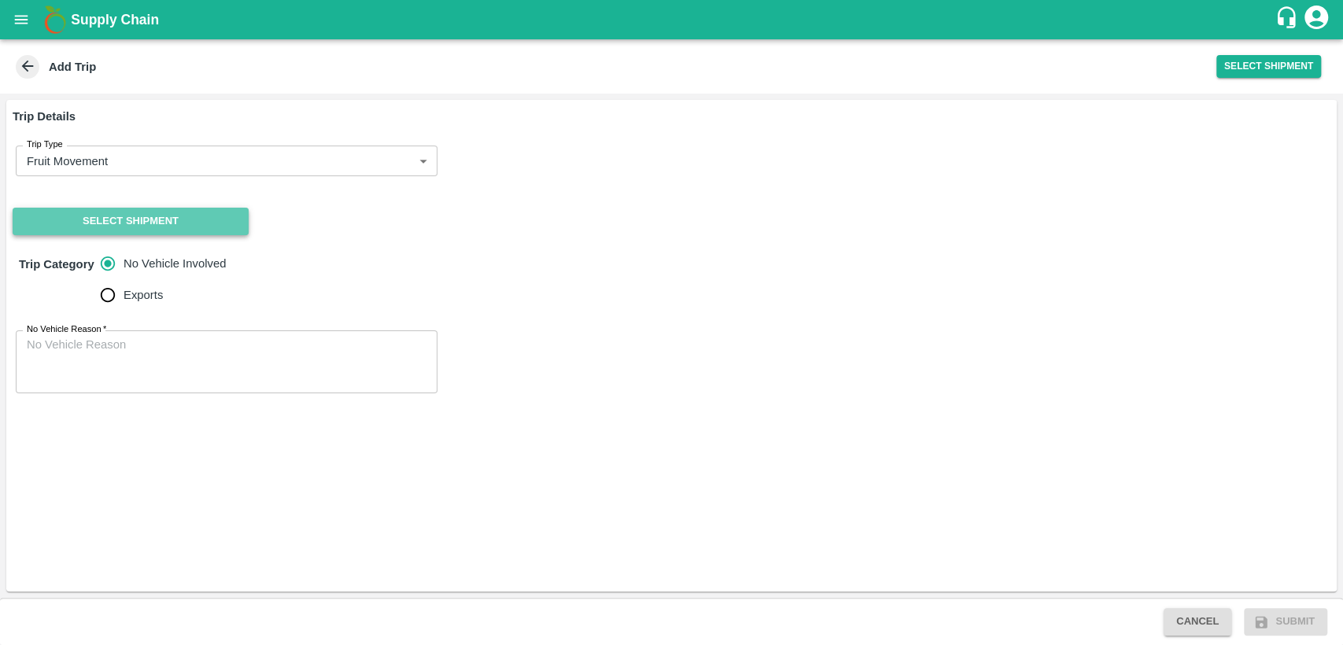
click at [126, 218] on button "Select Shipment" at bounding box center [131, 222] width 236 height 28
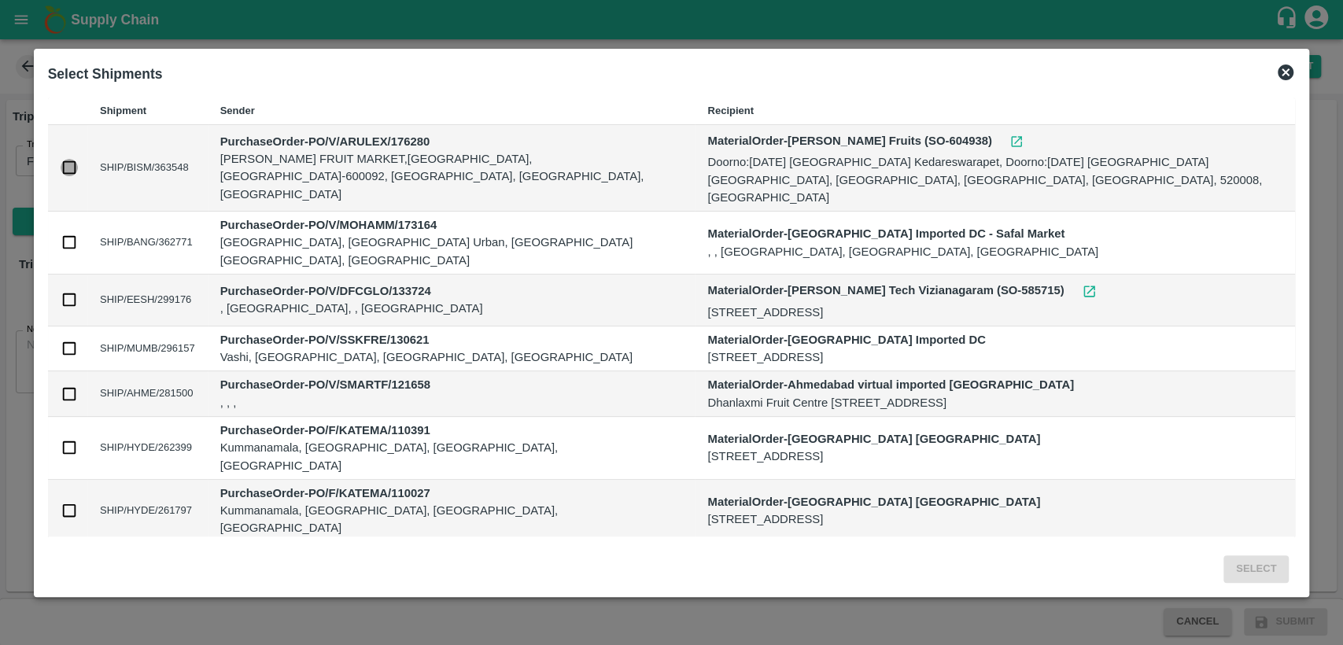
click at [67, 159] on input "checkbox" at bounding box center [69, 167] width 17 height 17
checkbox input "true"
click at [1258, 566] on button "Select" at bounding box center [1255, 569] width 65 height 28
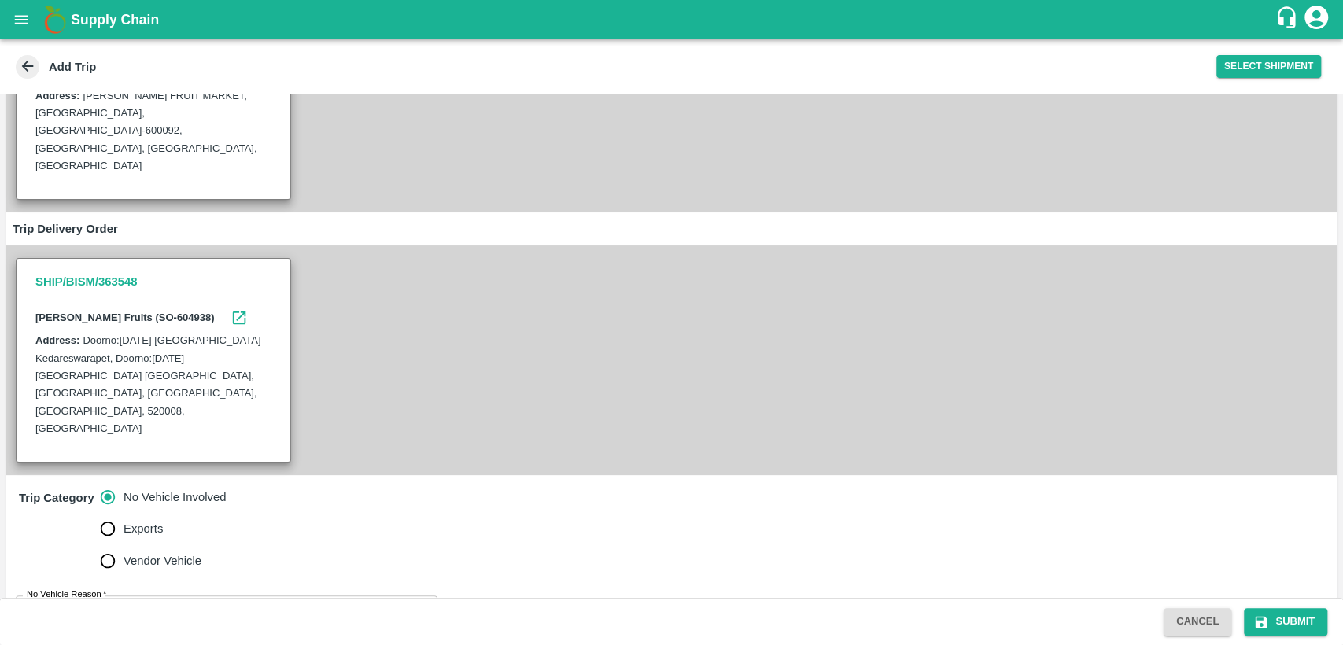
scroll to position [234, 0]
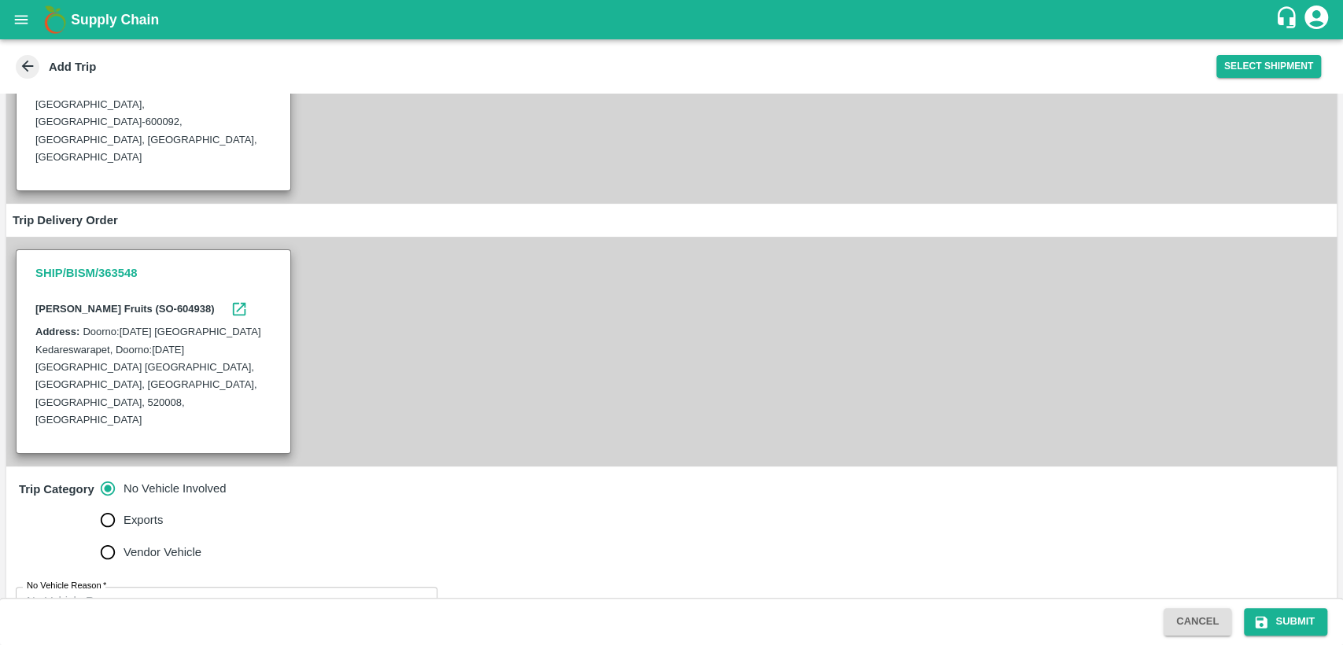
click at [141, 543] on span "Vendor Vehicle" at bounding box center [162, 551] width 78 height 17
click at [123, 536] on input "Vendor Vehicle" at bounding box center [107, 551] width 31 height 31
radio input "true"
click at [105, 473] on input "No Vehicle Involved" at bounding box center [107, 488] width 31 height 31
radio input "true"
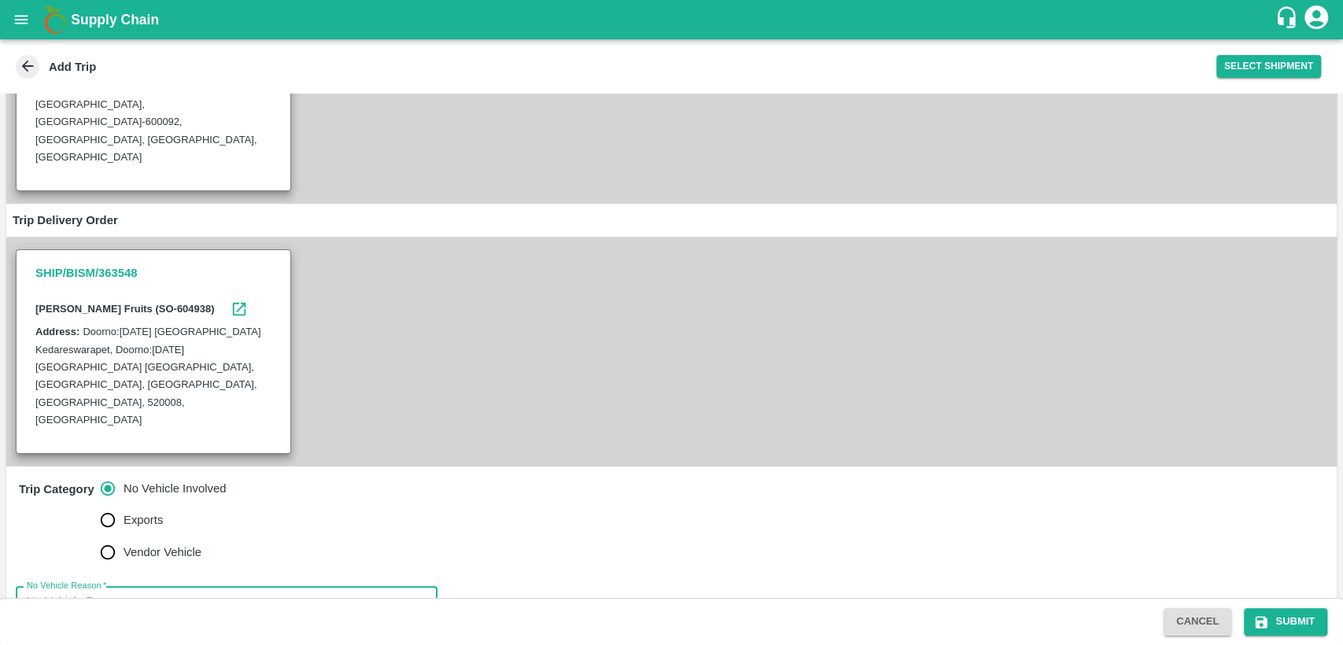
click at [135, 593] on textarea "No Vehicle Reason   *" at bounding box center [227, 618] width 400 height 50
type textarea "N/A"
click at [1293, 621] on button "Submit" at bounding box center [1284, 622] width 83 height 28
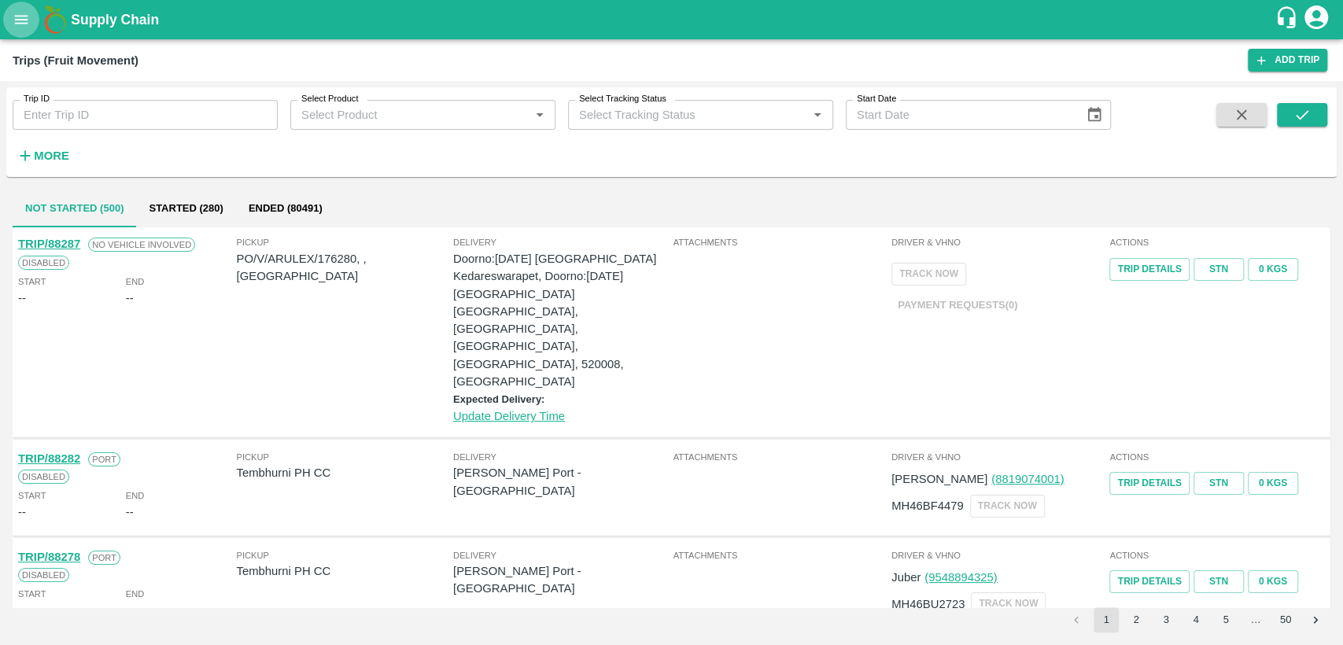
click at [20, 20] on icon "open drawer" at bounding box center [21, 19] width 13 height 9
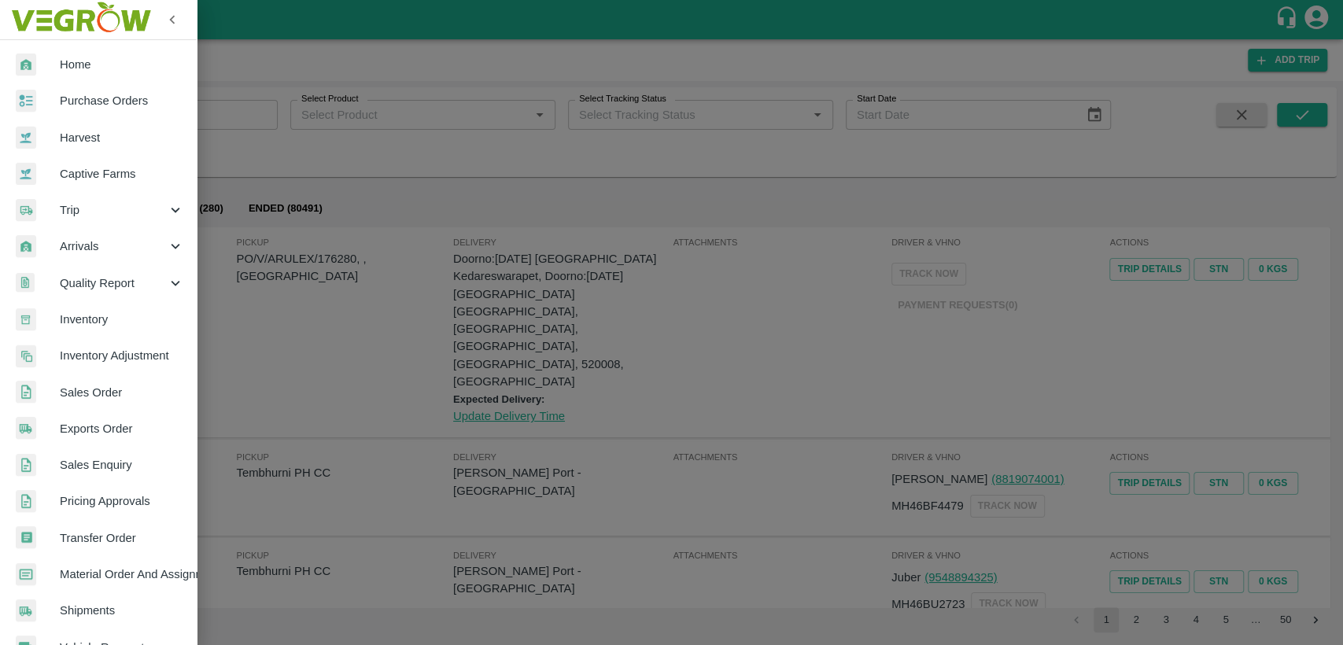
click at [94, 95] on span "Purchase Orders" at bounding box center [122, 100] width 124 height 17
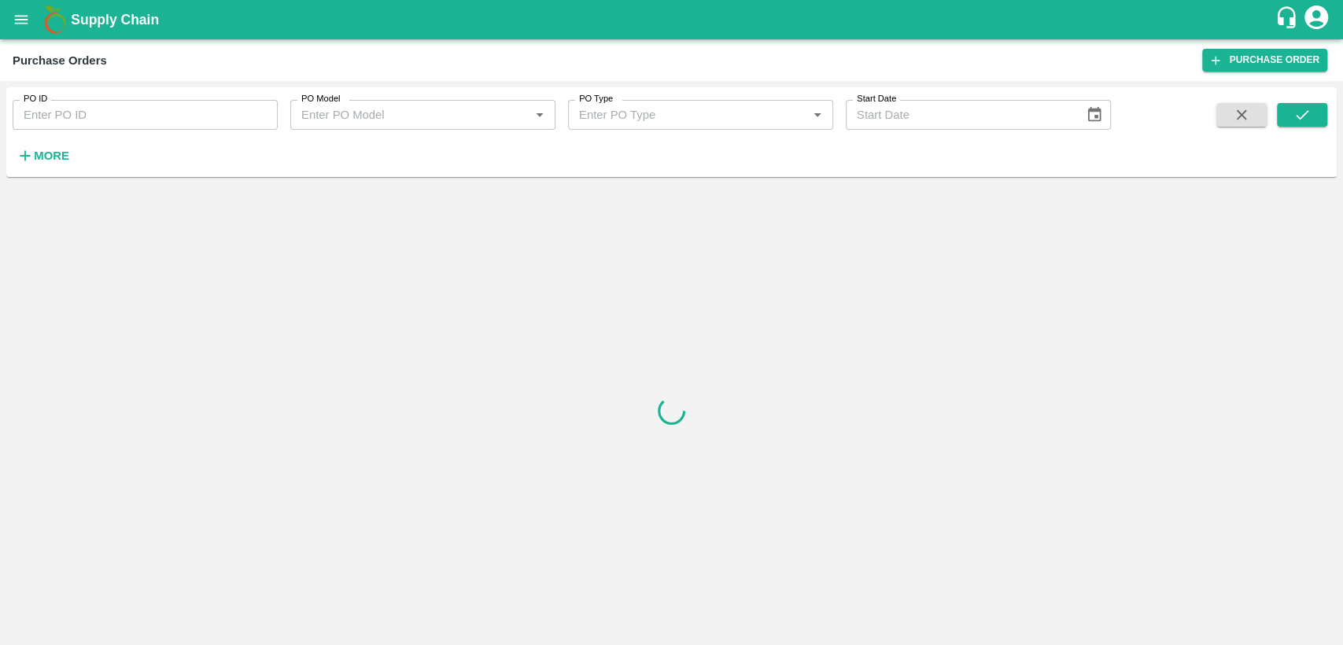
click at [98, 125] on input "PO ID" at bounding box center [145, 115] width 265 height 30
type input "176280"
click at [1293, 122] on icon "submit" at bounding box center [1301, 114] width 17 height 17
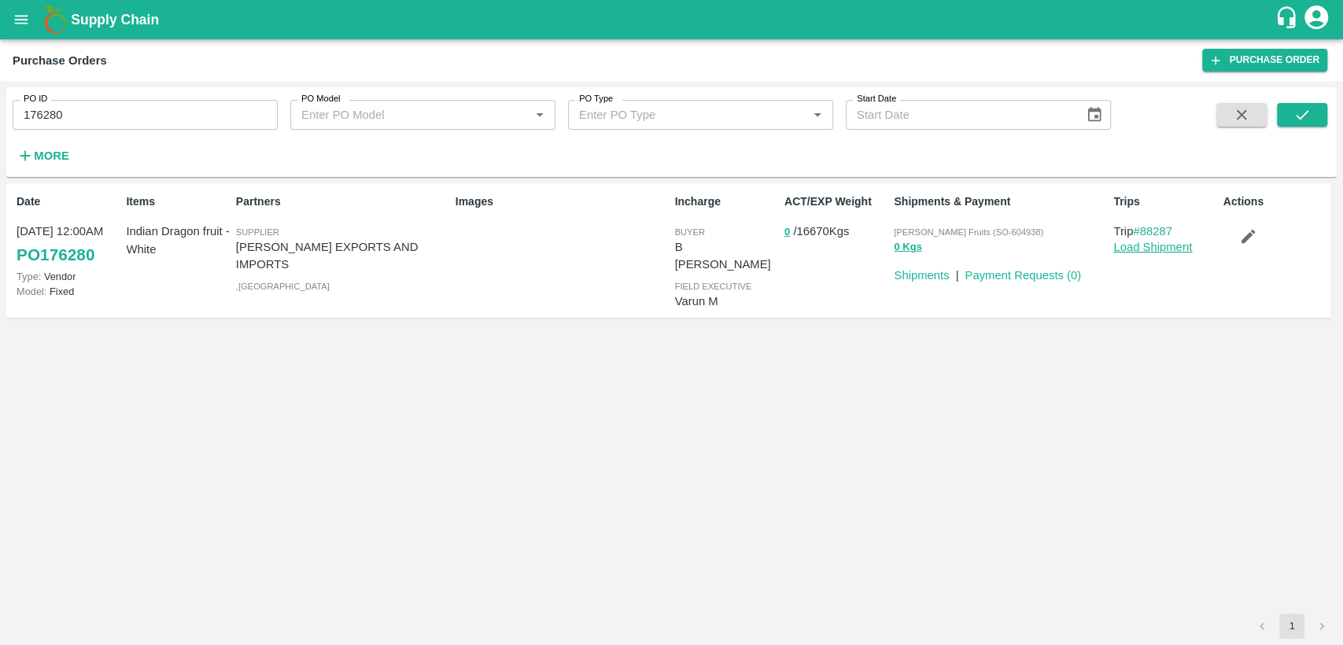
click at [1140, 251] on link "Load Shipment" at bounding box center [1152, 247] width 79 height 13
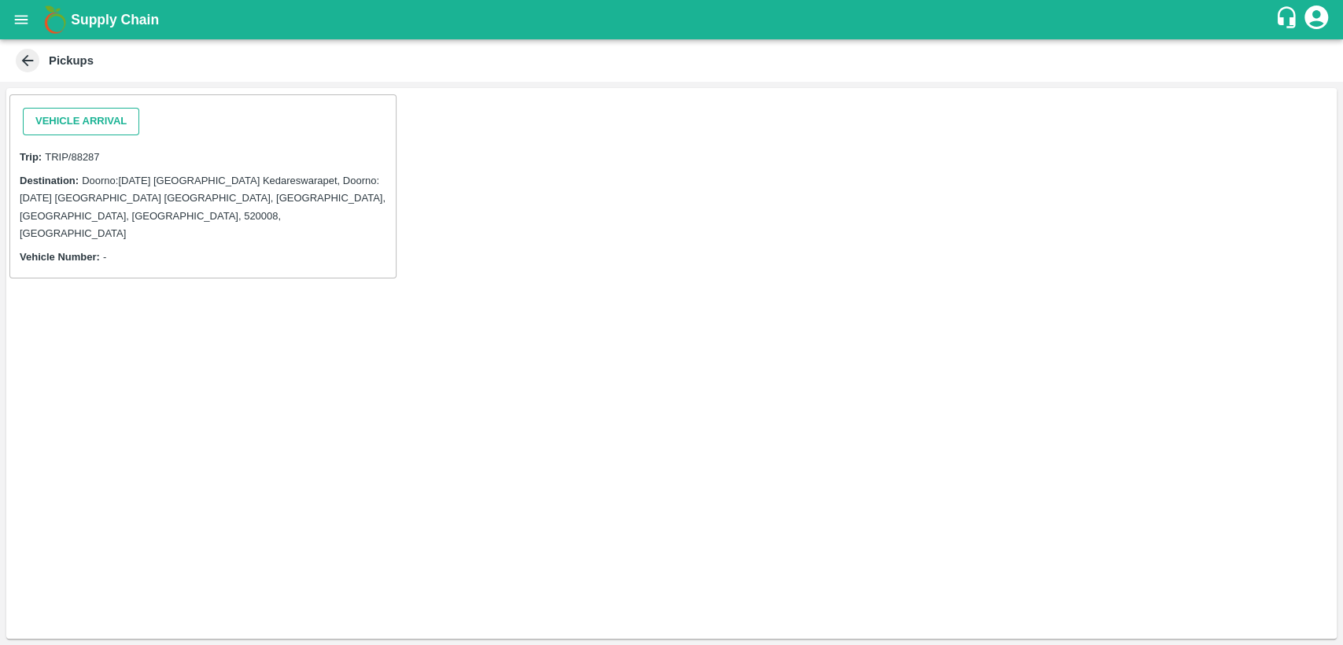
click at [76, 128] on button "Vehicle Arrival" at bounding box center [81, 122] width 116 height 28
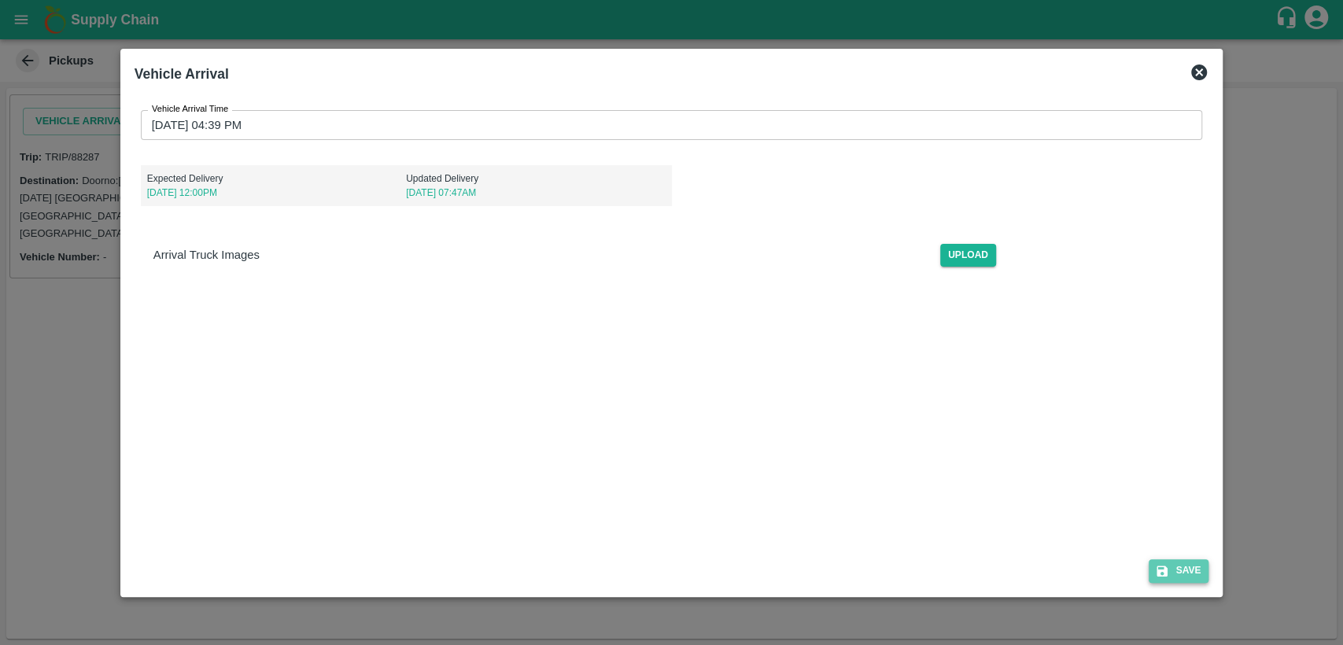
click at [1164, 573] on icon "submit" at bounding box center [1162, 571] width 14 height 14
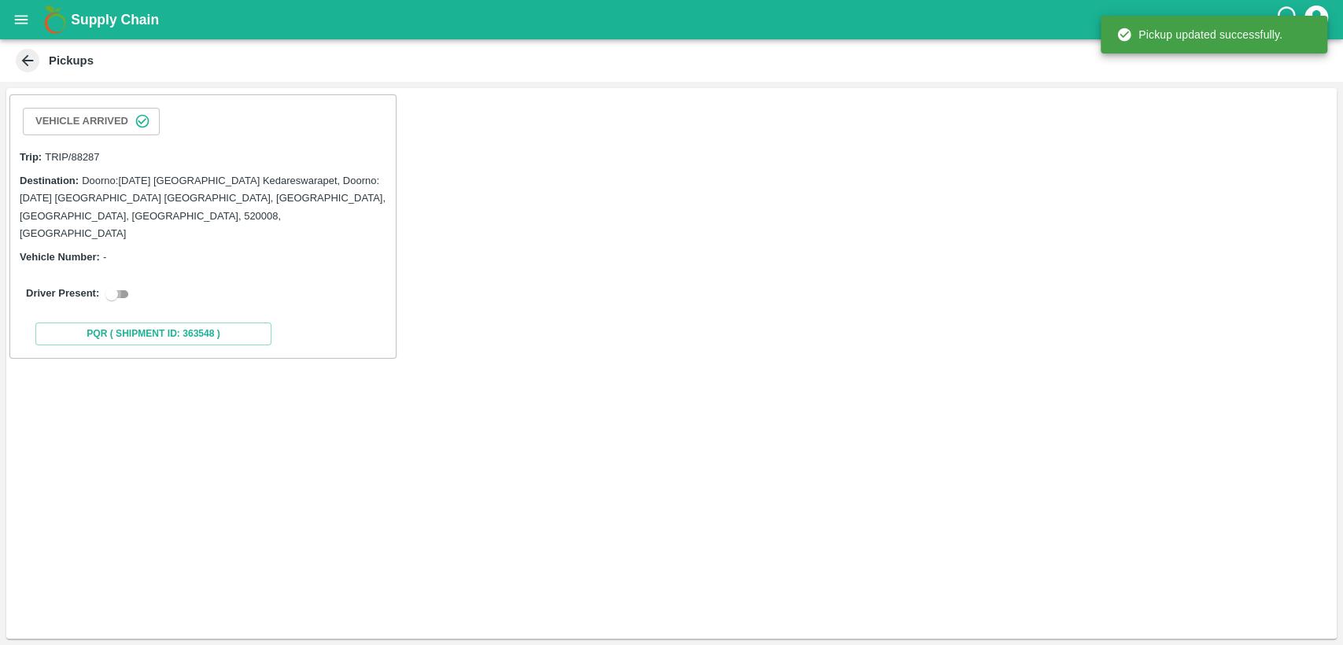
click at [115, 285] on input "checkbox" at bounding box center [111, 294] width 57 height 19
checkbox input "true"
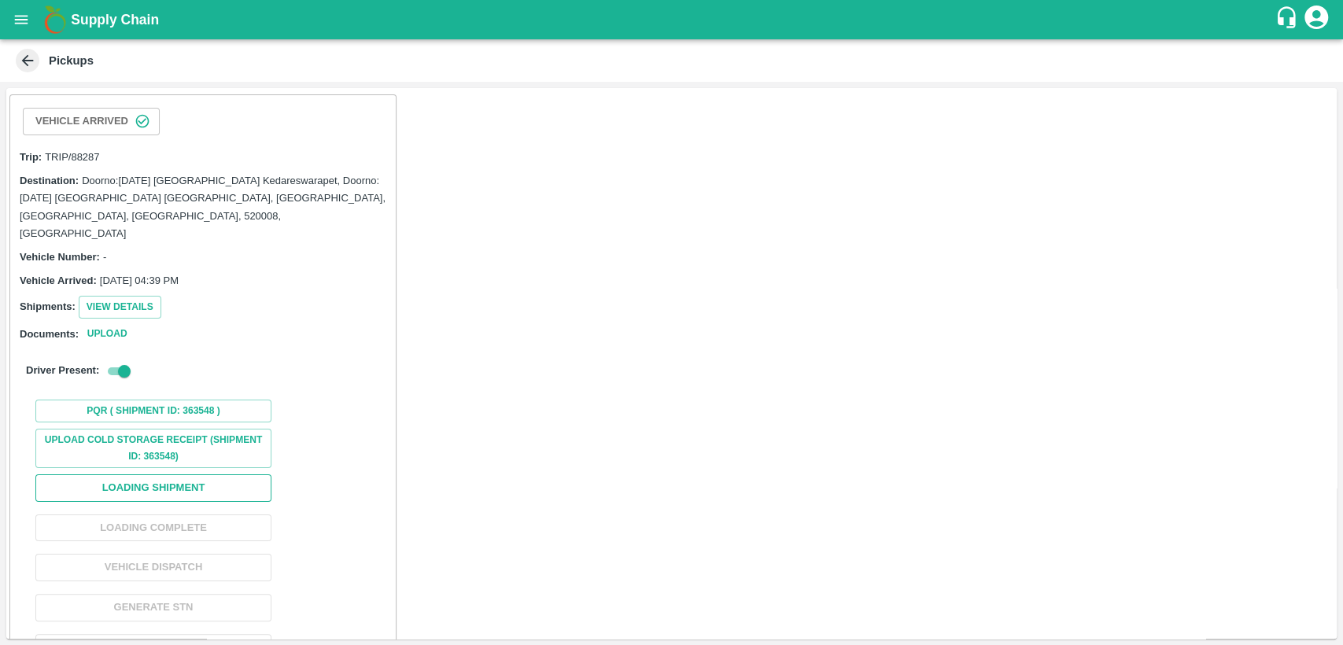
click at [175, 474] on button "Loading Shipment" at bounding box center [153, 488] width 236 height 28
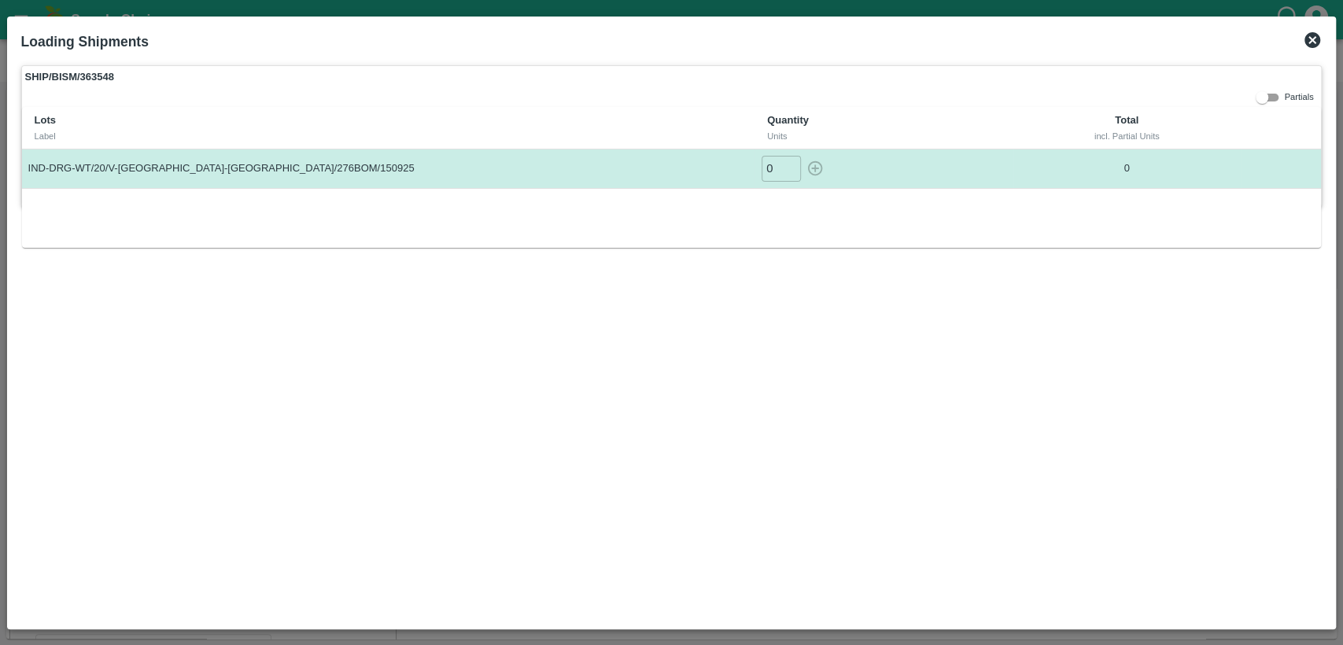
click at [776, 165] on input "0" at bounding box center [780, 169] width 39 height 26
click at [813, 168] on icon "button" at bounding box center [815, 168] width 15 height 15
type input "0"
click at [1315, 41] on icon at bounding box center [1312, 40] width 16 height 16
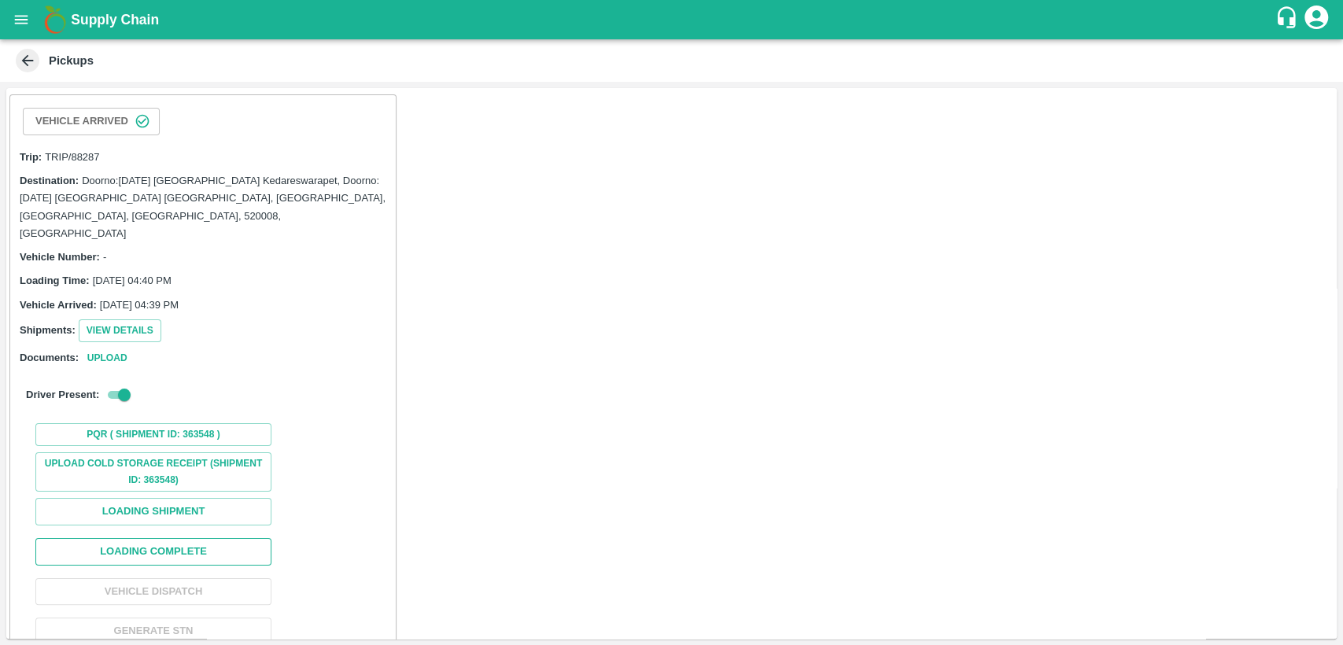
click at [173, 538] on button "Loading Complete" at bounding box center [153, 552] width 236 height 28
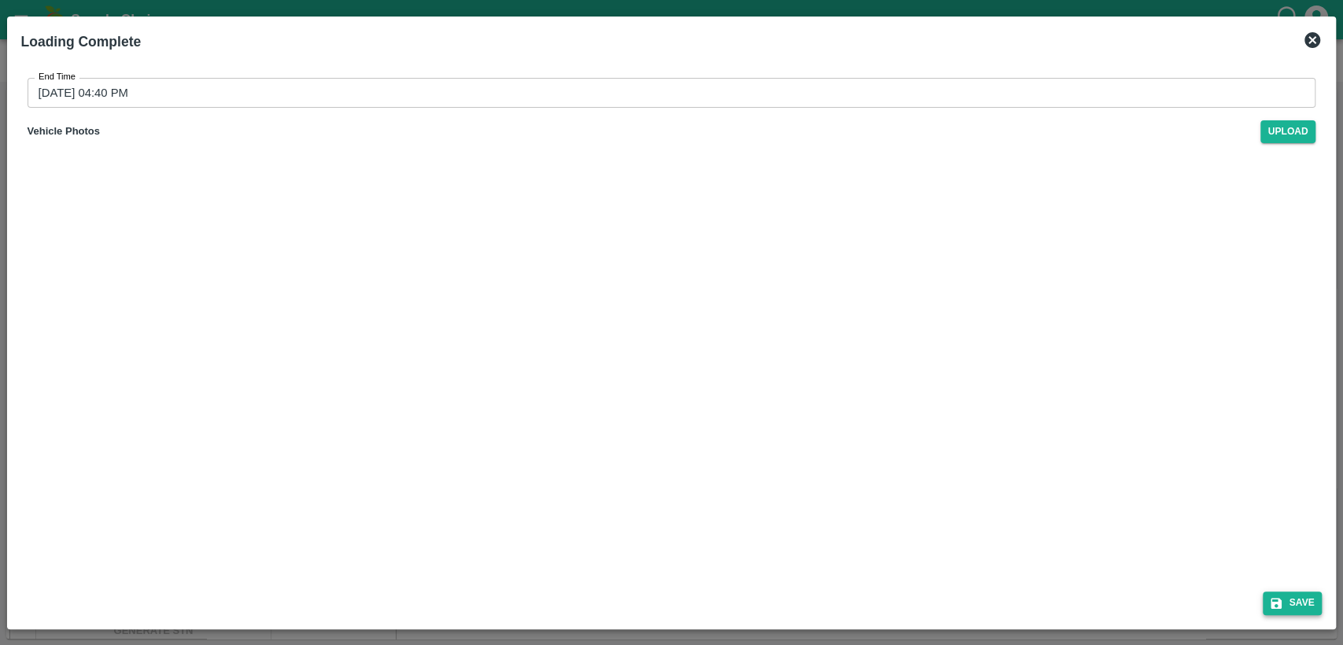
click at [1295, 602] on button "Save" at bounding box center [1292, 602] width 60 height 23
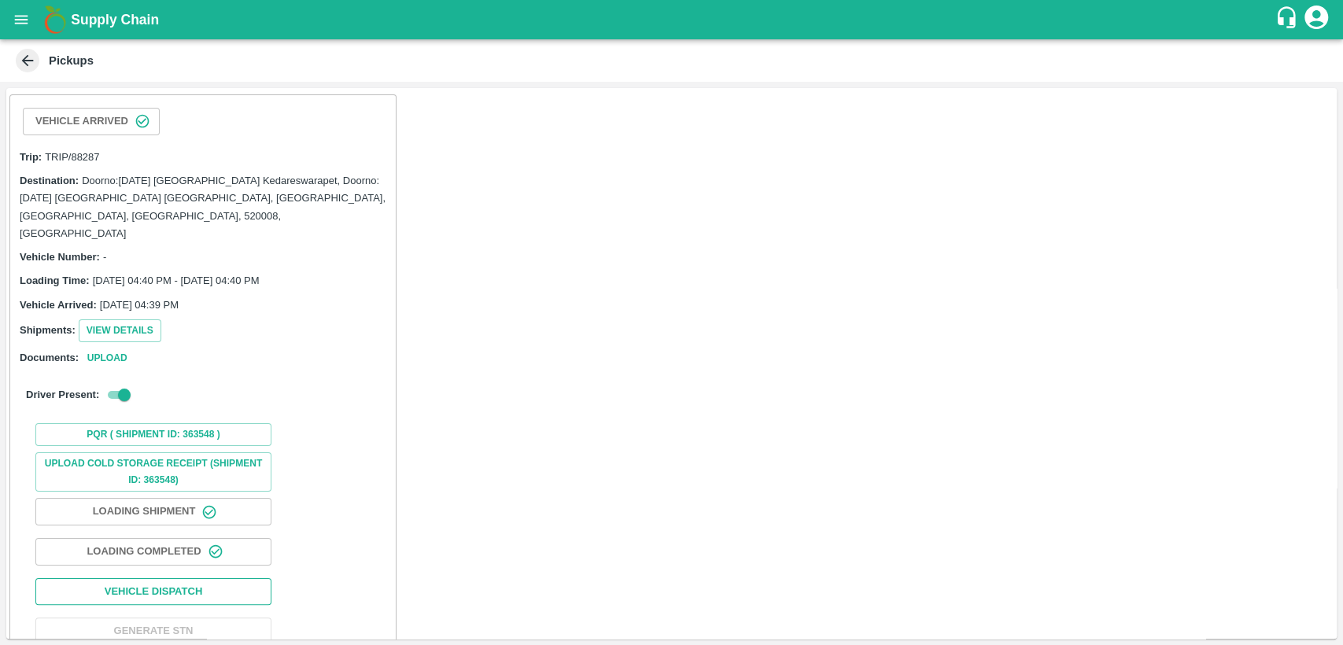
click at [182, 578] on button "Vehicle Dispatch" at bounding box center [153, 592] width 236 height 28
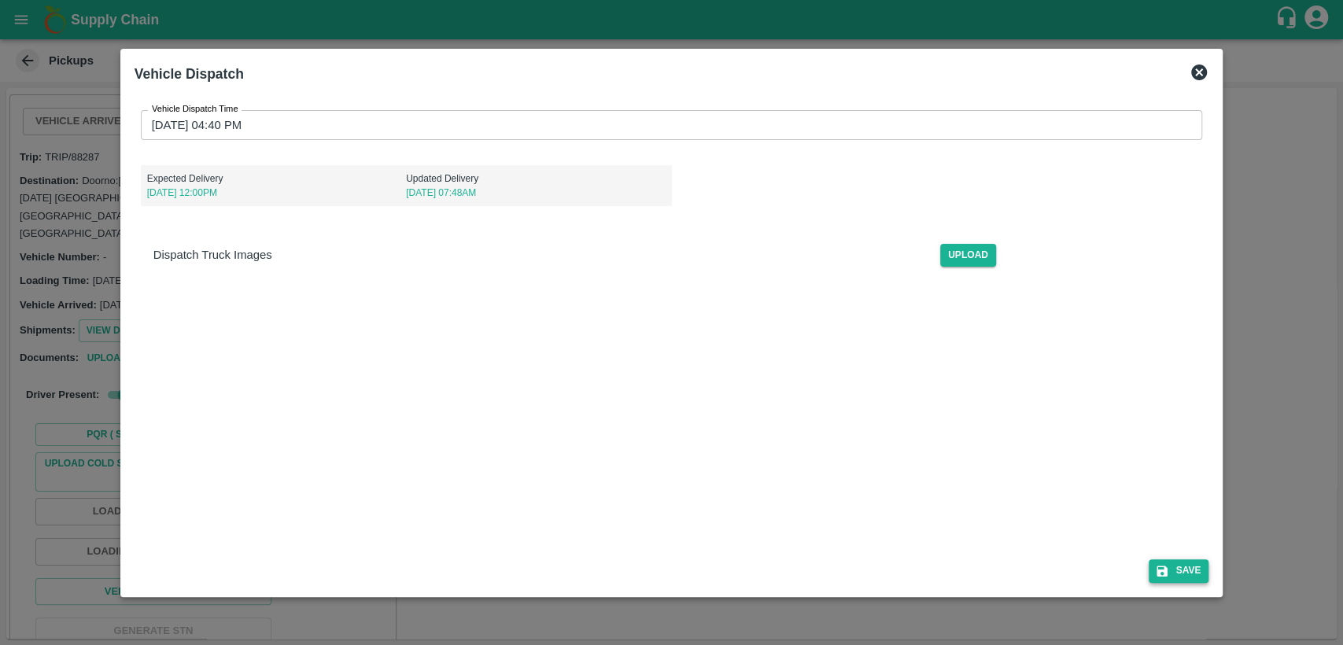
click at [1176, 560] on button "Save" at bounding box center [1178, 570] width 60 height 23
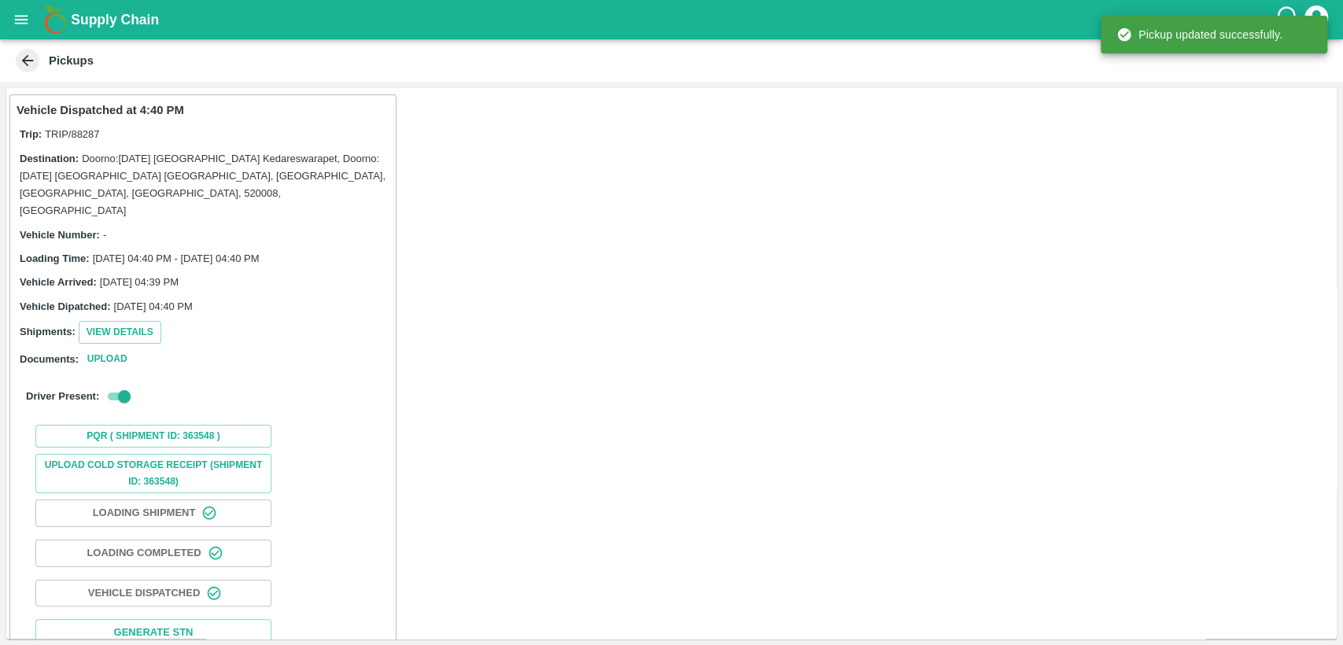
click at [21, 27] on icon "open drawer" at bounding box center [21, 19] width 17 height 17
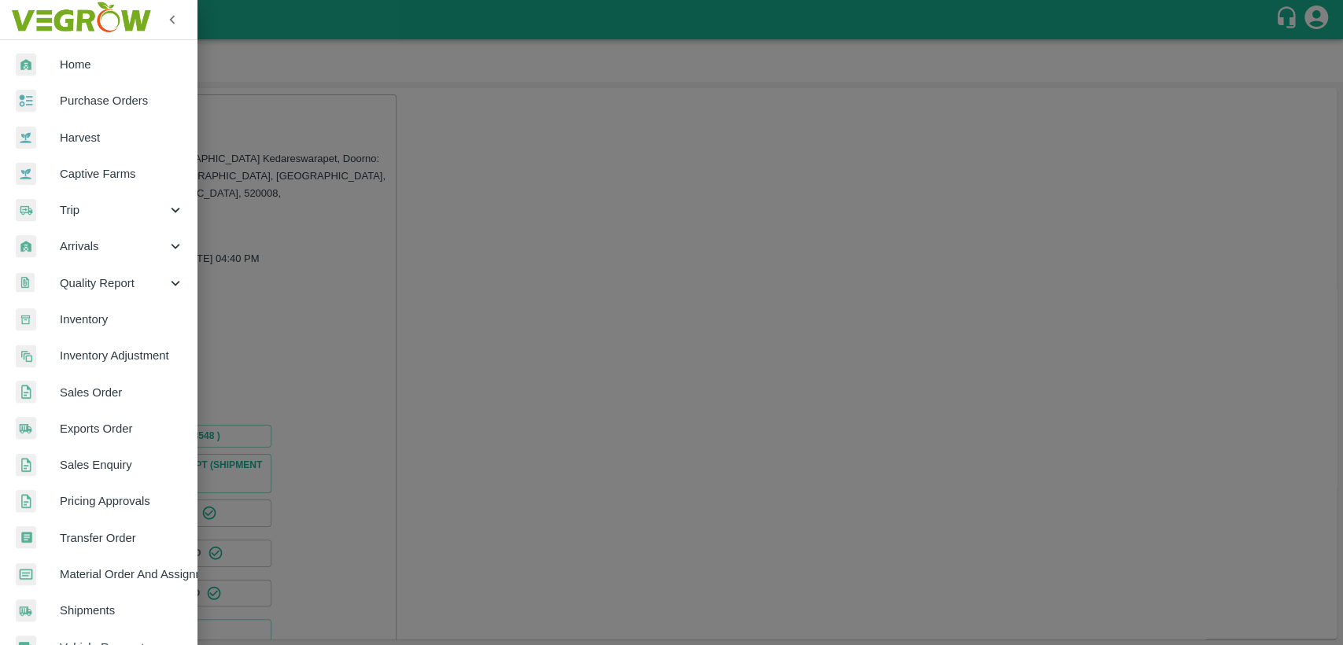
click at [89, 94] on span "Purchase Orders" at bounding box center [122, 100] width 124 height 17
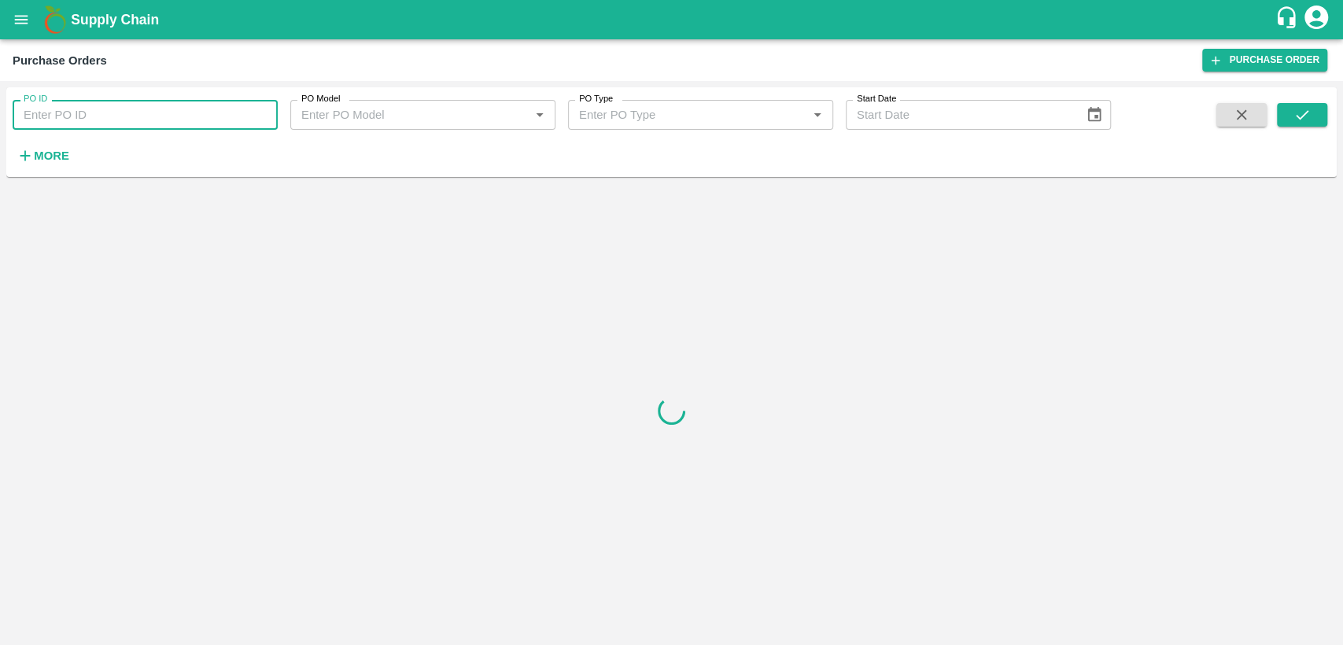
click at [98, 119] on input "PO ID" at bounding box center [145, 115] width 265 height 30
type input "176280"
click at [1296, 121] on icon "submit" at bounding box center [1301, 114] width 17 height 17
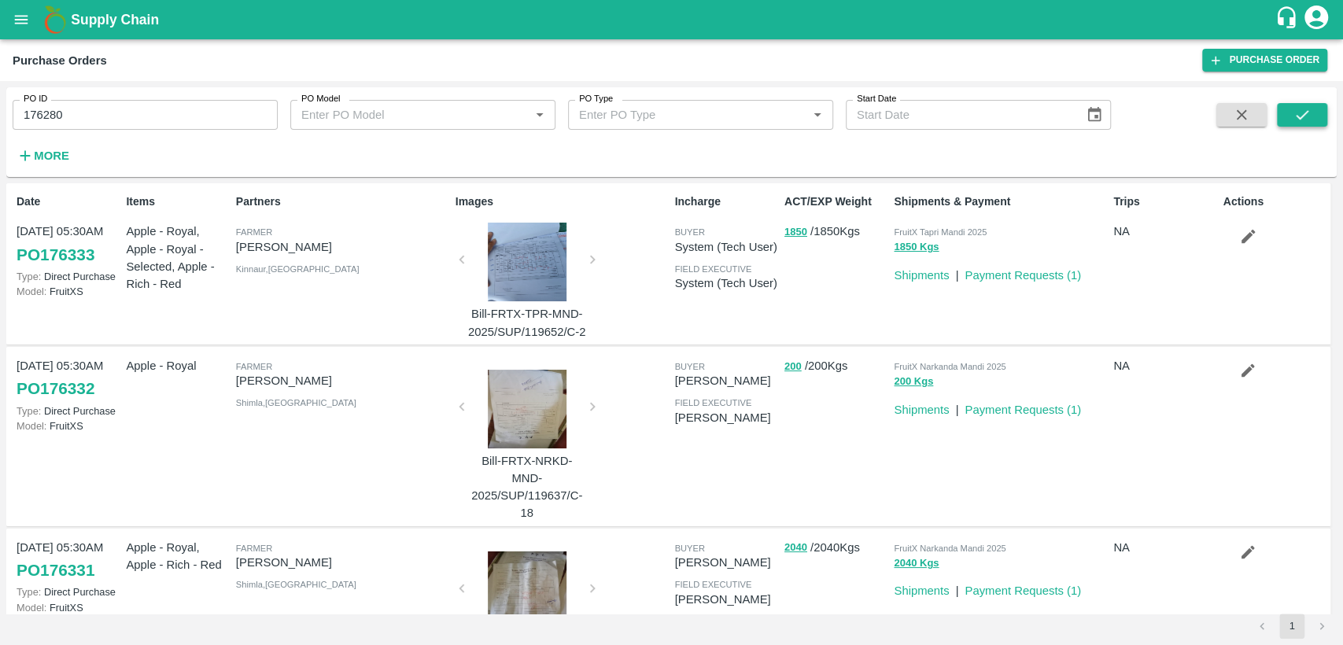
click at [1293, 115] on icon "submit" at bounding box center [1301, 114] width 17 height 17
click at [1314, 108] on button "submit" at bounding box center [1301, 115] width 50 height 24
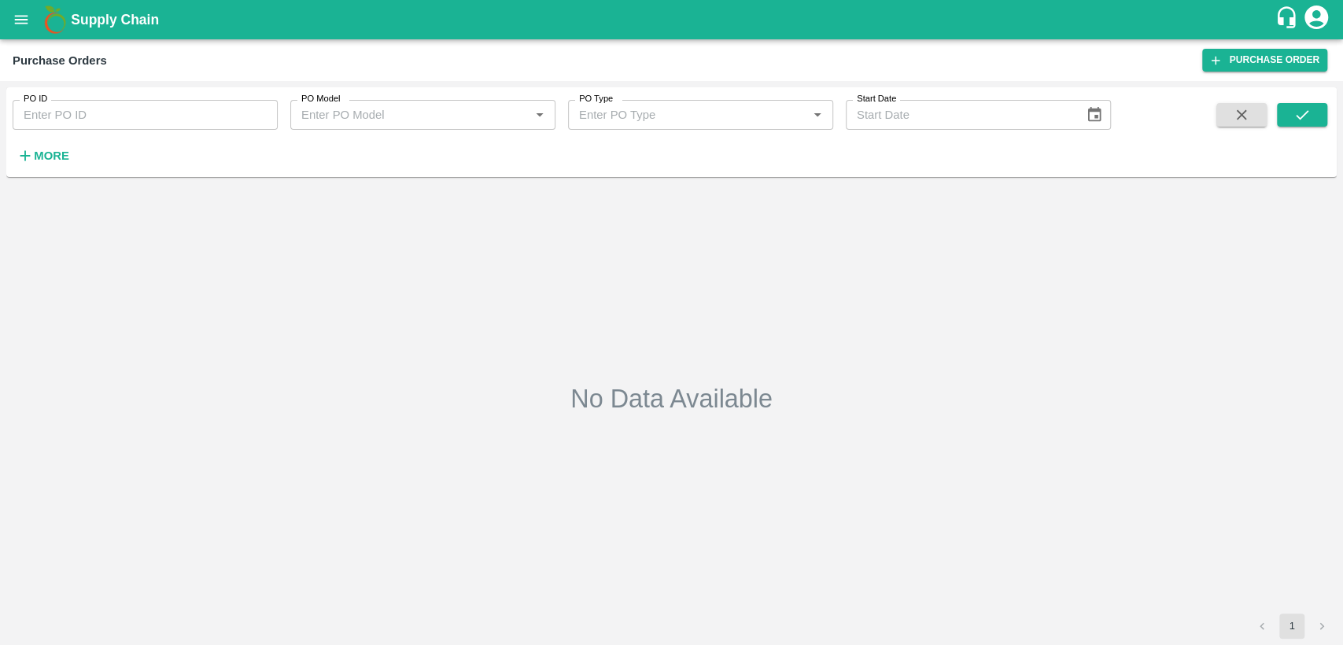
type input "176280"
click at [1302, 116] on icon "submit" at bounding box center [1301, 114] width 13 height 9
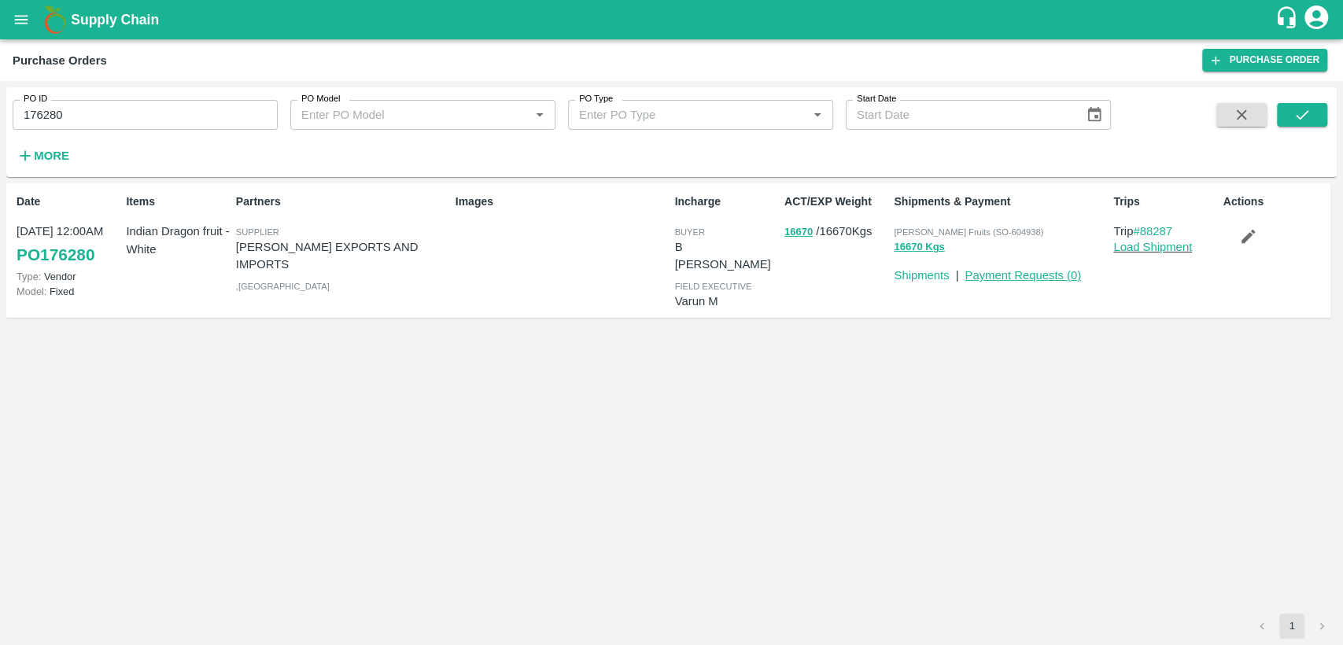
click at [1012, 276] on link "Payment Requests ( 0 )" at bounding box center [1022, 275] width 116 height 13
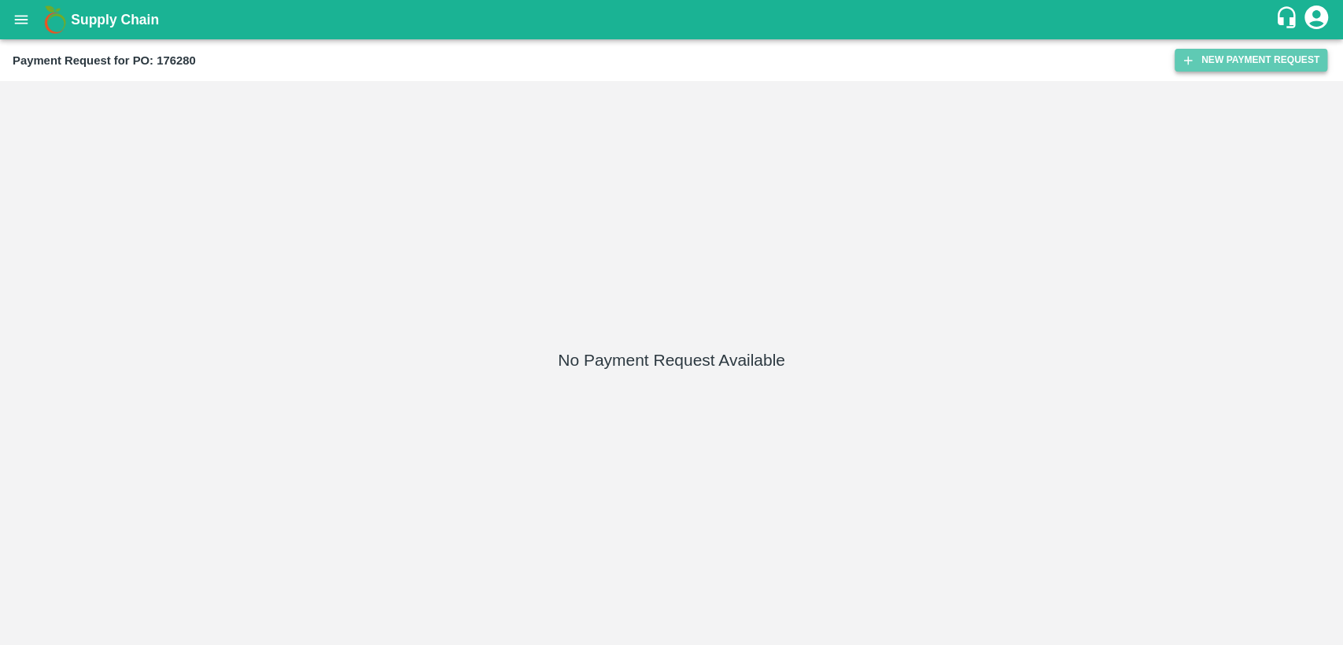
click at [1296, 59] on button "New Payment Request" at bounding box center [1250, 60] width 153 height 23
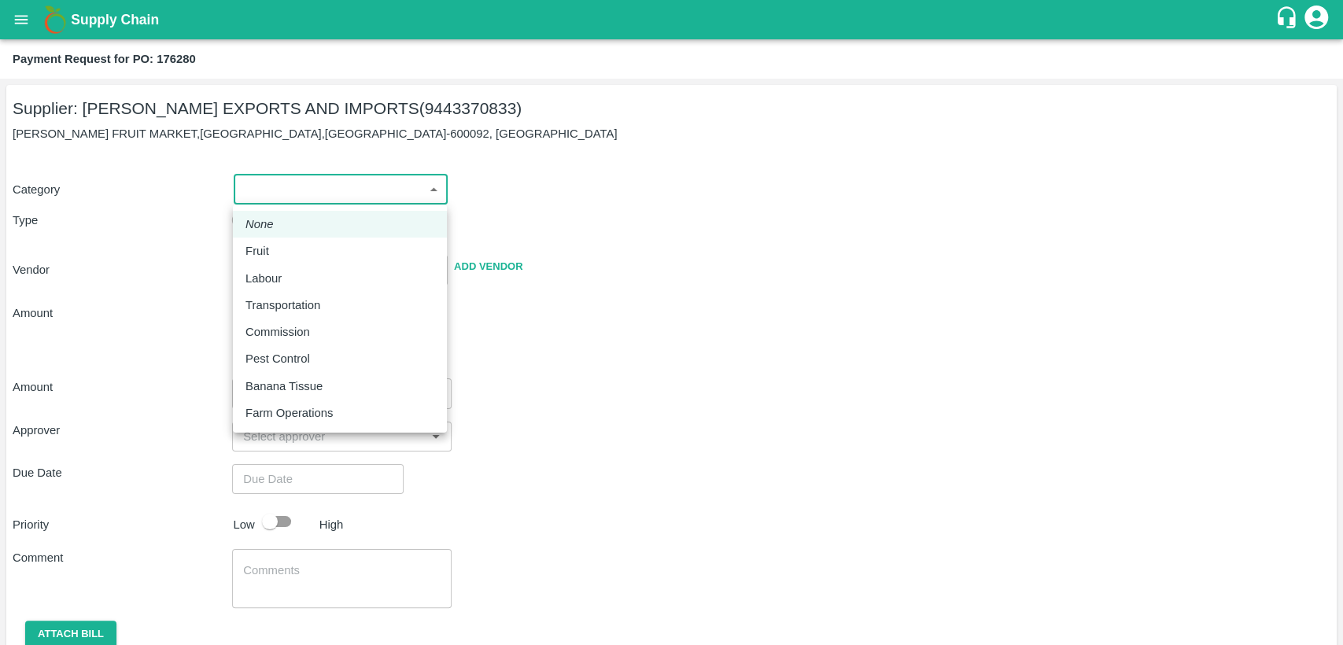
click at [302, 188] on body "Supply Chain Payment Request for PO: 176280 Supplier: [PERSON_NAME] EXPORTS AND…" at bounding box center [671, 322] width 1343 height 645
click at [282, 252] on div "Fruit" at bounding box center [339, 250] width 189 height 17
type input "1"
type input "[PERSON_NAME] EXPORTS AND IMPORTS - 9443370833(Supplier)"
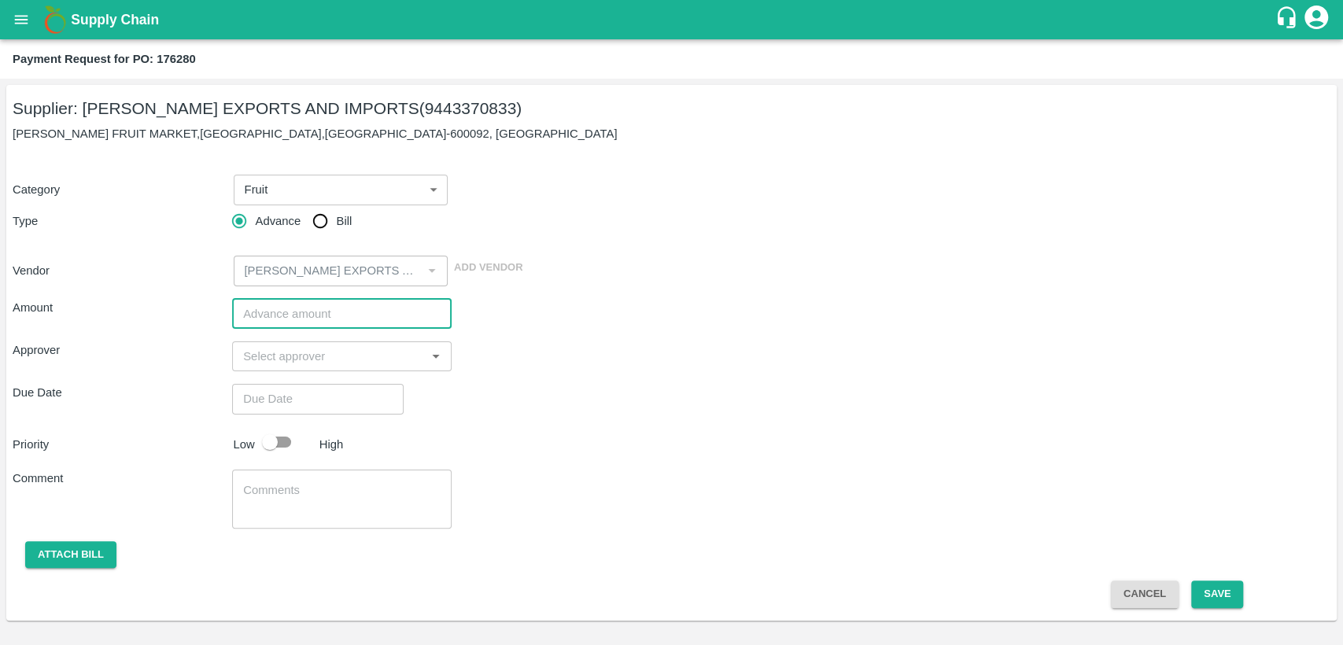
click at [269, 315] on input "number" at bounding box center [341, 314] width 219 height 30
type input "1"
paste input "1000200"
type input "1000200"
click at [282, 359] on input "input" at bounding box center [329, 356] width 184 height 20
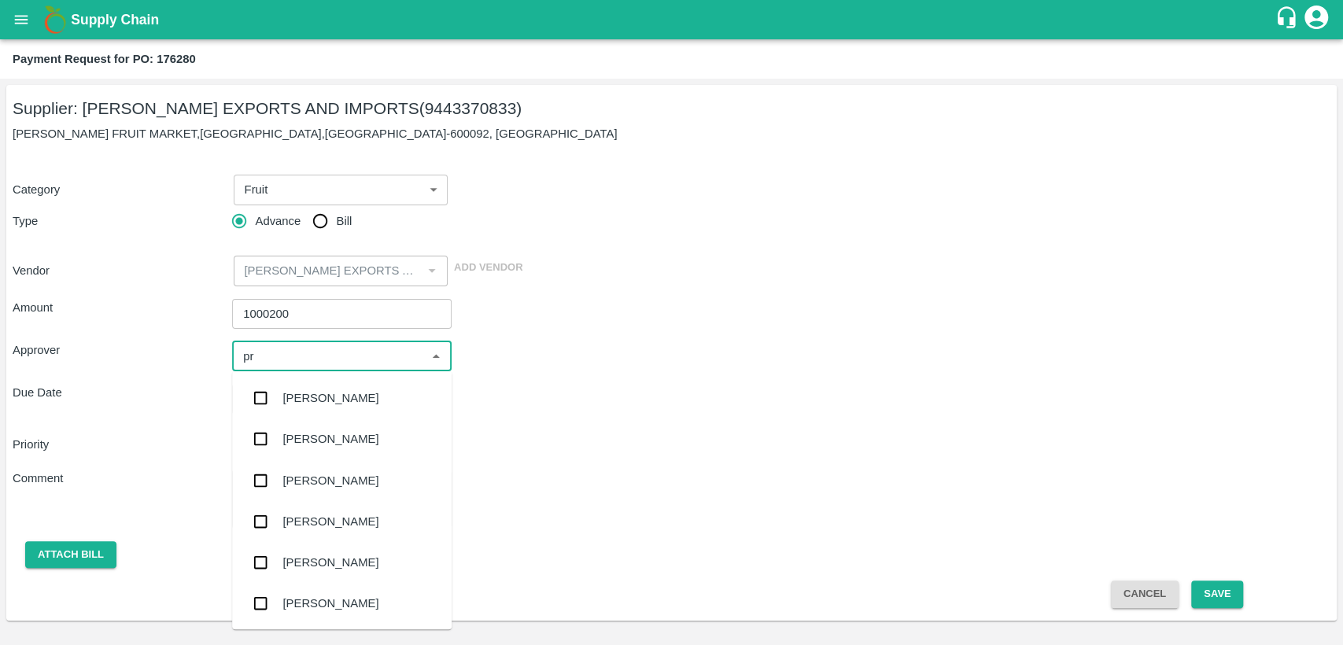
type input "pra"
click at [328, 524] on div "[PERSON_NAME]" at bounding box center [330, 521] width 96 height 17
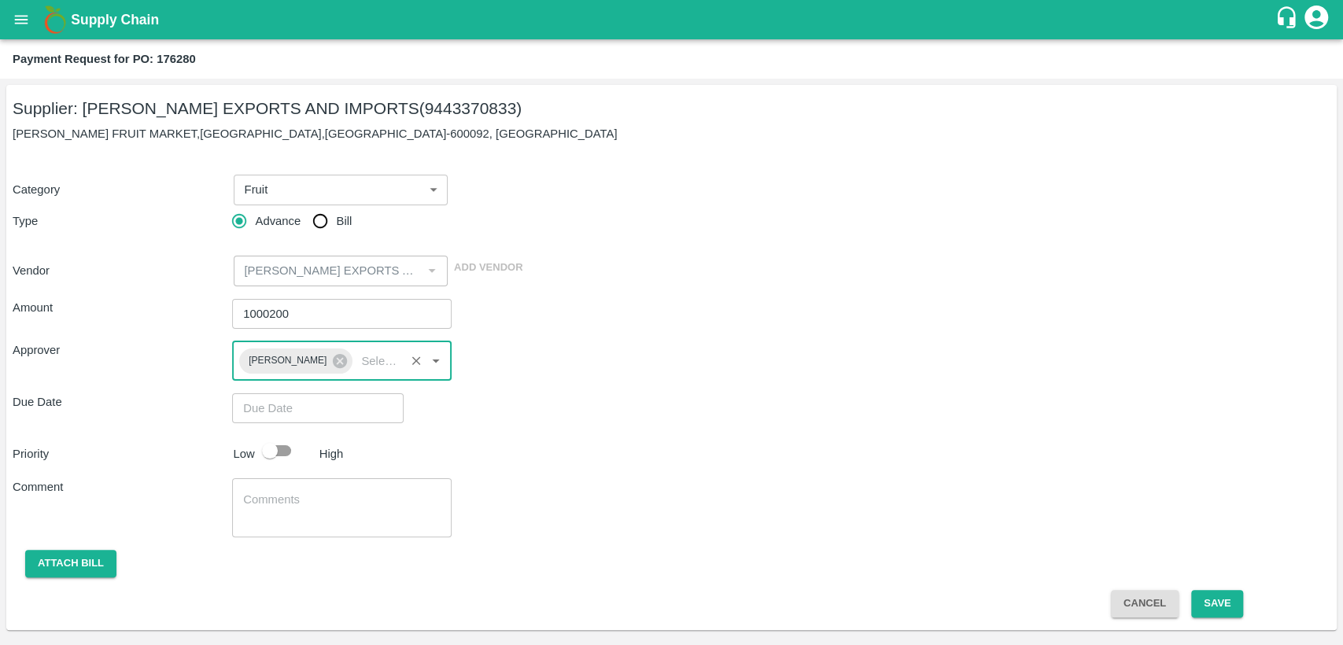
type input "DD/MM/YYYY hh:mm aa"
click at [290, 410] on input "DD/MM/YYYY hh:mm aa" at bounding box center [312, 408] width 160 height 30
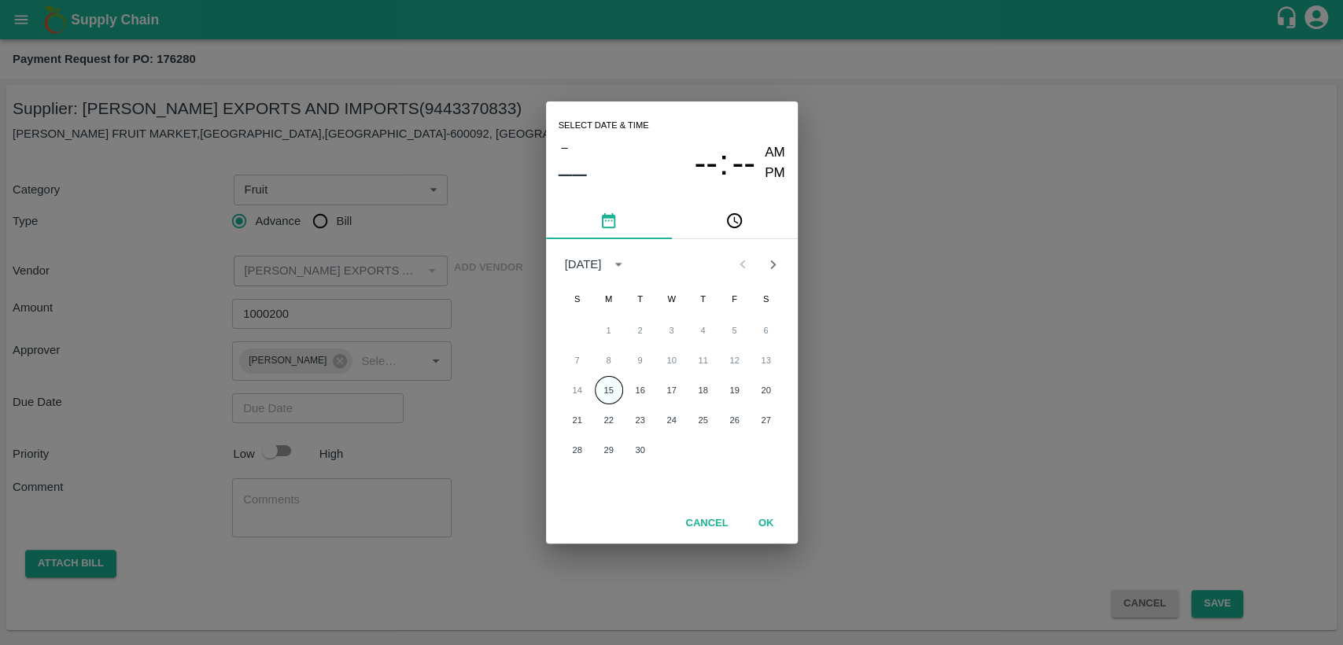
click at [602, 389] on button "15" at bounding box center [609, 390] width 28 height 28
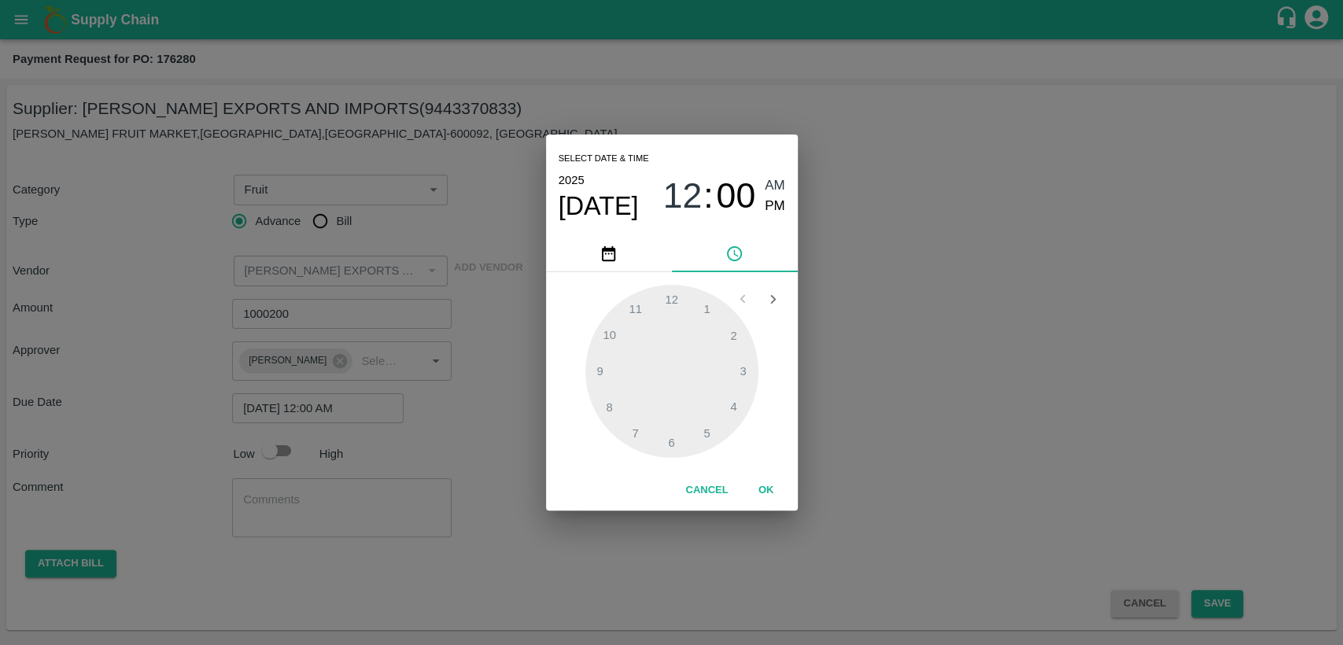
click at [772, 207] on span "PM" at bounding box center [774, 206] width 20 height 21
click at [706, 427] on div at bounding box center [671, 371] width 173 height 173
type input "[DATE] 05:00 PM"
click at [774, 208] on span "PM" at bounding box center [774, 206] width 20 height 21
click at [761, 484] on button "OK" at bounding box center [766, 491] width 50 height 28
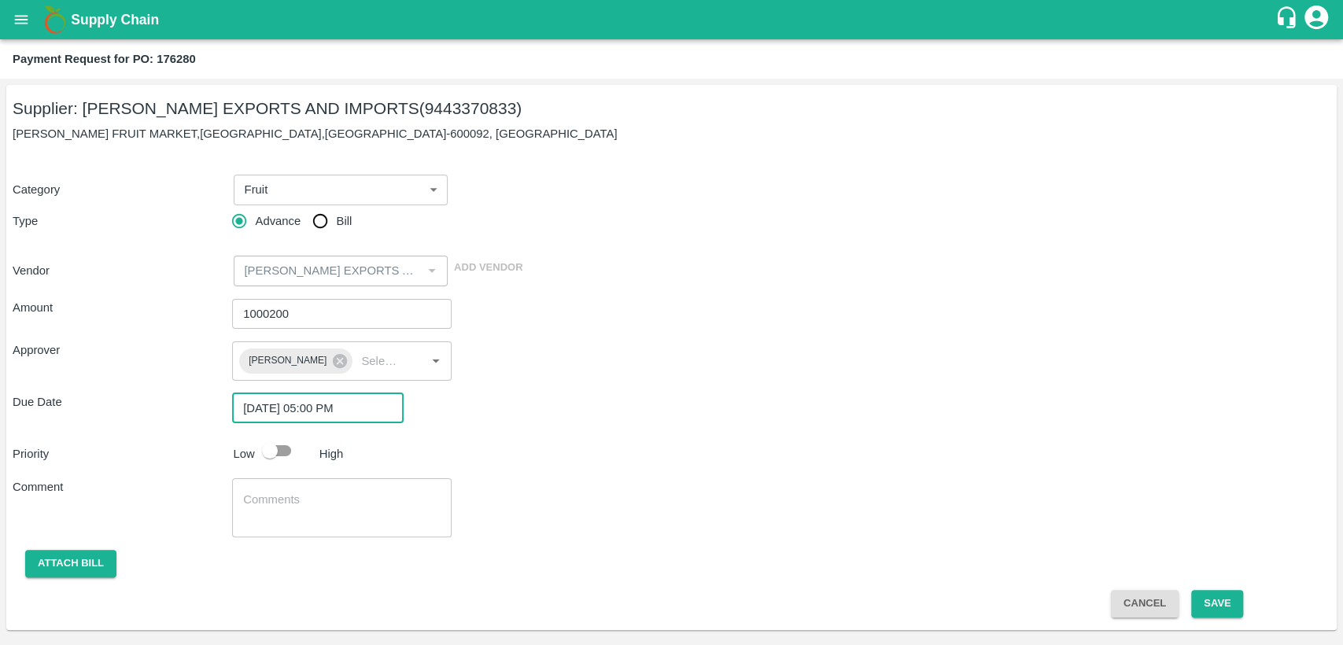
click at [283, 448] on input "checkbox" at bounding box center [270, 451] width 90 height 30
checkbox input "true"
click at [1232, 602] on button "Save" at bounding box center [1217, 604] width 52 height 28
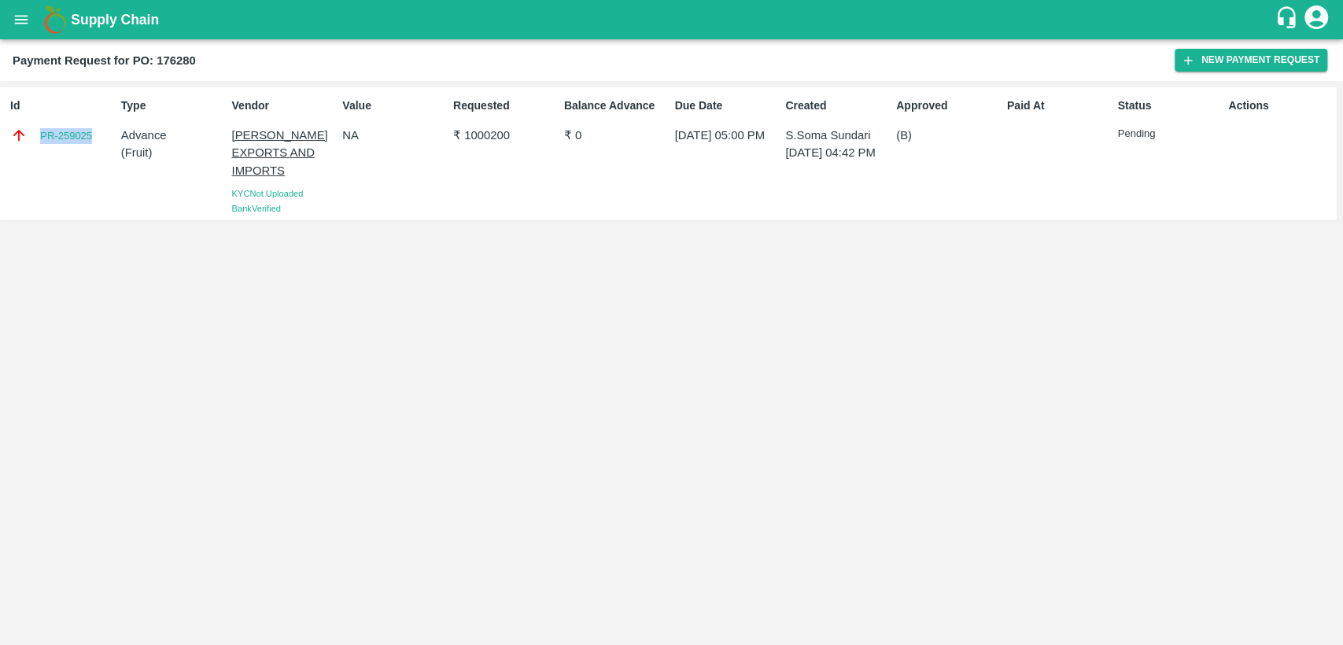
drag, startPoint x: 94, startPoint y: 138, endPoint x: 35, endPoint y: 138, distance: 59.0
click at [35, 138] on div "PR-259025" at bounding box center [62, 135] width 105 height 17
copy link "PR-259025"
